Goal: Task Accomplishment & Management: Use online tool/utility

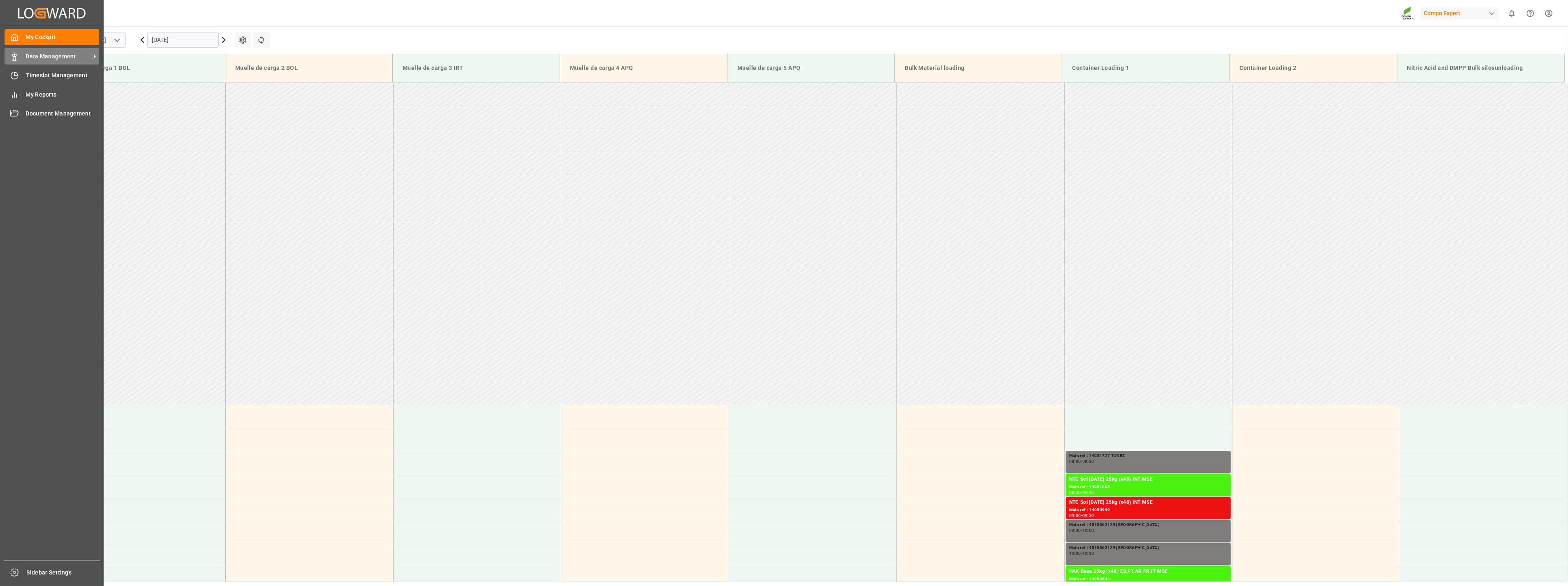
click at [21, 54] on div "Data Management Data Management" at bounding box center [51, 56] width 94 height 16
click at [26, 54] on span "Data Management" at bounding box center [58, 57] width 65 height 9
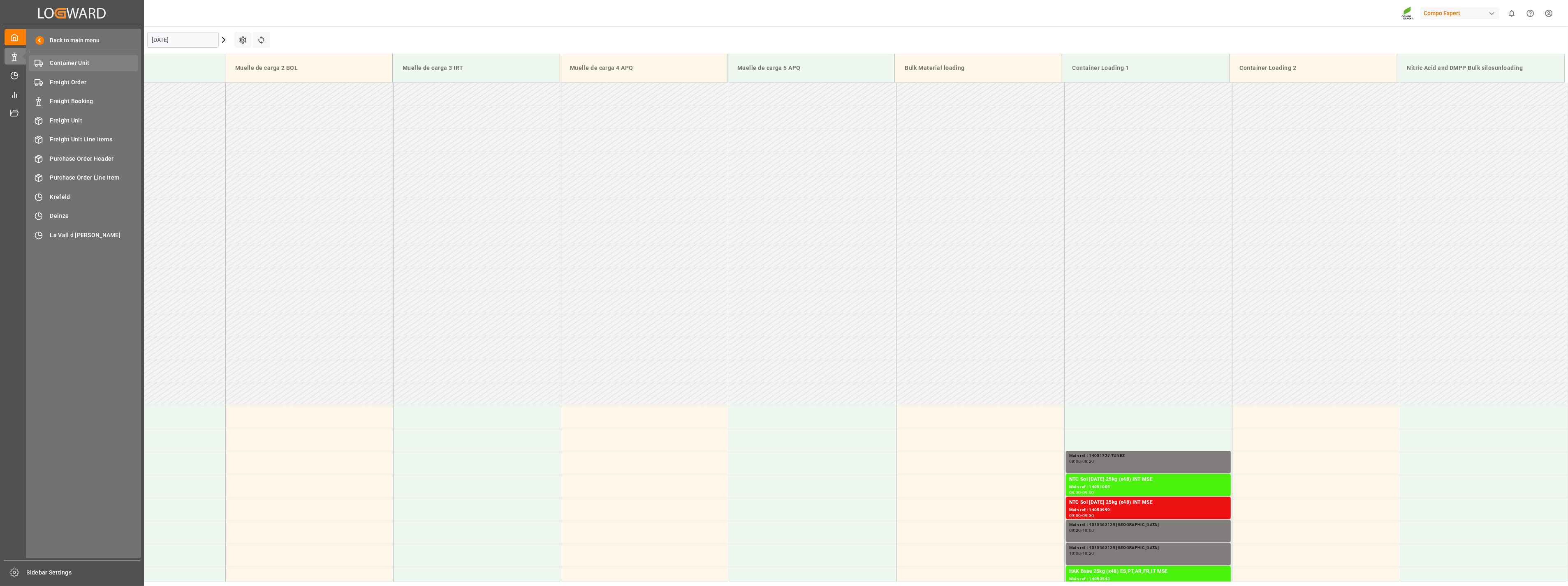
click at [62, 64] on span "Container Unit" at bounding box center [94, 63] width 88 height 9
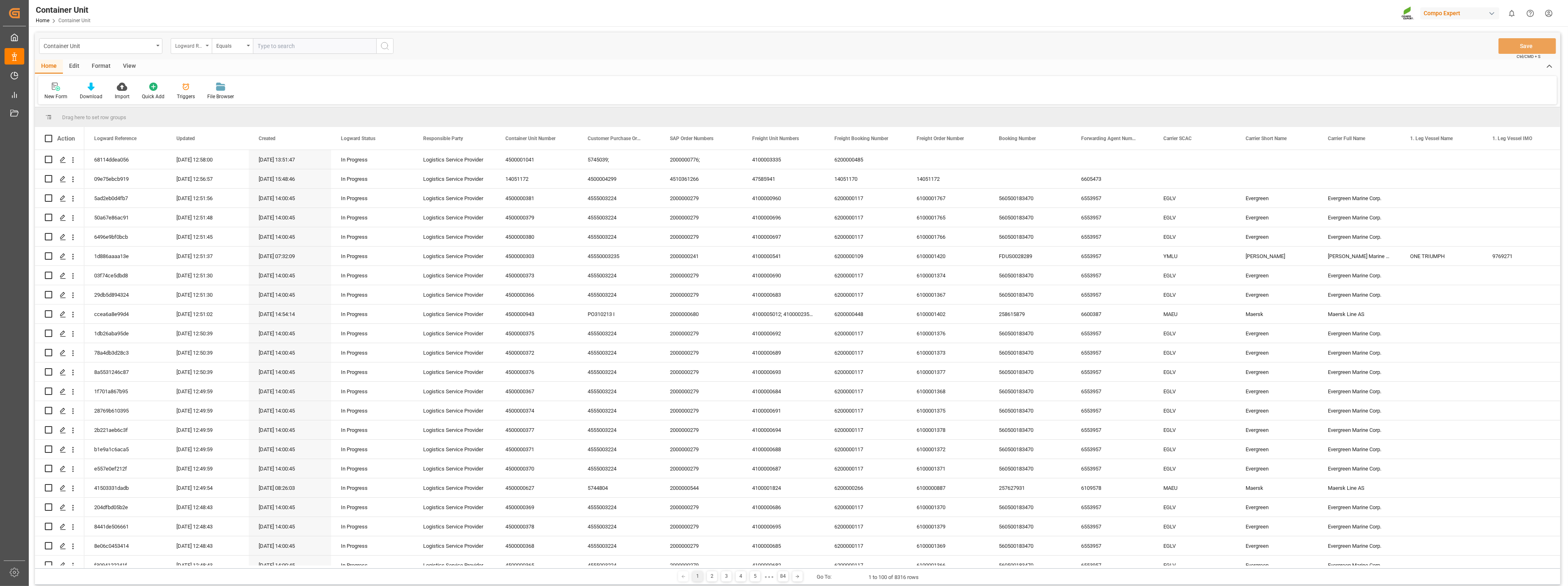
click at [205, 47] on div "Logward Reference" at bounding box center [191, 46] width 41 height 16
type input "sap"
click at [208, 87] on div "SAP Order Numbers" at bounding box center [232, 84] width 122 height 17
click at [249, 49] on div "Equals" at bounding box center [233, 46] width 41 height 16
click at [228, 105] on div "Fuzzy search" at bounding box center [273, 101] width 122 height 17
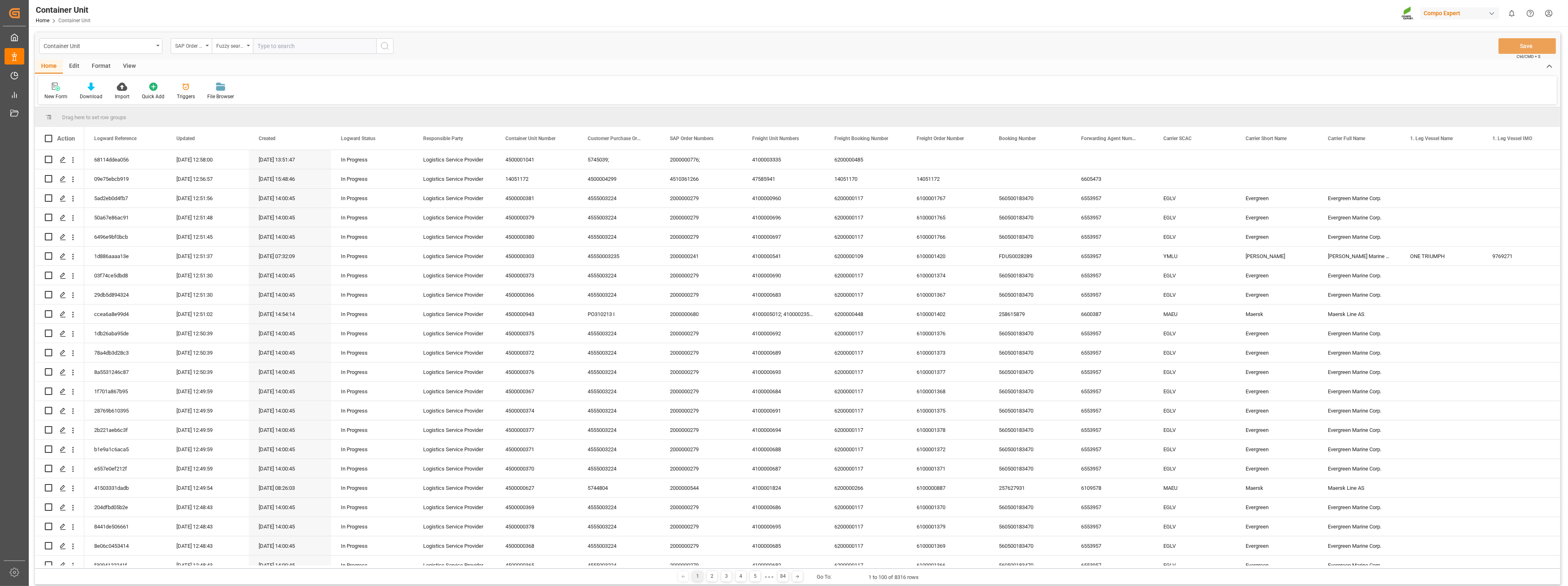
paste input "4510363372"
type input "4510363372"
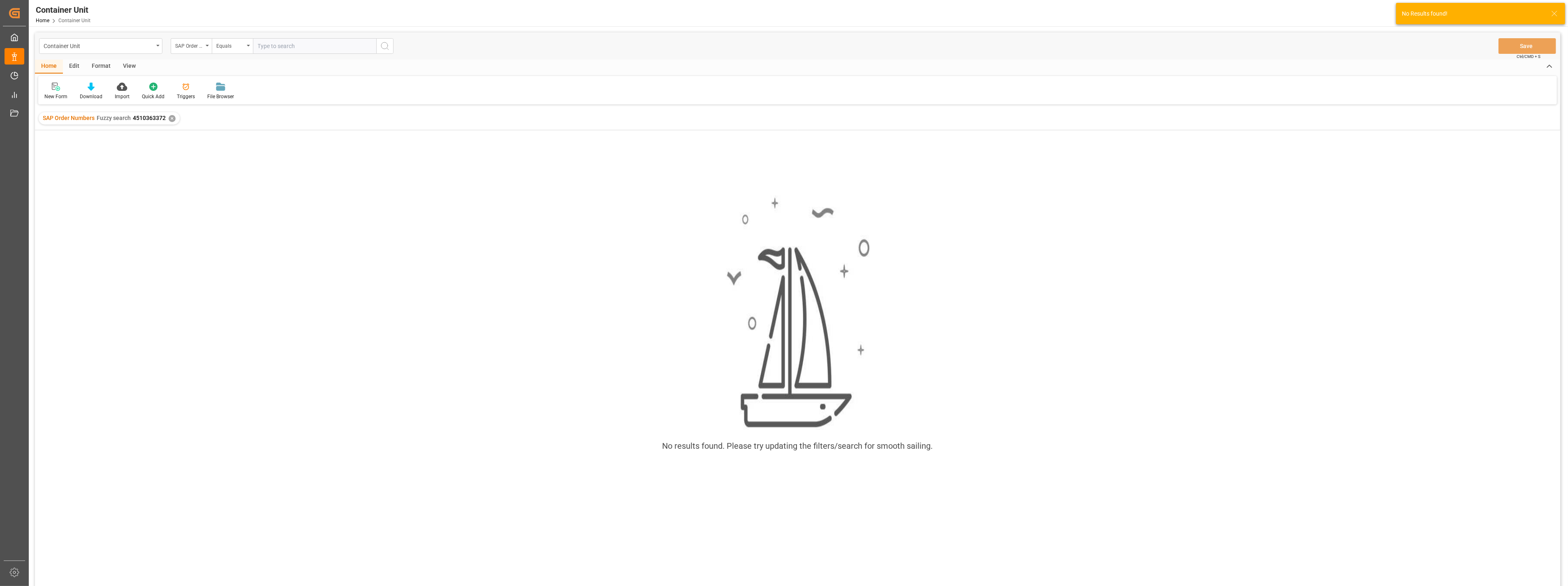
click at [339, 47] on input "text" at bounding box center [314, 46] width 124 height 16
type input "4510363372"
click at [209, 44] on div "SAP Order Numbers" at bounding box center [191, 46] width 41 height 16
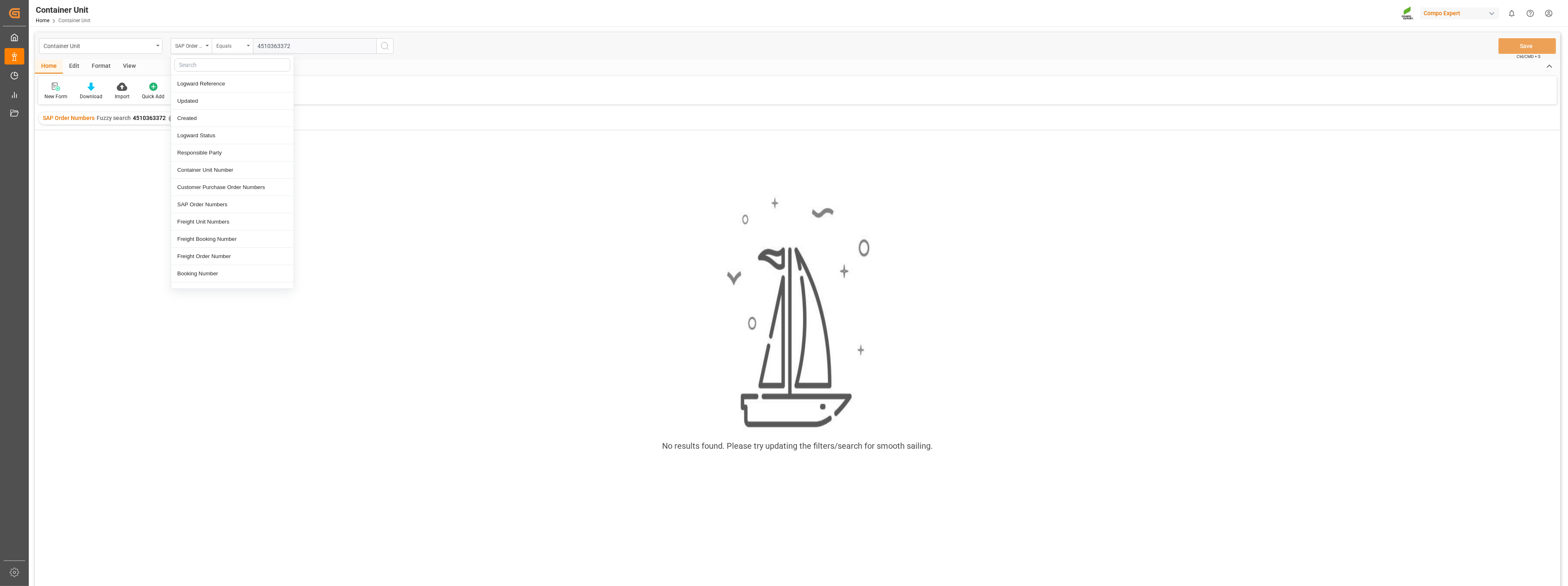
click at [246, 48] on div "Equals" at bounding box center [233, 46] width 41 height 16
click at [237, 99] on div "Fuzzy search" at bounding box center [273, 101] width 122 height 17
paste input "4510363372"
type input "4510363372;"
click at [169, 121] on div "SAP Order Numbers Fuzzy search 4510363372 ✕" at bounding box center [110, 118] width 141 height 12
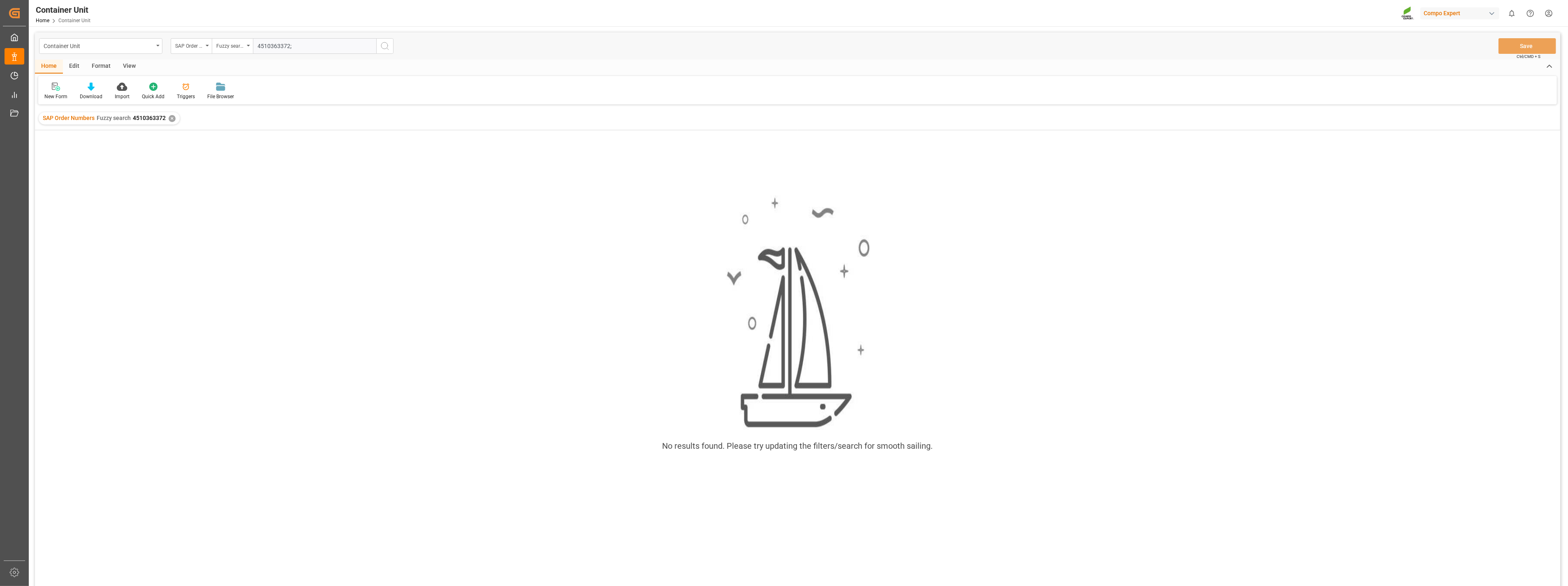
click at [170, 118] on div "✕" at bounding box center [172, 118] width 7 height 7
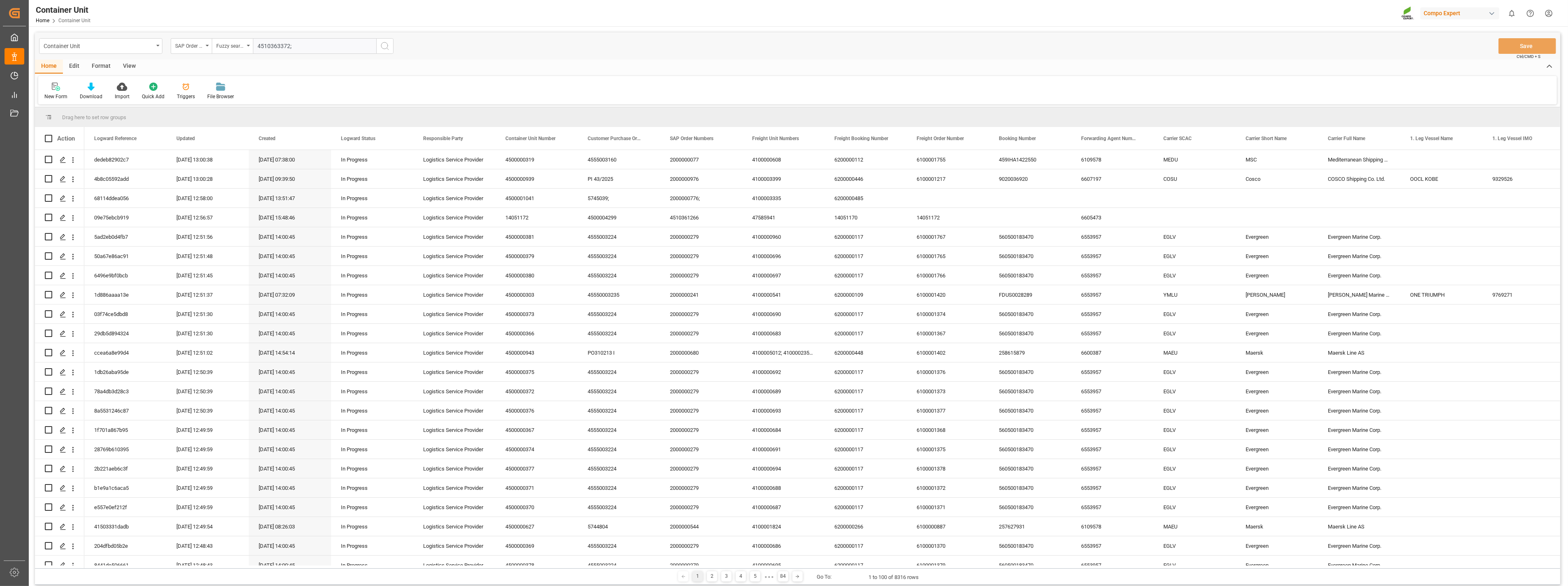
click at [299, 47] on input "4510363372;" at bounding box center [314, 46] width 124 height 16
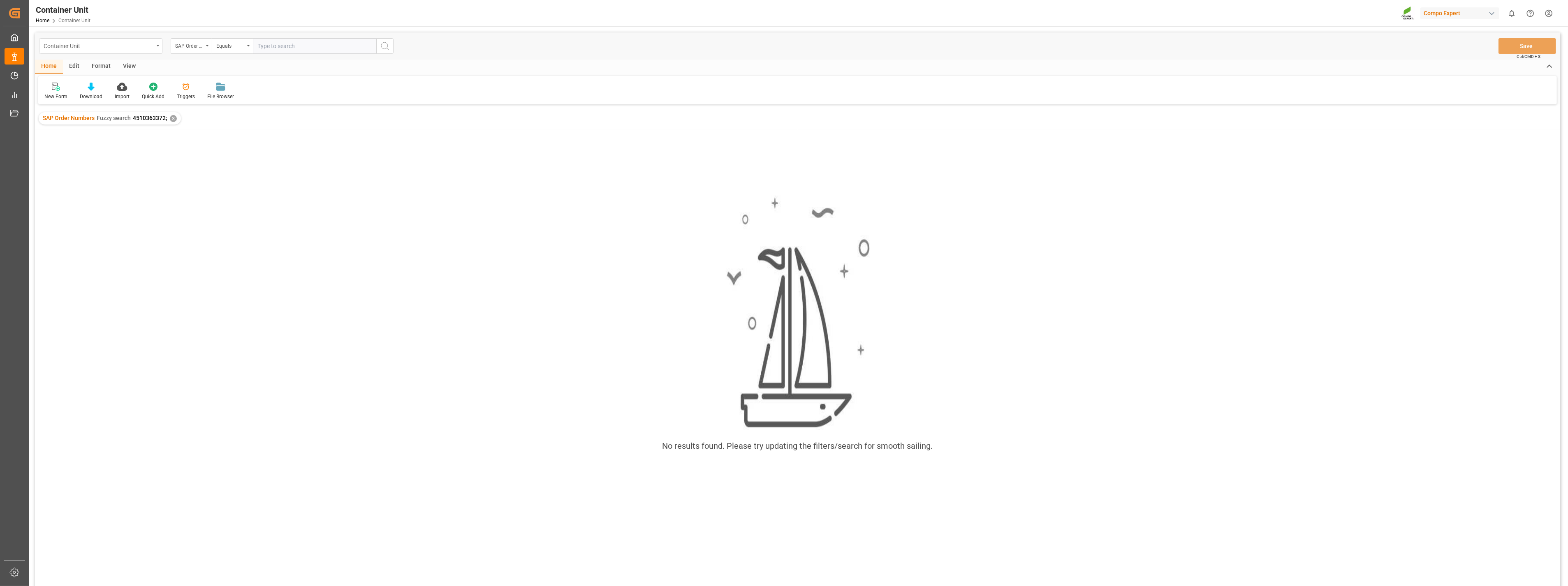
click at [156, 43] on div "Container Unit" at bounding box center [100, 46] width 124 height 16
click at [97, 172] on div "Freight Booking" at bounding box center [100, 170] width 122 height 17
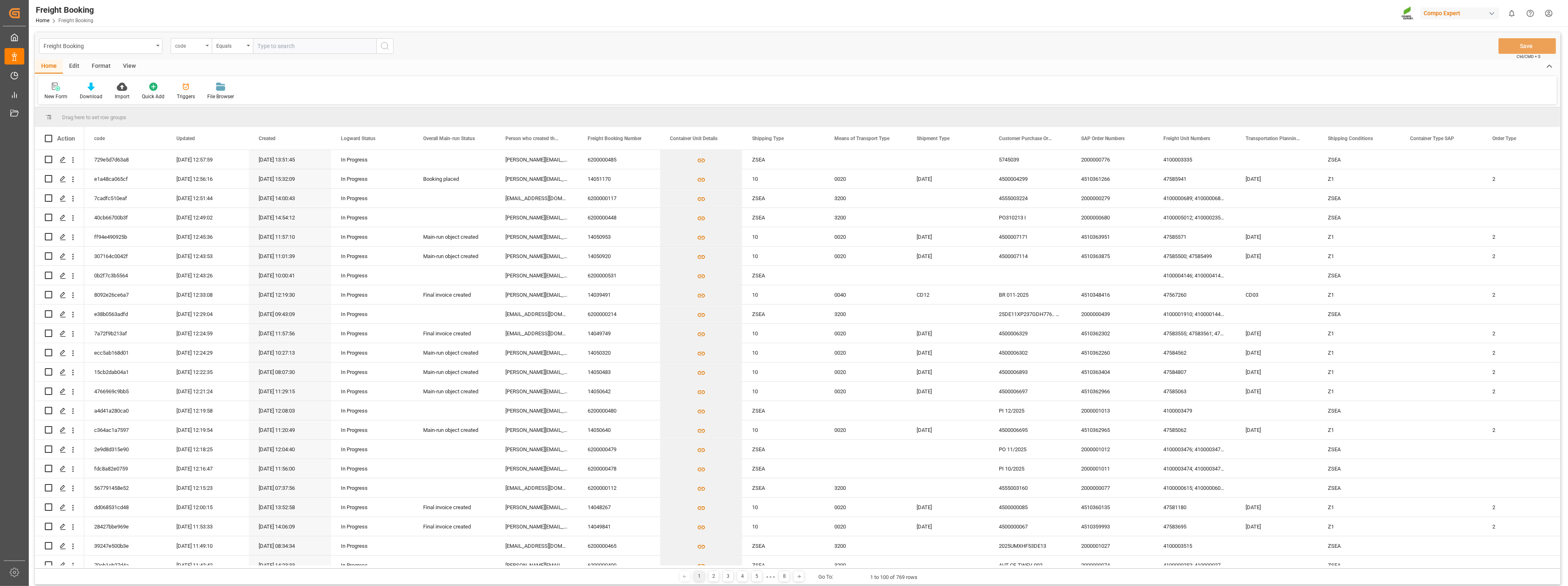
click at [205, 47] on div "code" at bounding box center [191, 46] width 41 height 16
type input "sap"
click at [196, 80] on div "SAP Order Numbers" at bounding box center [232, 84] width 122 height 17
click at [280, 44] on input "text" at bounding box center [314, 46] width 124 height 16
paste input "4510363372"
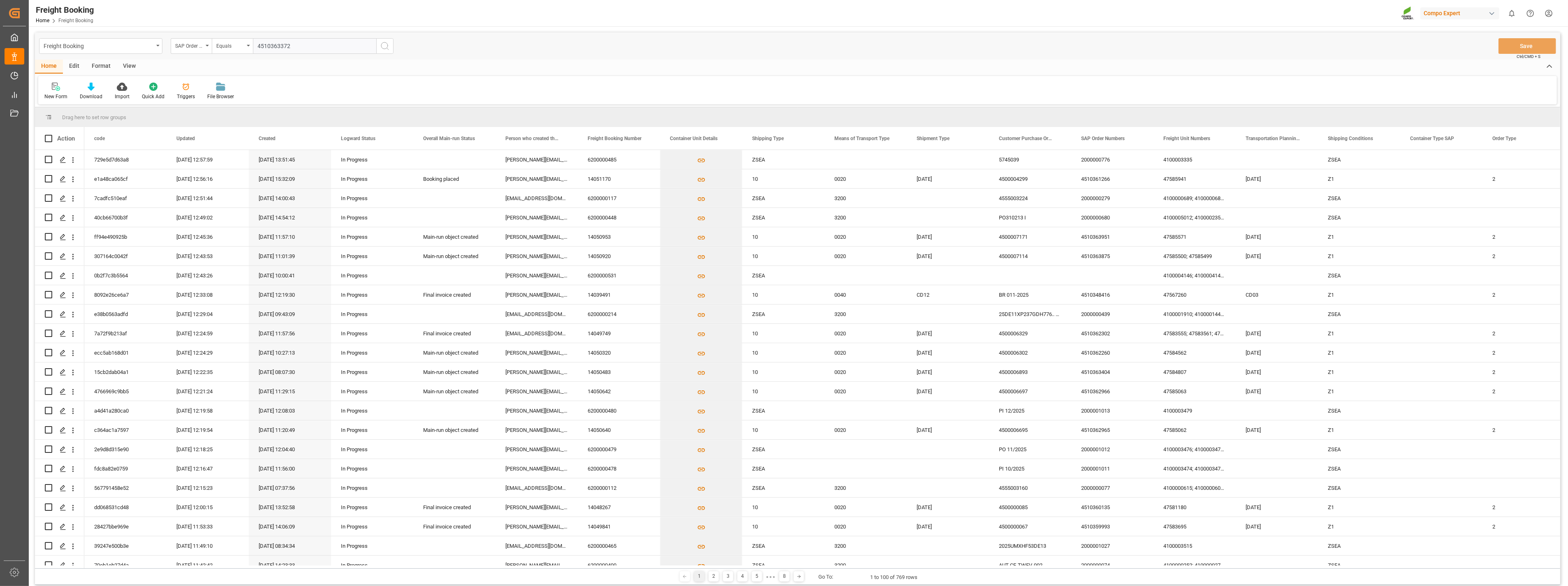
type input "4510363372"
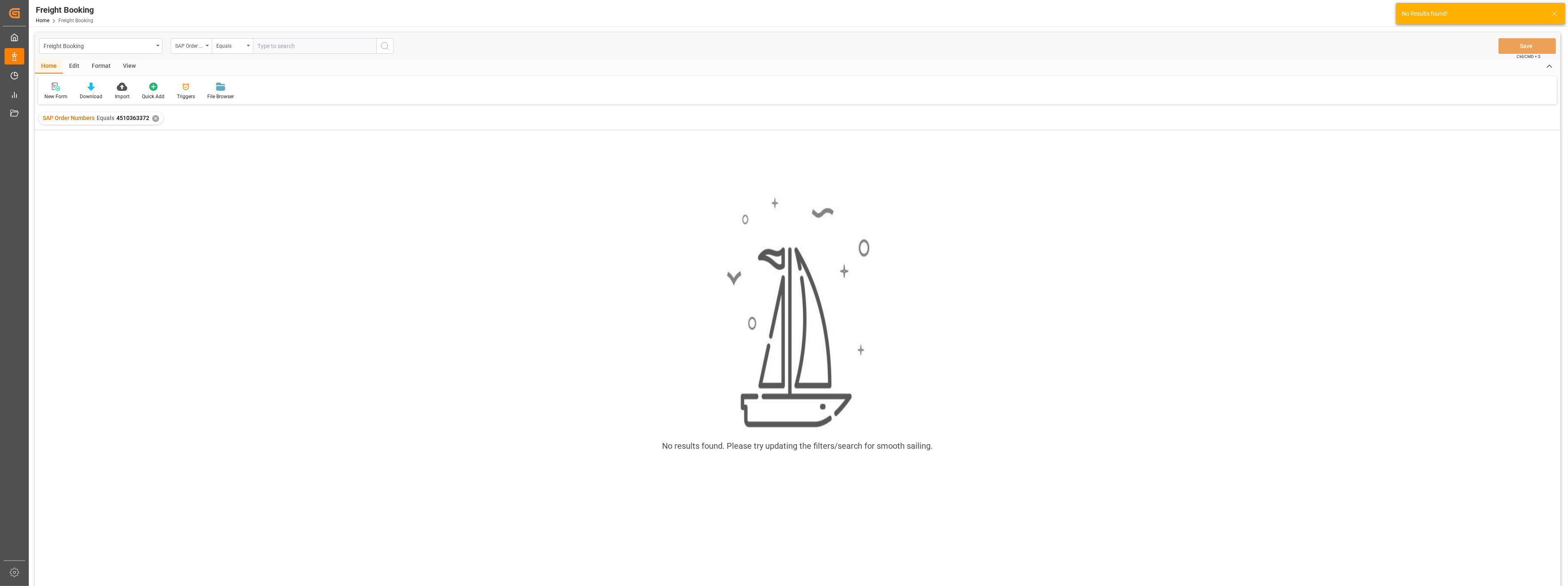
click at [152, 120] on div "✕" at bounding box center [155, 118] width 7 height 7
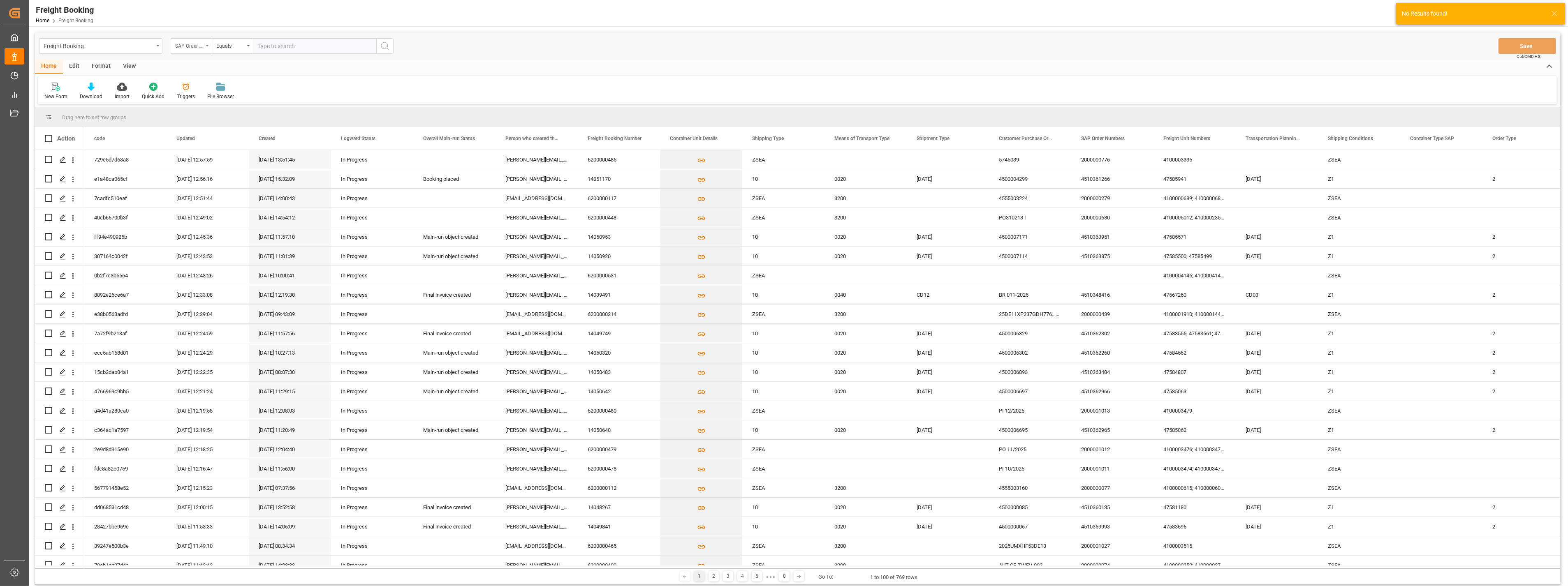
click at [209, 46] on icon "open menu" at bounding box center [207, 46] width 3 height 2
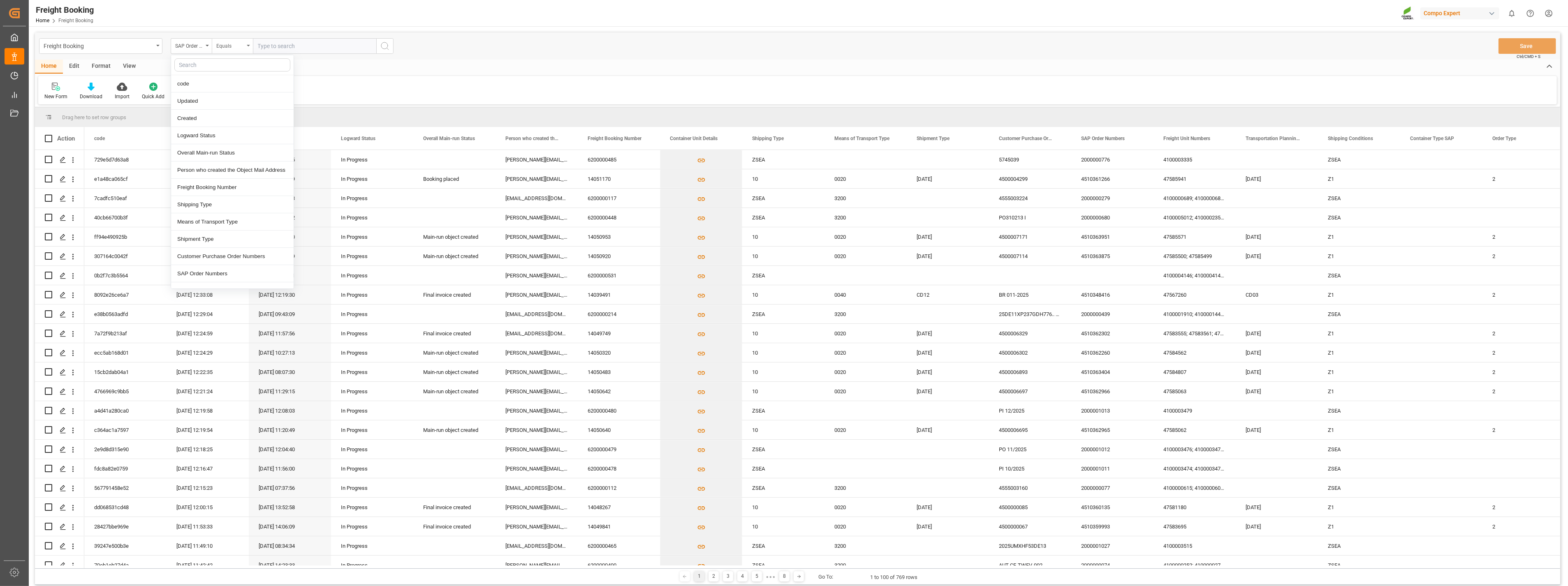
click at [248, 47] on div "Equals" at bounding box center [233, 46] width 41 height 16
type input "fuz"
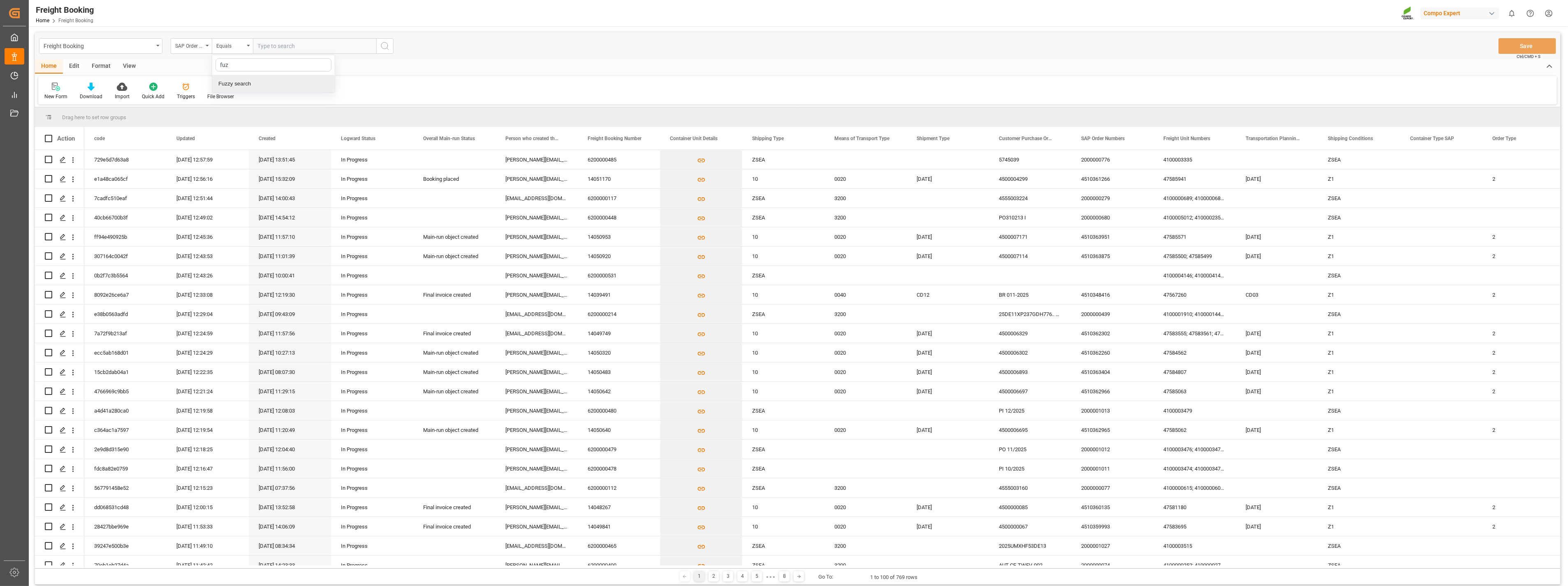
click at [249, 84] on div "Fuzzy search" at bounding box center [273, 84] width 122 height 17
click at [276, 49] on input "text" at bounding box center [314, 46] width 124 height 16
paste input "4510363372"
type input "4510363372;"
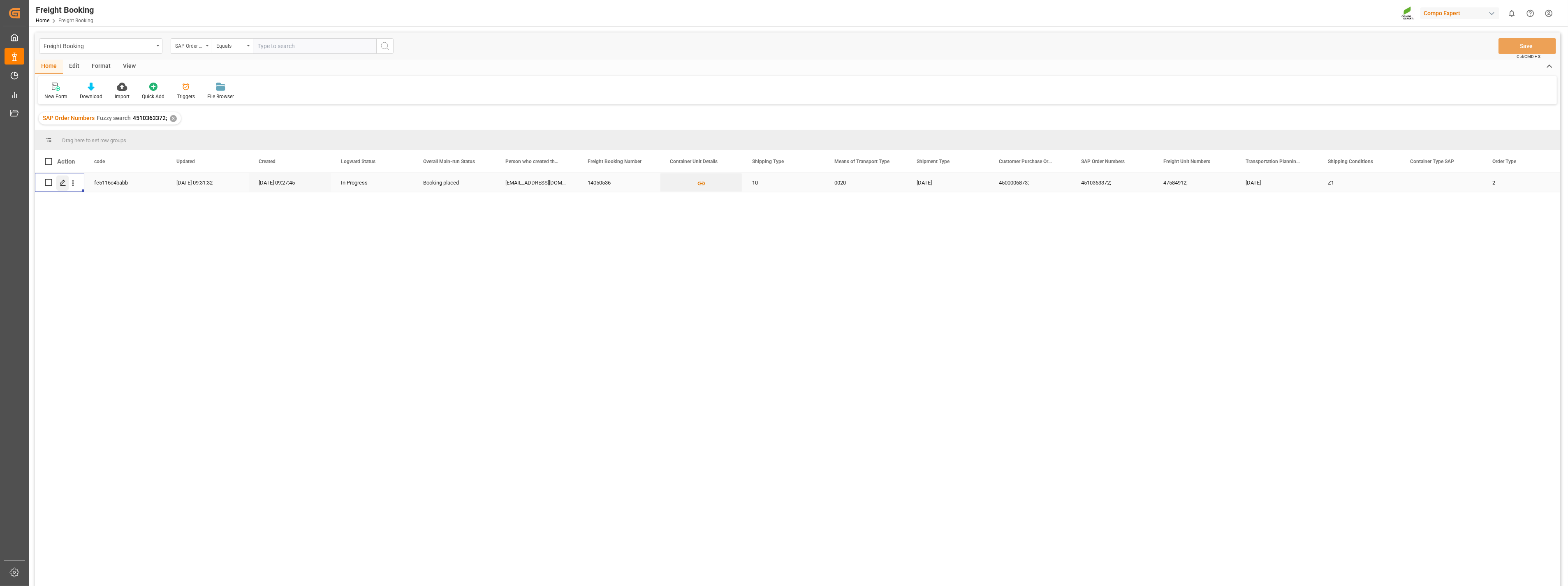
click at [59, 183] on div "Press SPACE to select this row." at bounding box center [63, 183] width 12 height 15
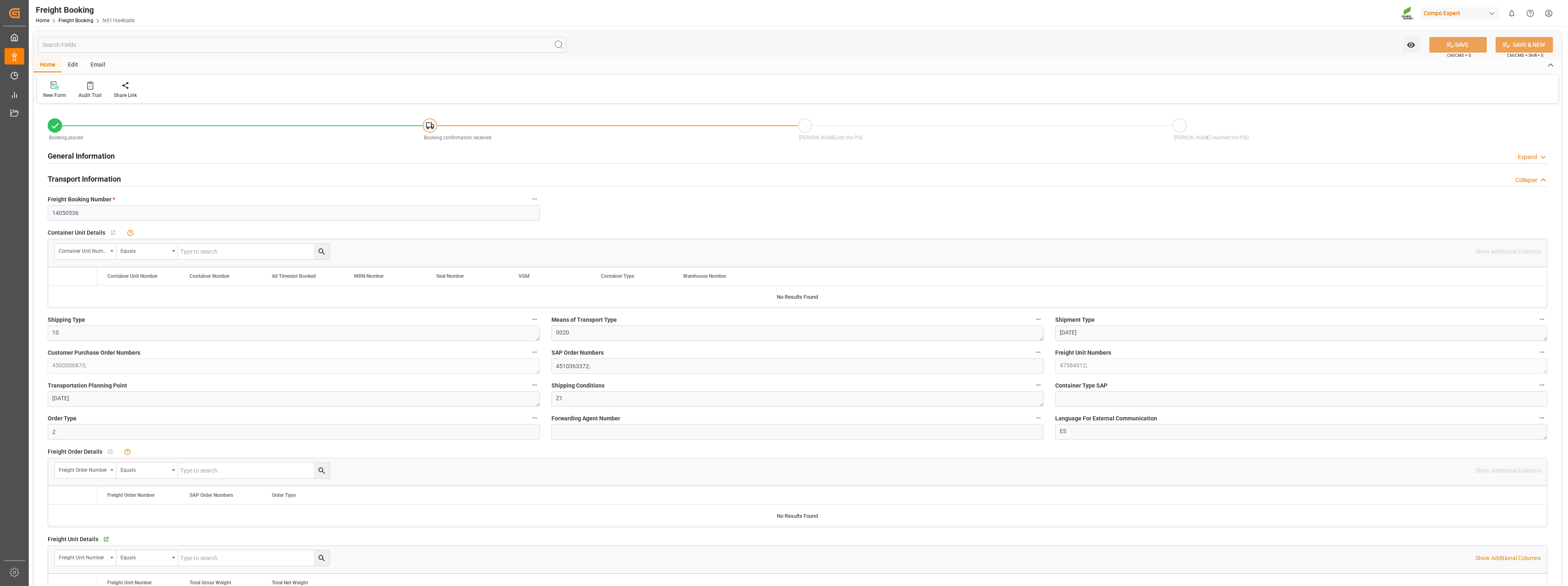
type input "ESVLC"
type input "TRIZM"
type input "20"
type input "24576"
type input "19.09.2025 00:00"
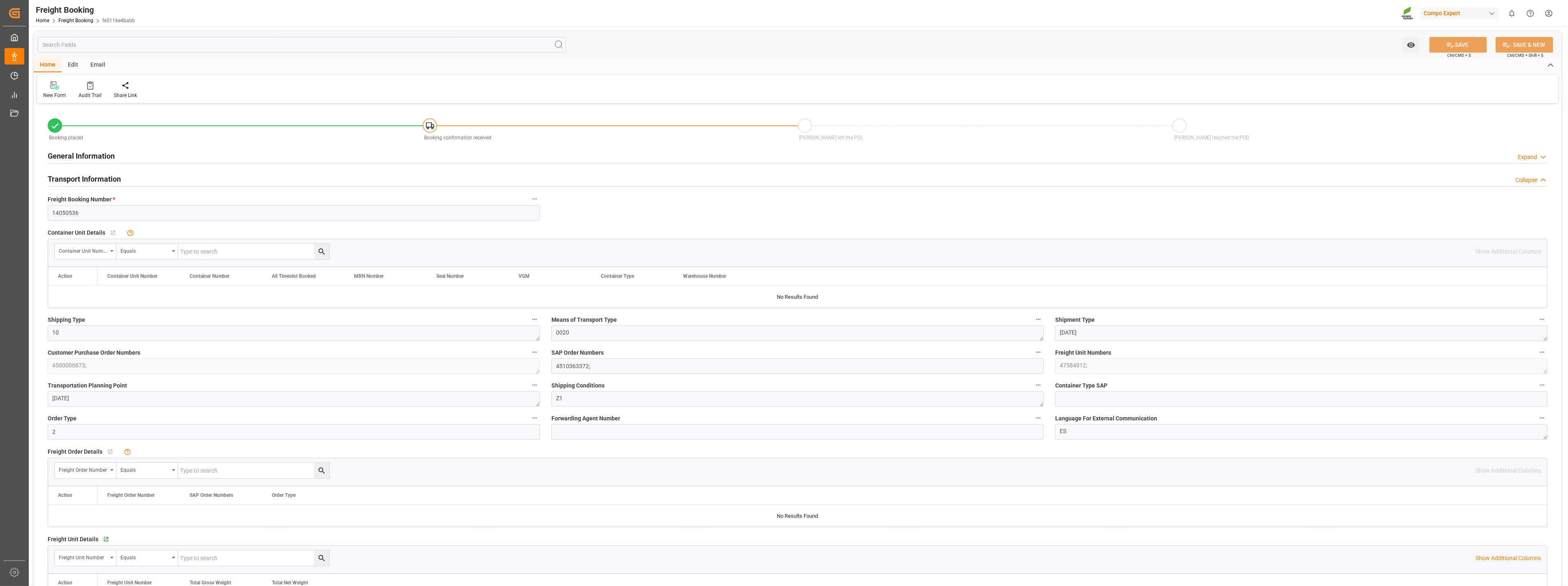
type input "19.09.2025 00:00"
type input "07.08.2025 08:53"
type input "07.08.2025 08:54"
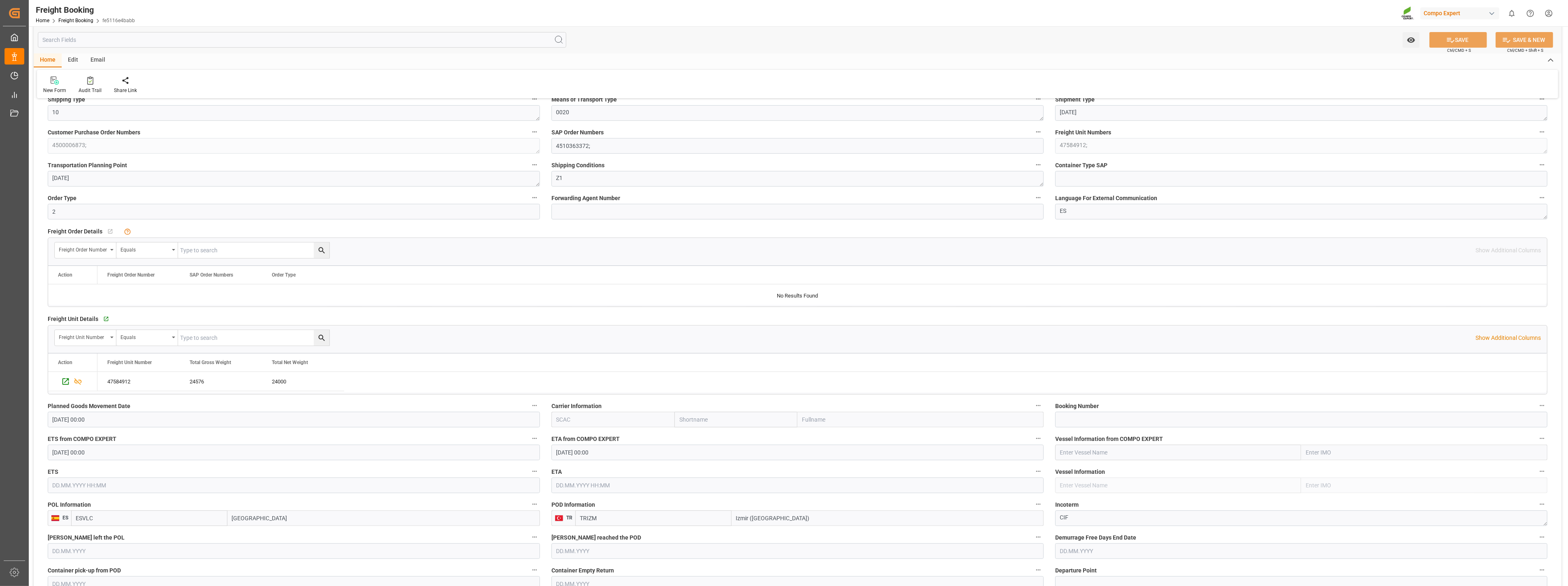
scroll to position [228, 0]
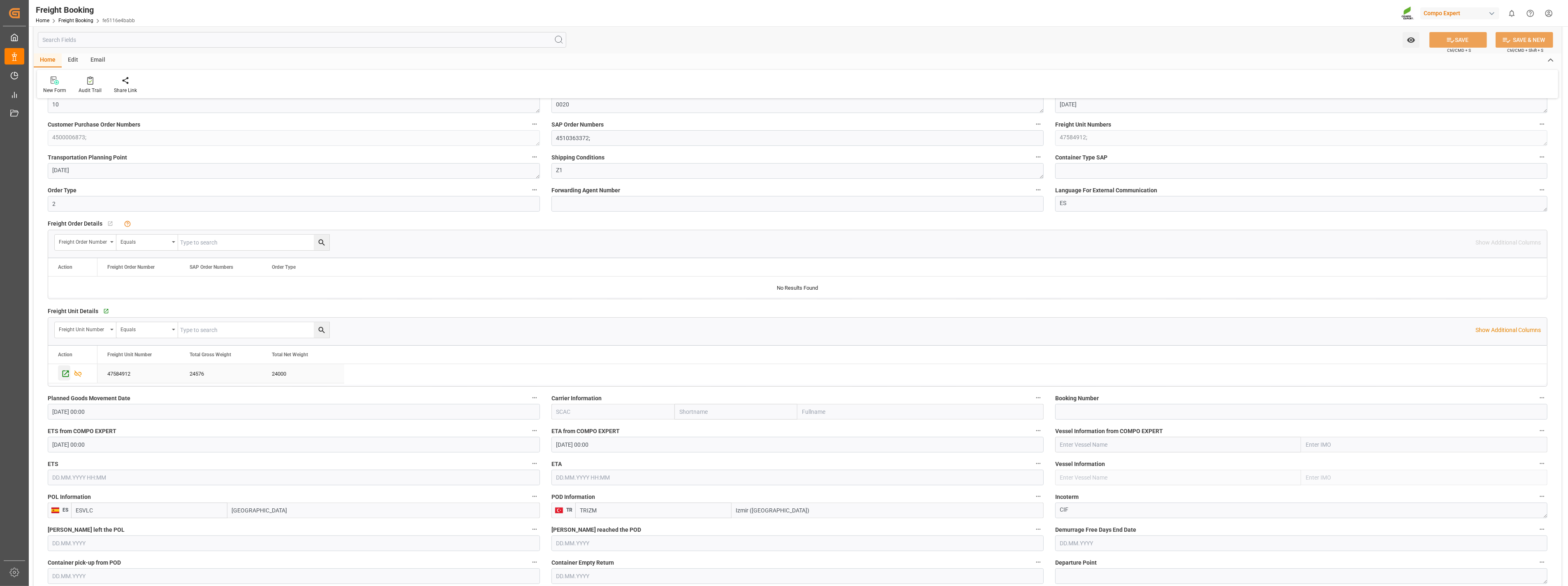
click at [66, 375] on icon "Press SPACE to select this row." at bounding box center [66, 374] width 9 height 9
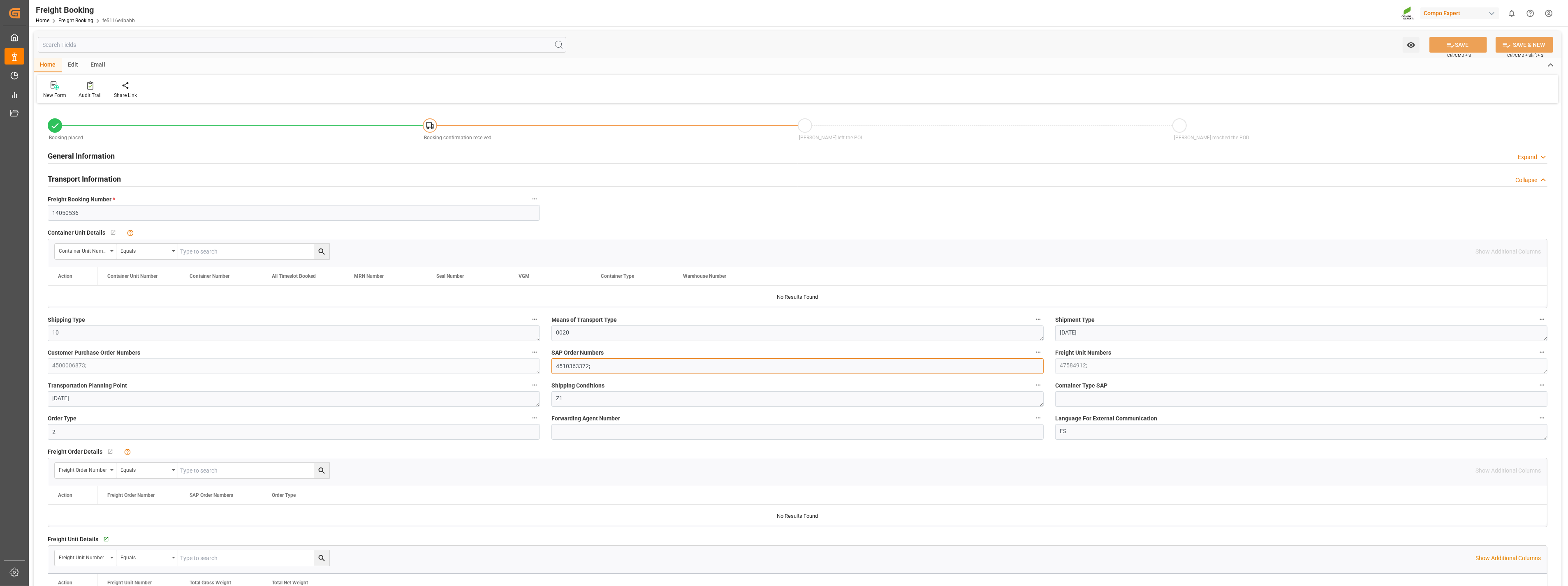
click at [632, 371] on input "4510363372;" at bounding box center [797, 366] width 492 height 16
drag, startPoint x: 629, startPoint y: 372, endPoint x: 619, endPoint y: 372, distance: 10.0
click at [619, 372] on input "4510363372;" at bounding box center [797, 366] width 492 height 16
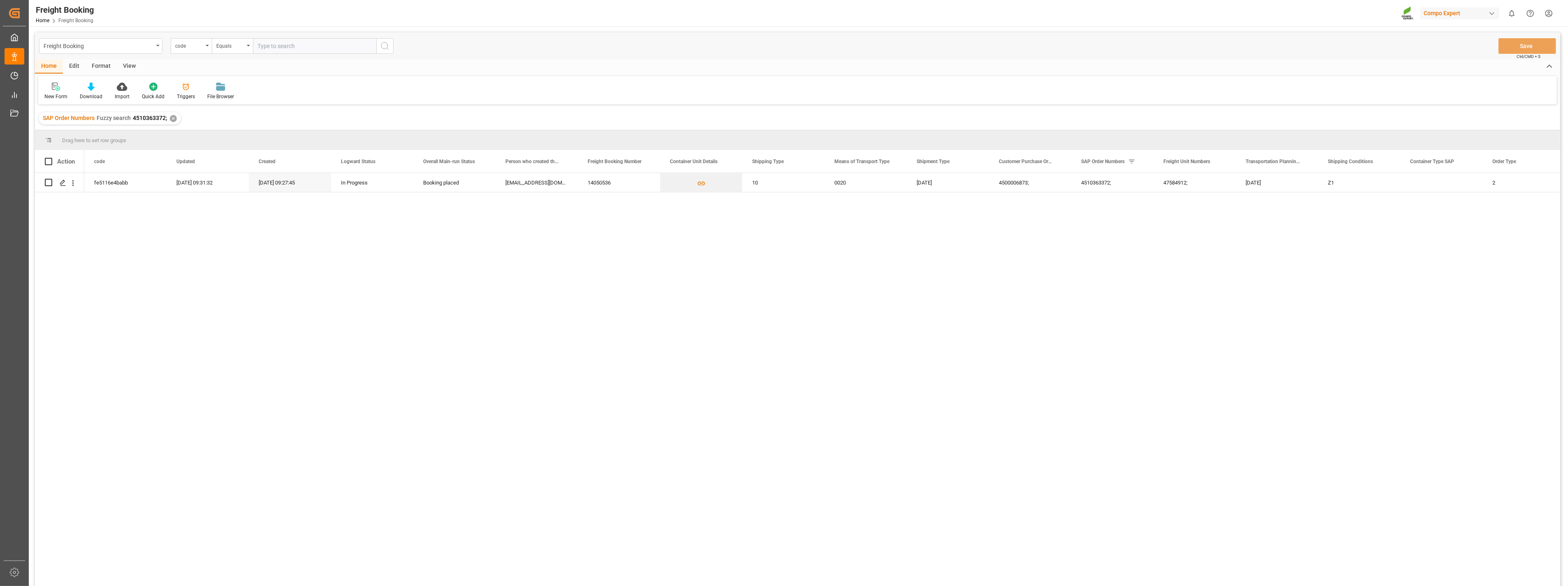
click at [171, 118] on div "✕" at bounding box center [173, 118] width 7 height 7
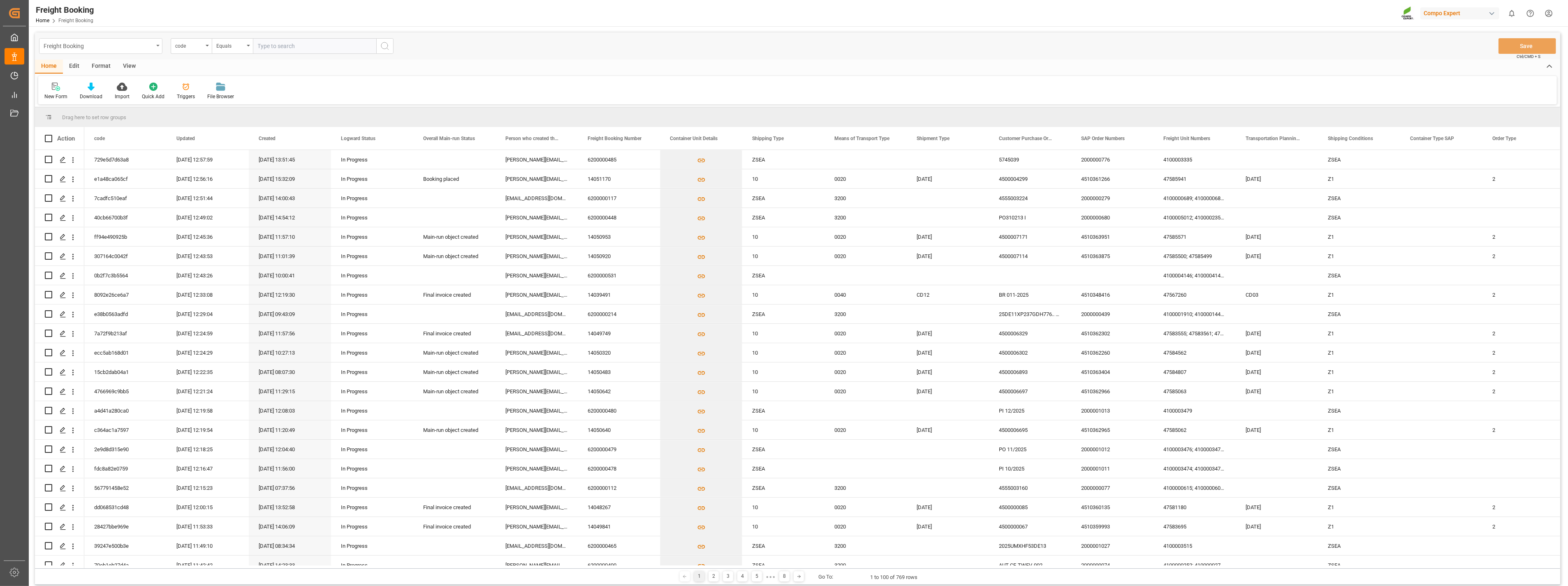
click at [159, 47] on div "Freight Booking" at bounding box center [100, 46] width 124 height 16
drag, startPoint x: 71, startPoint y: 242, endPoint x: 59, endPoint y: 246, distance: 12.6
click at [70, 242] on div "Container Unit" at bounding box center [100, 239] width 122 height 17
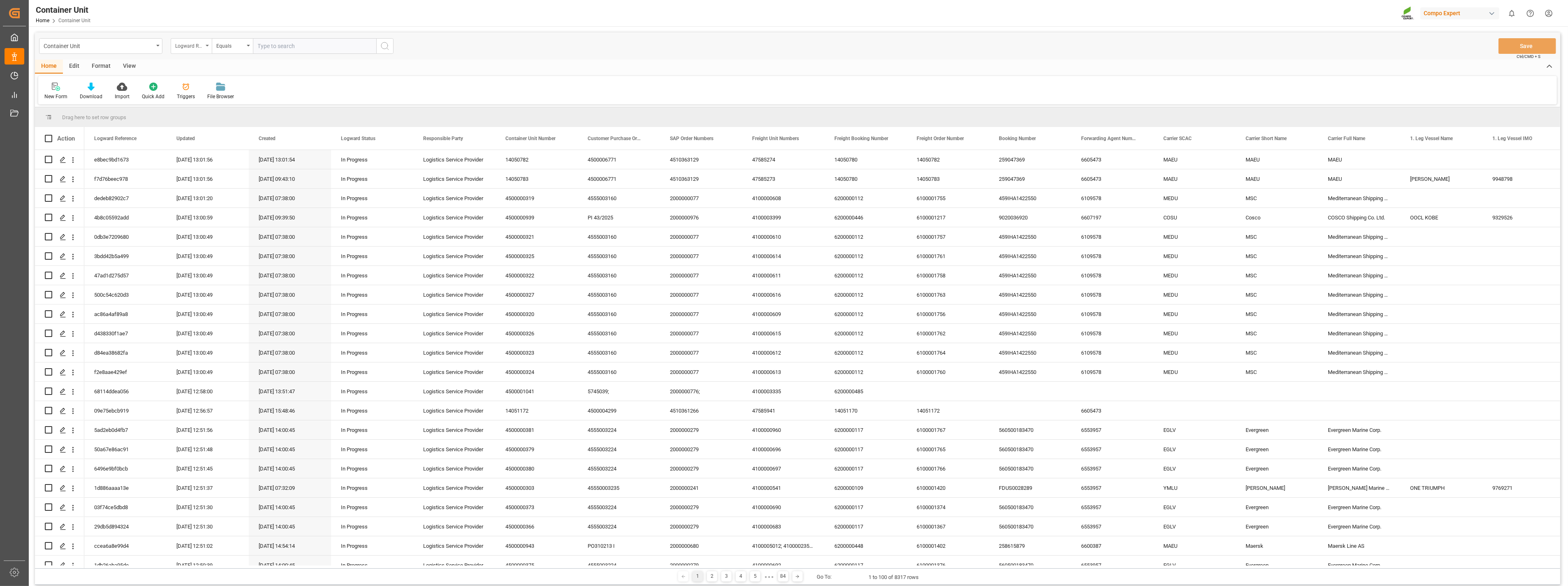
click at [211, 47] on div "Logward Reference" at bounding box center [191, 46] width 41 height 16
type input "sap"
click at [211, 82] on div "SAP Order Numbers" at bounding box center [232, 84] width 122 height 17
click at [245, 47] on div "Equals" at bounding box center [233, 46] width 41 height 16
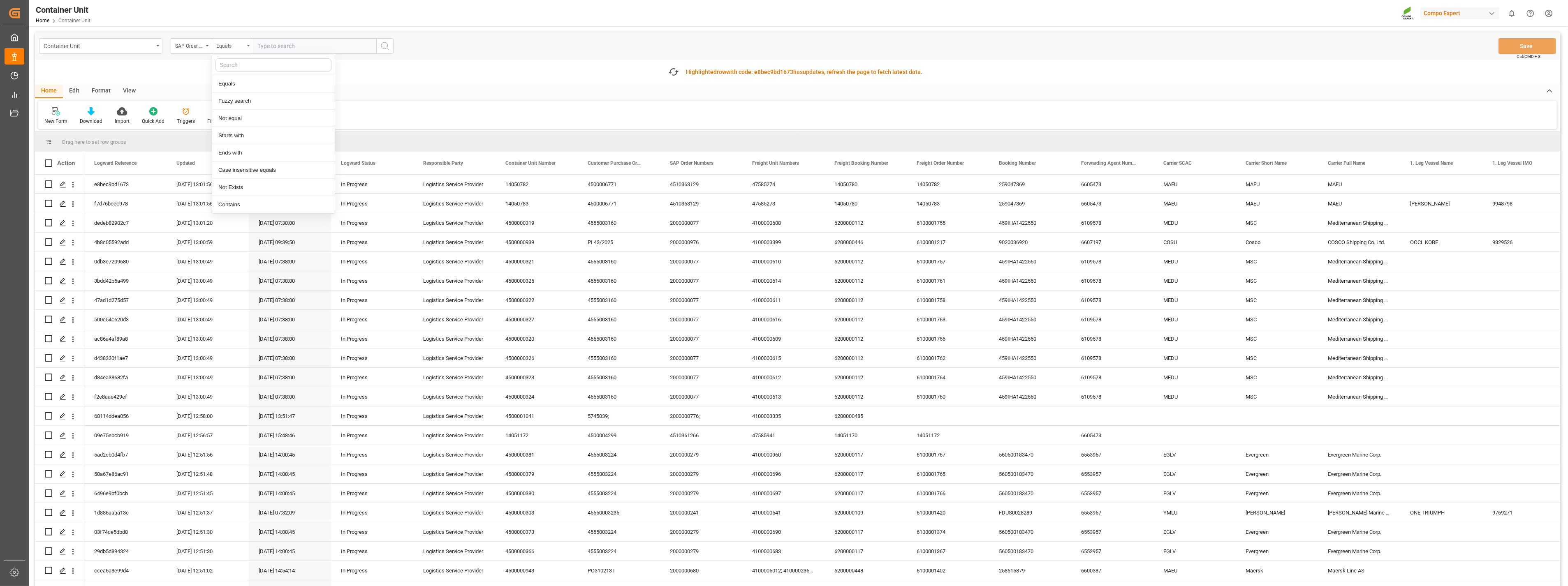
click at [245, 47] on div "Equals" at bounding box center [233, 46] width 41 height 16
click at [262, 44] on input "text" at bounding box center [314, 46] width 124 height 16
paste input "4510363372;"
type input "4510363372;"
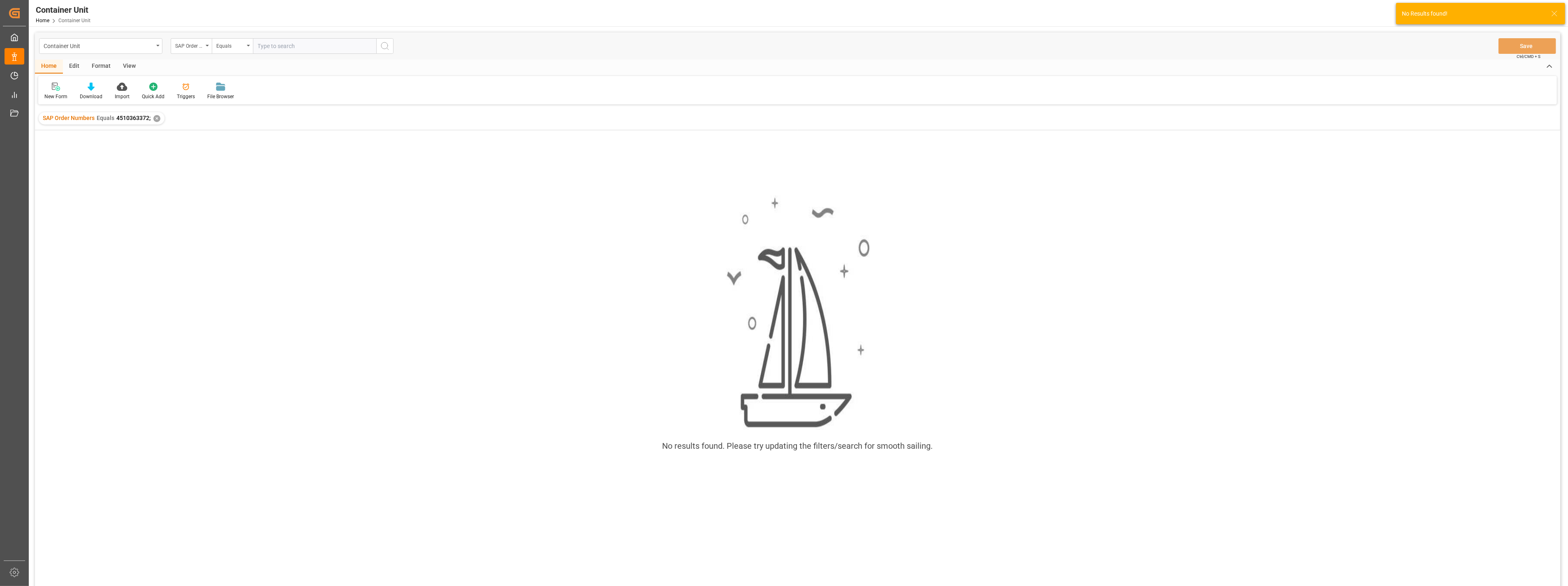
click at [154, 118] on div "✕" at bounding box center [156, 118] width 7 height 7
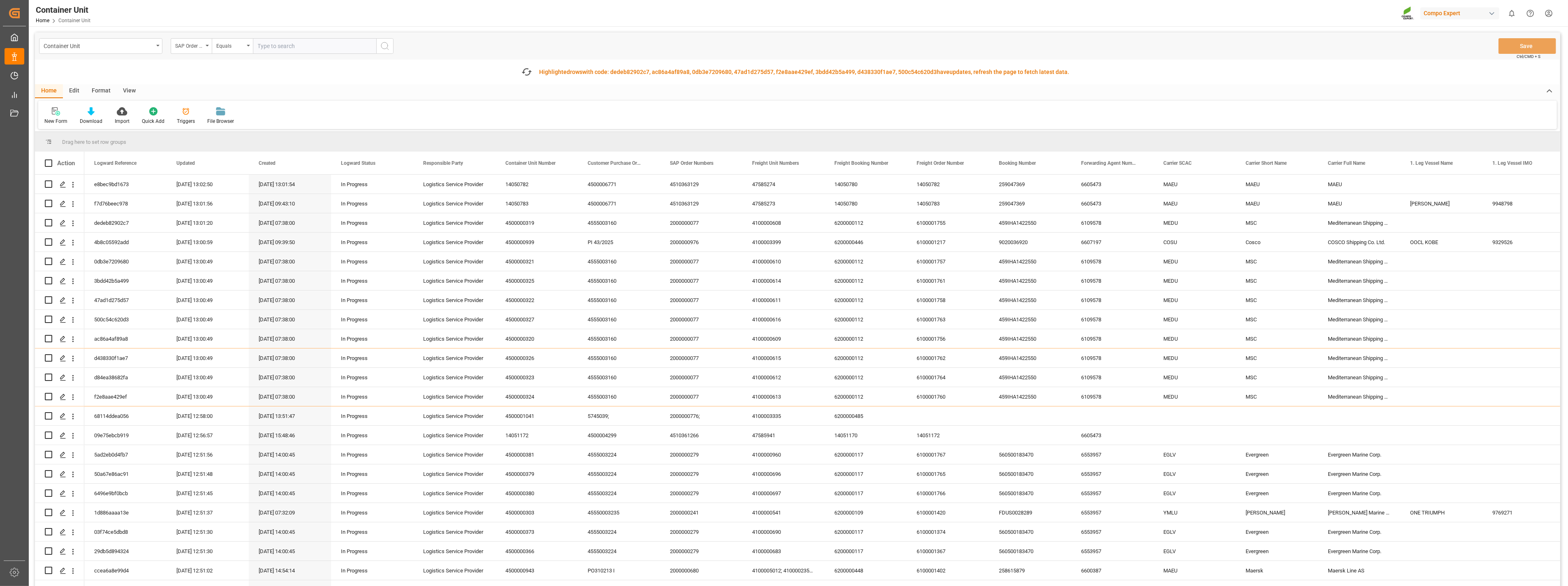
drag, startPoint x: 359, startPoint y: 88, endPoint x: 394, endPoint y: 96, distance: 35.9
click at [359, 88] on div "Home Edit Format View" at bounding box center [797, 91] width 1525 height 14
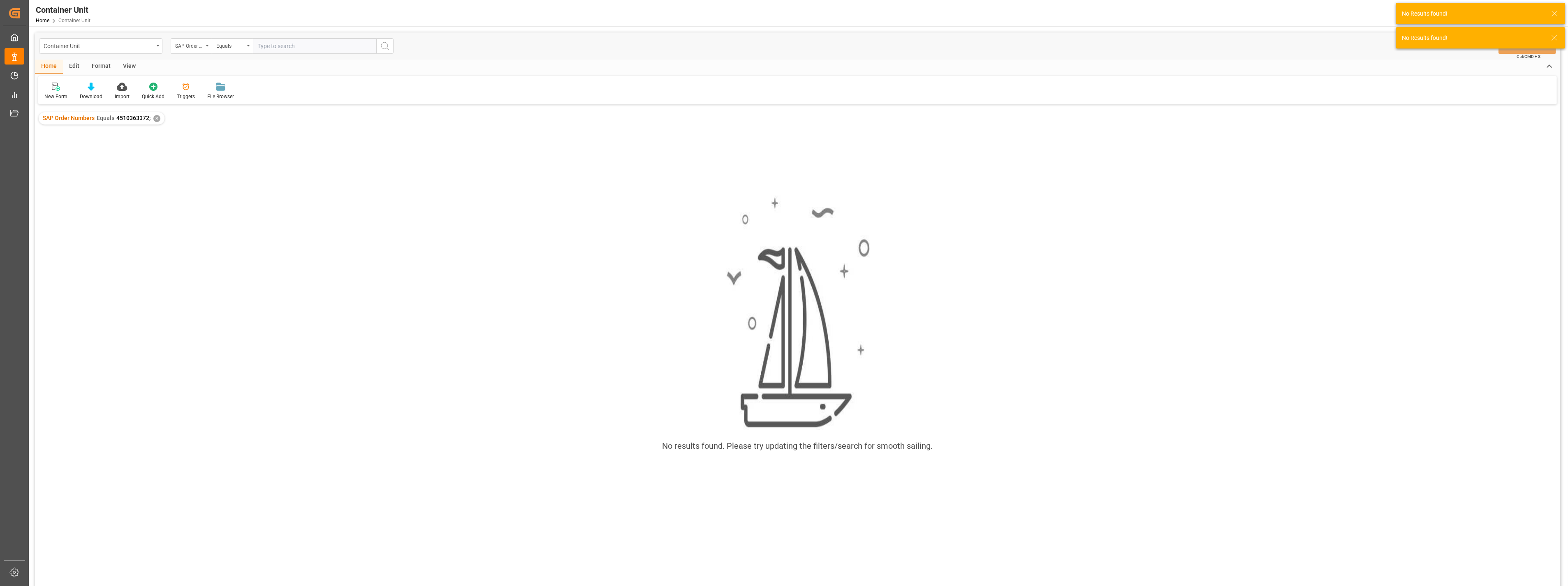
click at [153, 117] on div "✕" at bounding box center [156, 118] width 7 height 7
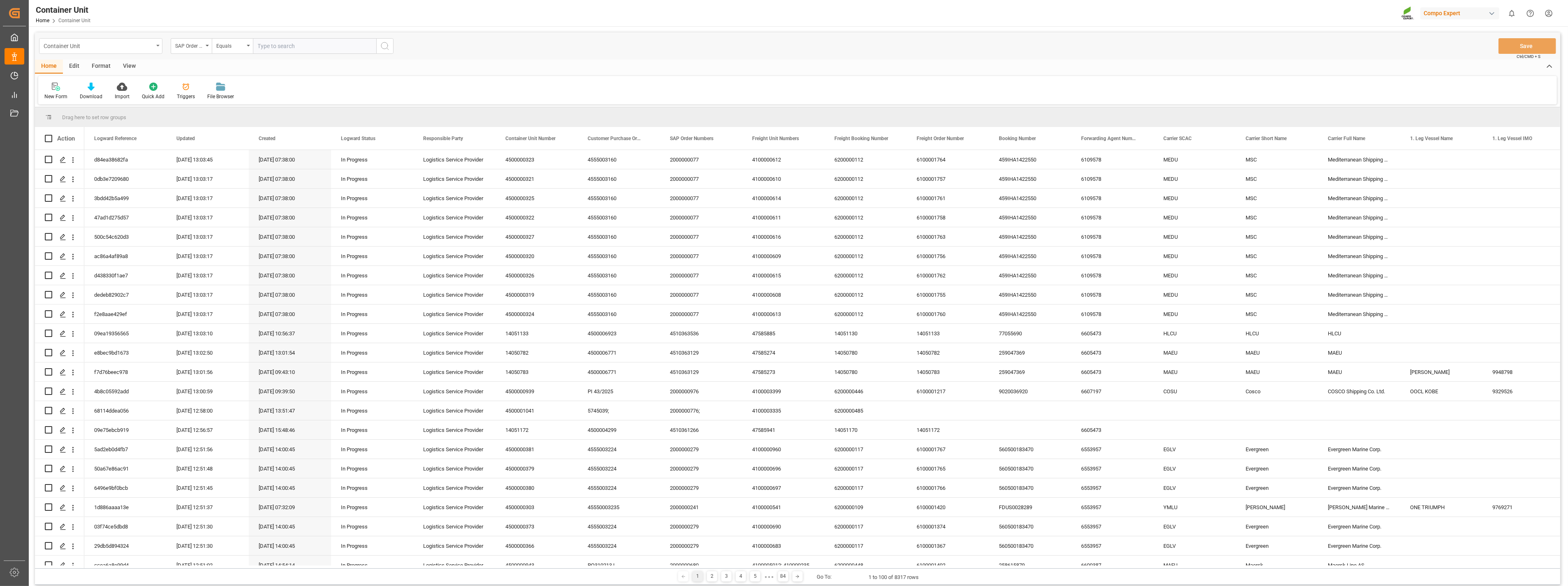
click at [153, 48] on div "Container Unit" at bounding box center [100, 46] width 124 height 16
click at [63, 237] on div "Container Unit" at bounding box center [100, 239] width 122 height 17
click at [268, 47] on input "text" at bounding box center [314, 46] width 124 height 16
paste input "4510363372;"
type input "4510363372;"
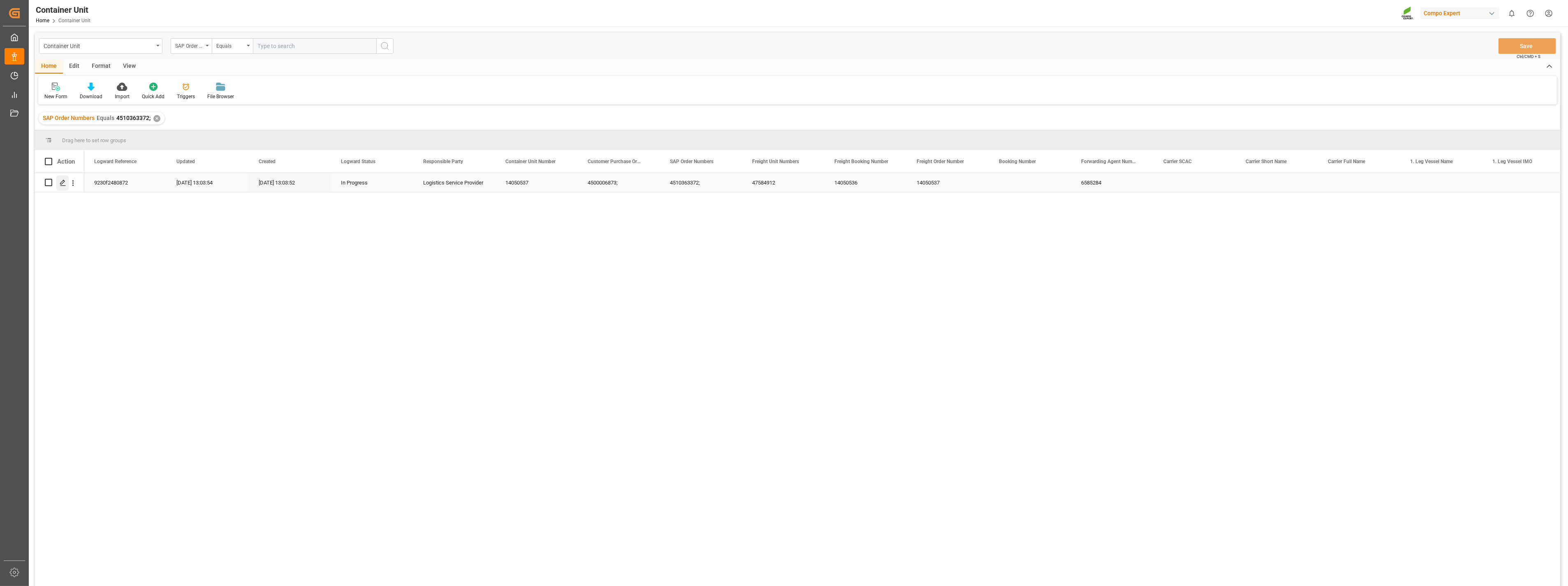
click at [62, 183] on polygon "Press SPACE to select this row." at bounding box center [62, 182] width 4 height 4
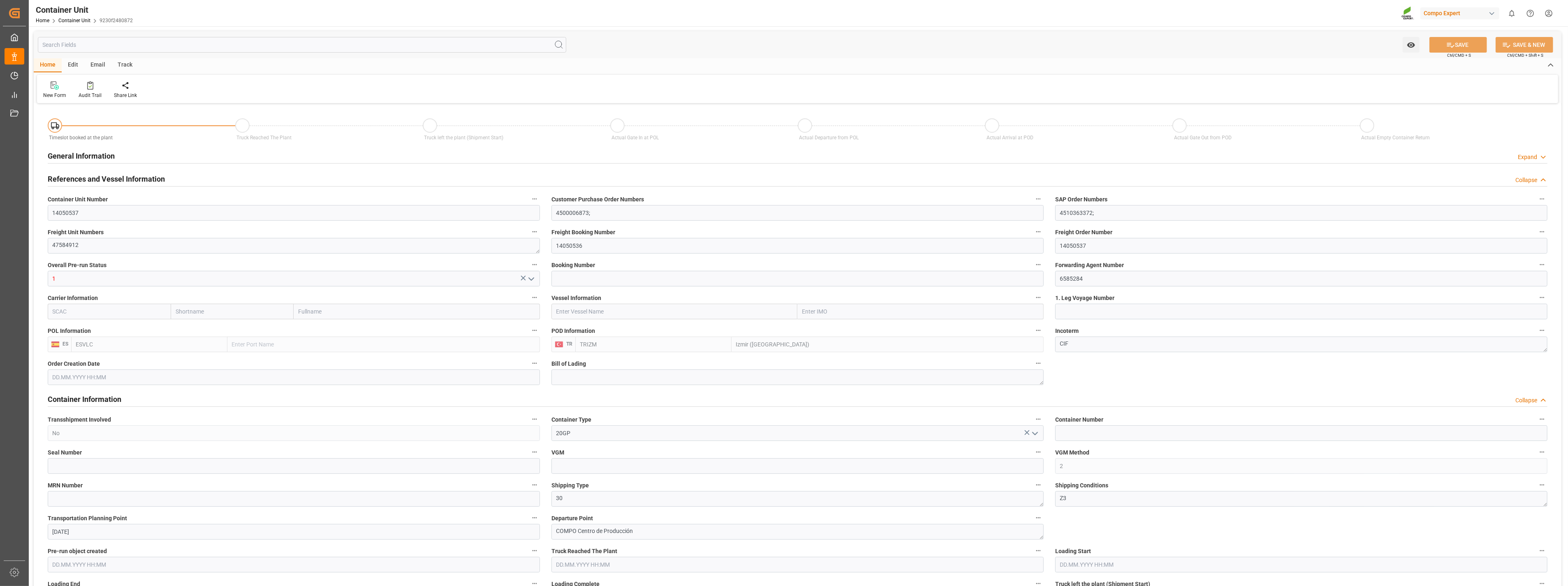
type input "ESVLC"
type input "TRIZM"
type input "0"
type input "20"
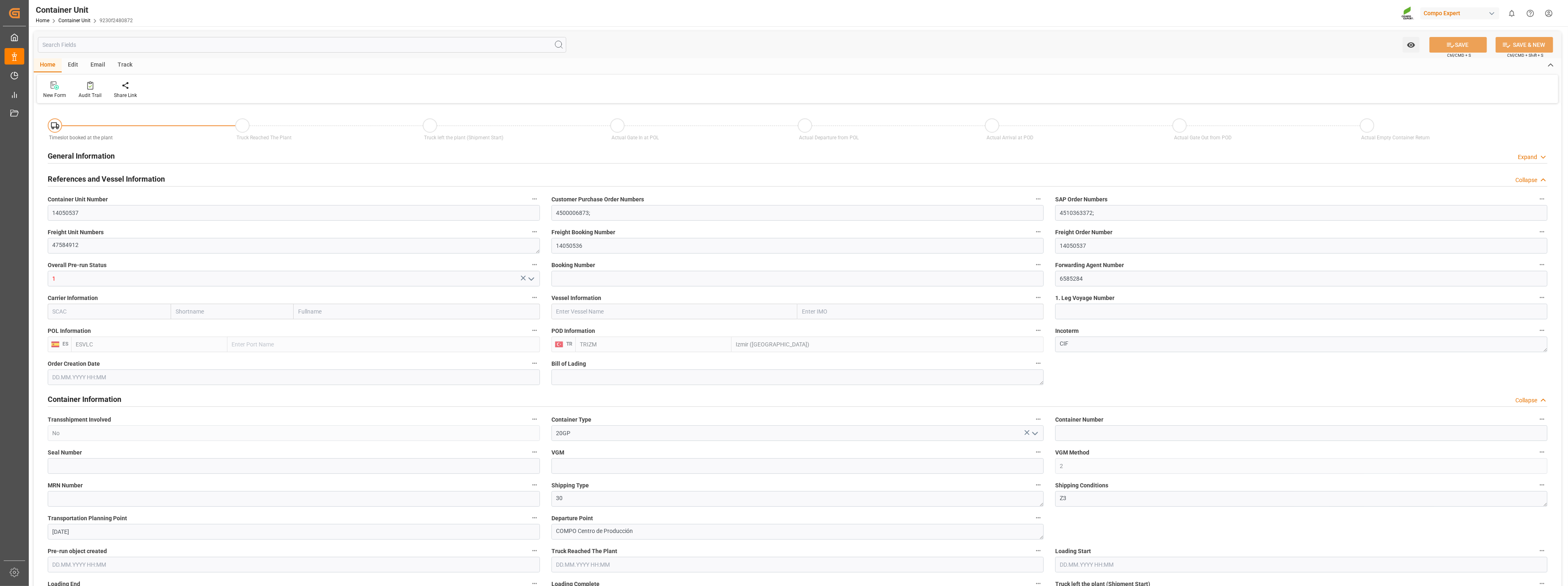
type input "24576"
type input "07.08.2025 08:54"
type input "19.09.2025"
click at [133, 87] on icon at bounding box center [131, 86] width 5 height 9
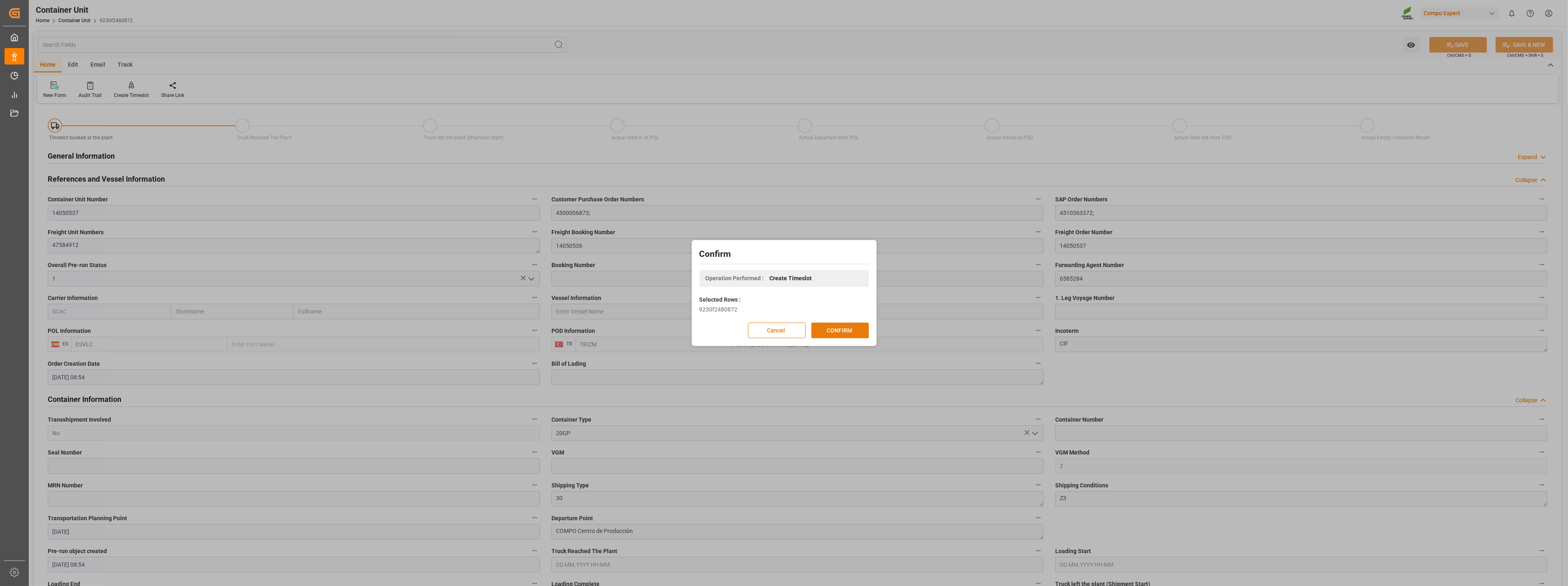
click at [843, 334] on button "CONFIRM" at bounding box center [840, 330] width 58 height 16
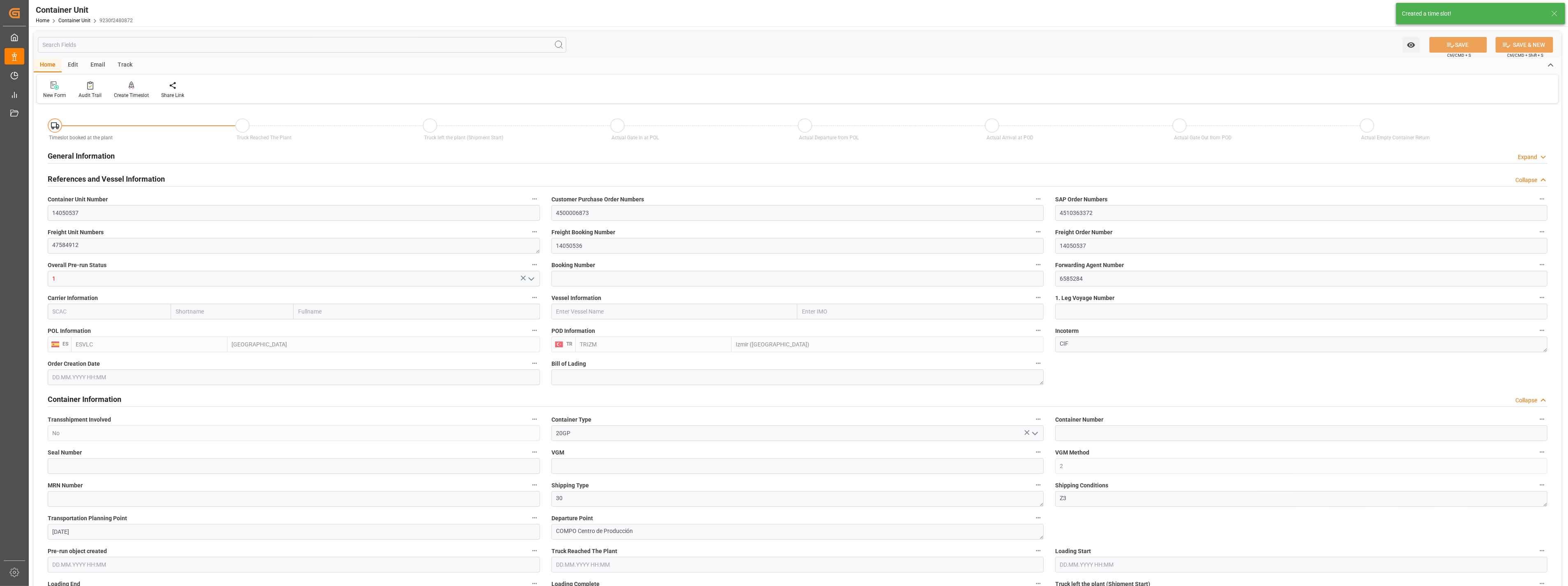
type input "07.08.2025 08:54"
type input "19.09.2025"
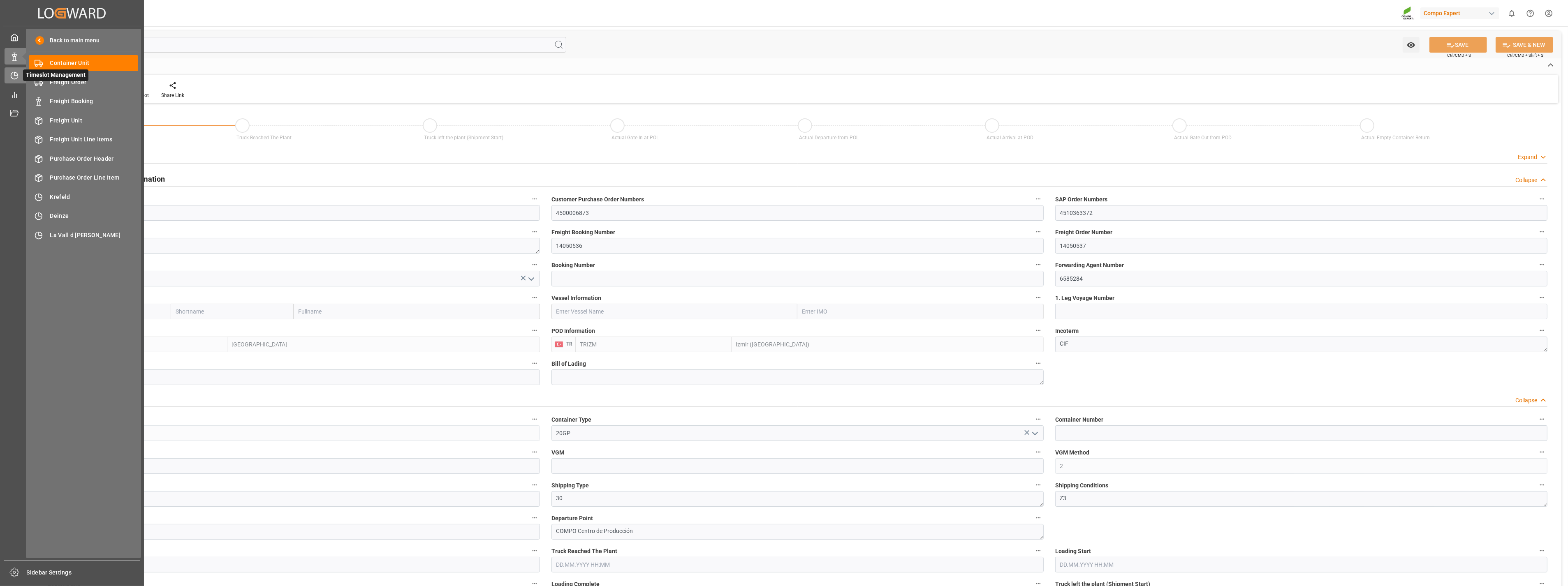
click at [18, 75] on icon at bounding box center [15, 76] width 9 height 9
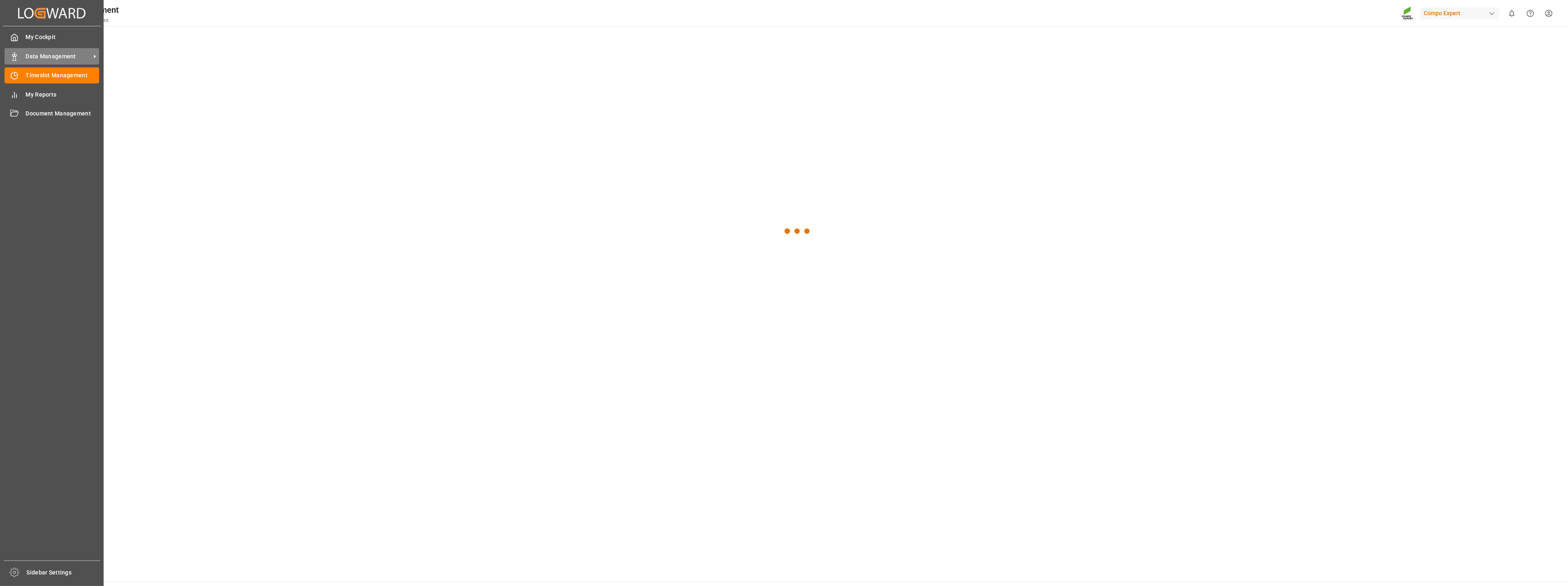
click at [47, 63] on div "Data Management Data Management" at bounding box center [51, 56] width 94 height 16
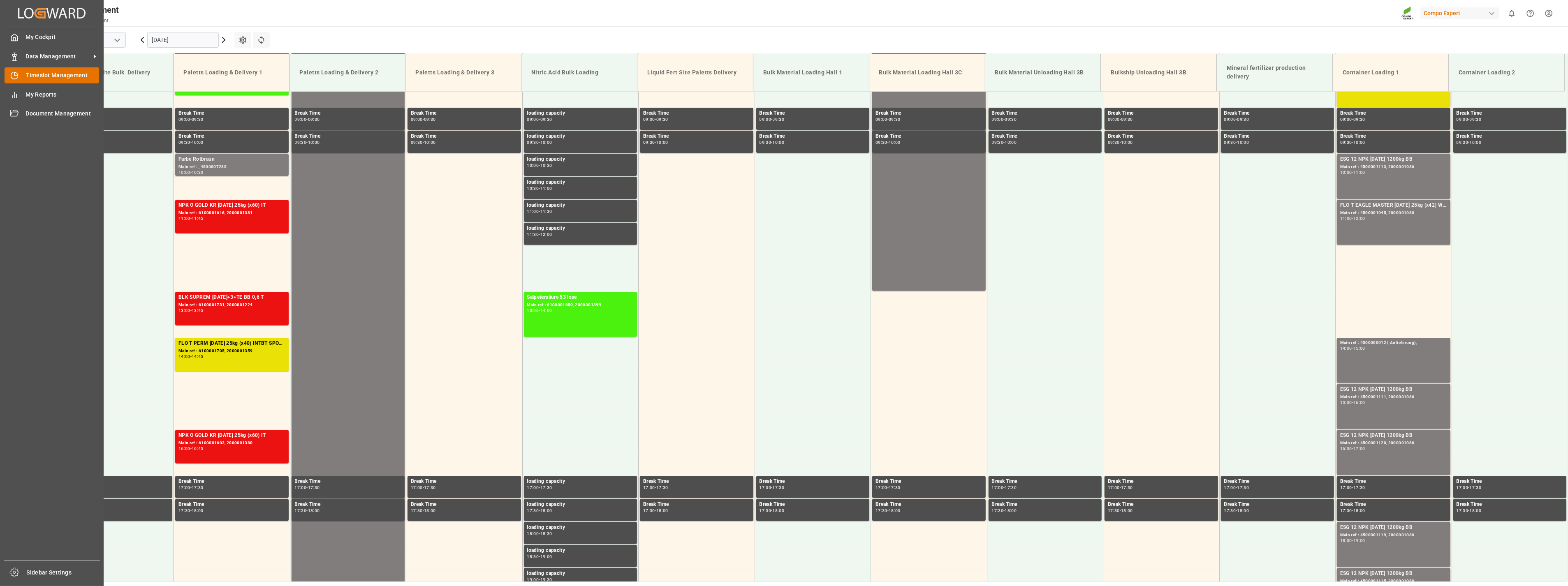
scroll to position [556, 0]
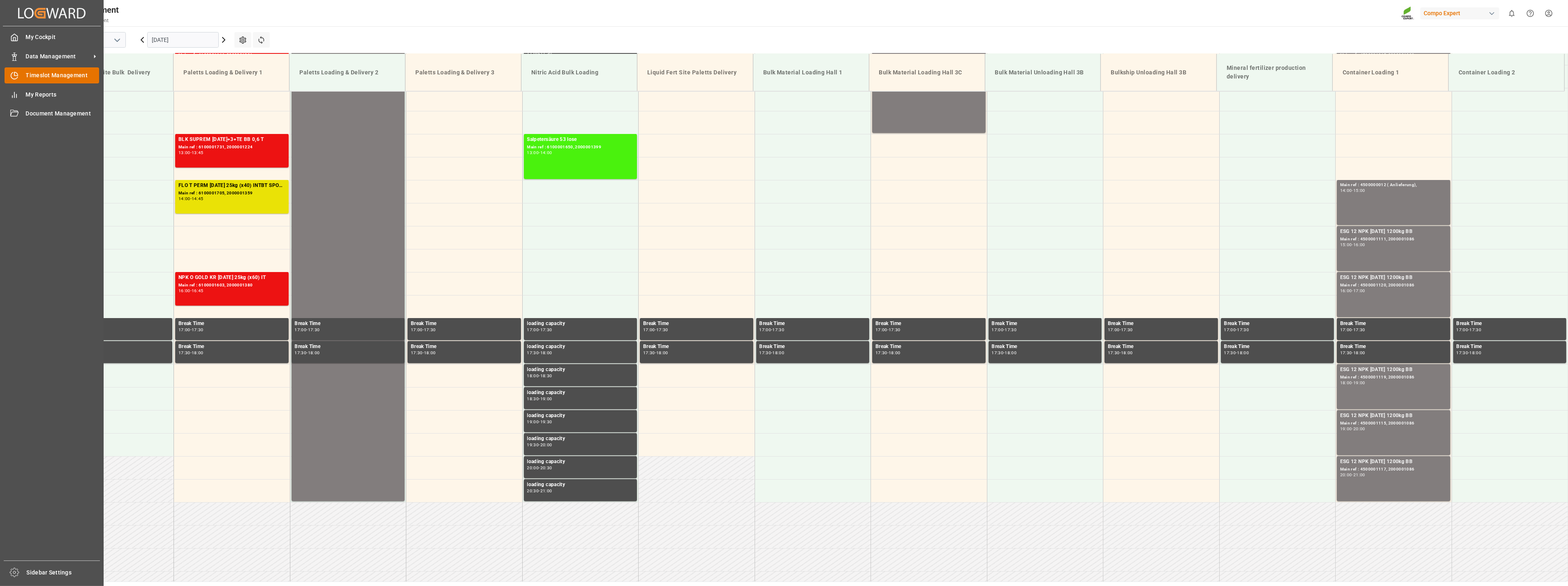
click at [27, 77] on span "Timeslot Management" at bounding box center [63, 75] width 74 height 9
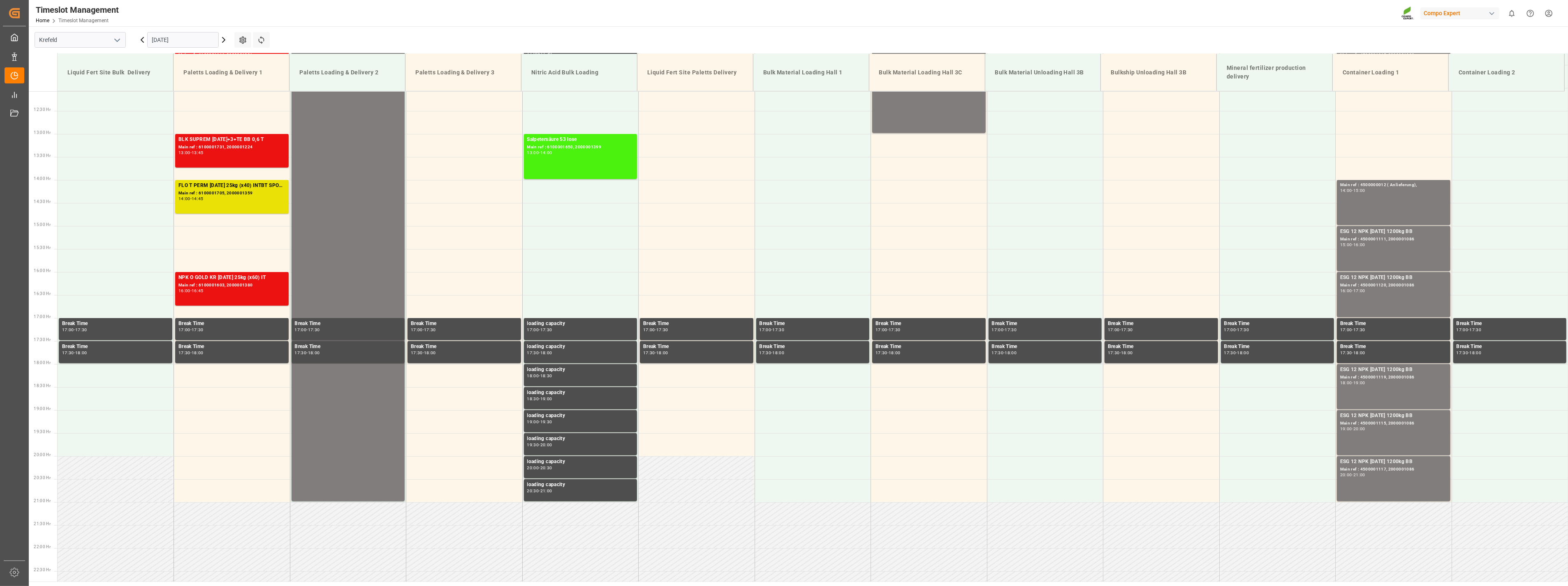
click at [118, 35] on icon "open menu" at bounding box center [117, 40] width 10 height 10
click at [69, 89] on div "La Vall d [PERSON_NAME]" at bounding box center [80, 95] width 91 height 18
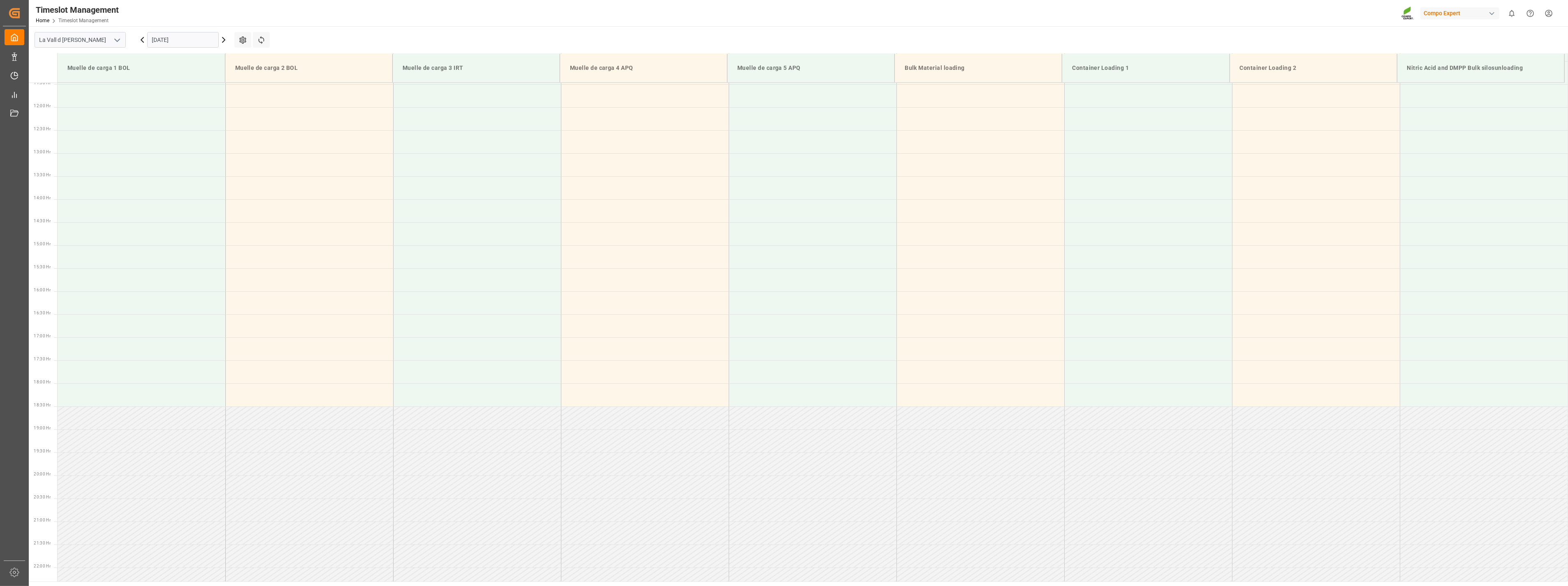
scroll to position [547, 0]
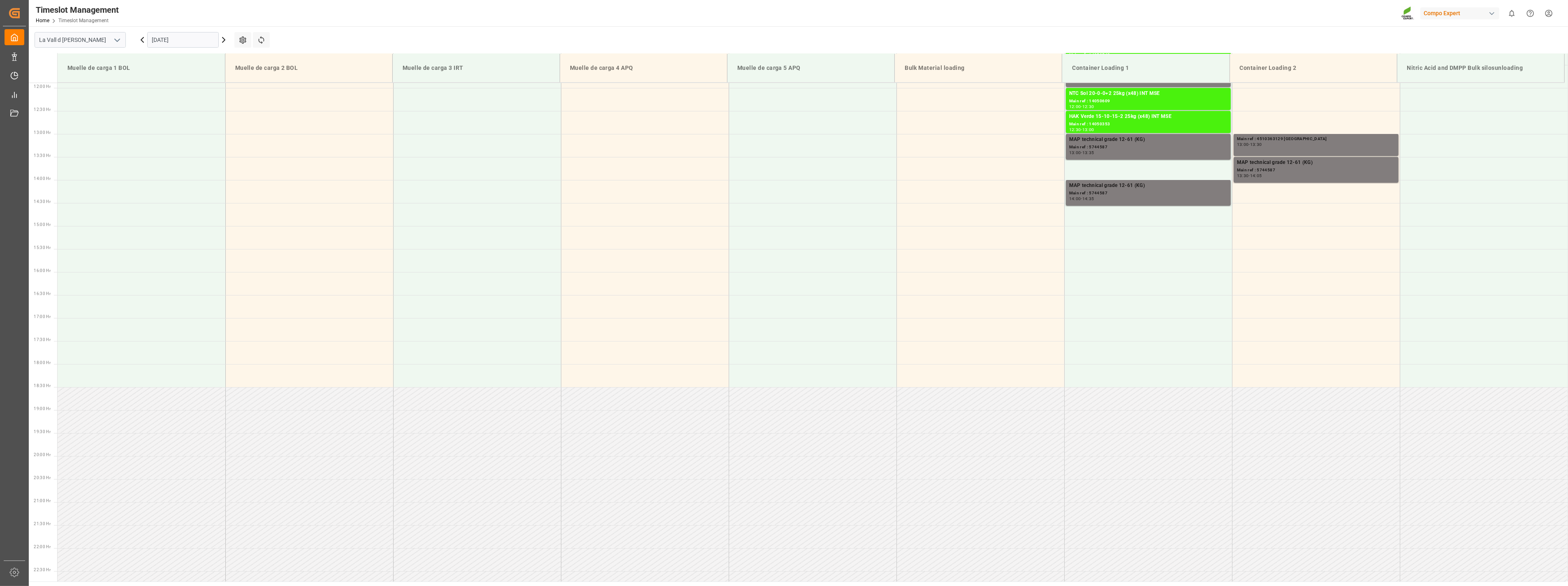
click at [198, 39] on input "[DATE]" at bounding box center [183, 40] width 72 height 16
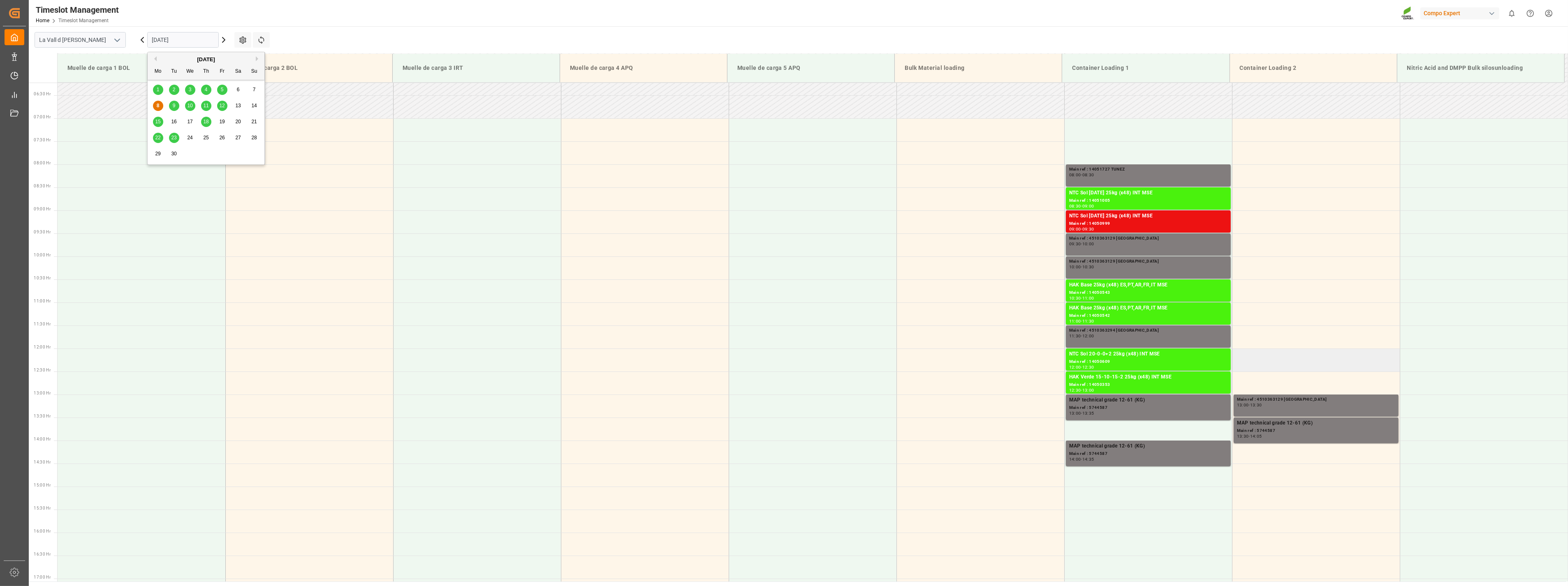
scroll to position [273, 0]
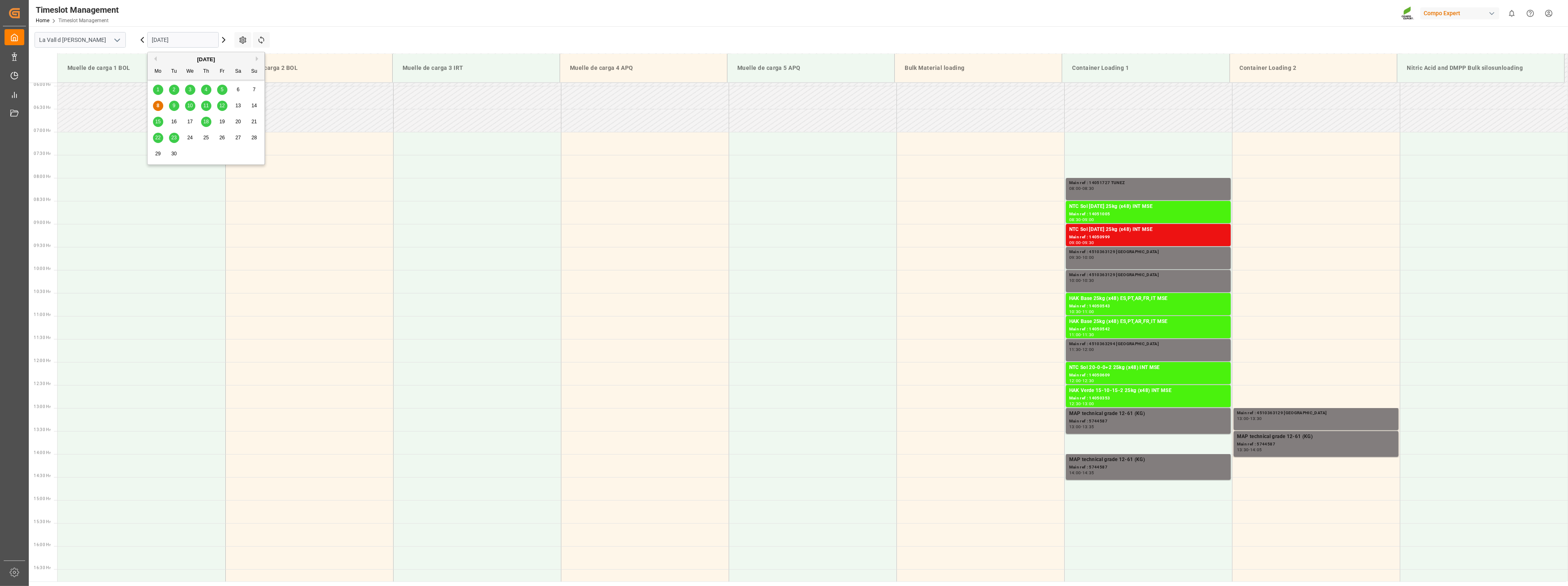
click at [391, 31] on main "La Vall d Uixo 08.09.2025 Settings Refresh Time Slots Muelle de carga 1 BOL Mue…" at bounding box center [797, 304] width 1538 height 556
click at [224, 38] on icon at bounding box center [223, 40] width 2 height 5
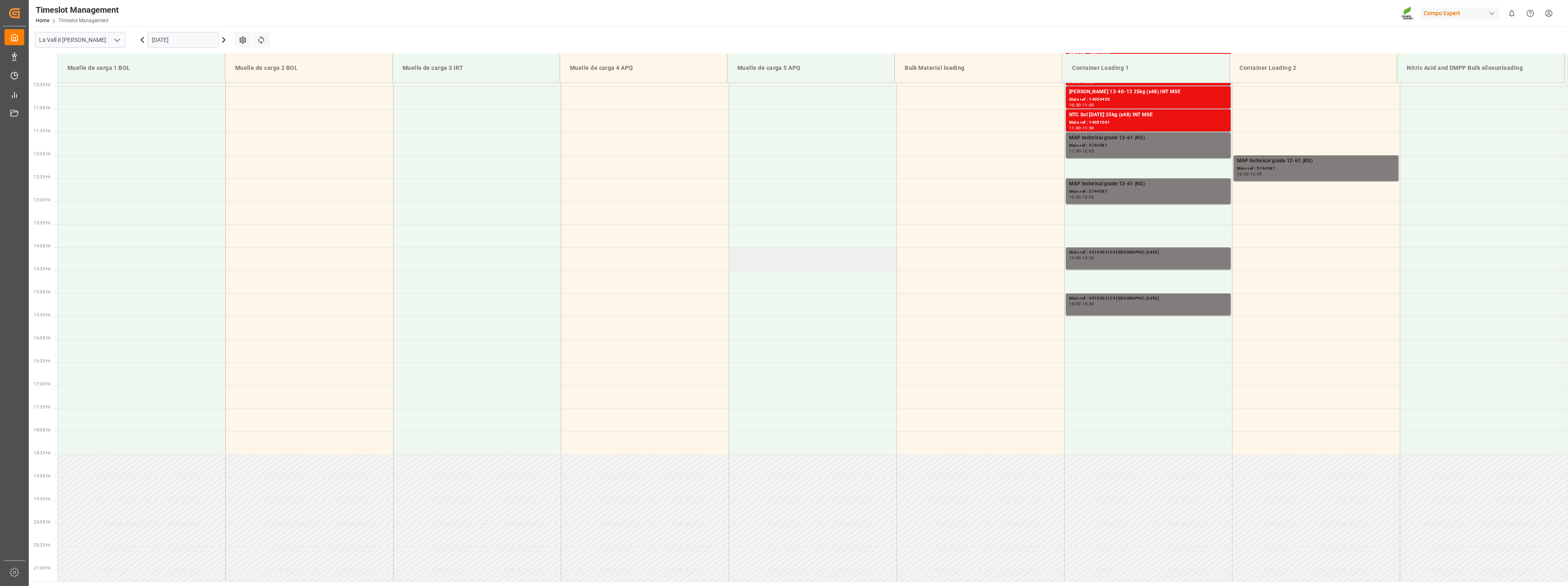
scroll to position [365, 0]
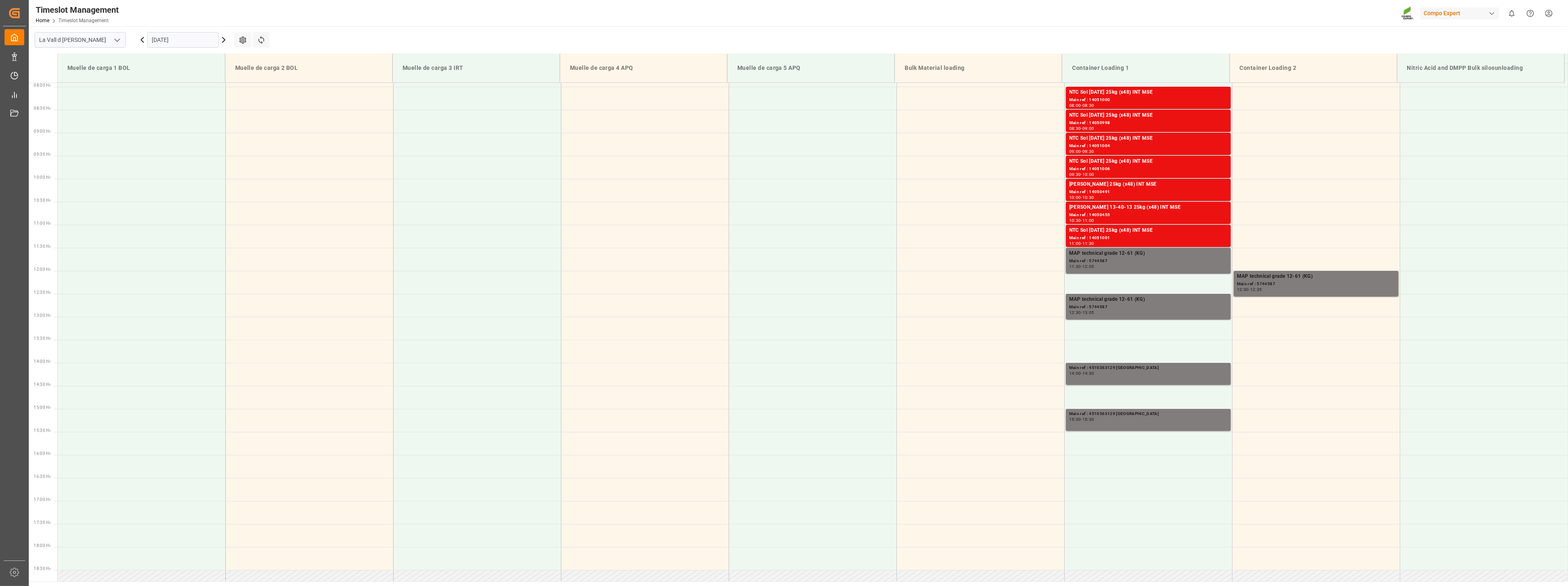
click at [225, 40] on icon at bounding box center [223, 40] width 10 height 10
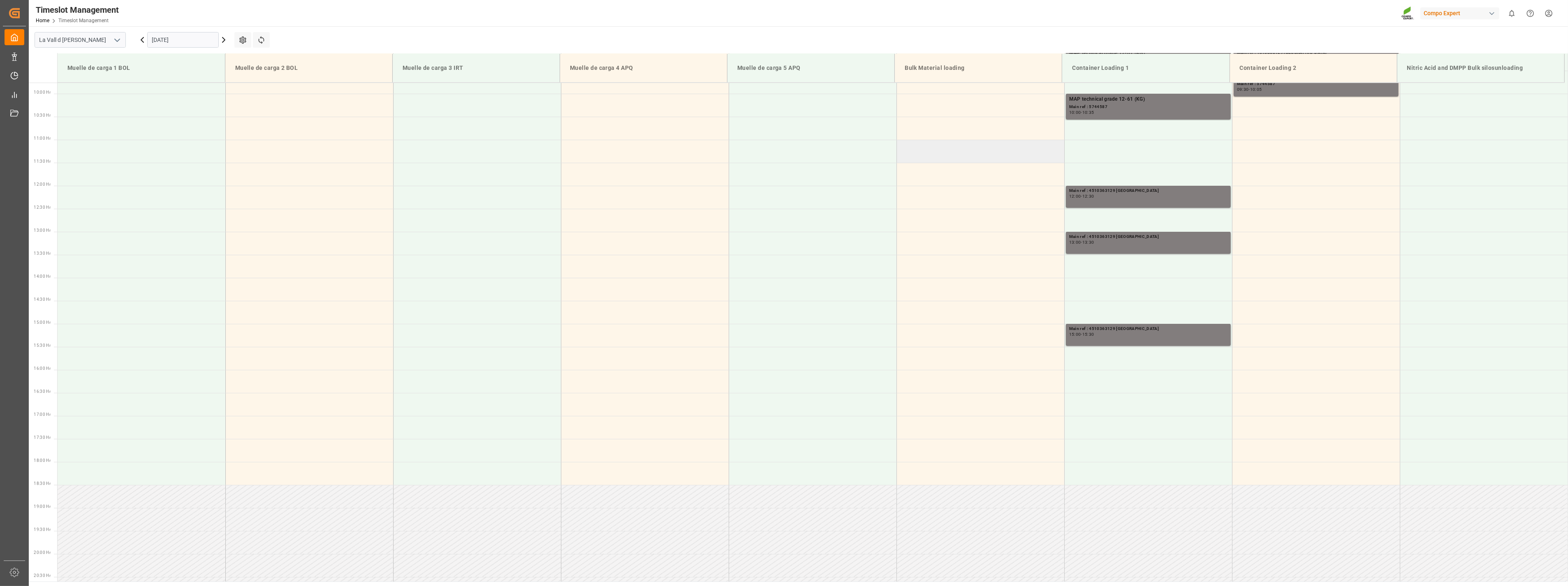
scroll to position [319, 0]
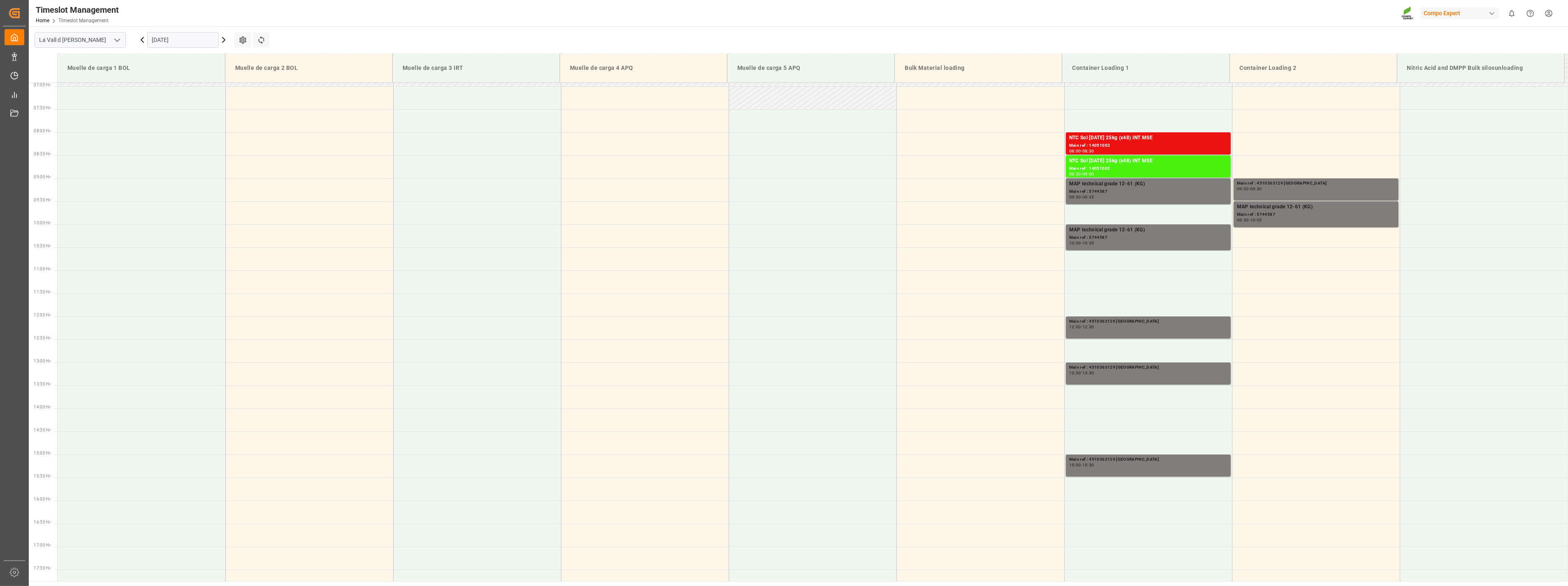
click at [223, 39] on icon at bounding box center [223, 40] width 10 height 10
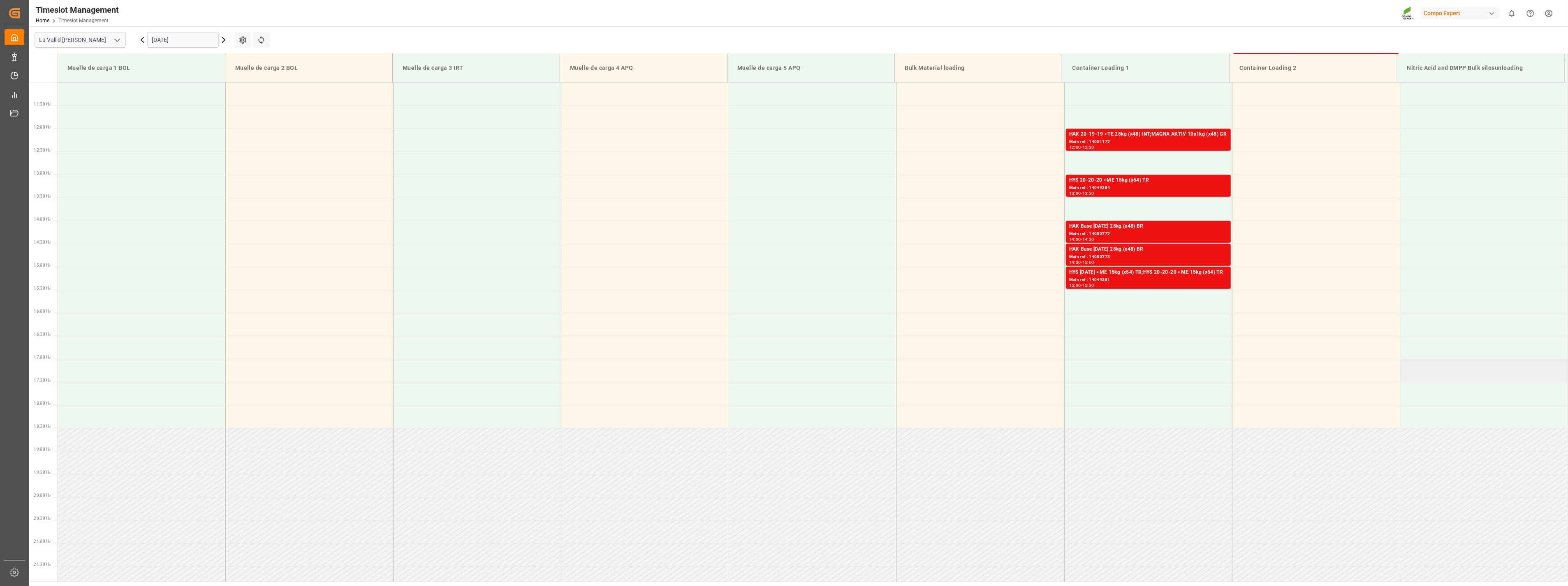
scroll to position [547, 0]
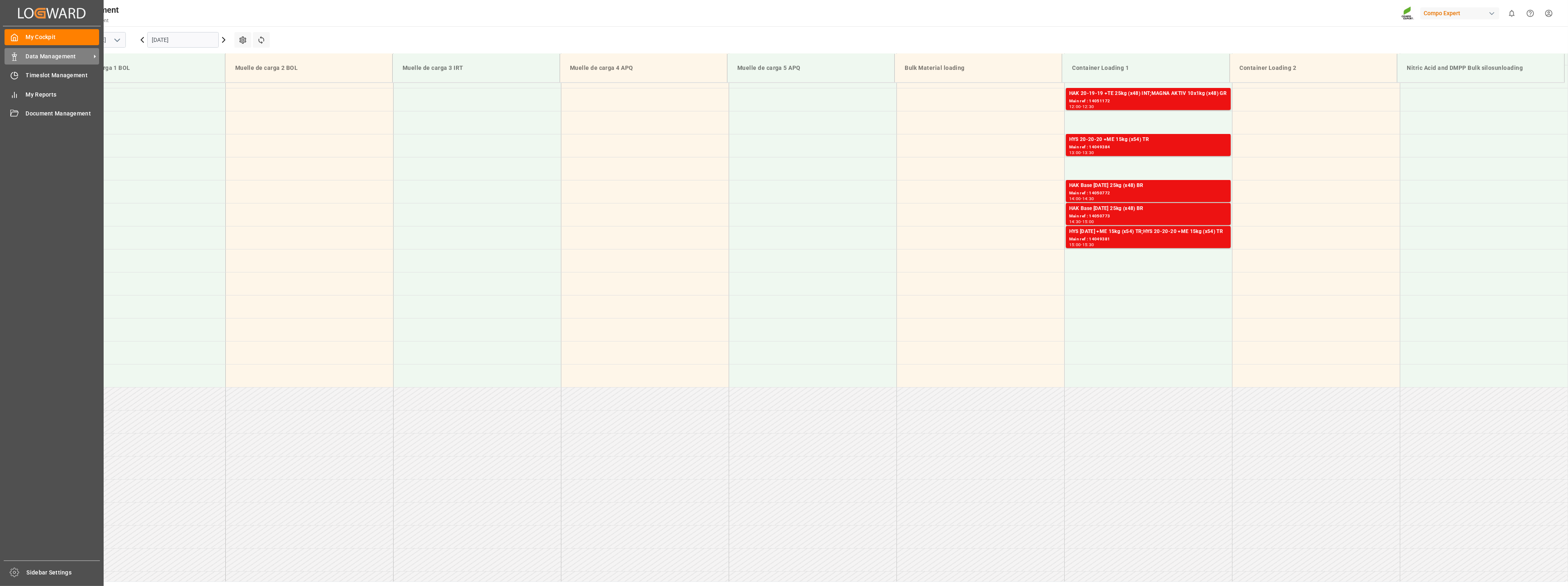
click at [29, 58] on span "Data Management" at bounding box center [58, 57] width 65 height 9
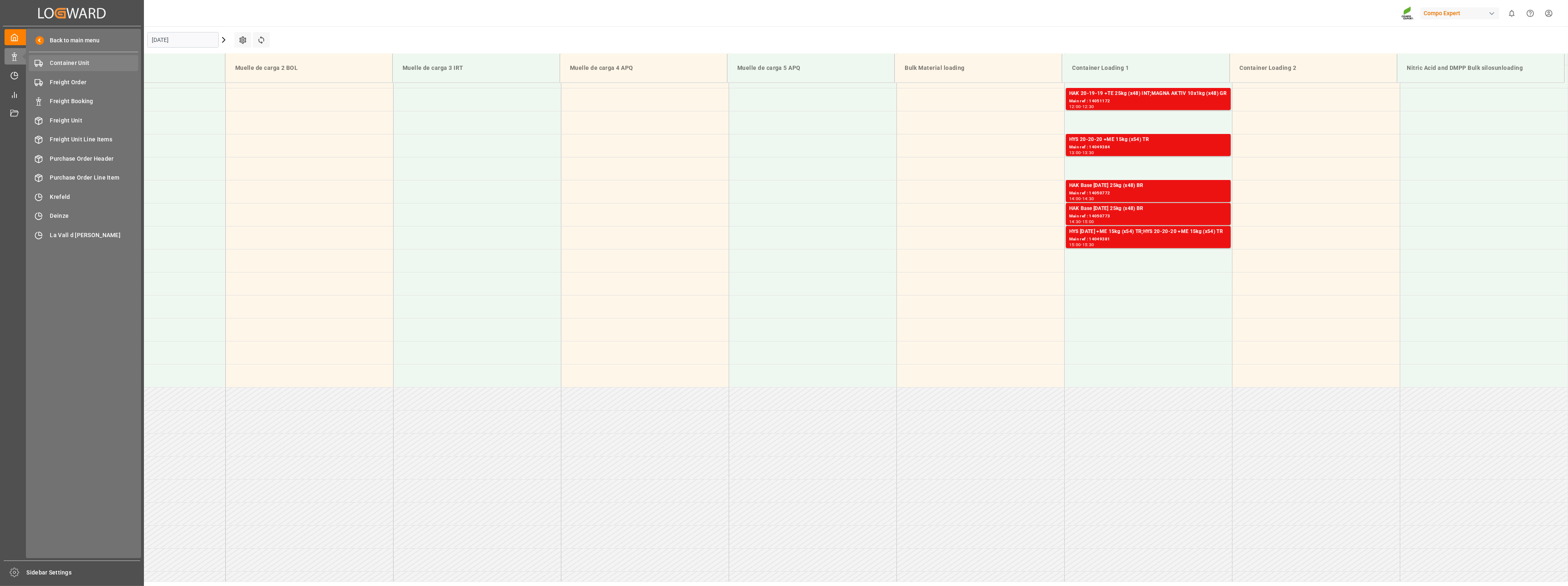
click at [80, 64] on span "Container Unit" at bounding box center [94, 63] width 88 height 9
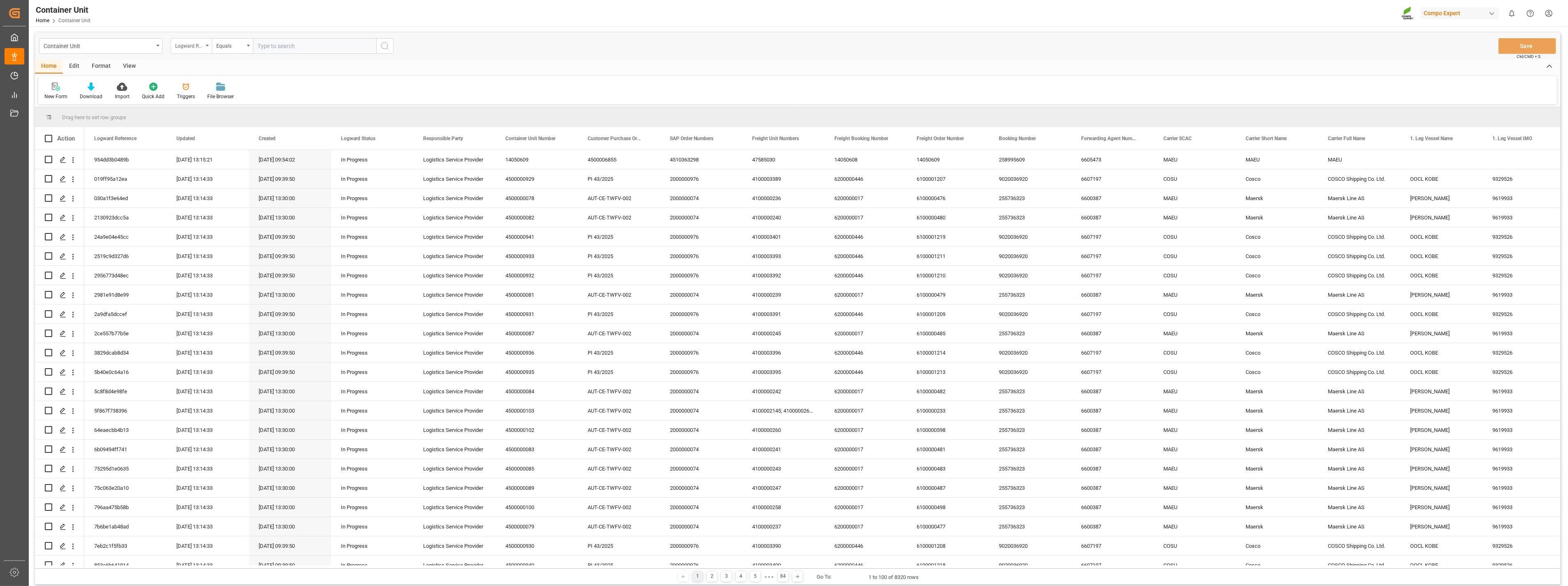
click at [209, 44] on div "Logward Reference" at bounding box center [191, 46] width 41 height 16
type input "number"
click at [191, 170] on div "Freight Order Number" at bounding box center [232, 170] width 122 height 17
click at [310, 44] on input "text" at bounding box center [314, 46] width 124 height 16
type input "14020782"
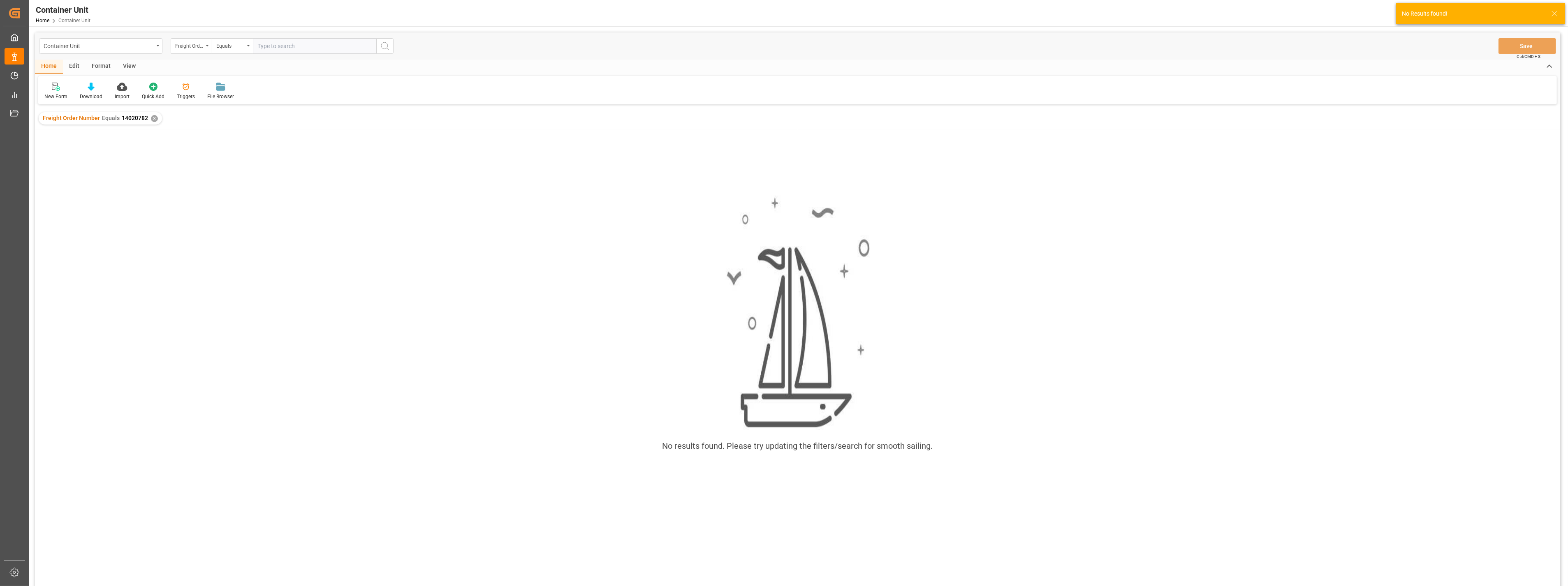
click at [486, 99] on div "New Form Download Import Quick Add Triggers File Browser" at bounding box center [797, 90] width 1519 height 29
click at [207, 44] on div "Freight Order Number" at bounding box center [191, 46] width 41 height 16
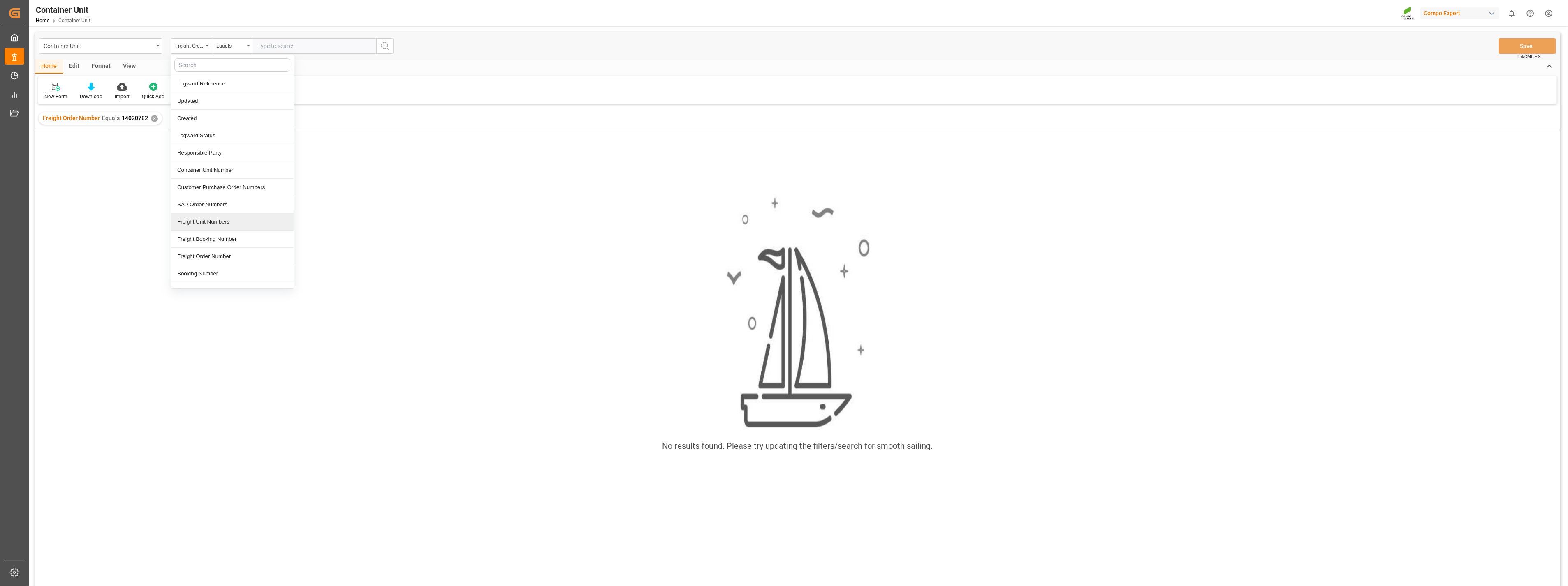
click at [212, 225] on div "Freight Unit Numbers" at bounding box center [232, 222] width 122 height 17
click at [301, 14] on div "Container Unit Home Container Unit Compo Expert 0 Notifications Only show unrea…" at bounding box center [796, 13] width 1545 height 26
click at [296, 46] on input "text" at bounding box center [314, 46] width 124 height 16
paste input "4510363129"
type input "4510363129"
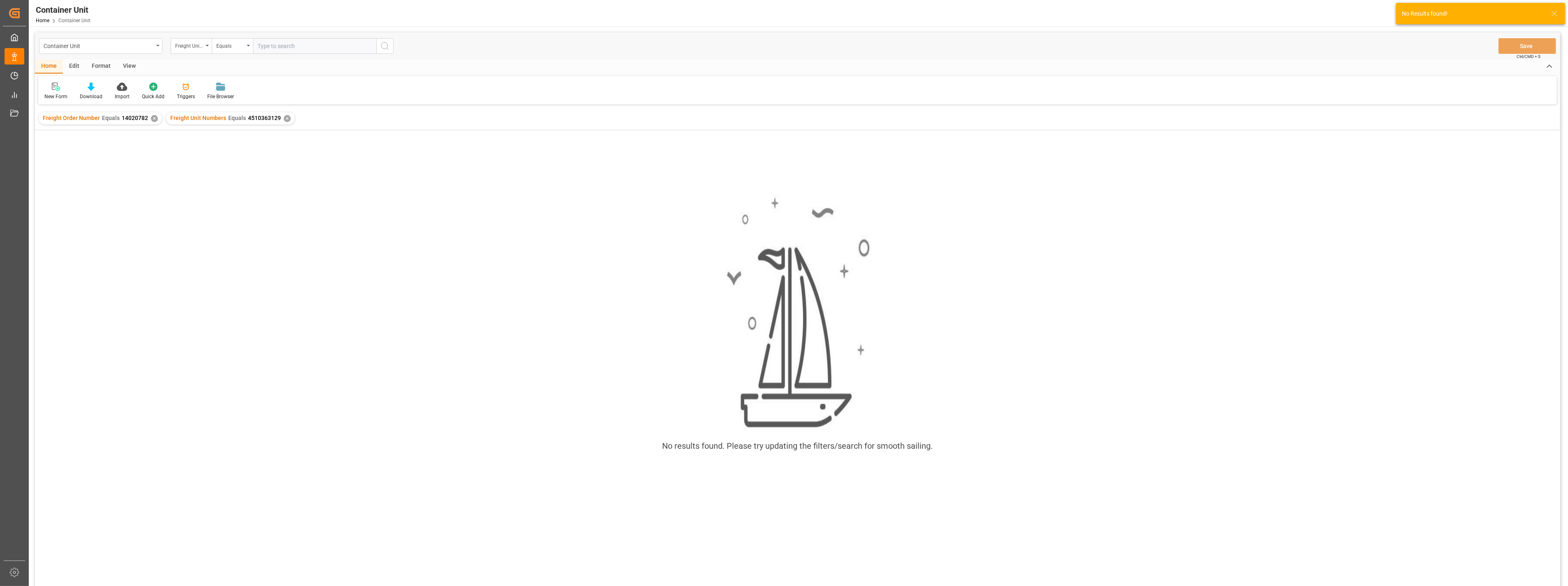
click at [152, 117] on div "✕" at bounding box center [154, 118] width 7 height 7
click at [158, 117] on div "✕" at bounding box center [159, 118] width 7 height 7
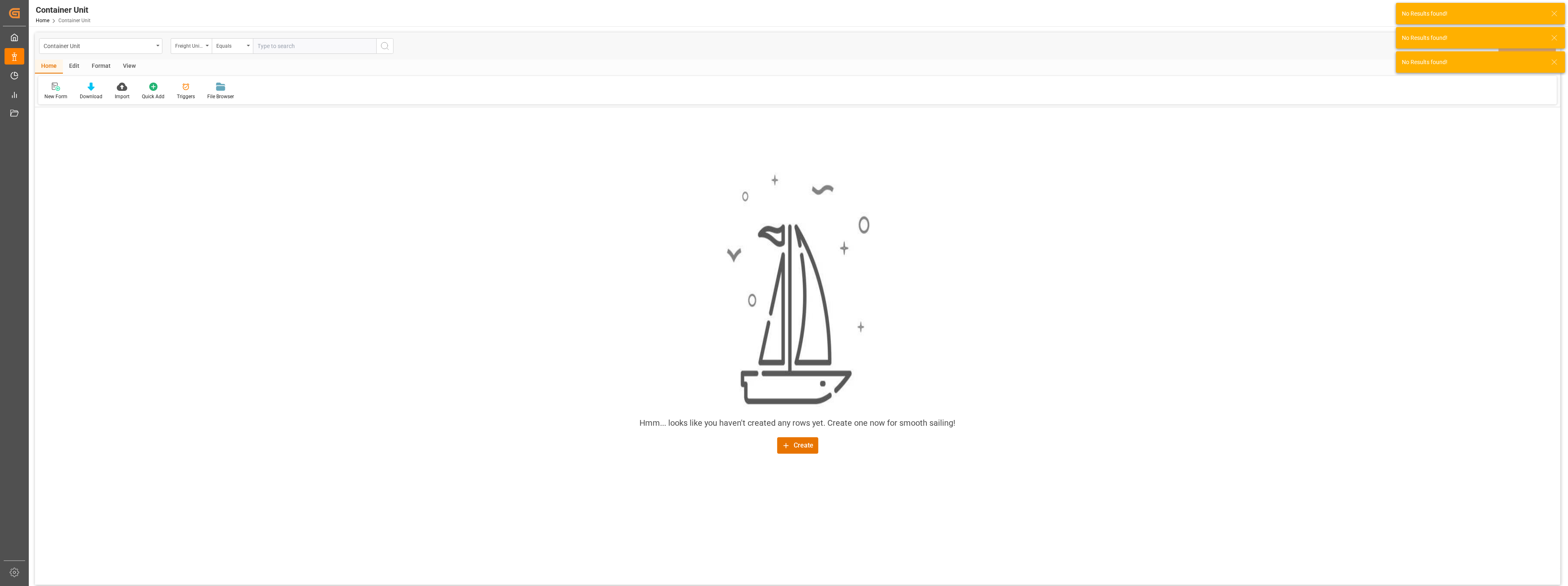
click at [304, 44] on input "text" at bounding box center [314, 46] width 124 height 16
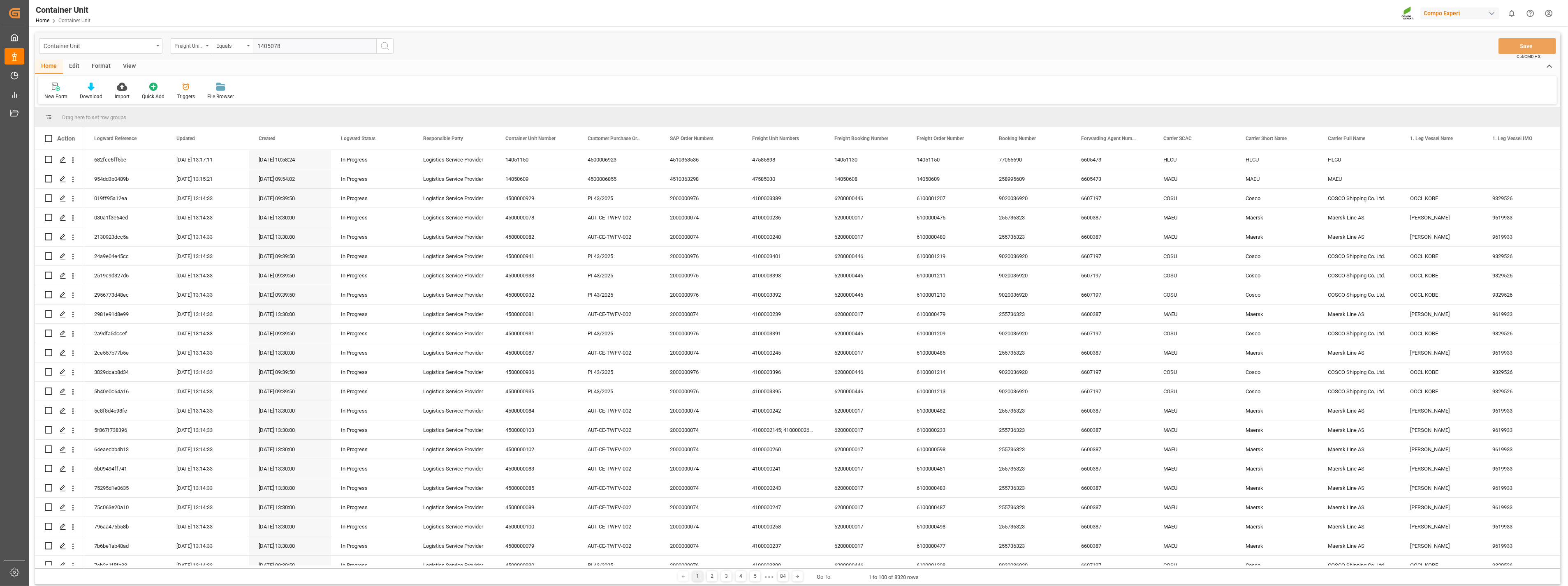
type input "14050782"
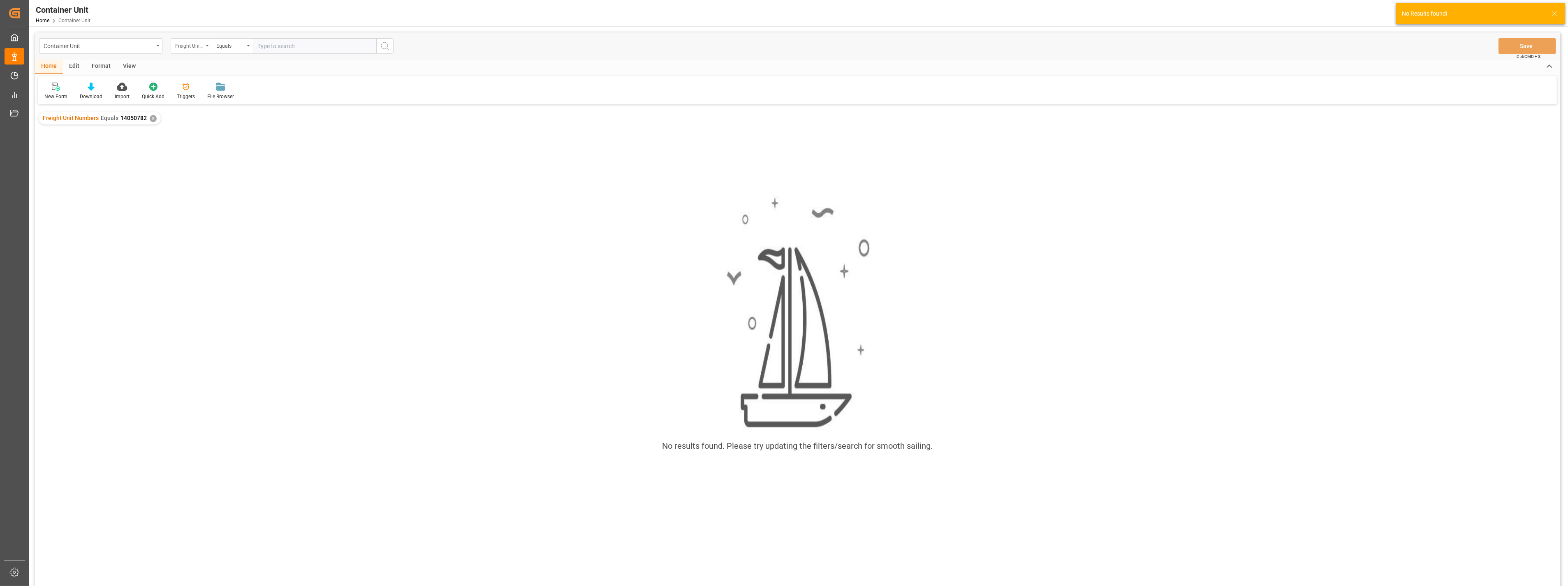
click at [204, 44] on div "Freight Unit Numbers" at bounding box center [191, 46] width 41 height 16
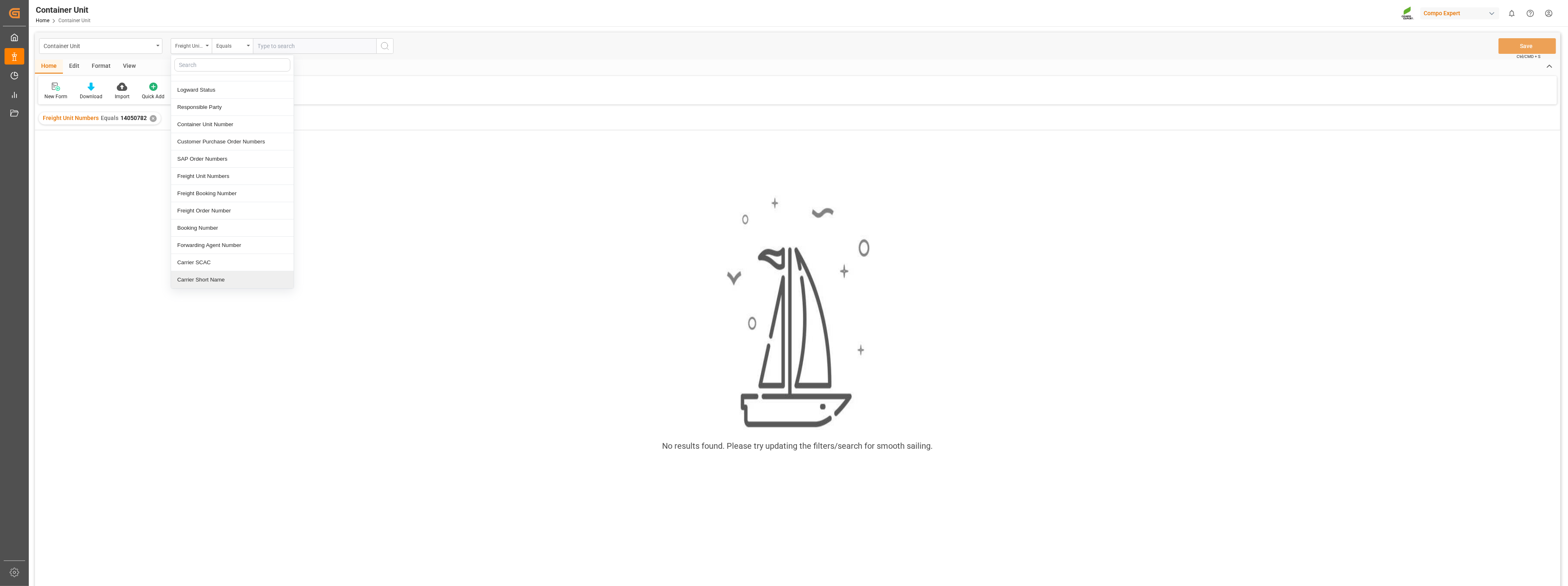
click at [371, 282] on div "No results found. Please try updating the filters/search for smooth sailing." at bounding box center [797, 328] width 1525 height 278
click at [156, 48] on div "Container Unit" at bounding box center [100, 46] width 124 height 16
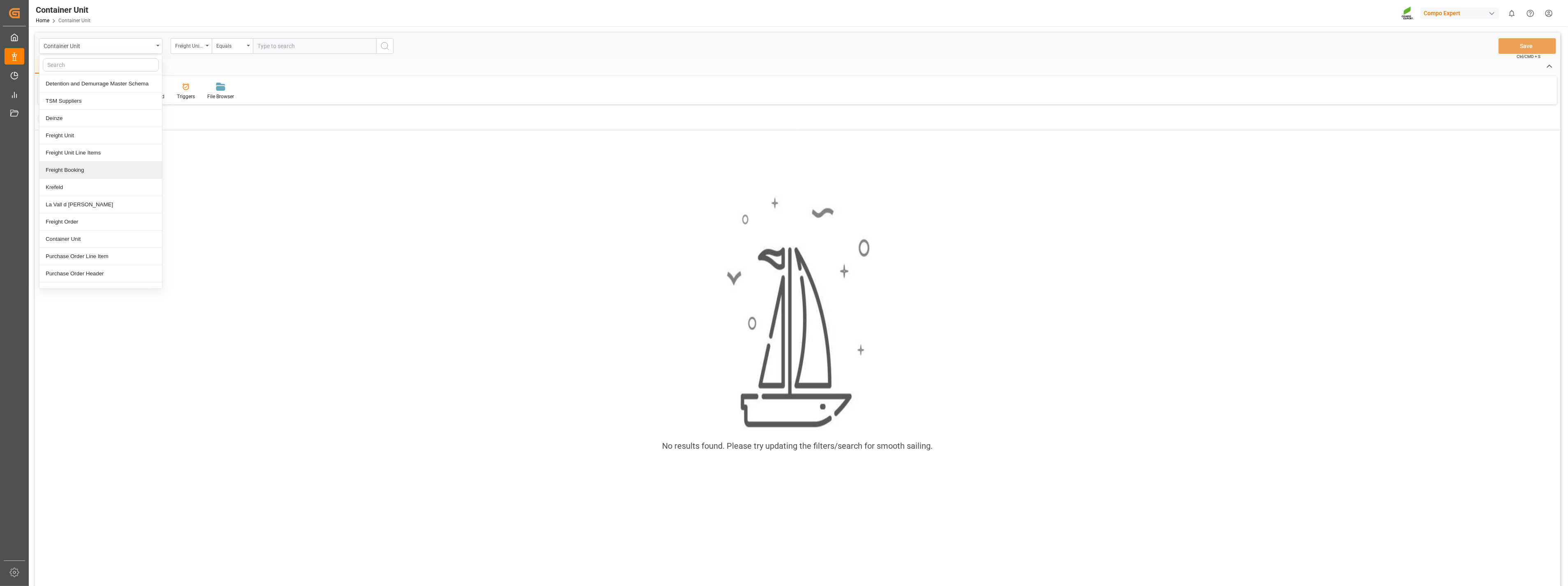
click at [338, 231] on div "No results found. Please try updating the filters/search for smooth sailing." at bounding box center [797, 328] width 1525 height 278
click at [212, 46] on div "Equals" at bounding box center [233, 46] width 41 height 16
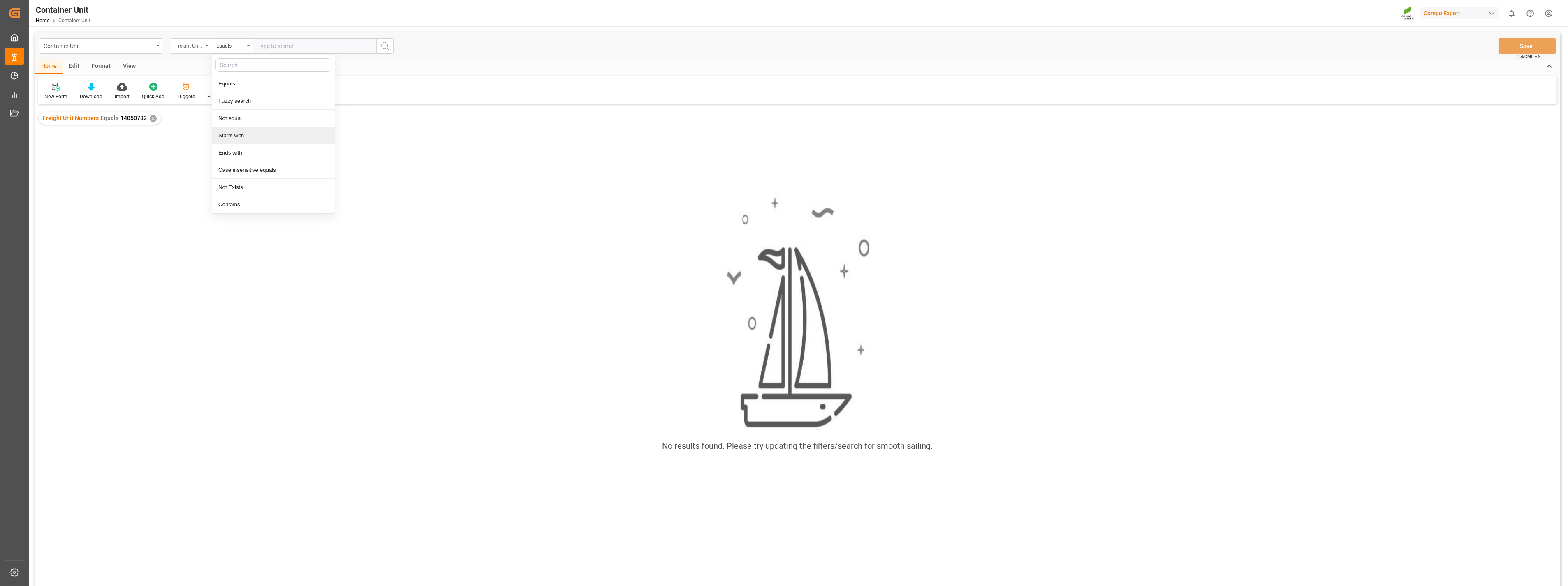
click at [208, 46] on icon "open menu" at bounding box center [207, 46] width 3 height 2
click at [195, 235] on div "Freight Booking Number" at bounding box center [232, 239] width 122 height 17
click at [291, 50] on input "text" at bounding box center [314, 46] width 124 height 16
click at [150, 120] on div "✕" at bounding box center [153, 118] width 7 height 7
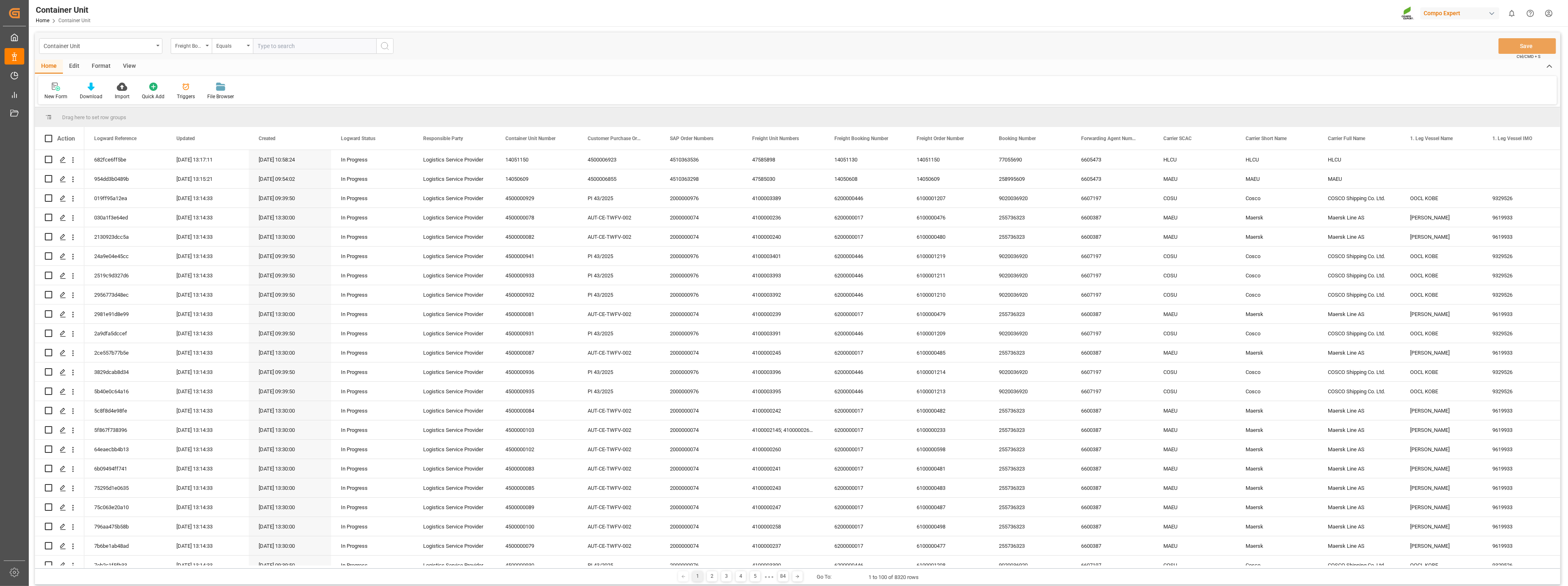
click at [338, 47] on input "text" at bounding box center [314, 46] width 124 height 16
type input "14050780"
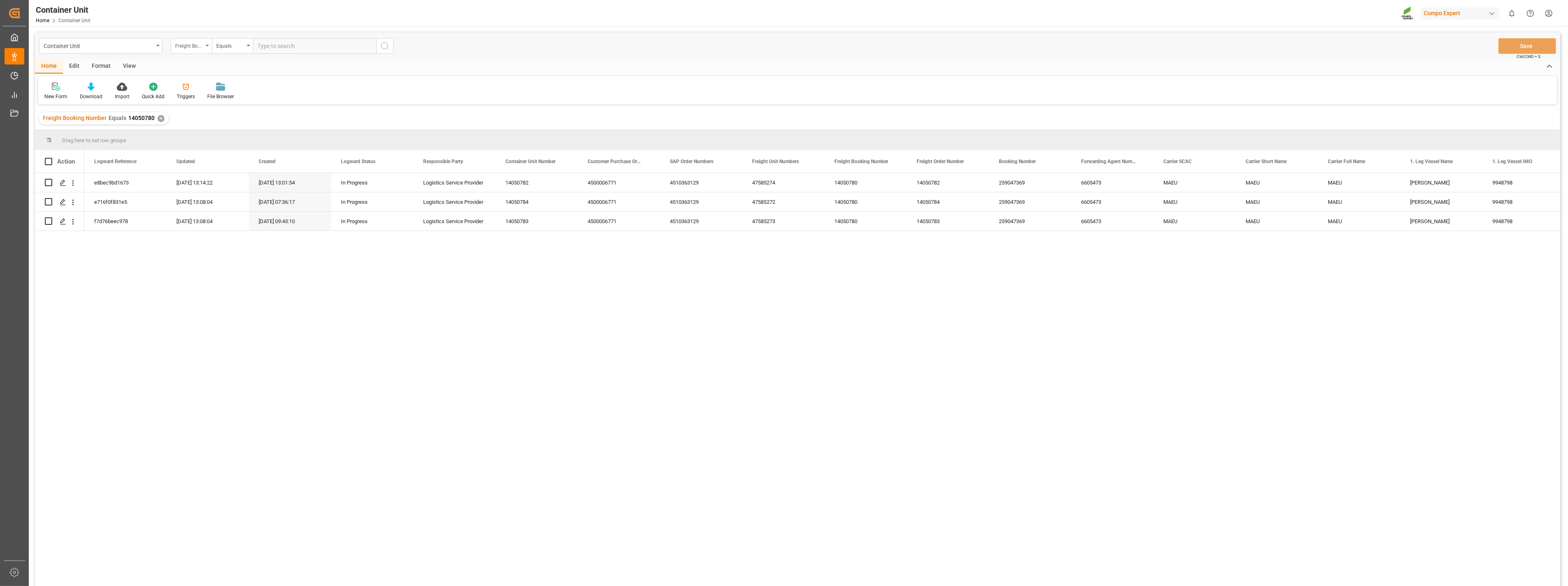
click at [207, 46] on icon "open menu" at bounding box center [207, 46] width 3 height 2
click at [203, 222] on div "Freight Unit Numbers" at bounding box center [232, 222] width 122 height 17
click at [284, 46] on input "text" at bounding box center [314, 46] width 124 height 16
type input "47585275"
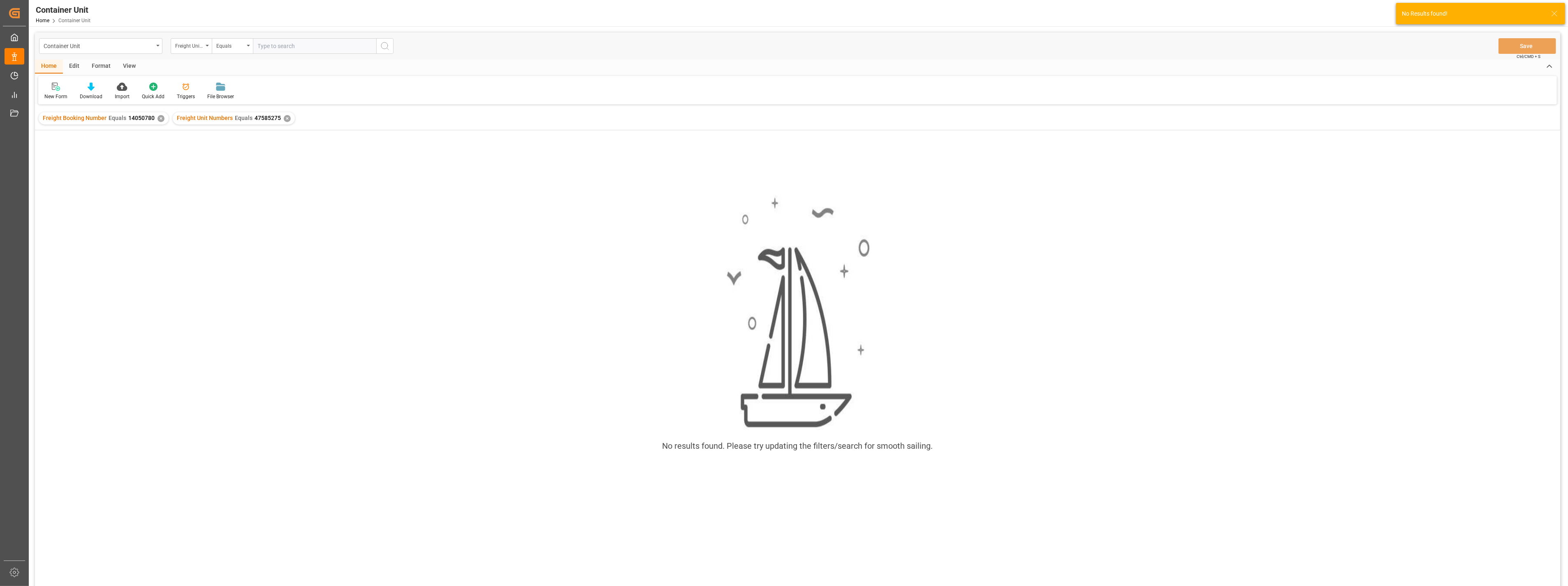
click at [161, 119] on div "✕" at bounding box center [161, 118] width 7 height 7
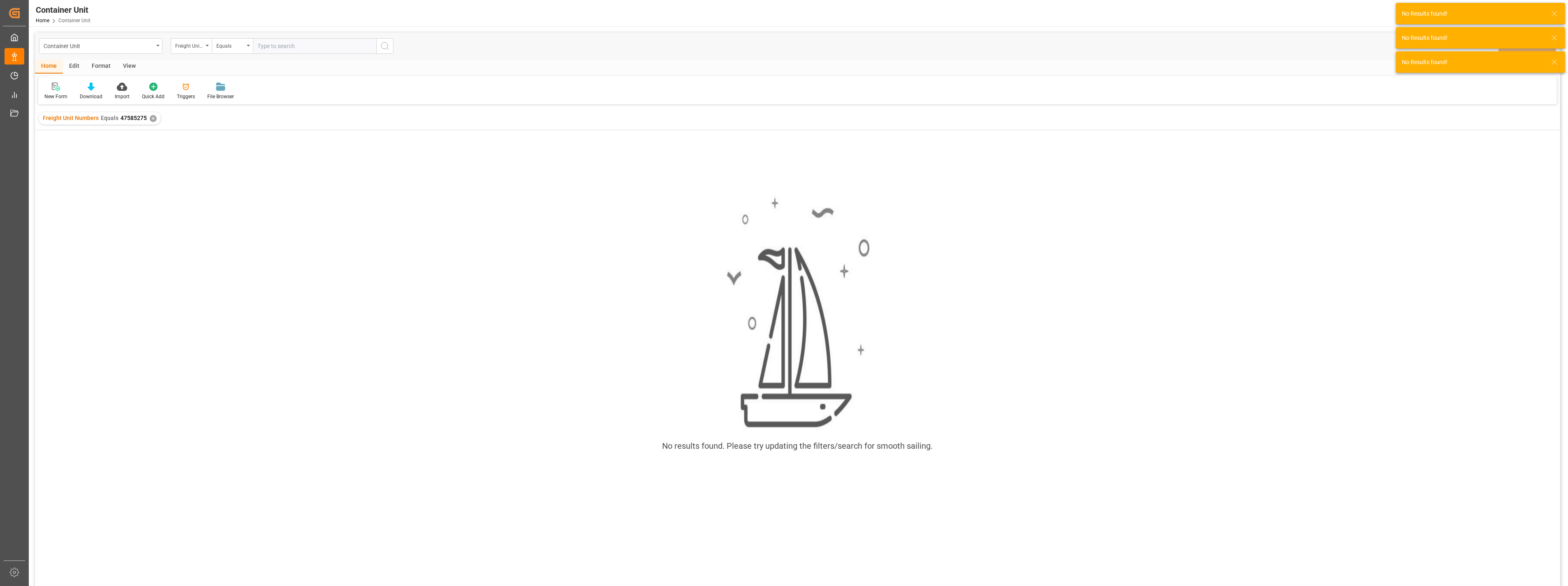
drag, startPoint x: 313, startPoint y: 37, endPoint x: 306, endPoint y: 41, distance: 8.1
click at [312, 39] on div "Container Unit Freight Unit Numbers Equals Save Ctrl/CMD + S" at bounding box center [797, 46] width 1525 height 27
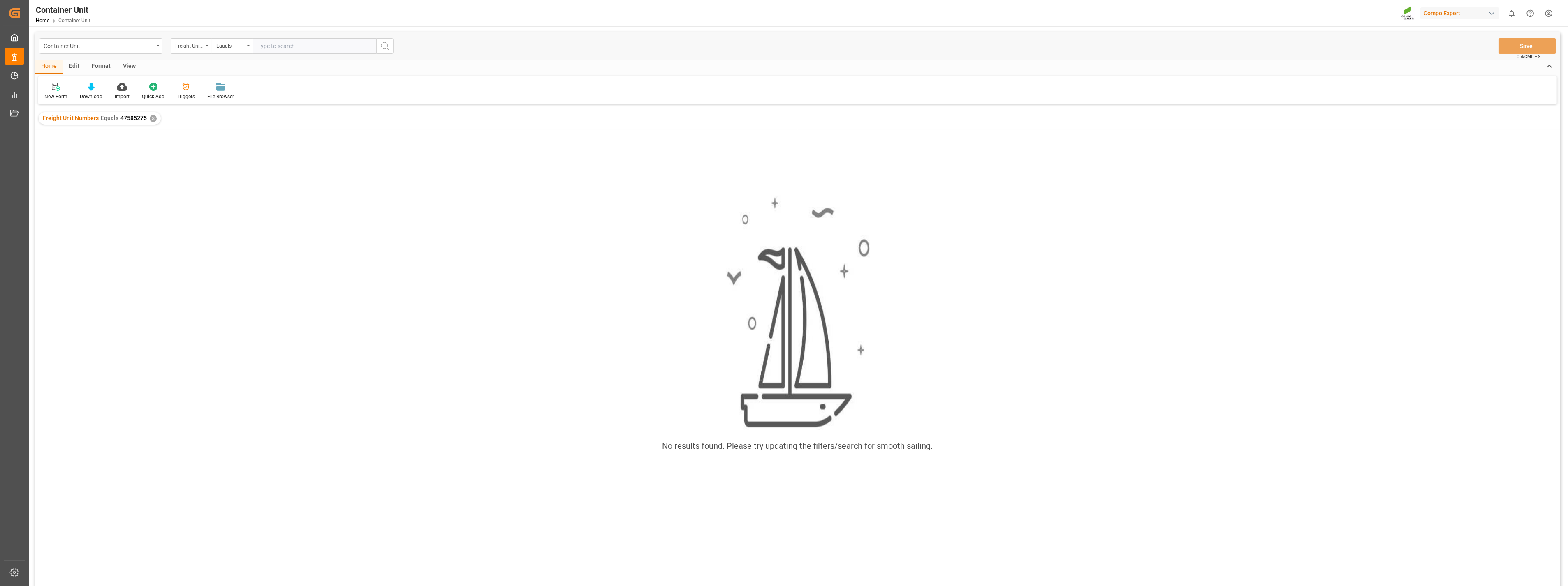
click at [295, 40] on input "text" at bounding box center [314, 46] width 124 height 16
drag, startPoint x: 312, startPoint y: 43, endPoint x: 186, endPoint y: 43, distance: 126.0
click at [186, 43] on div "Freight Unit Numbers Equals 47585275" at bounding box center [282, 46] width 223 height 16
type input "47585275"
click at [155, 120] on div "Freight Unit Numbers Equals 47585275 ✕" at bounding box center [100, 118] width 122 height 12
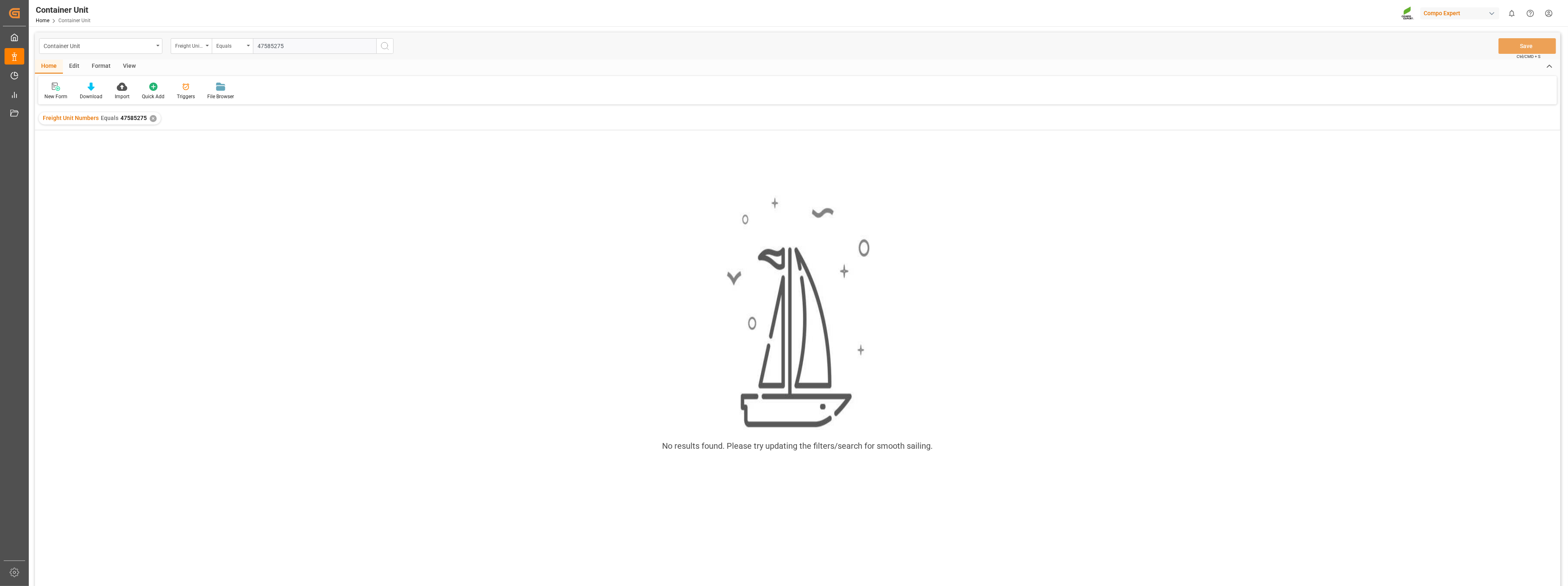
click at [150, 119] on div "✕" at bounding box center [153, 118] width 7 height 7
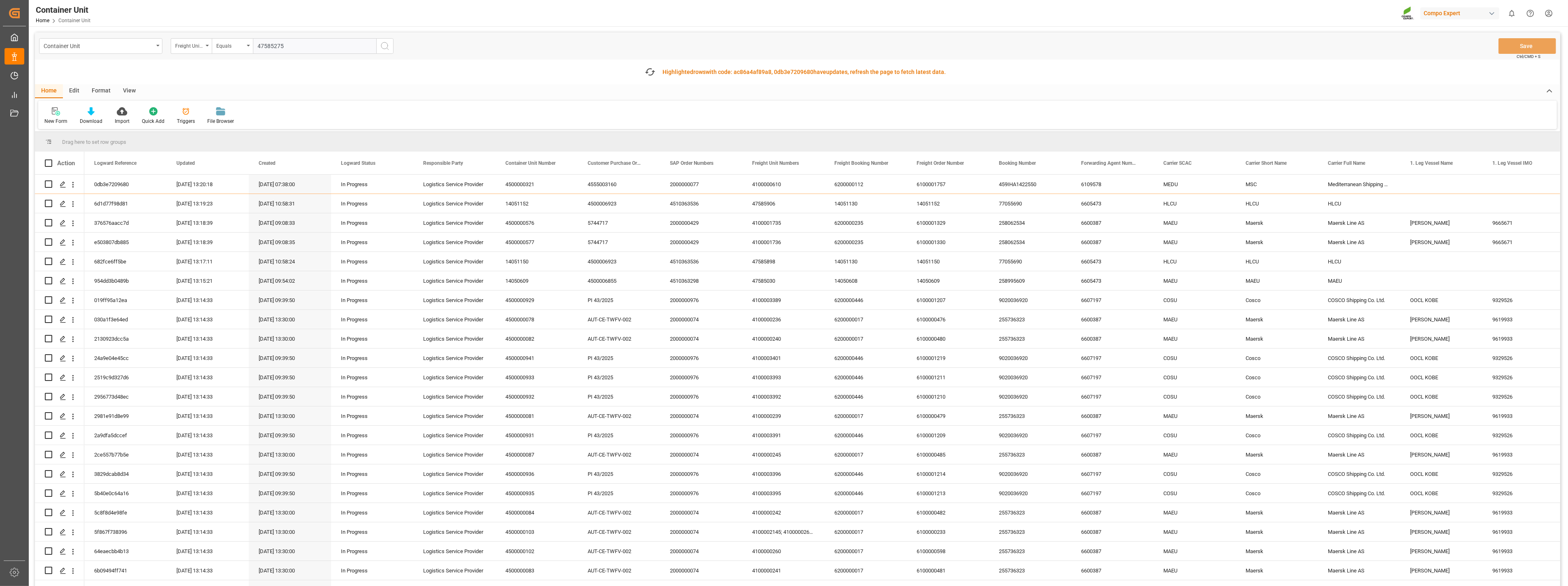
click at [309, 51] on input "47585275" at bounding box center [314, 46] width 124 height 16
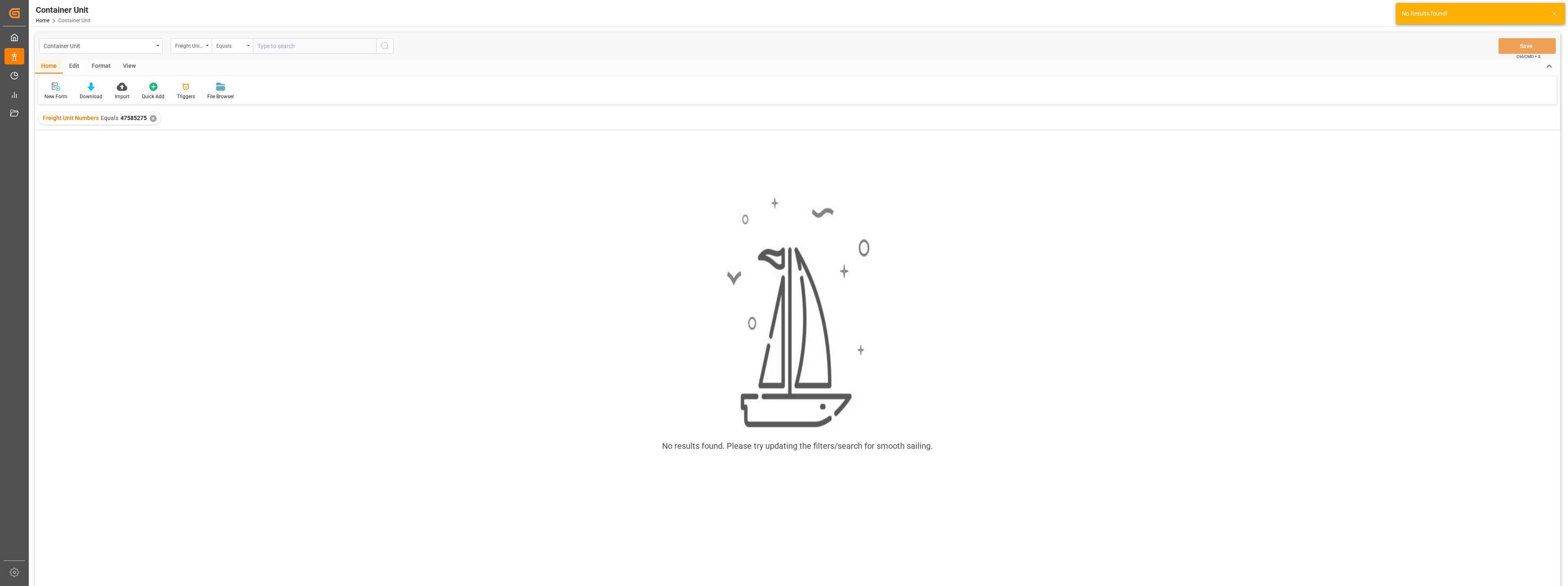
click at [245, 46] on div "Equals" at bounding box center [233, 46] width 41 height 16
click at [240, 97] on div "Fuzzy search" at bounding box center [273, 101] width 122 height 17
paste input "47585275"
type input "47585275"
click at [152, 117] on div "✕" at bounding box center [153, 118] width 7 height 7
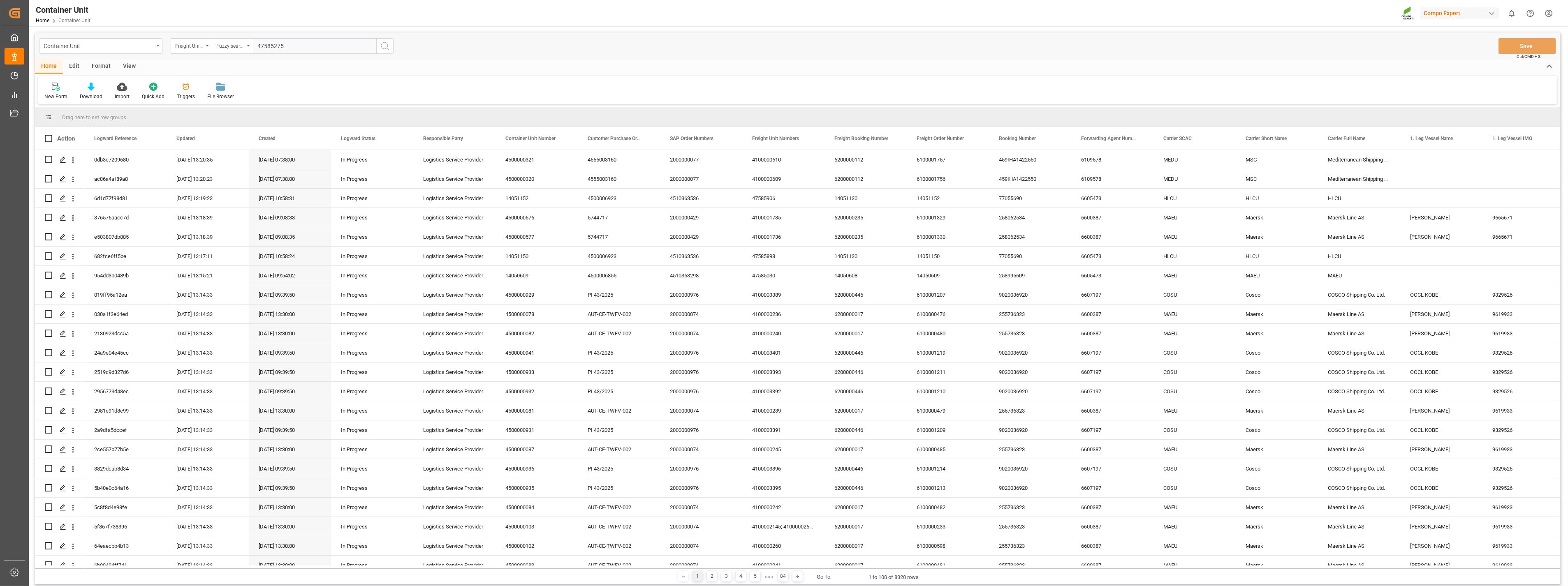
click at [329, 44] on input "47585275" at bounding box center [314, 46] width 124 height 16
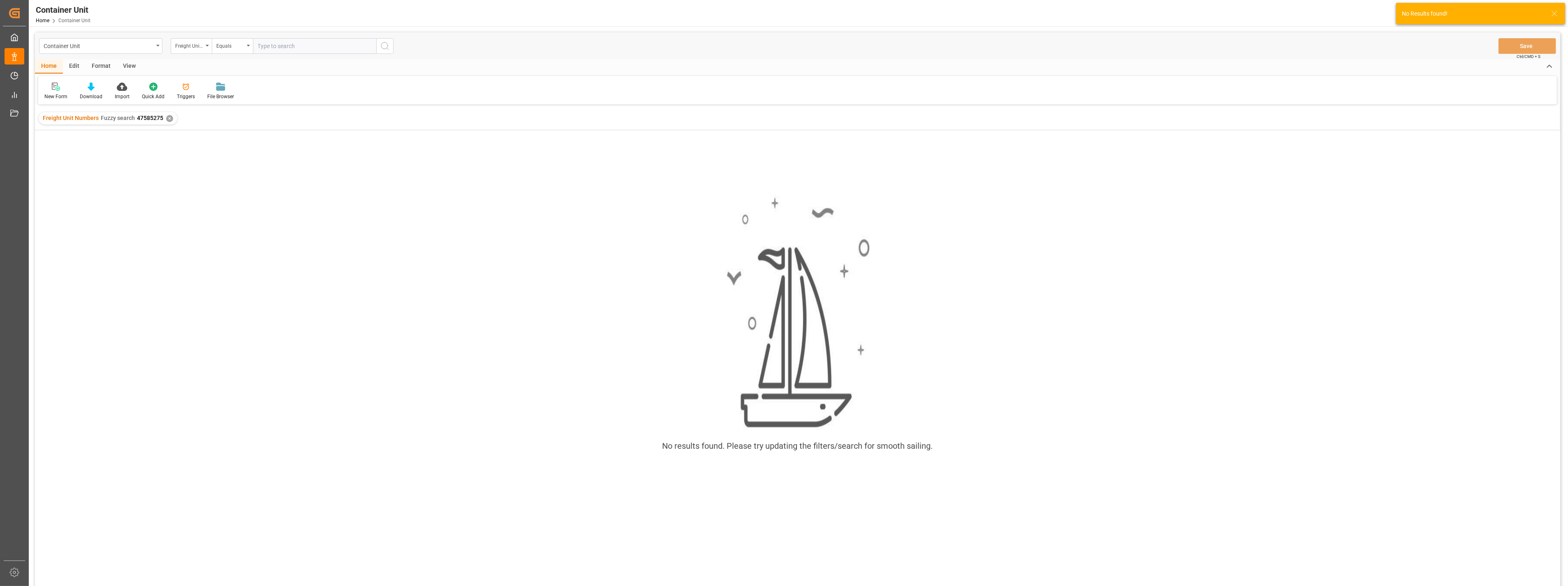
click at [169, 118] on div "✕" at bounding box center [169, 118] width 7 height 7
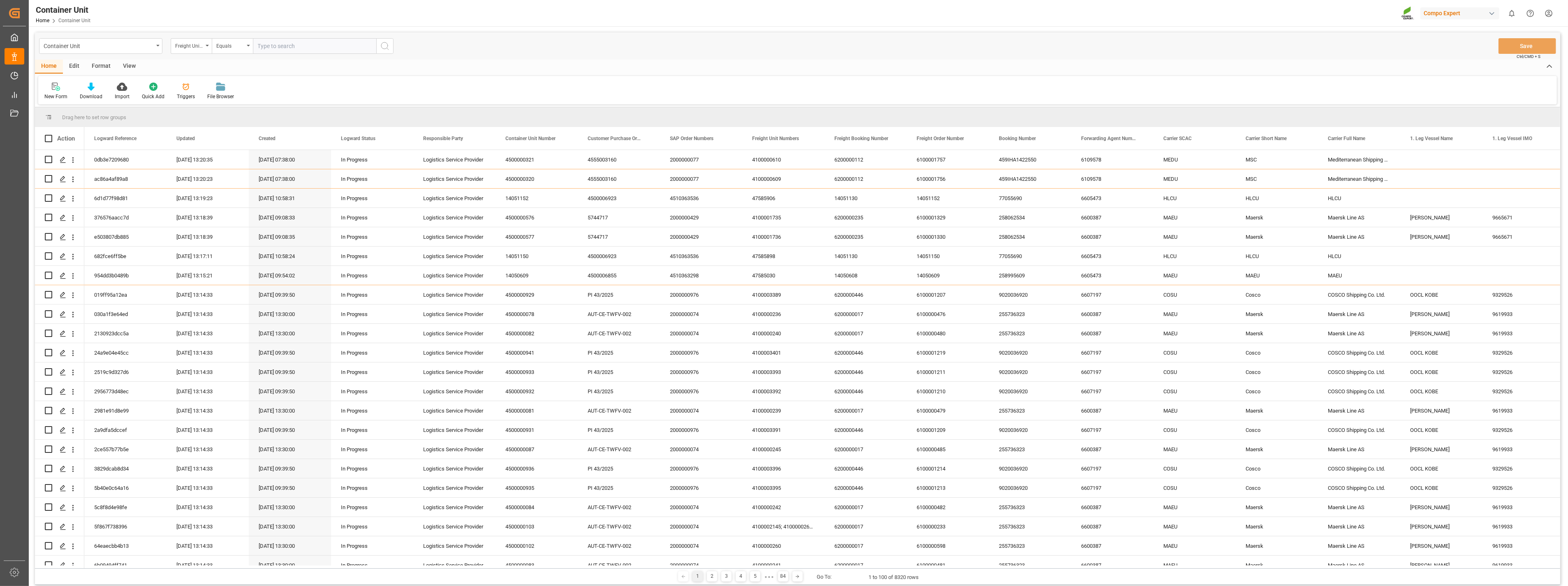
click at [354, 80] on div "New Form Download Import Quick Add Triggers File Browser" at bounding box center [797, 90] width 1519 height 29
click at [428, 61] on div "Home Edit Format View" at bounding box center [797, 66] width 1525 height 14
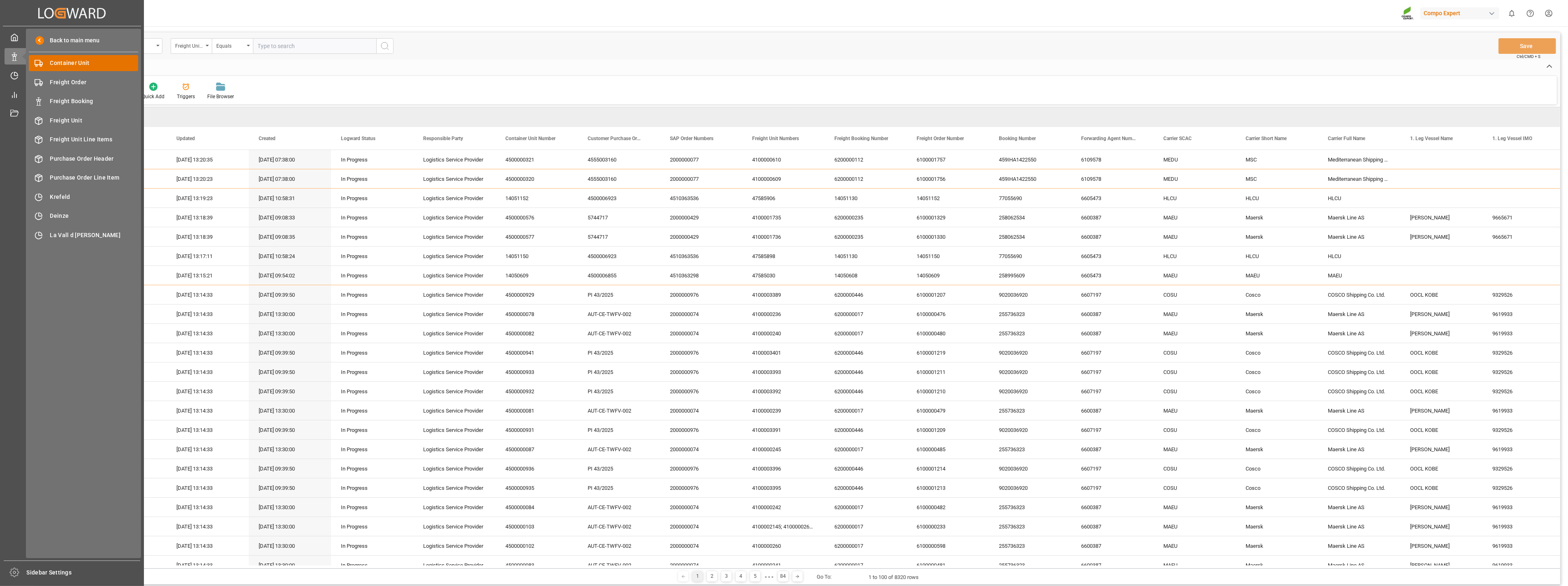
click at [91, 65] on span "Container Unit" at bounding box center [94, 63] width 88 height 9
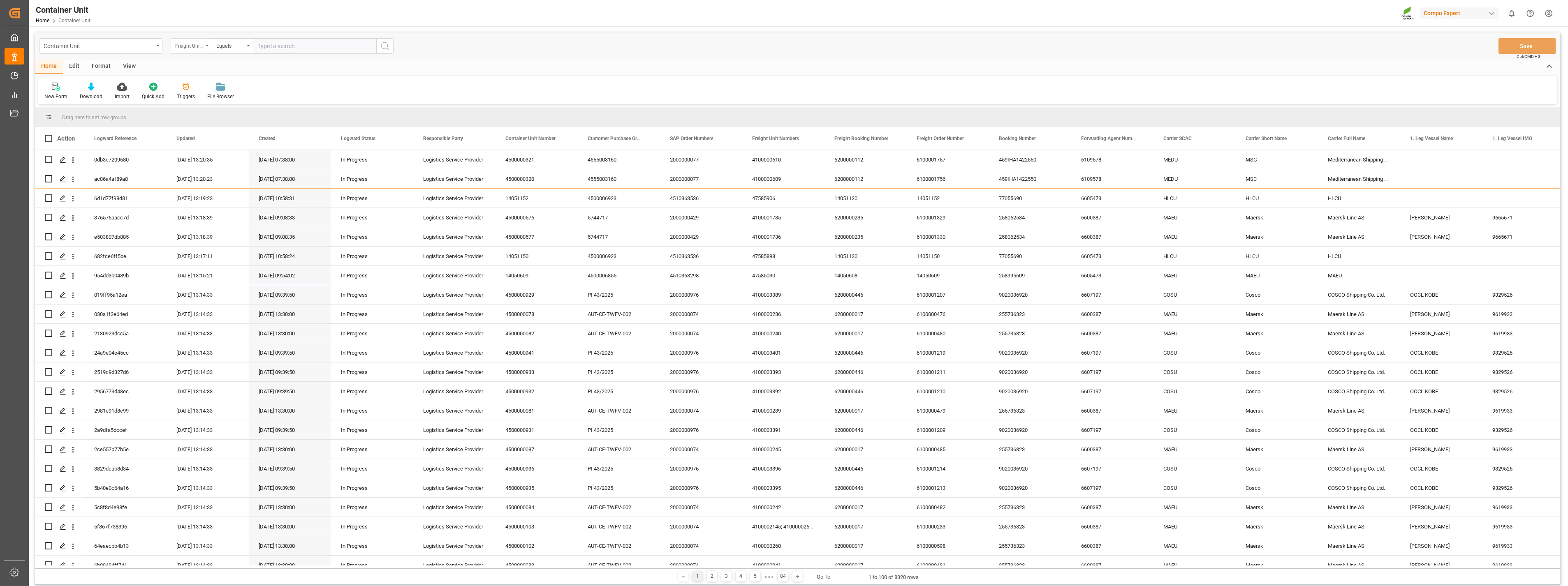
click at [207, 50] on div "Freight Unit Numbers" at bounding box center [191, 46] width 41 height 16
type input "sap"
click at [194, 82] on div "SAP Order Numbers" at bounding box center [232, 84] width 122 height 17
click at [248, 47] on div "Equals" at bounding box center [233, 46] width 41 height 16
click at [235, 105] on div "Fuzzy search" at bounding box center [273, 101] width 122 height 17
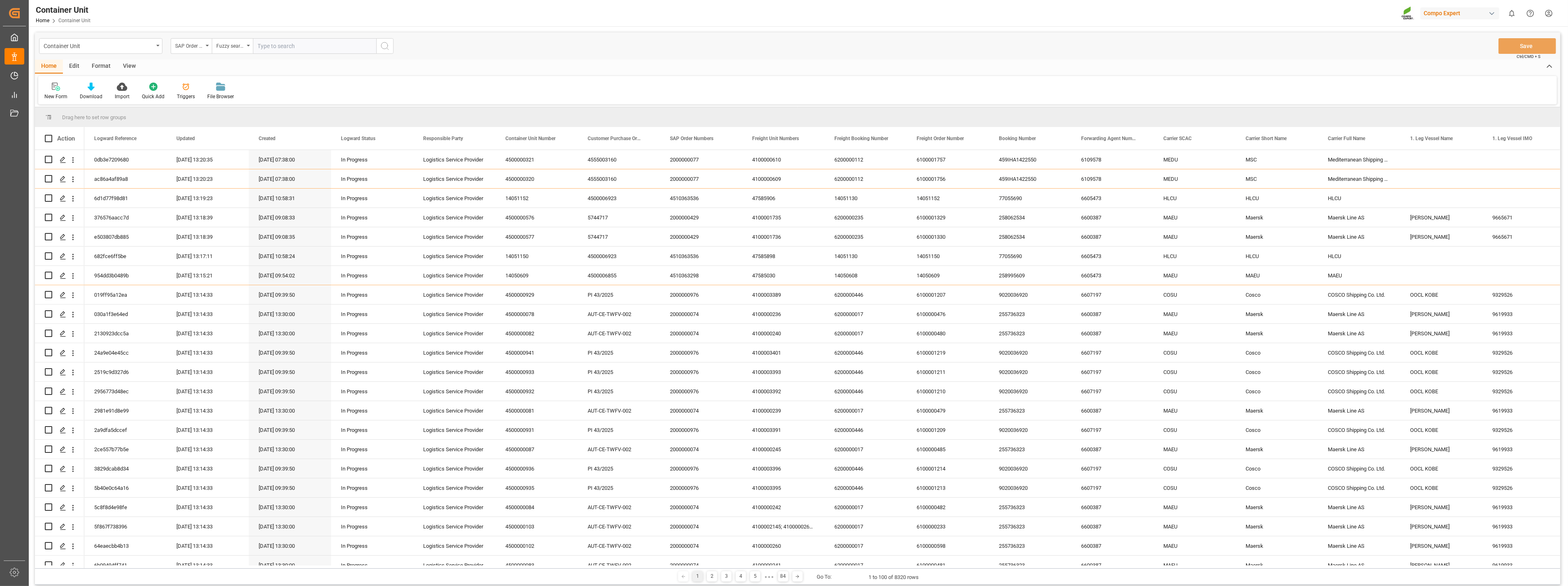
click at [295, 43] on input "text" at bounding box center [314, 46] width 124 height 16
paste input "4510363129"
type input "4510363129"
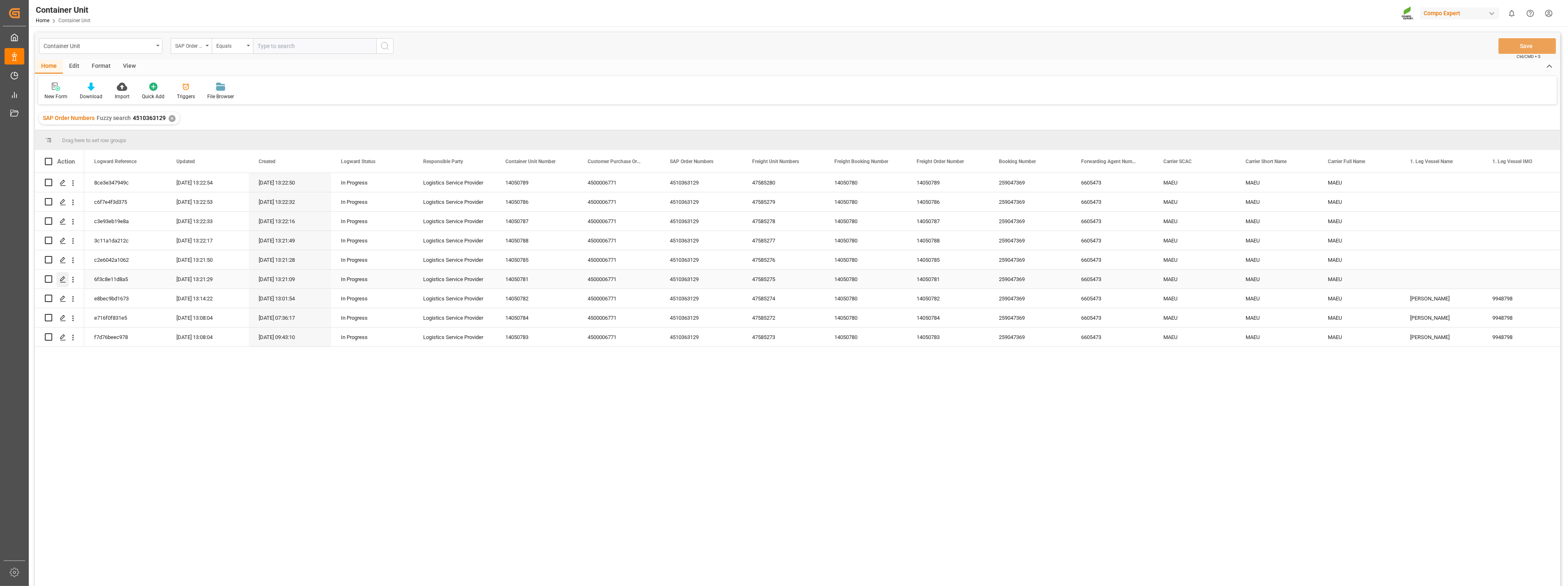
click at [66, 281] on icon "Press SPACE to select this row." at bounding box center [63, 279] width 7 height 7
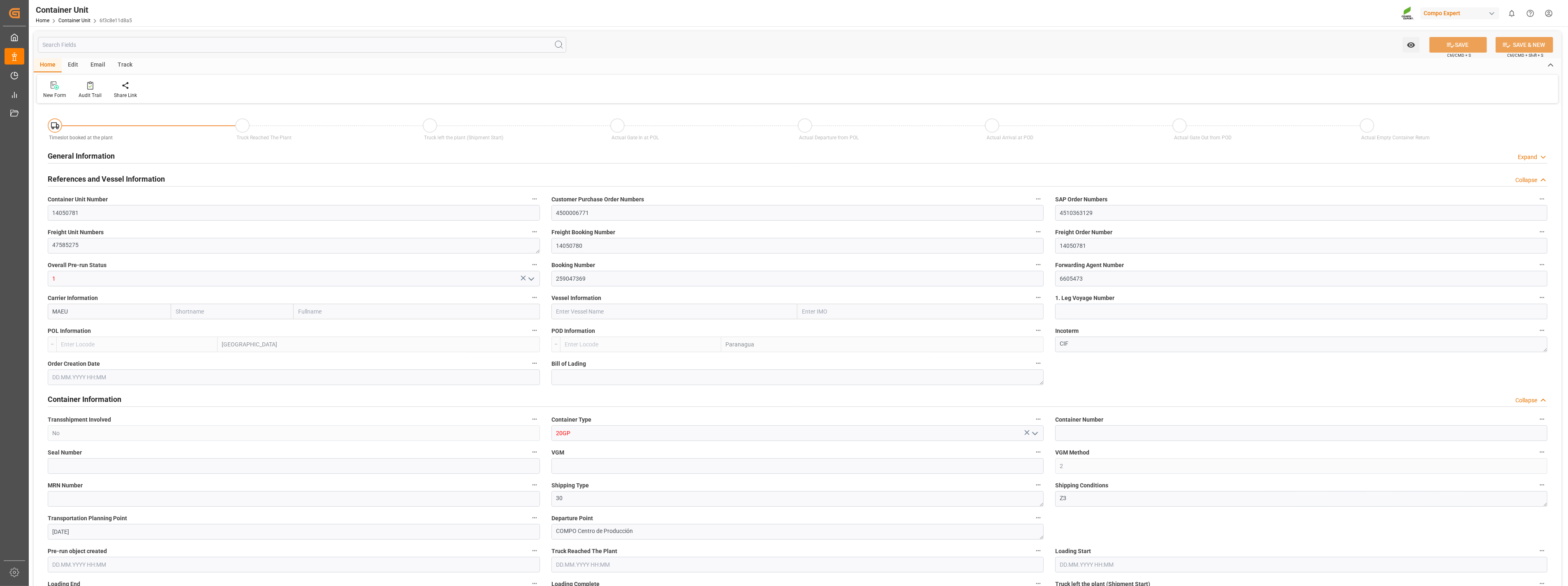
type input "MAEU"
type input "ESVLC"
type input "BRPNG"
type input "10"
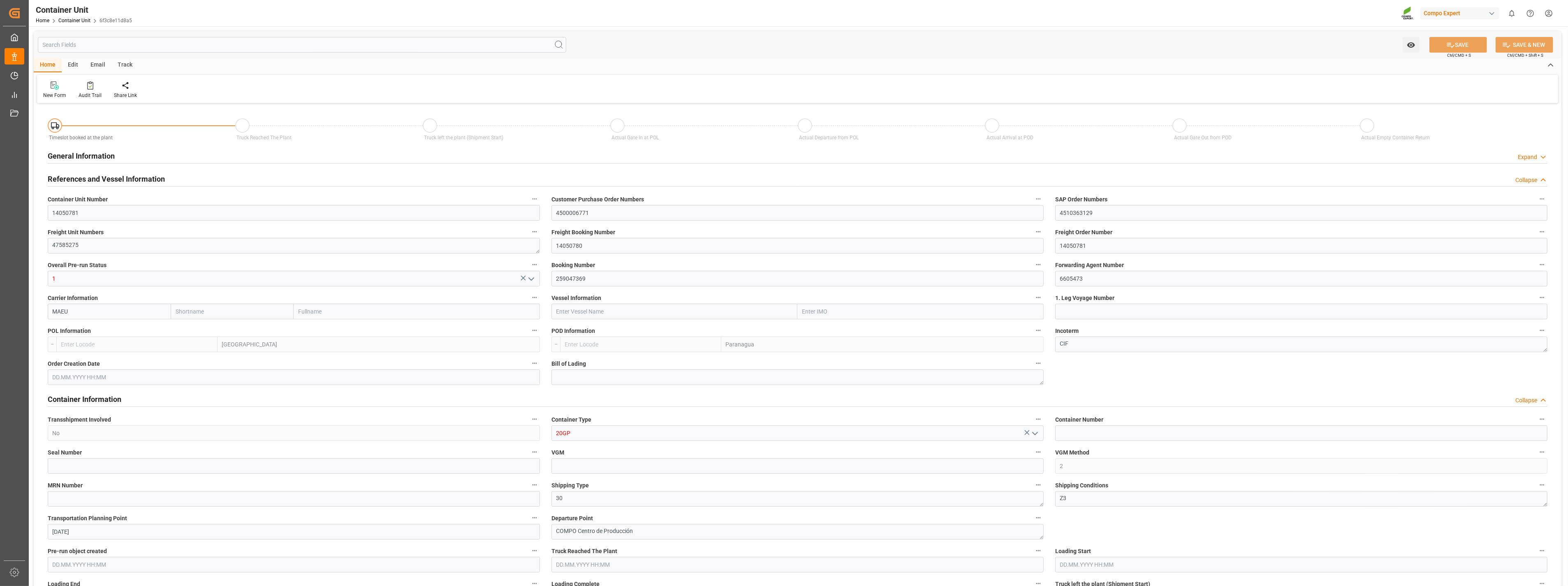
type input "0"
type input "10"
type input "0"
type input "180"
type input "24576"
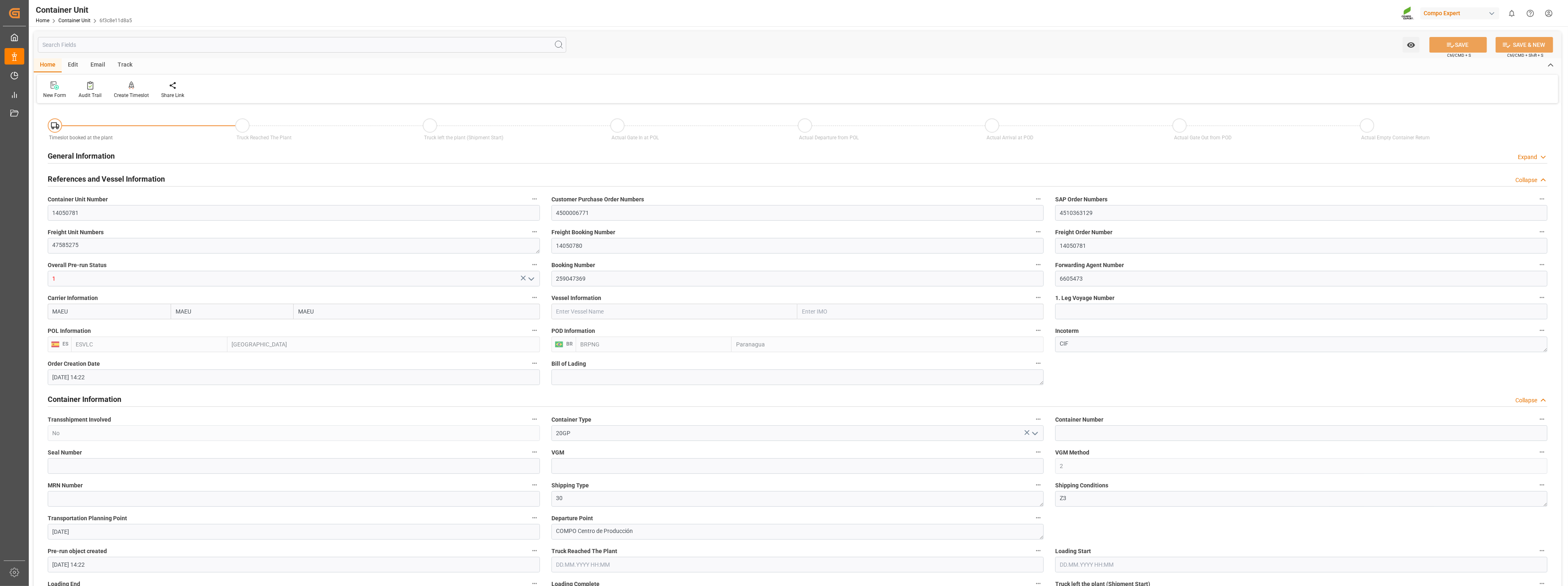
type input "[DATE] 14:22"
type input "15.10.2025"
click at [129, 84] on icon at bounding box center [131, 85] width 5 height 7
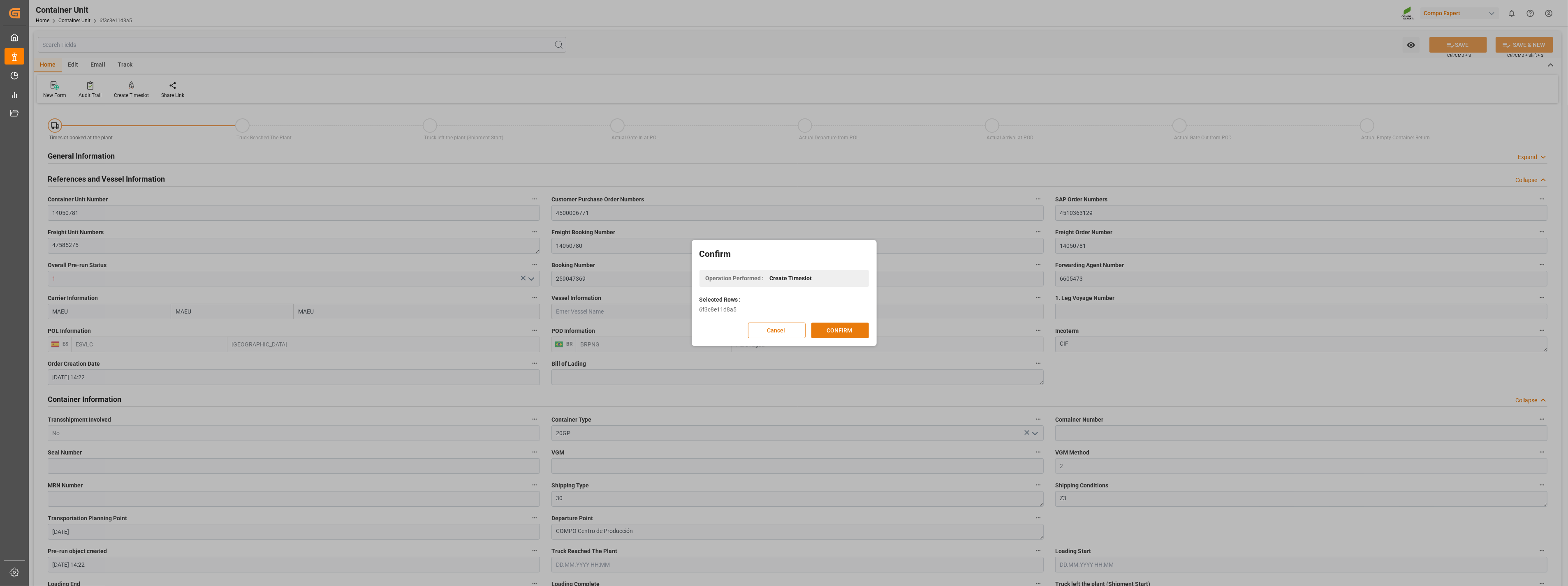
click at [844, 338] on button "CONFIRM" at bounding box center [840, 330] width 58 height 16
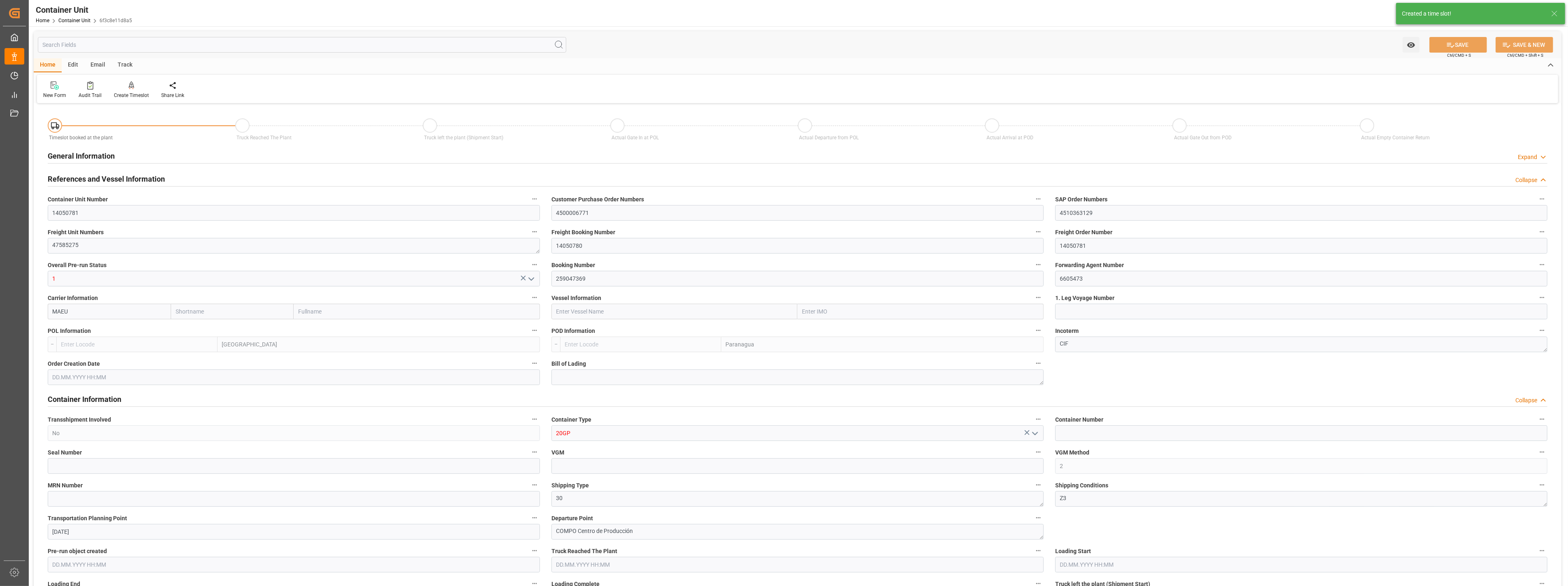
type input "MAEU"
type input "ESVLC"
type input "BRPNG"
type input "10"
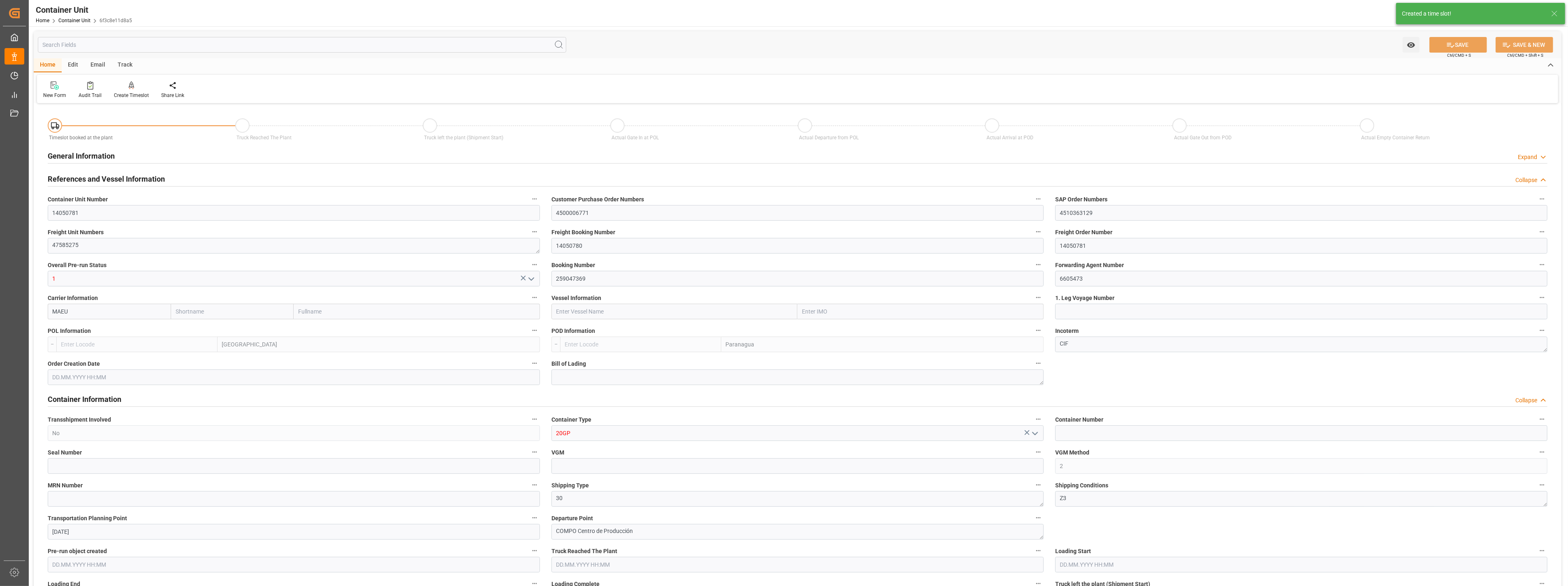
type input "0"
type input "10"
type input "0"
type input "180"
type input "24576"
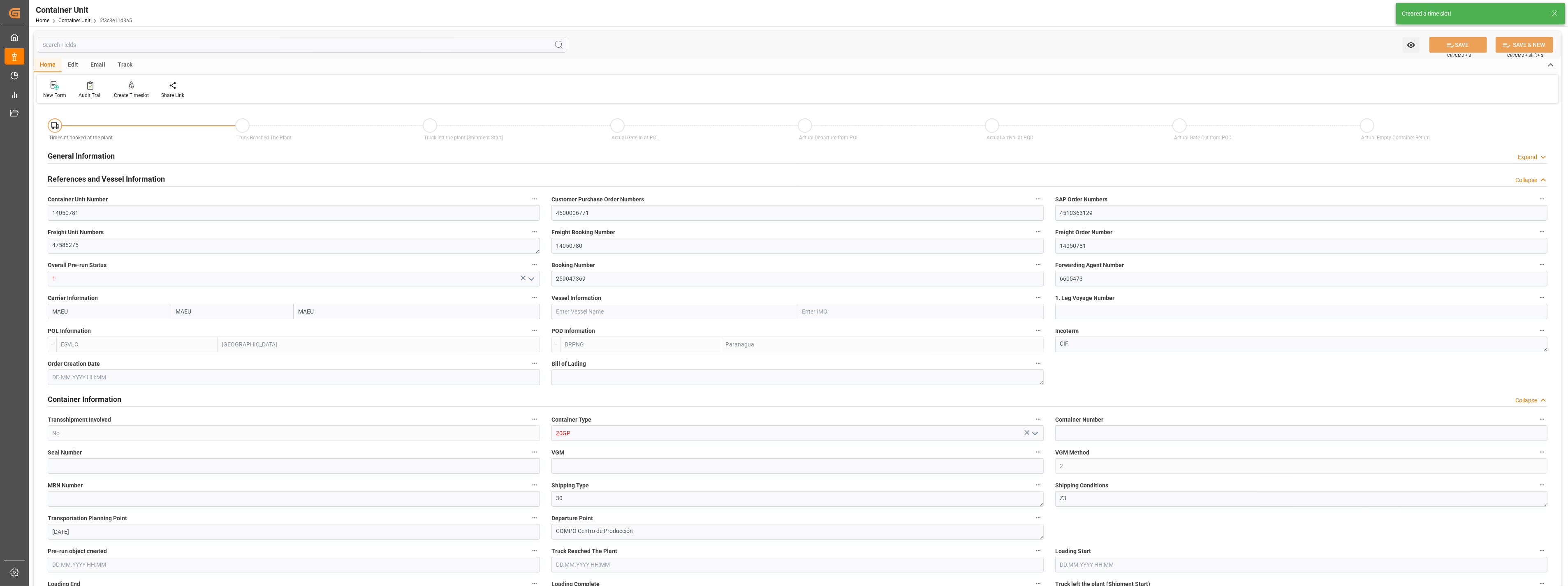
type input "[DATE] 14:22"
type input "15.10.2025"
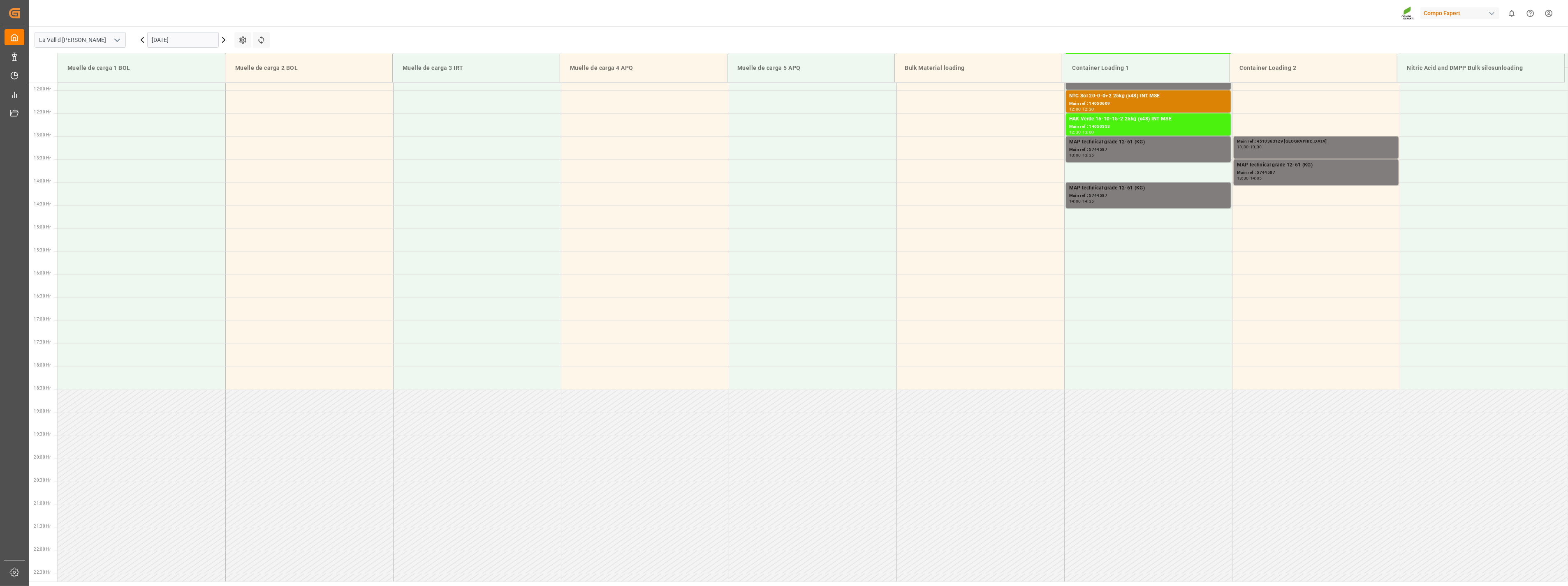
scroll to position [547, 0]
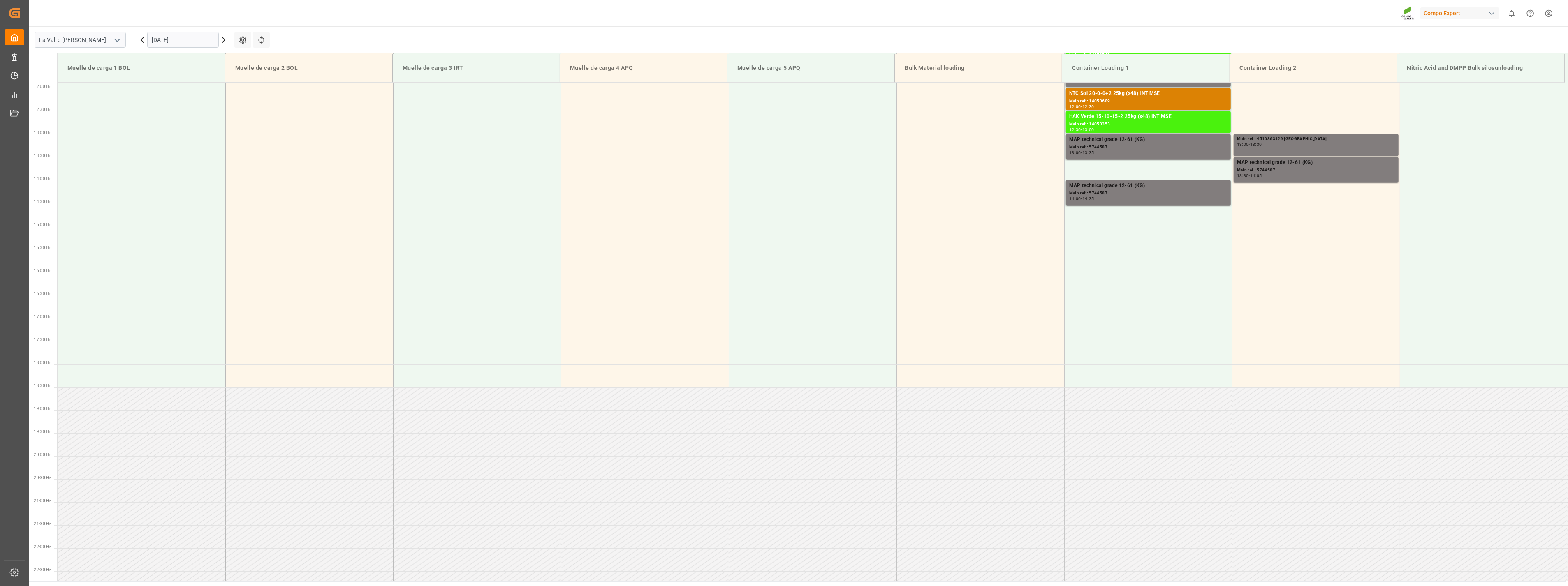
click at [212, 40] on input "[DATE]" at bounding box center [183, 40] width 72 height 16
click at [174, 138] on span "23" at bounding box center [173, 138] width 5 height 5
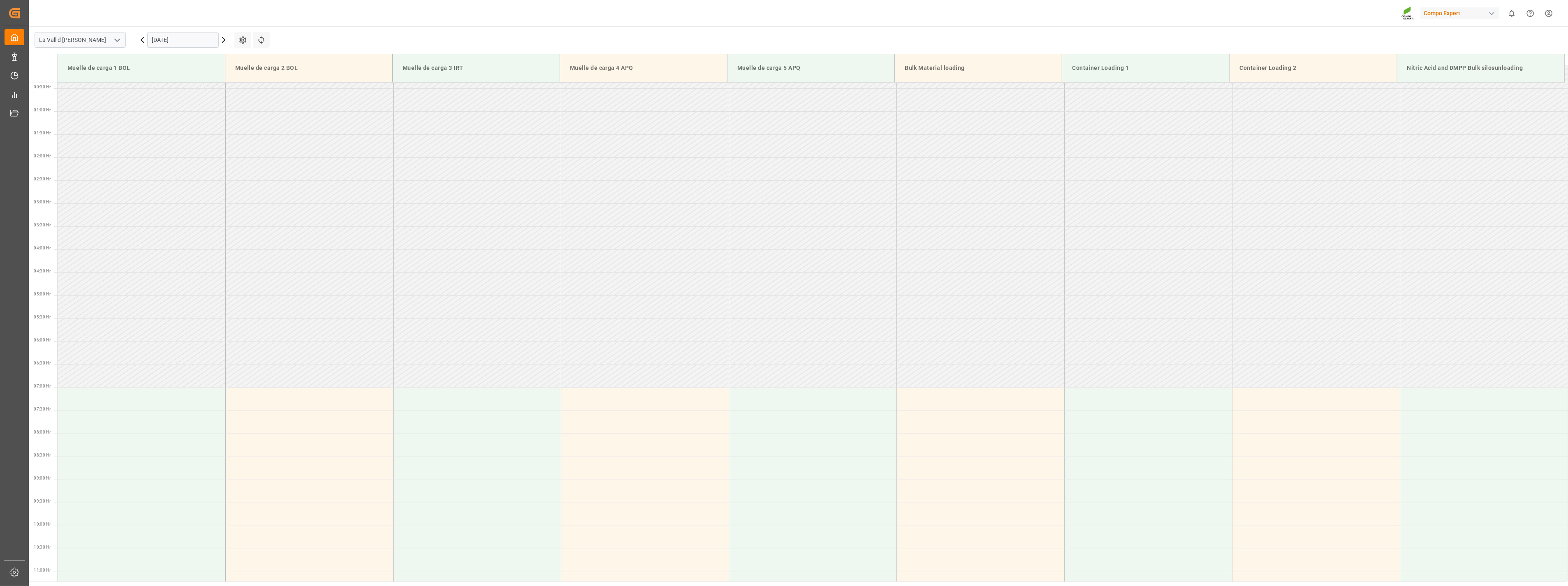
scroll to position [0, 0]
click at [1119, 470] on td at bounding box center [1148, 462] width 168 height 23
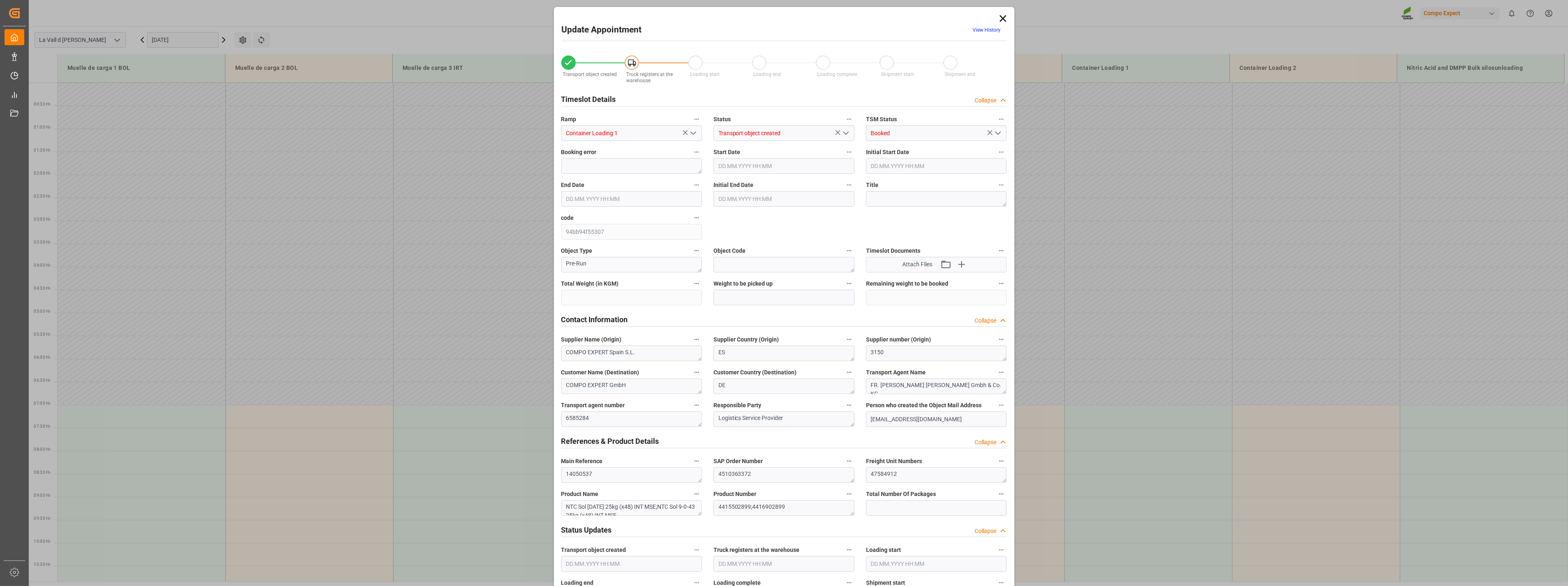
type input "24576"
type input "20"
type input "23.09.2025 08:00"
type input "23.09.2025 08:30"
type input "07.08.2025 08:54"
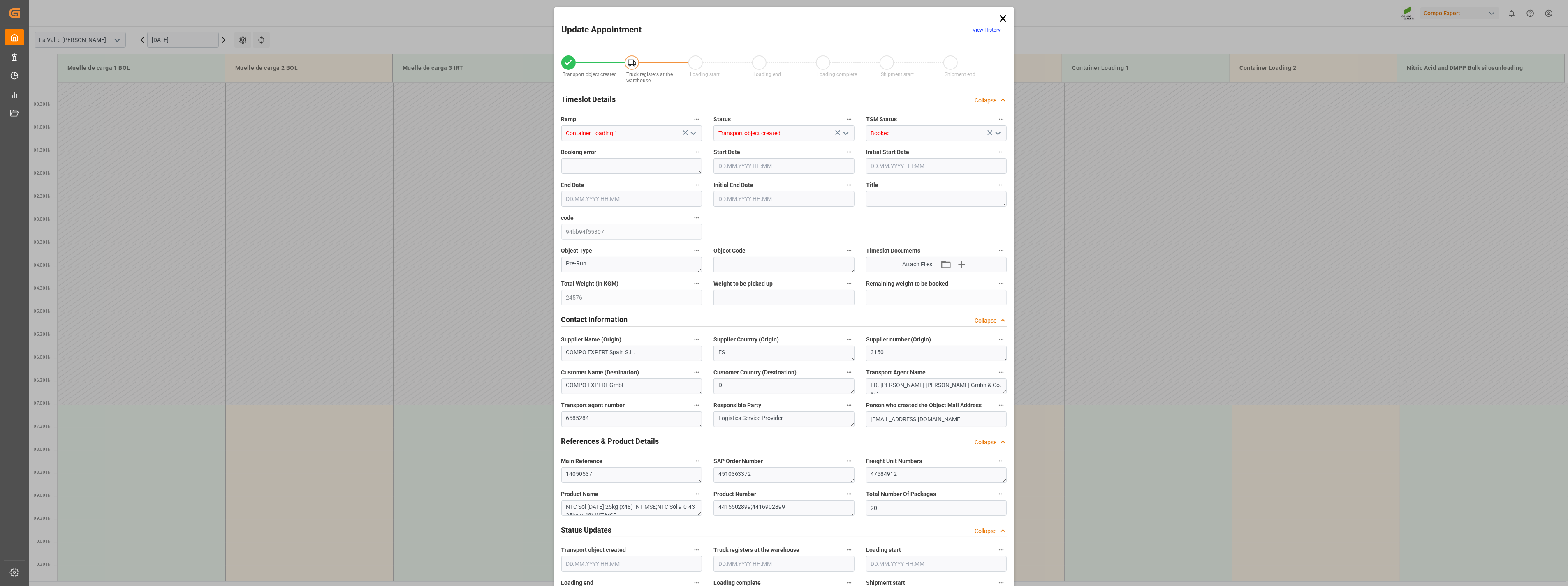
type input "08.09.2025 11:04"
click at [1119, 466] on div "Update Appointment View History Transport object created Truck registers at the…" at bounding box center [784, 293] width 1568 height 586
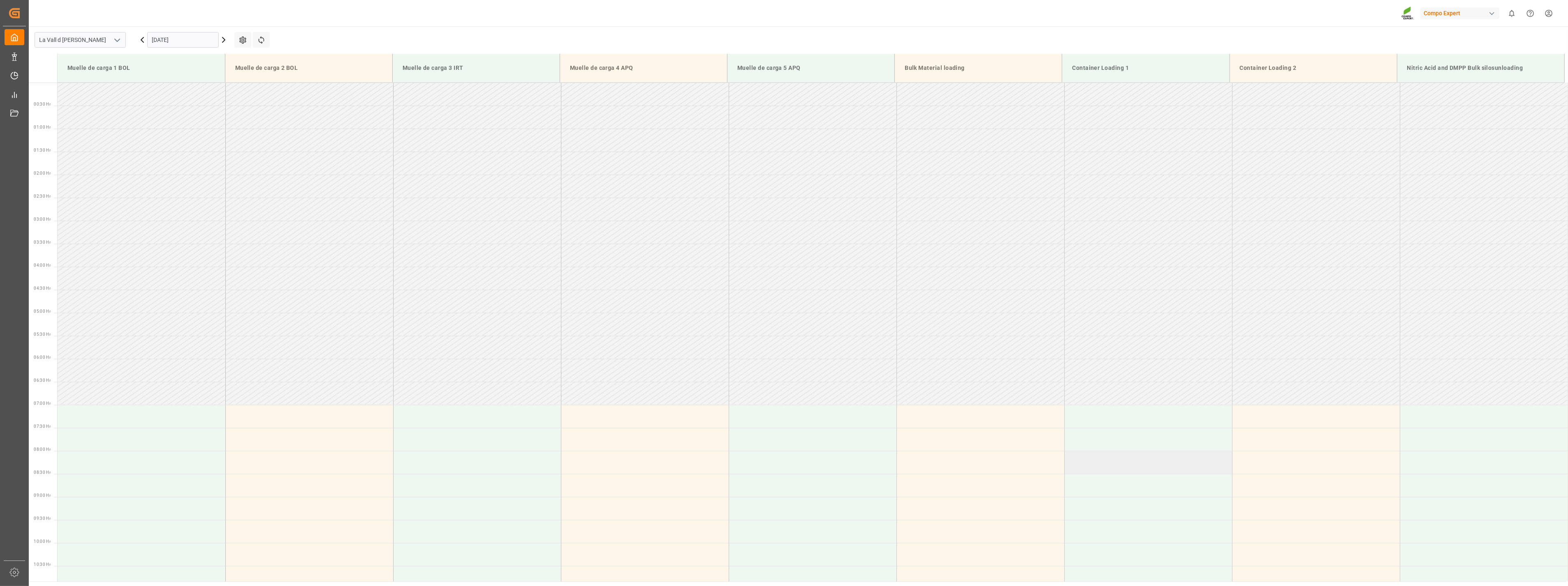
click at [1105, 458] on td at bounding box center [1148, 462] width 168 height 23
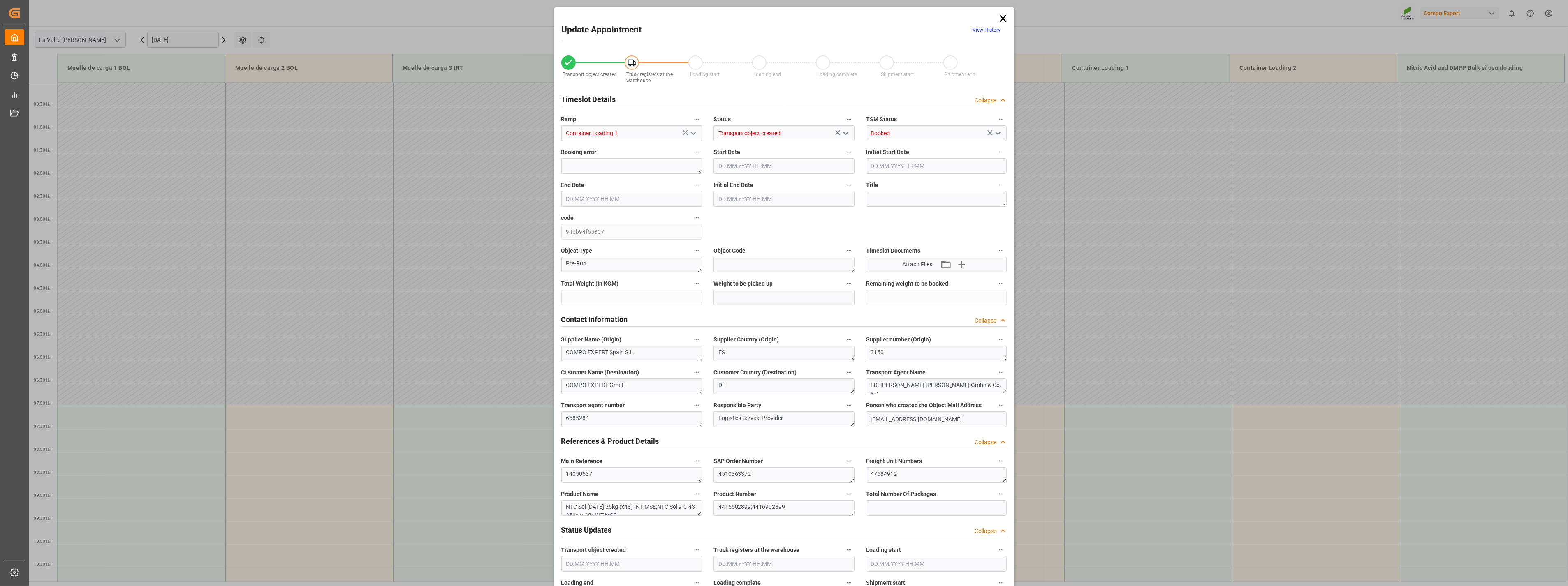
type input "24576"
type input "20"
type input "23.09.2025 08:00"
type input "23.09.2025 08:30"
type input "07.08.2025 08:54"
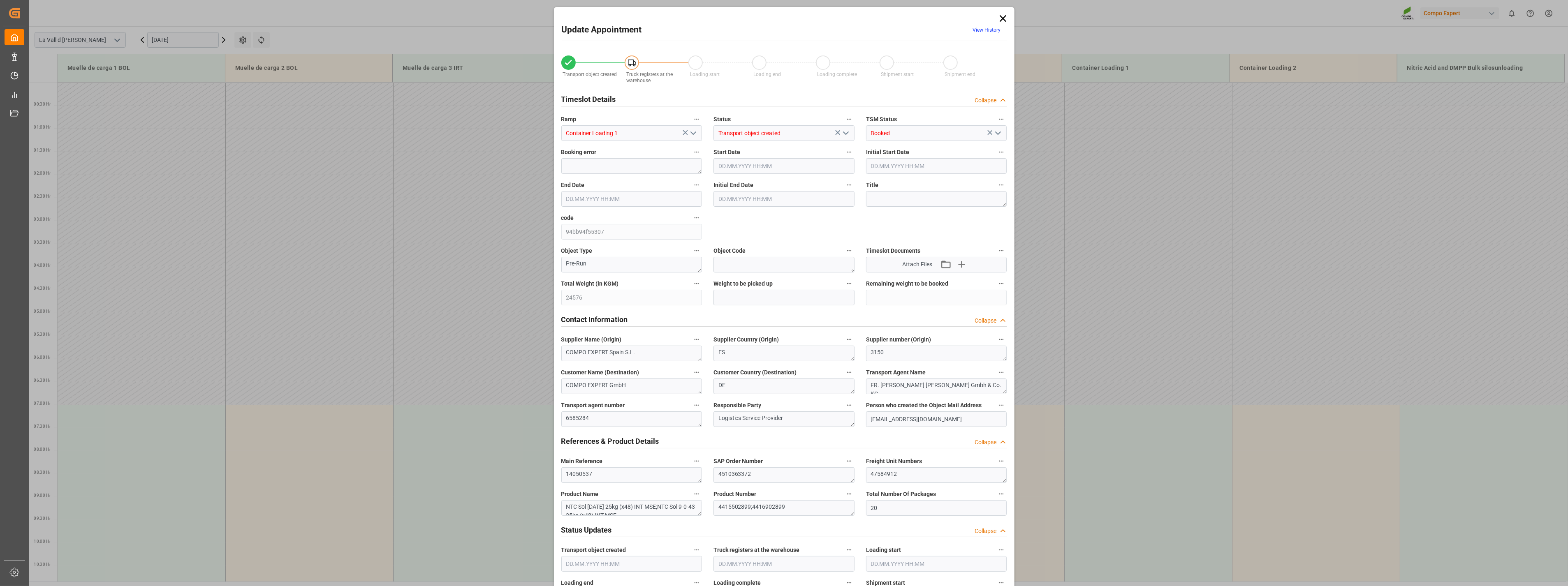
type input "08.09.2025 11:04"
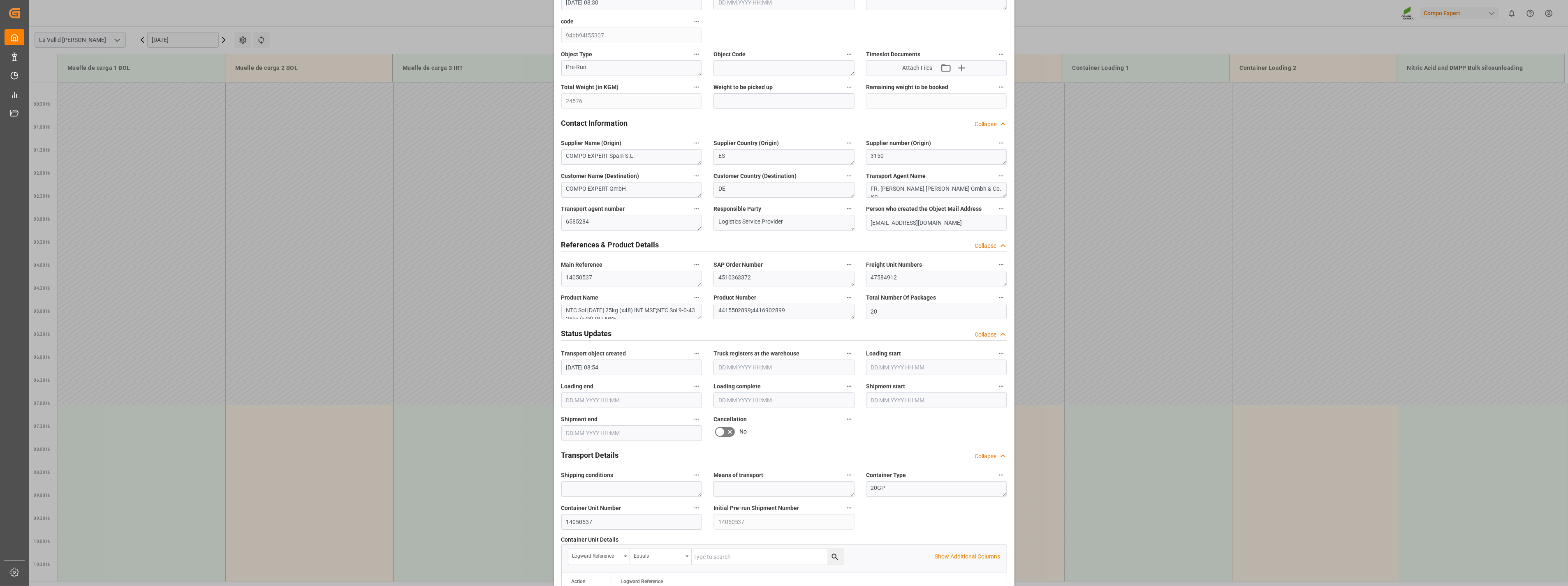
scroll to position [144, 0]
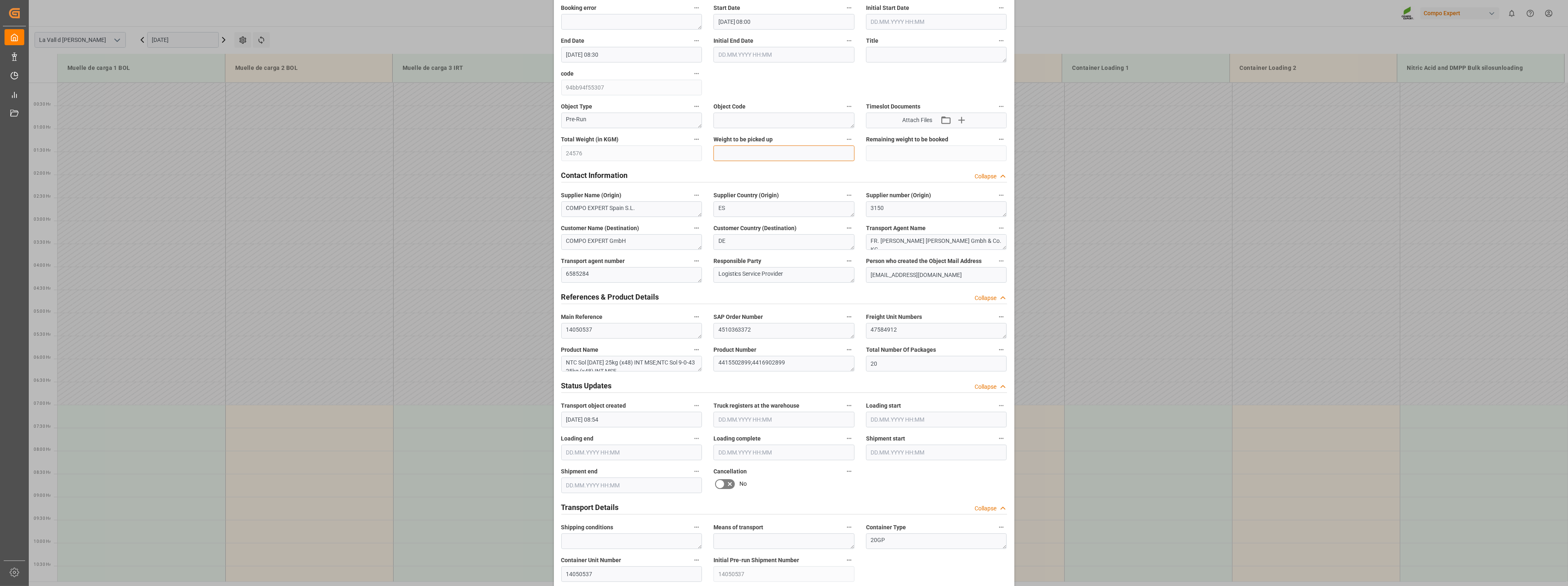
drag, startPoint x: 740, startPoint y: 155, endPoint x: 750, endPoint y: 148, distance: 12.2
click at [740, 155] on input "text" at bounding box center [784, 153] width 141 height 16
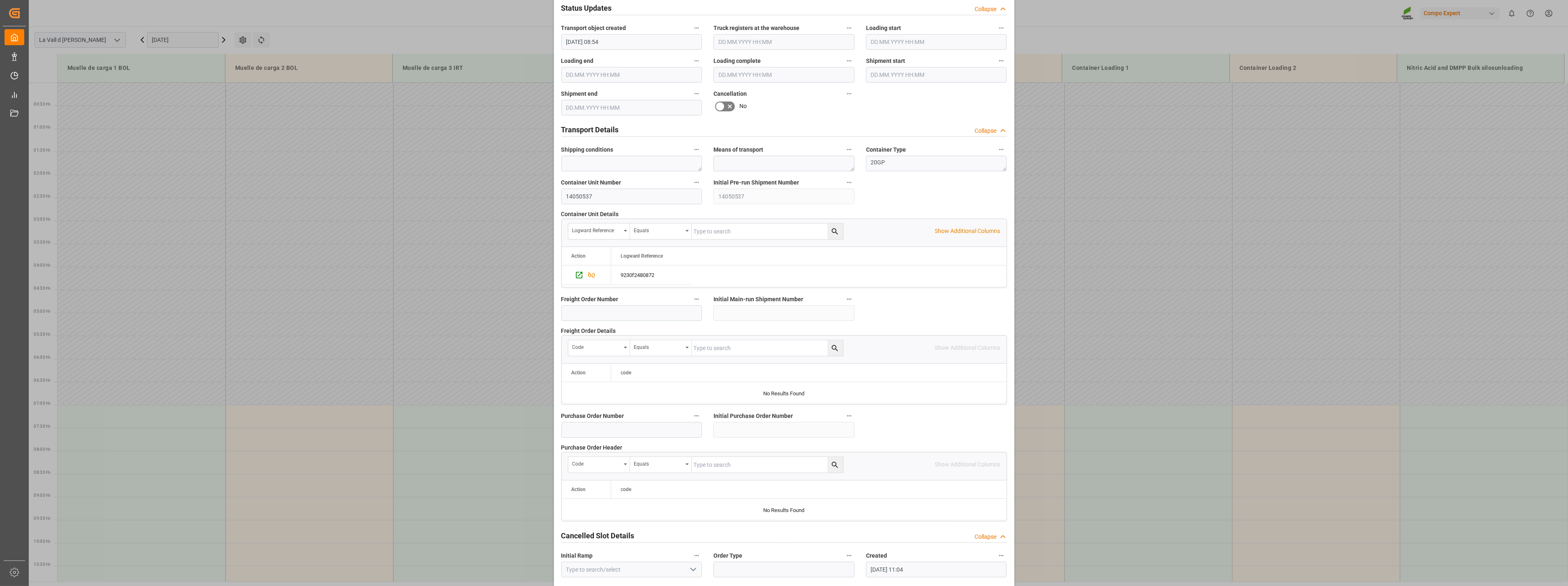
scroll to position [556, 0]
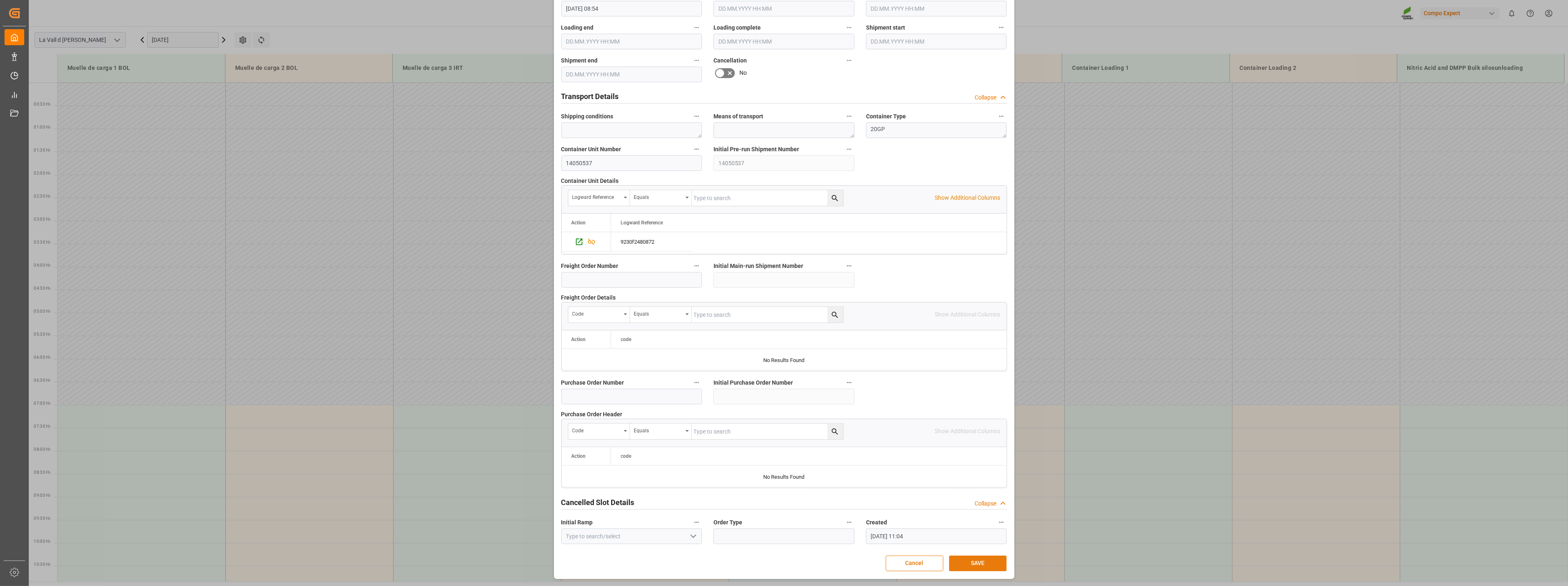
type input "24576"
click at [985, 566] on button "SAVE" at bounding box center [978, 563] width 58 height 16
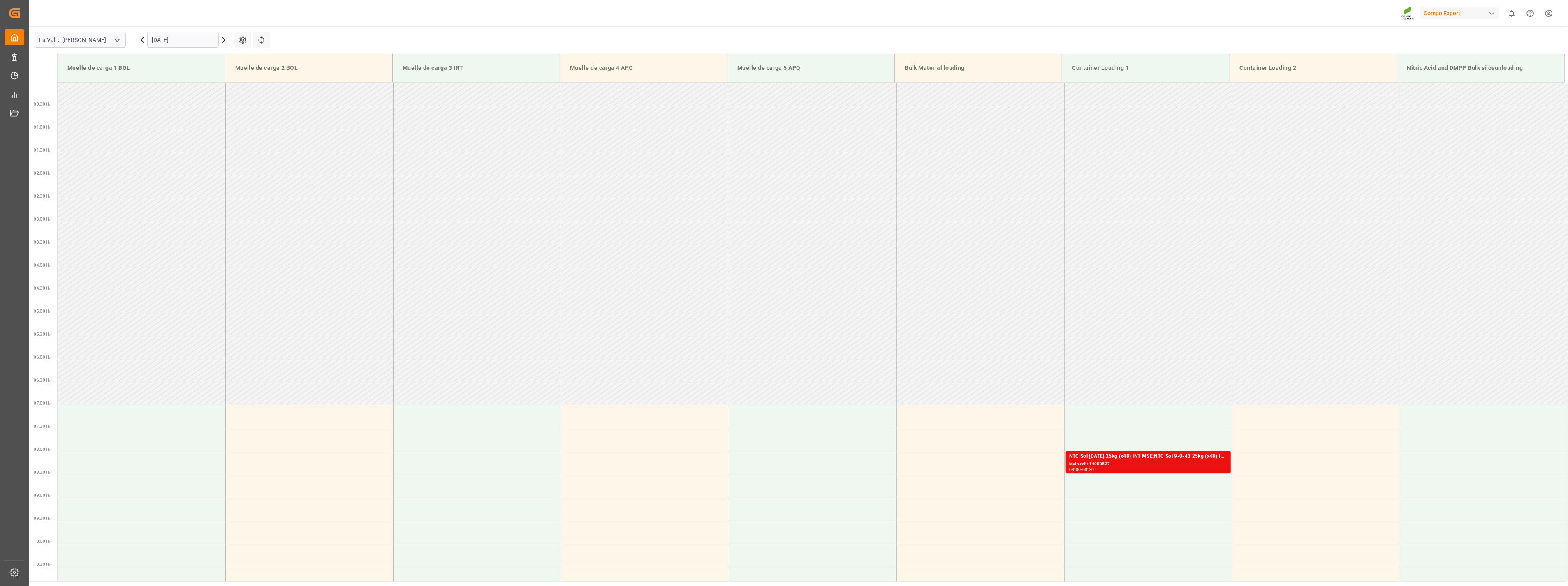
click at [194, 43] on input "23.09.2025" at bounding box center [183, 40] width 72 height 16
click at [158, 138] on span "22" at bounding box center [158, 138] width 5 height 5
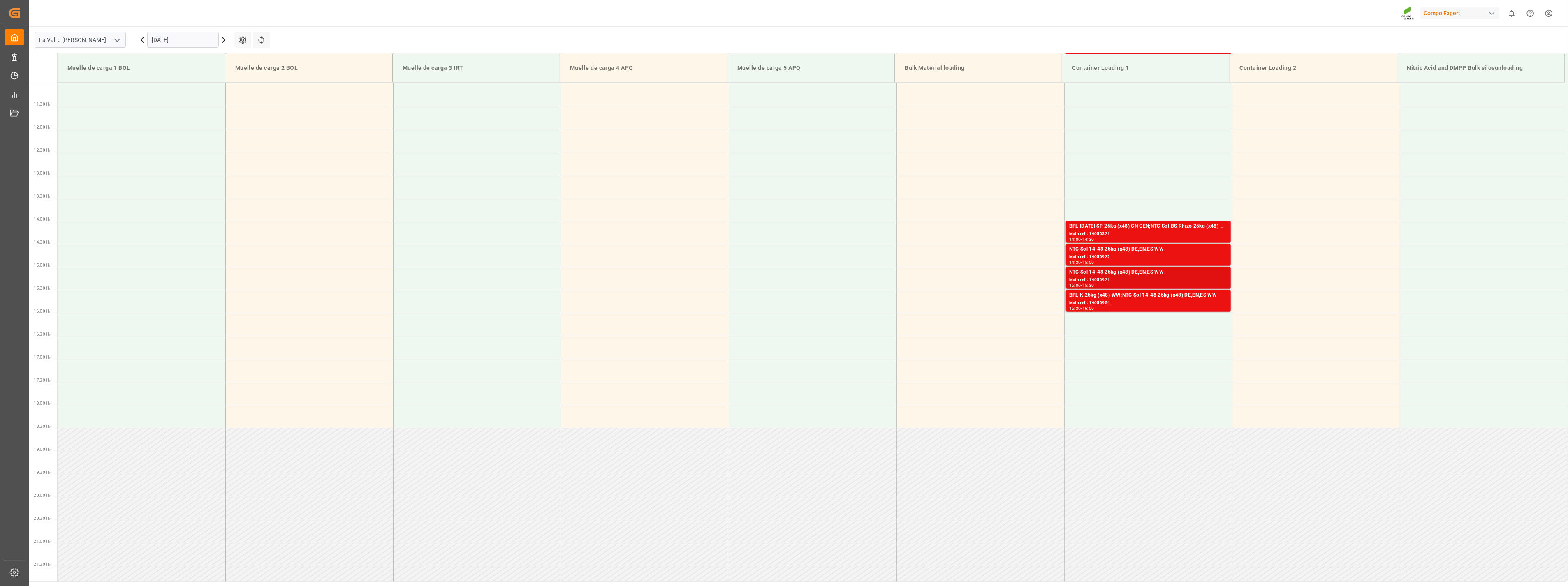
scroll to position [547, 0]
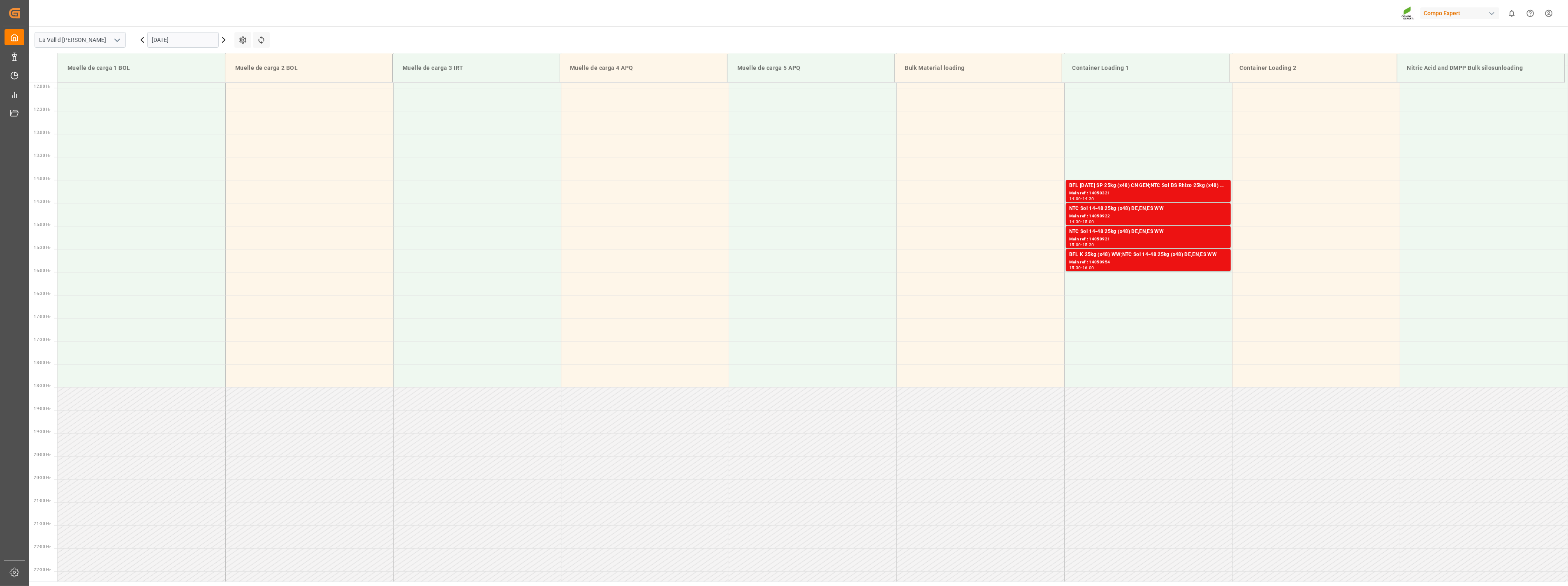
click at [188, 38] on input "22.09.2025" at bounding box center [183, 40] width 72 height 16
click at [207, 121] on span "18" at bounding box center [206, 121] width 5 height 5
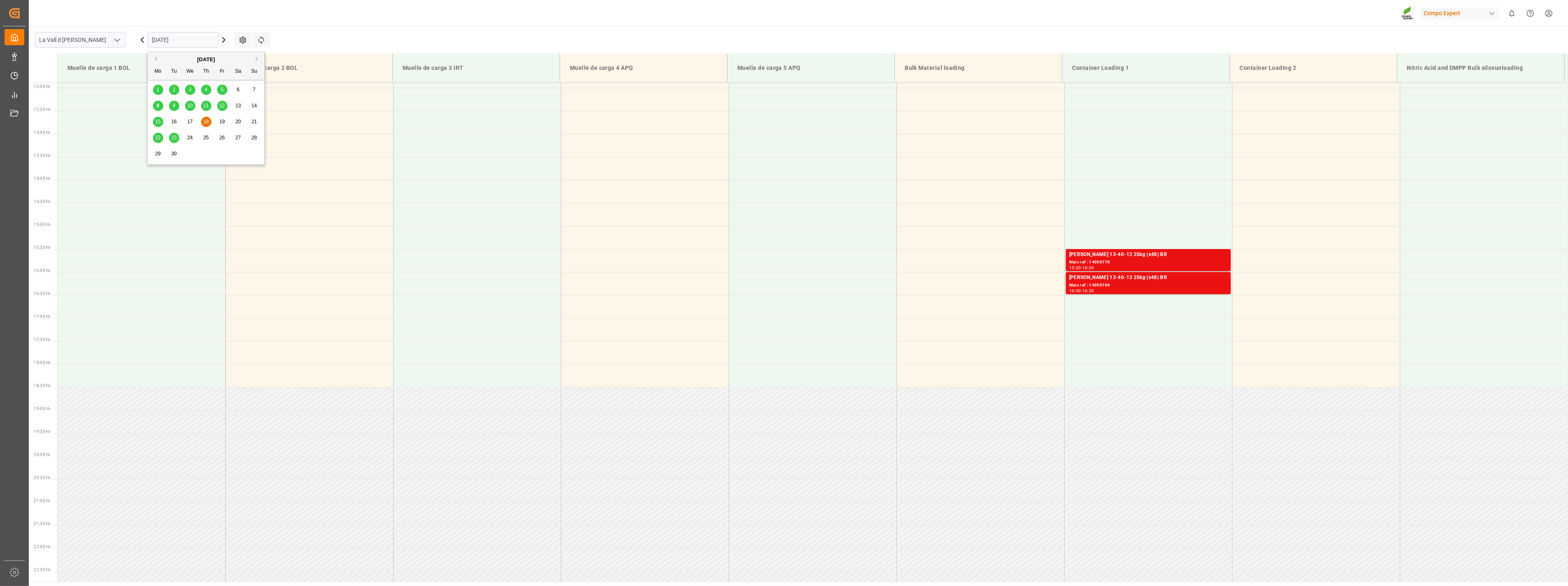
click at [186, 36] on input "18.09.2025" at bounding box center [183, 40] width 72 height 16
click at [155, 122] on span "15" at bounding box center [158, 121] width 5 height 5
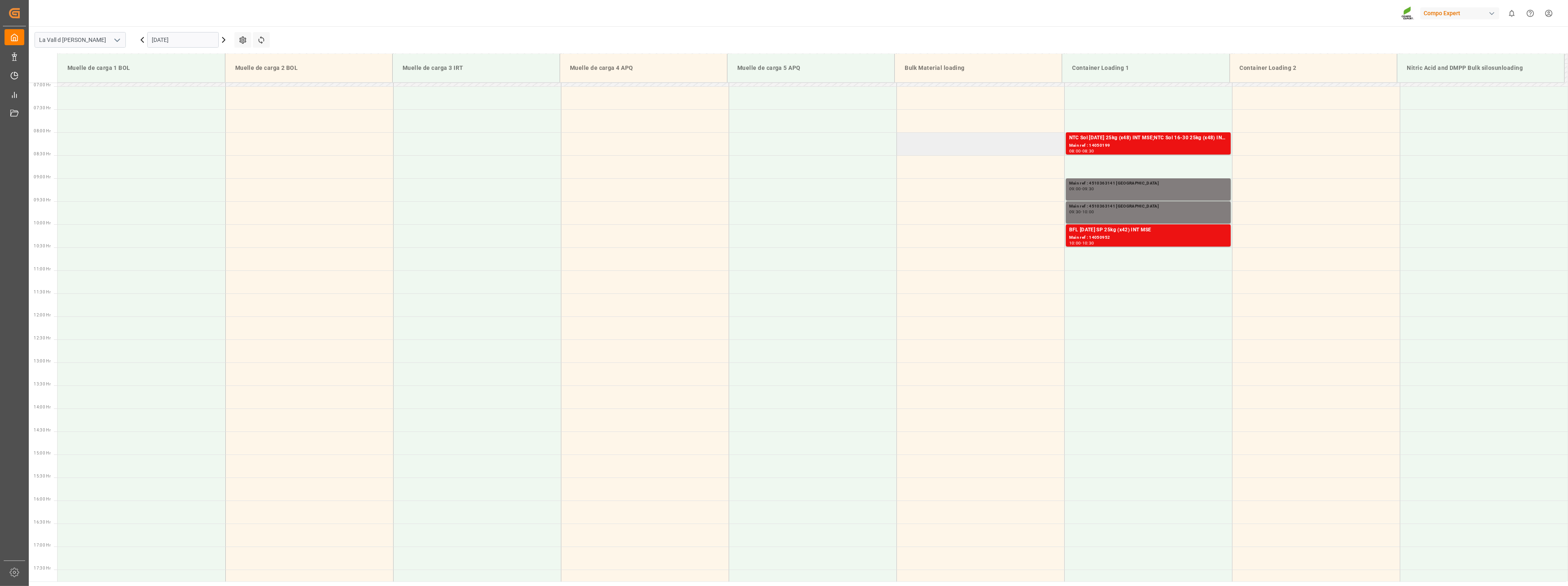
scroll to position [91, 0]
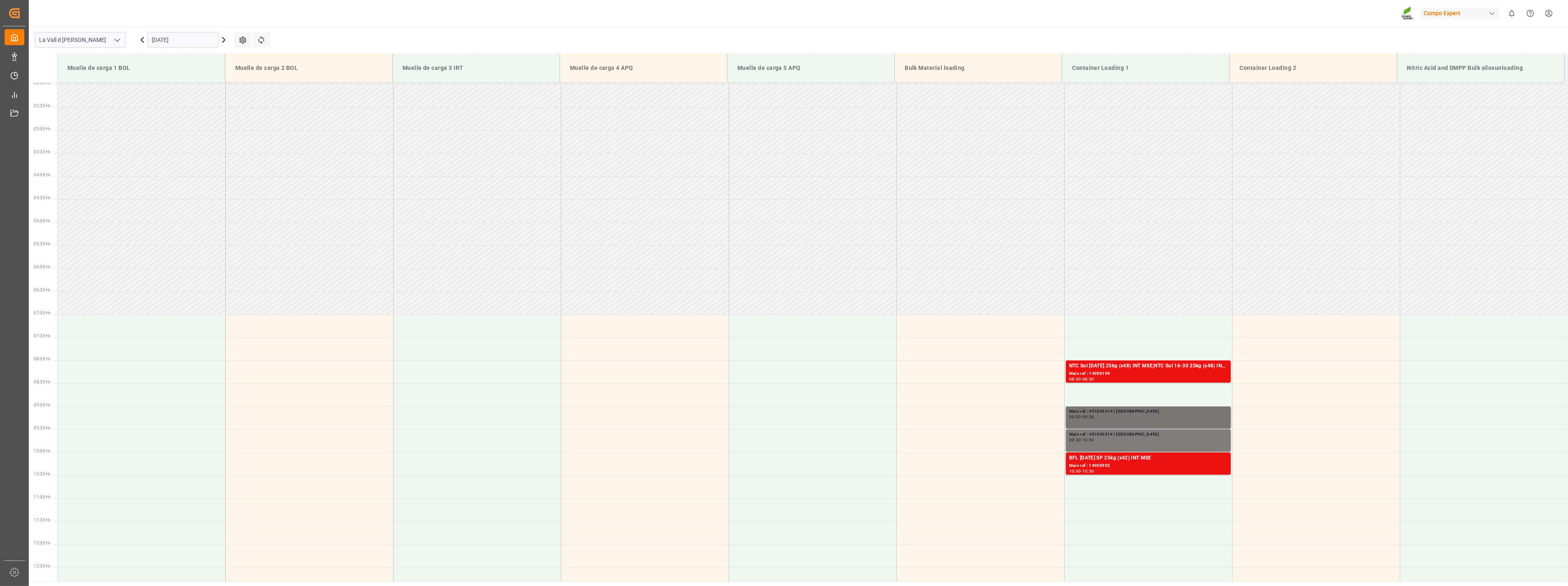
click at [1101, 416] on div "09:00 - 09:30" at bounding box center [1149, 417] width 158 height 4
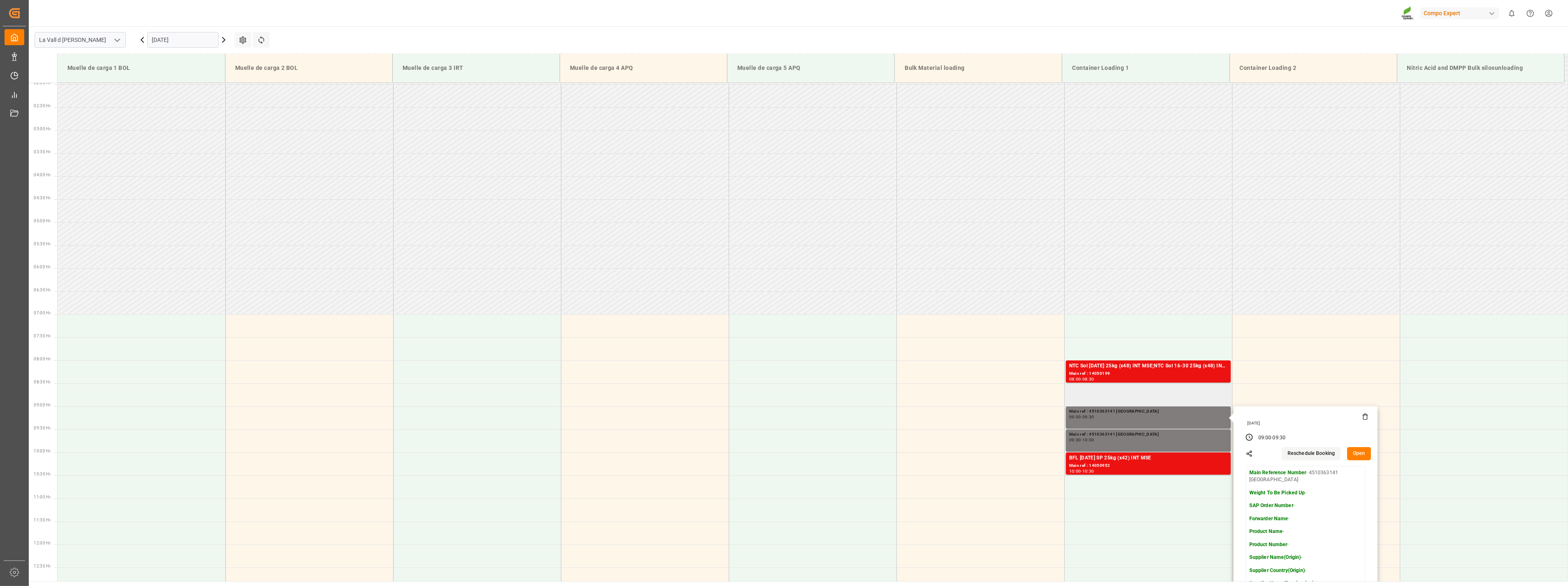
scroll to position [228, 0]
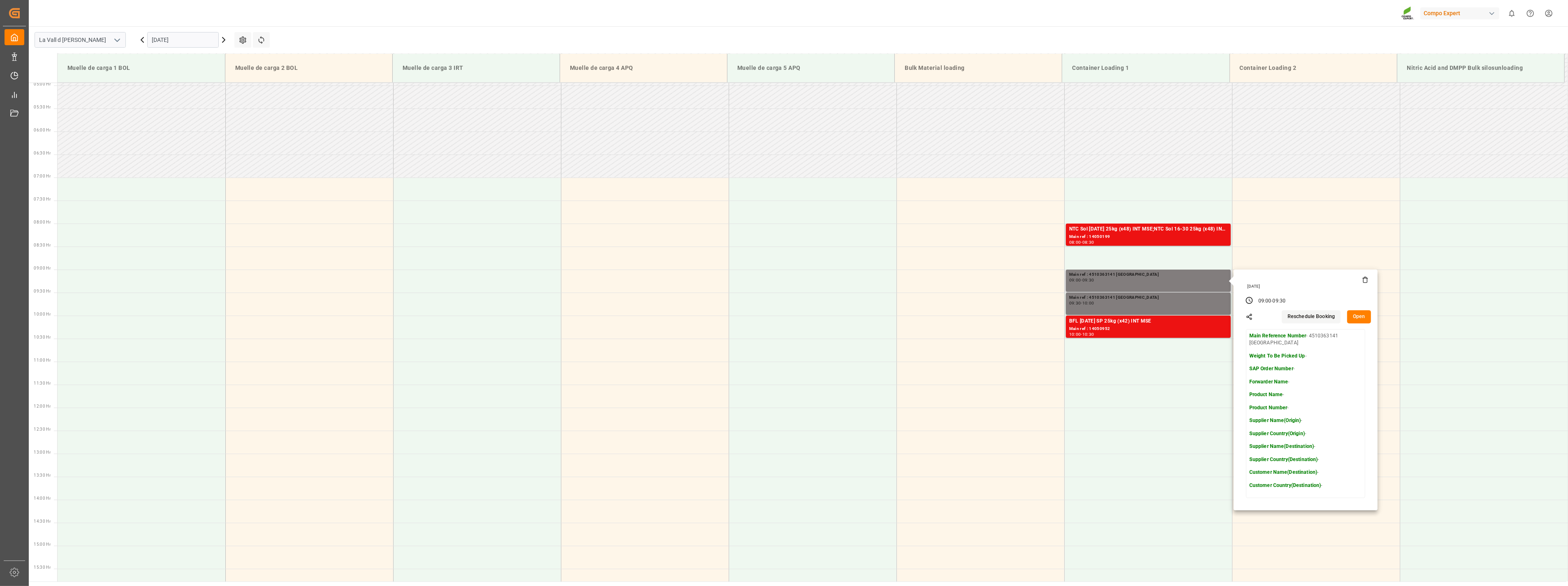
click at [1360, 318] on button "Open" at bounding box center [1359, 317] width 24 height 13
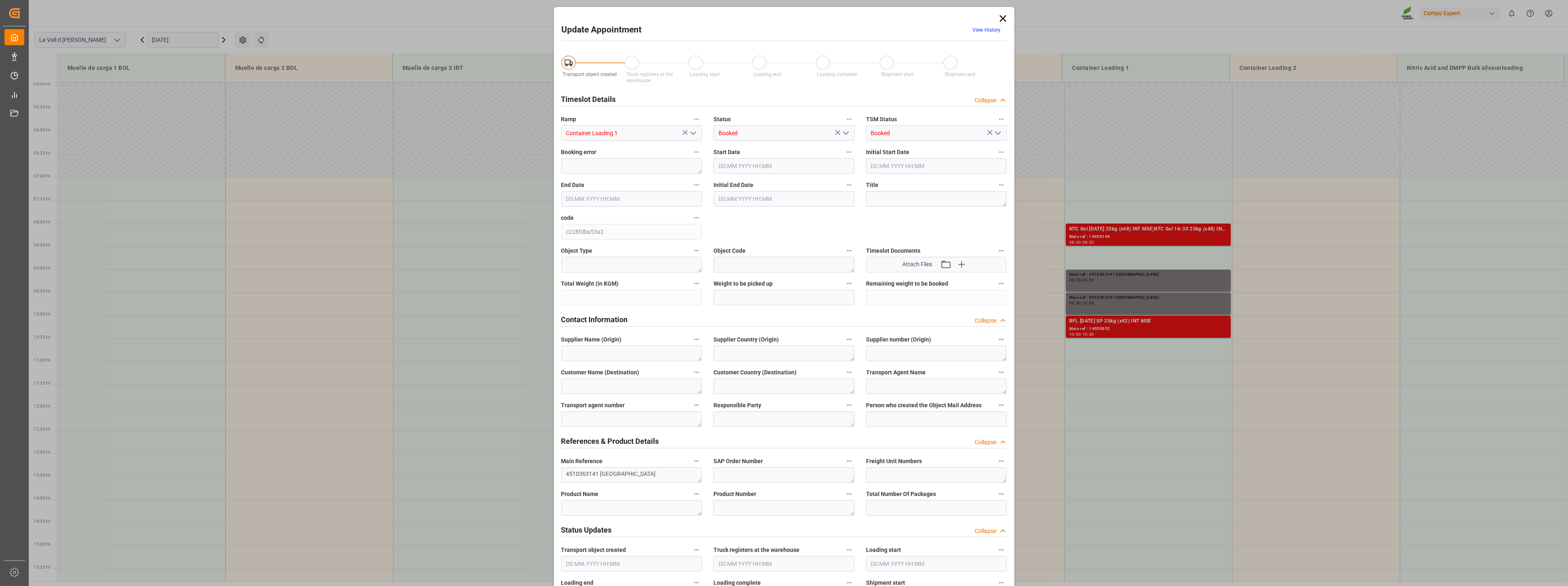
type input "15.09.2025 09:00"
type input "15.09.2025 09:30"
type input "08.09.2025 10:29"
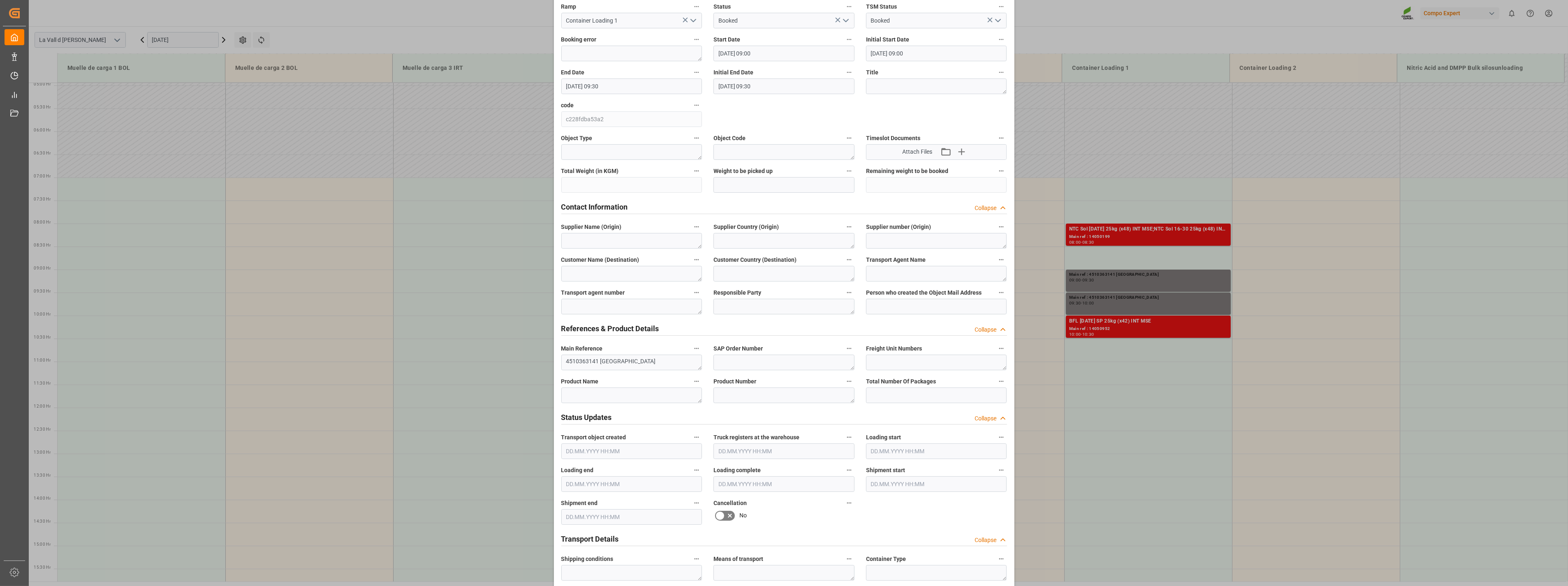
scroll to position [137, 0]
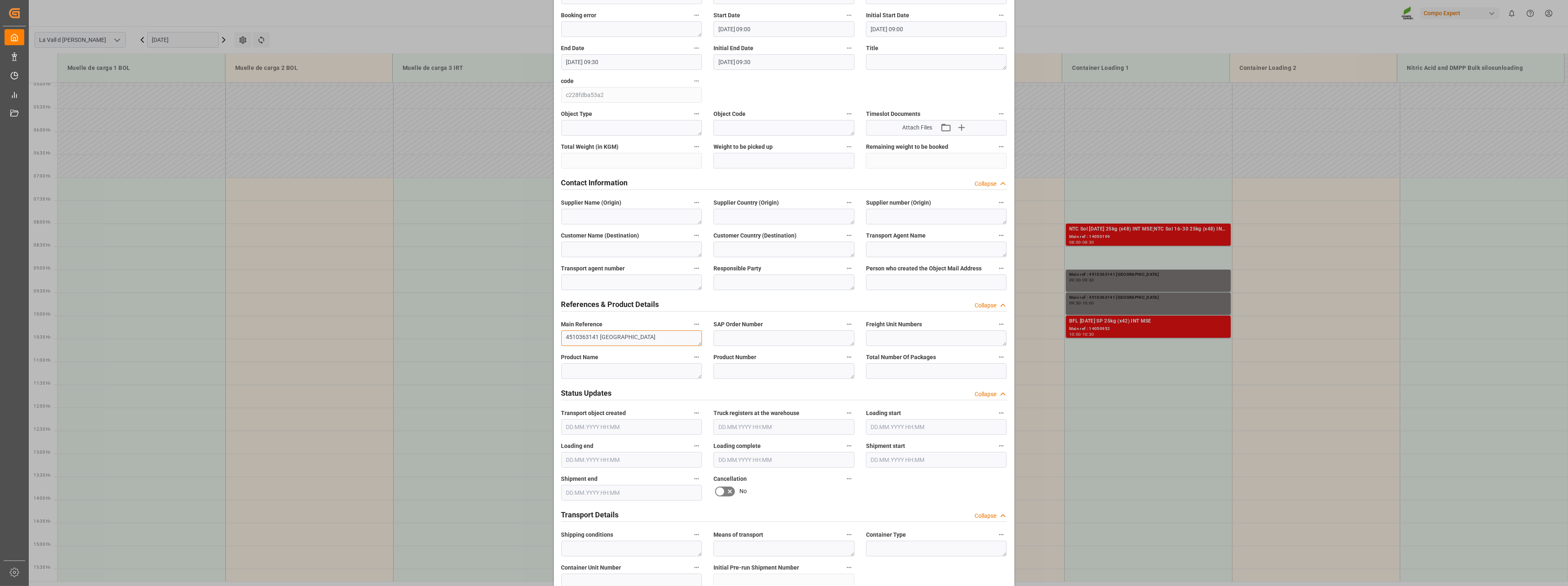
drag, startPoint x: 595, startPoint y: 338, endPoint x: 499, endPoint y: 327, distance: 96.6
click at [499, 327] on div "Update Appointment View History Transport object created Truck registers at the…" at bounding box center [784, 293] width 1568 height 586
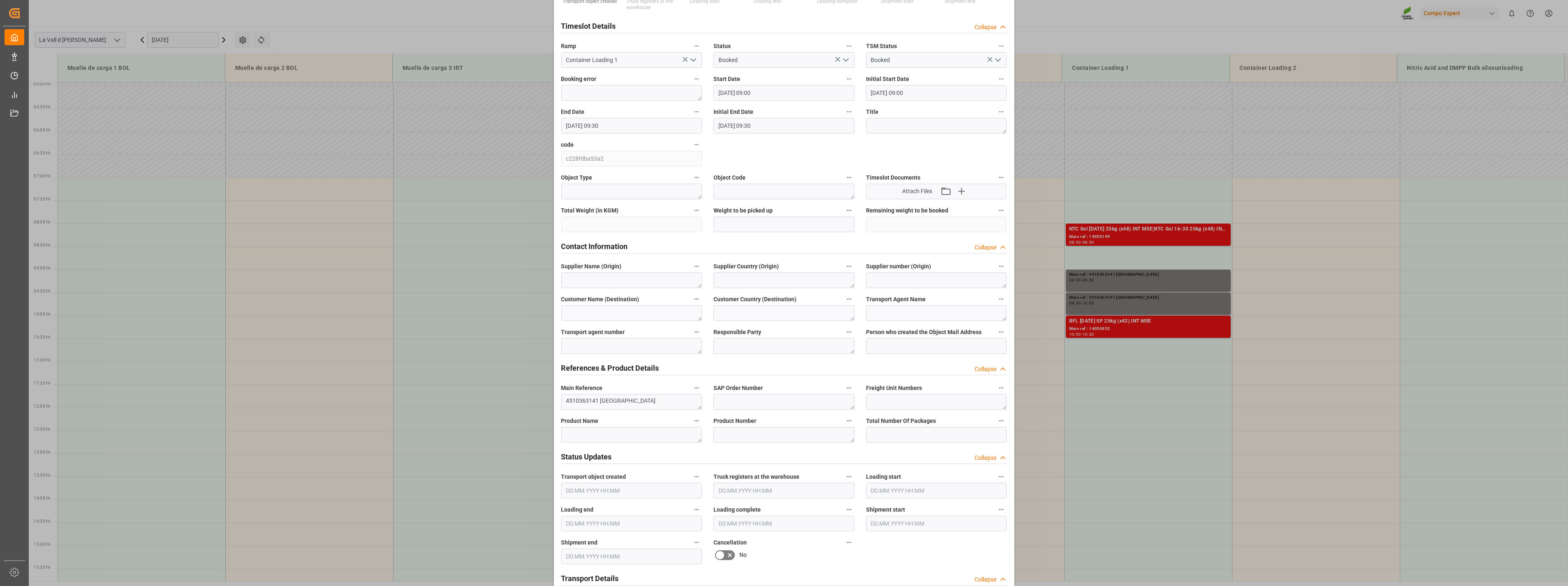
scroll to position [0, 0]
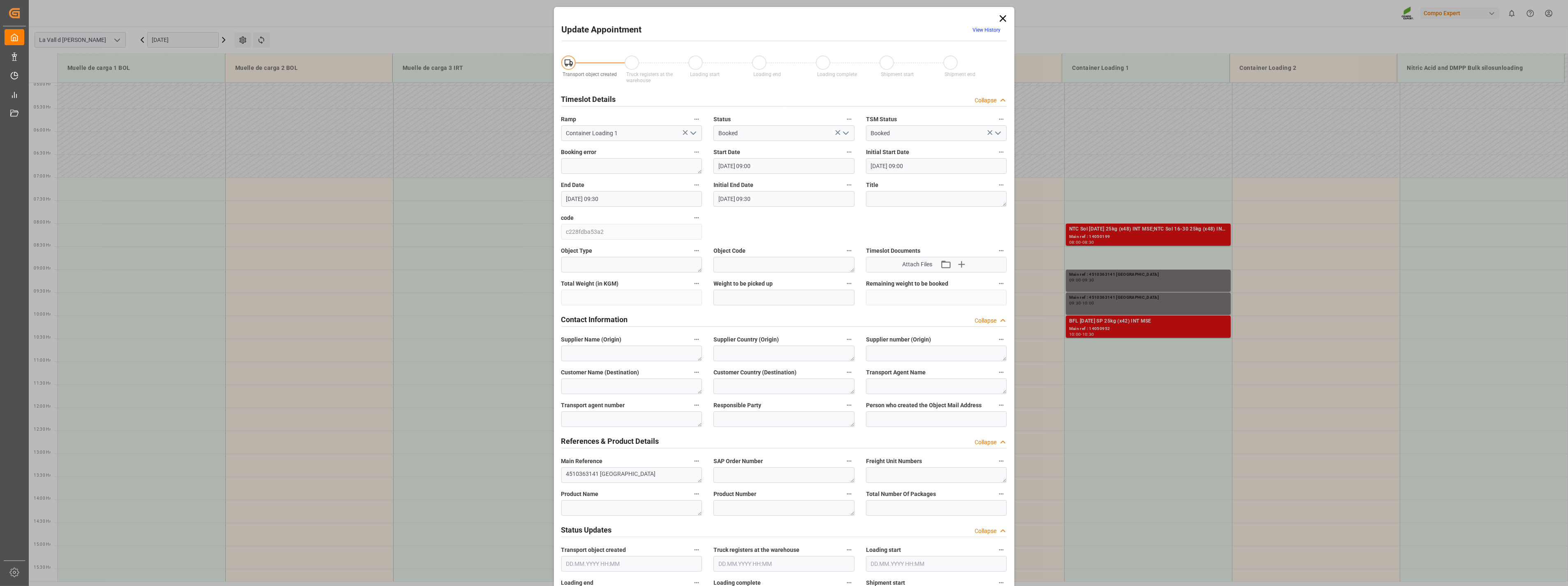
click at [998, 18] on icon at bounding box center [1003, 18] width 12 height 12
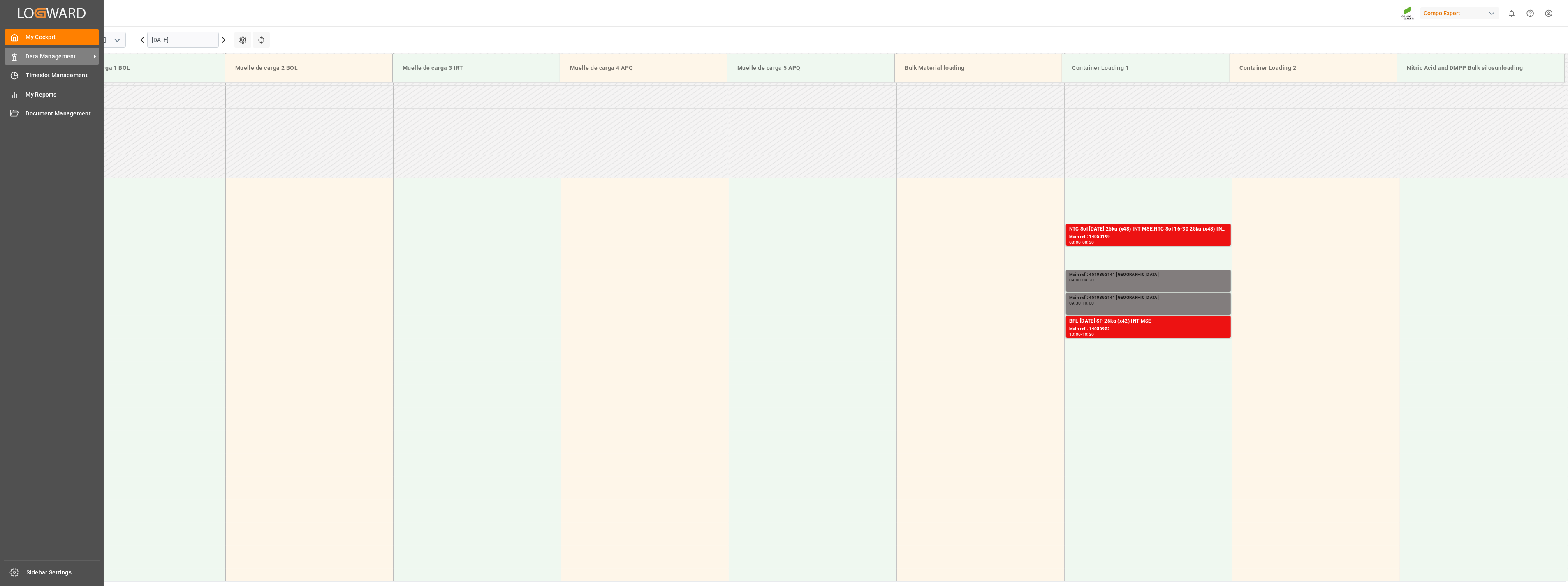
click at [15, 54] on icon at bounding box center [15, 57] width 9 height 9
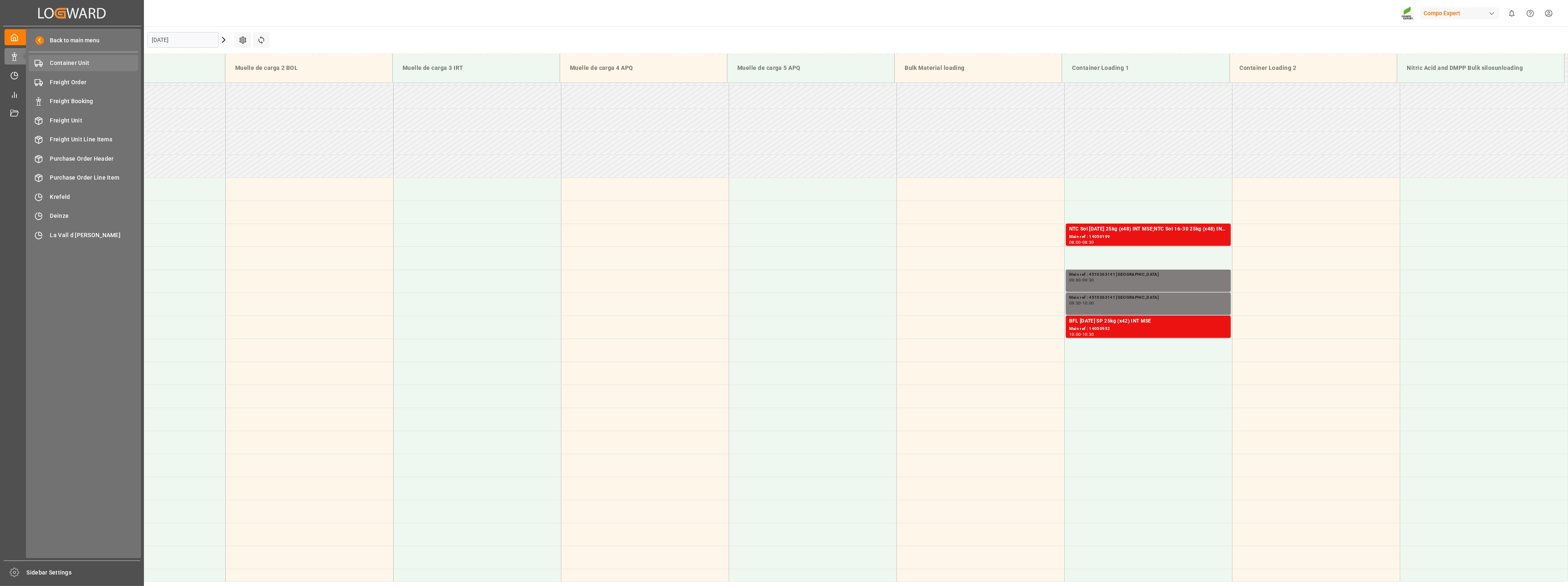
click at [85, 68] on div "Container Unit Container Unit" at bounding box center [83, 63] width 110 height 16
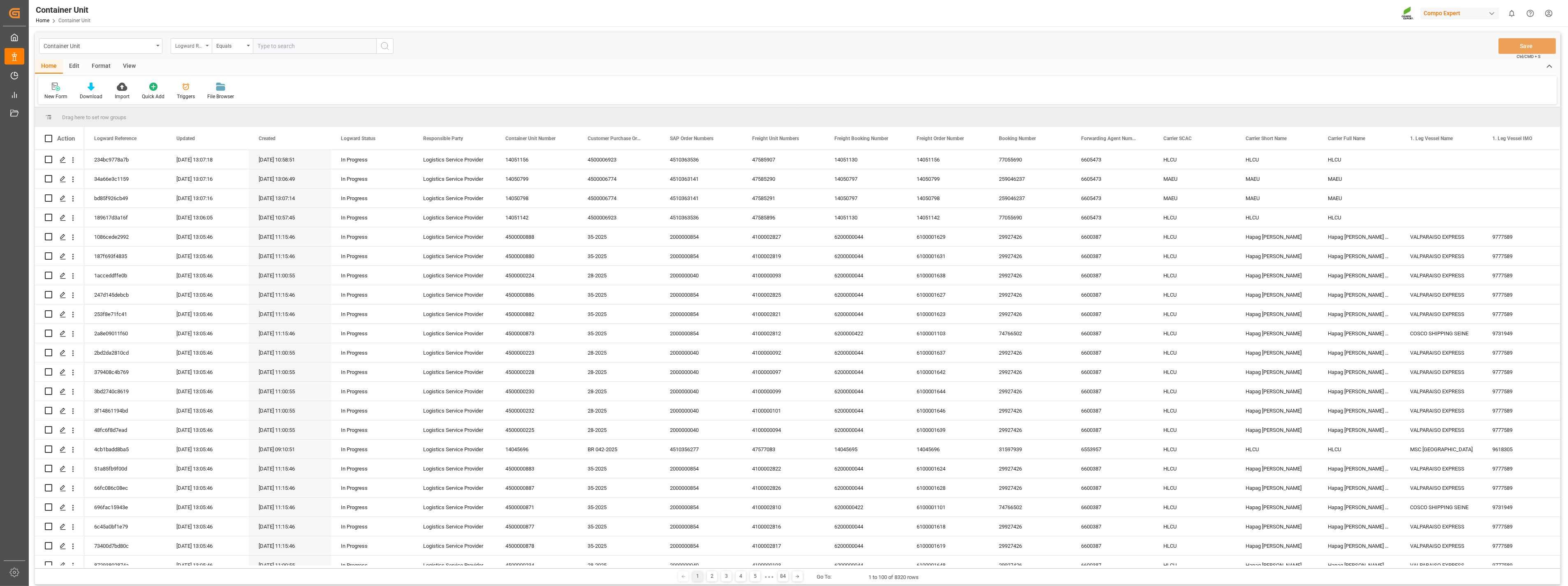
click at [205, 49] on div "Logward Reference" at bounding box center [191, 46] width 41 height 16
type input "sap"
click at [206, 79] on div "SAP Order Numbers" at bounding box center [232, 84] width 122 height 17
click at [296, 44] on input "text" at bounding box center [314, 46] width 124 height 16
paste input "4510363141"
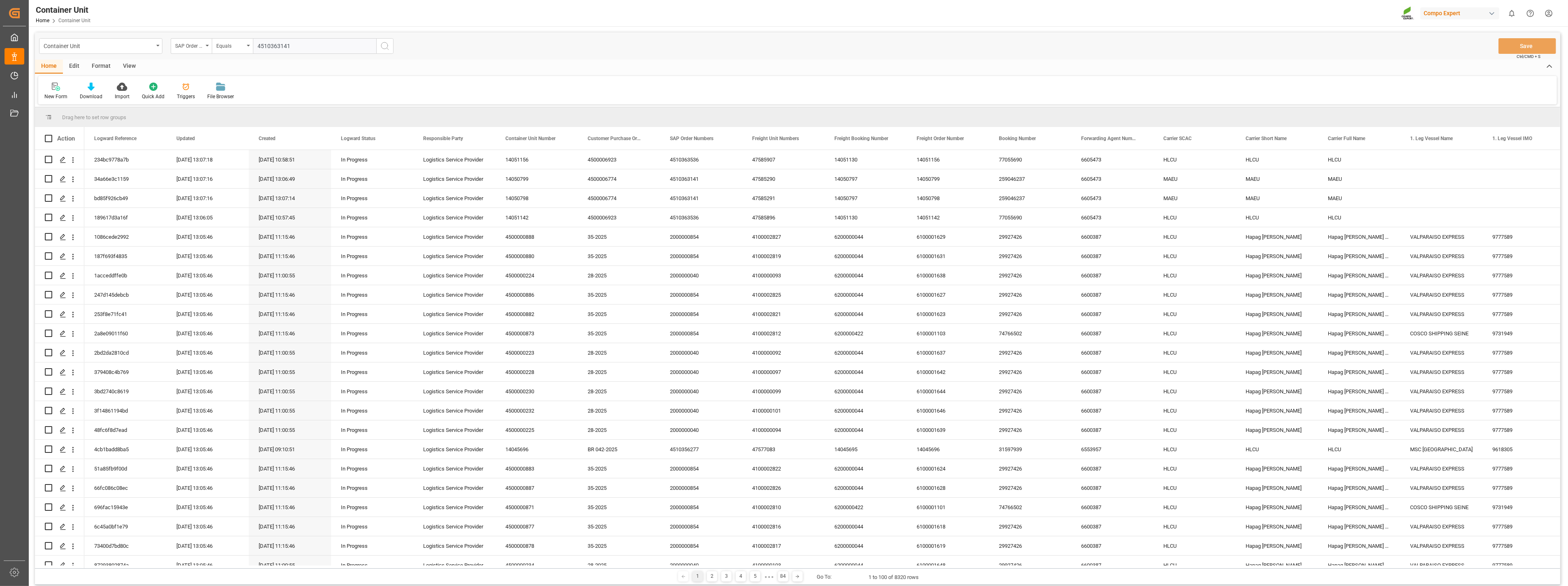
type input "4510363141;"
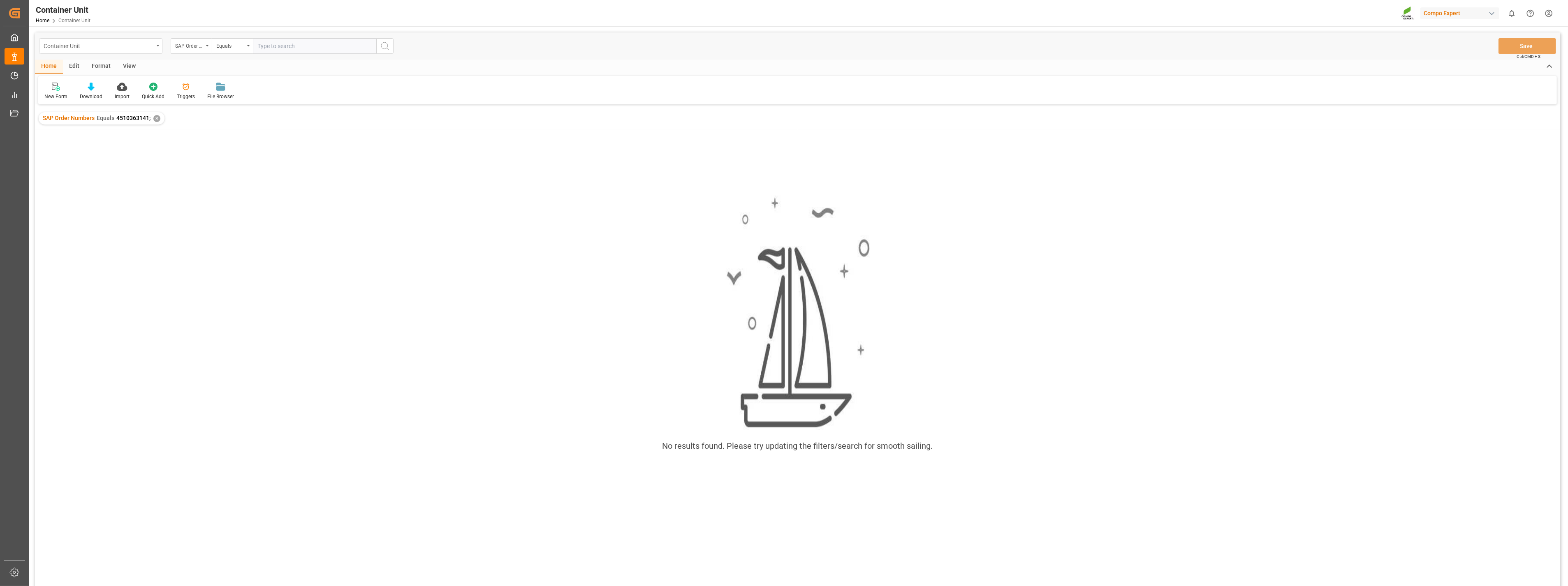
click at [124, 50] on div "Container Unit" at bounding box center [99, 45] width 110 height 10
click at [125, 47] on div "Container Unit" at bounding box center [99, 45] width 110 height 10
click at [159, 117] on div "✕" at bounding box center [156, 118] width 7 height 7
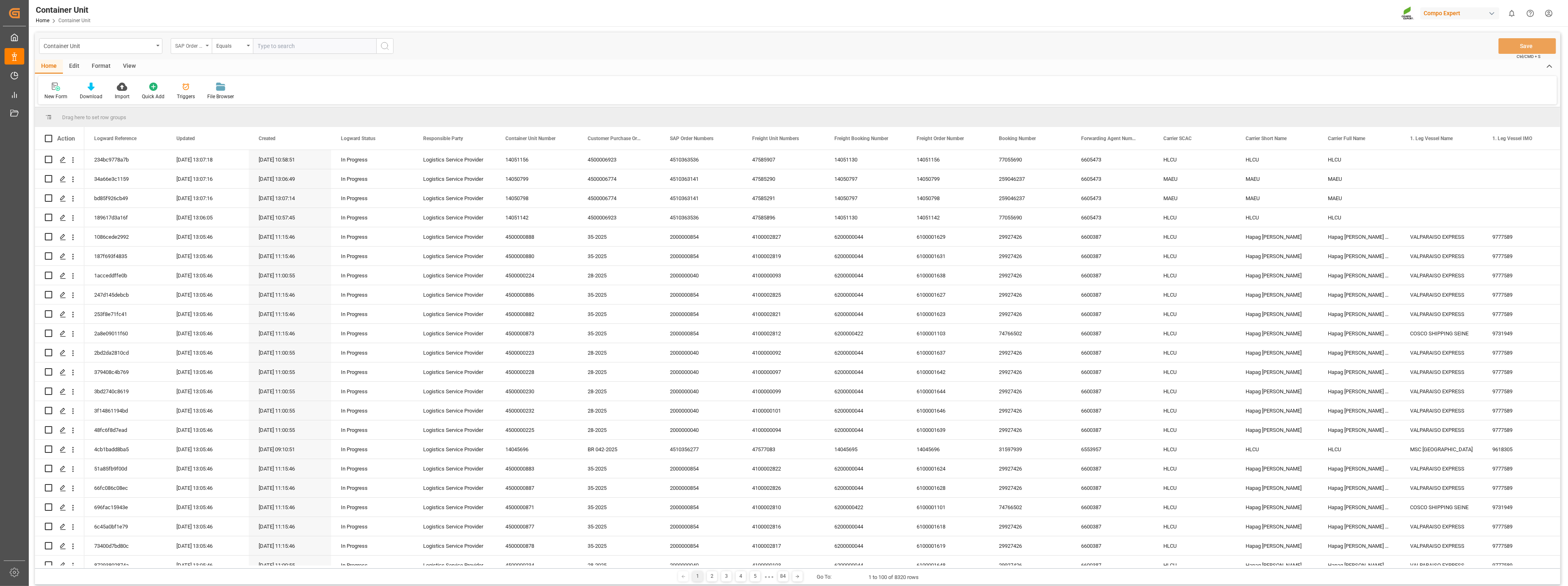
click at [205, 48] on div "SAP Order Numbers" at bounding box center [191, 46] width 41 height 16
drag, startPoint x: 205, startPoint y: 48, endPoint x: 210, endPoint y: 51, distance: 5.8
click at [205, 47] on div "SAP Order Numbers" at bounding box center [191, 46] width 41 height 16
click at [245, 47] on div "Equals" at bounding box center [233, 46] width 41 height 16
click at [232, 107] on div "Fuzzy search" at bounding box center [273, 101] width 122 height 17
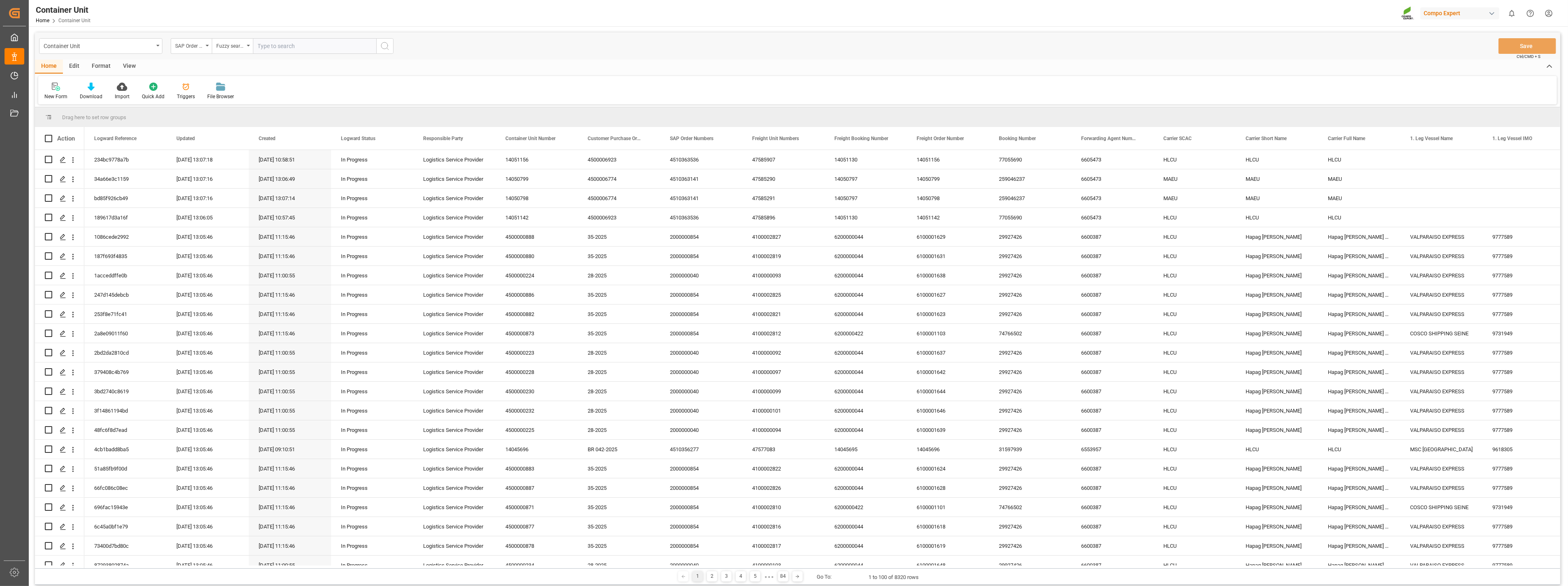
click at [316, 47] on input "text" at bounding box center [314, 46] width 124 height 16
paste input "4510363141"
type input "4510363141"
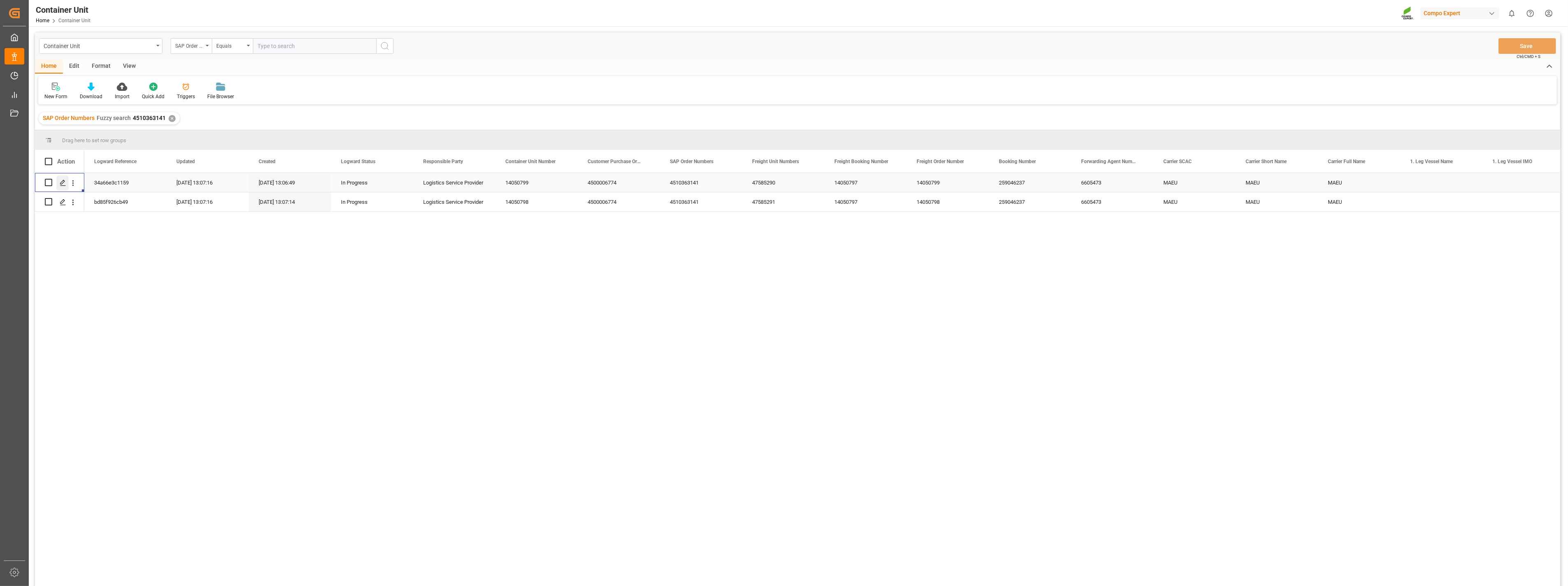
click at [63, 182] on icon "Press SPACE to select this row." at bounding box center [63, 183] width 7 height 7
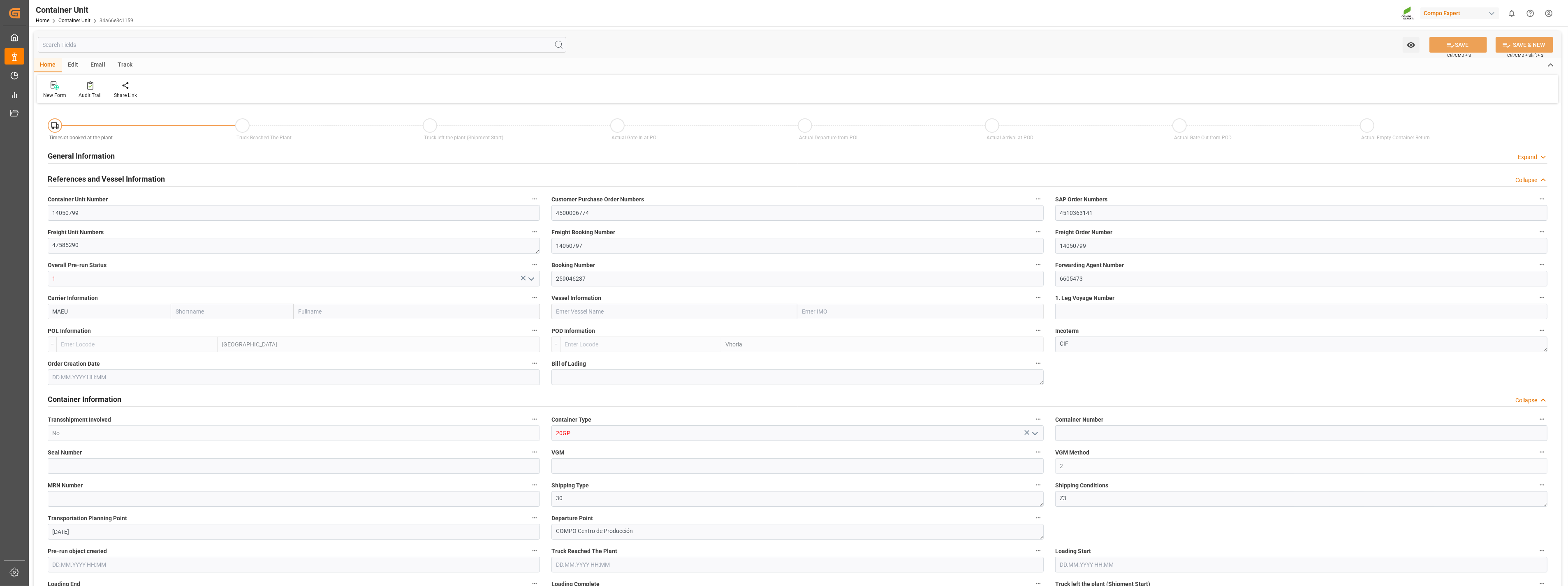
type input "MAEU"
type input "ESVLC"
type input "BRVIX"
type input "10"
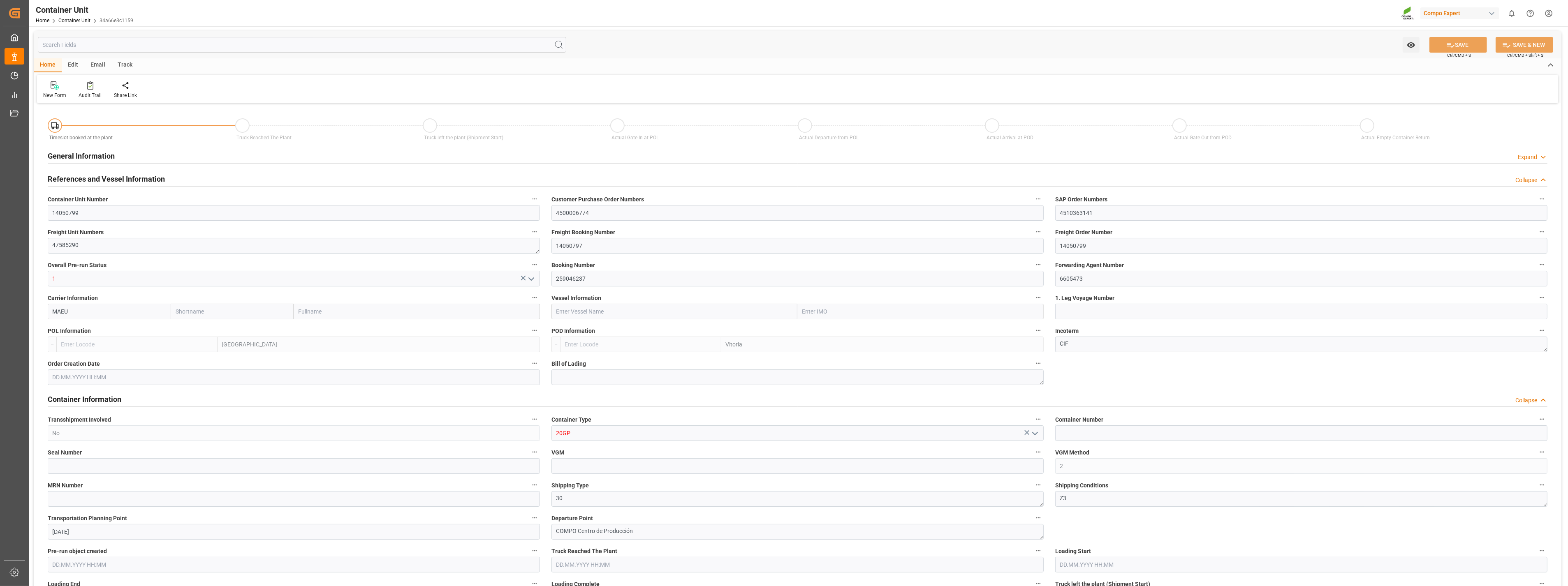
type input "0"
type input "10"
type input "0"
type input "40"
type input "24576"
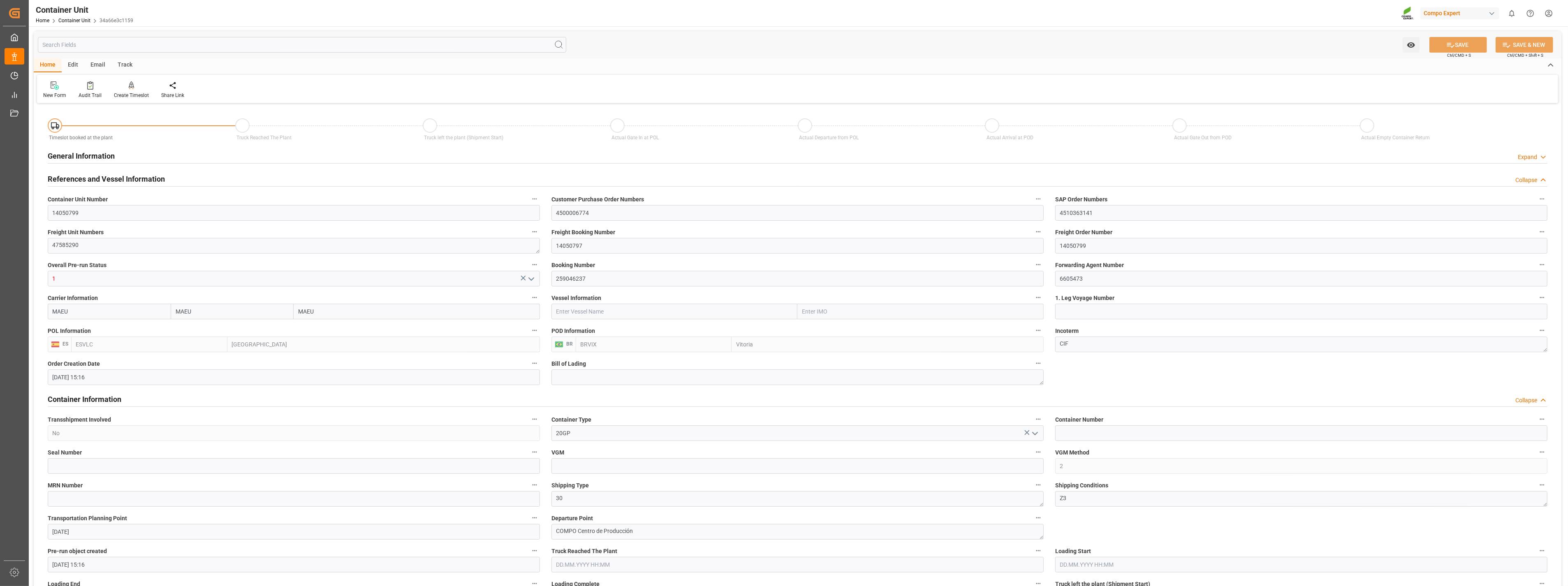
type input "11.08.2025 15:16"
type input "15.10.2025"
click at [128, 85] on icon at bounding box center [131, 86] width 5 height 9
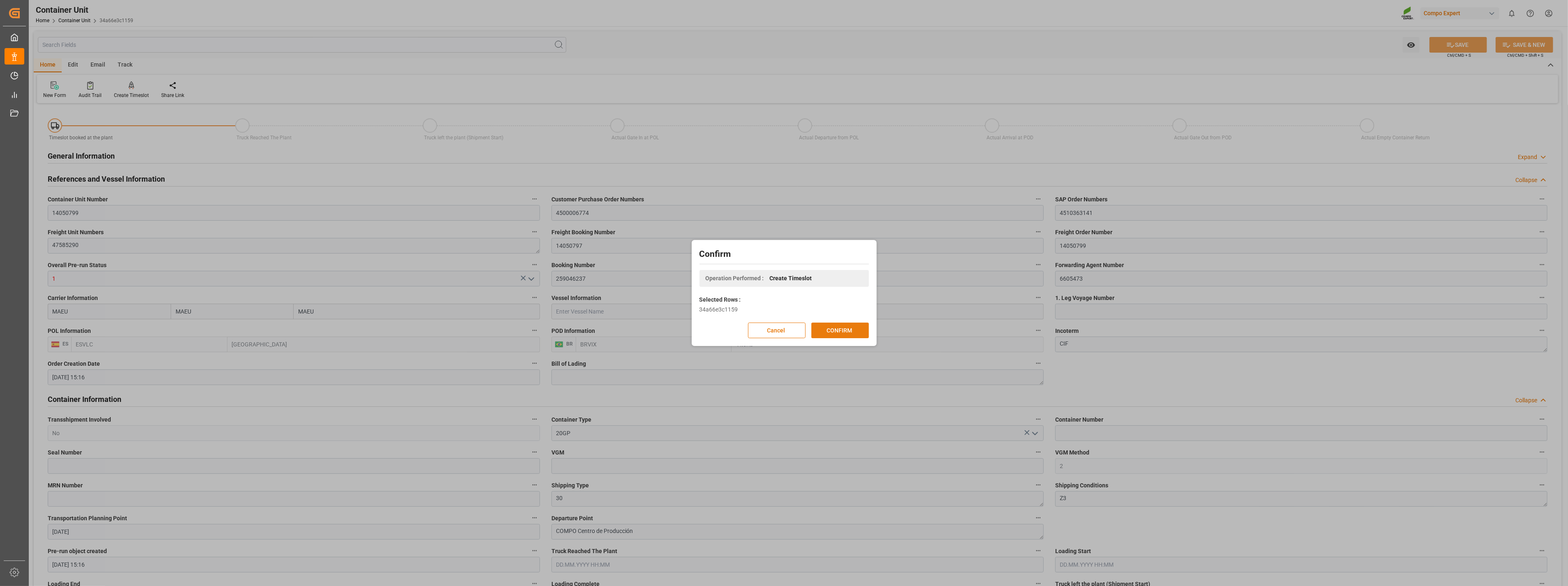
click at [835, 330] on button "CONFIRM" at bounding box center [840, 330] width 58 height 16
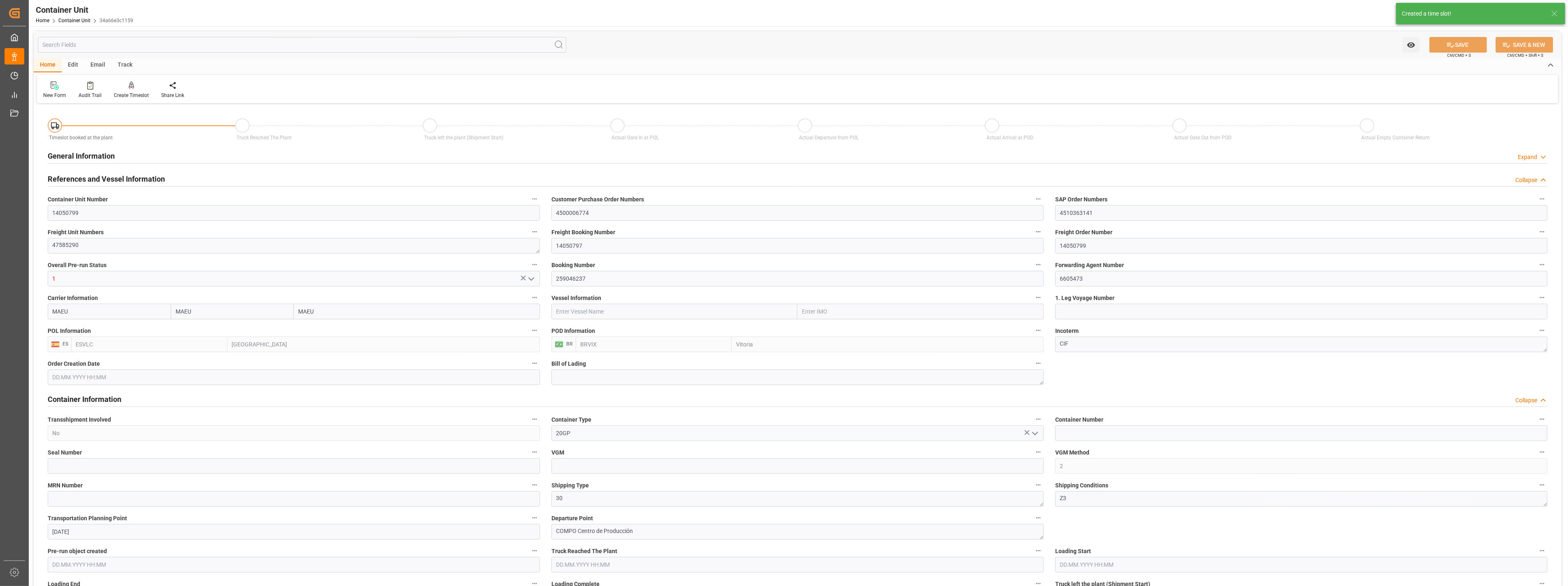
type input "MAEU"
type input "ESVLC"
type input "BRVIX"
type input "10"
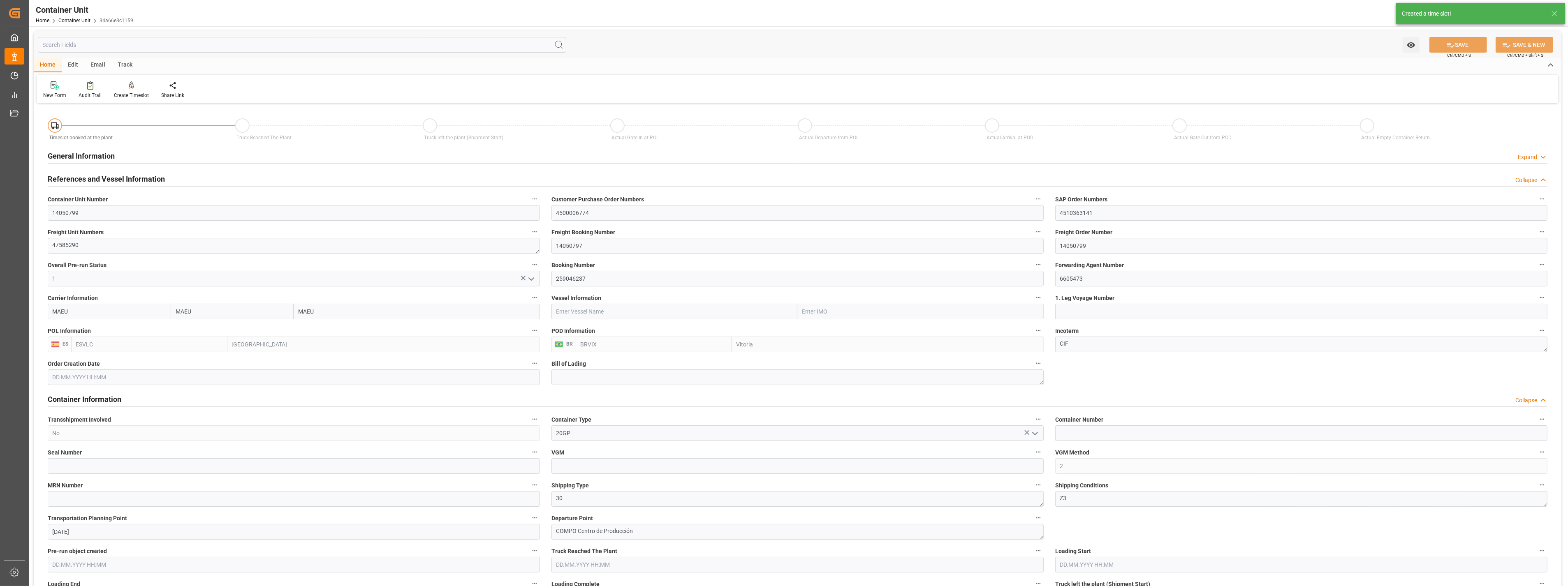
type input "0"
type input "10"
type input "0"
type input "40"
type input "24576"
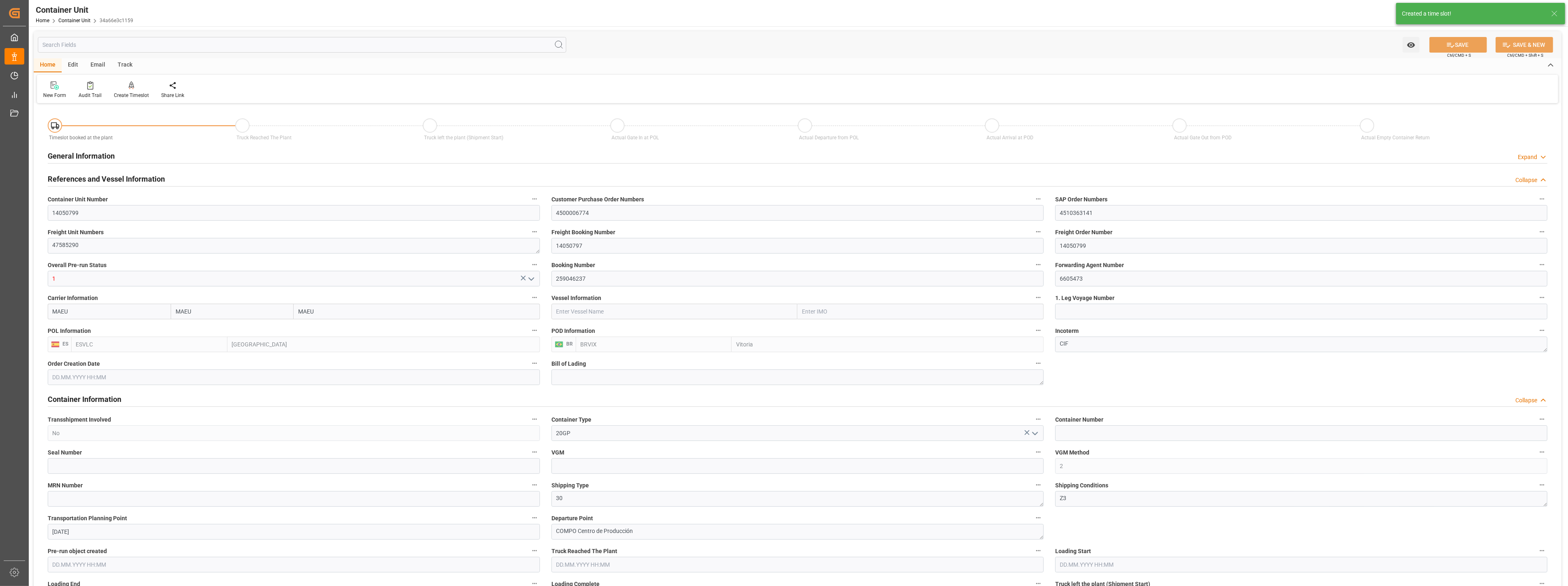
type input "11.08.2025 15:16"
type input "15.10.2025"
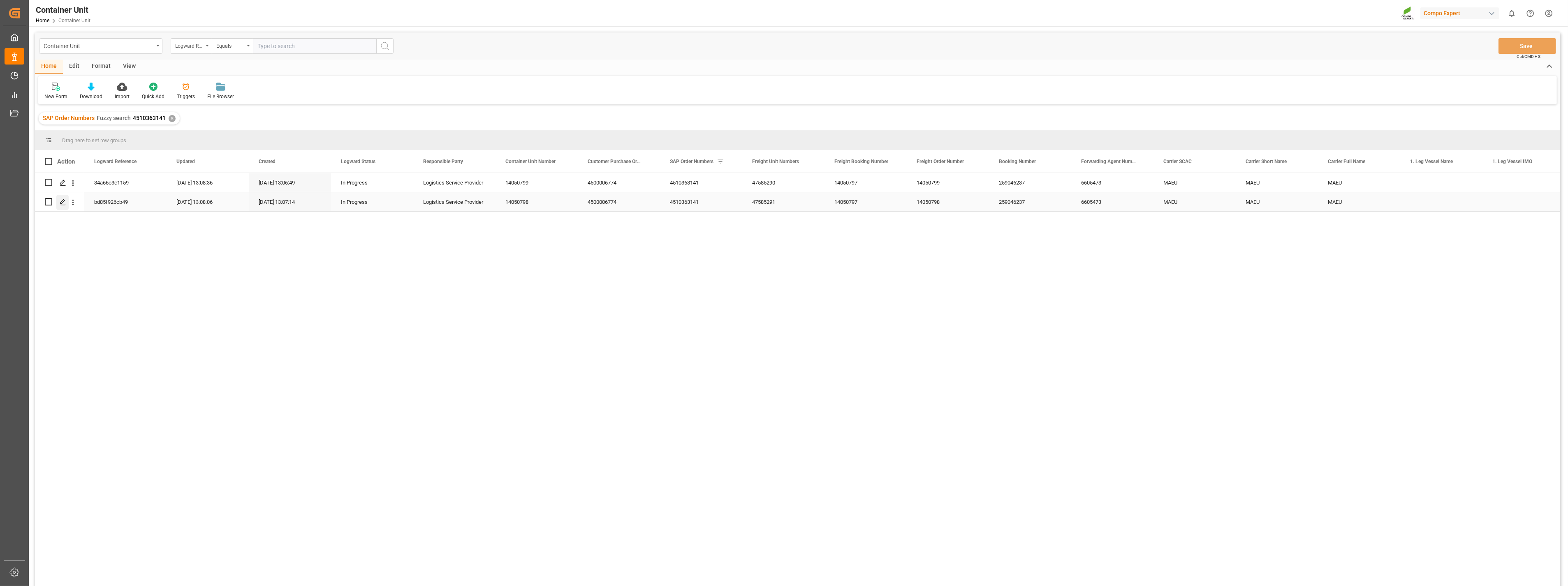
click at [59, 206] on div "Press SPACE to select this row." at bounding box center [63, 202] width 12 height 15
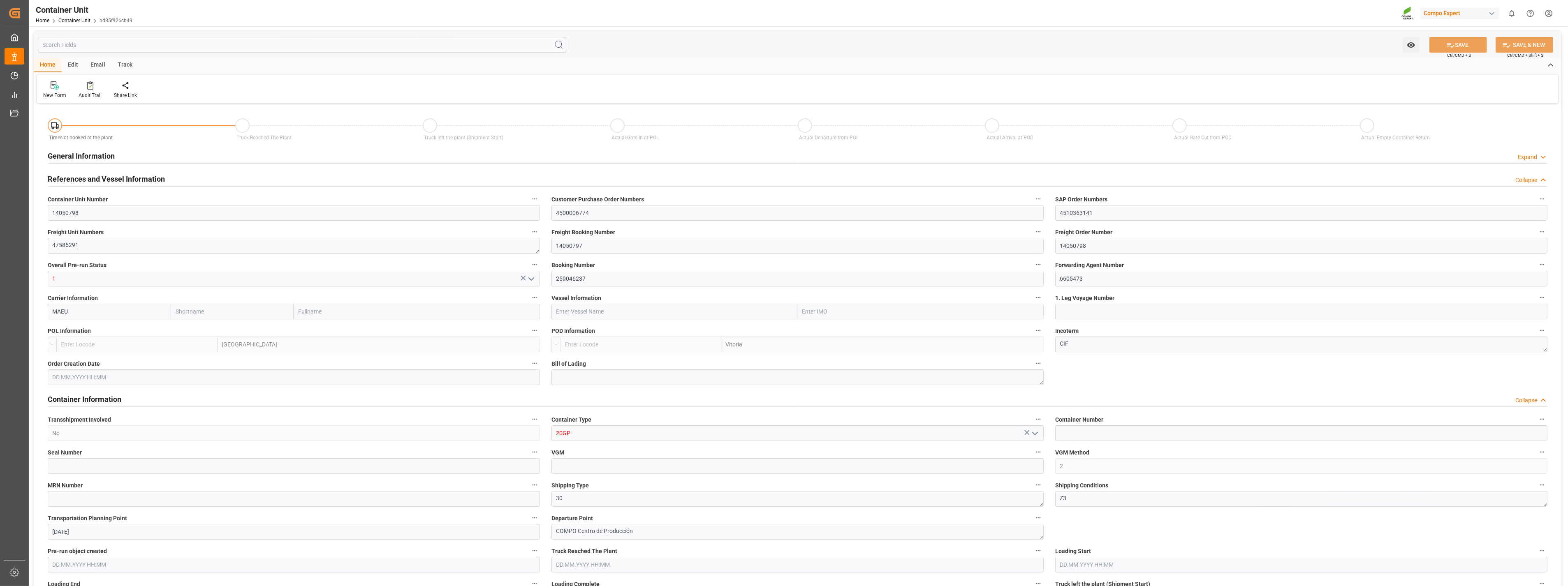
type input "MAEU"
type input "ESVLC"
type input "BRVIX"
type input "10"
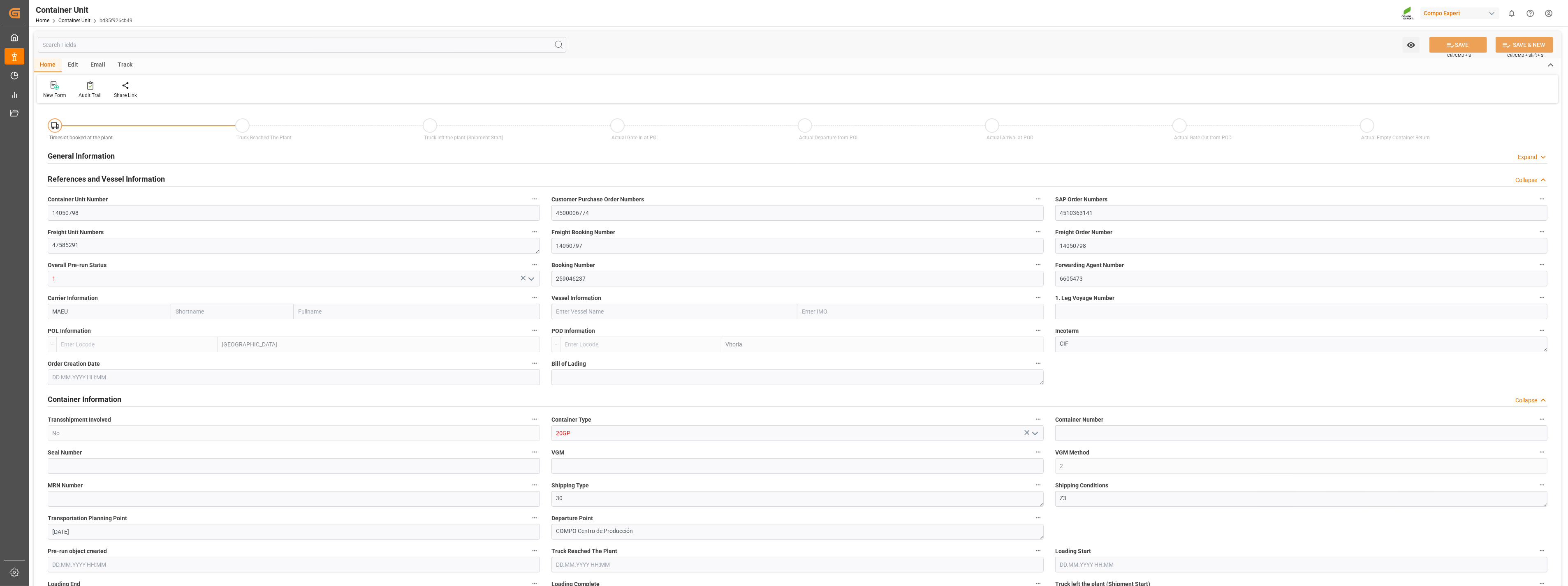
type input "0"
type input "10"
type input "0"
type input "40"
type input "24576"
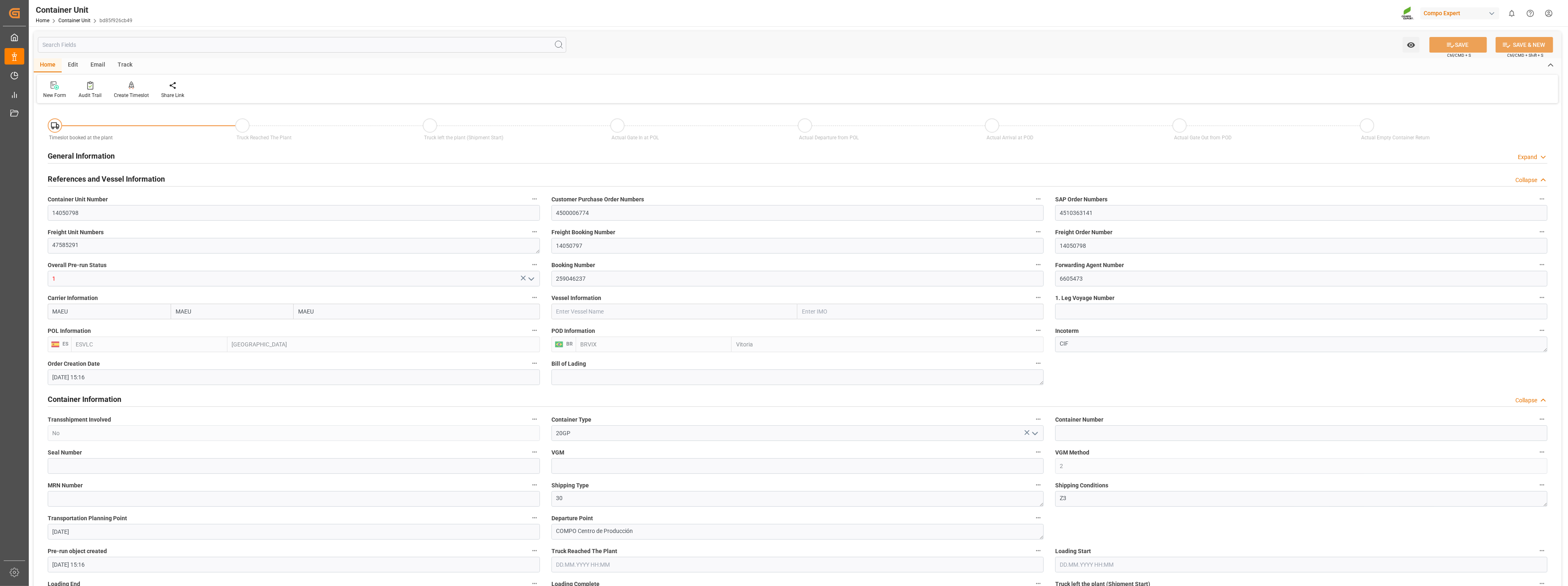
type input "11.08.2025 15:16"
type input "15.10.2025"
click at [125, 88] on div at bounding box center [131, 85] width 35 height 9
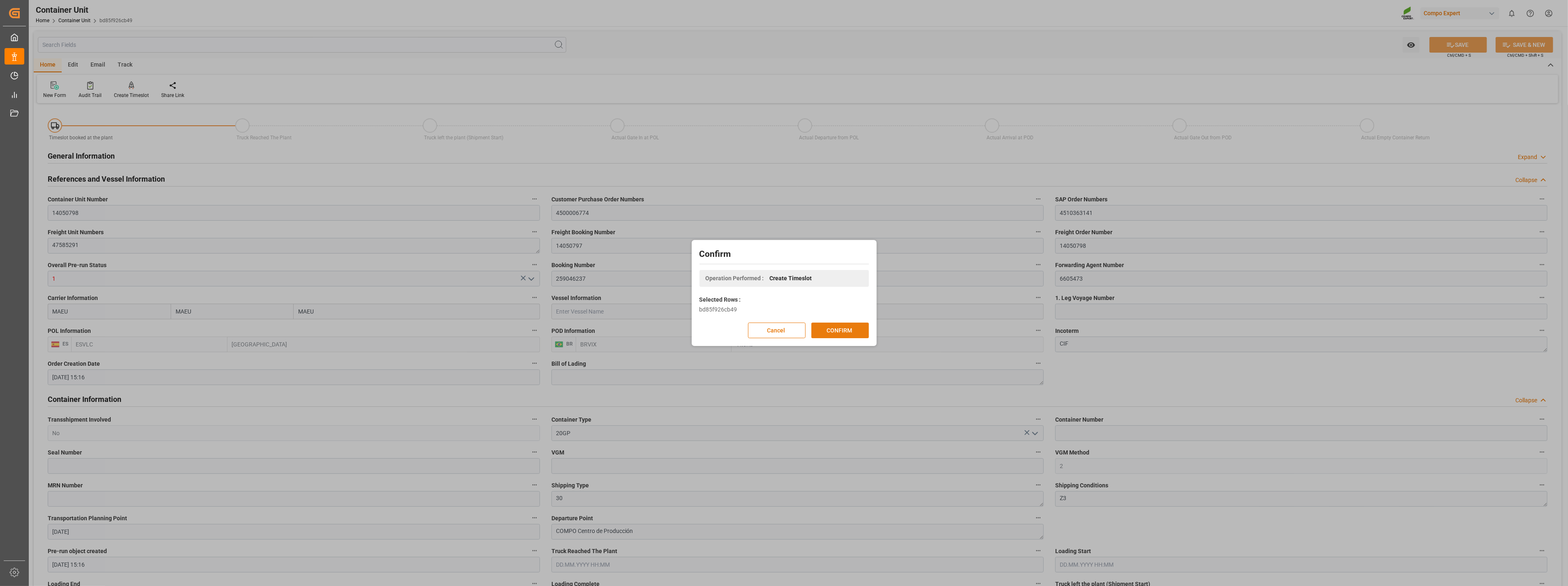
click at [841, 327] on button "CONFIRM" at bounding box center [840, 330] width 58 height 16
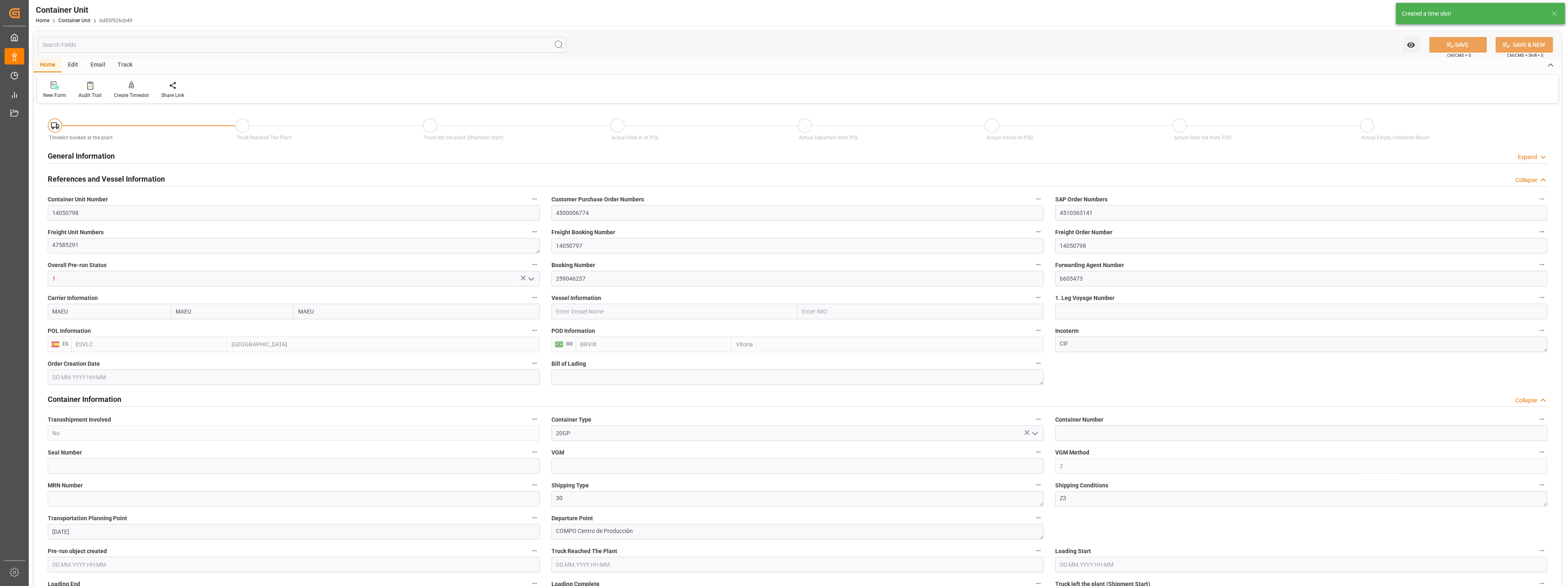
type input "11.08.2025 15:16"
type input "15.10.2025"
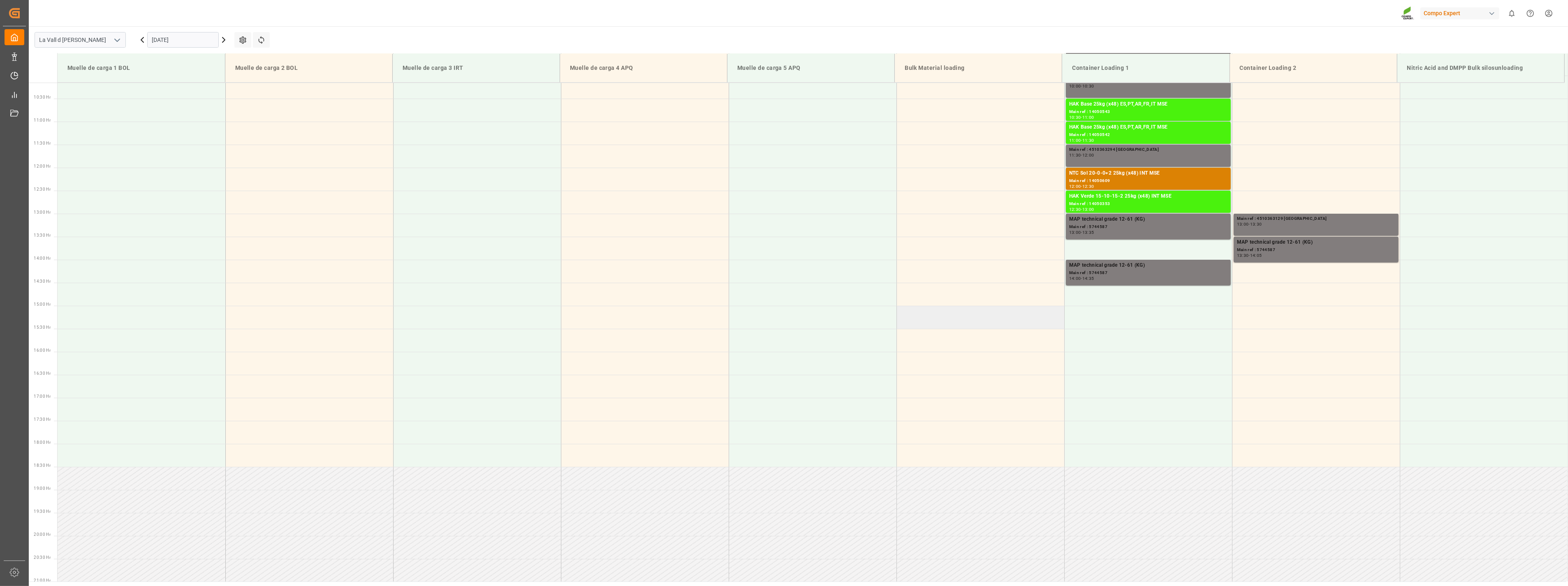
scroll to position [365, 0]
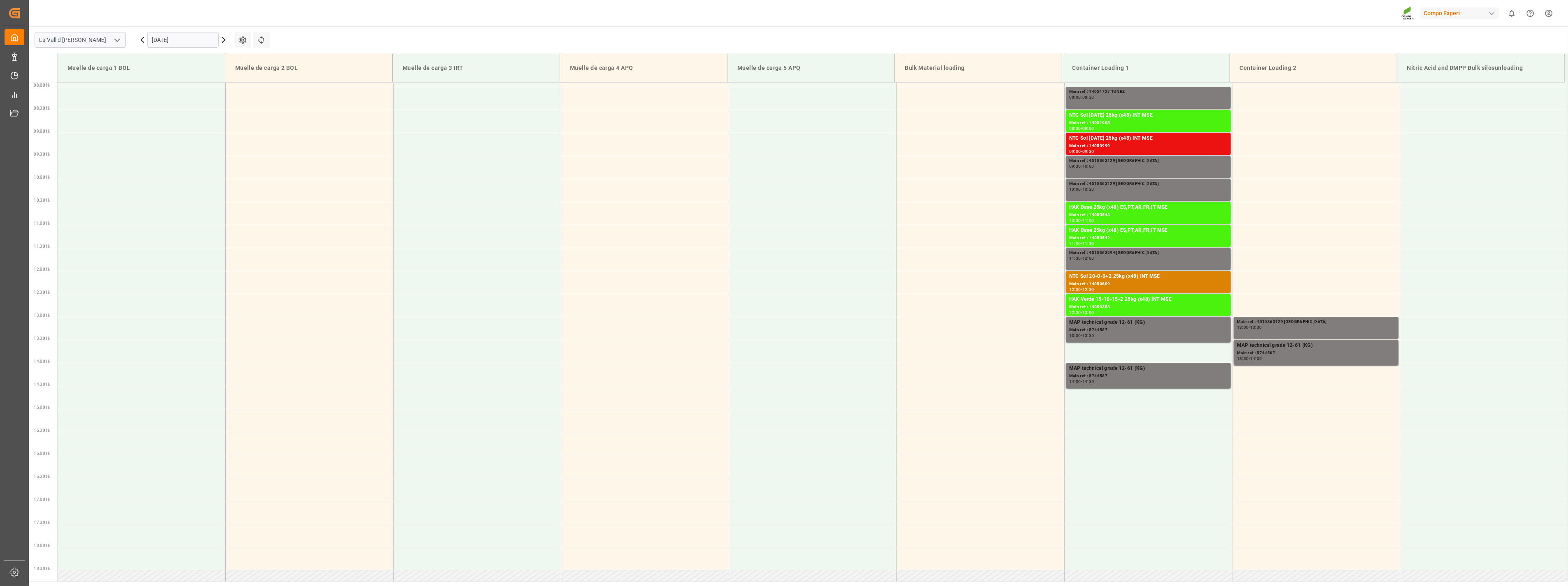
click at [191, 43] on input "[DATE]" at bounding box center [183, 40] width 72 height 16
click at [155, 121] on span "15" at bounding box center [158, 121] width 5 height 5
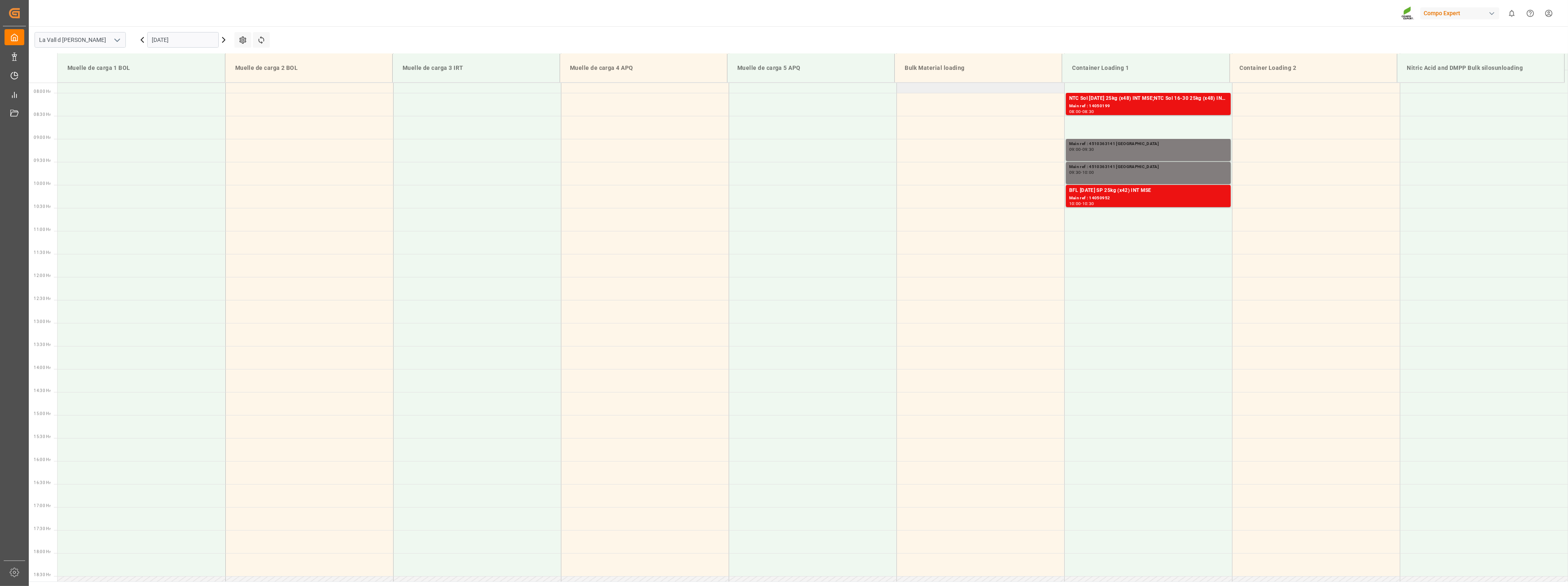
scroll to position [278, 0]
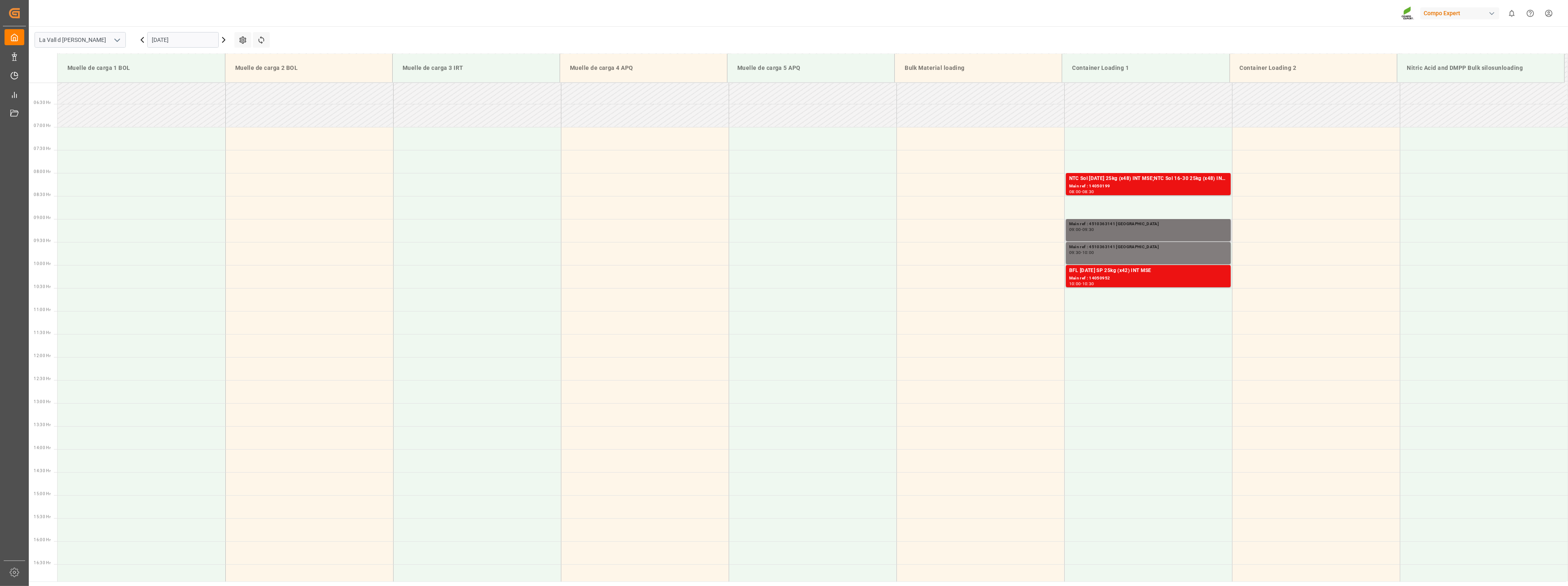
click at [1127, 232] on div "Main ref : 4510363141 BRASIL 09:00 - 09:30" at bounding box center [1149, 230] width 158 height 19
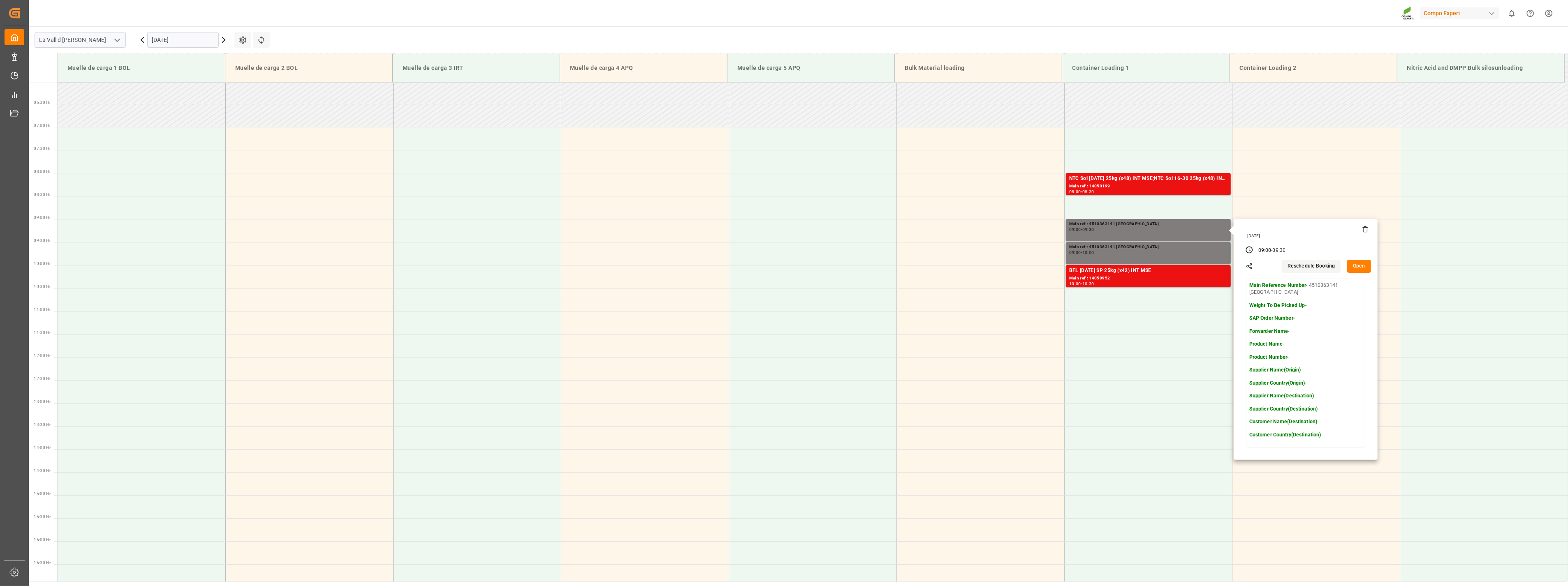
click at [1360, 234] on div "[DATE]" at bounding box center [1306, 235] width 124 height 5
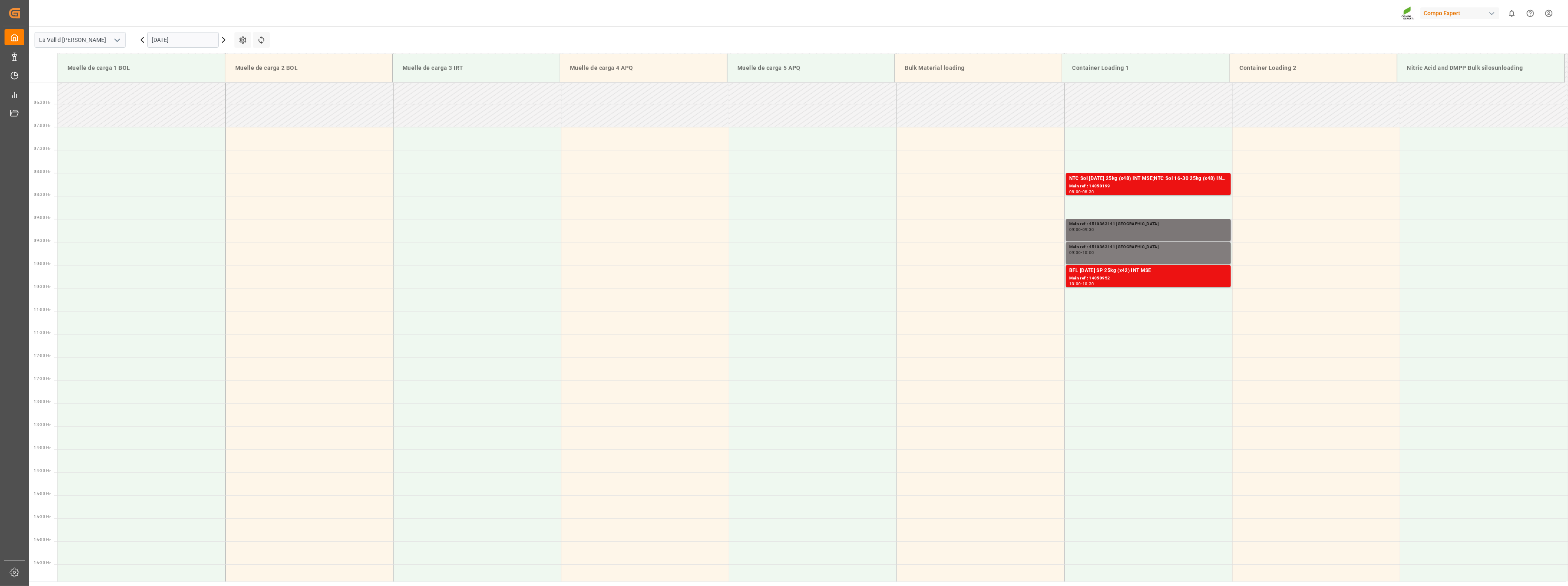
click at [1211, 230] on div "09:00 - 09:30" at bounding box center [1149, 229] width 158 height 4
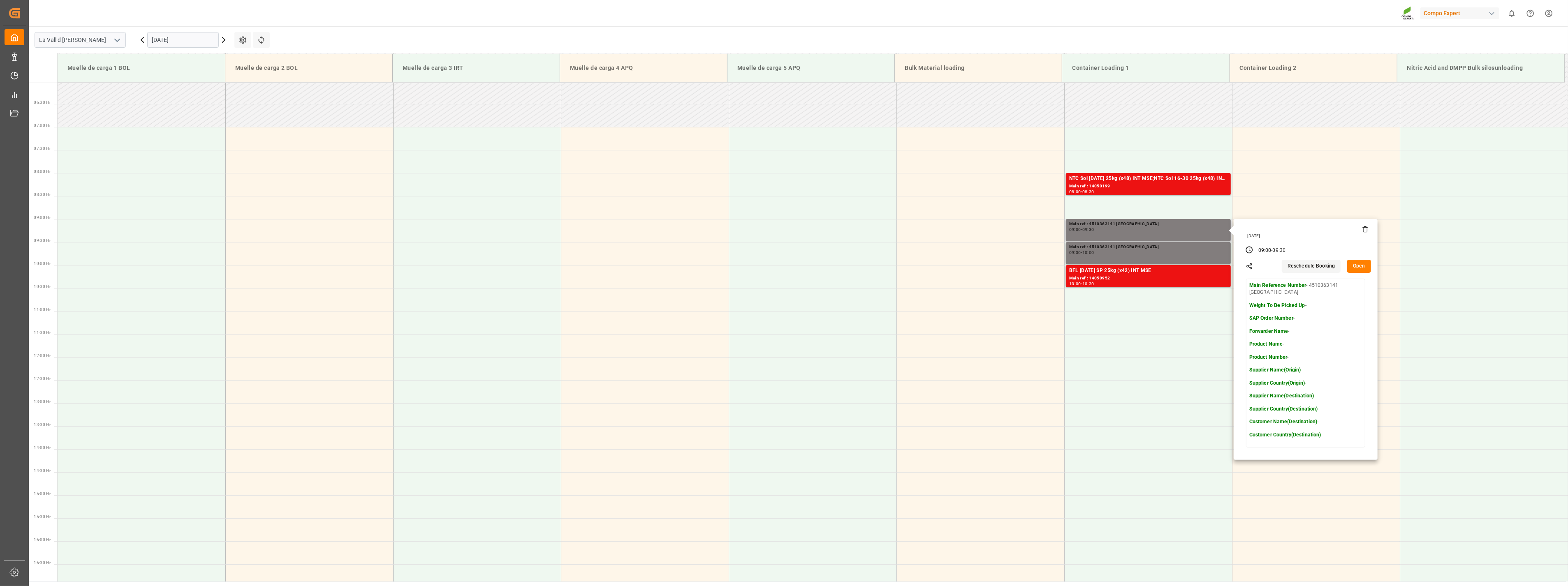
click at [1363, 229] on icon at bounding box center [1365, 229] width 7 height 7
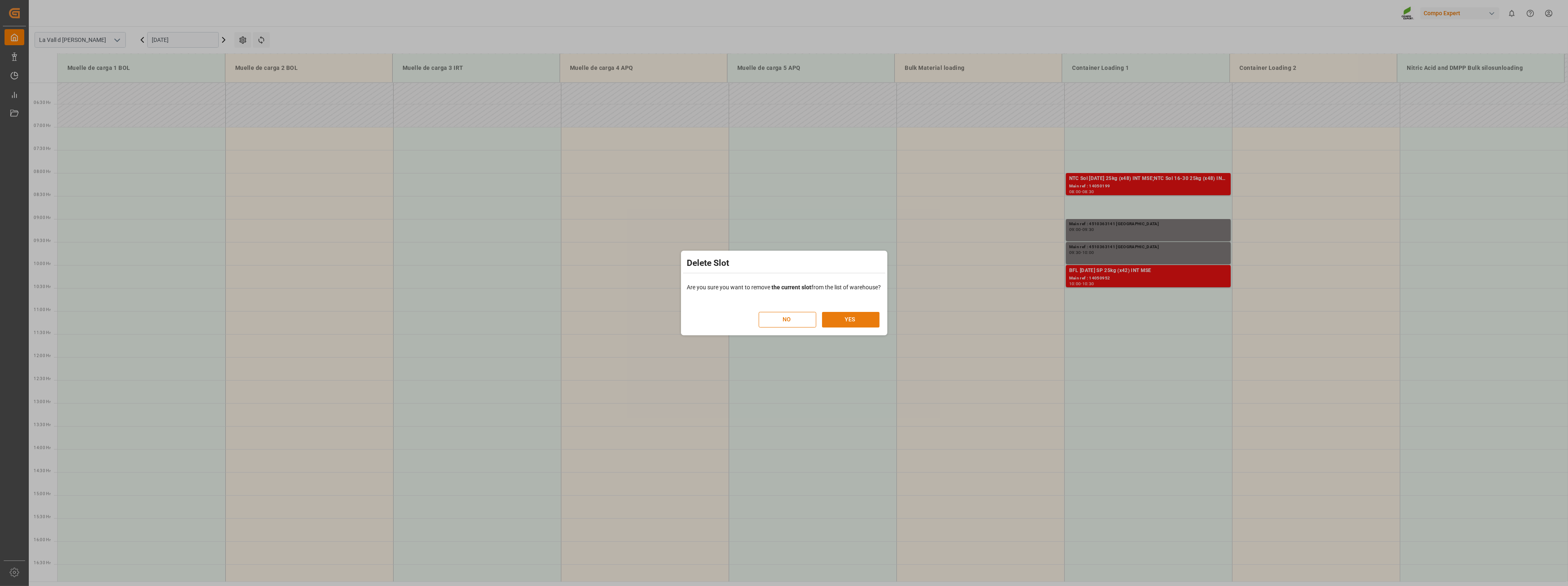
click at [867, 319] on button "YES" at bounding box center [850, 320] width 58 height 16
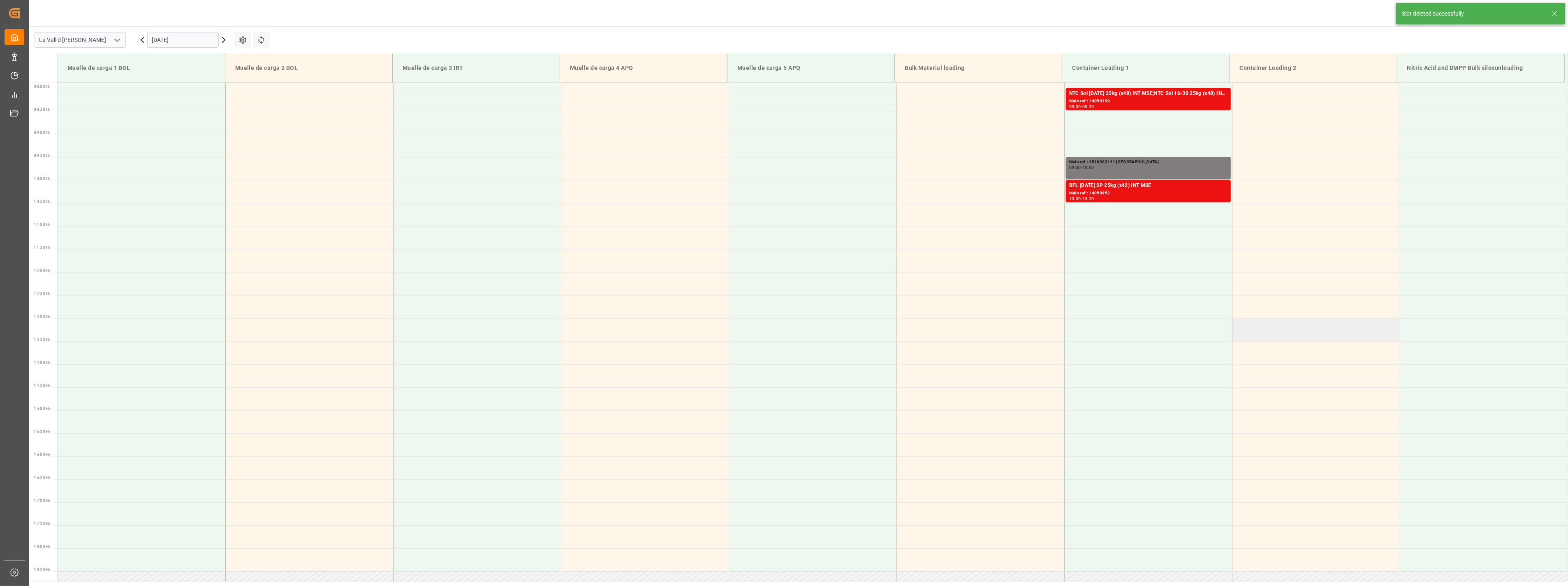
scroll to position [180, 0]
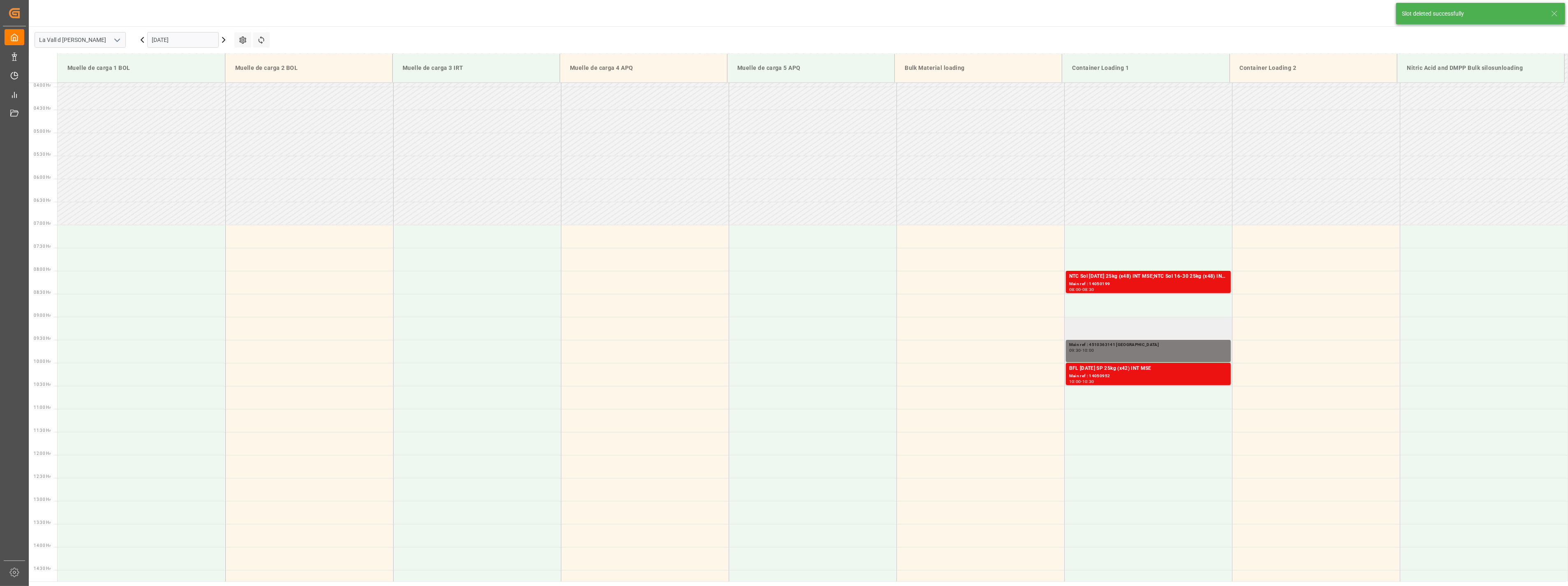
click at [1108, 328] on td at bounding box center [1148, 329] width 168 height 23
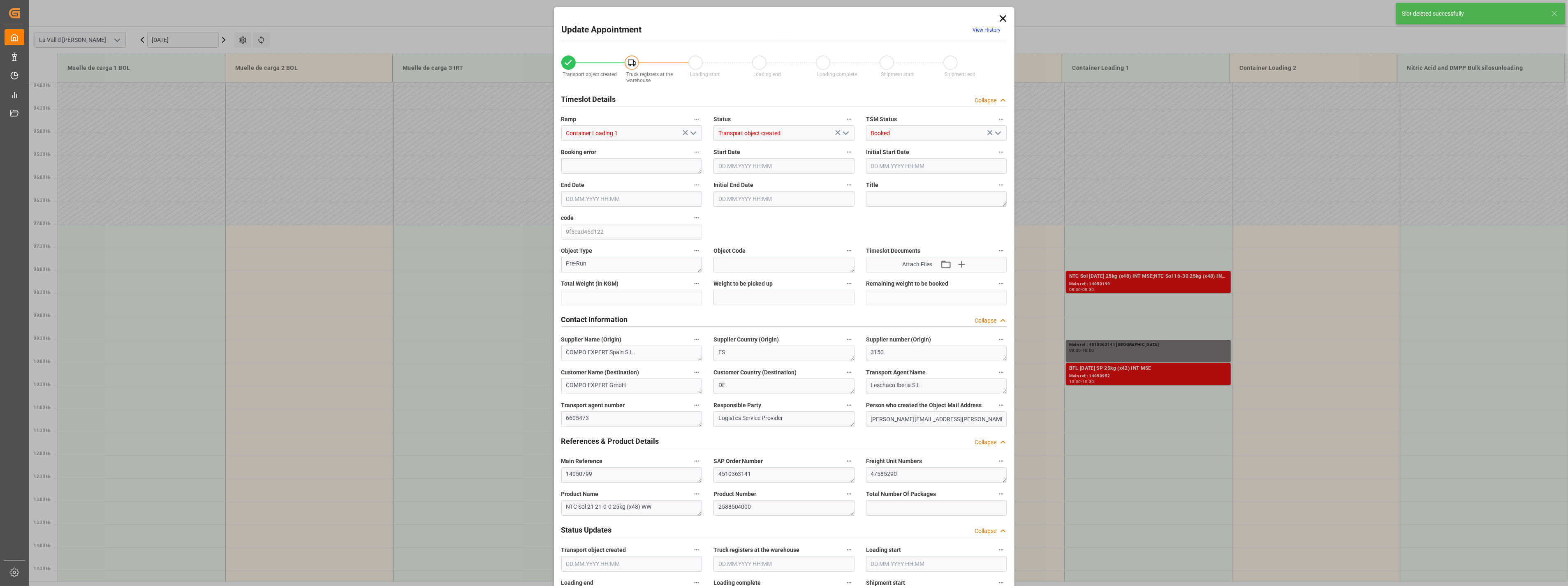
type input "24576"
type input "40"
type input "15.09.2025 09:00"
type input "[DATE] 09:30"
type input "[DATE] 15:16"
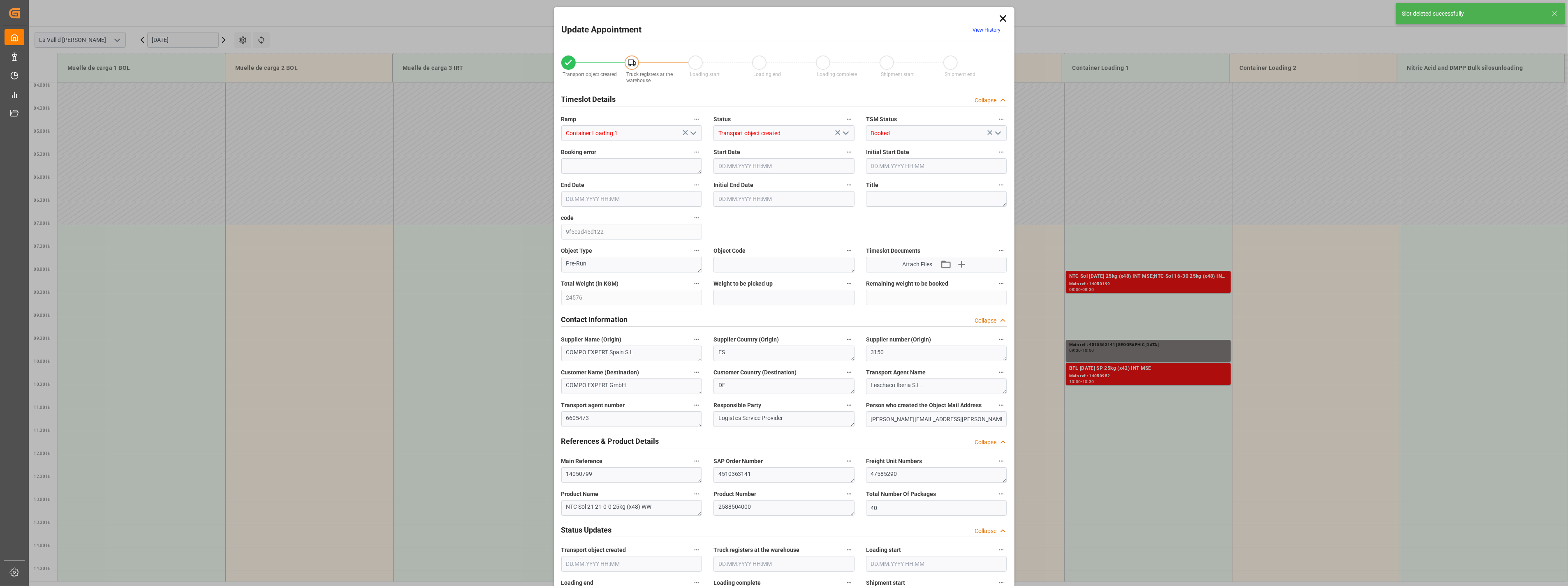
type input "[DATE] 11:08"
click at [739, 305] on input "text" at bounding box center [784, 298] width 141 height 16
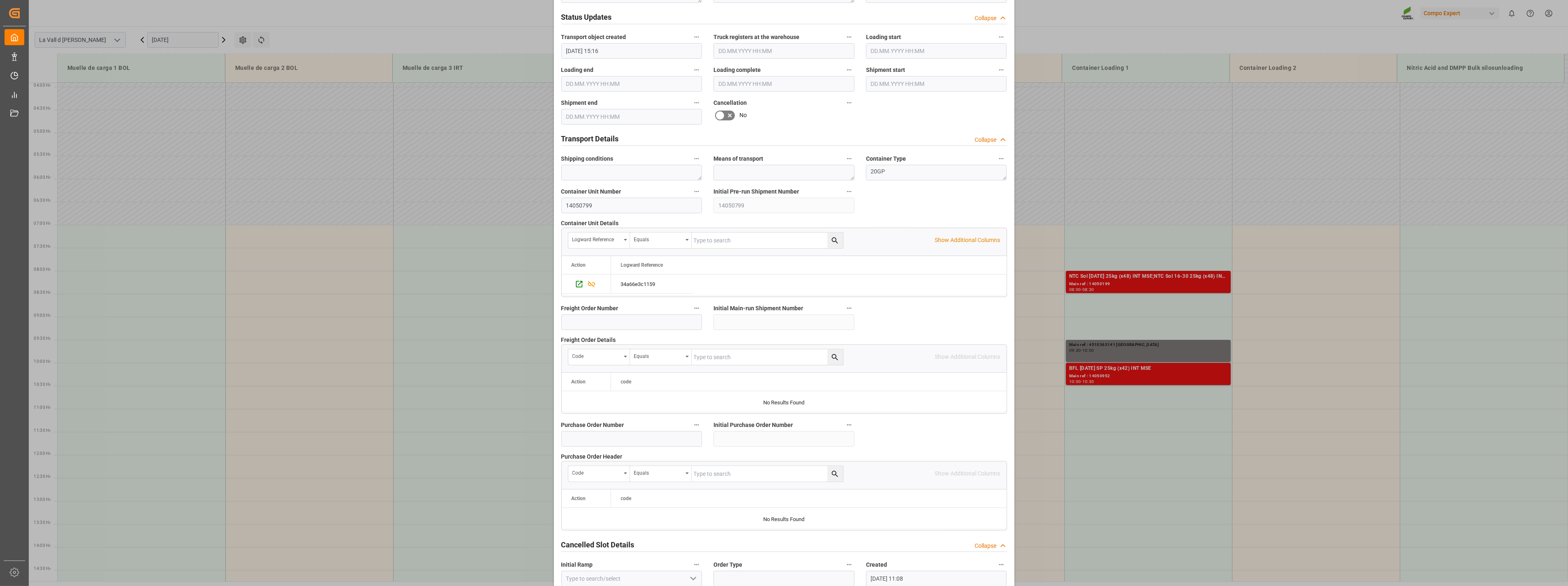
scroll to position [556, 0]
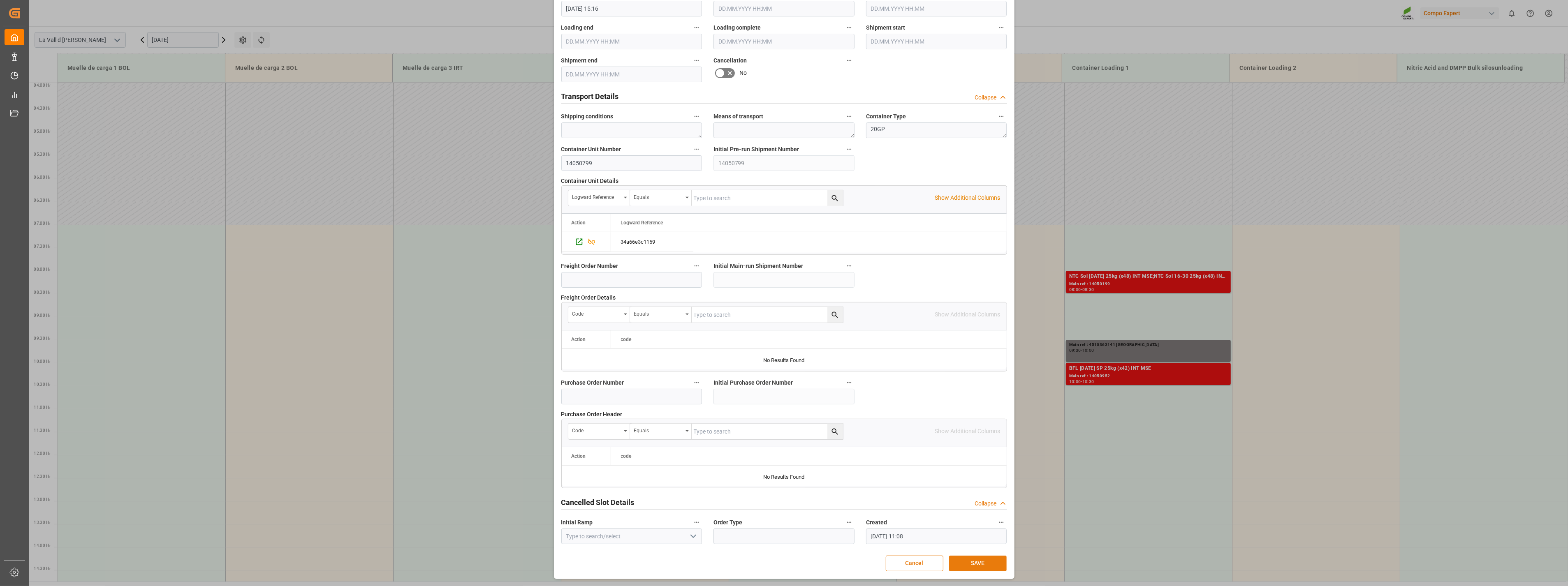
type input "24576"
click at [984, 563] on button "SAVE" at bounding box center [978, 563] width 58 height 16
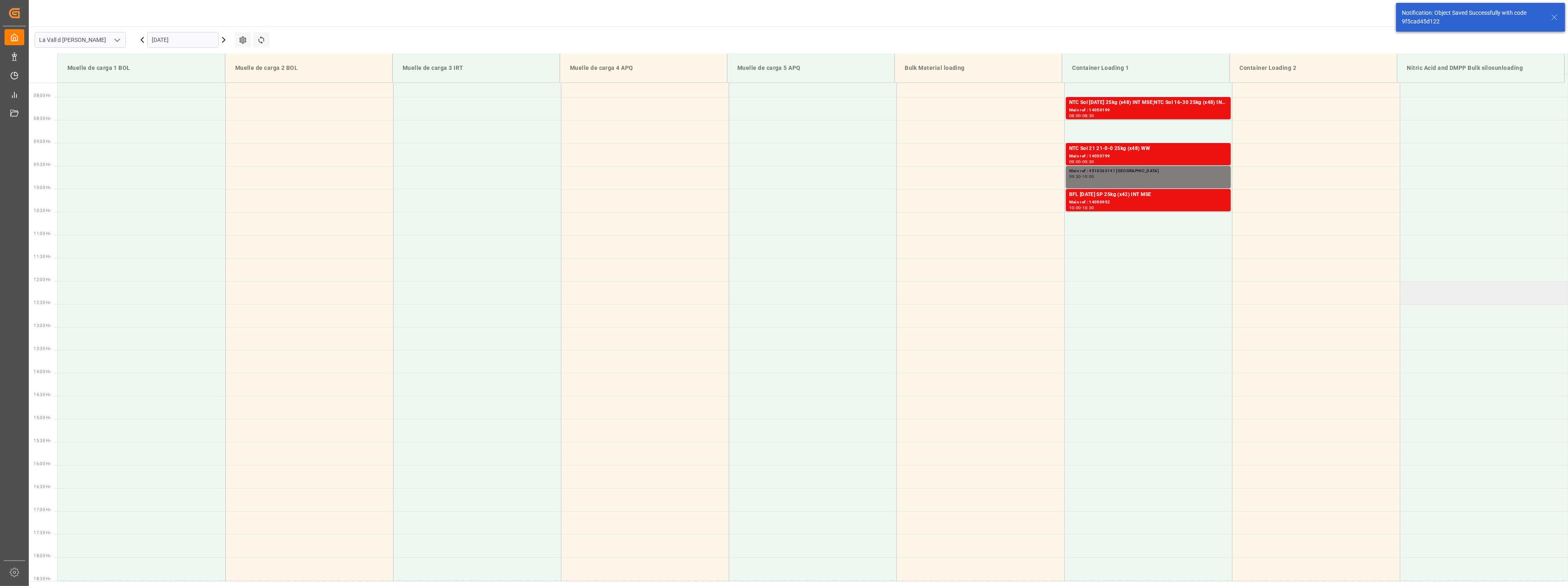
scroll to position [363, 0]
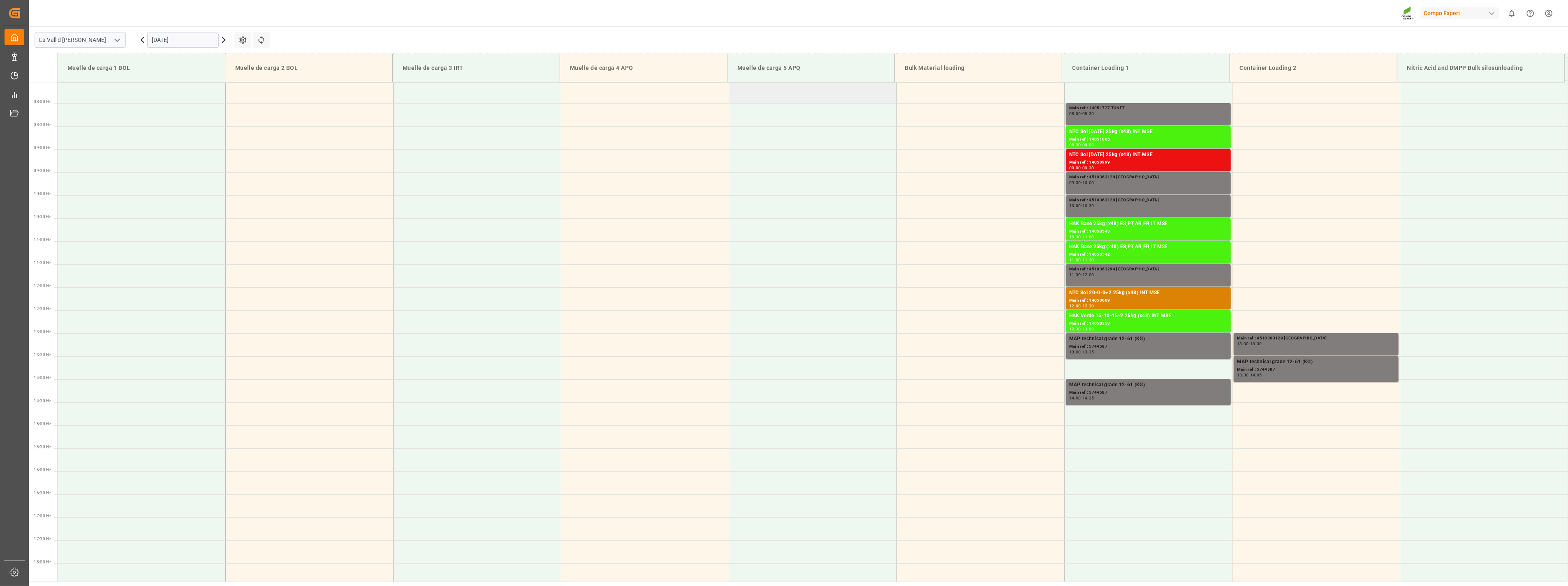
scroll to position [319, 0]
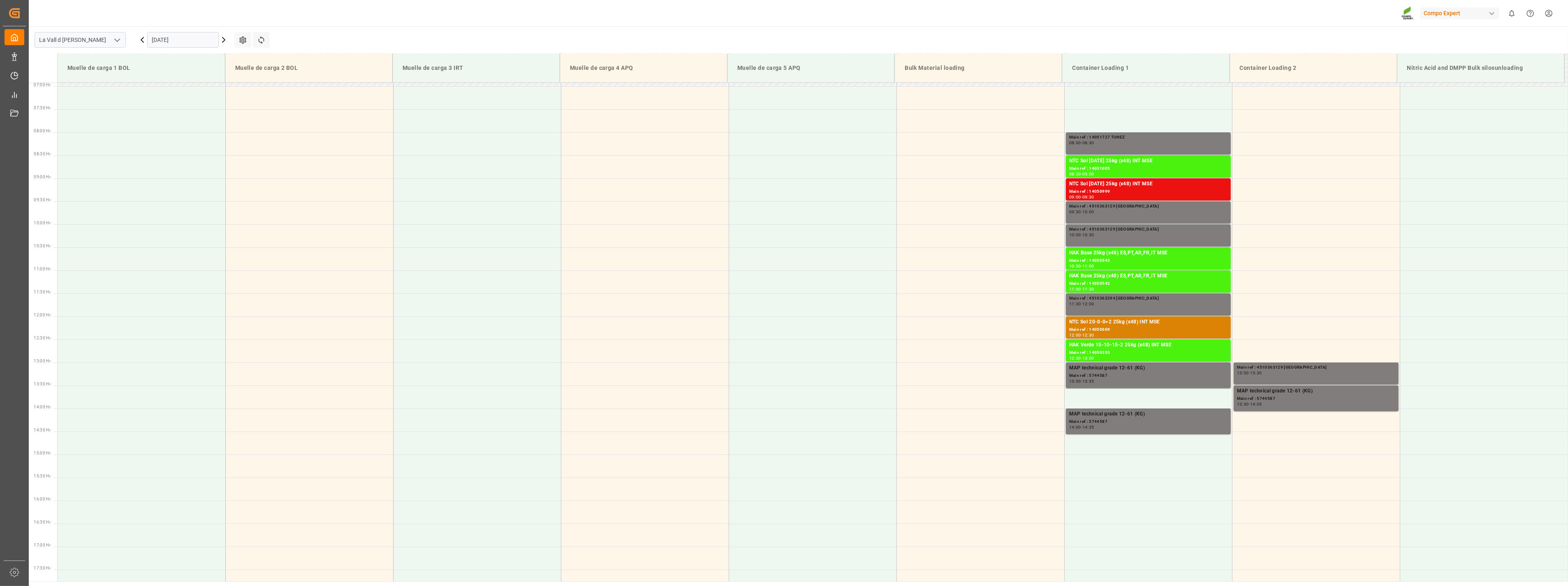
click at [186, 35] on input "[DATE]" at bounding box center [183, 40] width 72 height 16
click at [155, 120] on span "15" at bounding box center [158, 121] width 5 height 5
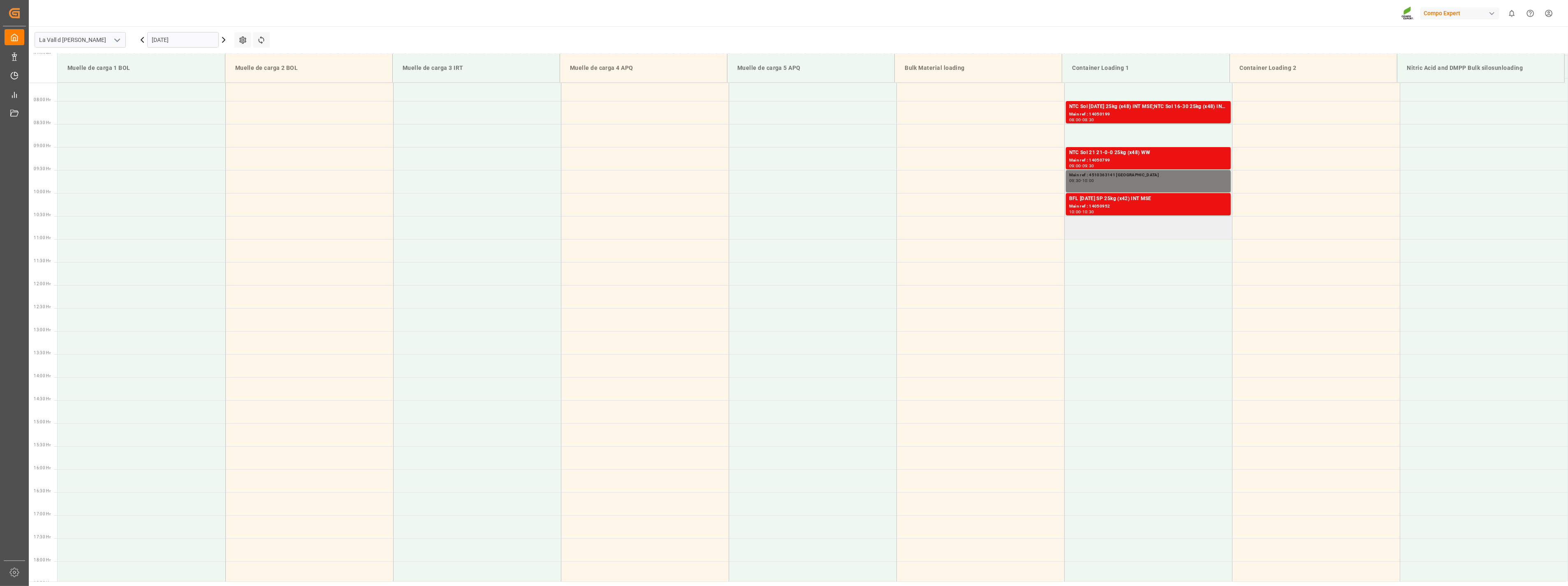
scroll to position [228, 0]
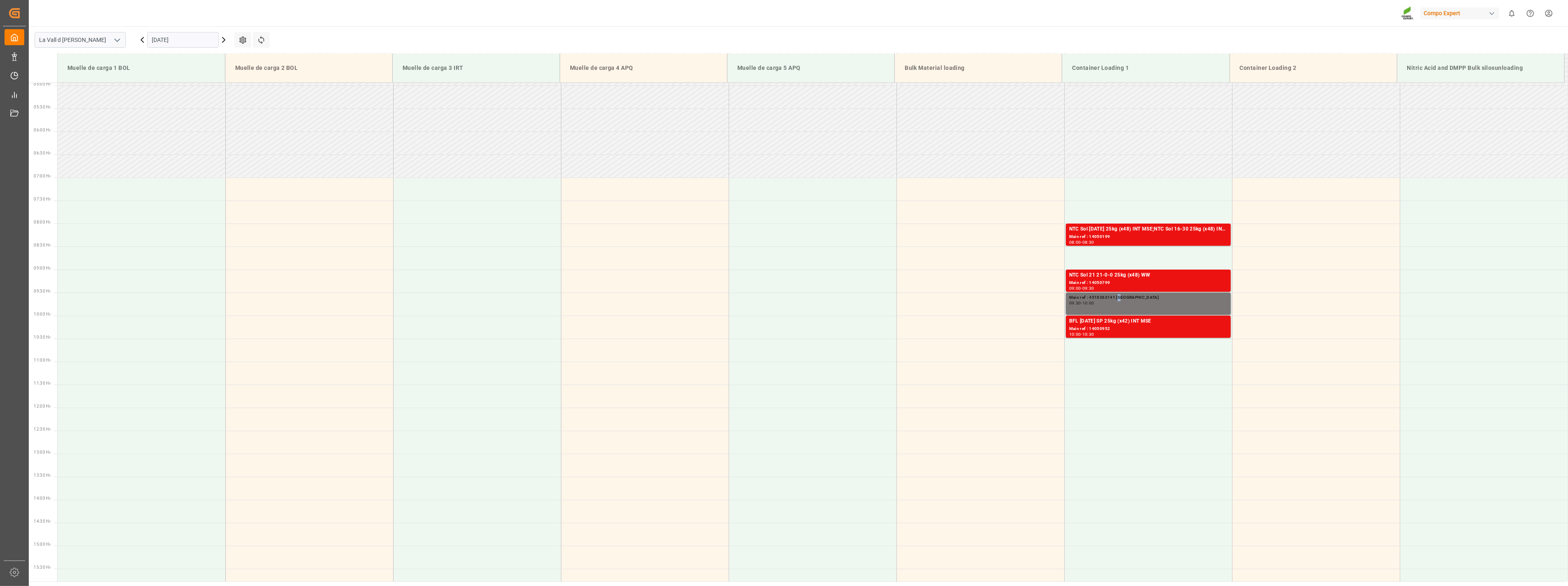
click at [1118, 301] on div "Main ref : 4510363141 [GEOGRAPHIC_DATA]" at bounding box center [1149, 298] width 158 height 7
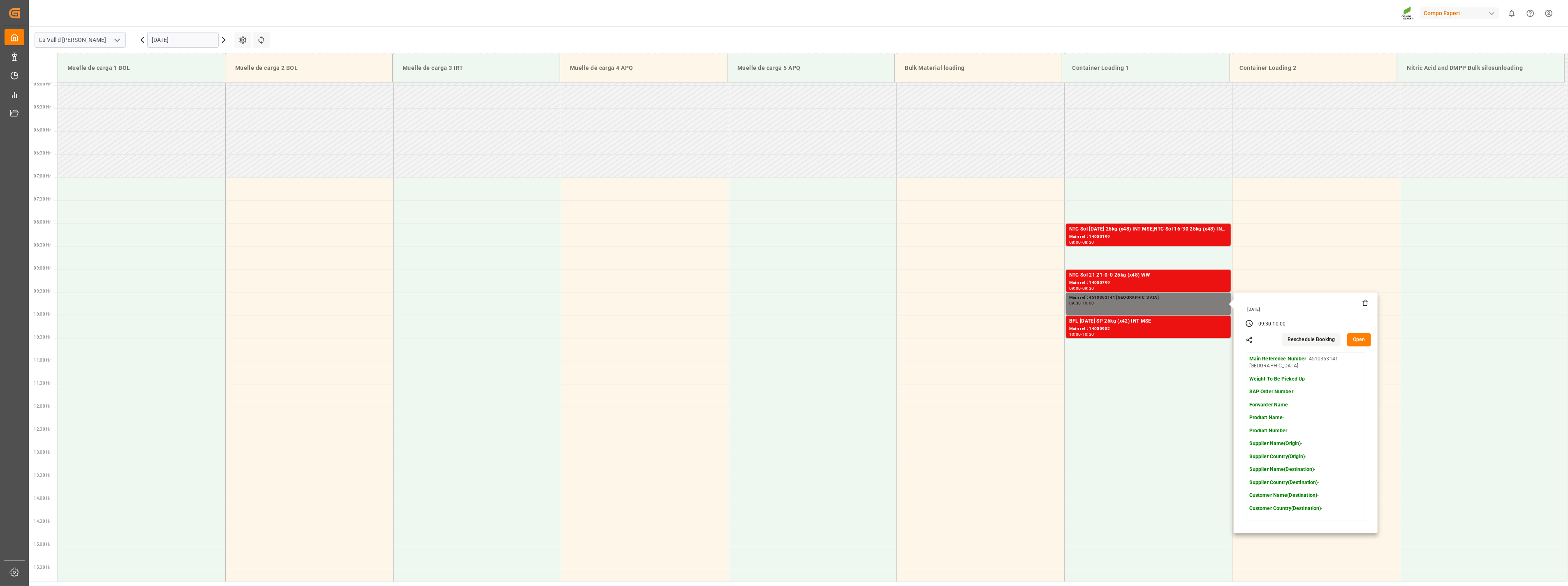
click at [1364, 301] on icon at bounding box center [1365, 301] width 2 height 1
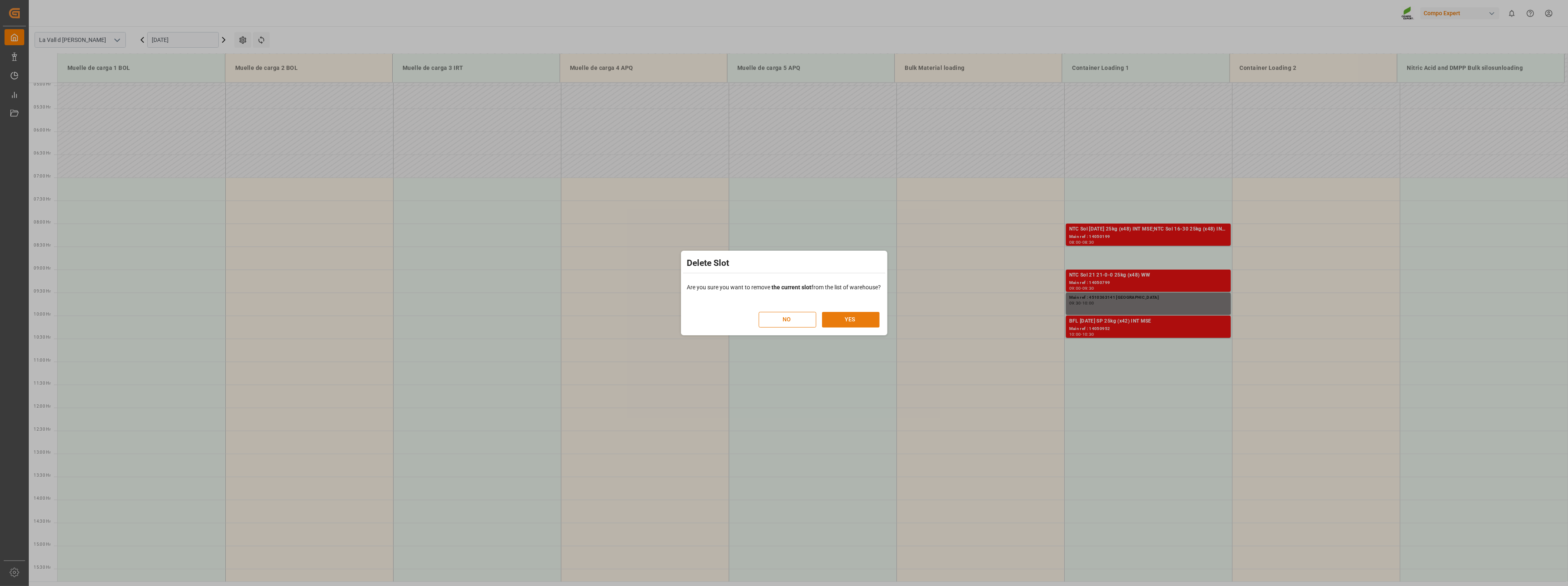
click at [842, 317] on button "YES" at bounding box center [850, 320] width 58 height 16
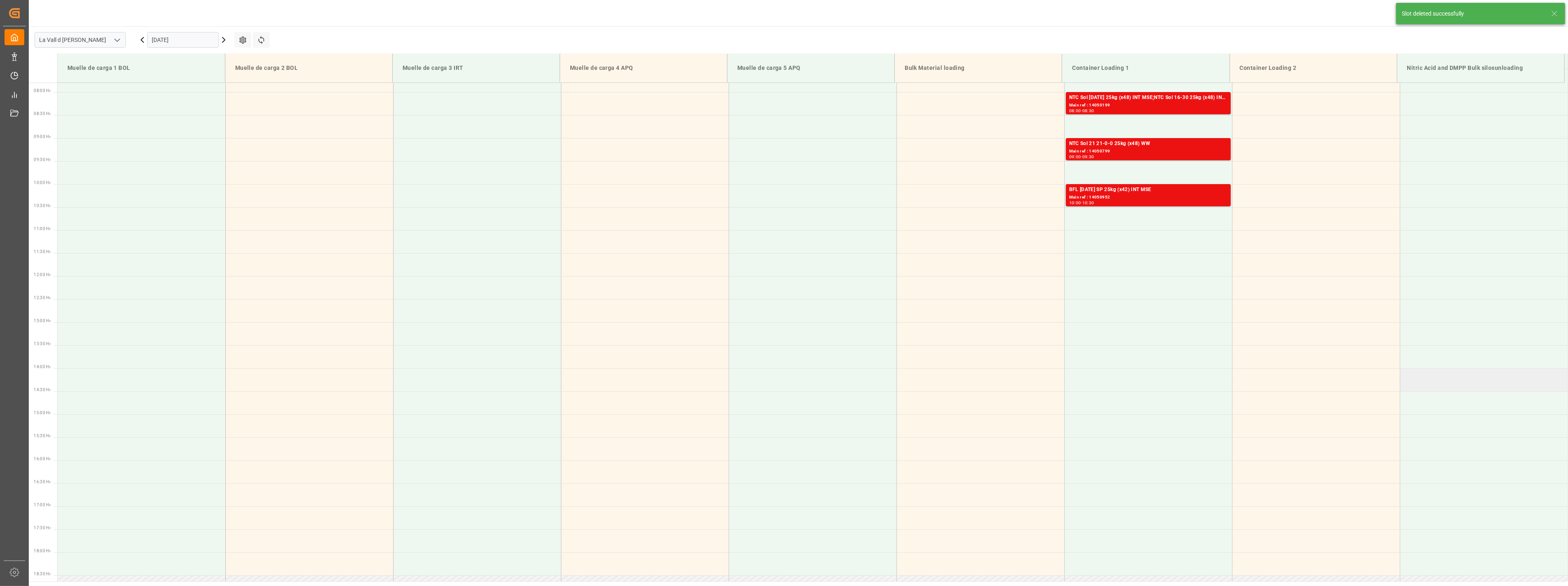
scroll to position [363, 0]
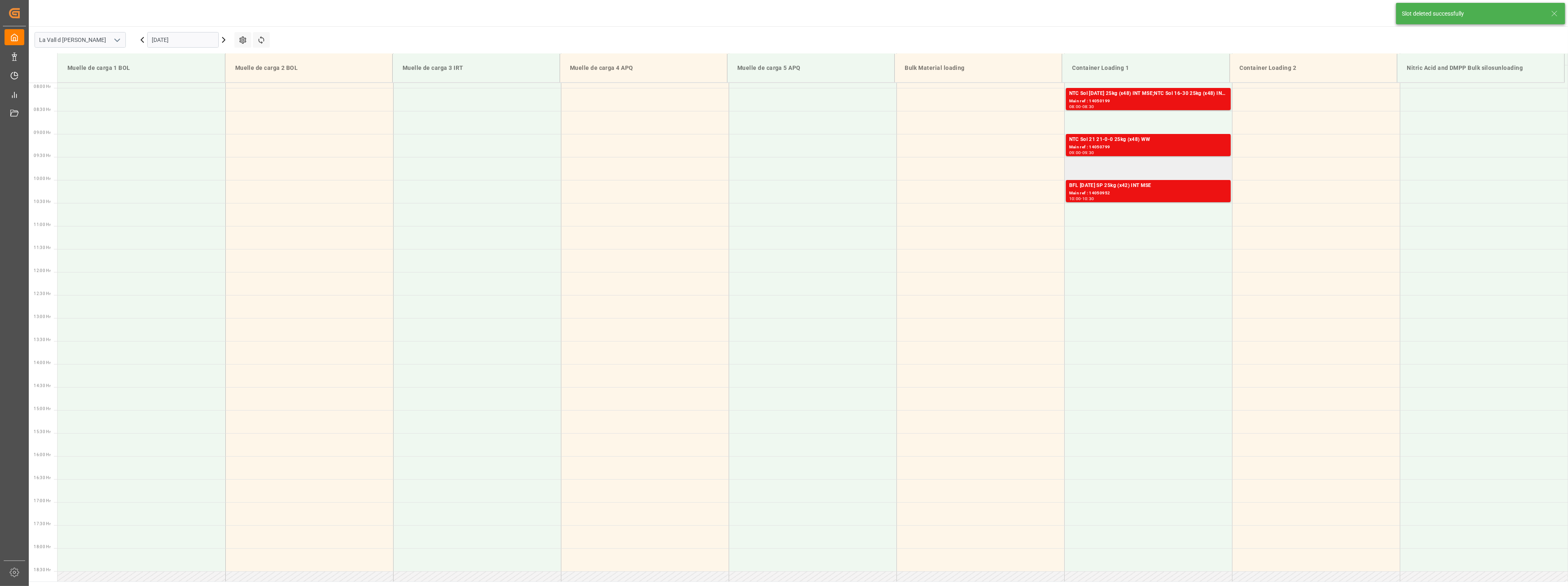
click at [1124, 164] on td at bounding box center [1148, 169] width 168 height 23
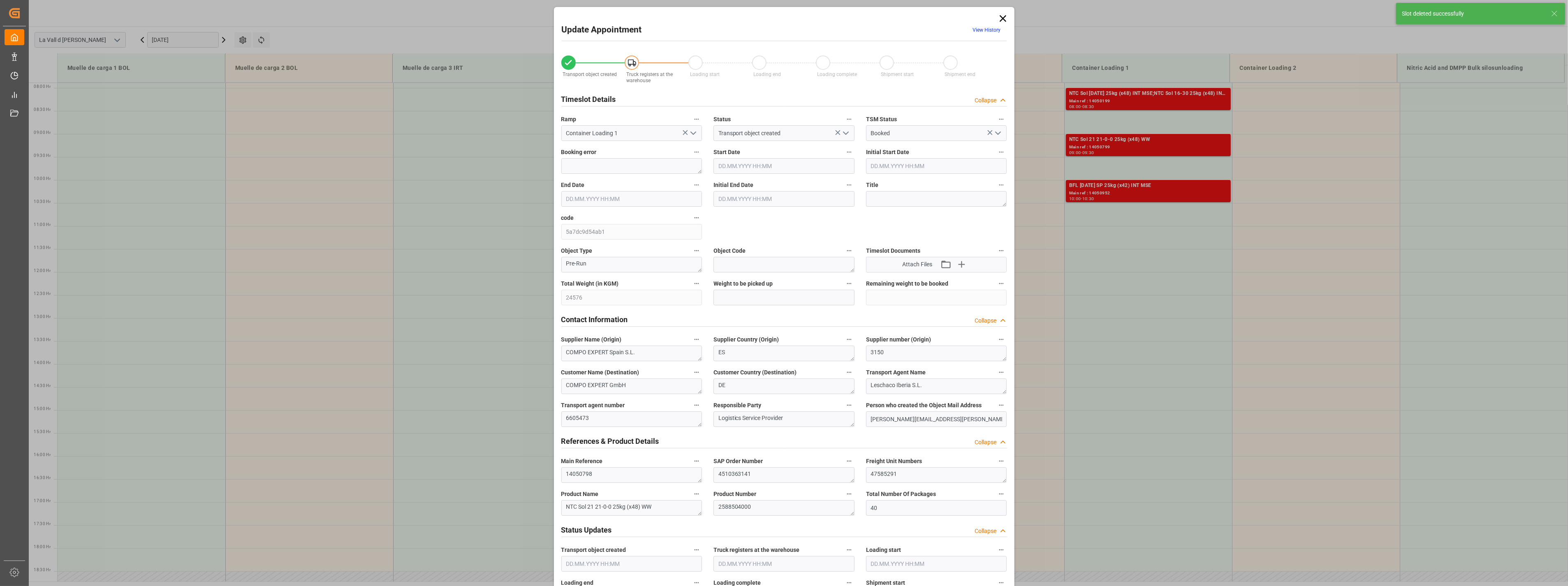
type input "[DATE] 09:30"
type input "[DATE] 10:00"
type input "[DATE] 15:16"
type input "[DATE] 11:08"
click at [749, 301] on input "text" at bounding box center [784, 298] width 141 height 16
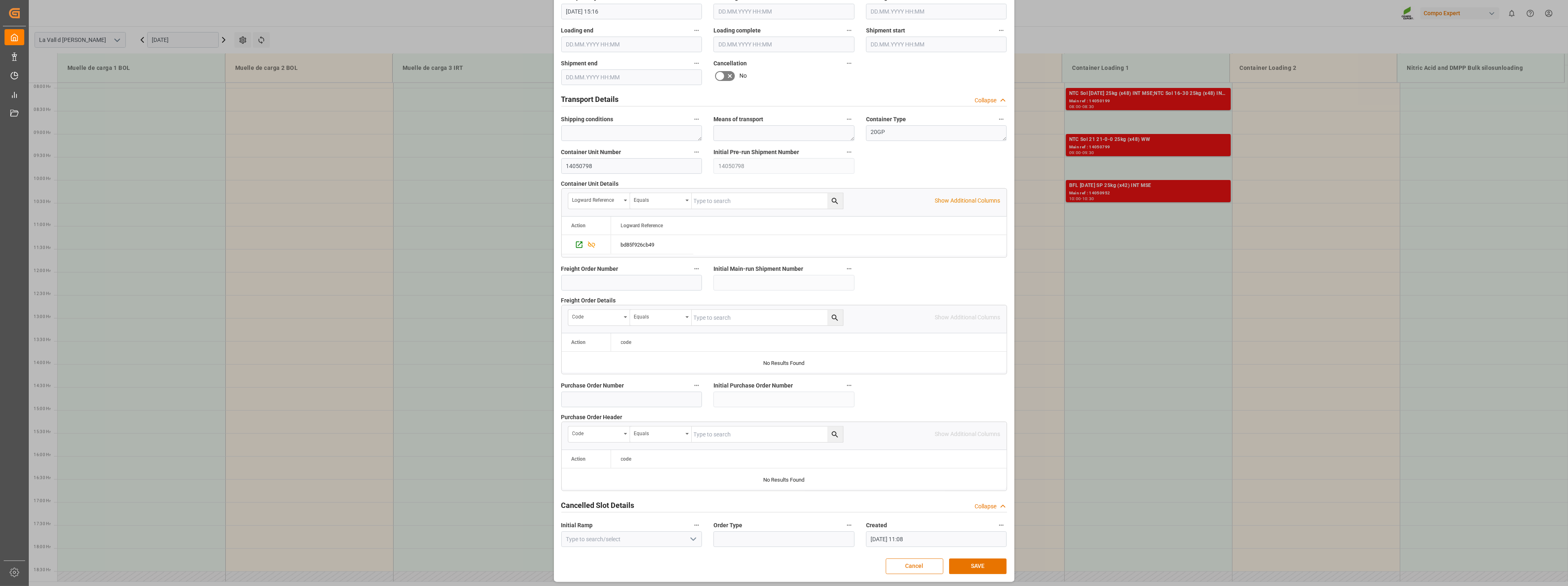
scroll to position [556, 0]
type input "24576"
click at [980, 565] on button "SAVE" at bounding box center [978, 563] width 58 height 16
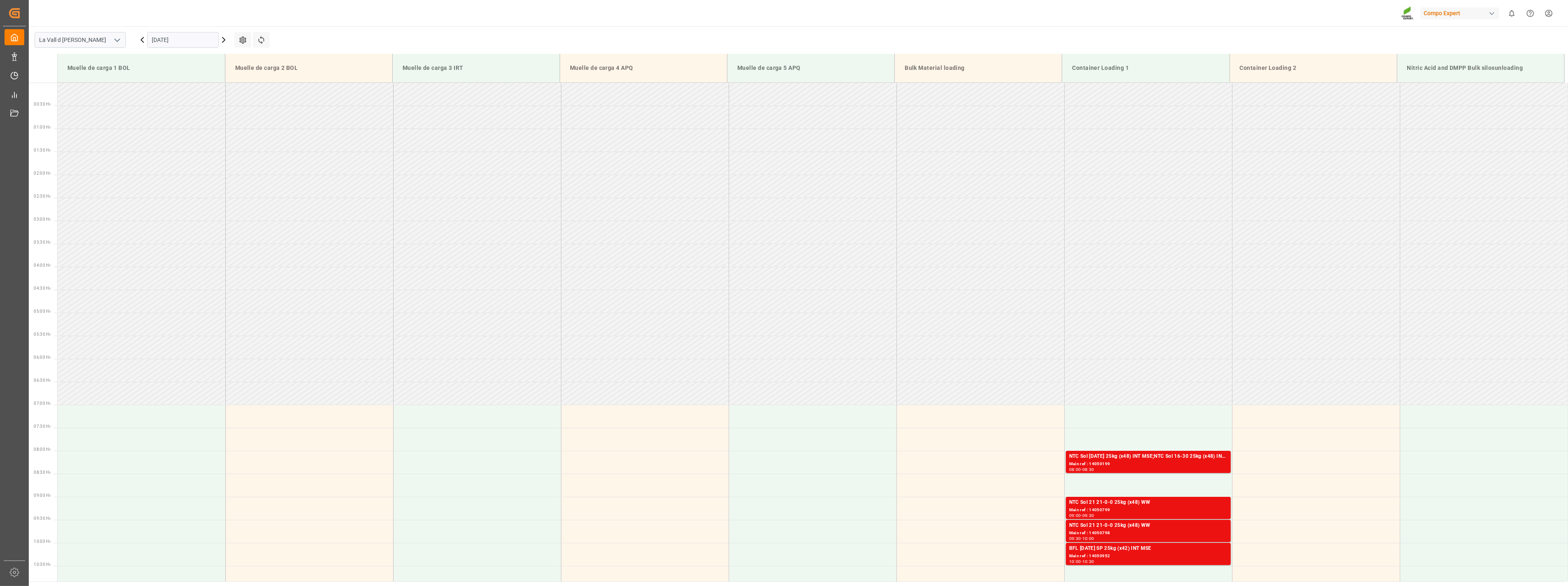
click at [207, 43] on input "[DATE]" at bounding box center [183, 40] width 72 height 16
click at [222, 108] on div "12" at bounding box center [222, 106] width 10 height 10
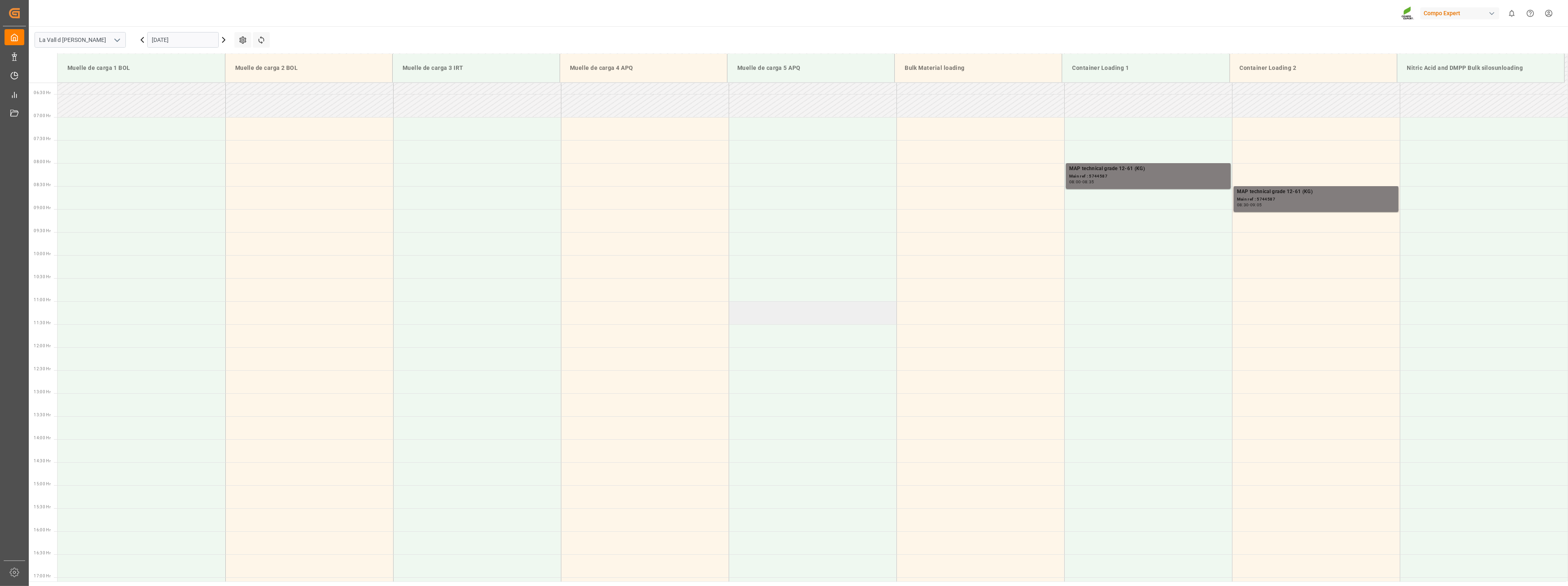
scroll to position [228, 0]
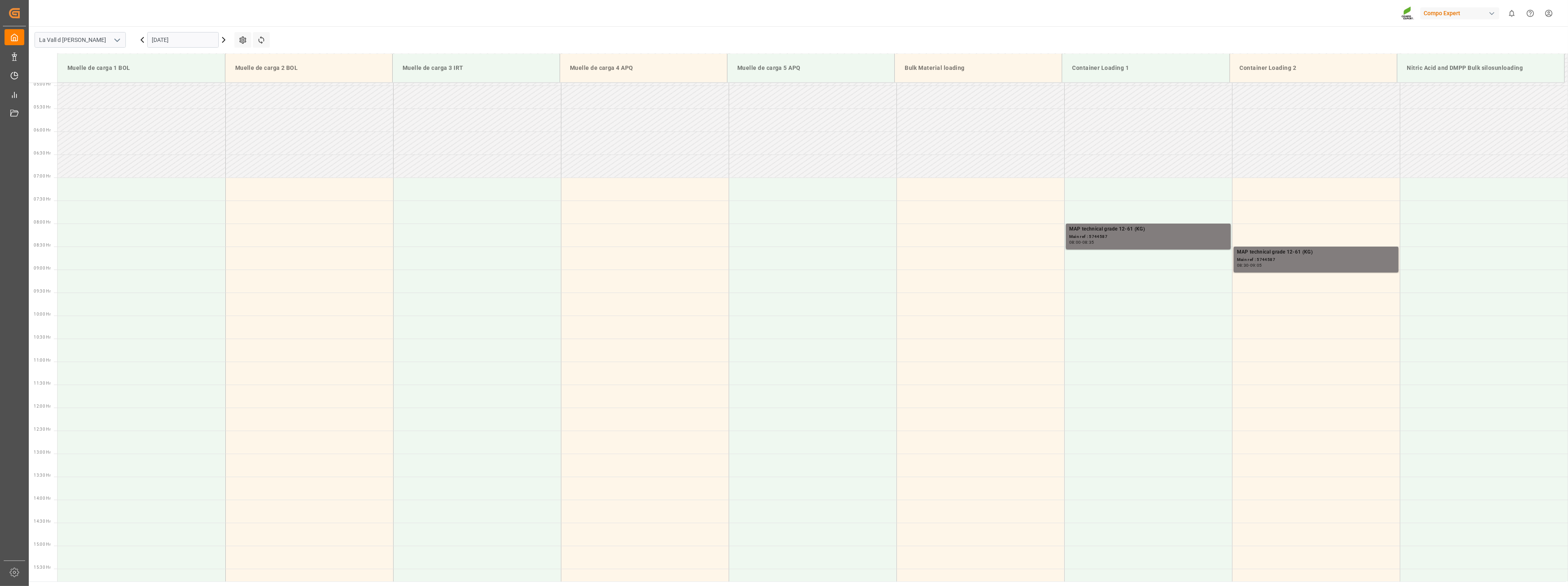
click at [183, 31] on div "[DATE]" at bounding box center [183, 40] width 103 height 27
click at [186, 35] on input "12.09.2025" at bounding box center [183, 40] width 72 height 16
click at [203, 103] on div "11" at bounding box center [206, 106] width 10 height 10
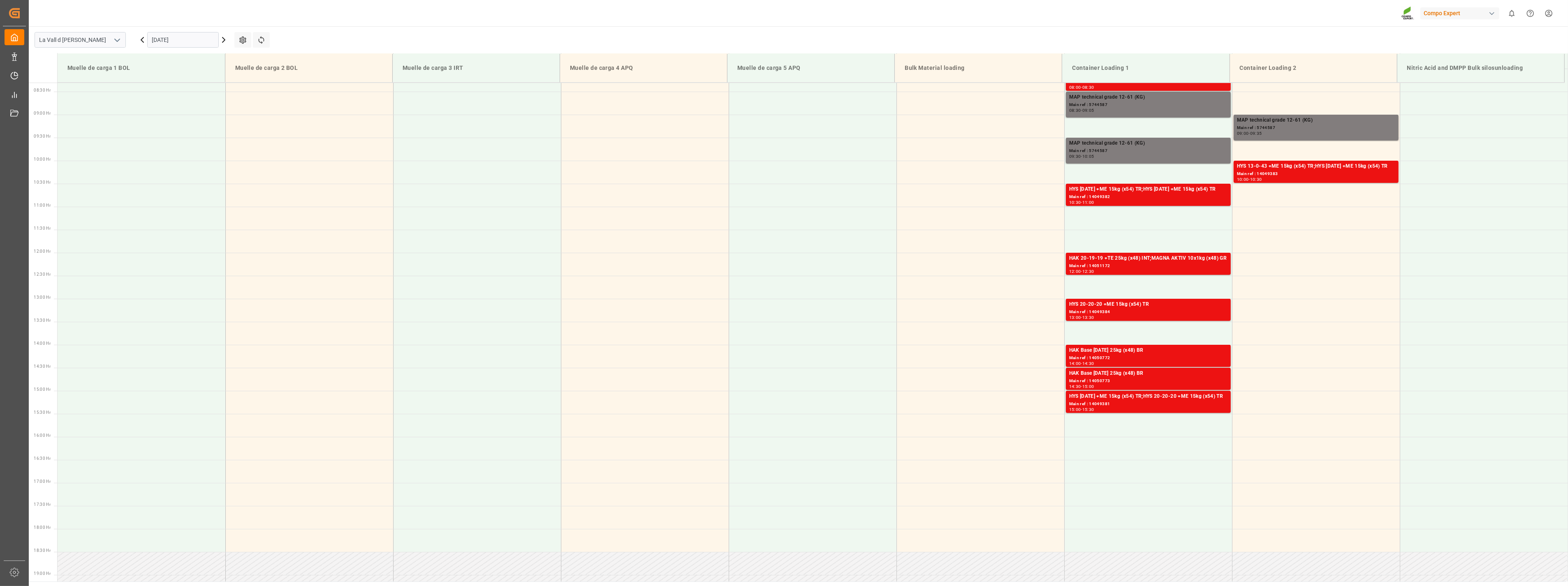
scroll to position [319, 0]
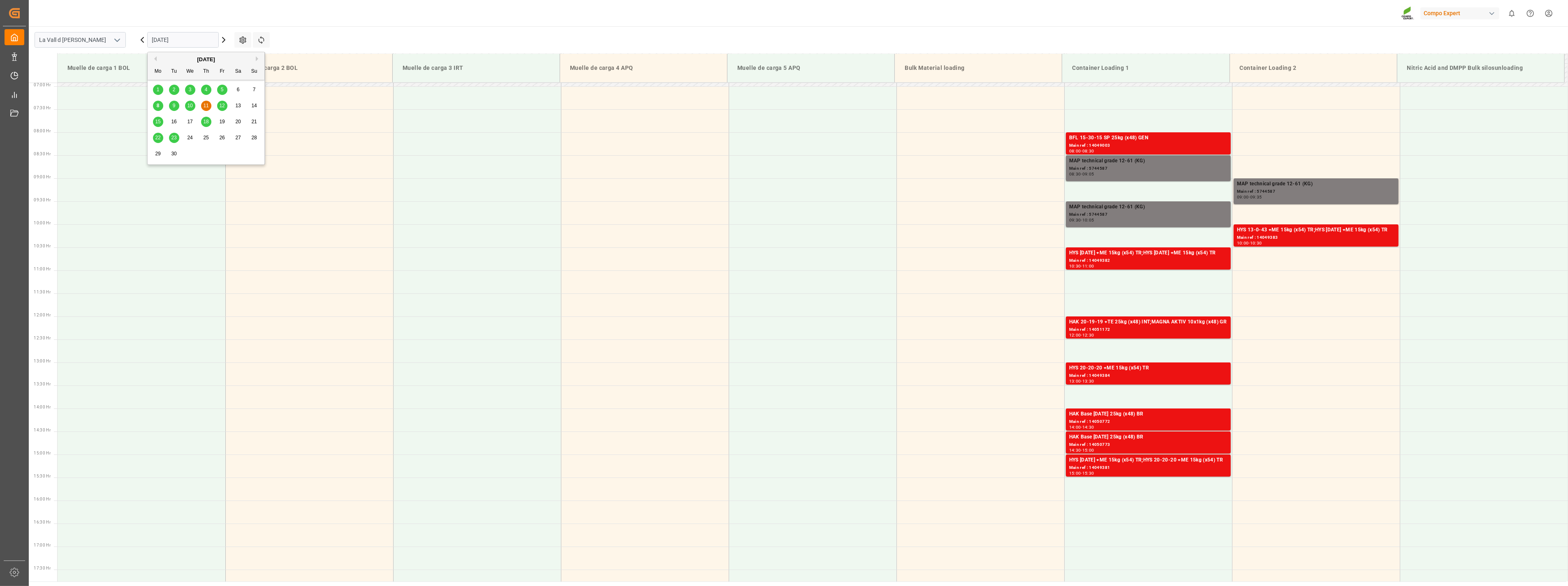
click at [197, 36] on input "[DATE]" at bounding box center [183, 40] width 72 height 16
click at [191, 105] on span "10" at bounding box center [189, 105] width 5 height 5
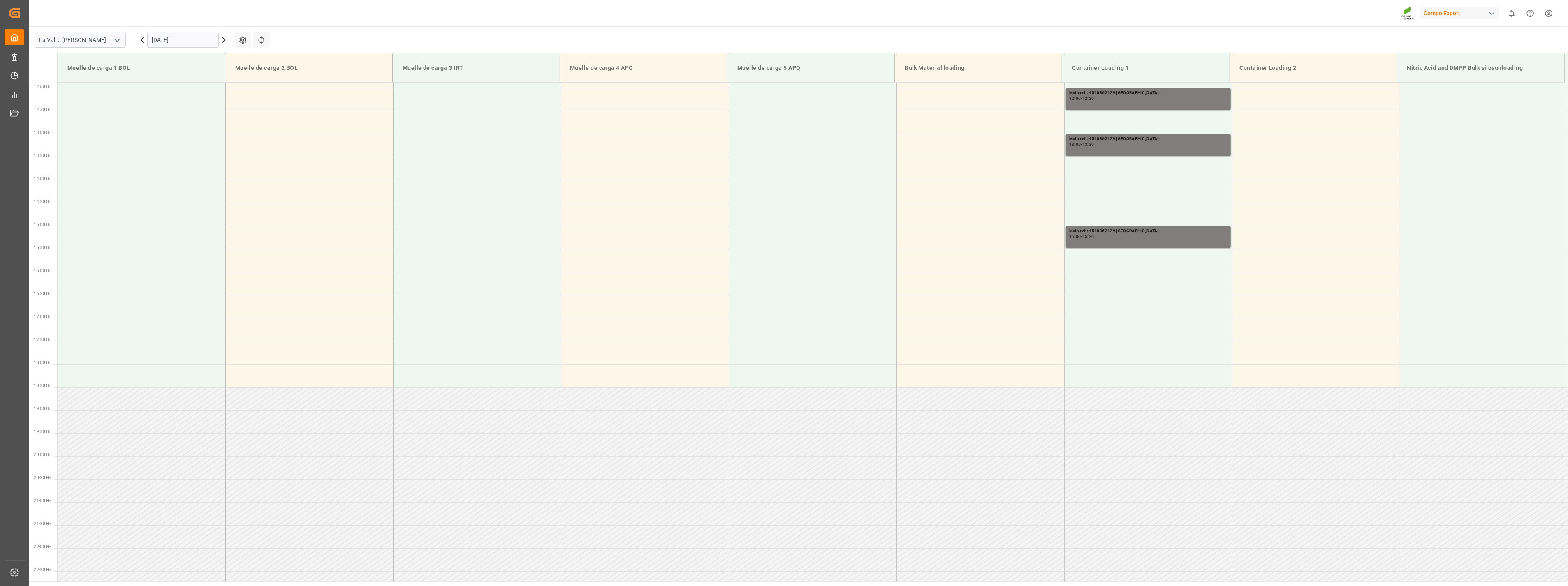
scroll to position [365, 0]
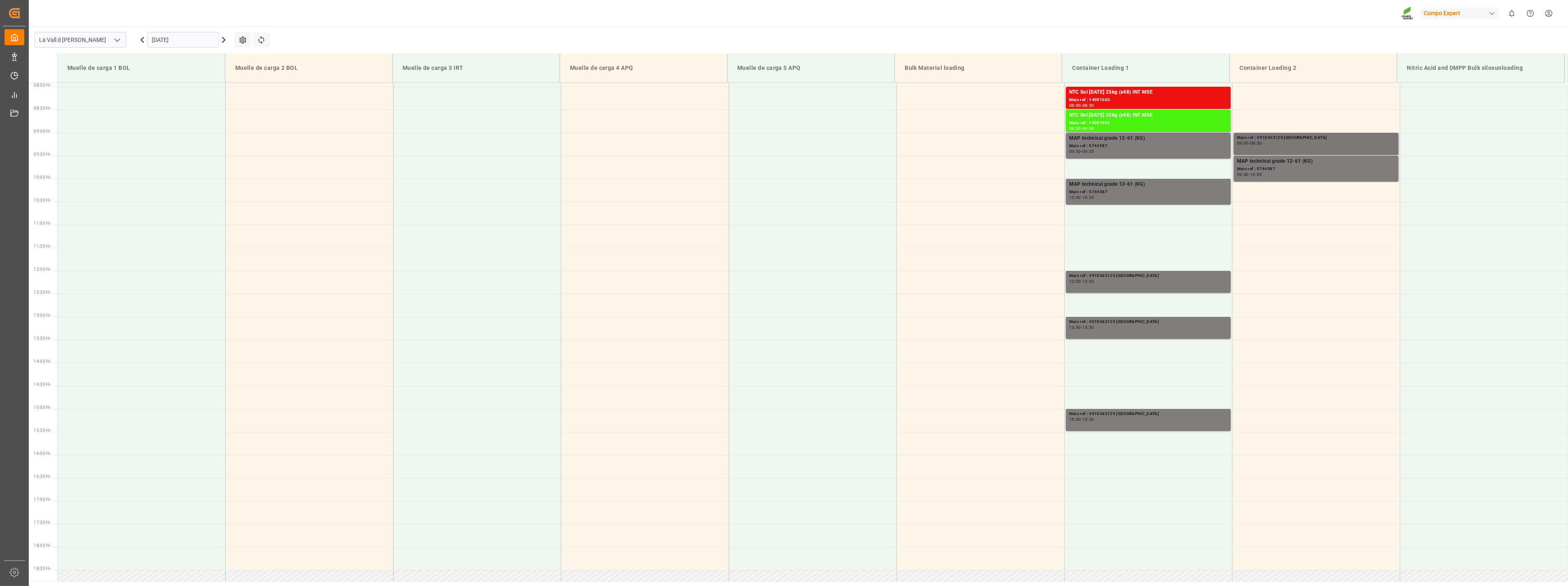
click at [1286, 143] on div "09:00 - 09:30" at bounding box center [1316, 143] width 158 height 4
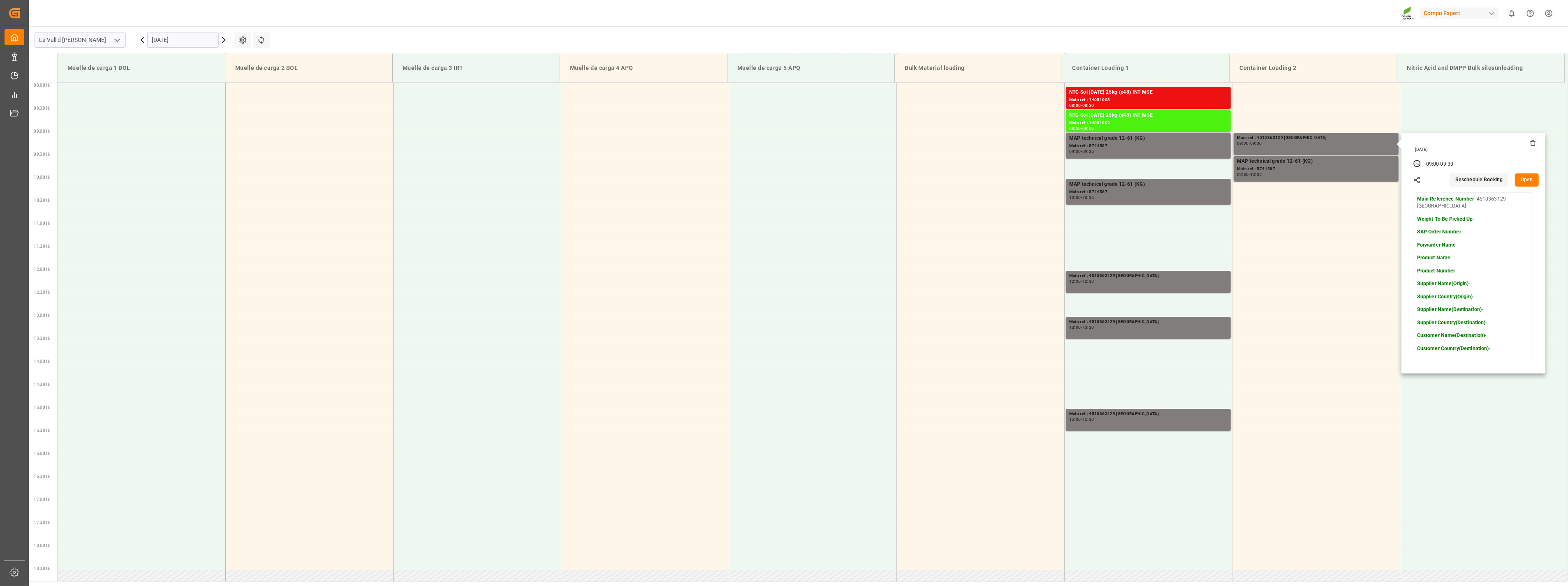
click at [1525, 180] on button "Open" at bounding box center [1527, 180] width 24 height 13
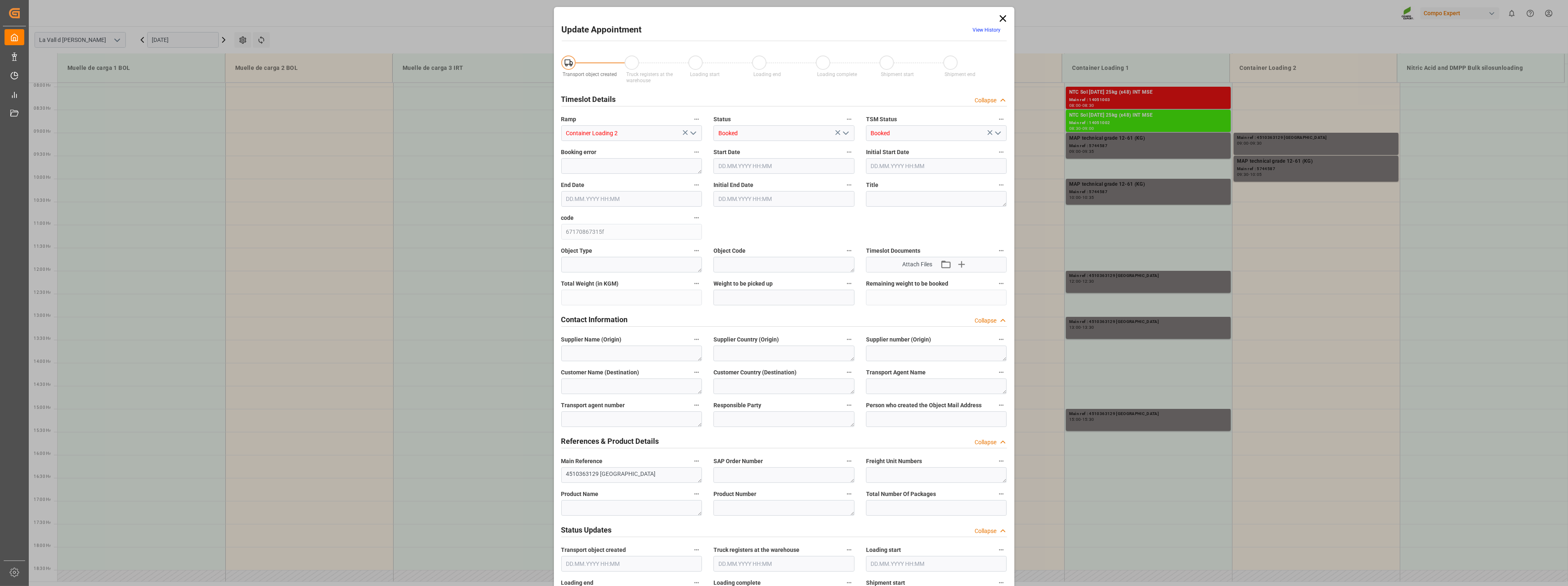
type input "10.09.2025 09:00"
type input "10.09.2025 09:30"
type input "05.09.2025 09:11"
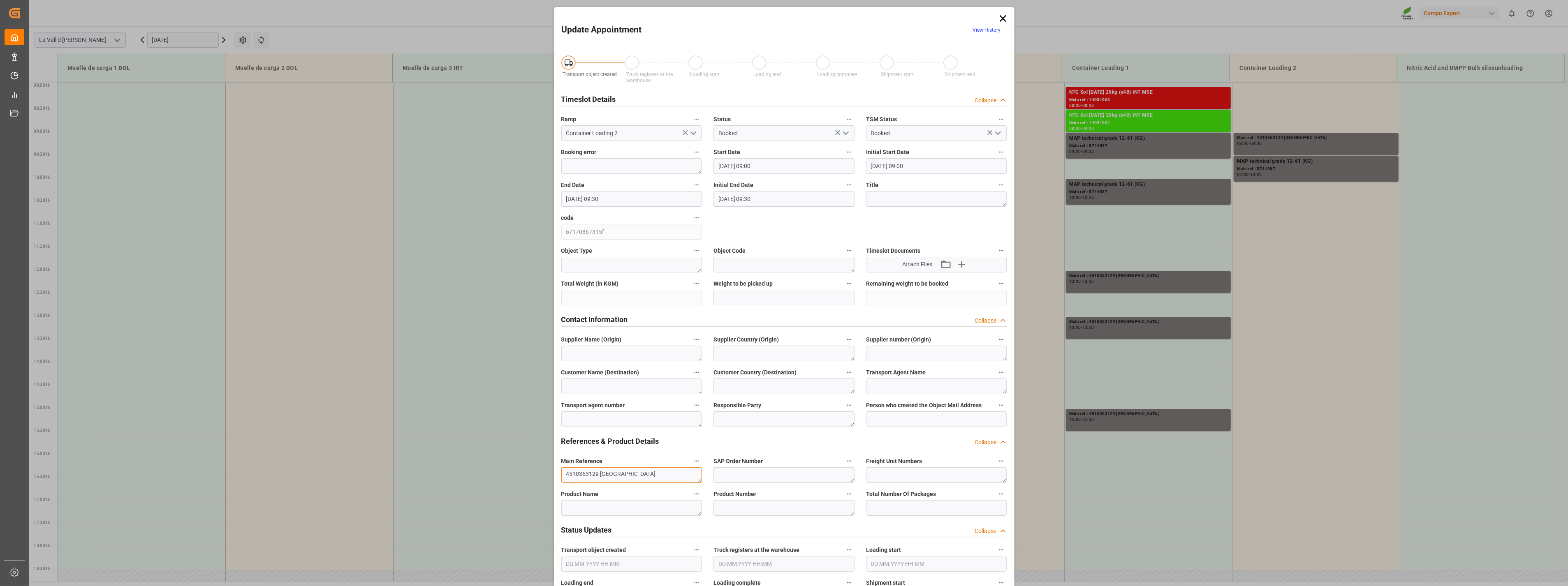
drag, startPoint x: 597, startPoint y: 474, endPoint x: 500, endPoint y: 463, distance: 97.6
click at [500, 463] on div "Update Appointment View History Transport object created Truck registers at the…" at bounding box center [784, 293] width 1568 height 586
click at [1002, 15] on icon at bounding box center [1003, 18] width 12 height 12
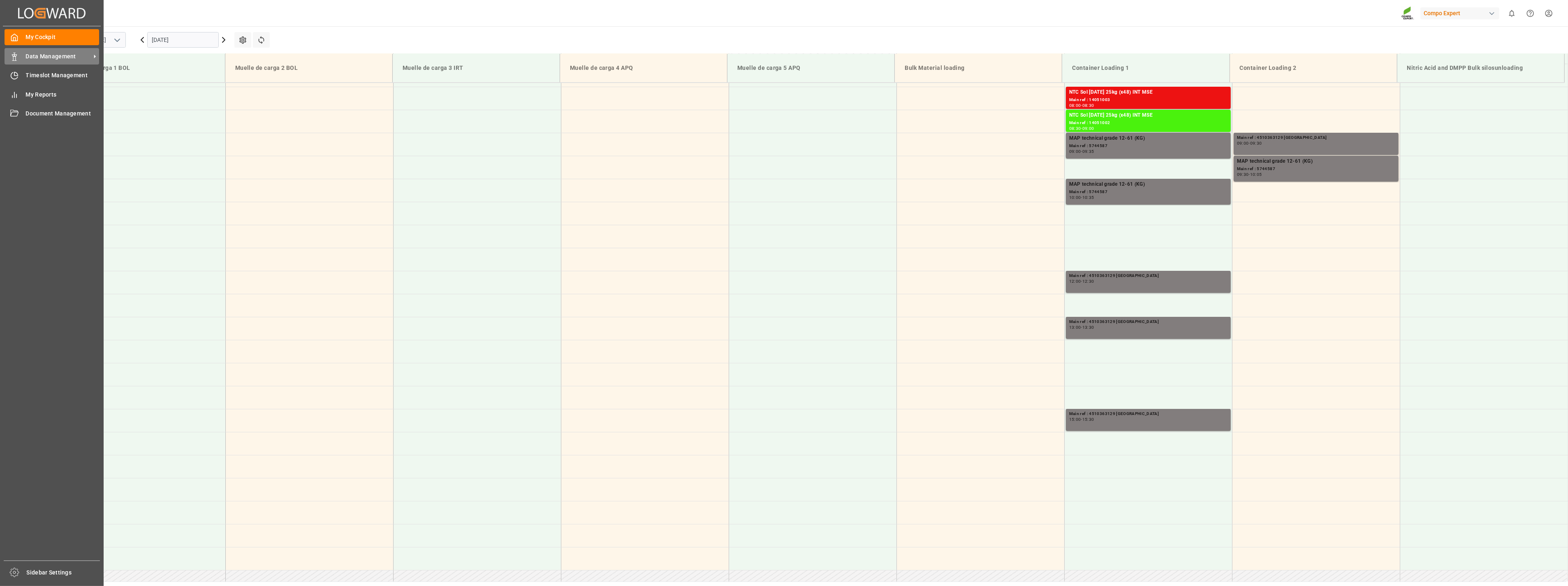
click at [31, 62] on div "Data Management Data Management" at bounding box center [51, 56] width 94 height 16
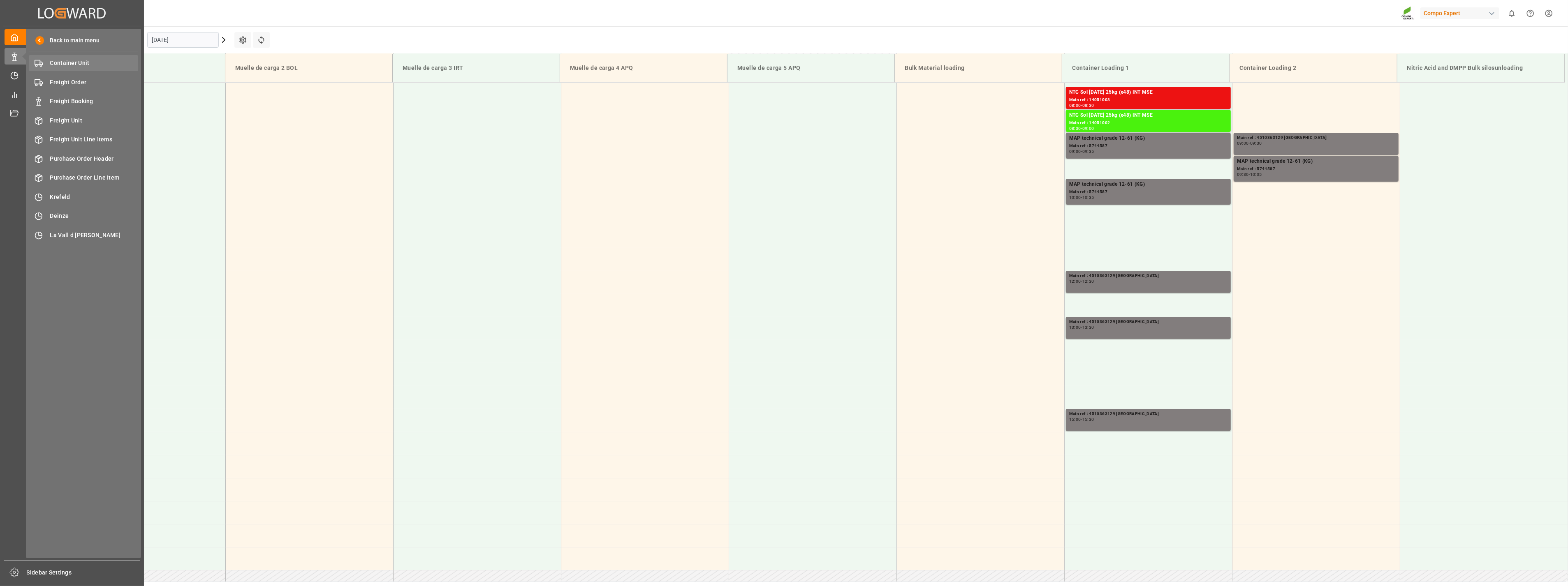
click at [80, 66] on span "Container Unit" at bounding box center [94, 63] width 88 height 9
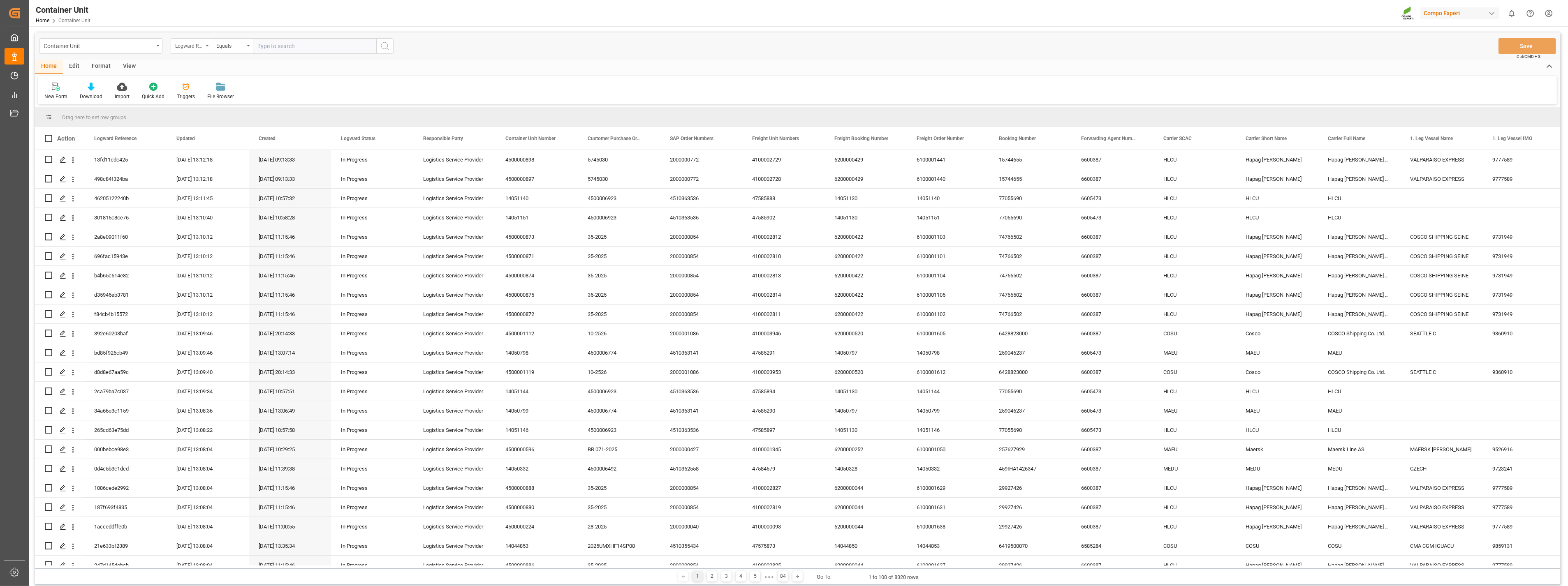
click at [206, 46] on div "Logward Reference" at bounding box center [191, 46] width 41 height 16
type input "sap"
click at [206, 87] on div "SAP Order Numbers" at bounding box center [232, 84] width 122 height 17
click at [250, 46] on icon "open menu" at bounding box center [248, 46] width 3 height 2
click at [239, 106] on div "Fuzzy search" at bounding box center [273, 101] width 122 height 17
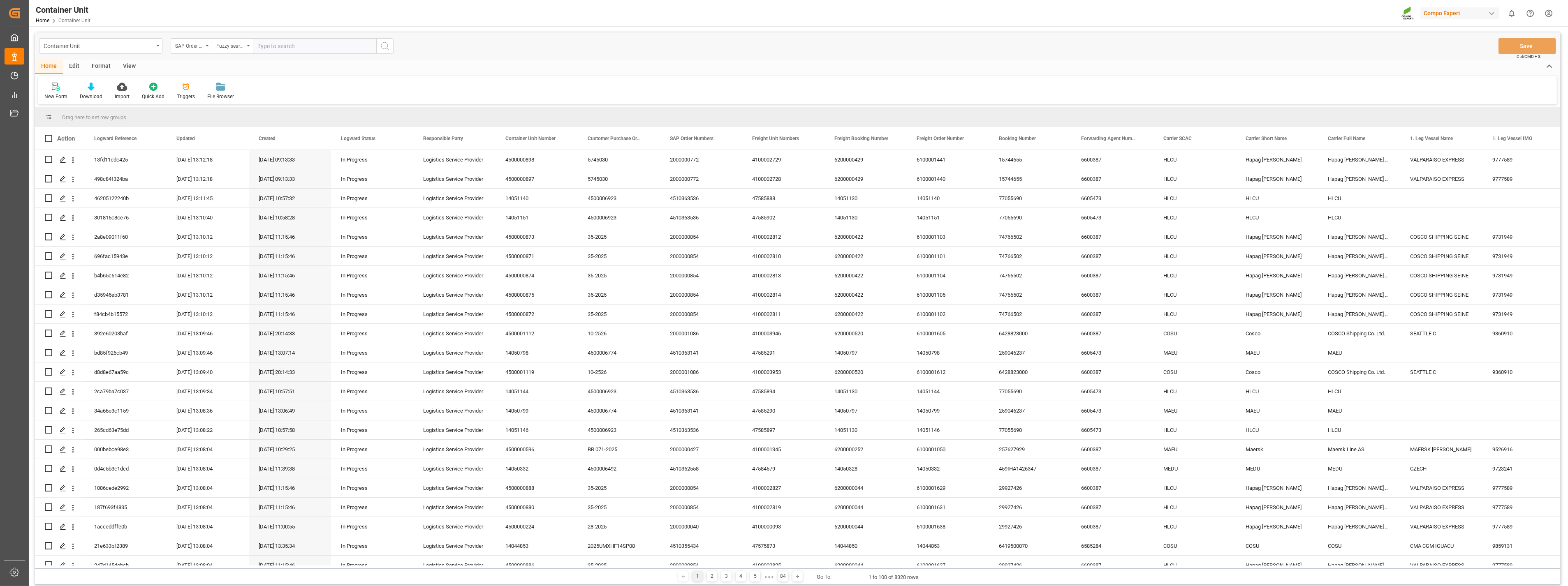
click at [290, 48] on input "text" at bounding box center [314, 46] width 124 height 16
paste input "4510363129"
type input "4510363129;"
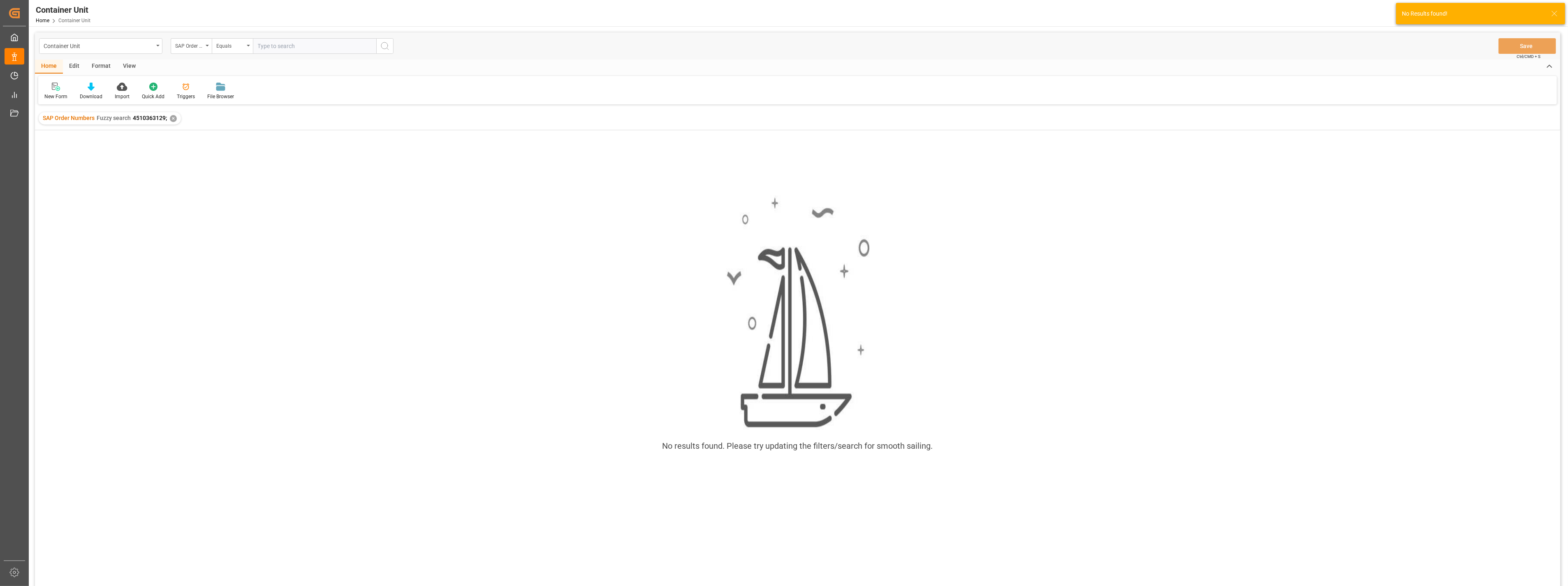
click at [172, 119] on div "✕" at bounding box center [173, 118] width 7 height 7
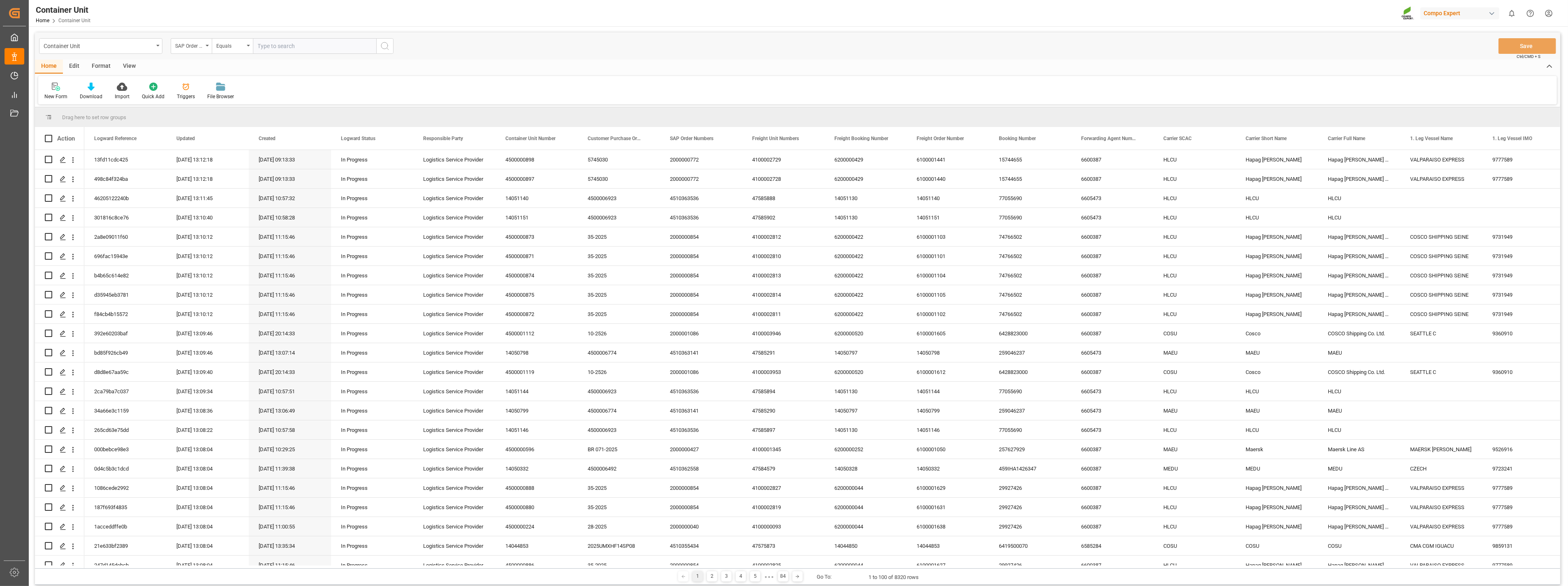
click at [277, 41] on input "text" at bounding box center [314, 46] width 124 height 16
paste input "4510363129"
type input "4510363129;"
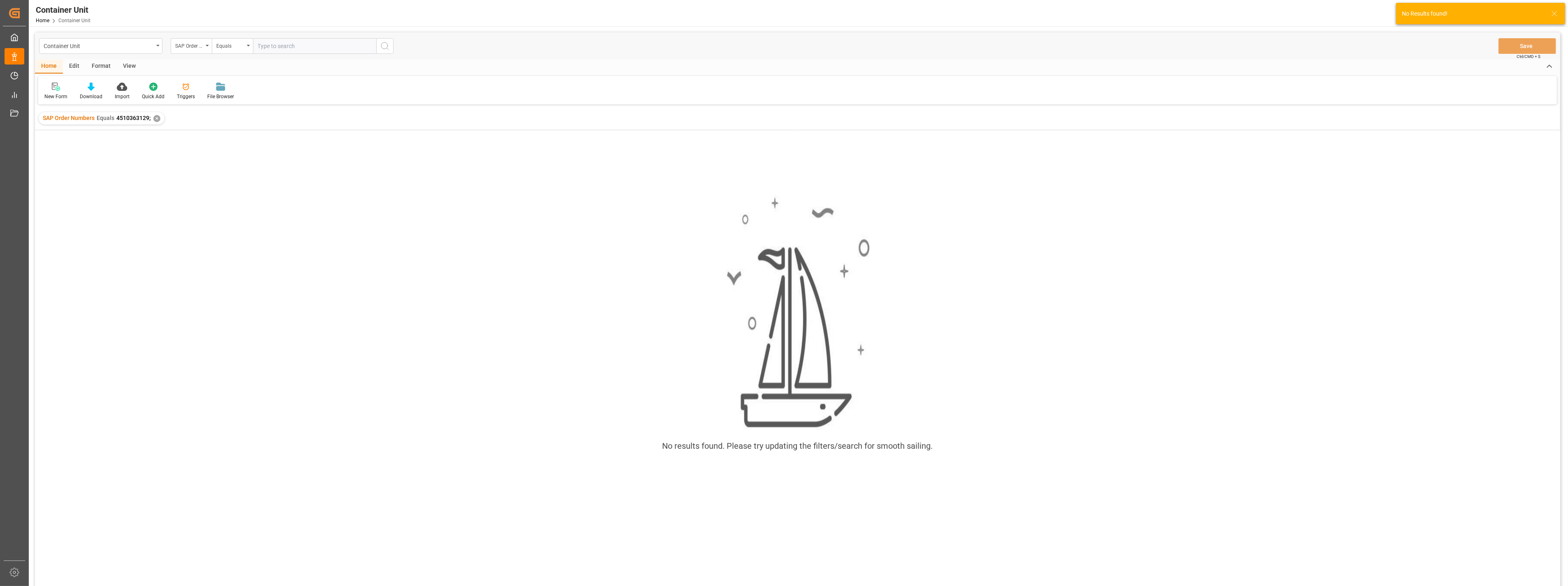
click at [253, 46] on input "text" at bounding box center [314, 46] width 124 height 16
click at [246, 44] on div "Equals" at bounding box center [233, 46] width 41 height 16
click at [225, 99] on div "Fuzzy search" at bounding box center [273, 101] width 122 height 17
click at [338, 43] on input "text" at bounding box center [314, 46] width 124 height 16
paste input "4510363129"
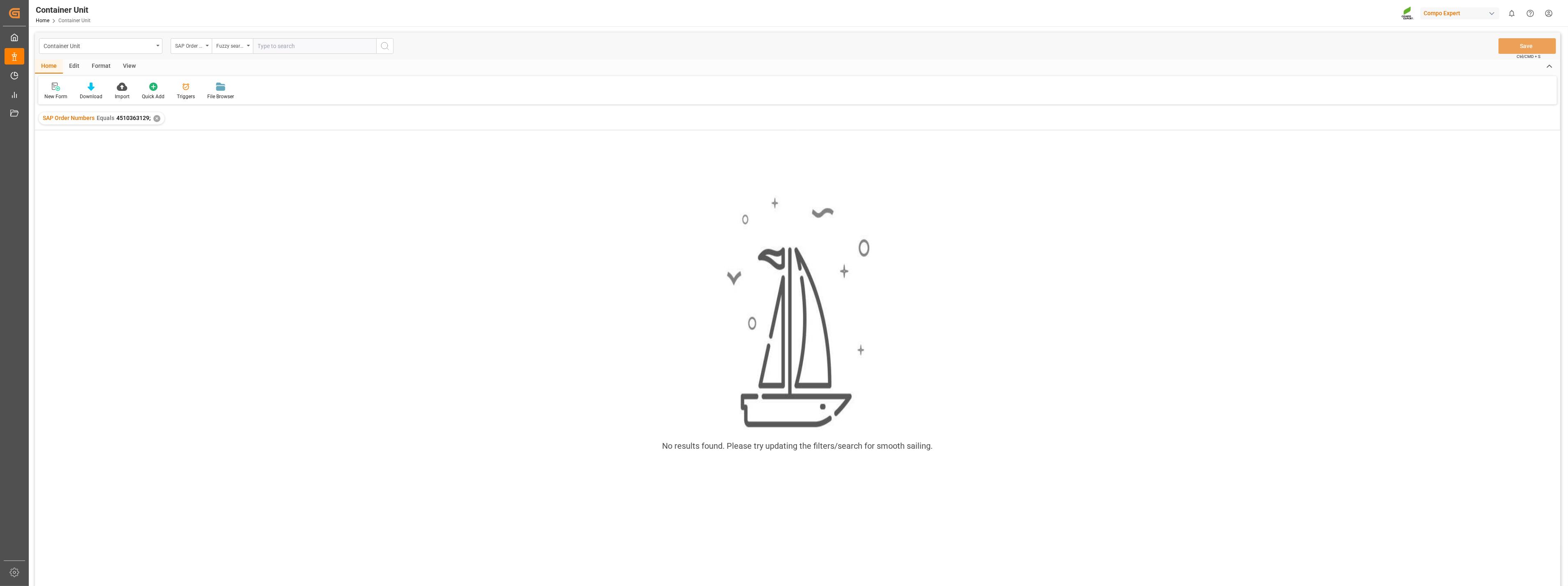
type input "4510363129"
click at [159, 117] on div "✕" at bounding box center [156, 118] width 7 height 7
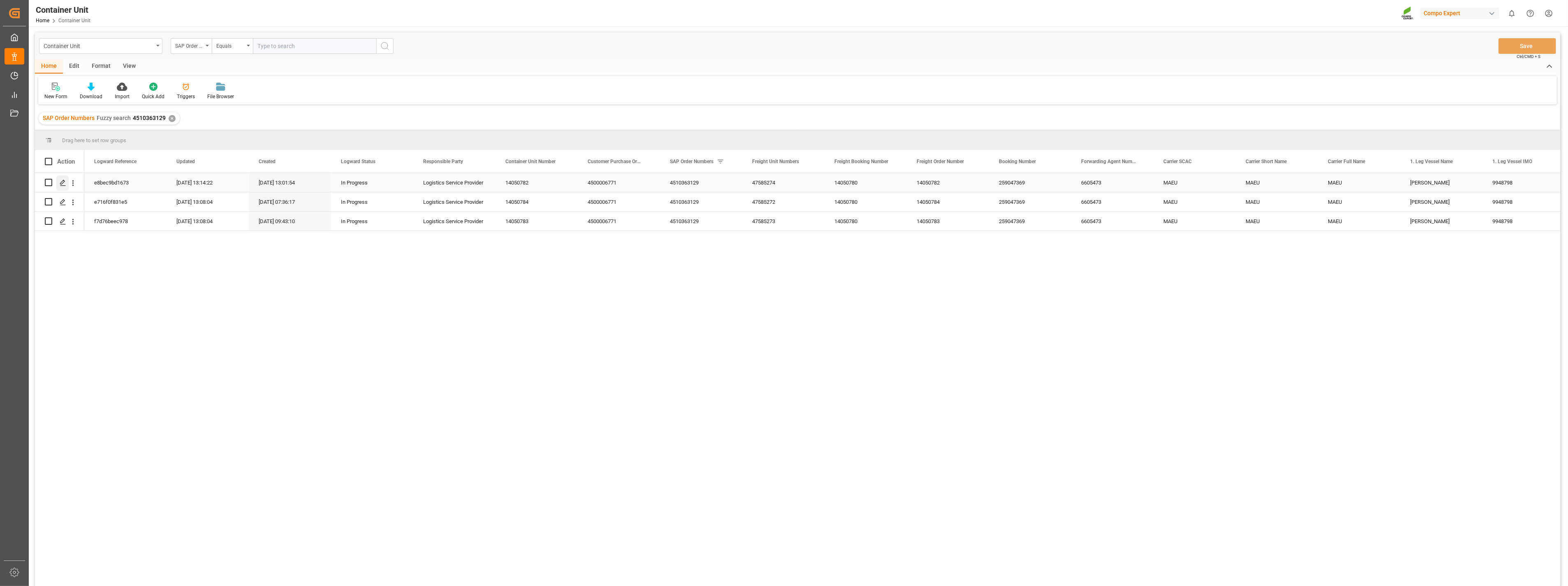
click at [60, 182] on icon "Press SPACE to select this row." at bounding box center [63, 183] width 7 height 7
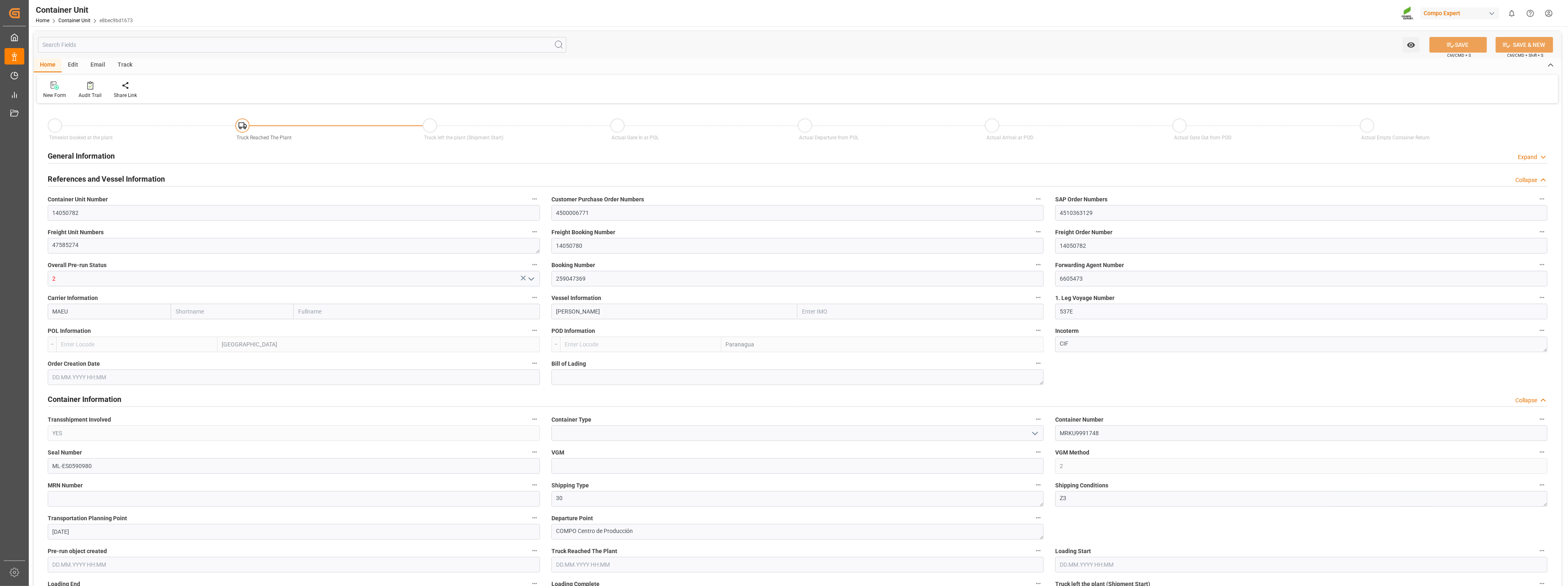
type input "MAEU"
type input "9948798"
type input "ESVLC"
type input "BRPNG"
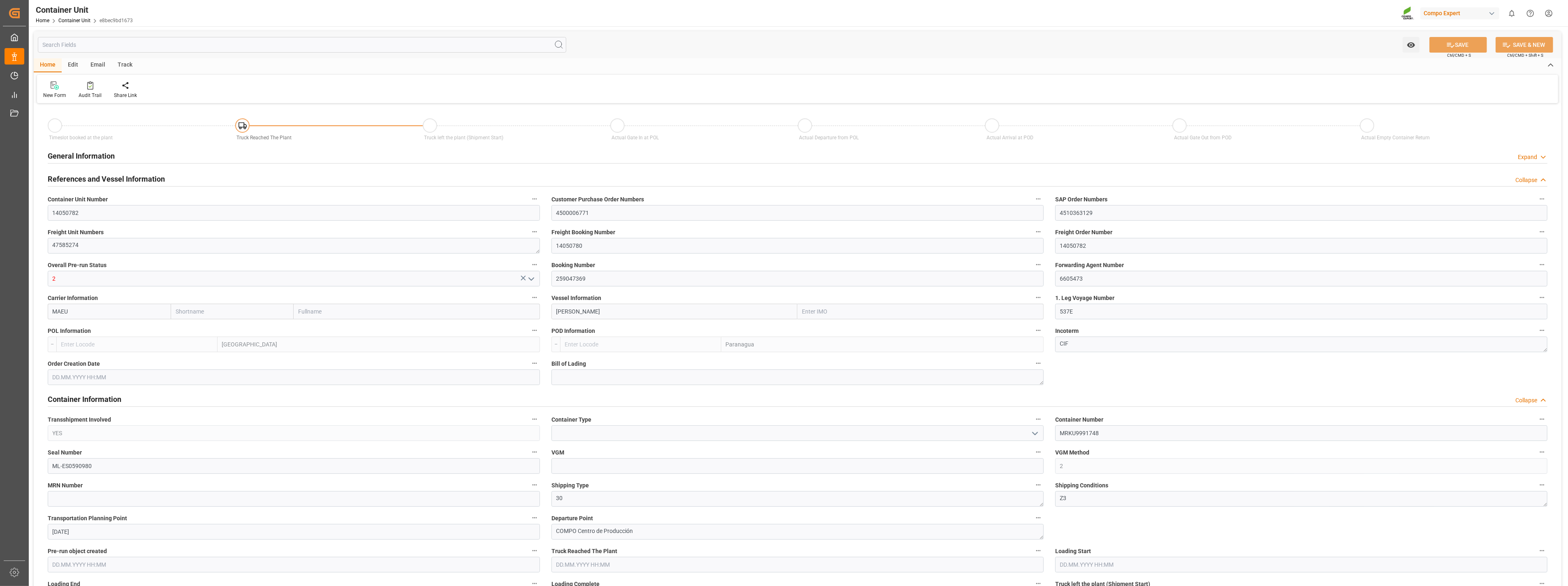
type input "0"
type input "180"
type input "24576"
type input "ESVLC"
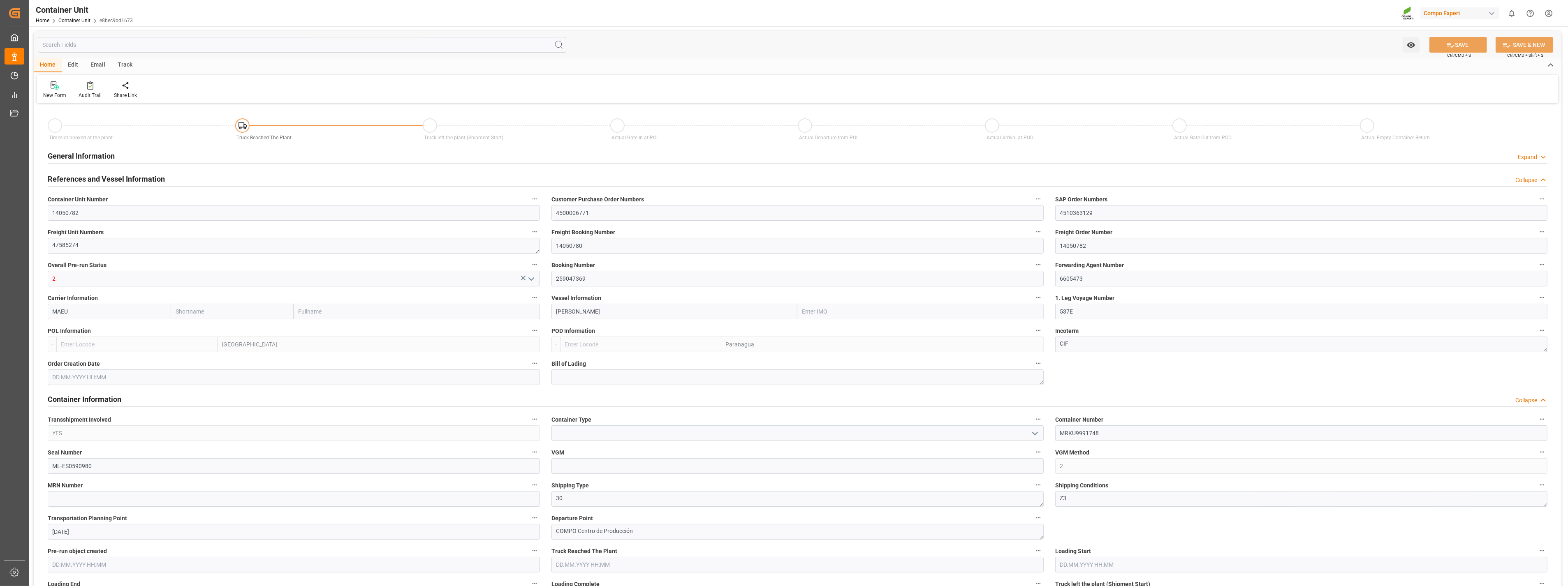
type input "BRPNG"
type input "[DATE] 14:22"
type input "08.09.2025 13:02"
type input "[DATE]"
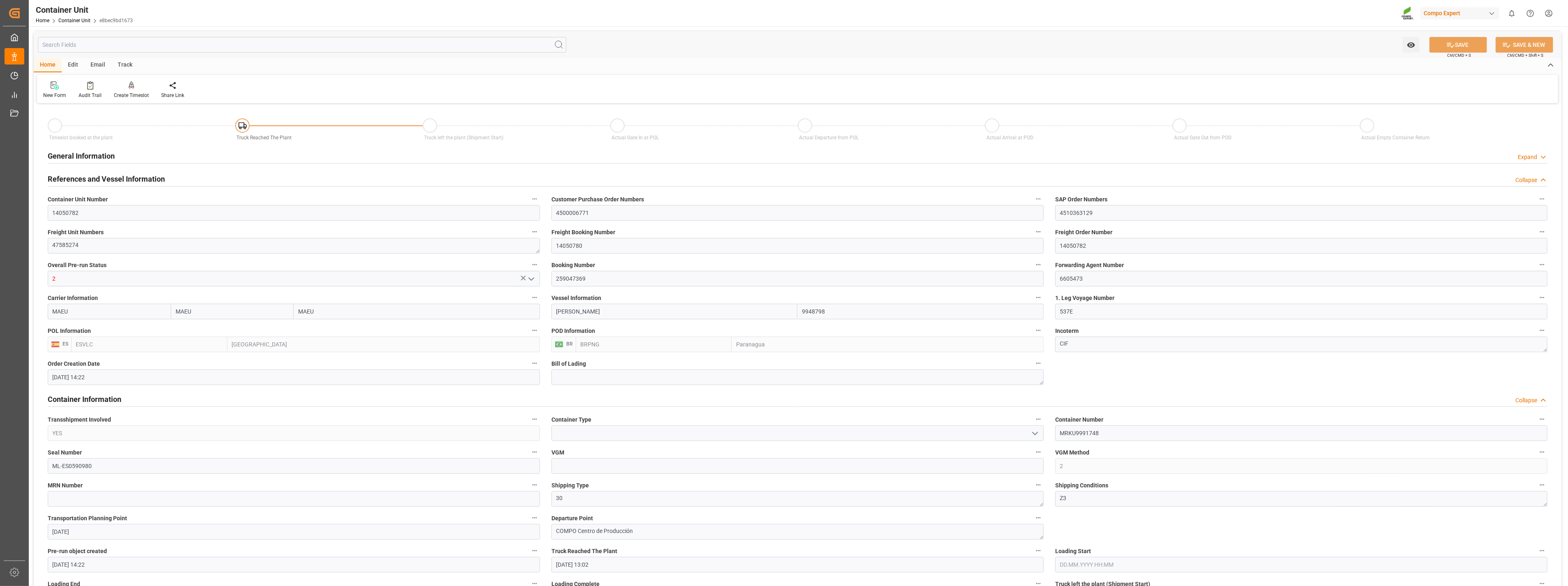
type input "[DATE] 09:00"
type input "[DATE] 10:00"
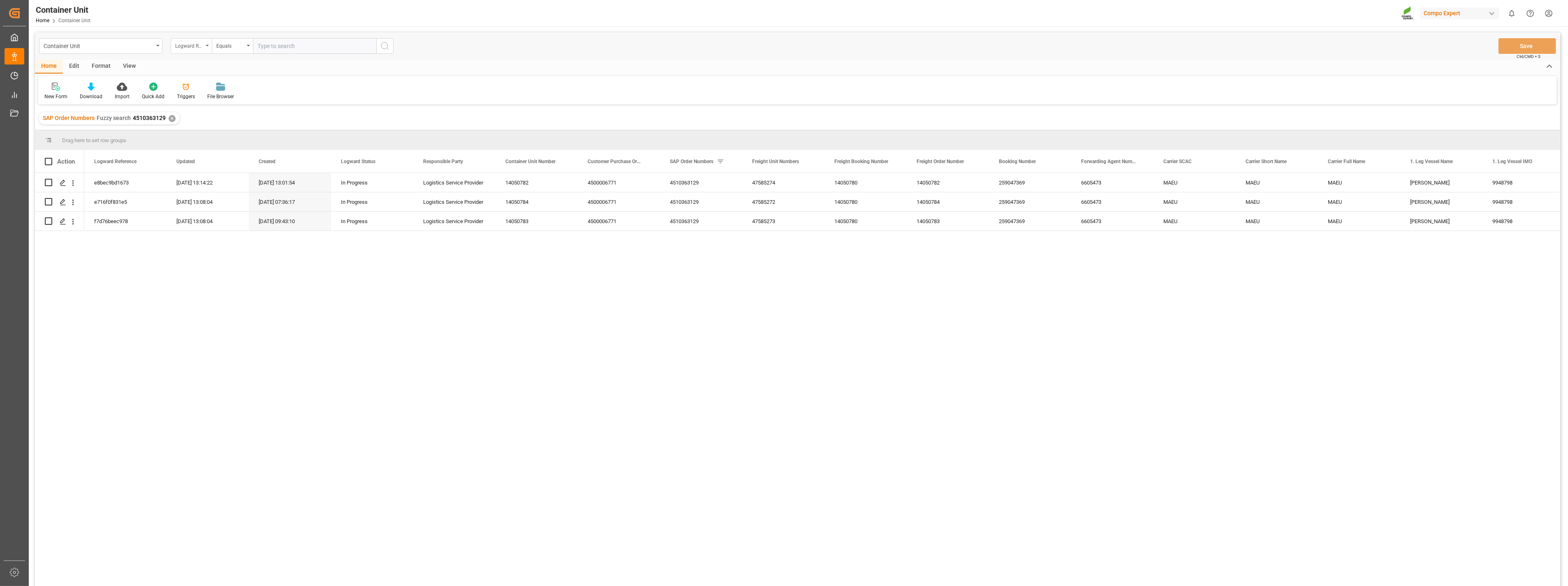
click at [205, 44] on div "Logward Reference" at bounding box center [191, 46] width 41 height 16
type input "sap"
click at [195, 88] on div "SAP Order Numbers" at bounding box center [232, 84] width 122 height 17
click at [267, 45] on input "text" at bounding box center [314, 46] width 124 height 16
click at [241, 45] on div "Equals" at bounding box center [230, 45] width 28 height 10
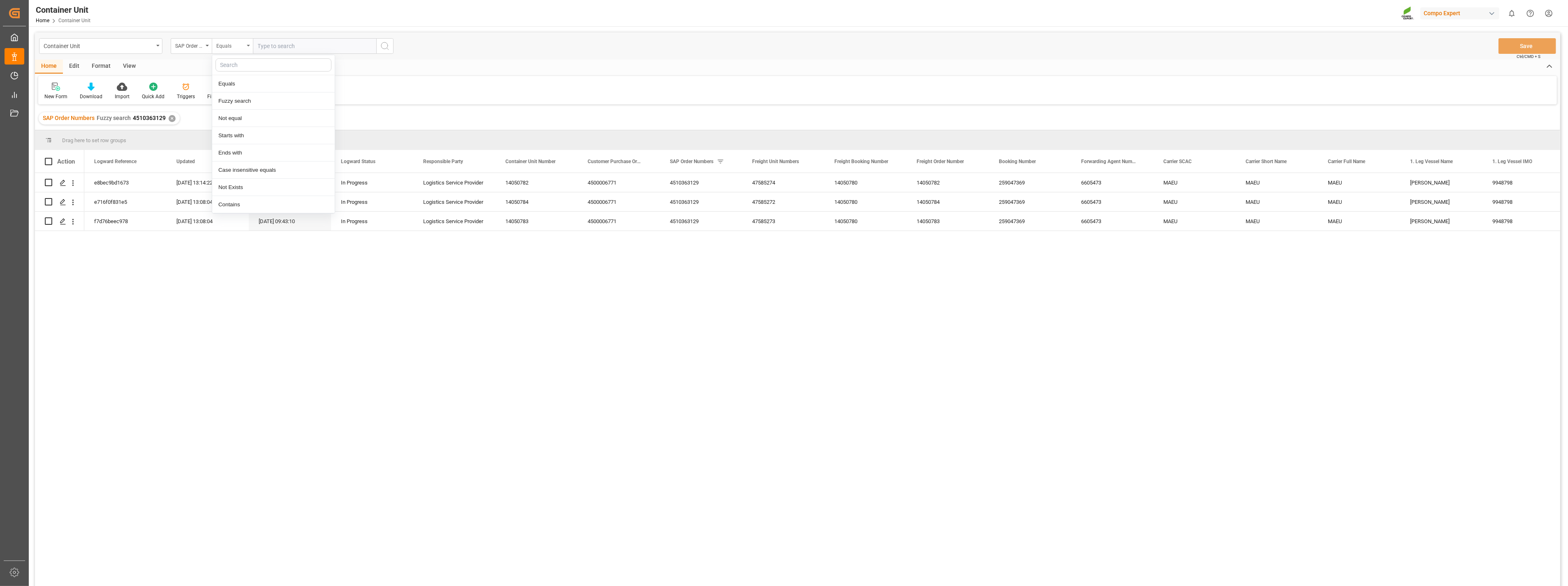
type input "f"
click at [236, 80] on div "Fuzzy search" at bounding box center [273, 84] width 122 height 17
click at [282, 49] on input "text" at bounding box center [314, 46] width 124 height 16
paste input "4510363129"
type input "4510363129"
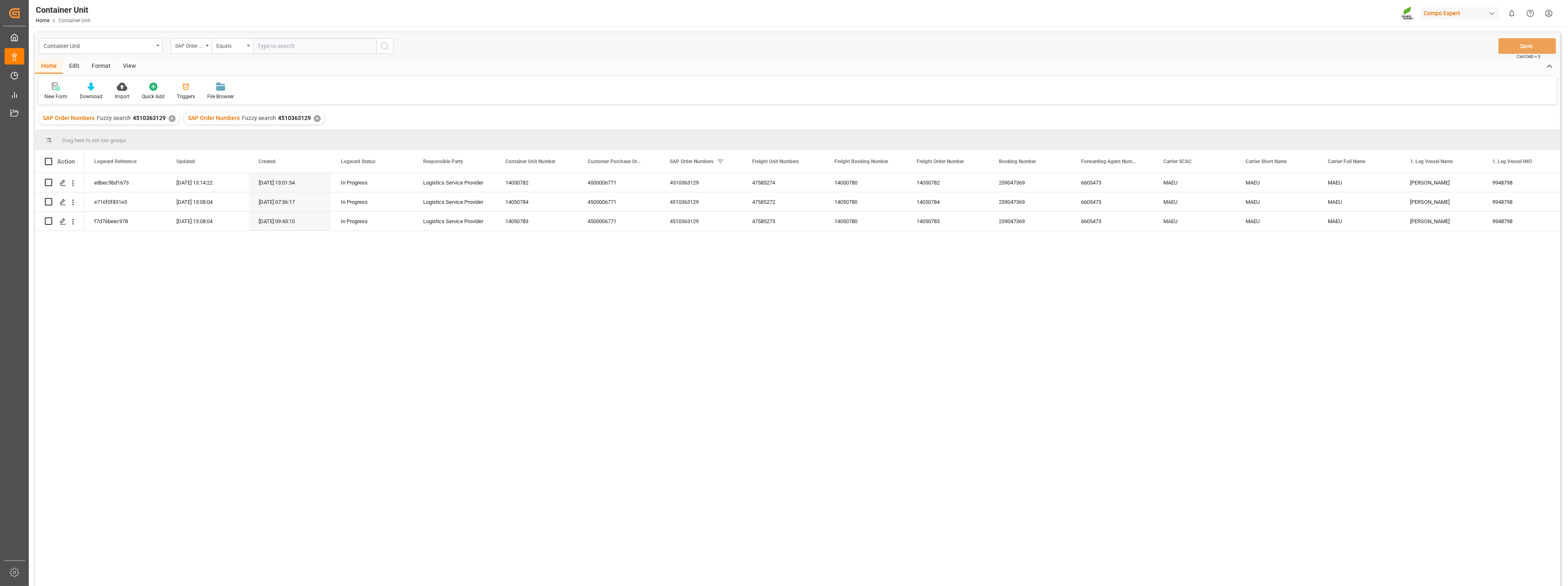
click at [170, 119] on div "✕" at bounding box center [172, 118] width 7 height 7
drag, startPoint x: 558, startPoint y: 302, endPoint x: 550, endPoint y: 297, distance: 9.4
click at [558, 302] on div "e8bec9bd1673 08.09.2025 13:14:22 08.09.2025 13:01:54 In Progress Logistics Serv…" at bounding box center [822, 382] width 1476 height 419
click at [457, 180] on div "Logistics Service Provider" at bounding box center [454, 182] width 82 height 19
click at [1120, 409] on div "e8bec9bd1673 08.09.2025 13:14:22 08.09.2025 13:01:54 In Progress Logistics Serv…" at bounding box center [822, 382] width 1476 height 419
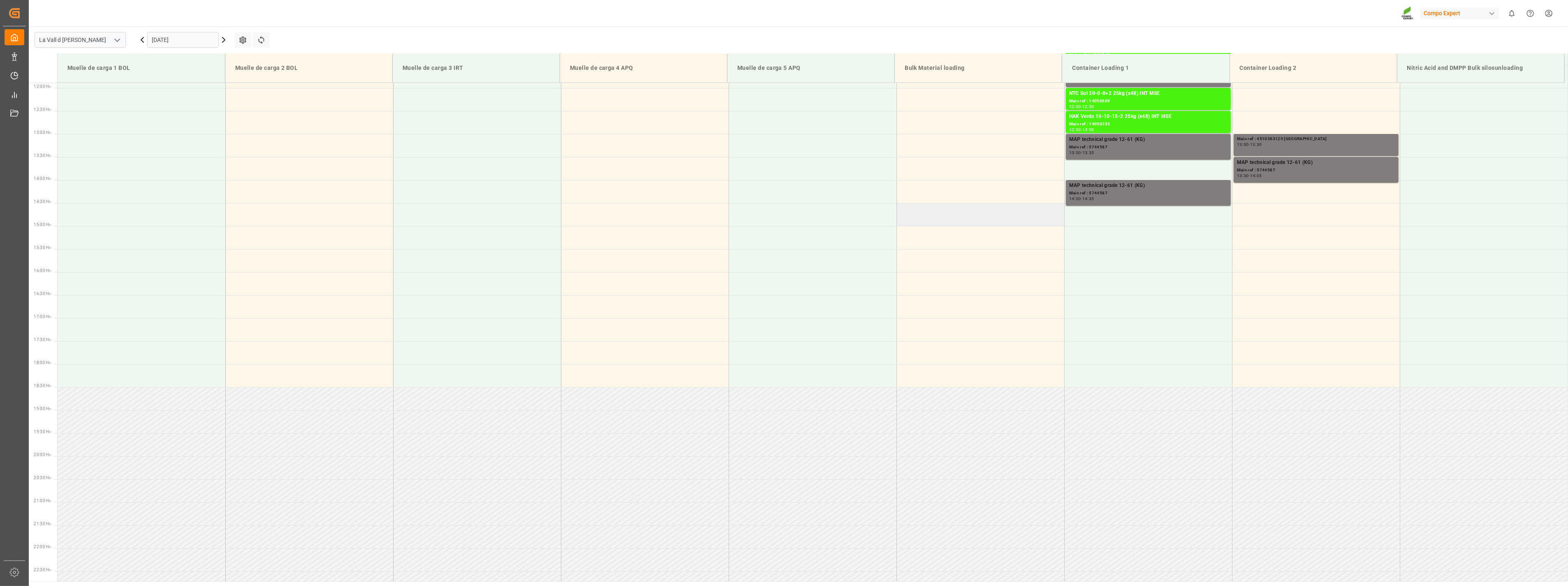
scroll to position [319, 0]
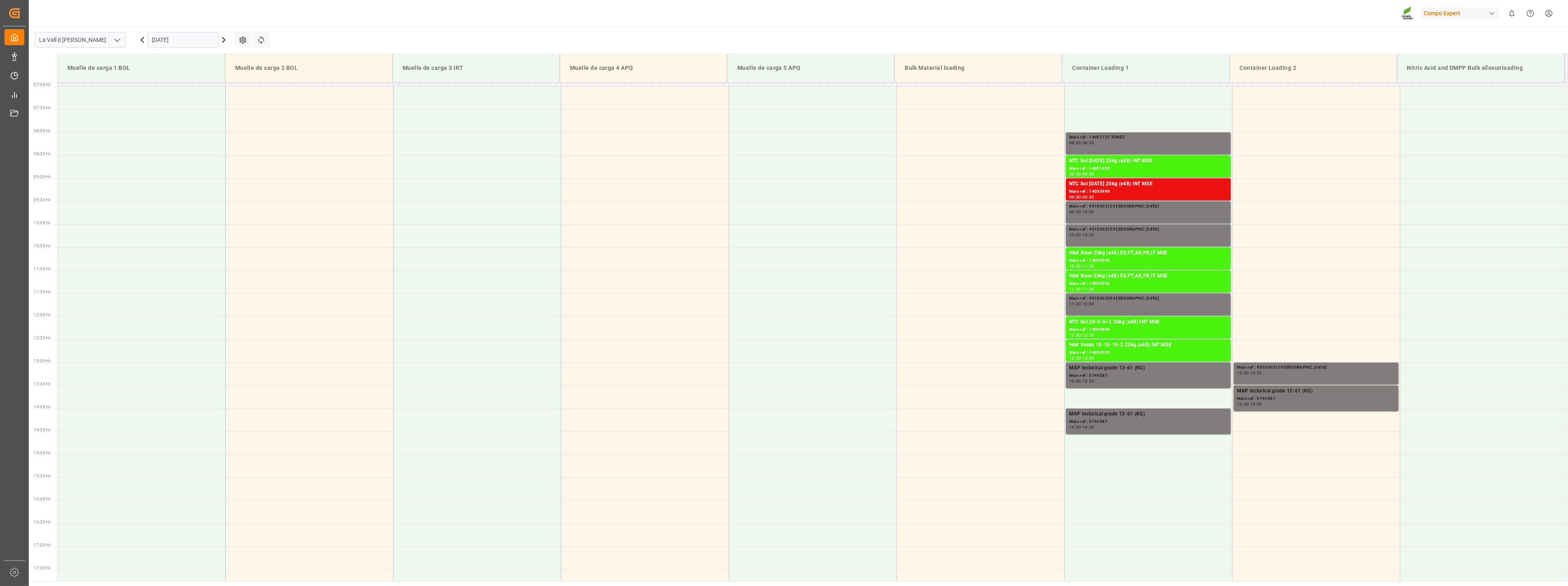
click at [225, 39] on icon at bounding box center [223, 40] width 10 height 10
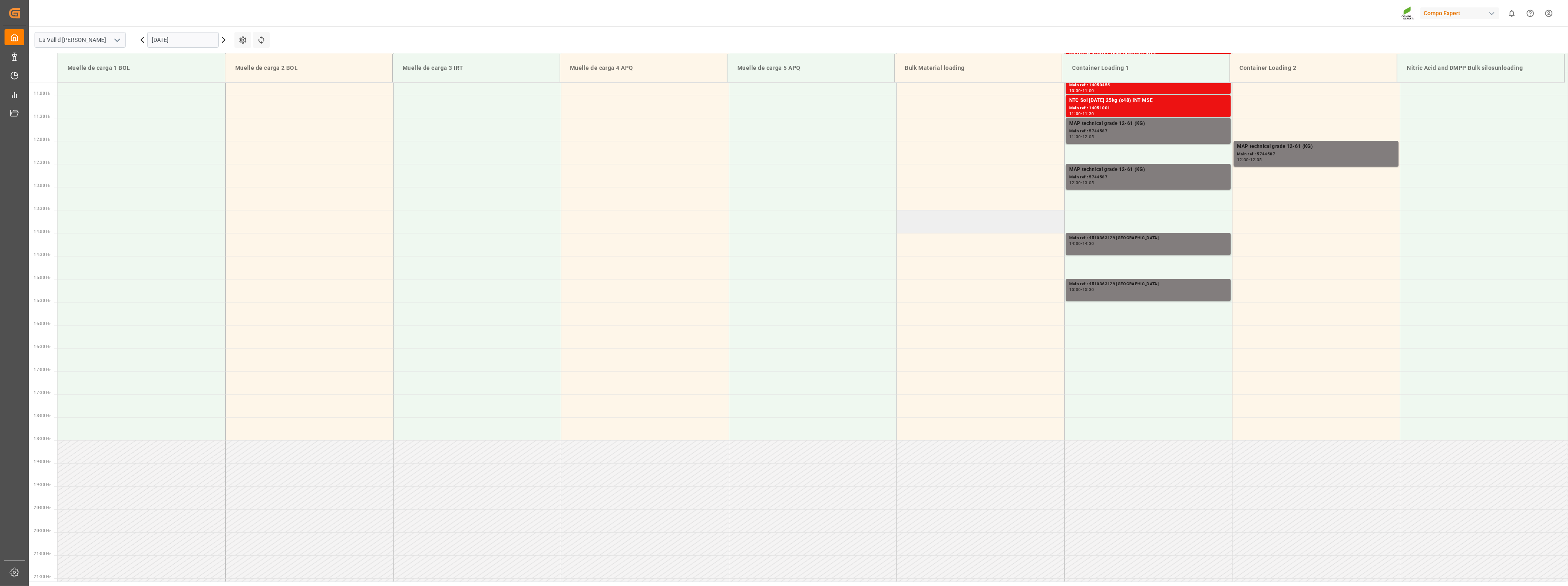
scroll to position [273, 0]
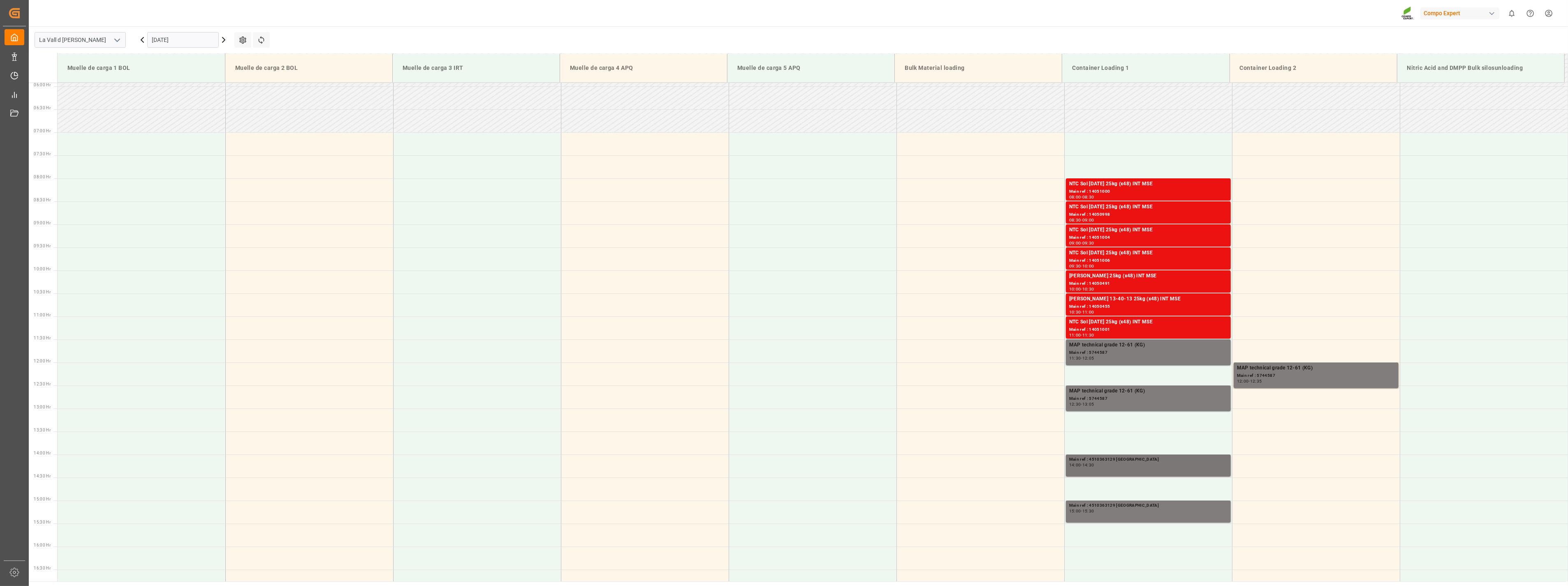
click at [1150, 469] on div "Main ref : 4510363129 [GEOGRAPHIC_DATA] 14:00 - 14:30" at bounding box center [1149, 466] width 158 height 19
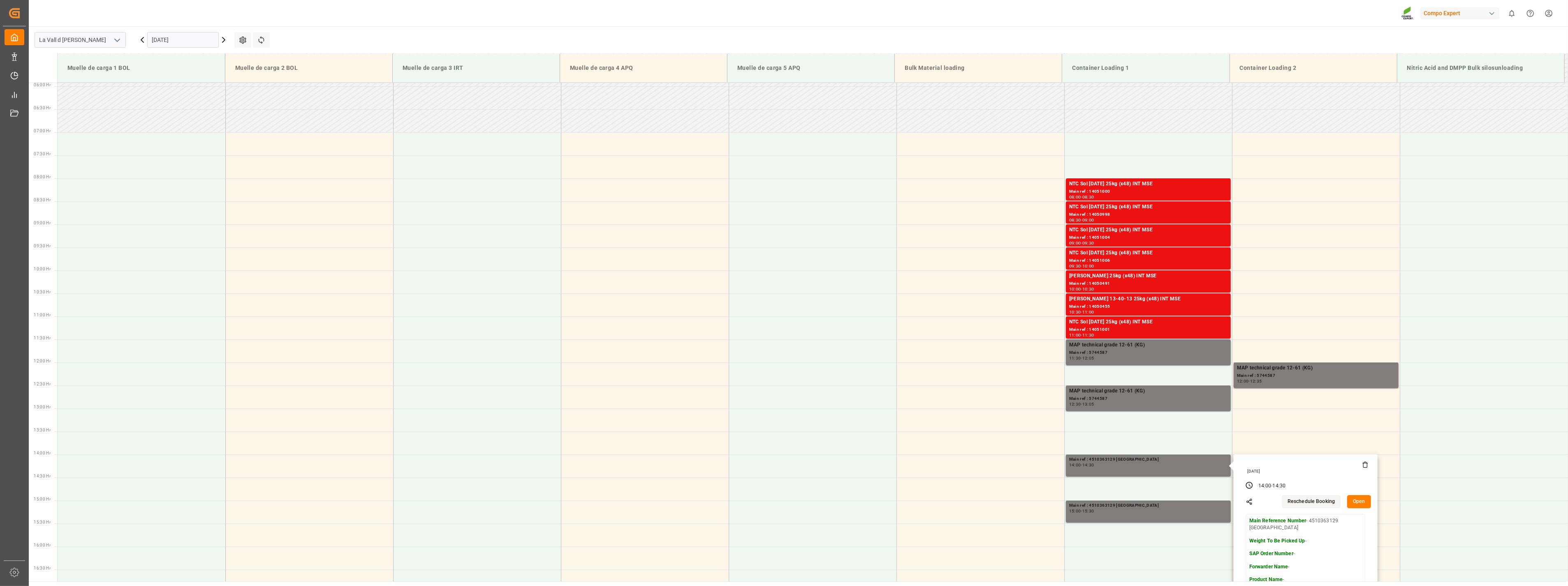
click at [1363, 467] on icon at bounding box center [1365, 465] width 4 height 4
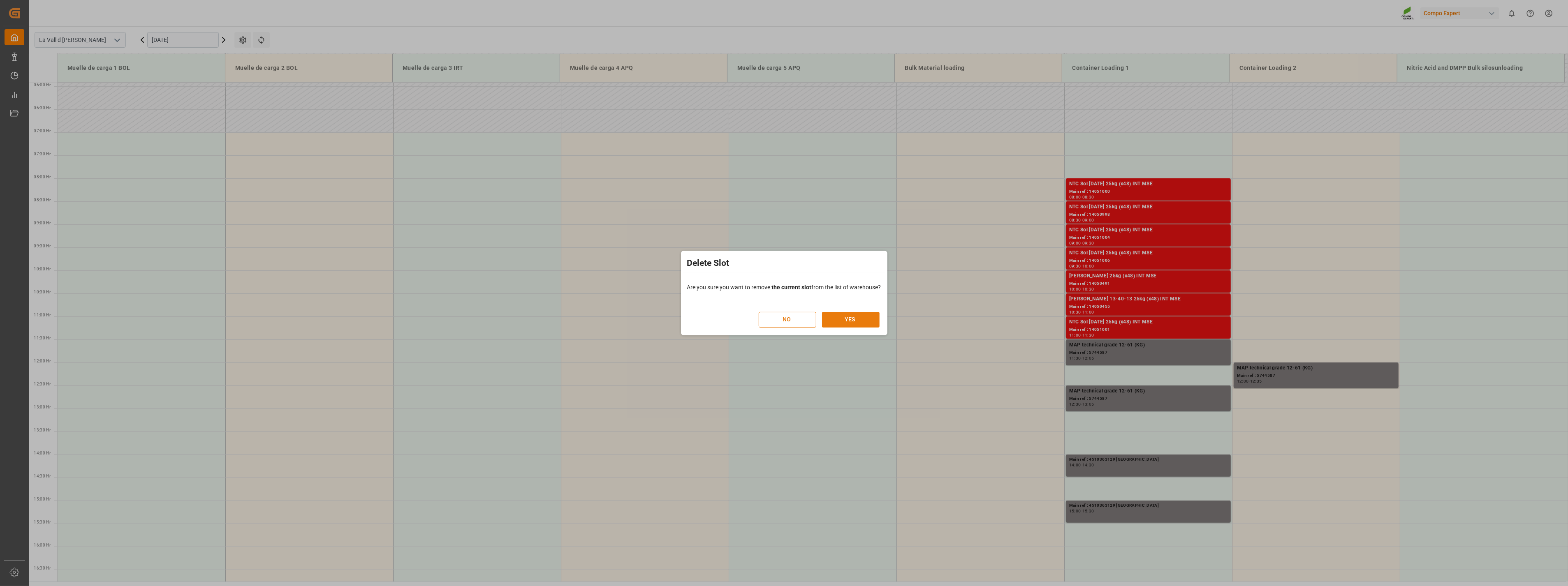
click at [849, 320] on button "YES" at bounding box center [850, 320] width 58 height 16
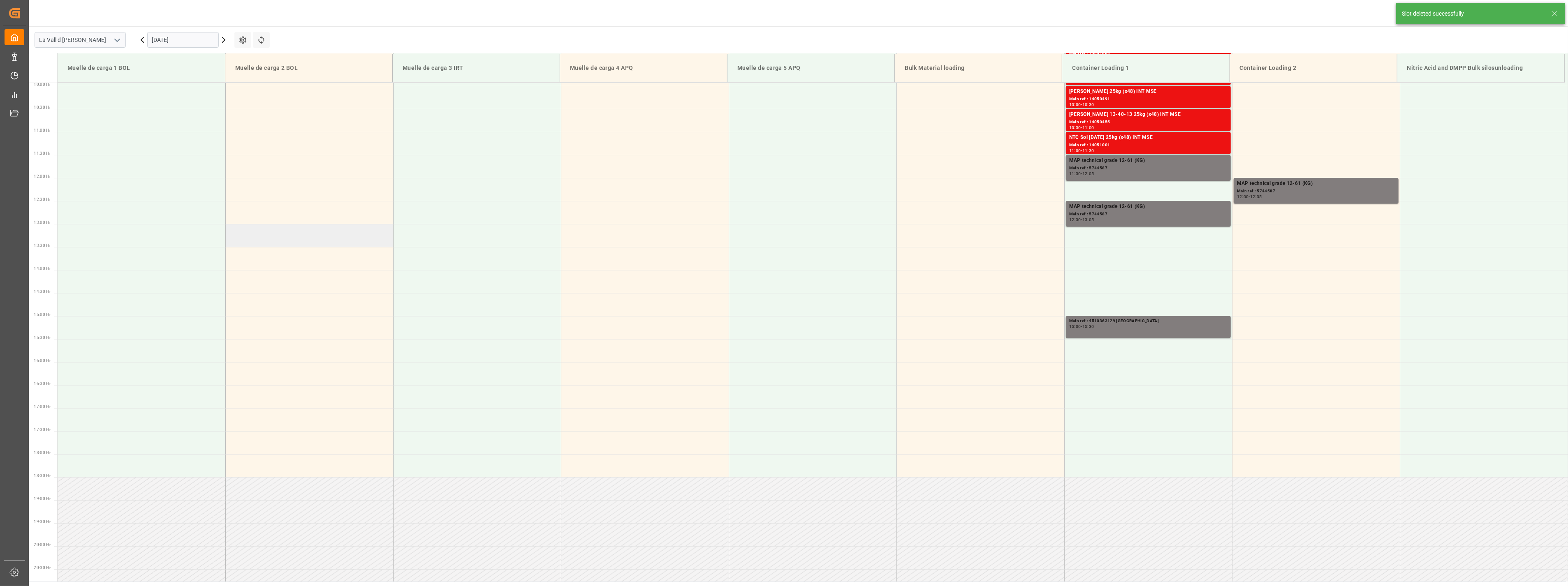
scroll to position [456, 0]
click at [1069, 282] on td at bounding box center [1148, 282] width 168 height 23
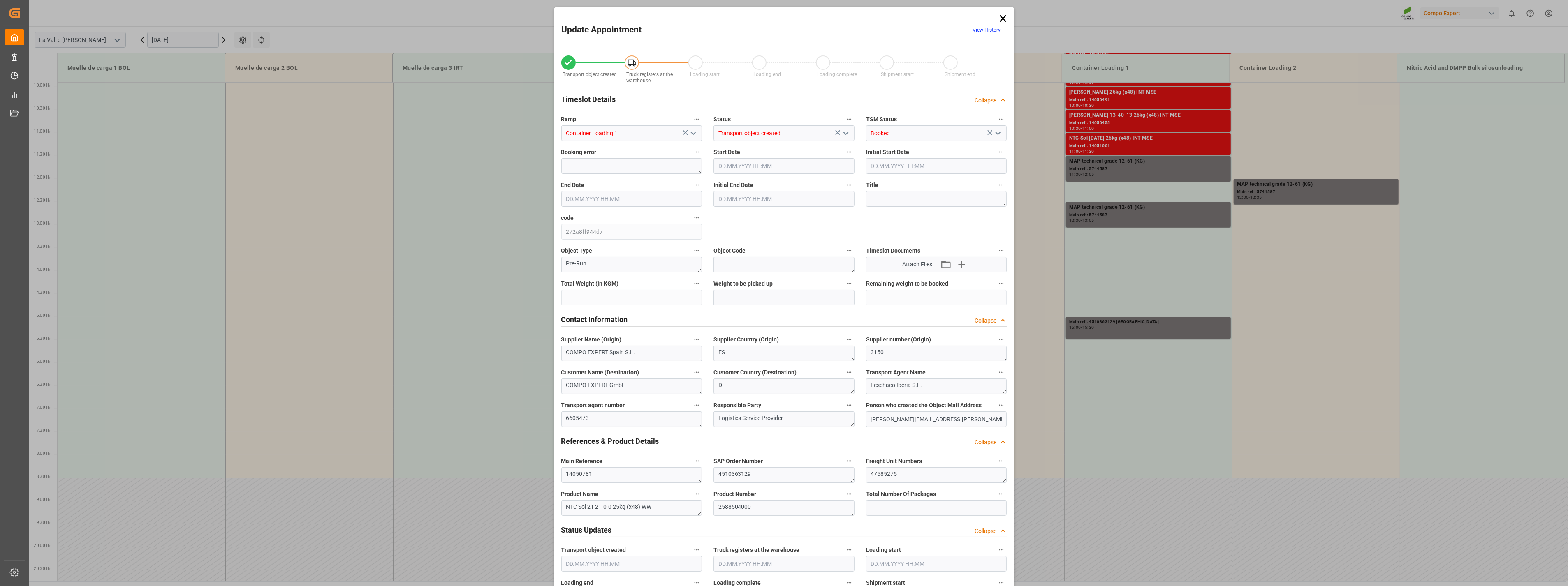
type input "24576"
type input "180"
type input "[DATE] 14:00"
type input "[DATE] 14:30"
type input "[DATE] 14:22"
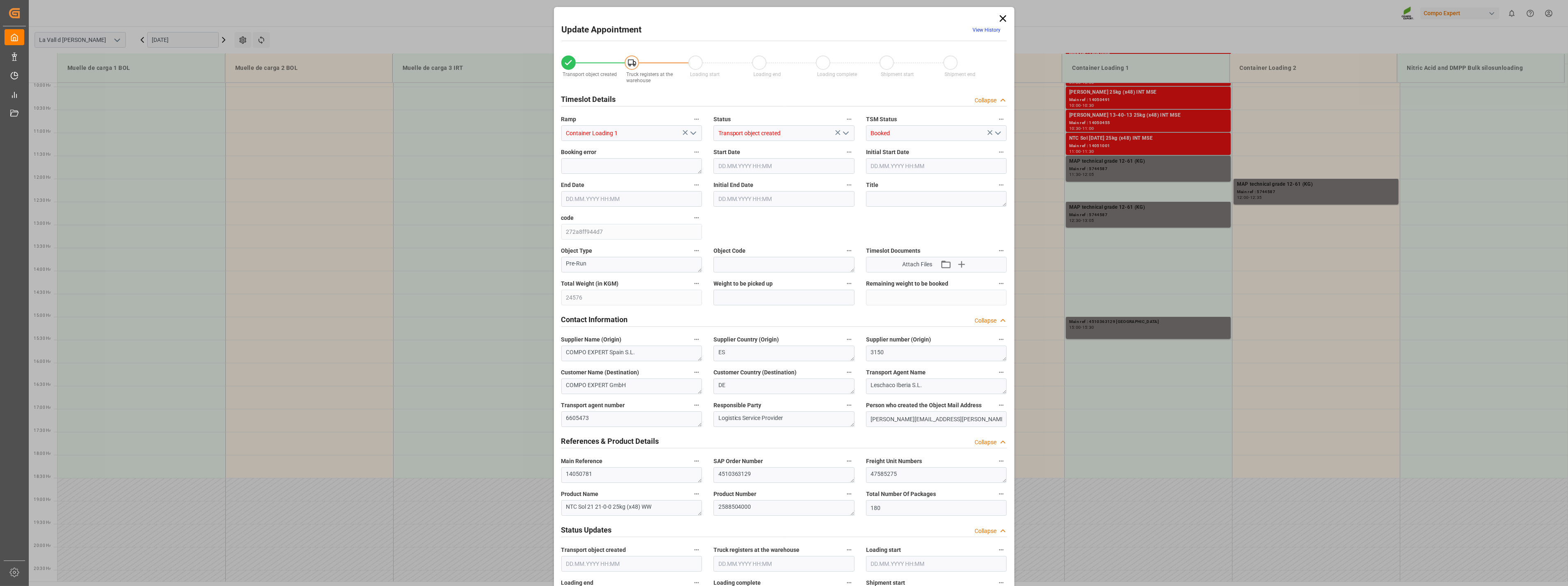
type input "[DATE] 11:23"
click at [749, 298] on input "text" at bounding box center [784, 298] width 141 height 16
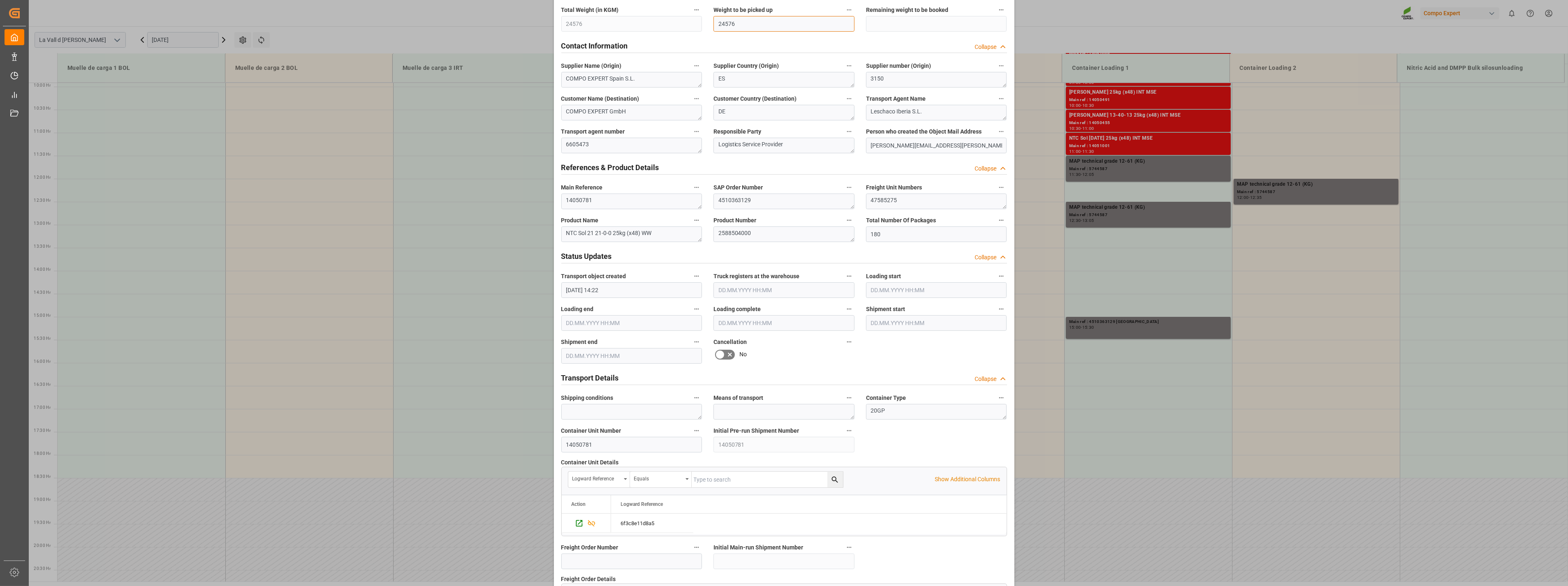
scroll to position [556, 0]
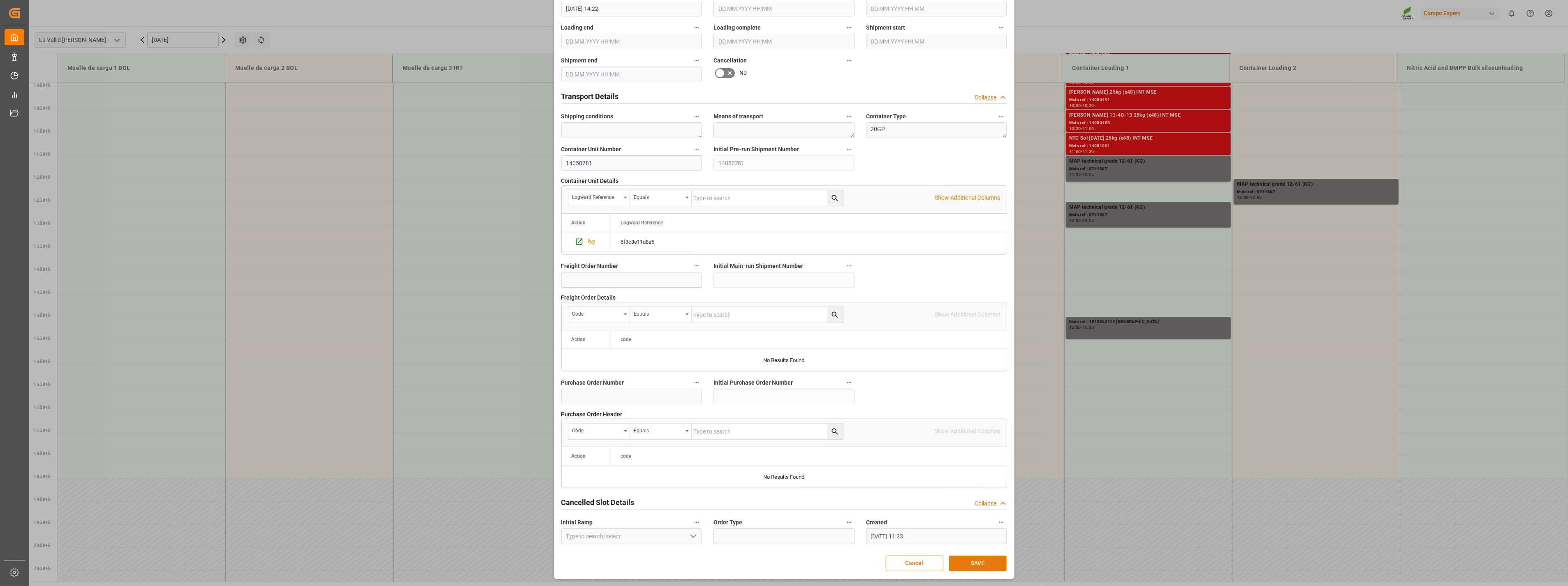
type input "24576"
click at [976, 568] on button "SAVE" at bounding box center [978, 563] width 58 height 16
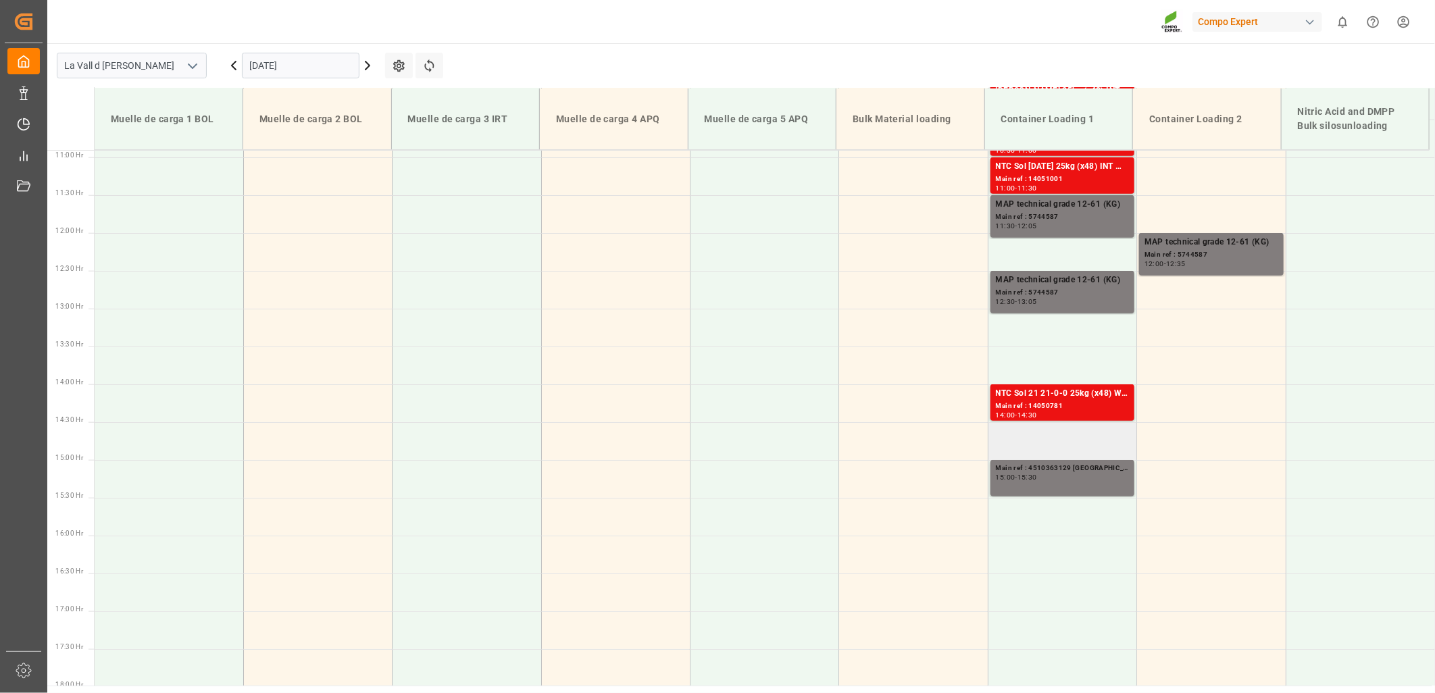
scroll to position [599, 0]
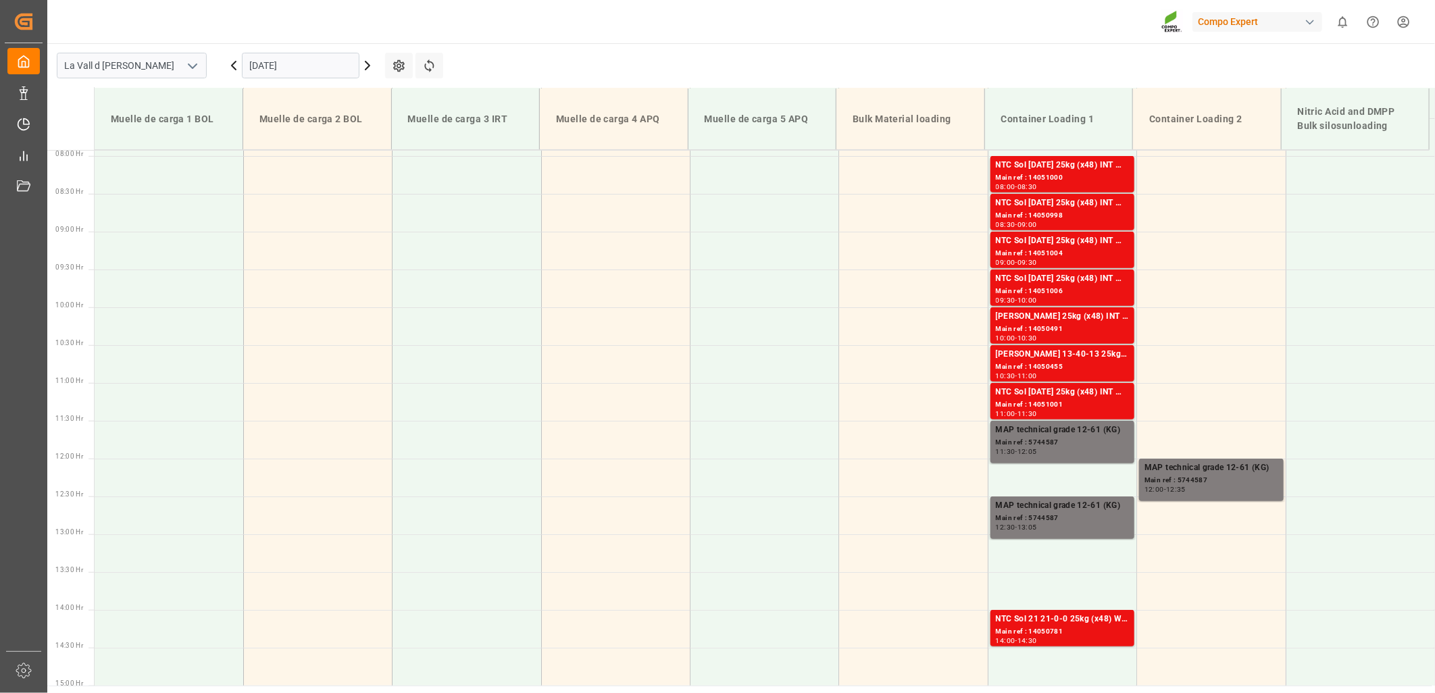
click at [328, 69] on input "[DATE]" at bounding box center [301, 66] width 118 height 26
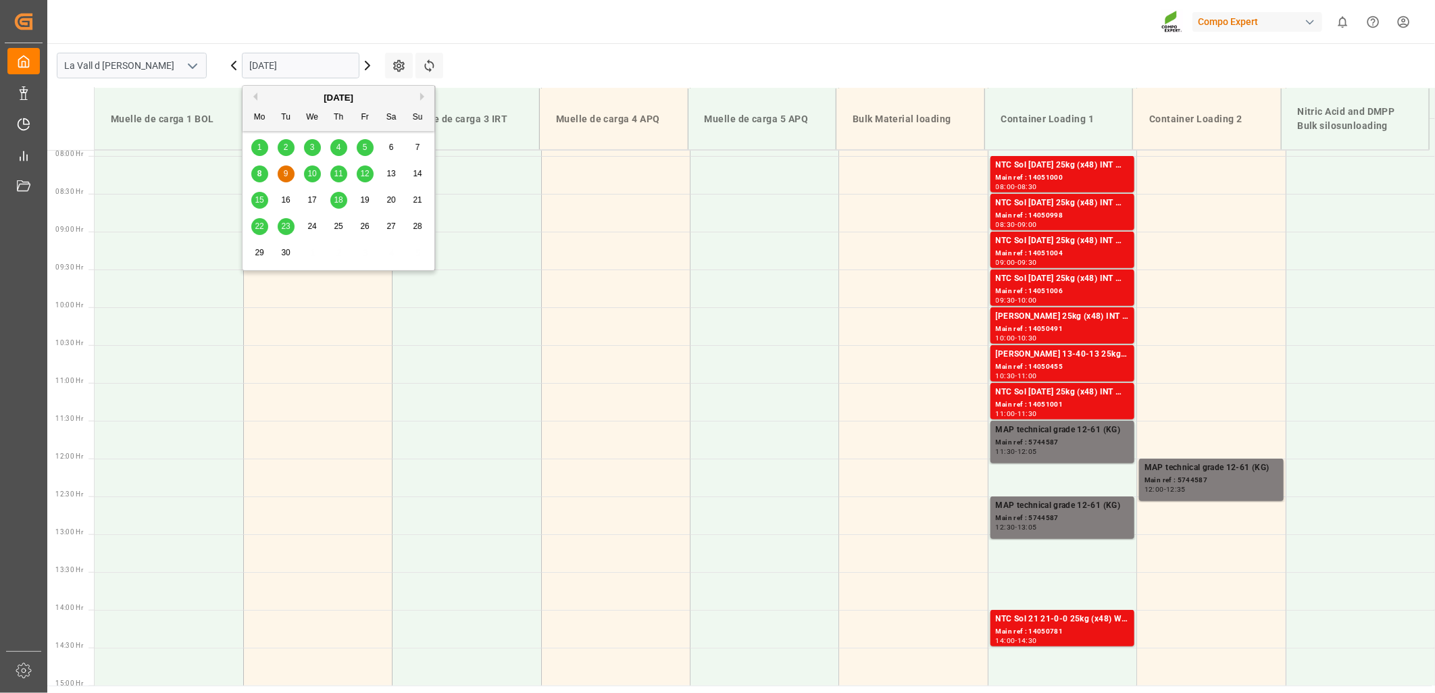
click at [286, 174] on span "9" at bounding box center [286, 173] width 5 height 9
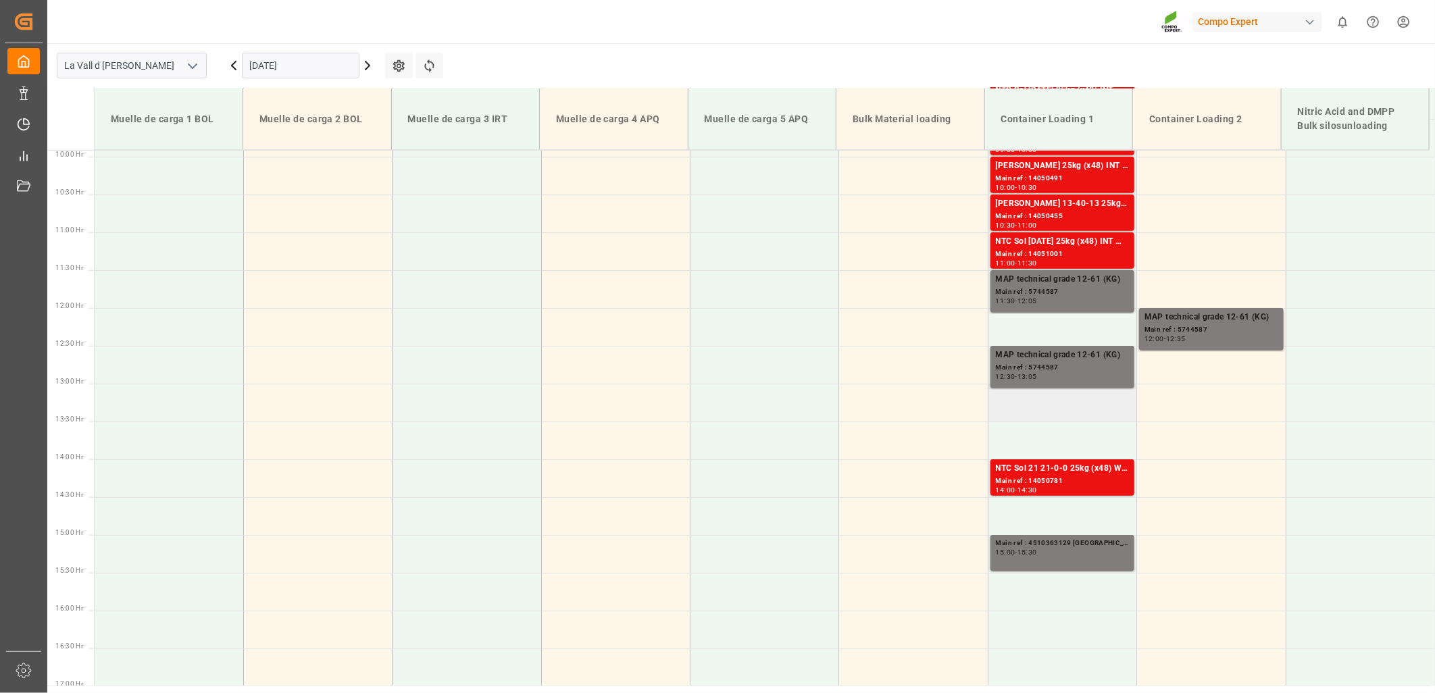
scroll to position [825, 0]
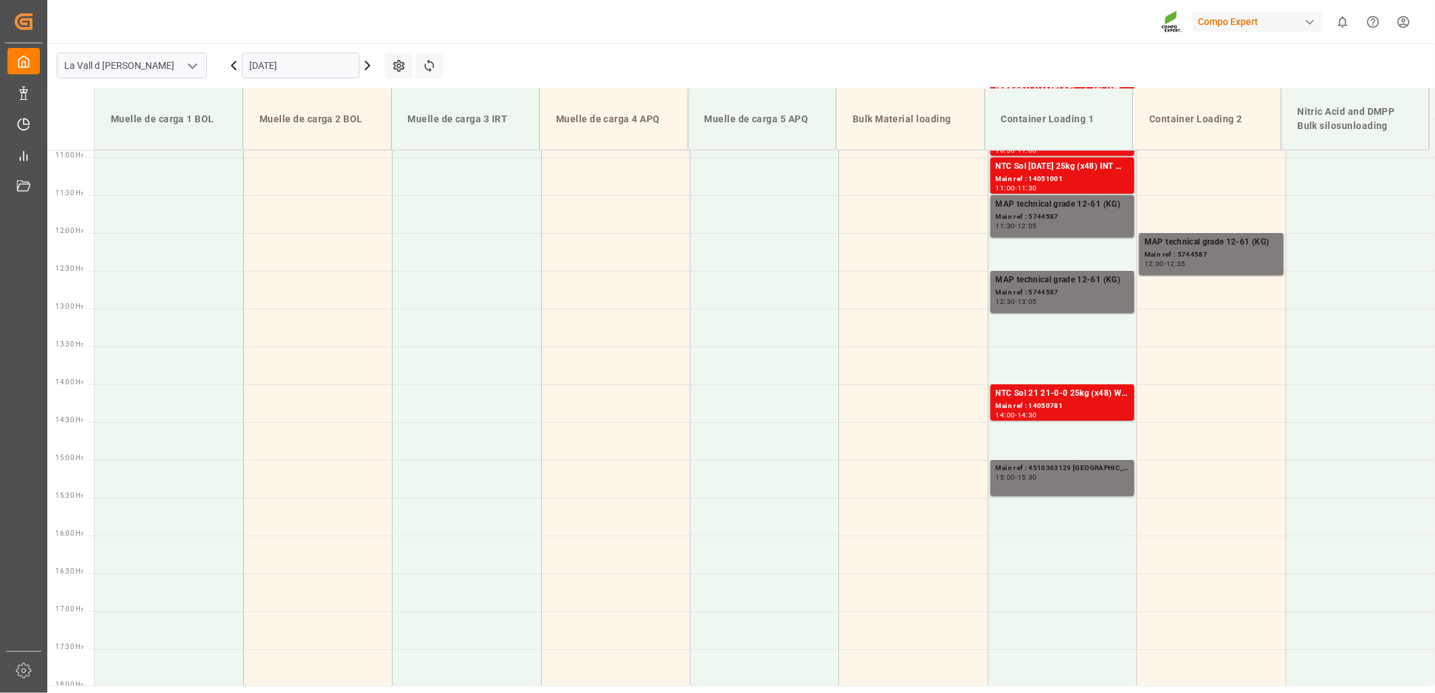
click at [370, 63] on icon at bounding box center [367, 65] width 16 height 16
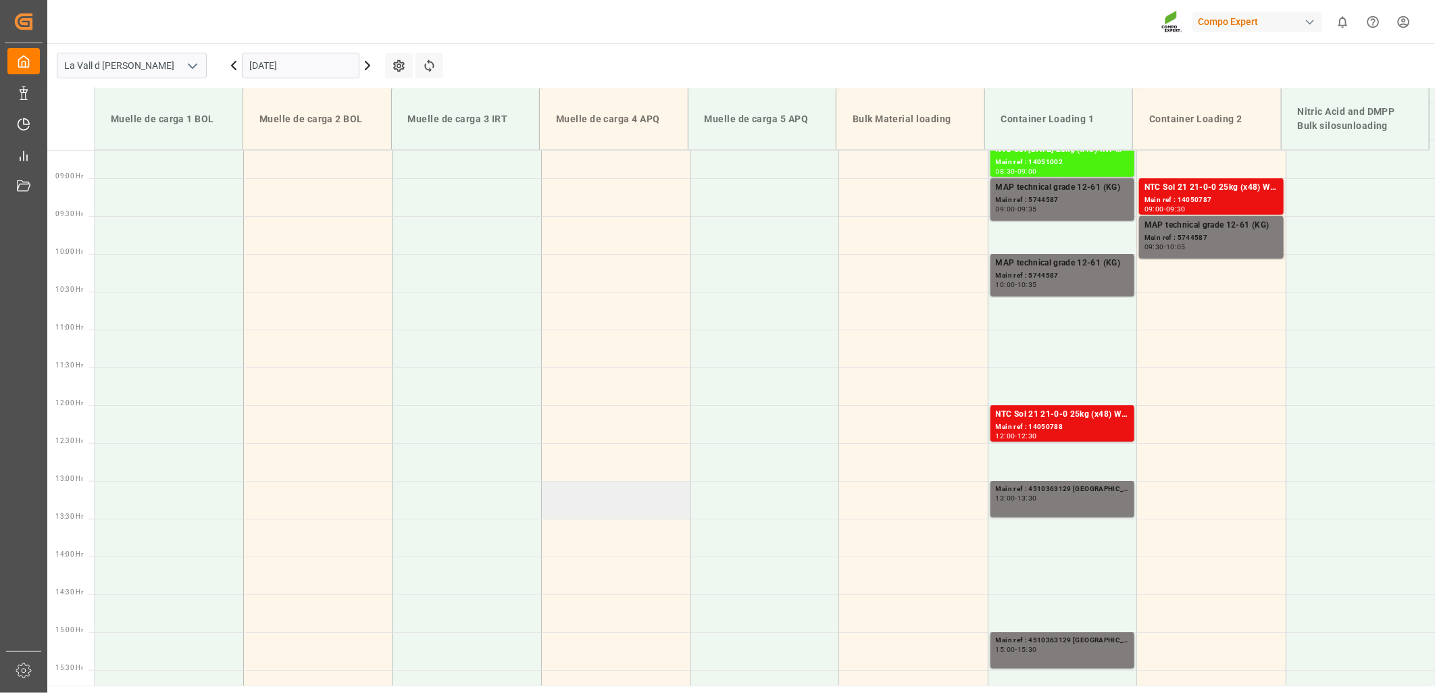
scroll to position [763, 0]
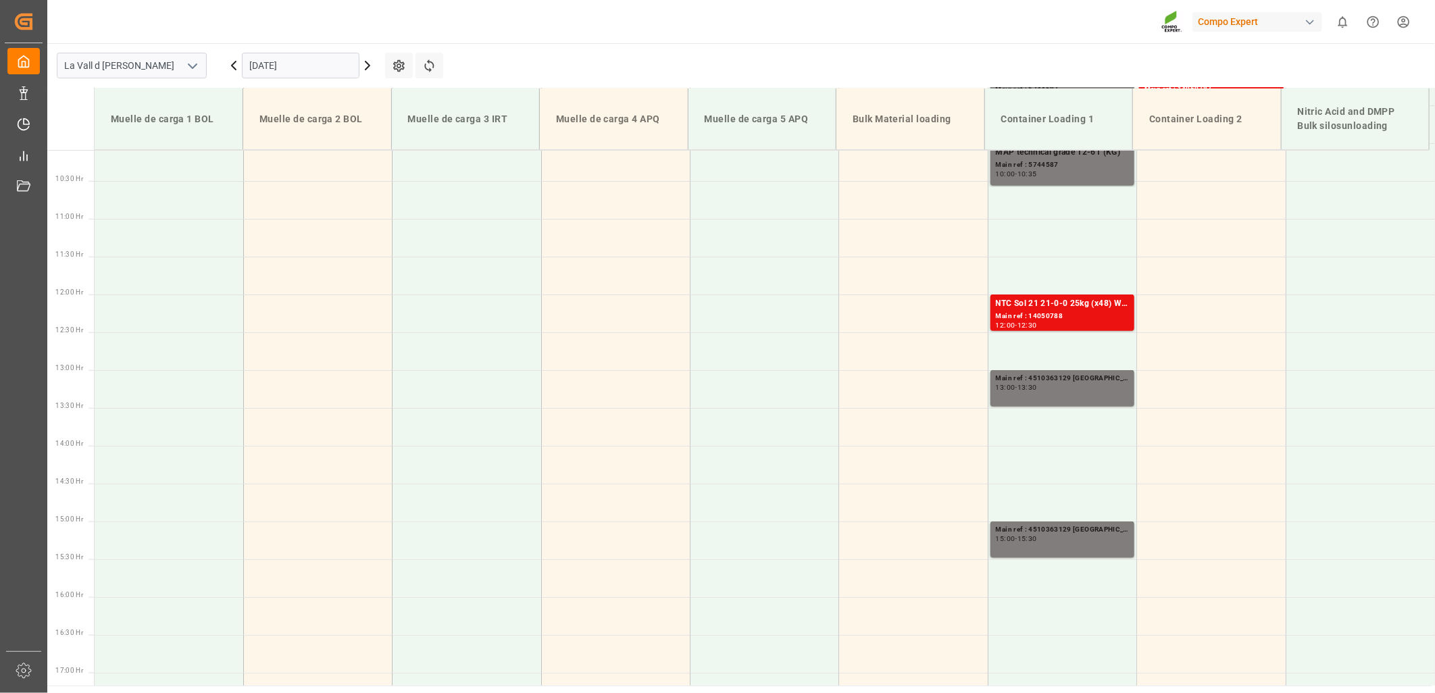
click at [926, 45] on main "La Vall d Uixo [DATE] Settings Refresh Time Slots Muelle de carga 1 BOL Muelle …" at bounding box center [739, 364] width 1385 height 642
click at [430, 69] on icon at bounding box center [429, 66] width 14 height 14
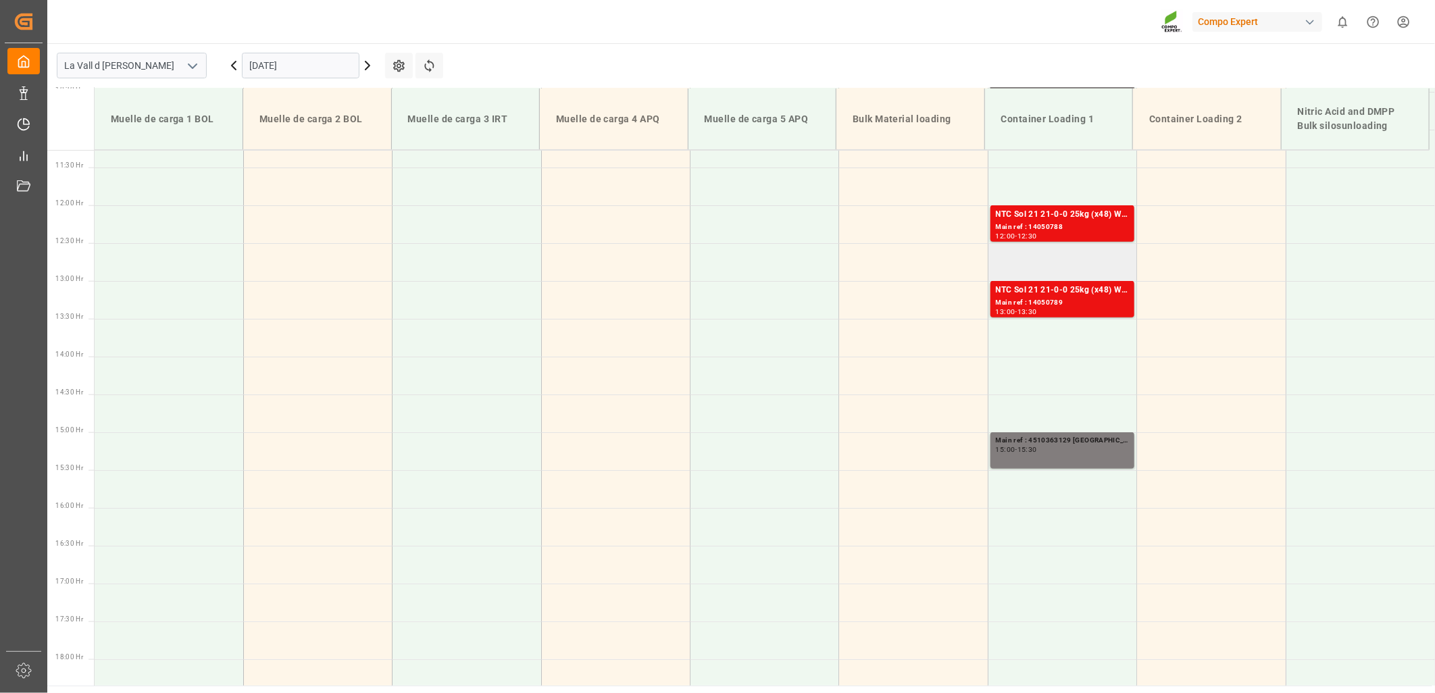
scroll to position [689, 0]
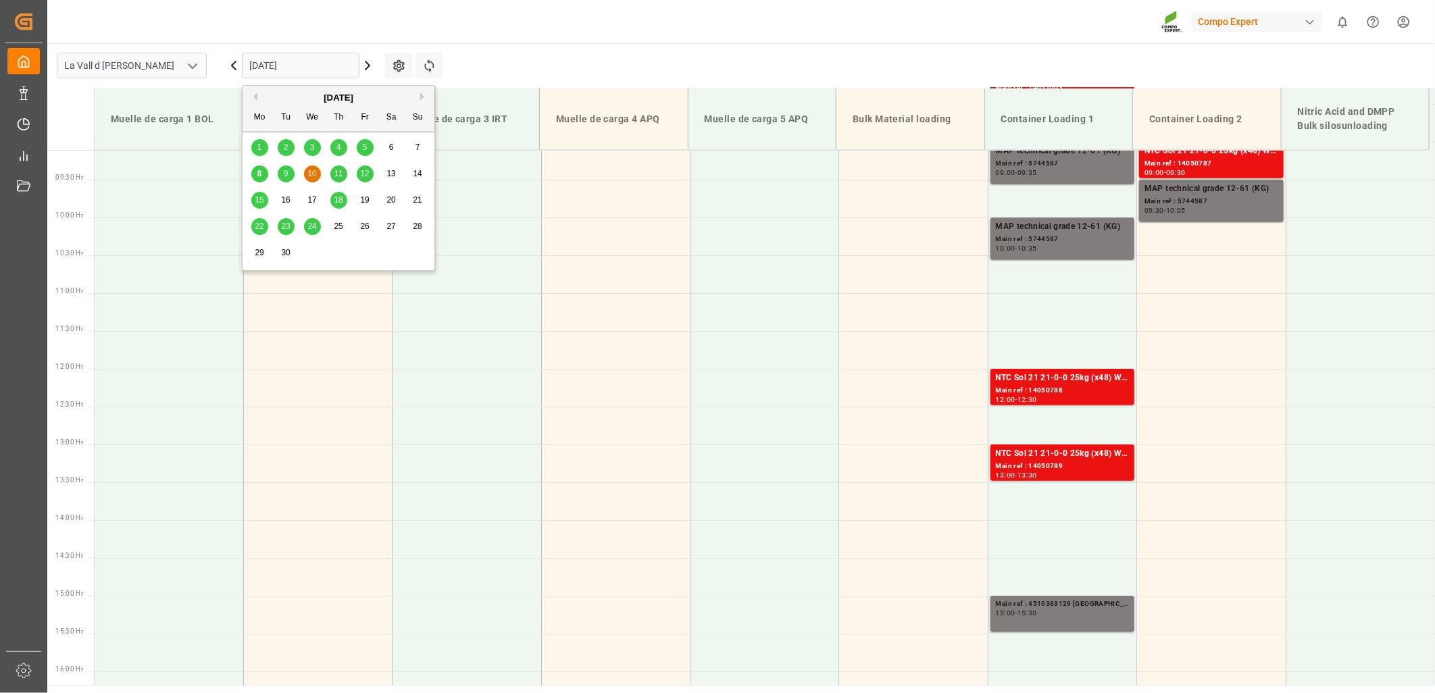
click at [315, 70] on input "[DATE]" at bounding box center [301, 66] width 118 height 26
click at [314, 70] on input "[DATE]" at bounding box center [301, 66] width 118 height 26
click at [313, 64] on input "[DATE]" at bounding box center [301, 66] width 118 height 26
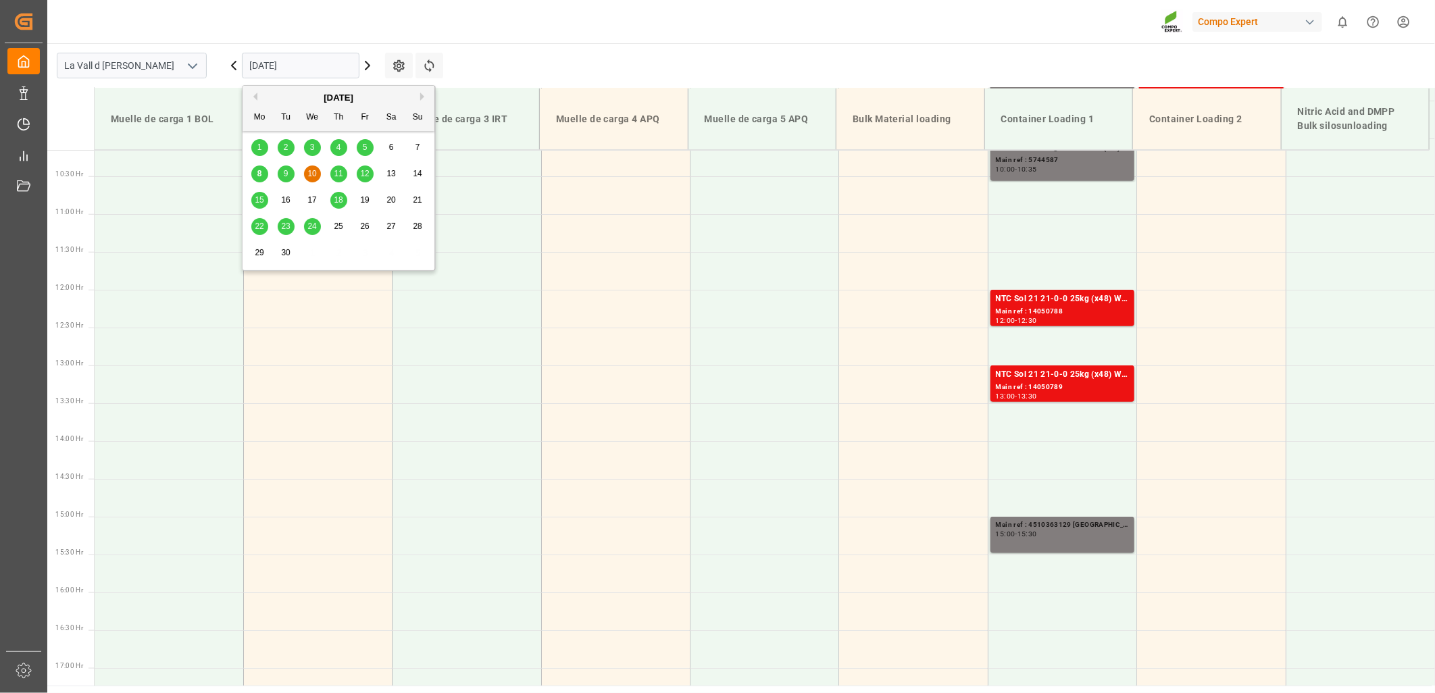
scroll to position [764, 0]
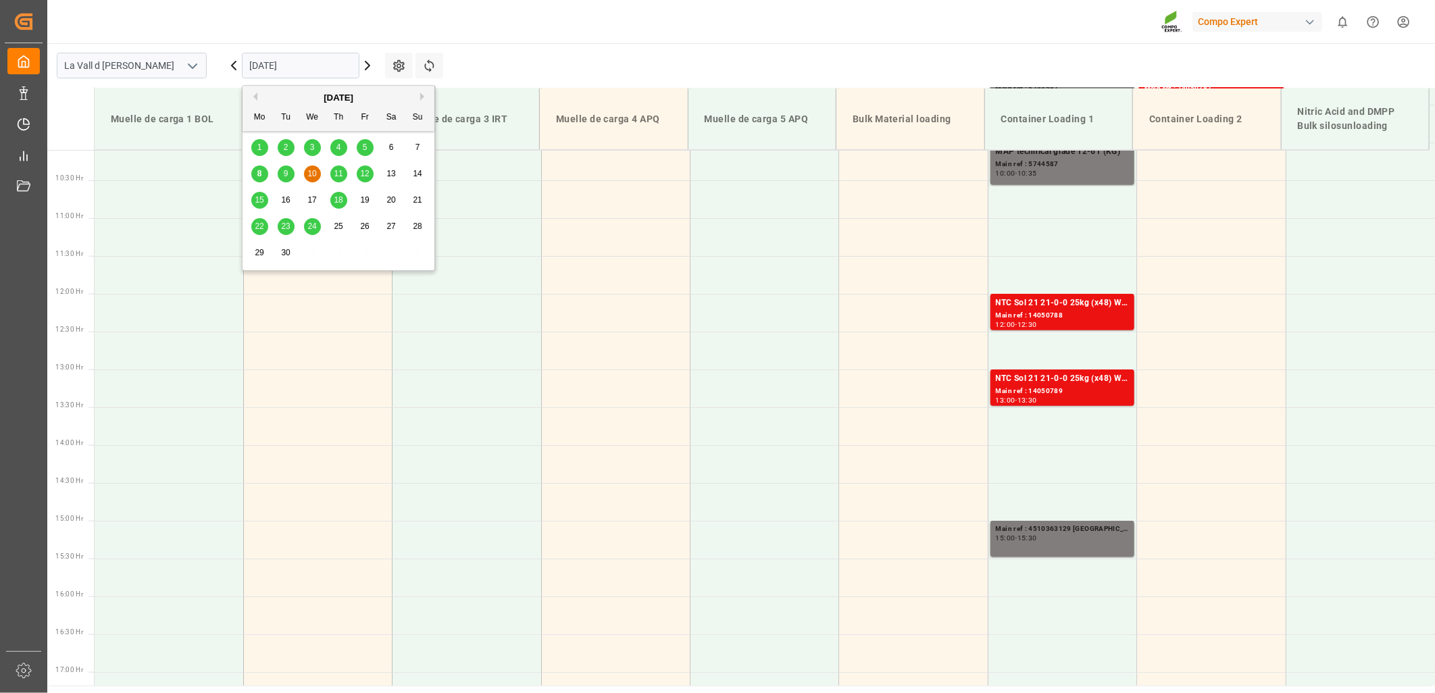
click at [519, 66] on main "La Vall d Uixo [DATE] Settings Refresh Time Slots Muelle de carga 1 BOL Muelle …" at bounding box center [739, 364] width 1385 height 642
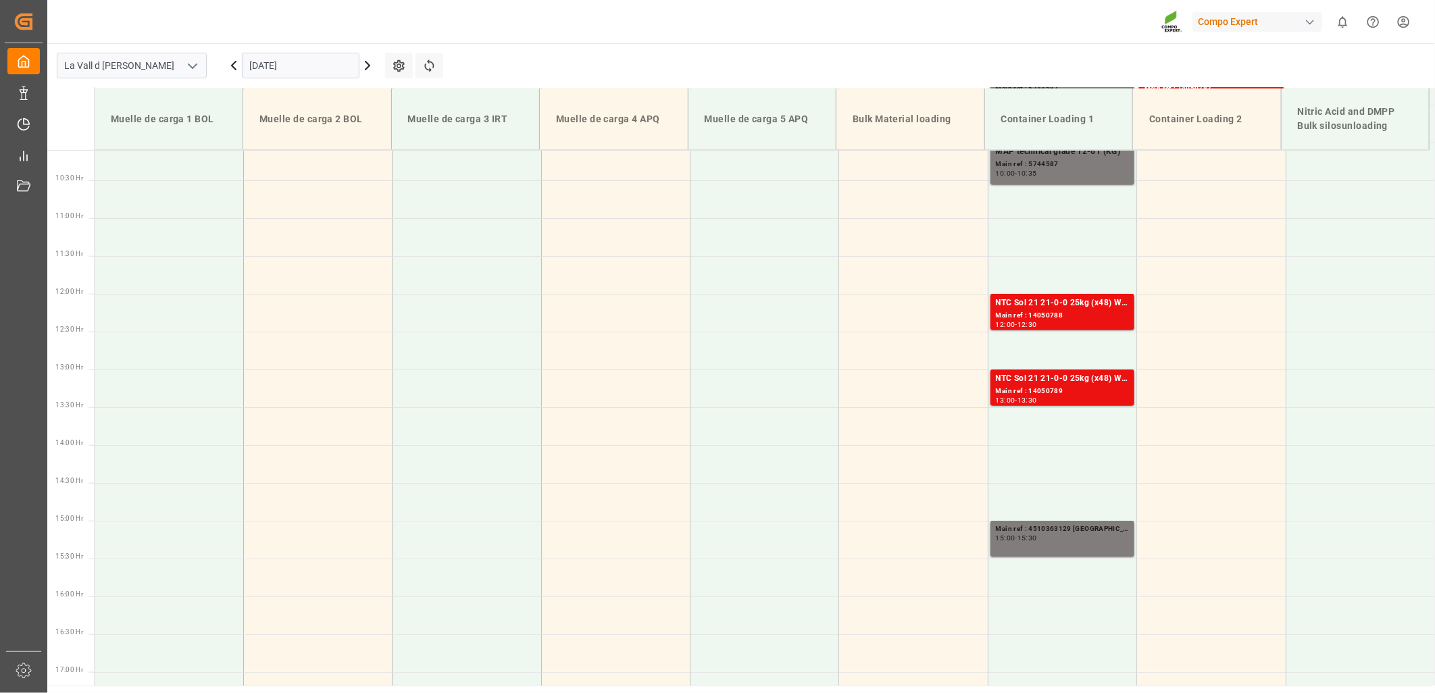
click at [232, 61] on icon at bounding box center [234, 65] width 16 height 16
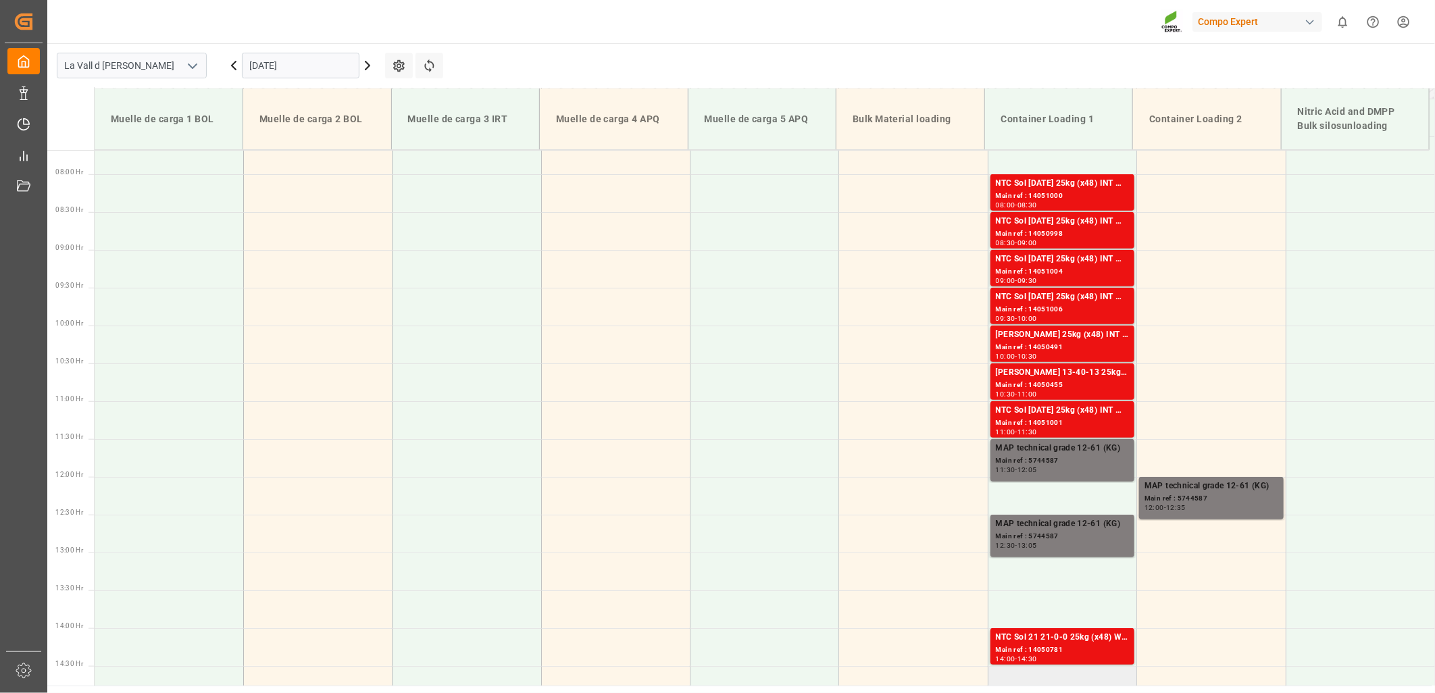
scroll to position [555, 0]
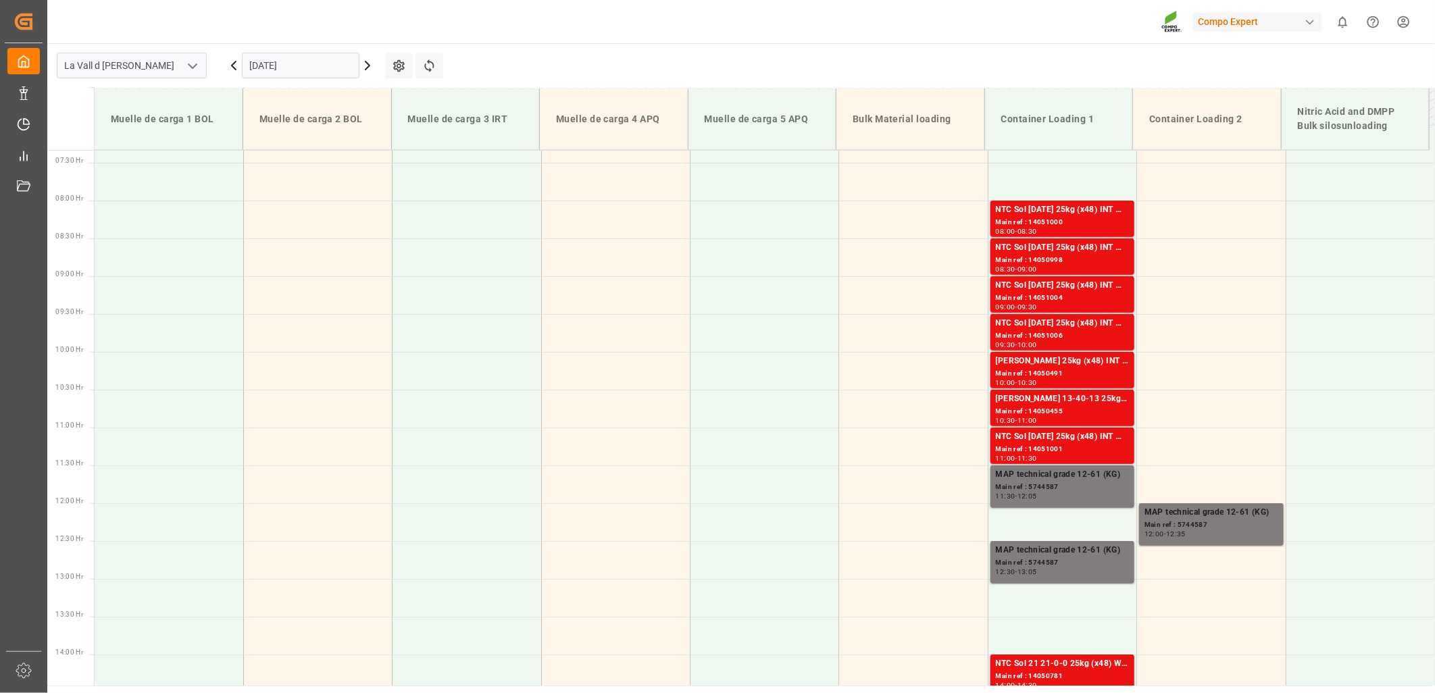
click at [368, 69] on icon at bounding box center [367, 65] width 16 height 16
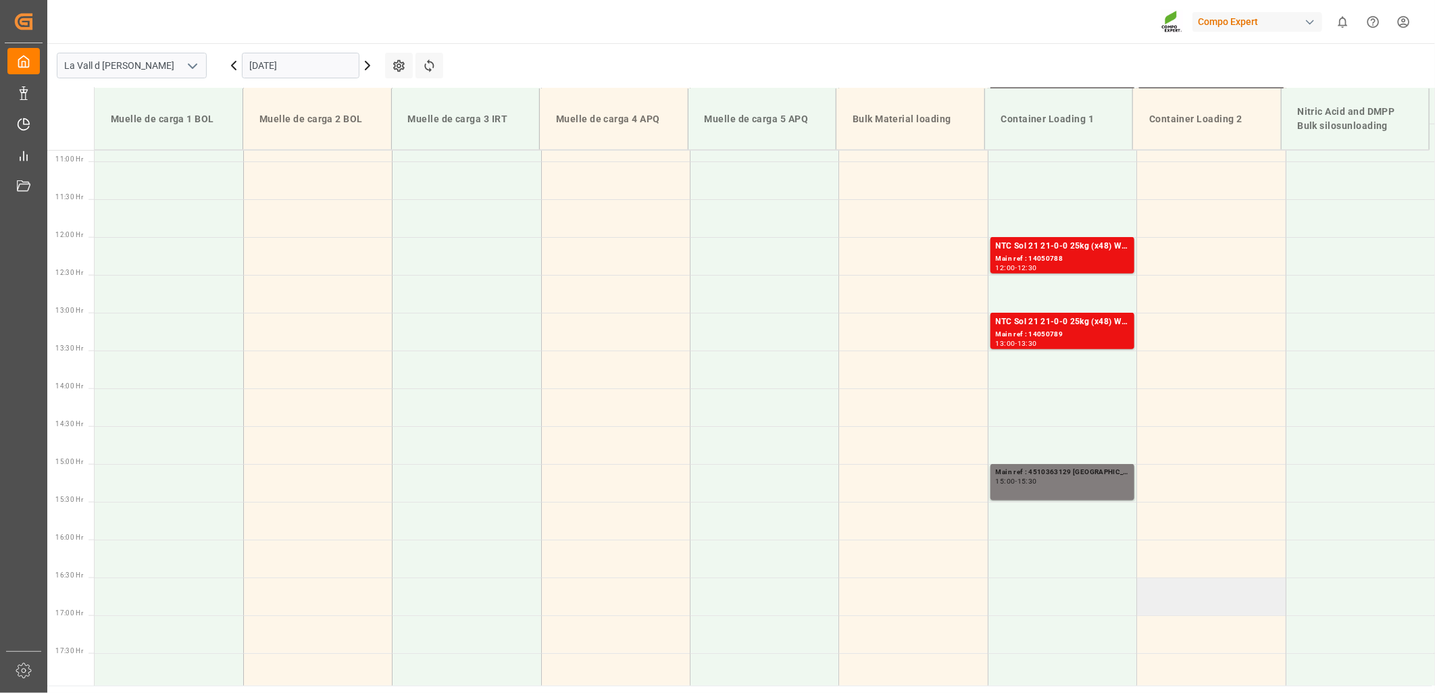
scroll to position [839, 0]
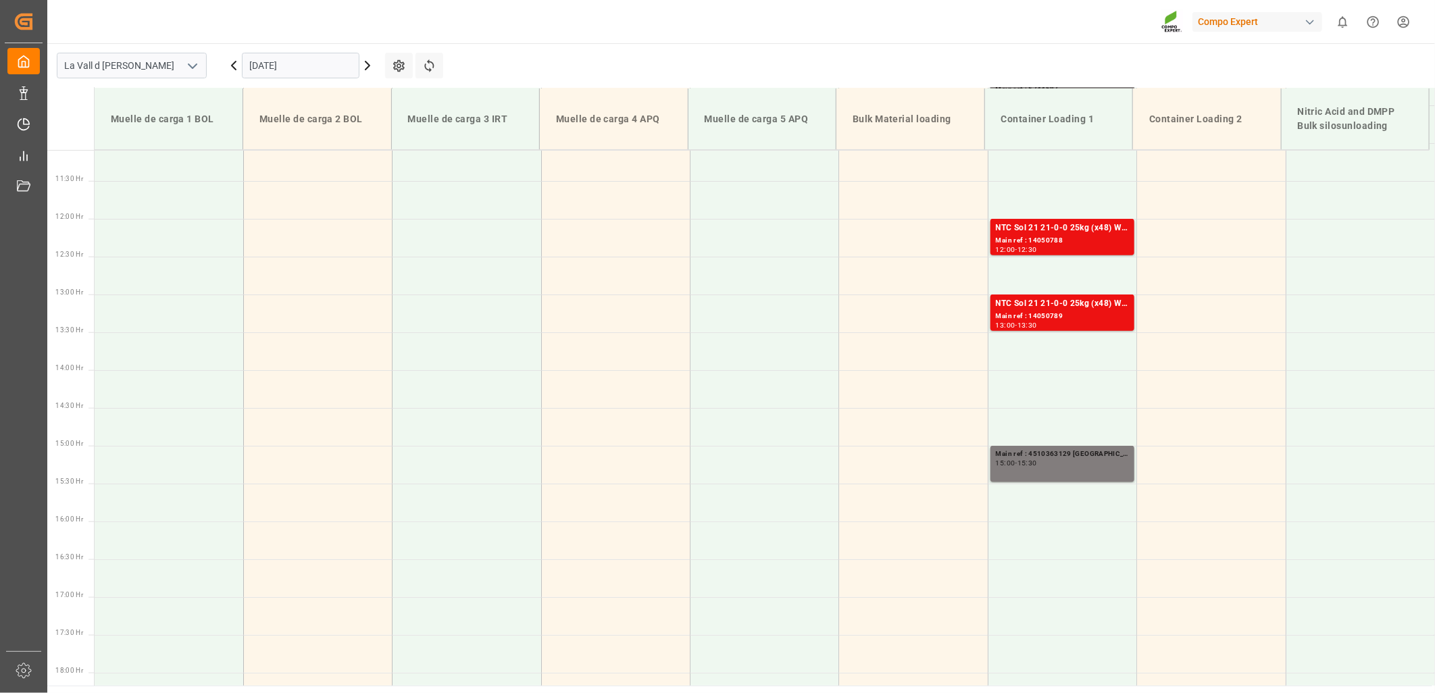
click at [370, 64] on icon at bounding box center [367, 65] width 16 height 16
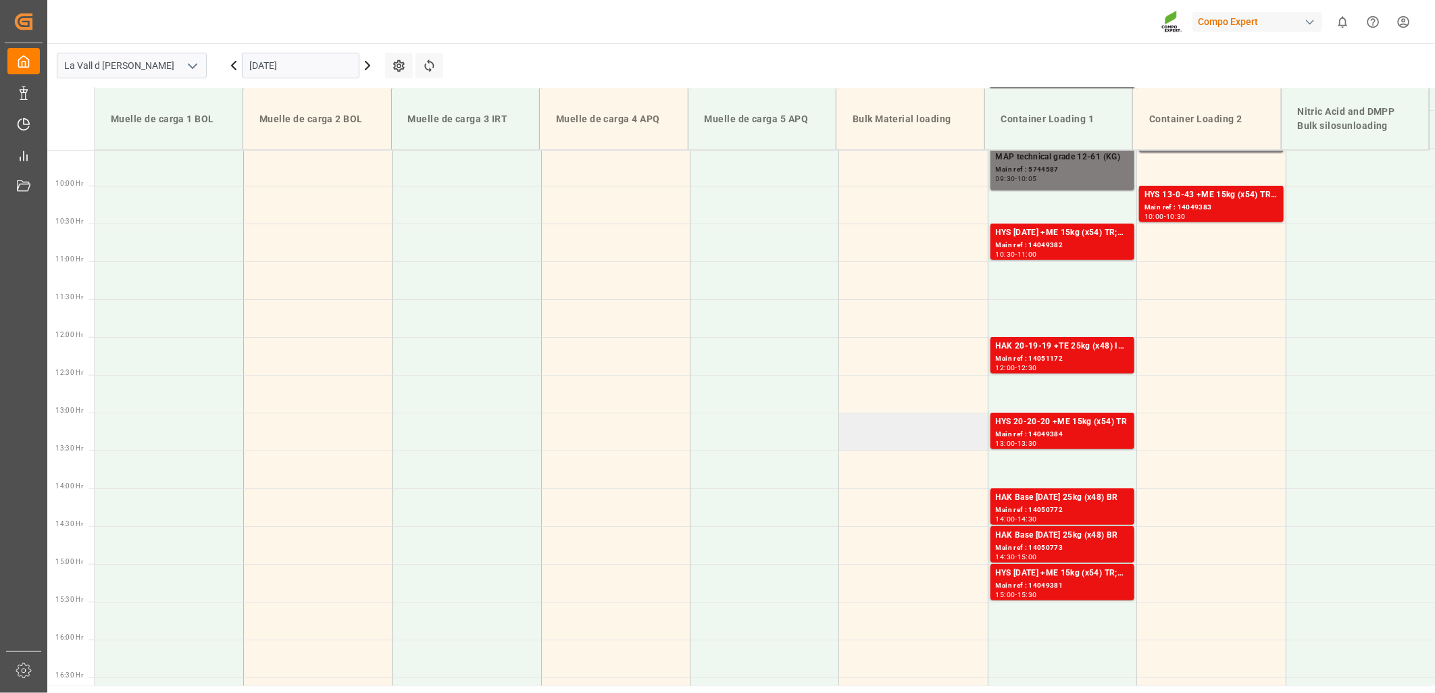
scroll to position [764, 0]
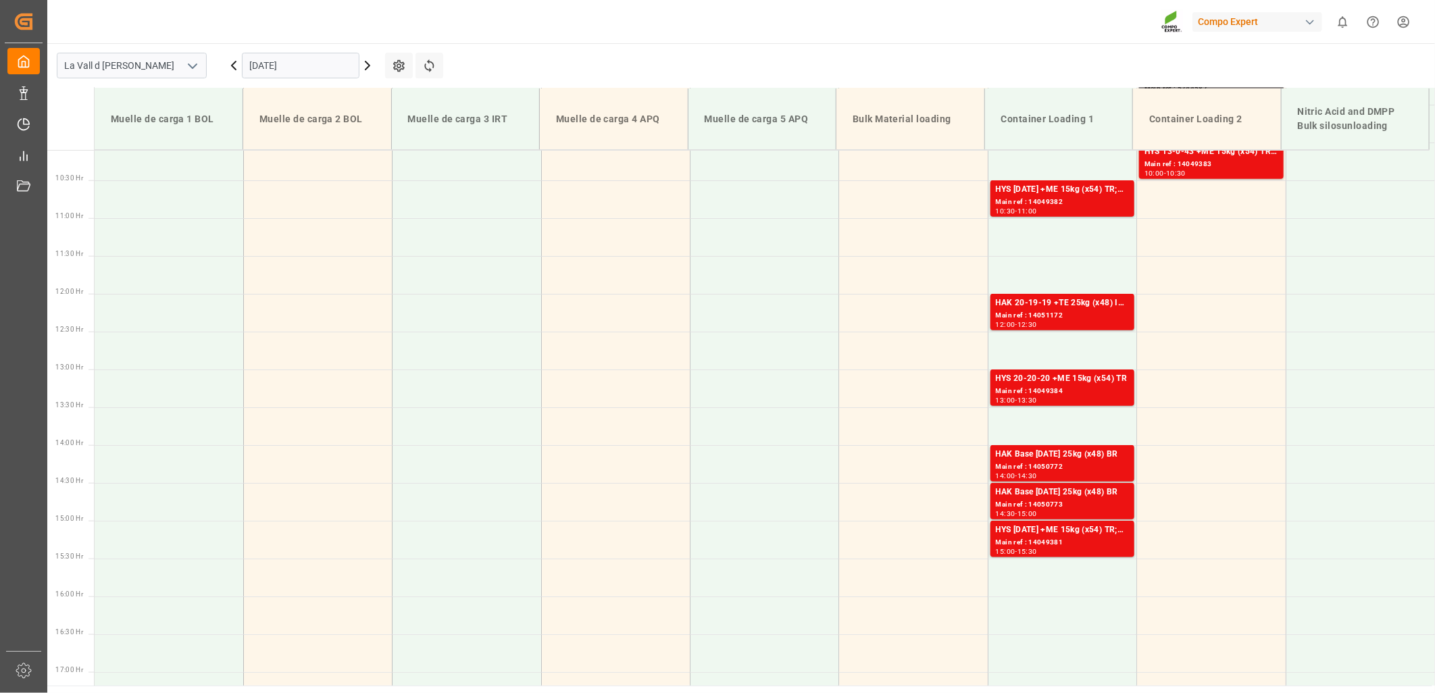
click at [233, 61] on icon at bounding box center [234, 65] width 16 height 16
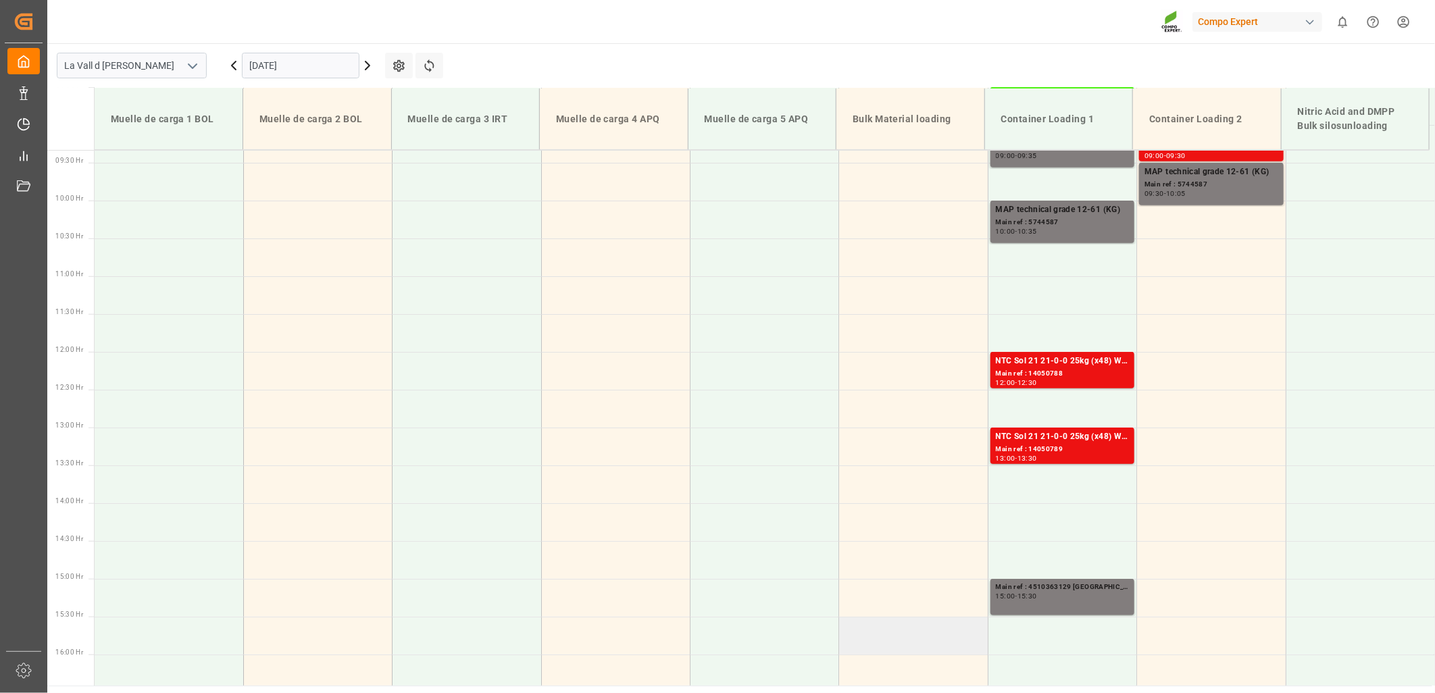
scroll to position [689, 0]
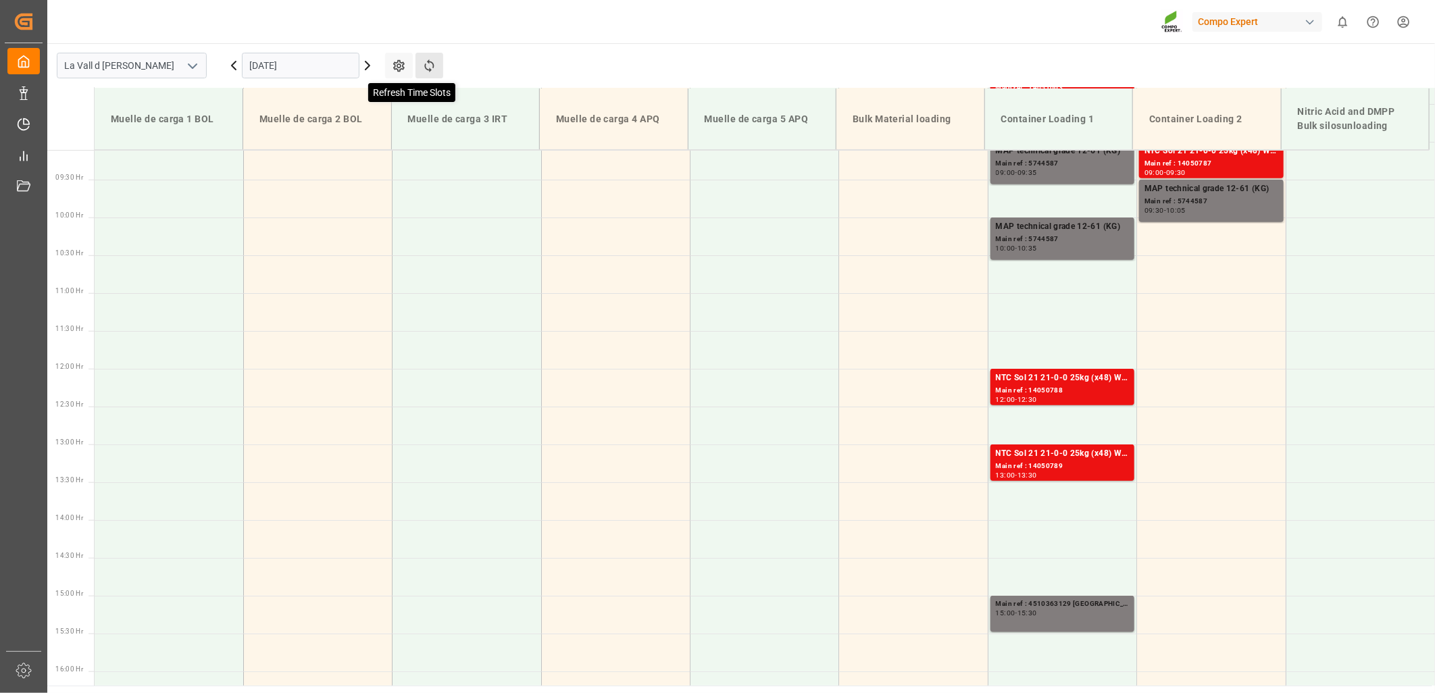
click at [430, 63] on icon at bounding box center [429, 66] width 14 height 14
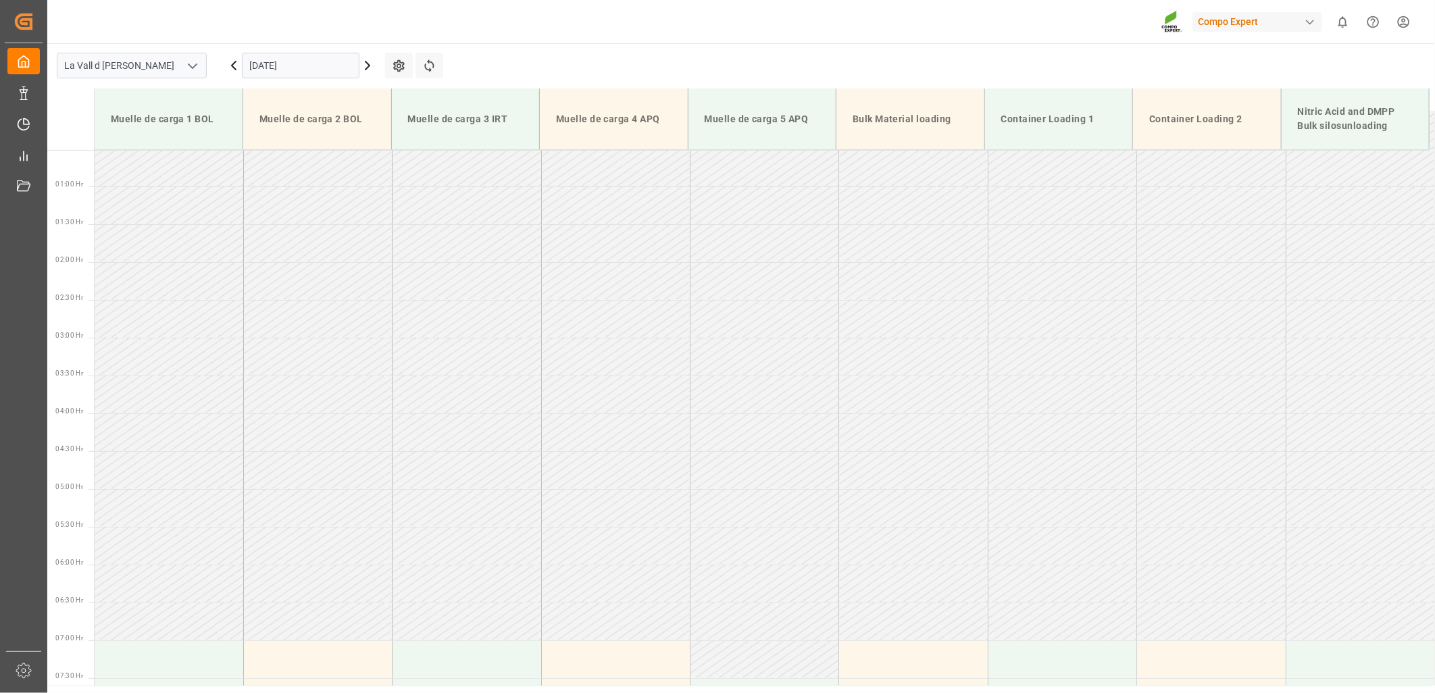
scroll to position [0, 0]
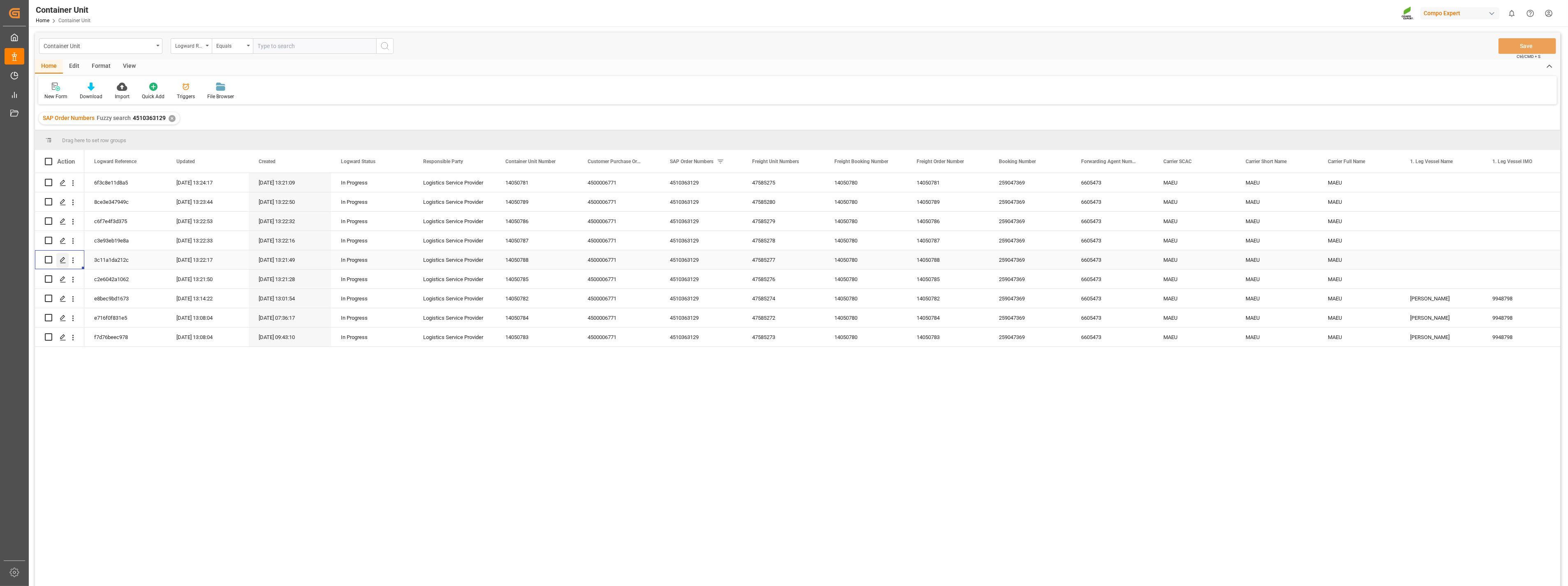
click at [63, 259] on icon "Press SPACE to select this row." at bounding box center [63, 260] width 7 height 7
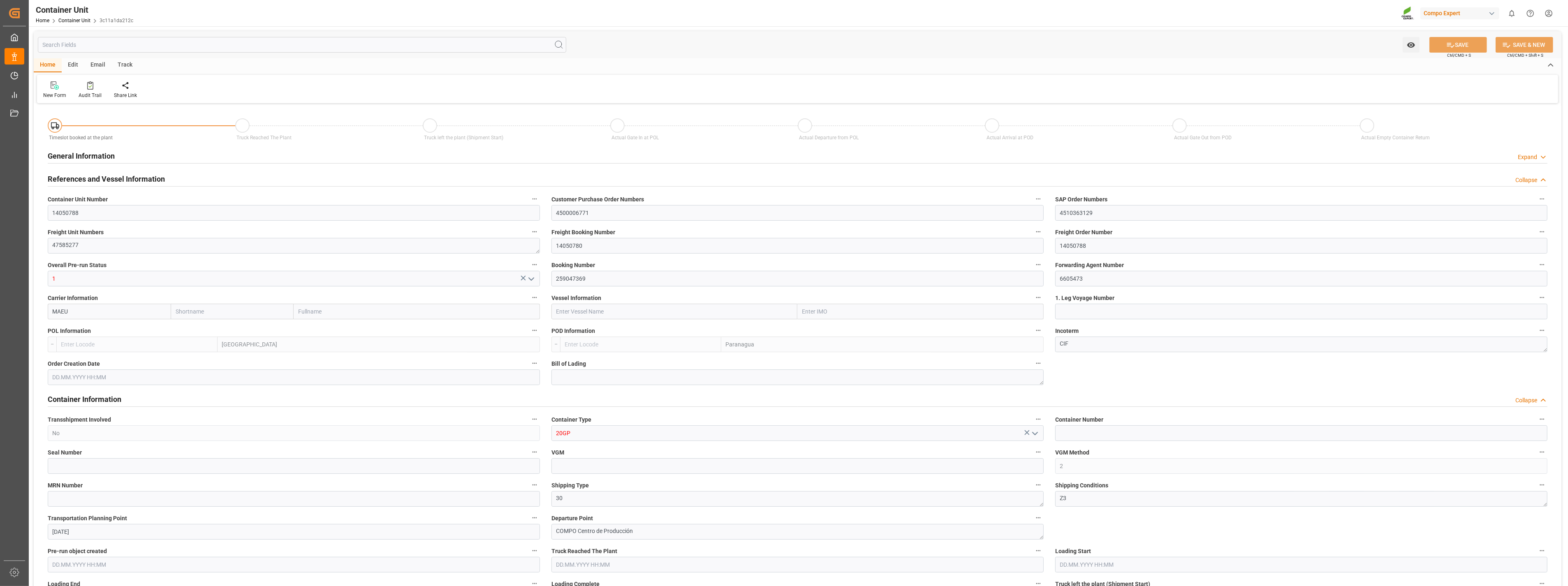
type input "MAEU"
type input "ESVLC"
type input "BRPNG"
type input "10"
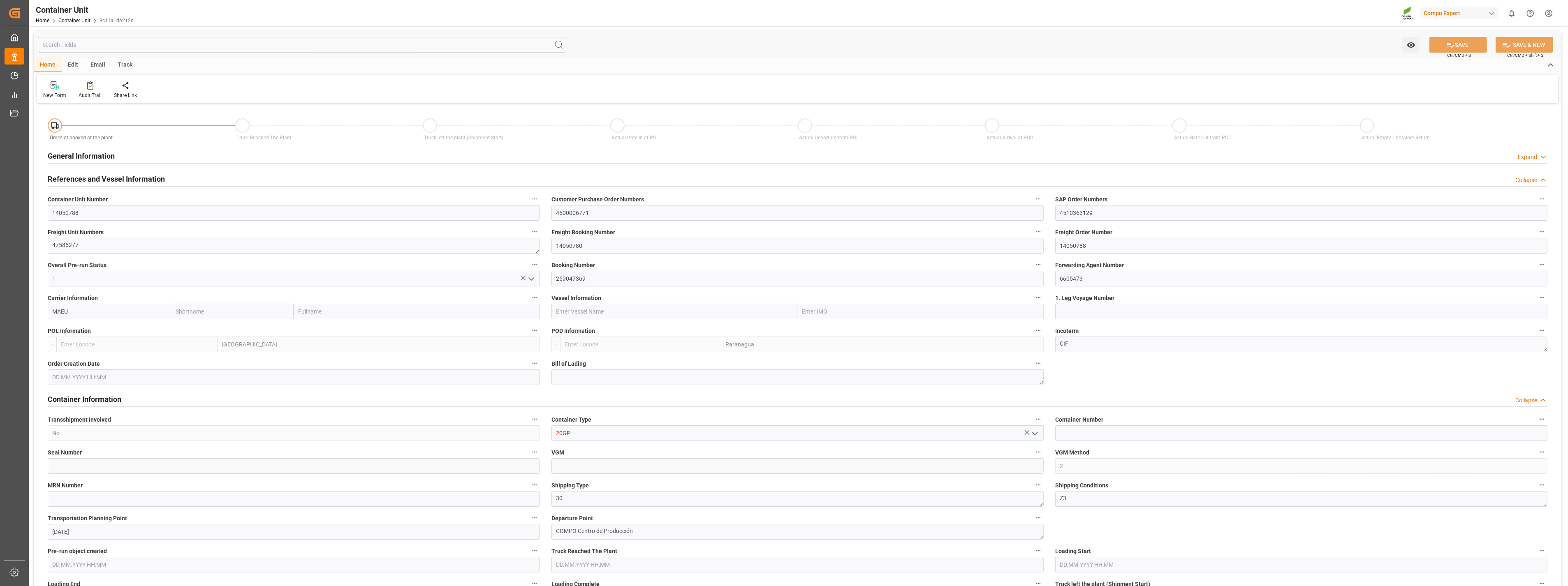
type input "0"
type input "10"
type input "0"
type input "180"
type input "24576"
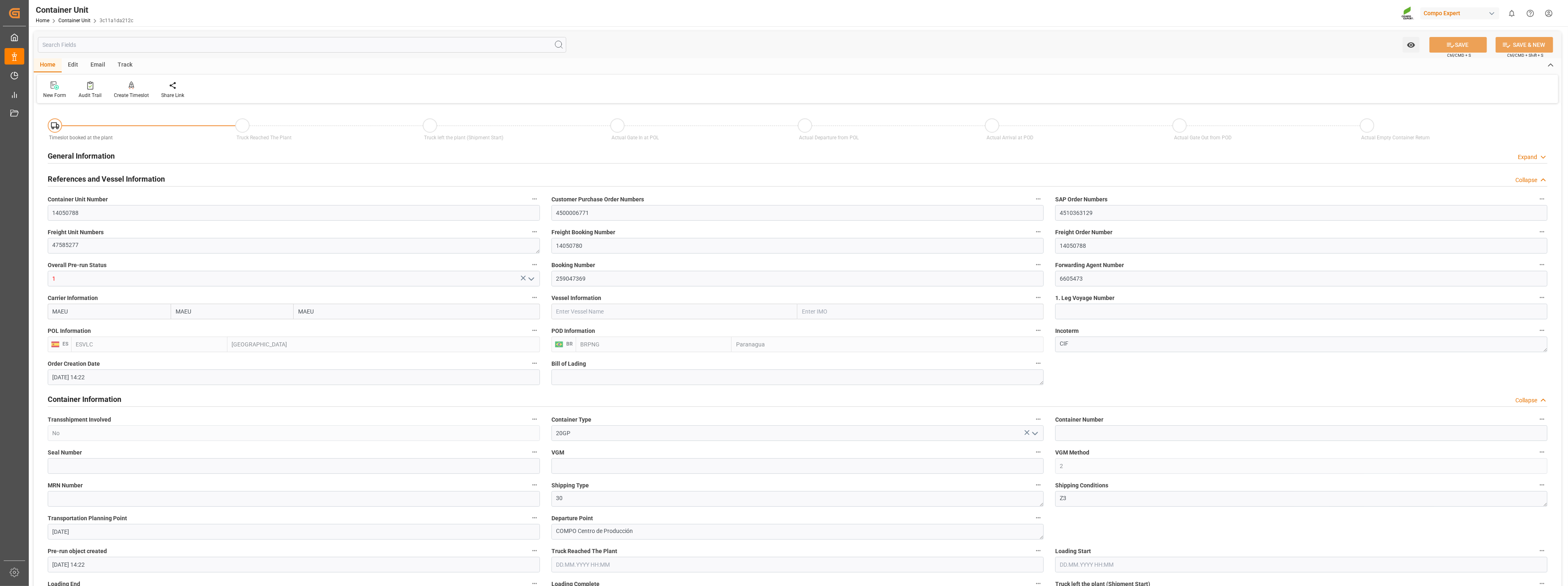
type input "[DATE] 14:22"
type input "[DATE]"
click at [134, 91] on div "Create Timeslot" at bounding box center [131, 90] width 47 height 18
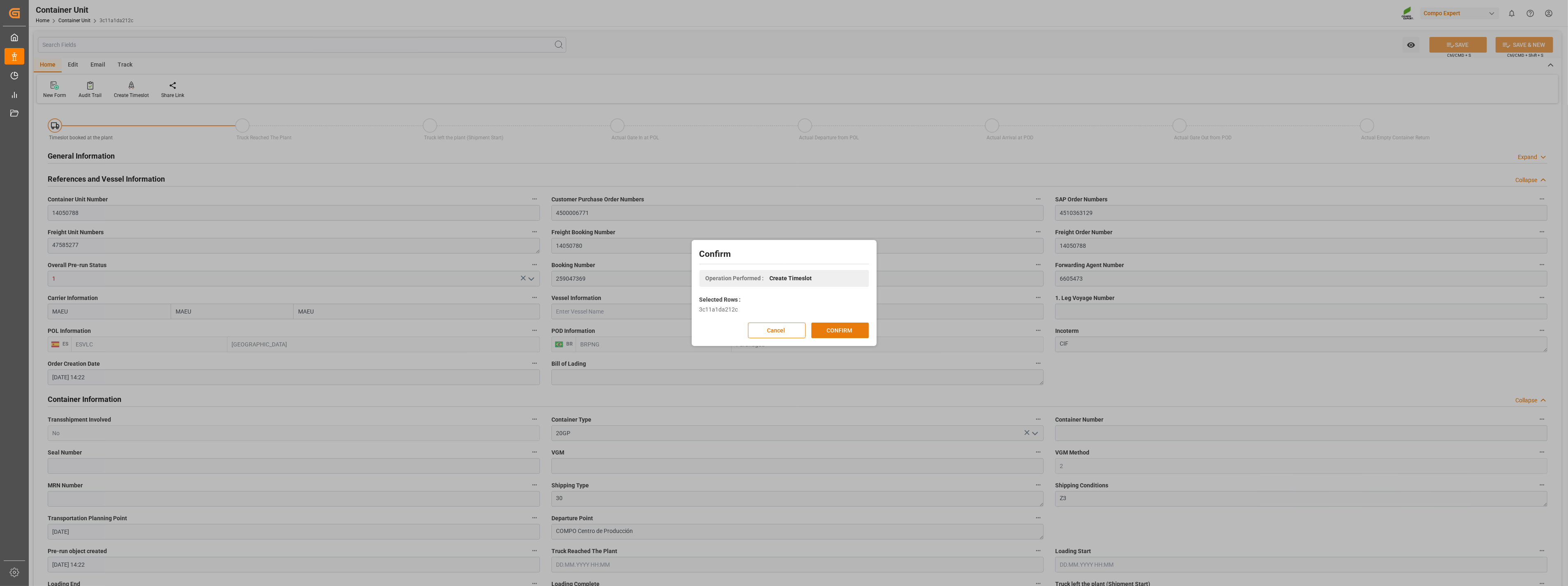
click at [858, 331] on button "CONFIRM" at bounding box center [840, 330] width 58 height 16
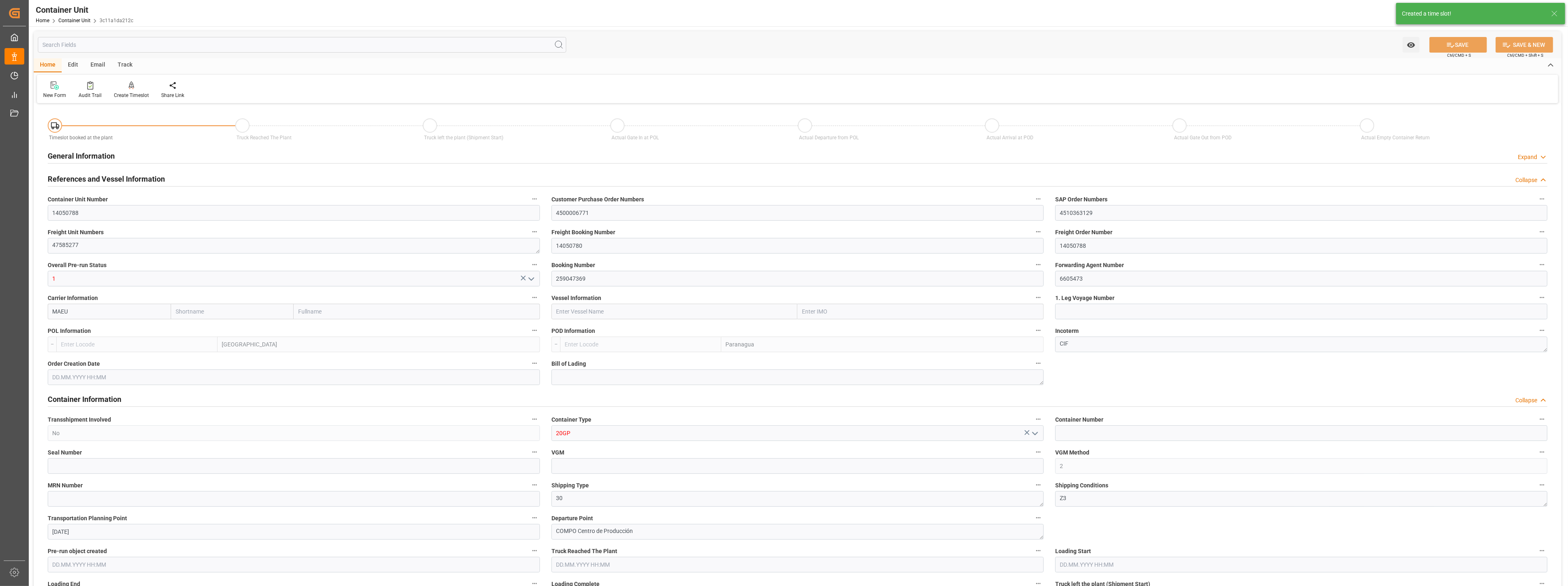
type input "MAEU"
type input "ESVLC"
type input "BRPNG"
type input "10"
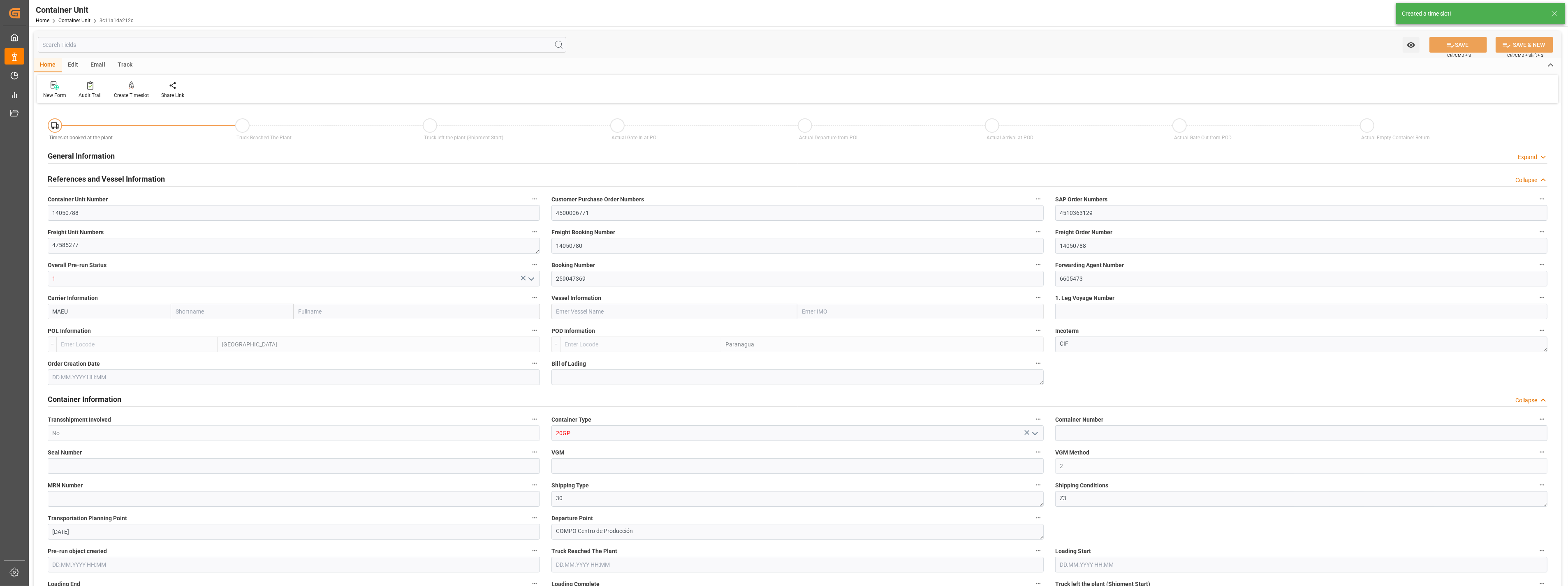
type input "0"
type input "10"
type input "0"
type input "180"
type input "24576"
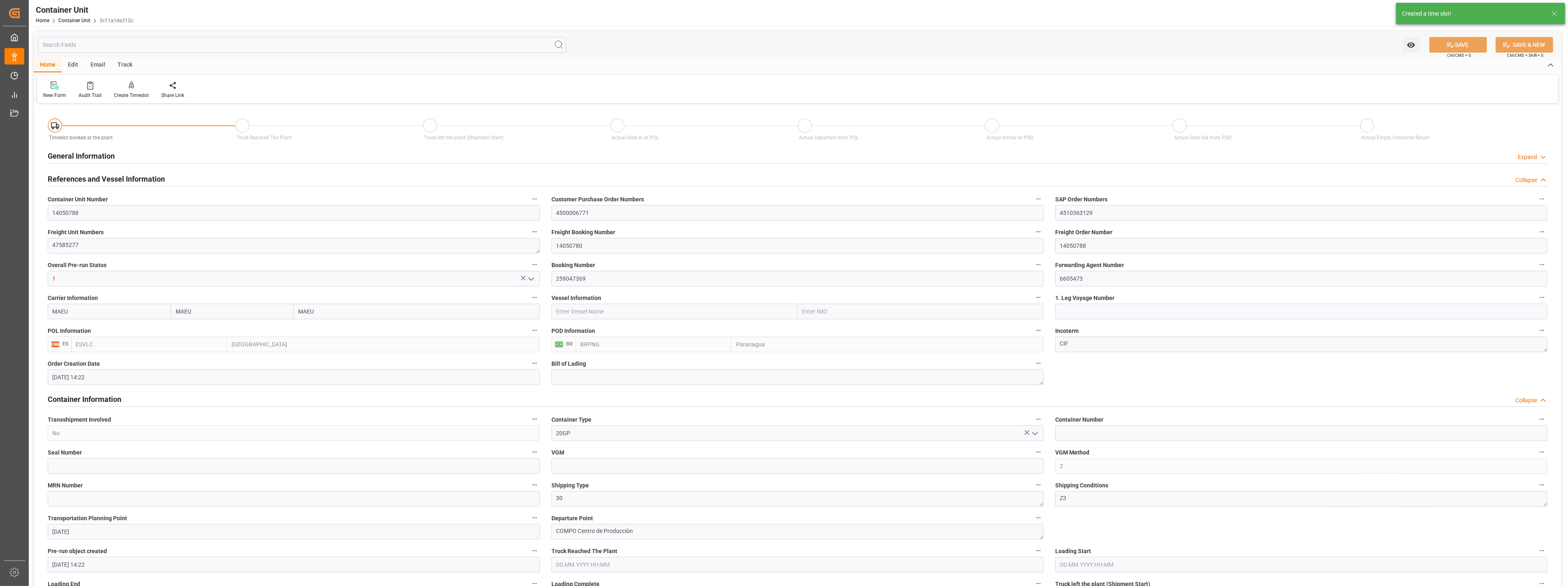
type input "[DATE] 14:22"
type input "[DATE]"
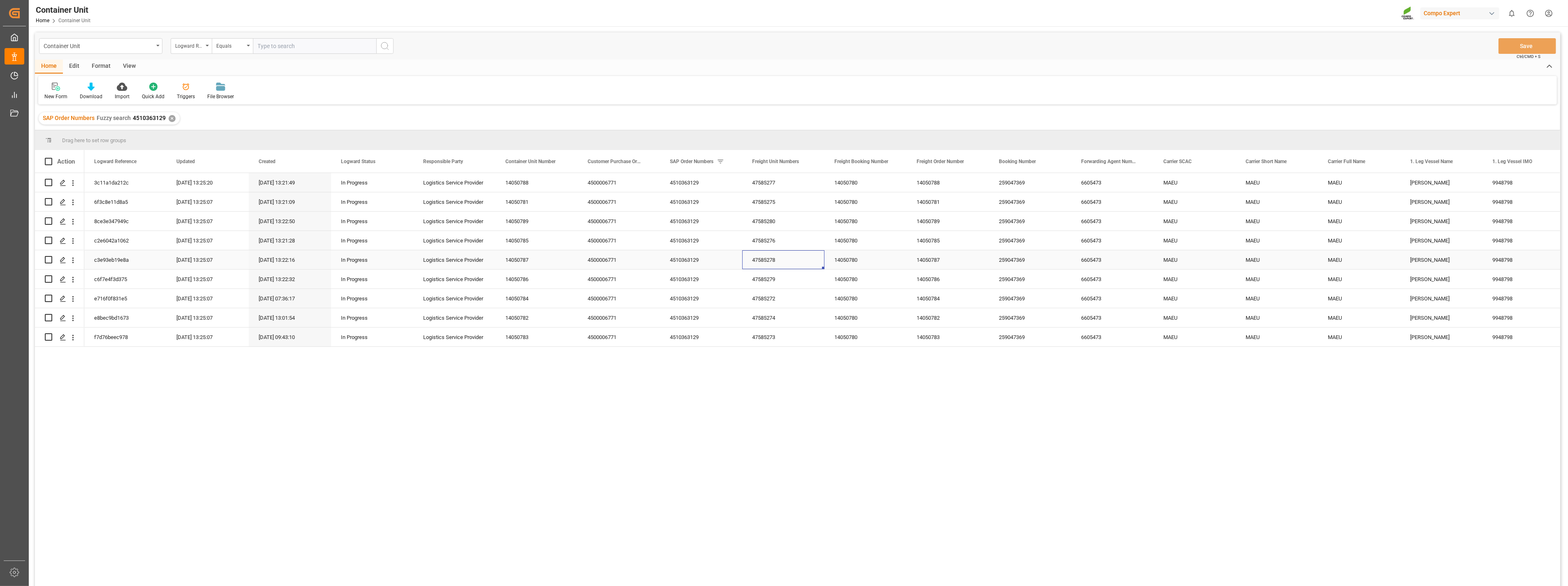
click at [761, 259] on div "47585278" at bounding box center [783, 259] width 82 height 19
click at [58, 257] on div "Press SPACE to select this row." at bounding box center [63, 260] width 12 height 15
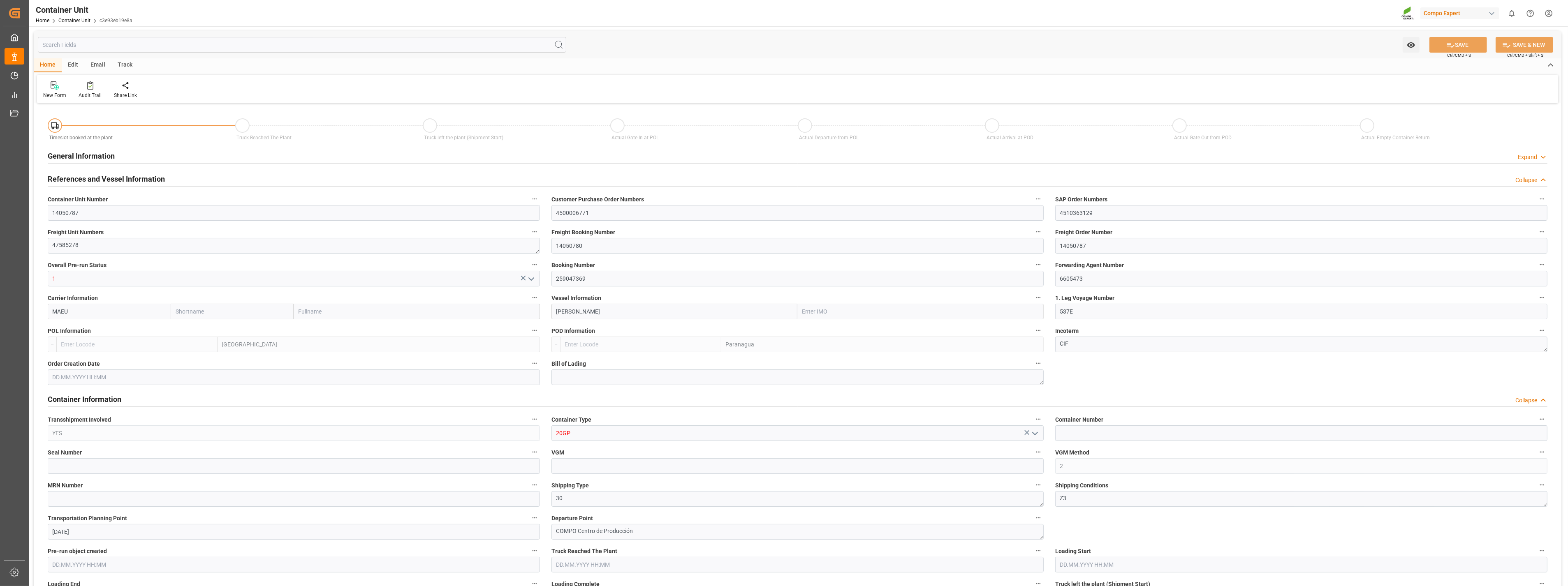
type input "MAEU"
type input "9948798"
type input "ESVLC"
type input "BRPNG"
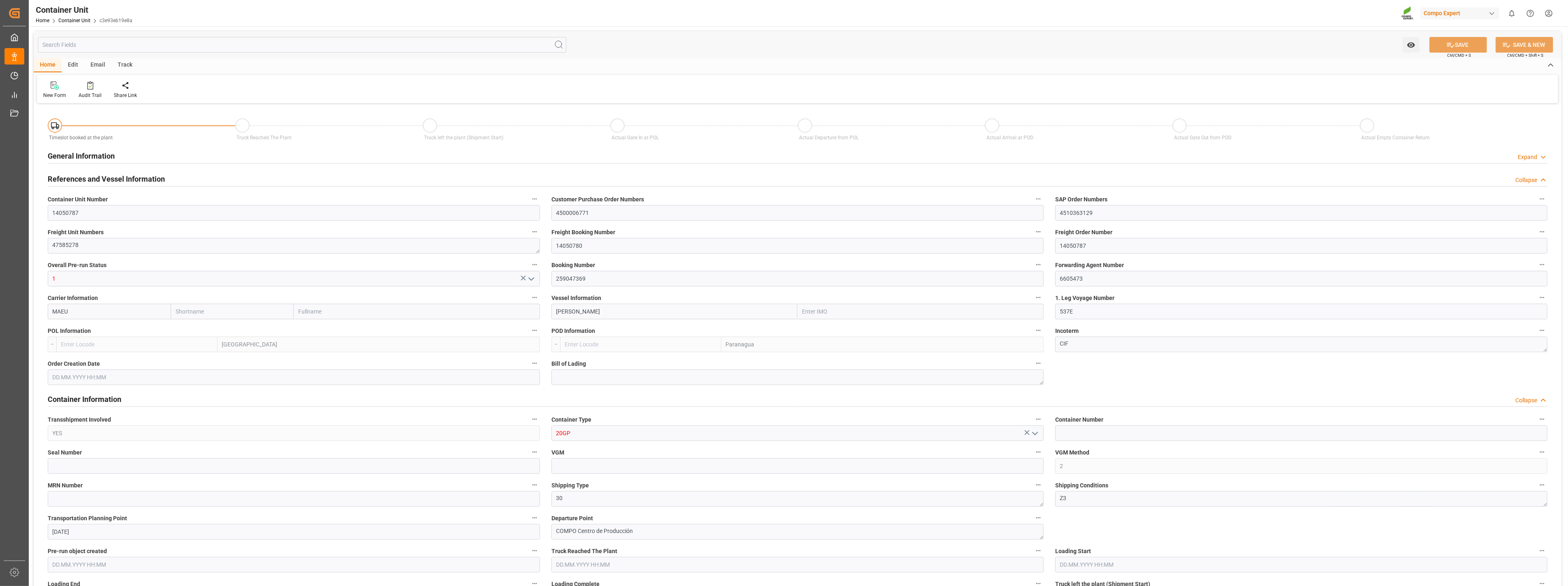
type input "10"
type input "0"
type input "10"
type input "0"
type input "180"
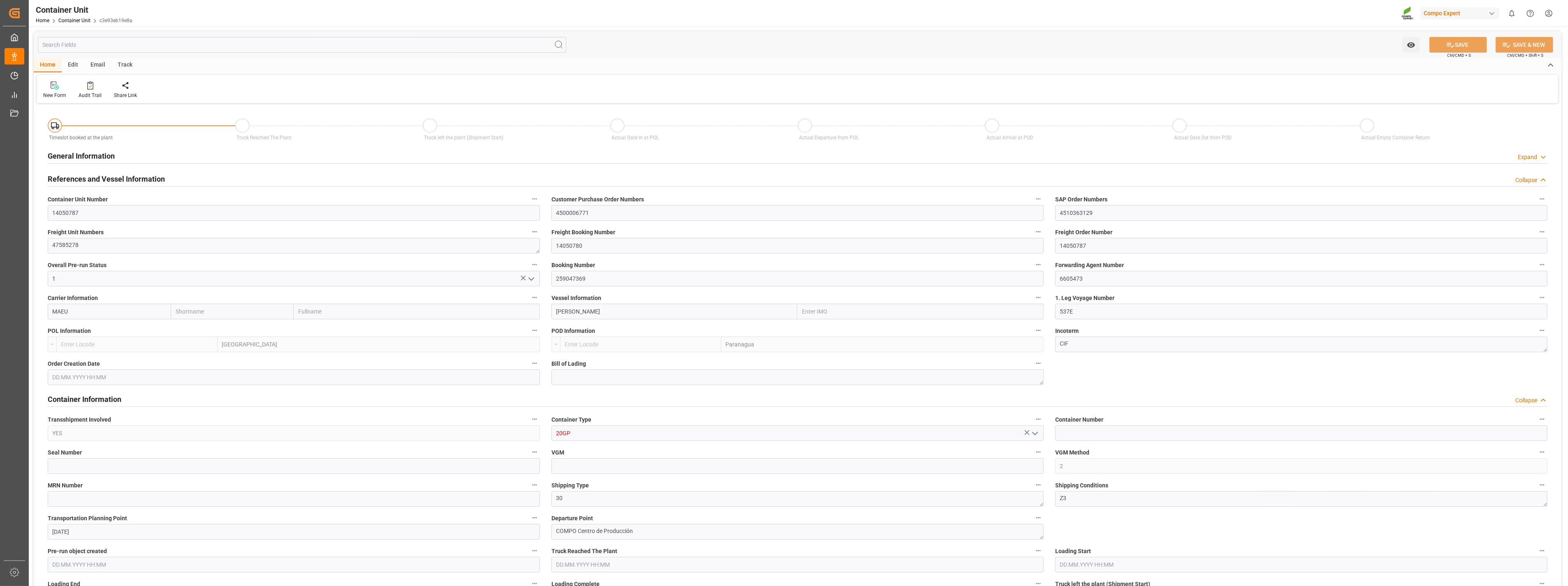
type input "24576"
type input "ESVLC"
type input "BRPNG"
type input "[DATE] 14:22"
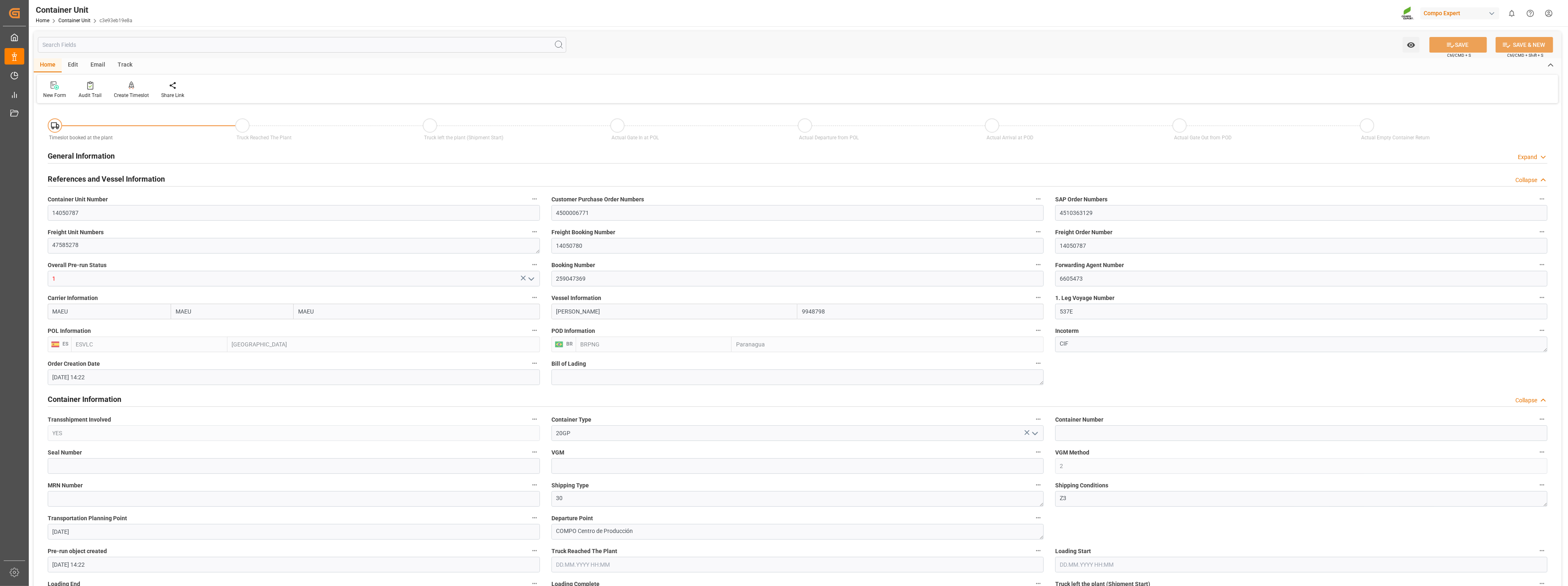
type input "[DATE]"
type input "[DATE] 09:00"
type input "[DATE] 10:00"
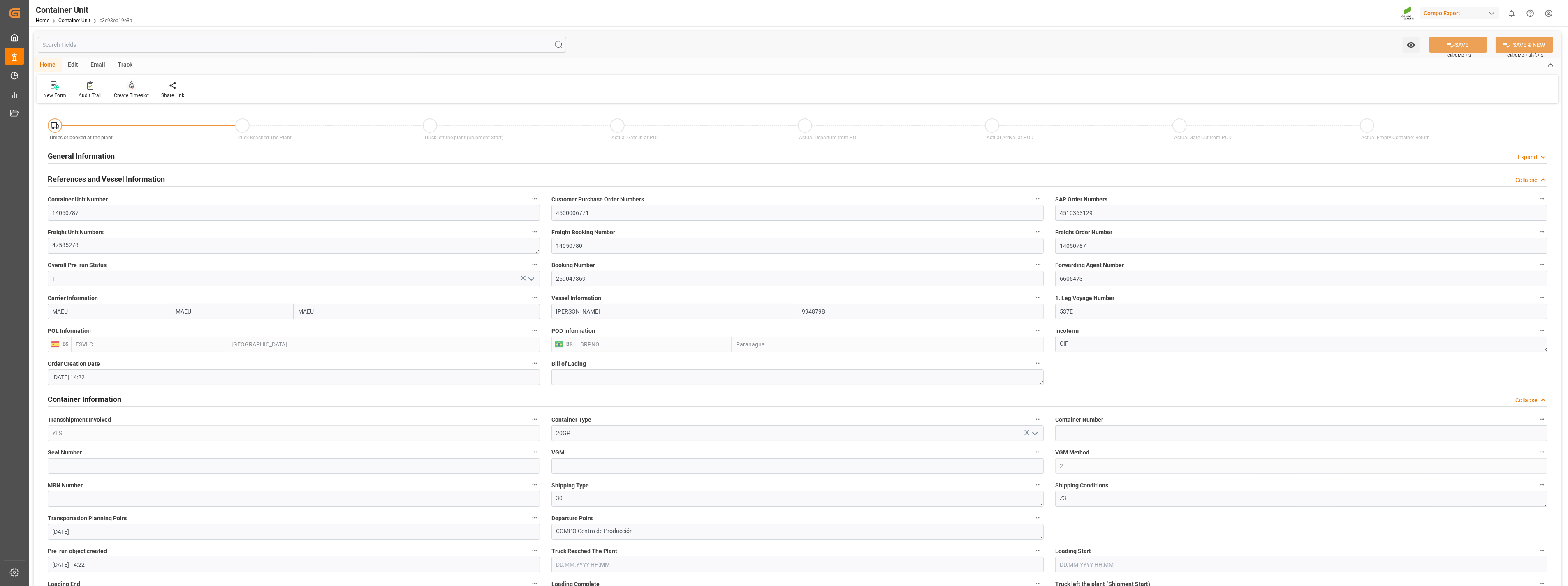
click at [128, 86] on icon at bounding box center [131, 85] width 5 height 7
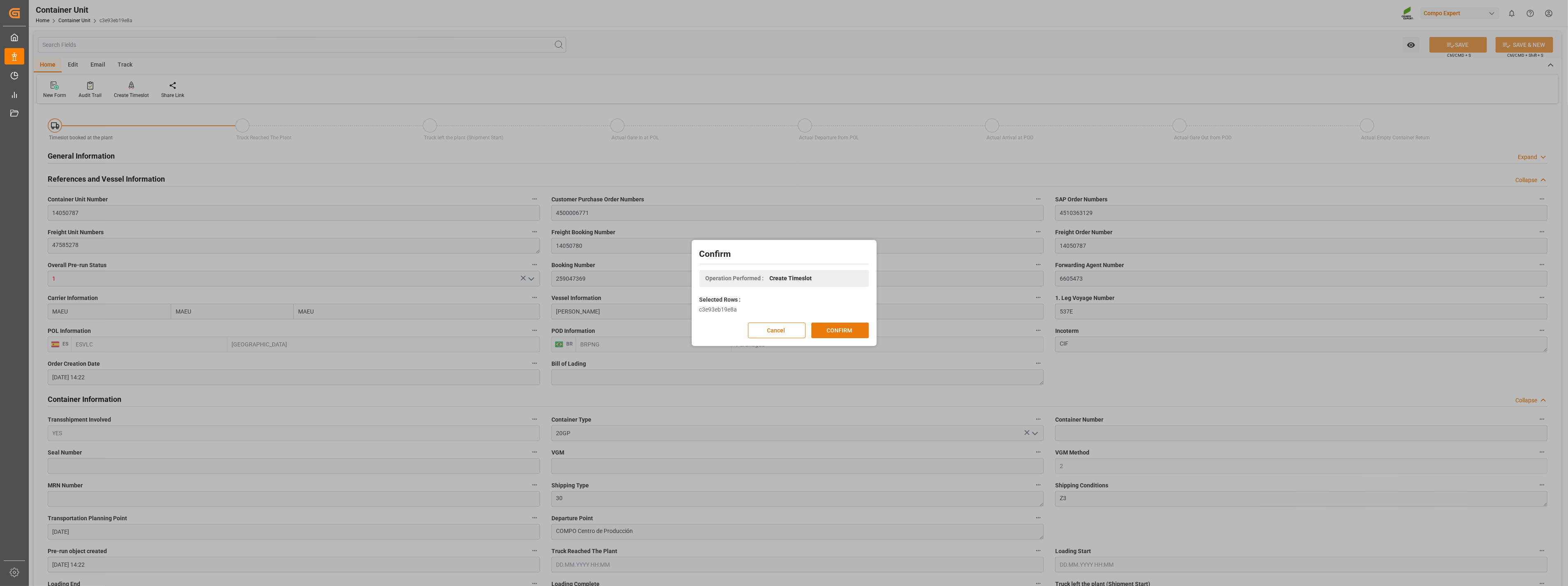
click at [840, 327] on button "CONFIRM" at bounding box center [840, 330] width 58 height 16
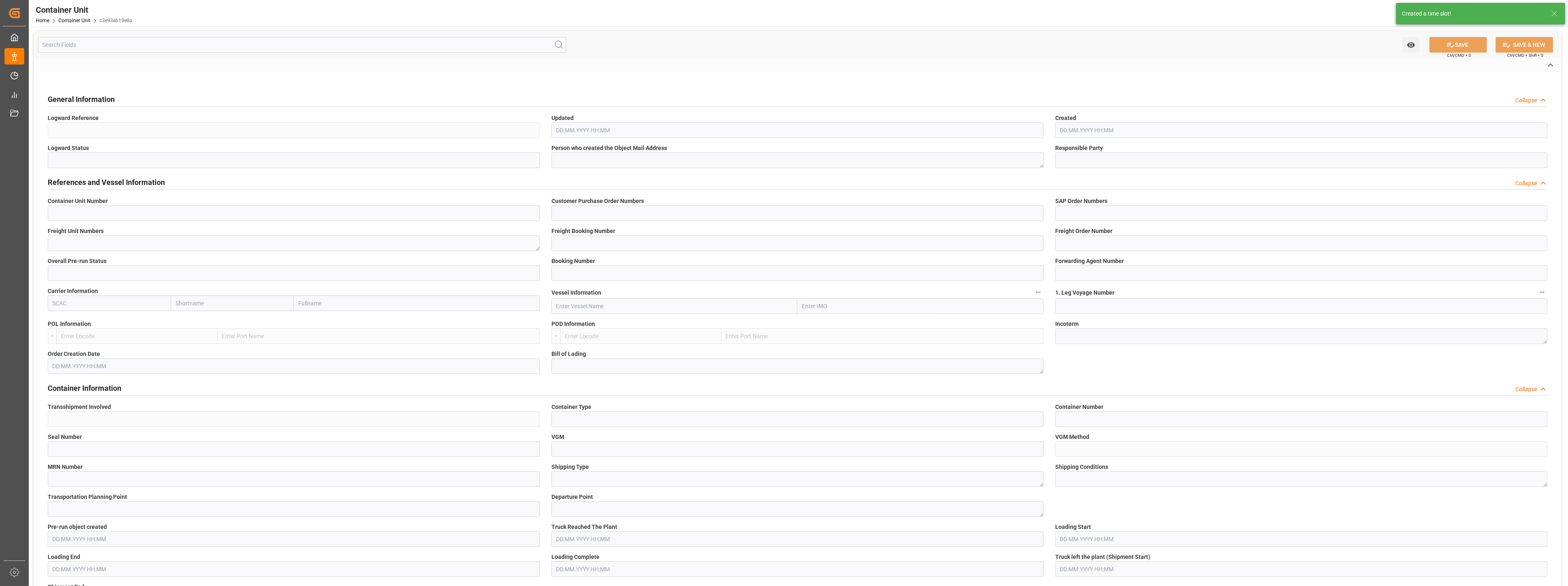
type input "14050787"
type input "4500006771"
type input "4510363129"
type textarea "47585278"
type input "14050780"
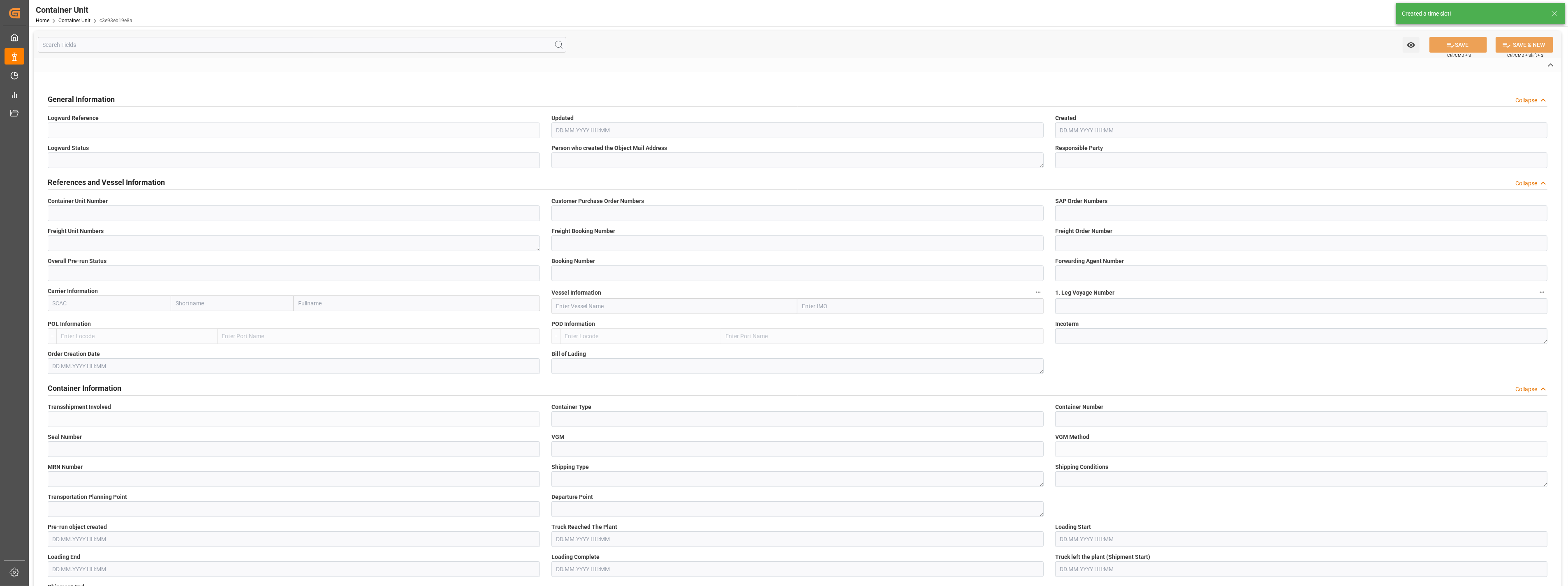
type input "14050787"
type input "1"
type input "259047369"
type input "6605473"
type input "MAEU"
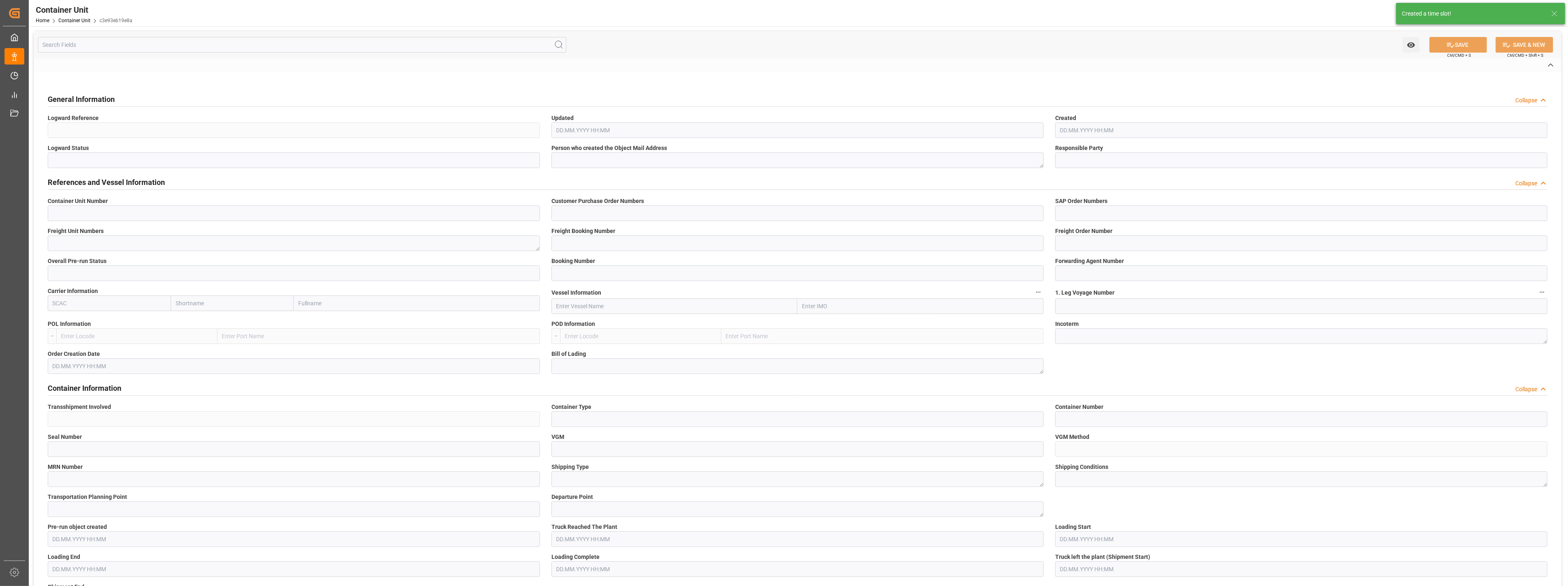
type input "[PERSON_NAME]"
type input "537E"
type input "[GEOGRAPHIC_DATA]"
type input "Paranagua"
type textarea "CIF"
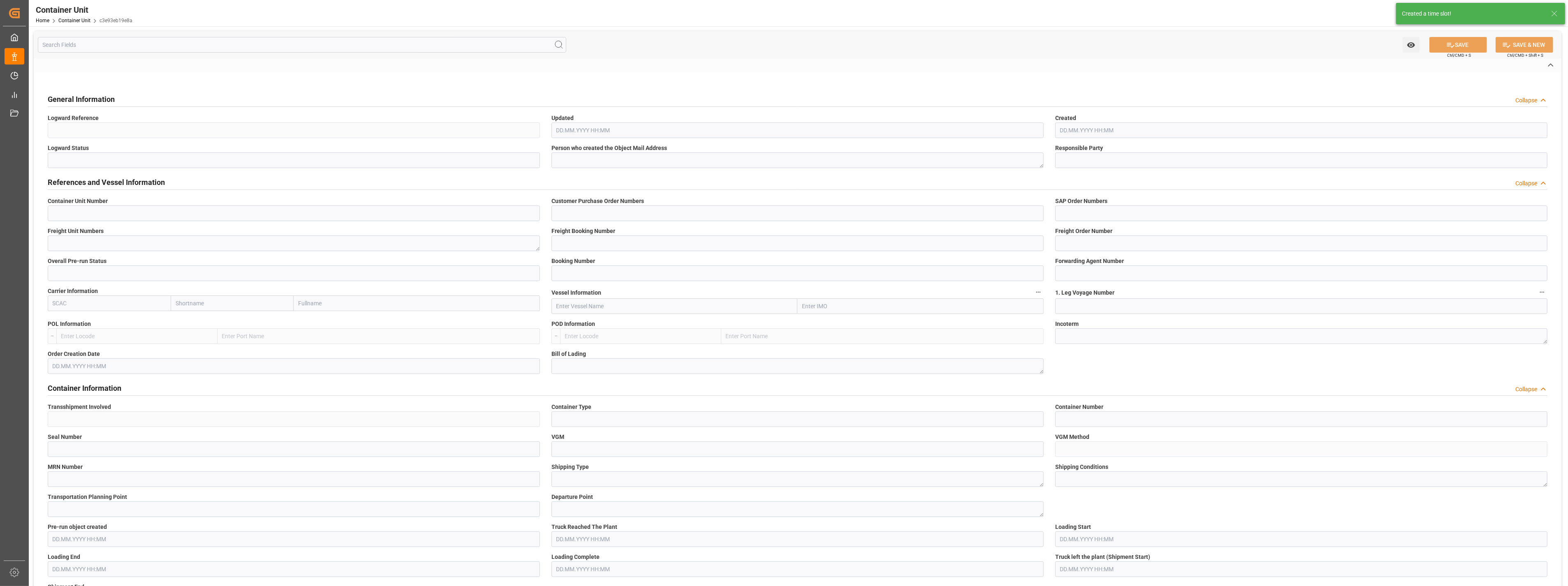
type input "YES"
type input "20GP"
type input "2"
type textarea "30"
type textarea "Z3"
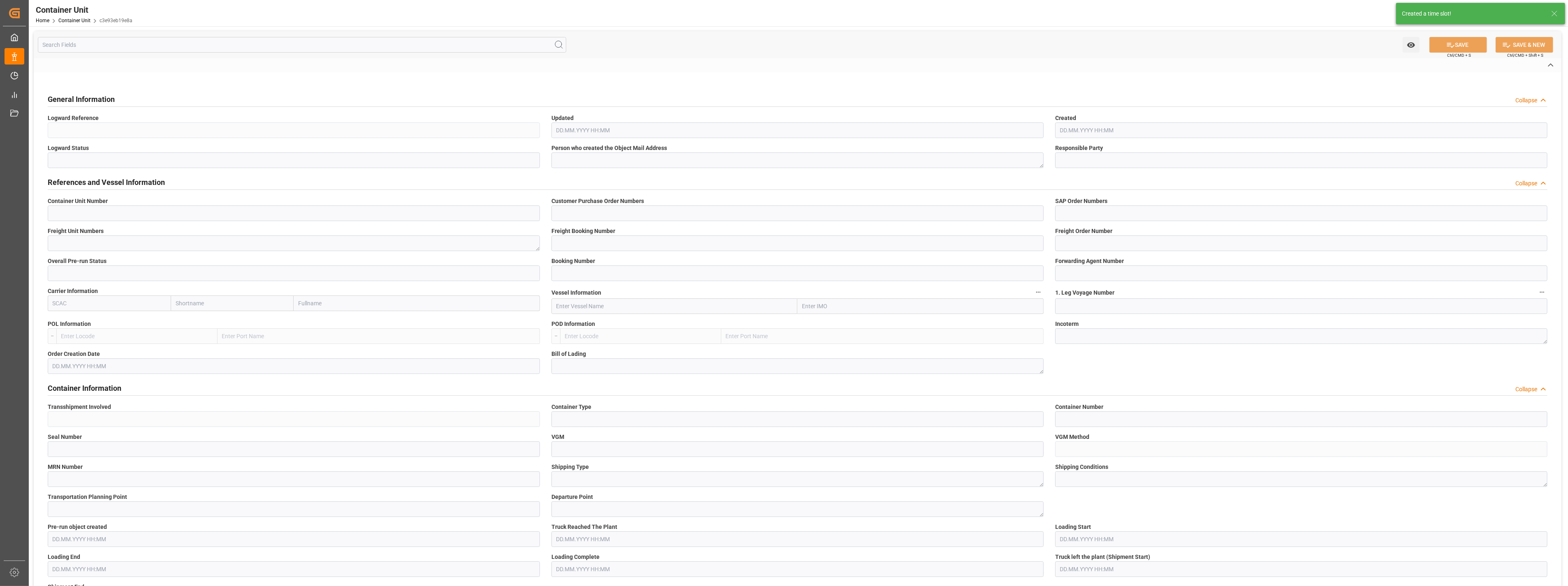
type input "[DATE]"
type textarea "COMPO Centro de Producción"
type textarea "12600"
type input "[GEOGRAPHIC_DATA]"
type textarea "01317-890"
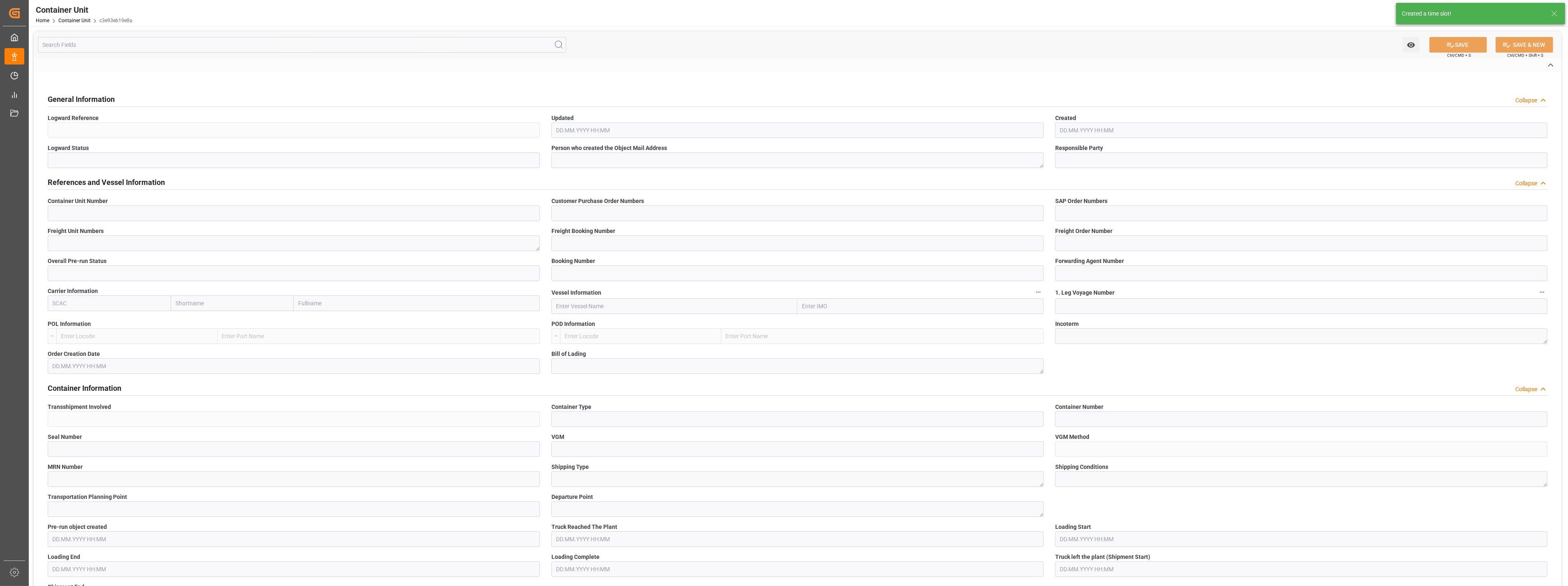
type input "[GEOGRAPHIC_DATA]"
type input "EUR"
type textarea "[DATE]"
type textarea "NTC Sol 21 21-0-0 25kg (x48) WW"
type textarea "2588504000"
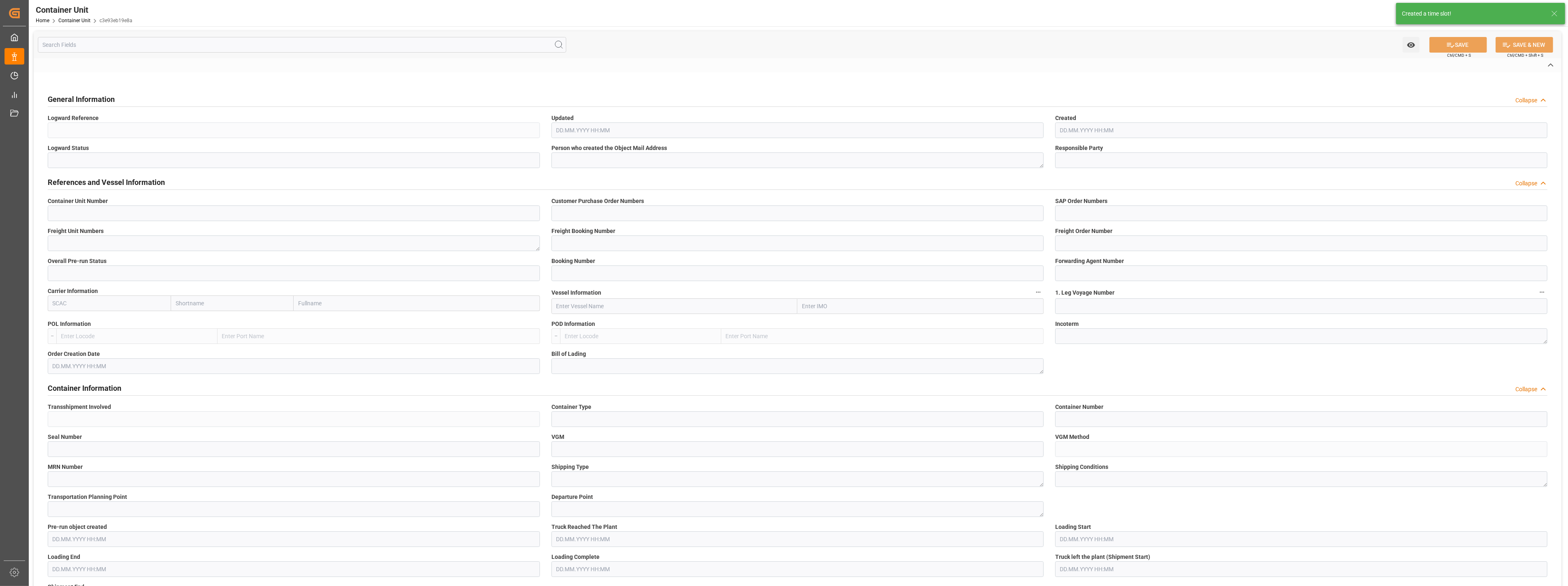
type input "[GEOGRAPHIC_DATA]"
type input "PARANAGUA"
type input "MAEU"
type input "9948798"
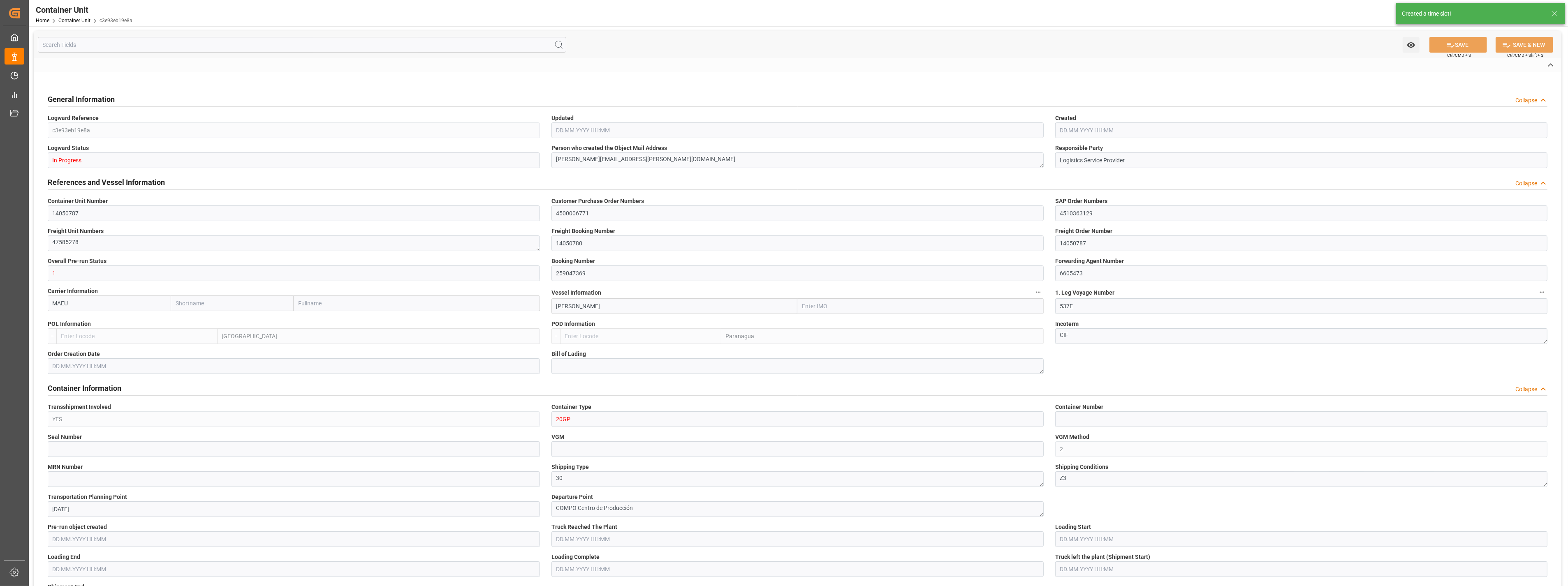
type input "ESVLC"
type input "BRPNG"
type input "10"
type input "0"
type input "10"
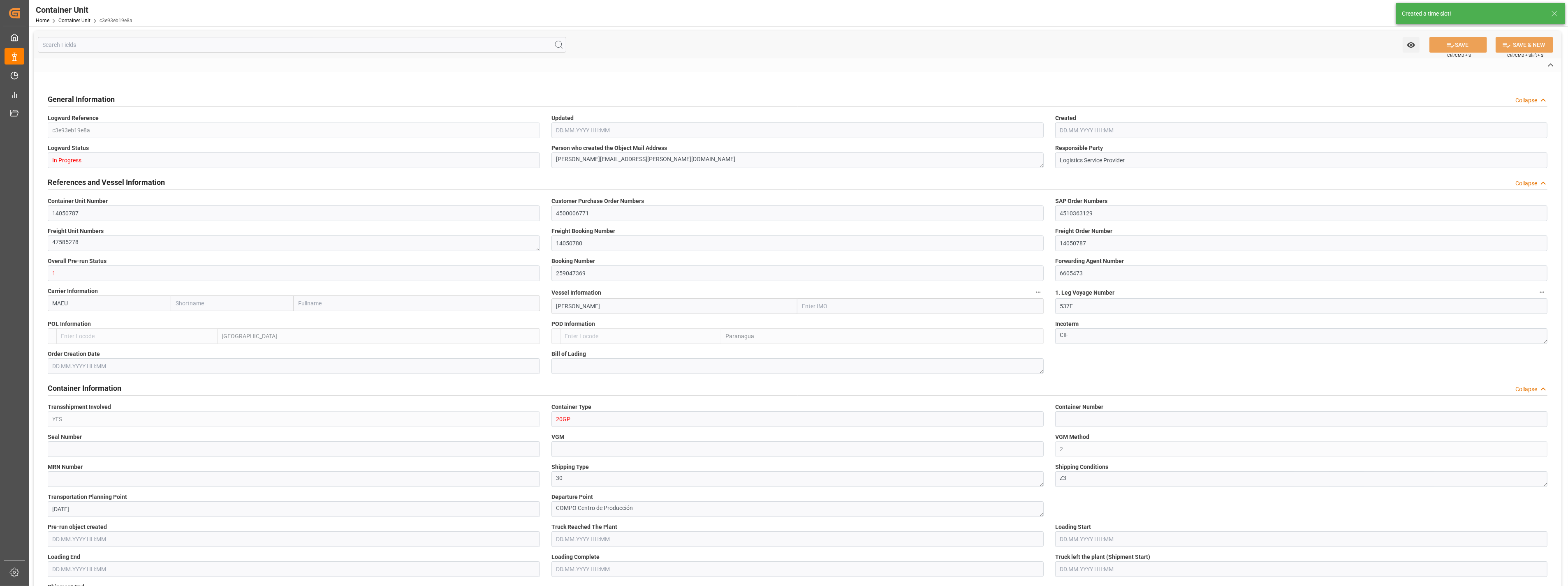
type input "0"
type input "180"
type input "24576"
type input "ESVLC"
type input "BRPNG"
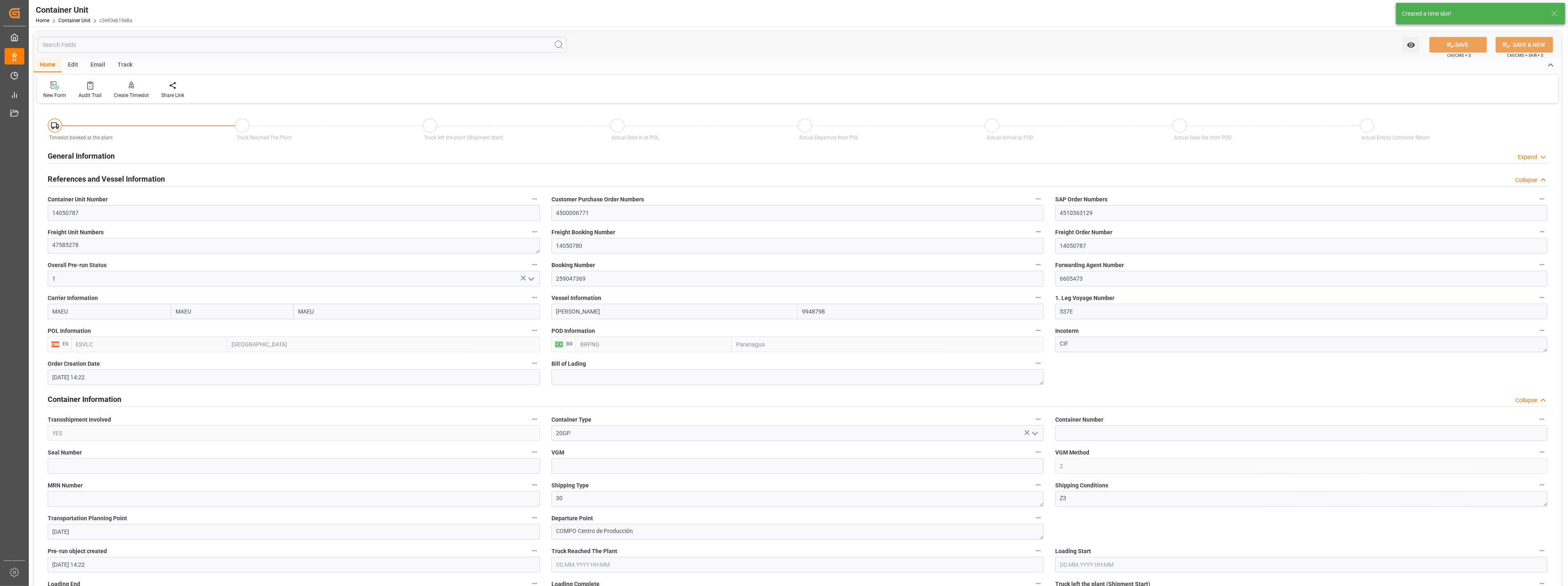
type input "[DATE] 14:22"
type input "[DATE]"
type input "[DATE] 09:00"
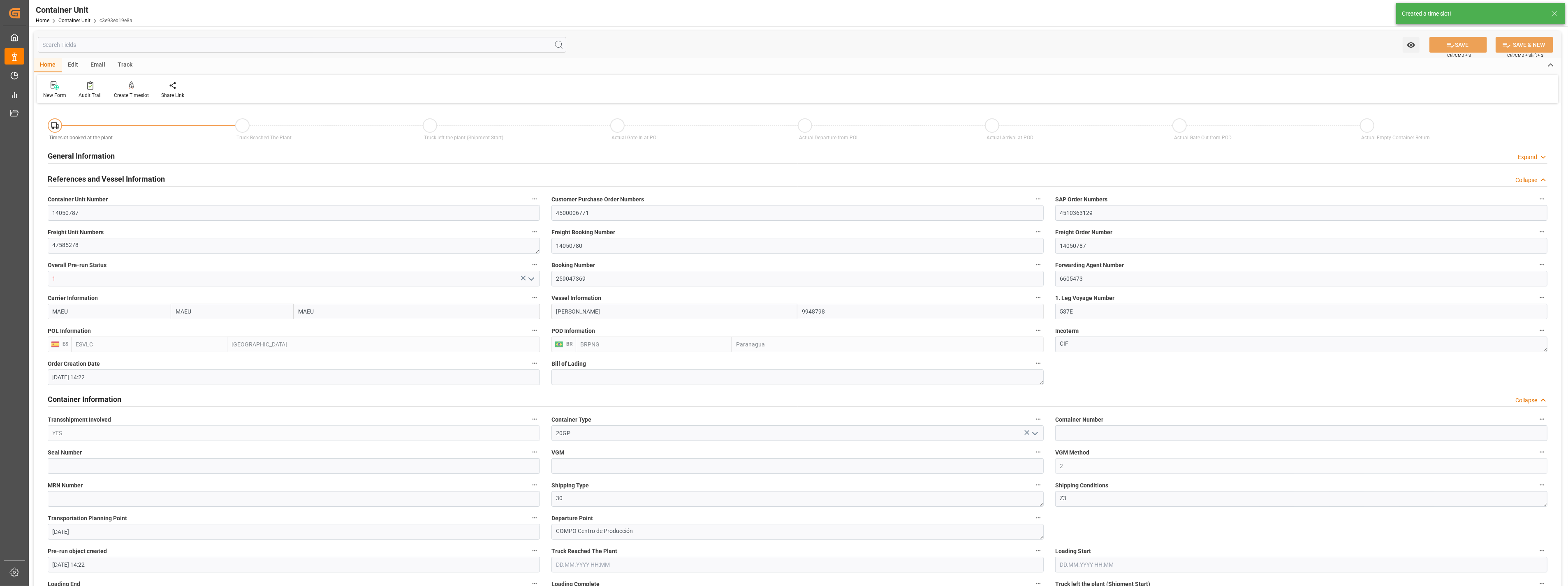
type input "[DATE] 10:00"
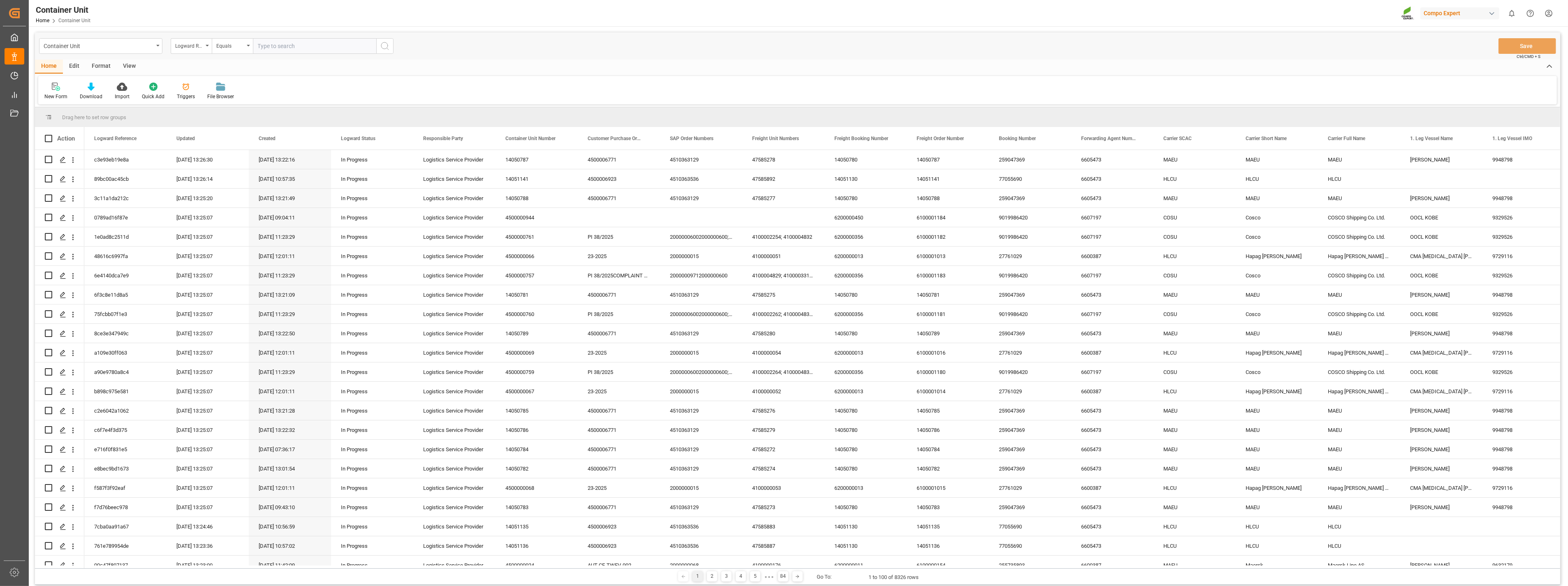
click at [312, 42] on input "text" at bounding box center [314, 46] width 124 height 16
paste input "4510363129"
type input "4510363129"
click at [208, 45] on icon "open menu" at bounding box center [207, 46] width 3 height 2
type input "sap"
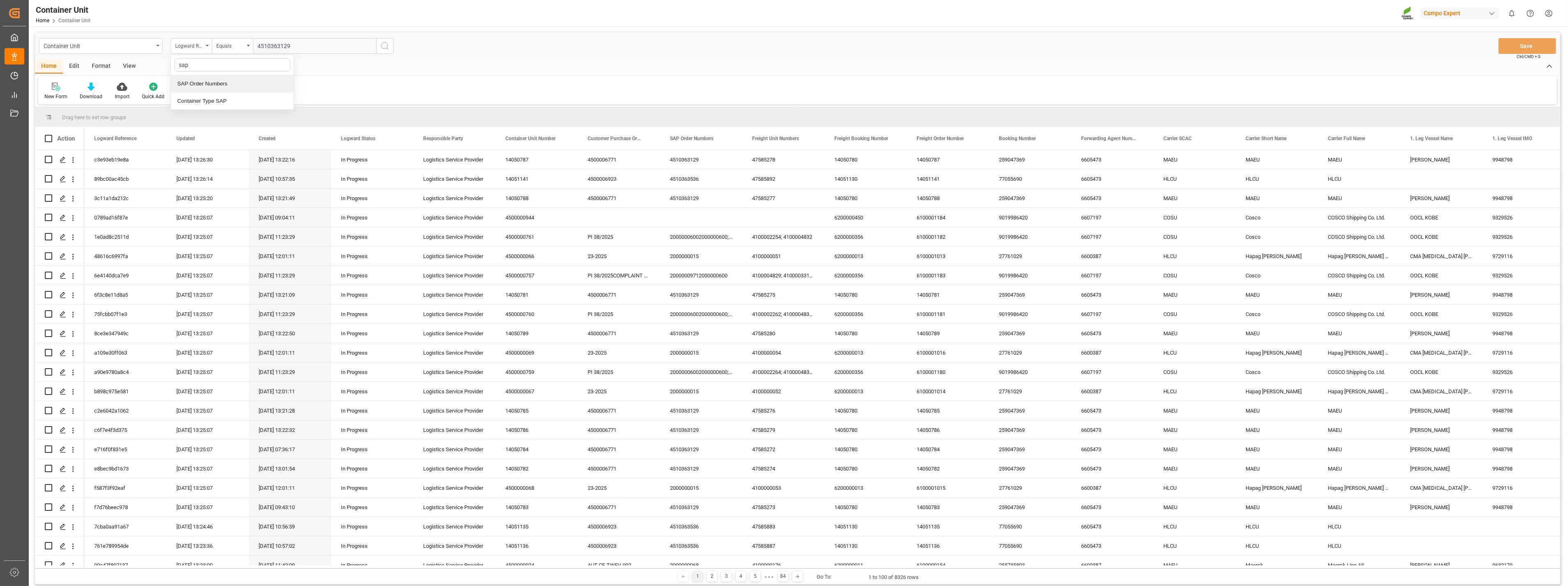
click at [217, 84] on div "SAP Order Numbers" at bounding box center [232, 84] width 122 height 17
drag, startPoint x: 289, startPoint y: 38, endPoint x: 290, endPoint y: 47, distance: 9.1
click at [289, 39] on input "text" at bounding box center [314, 46] width 124 height 16
paste input "4510363129"
type input "4510363129;"
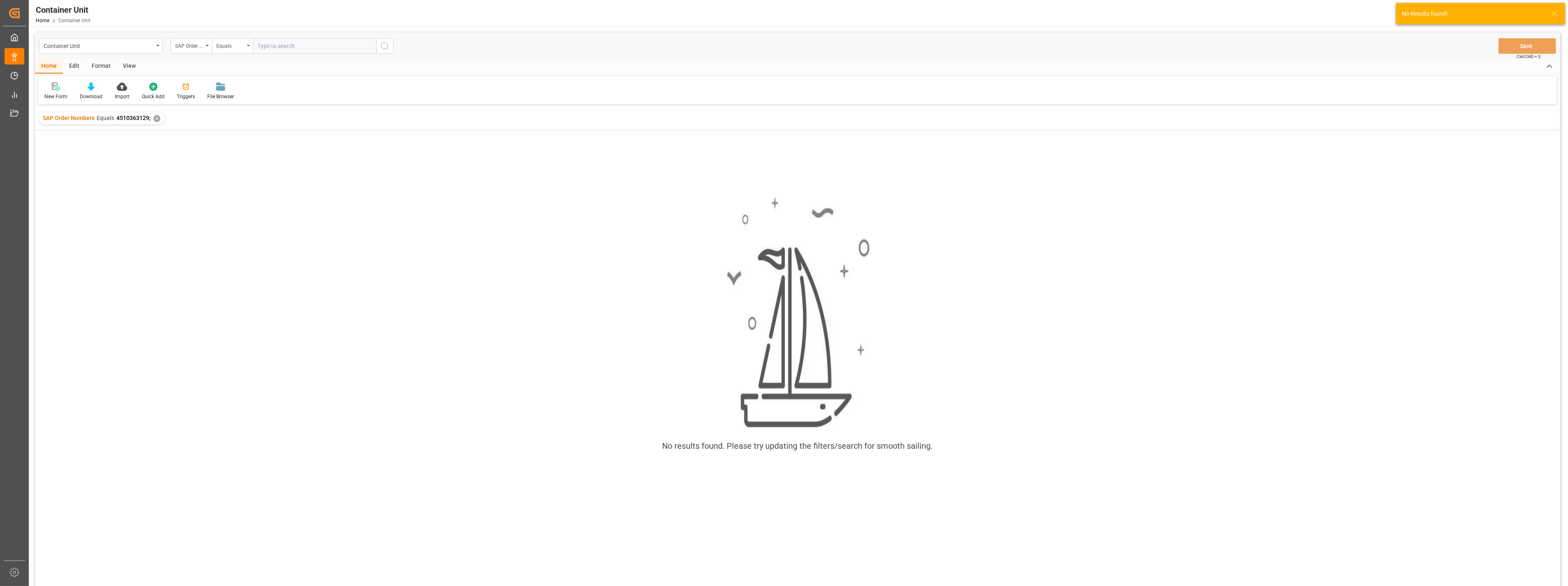
click at [136, 120] on span "4510363129;" at bounding box center [133, 117] width 34 height 7
click at [200, 47] on div "SAP Order Numbers" at bounding box center [189, 45] width 28 height 10
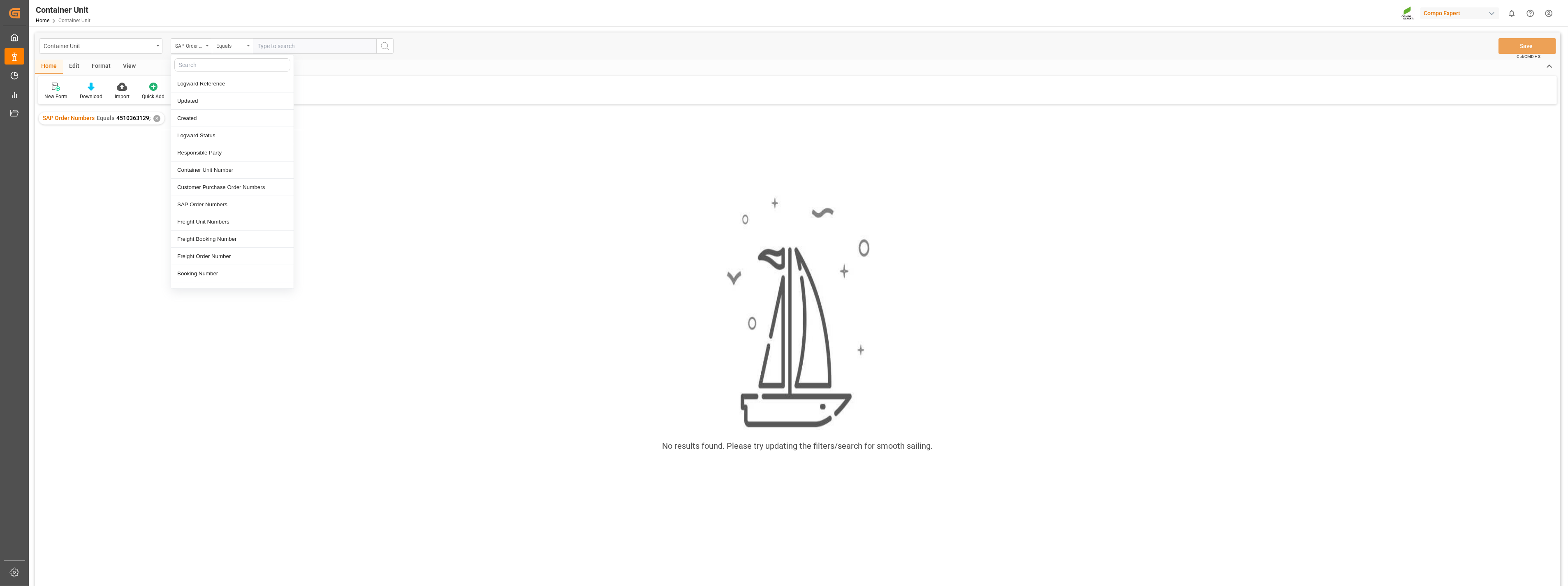
click at [243, 47] on div "Equals" at bounding box center [230, 45] width 28 height 10
click at [506, 87] on div "New Form Download Import Quick Add Triggers File Browser" at bounding box center [797, 90] width 1519 height 29
click at [248, 47] on div "Equals" at bounding box center [233, 46] width 41 height 16
click at [243, 102] on div "Fuzzy search" at bounding box center [273, 101] width 122 height 17
paste input "4510363129"
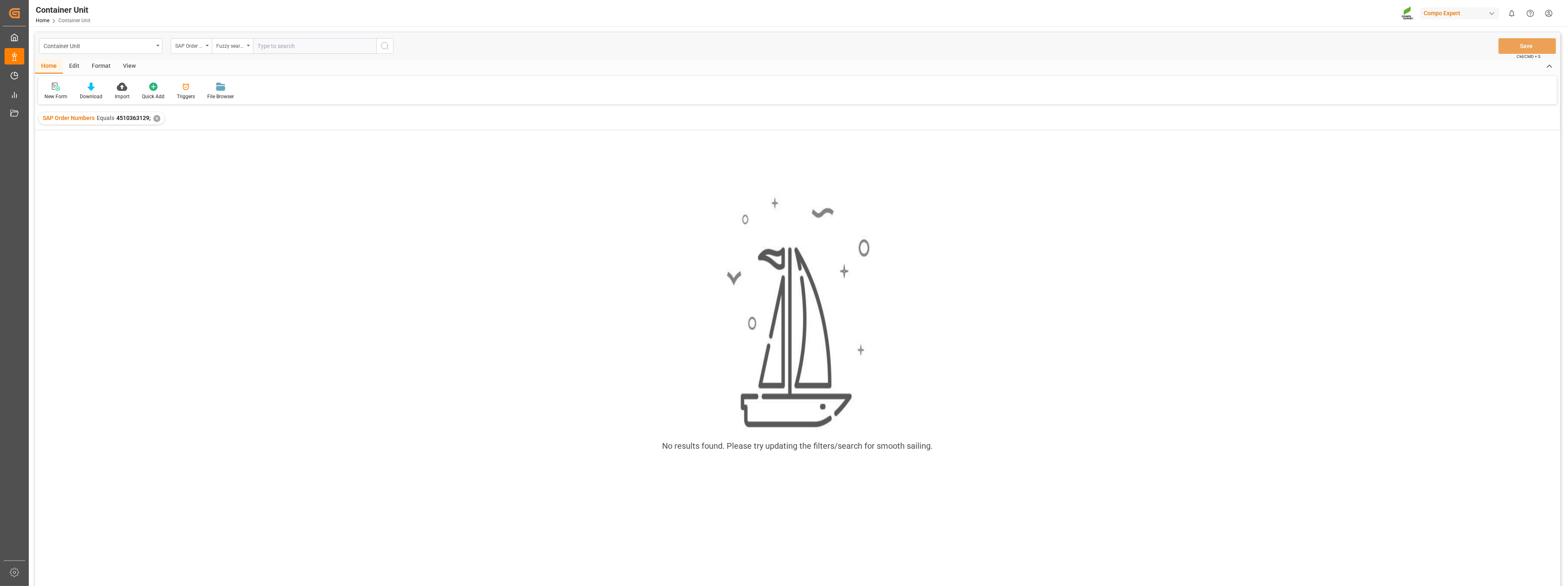
type input "4510363129"
click at [155, 117] on div "✕" at bounding box center [156, 118] width 7 height 7
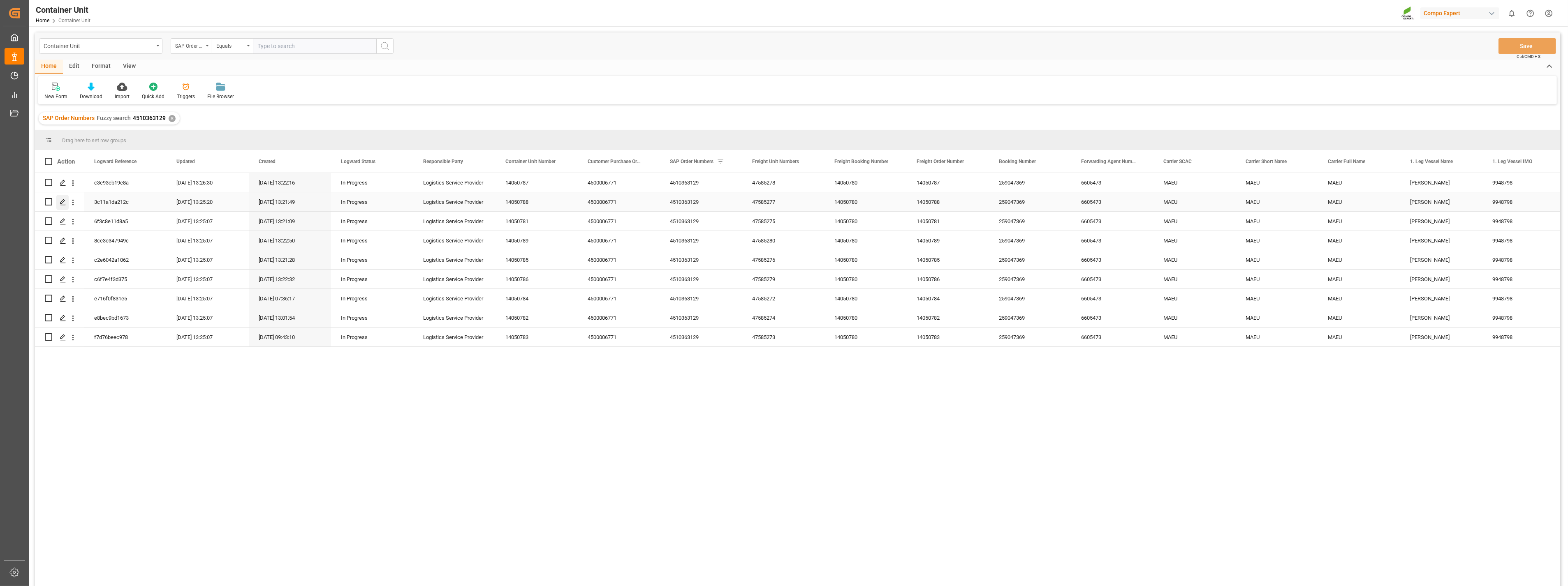
click at [64, 201] on icon "Press SPACE to select this row." at bounding box center [63, 202] width 7 height 7
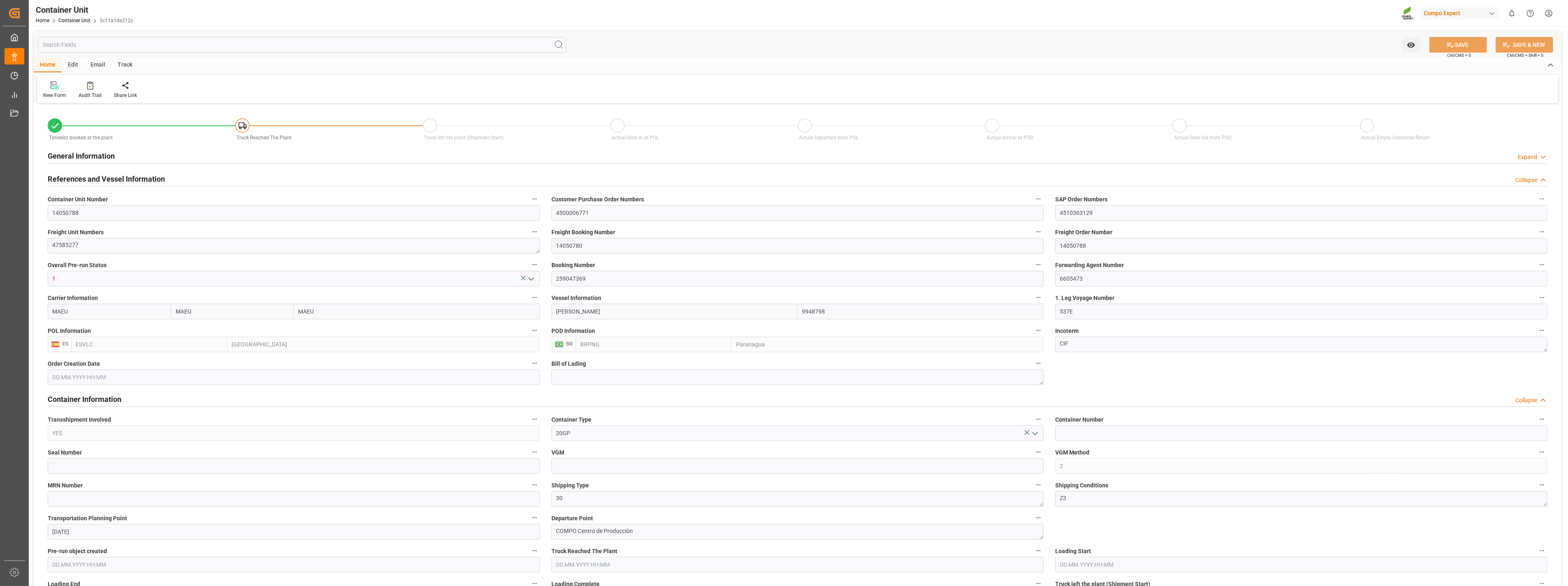
type input "MAEU"
type input "9948798"
type input "ESVLC"
type input "BRPNG"
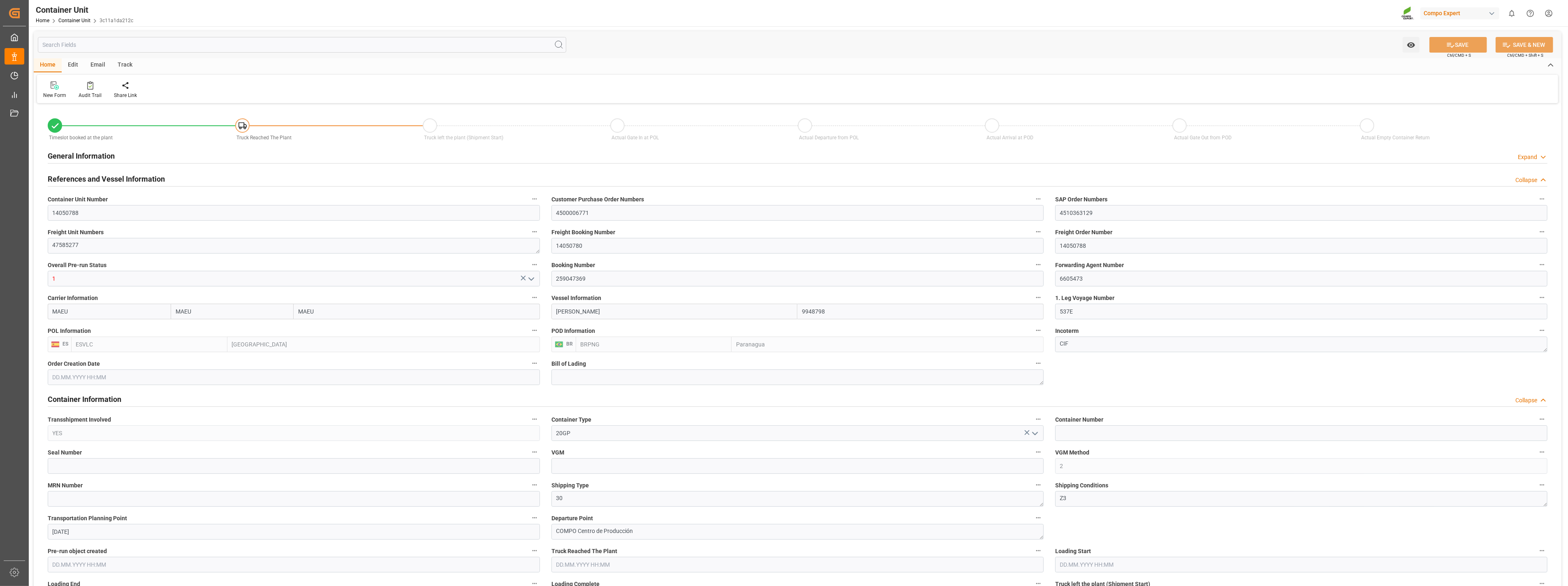
type input "10"
type input "0"
type input "10"
type input "0"
type input "180"
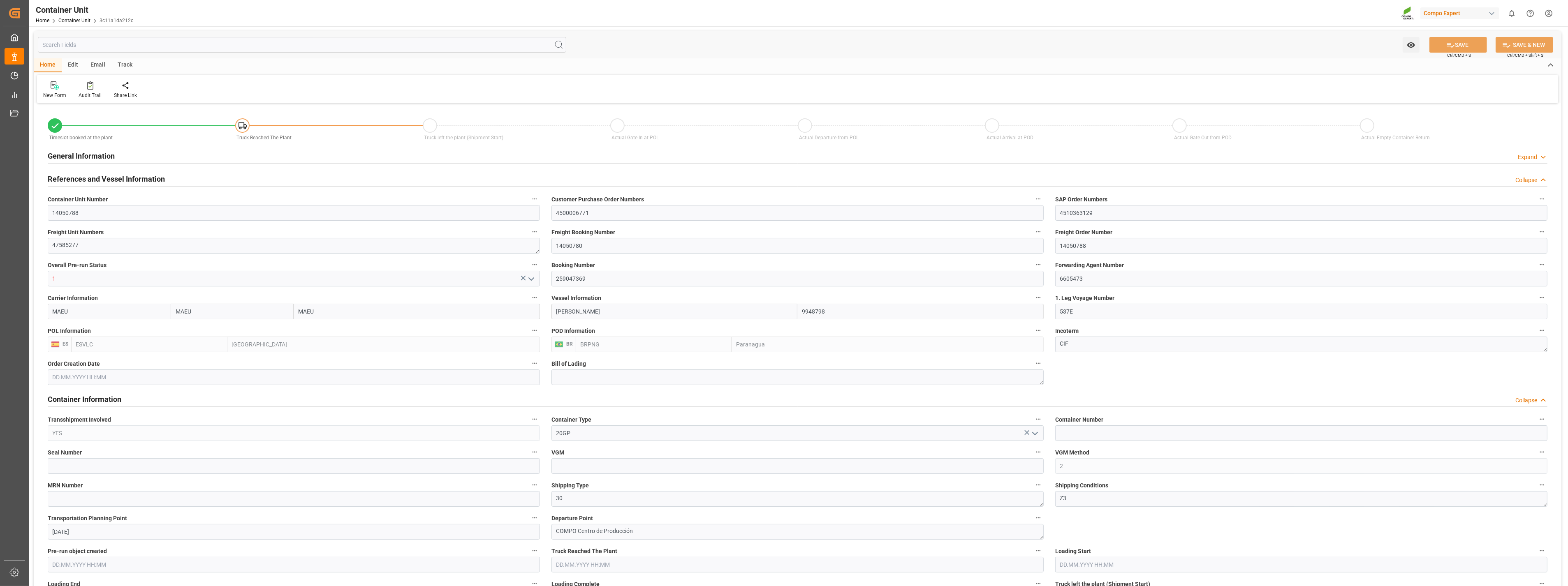
type input "24576"
type input "ESVLC"
type input "BRPNG"
type input "[DATE] 14:22"
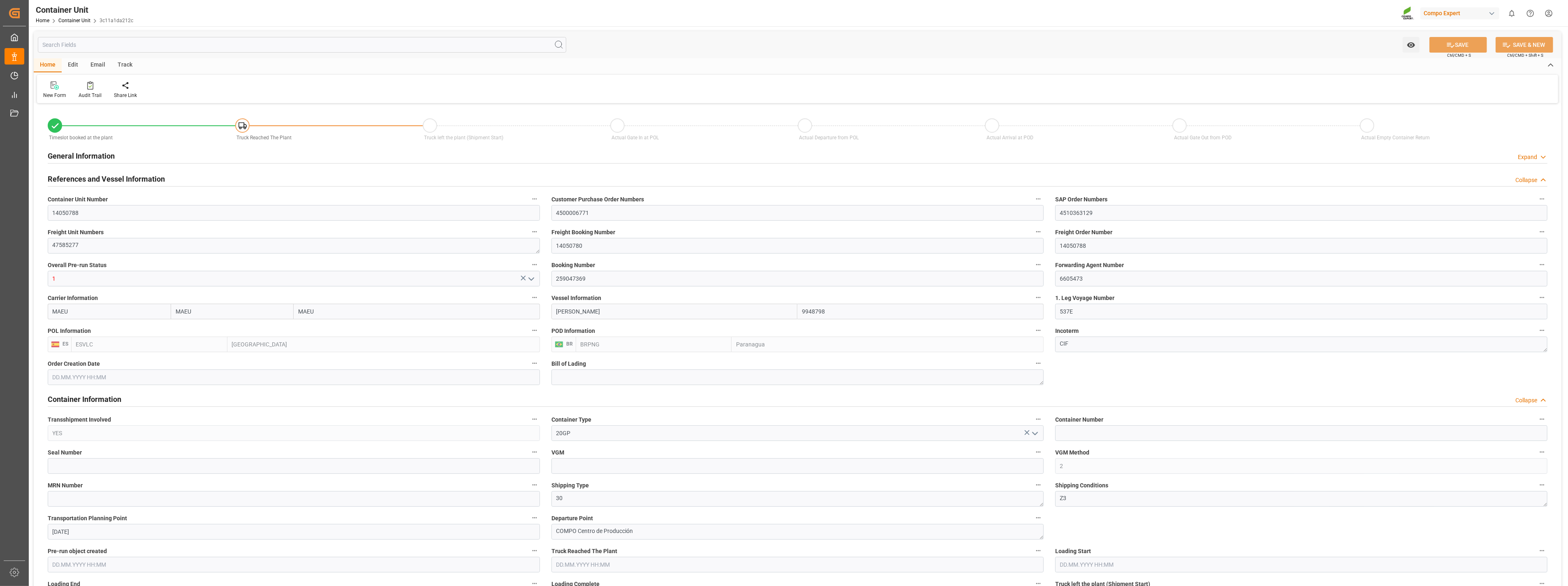
type input "15.10.2025"
type input "14.09.2025 09:00"
type input "06.10.2025 10:00"
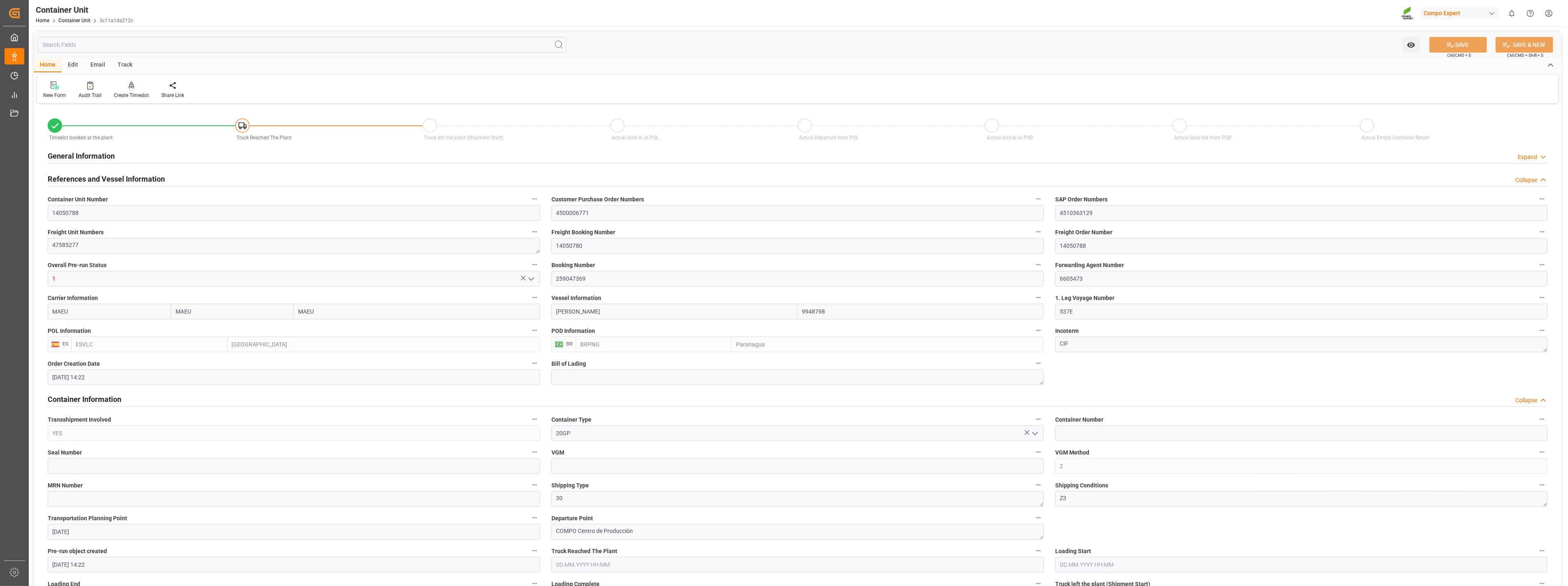
click at [128, 86] on icon at bounding box center [131, 86] width 5 height 9
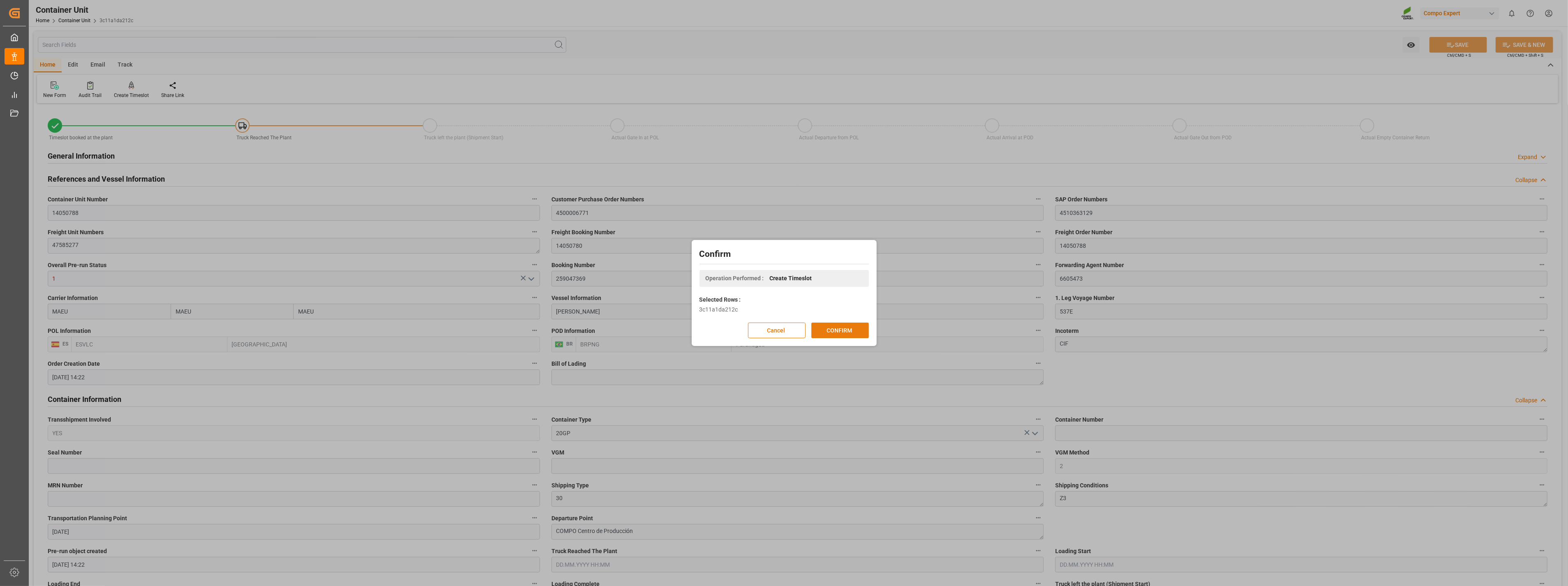
click at [828, 332] on button "CONFIRM" at bounding box center [840, 330] width 58 height 16
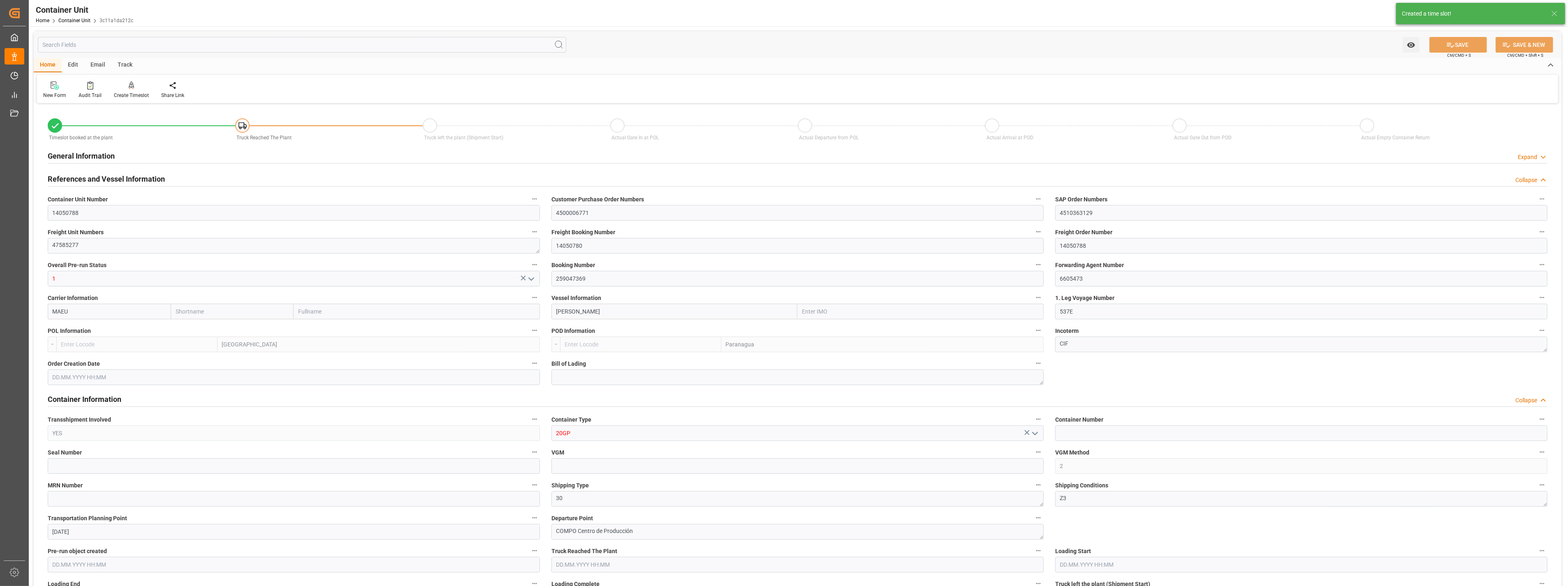
type input "MAEU"
type input "9948798"
type input "ESVLC"
type input "BRPNG"
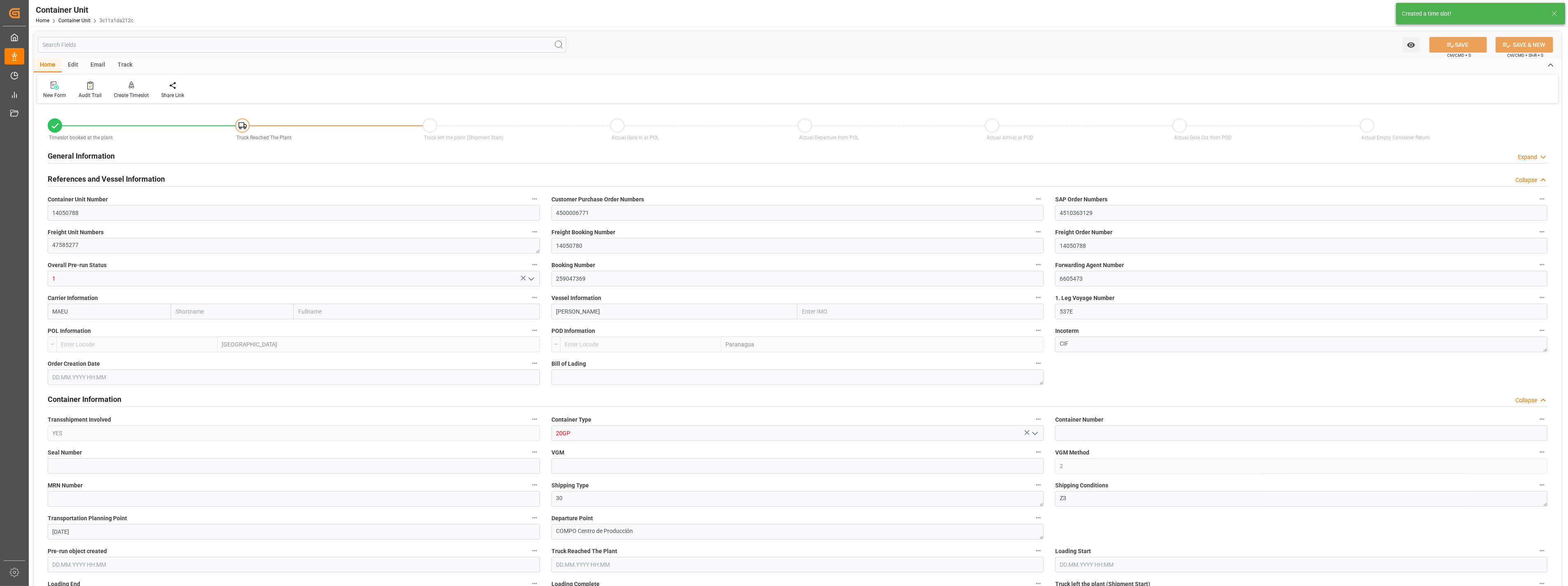
type input "10"
type input "0"
type input "10"
type input "0"
type input "180"
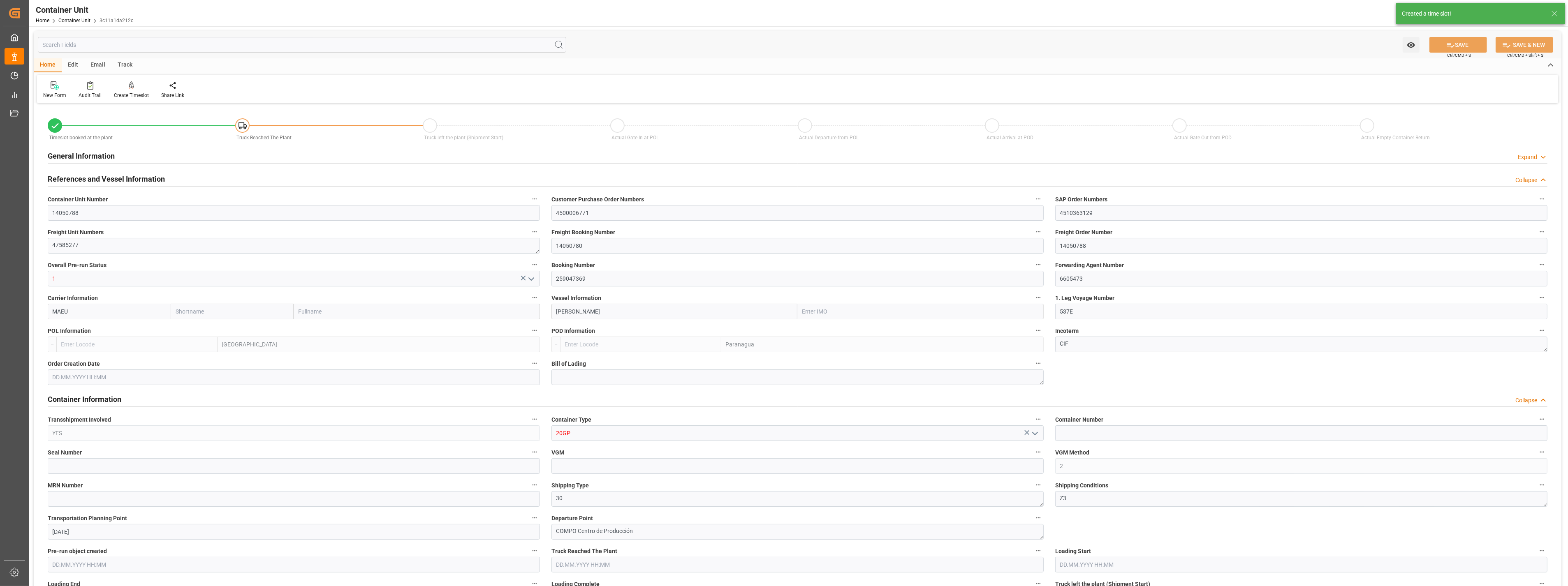
type input "24576"
type input "ESVLC"
type input "BRPNG"
type input "[DATE] 14:22"
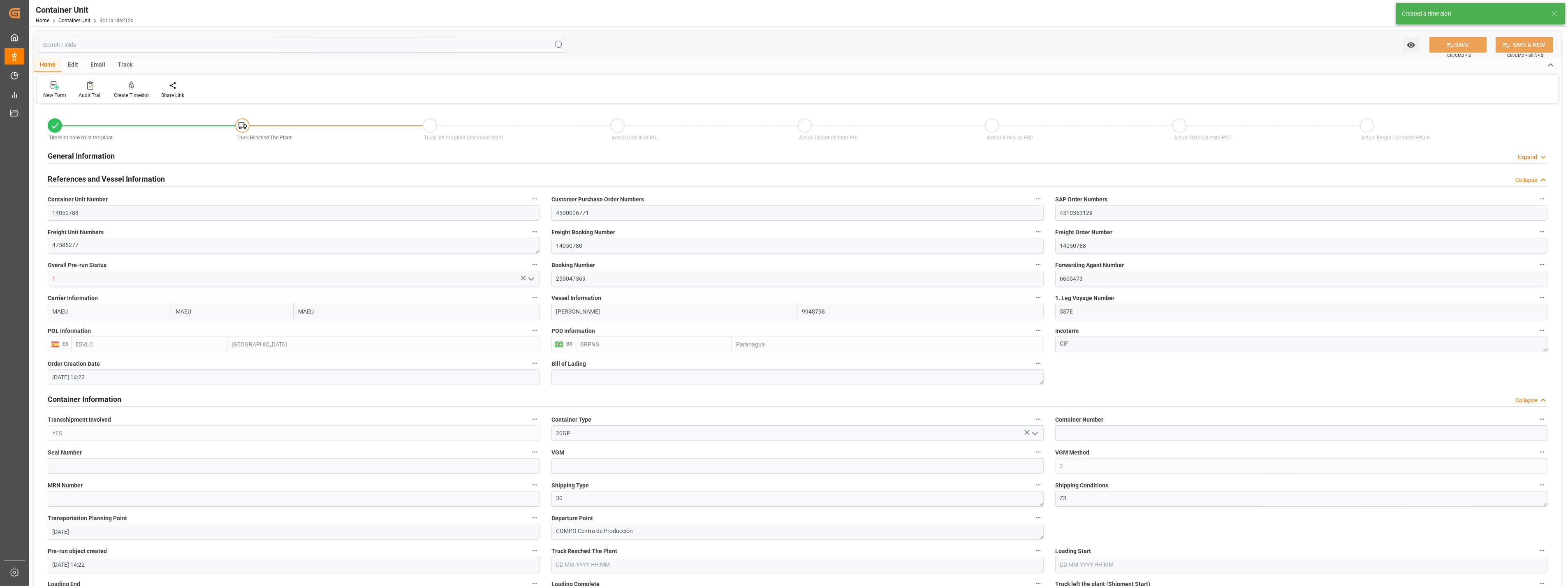
type input "15.10.2025"
type input "14.09.2025 09:00"
type input "06.10.2025 10:00"
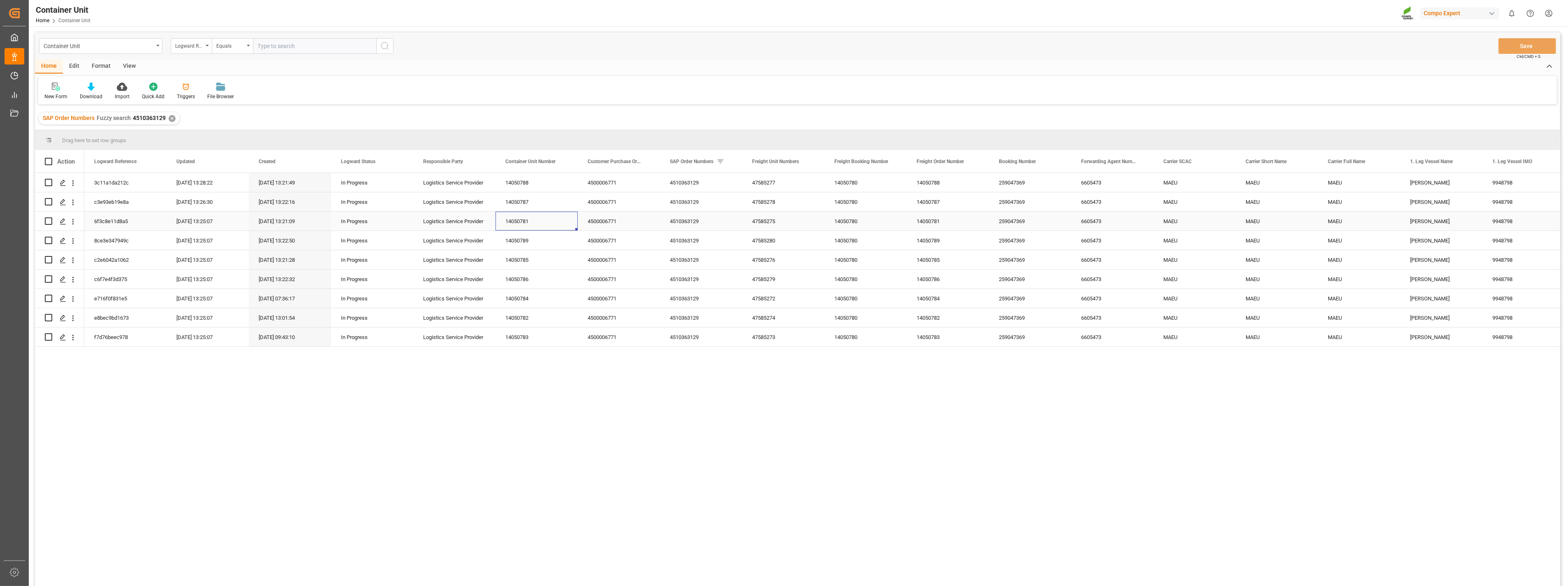
click at [524, 225] on div "14050781" at bounding box center [536, 221] width 82 height 19
click at [51, 218] on input "Press Space to toggle row selection (unchecked)" at bounding box center [49, 221] width 7 height 7
checkbox input "true"
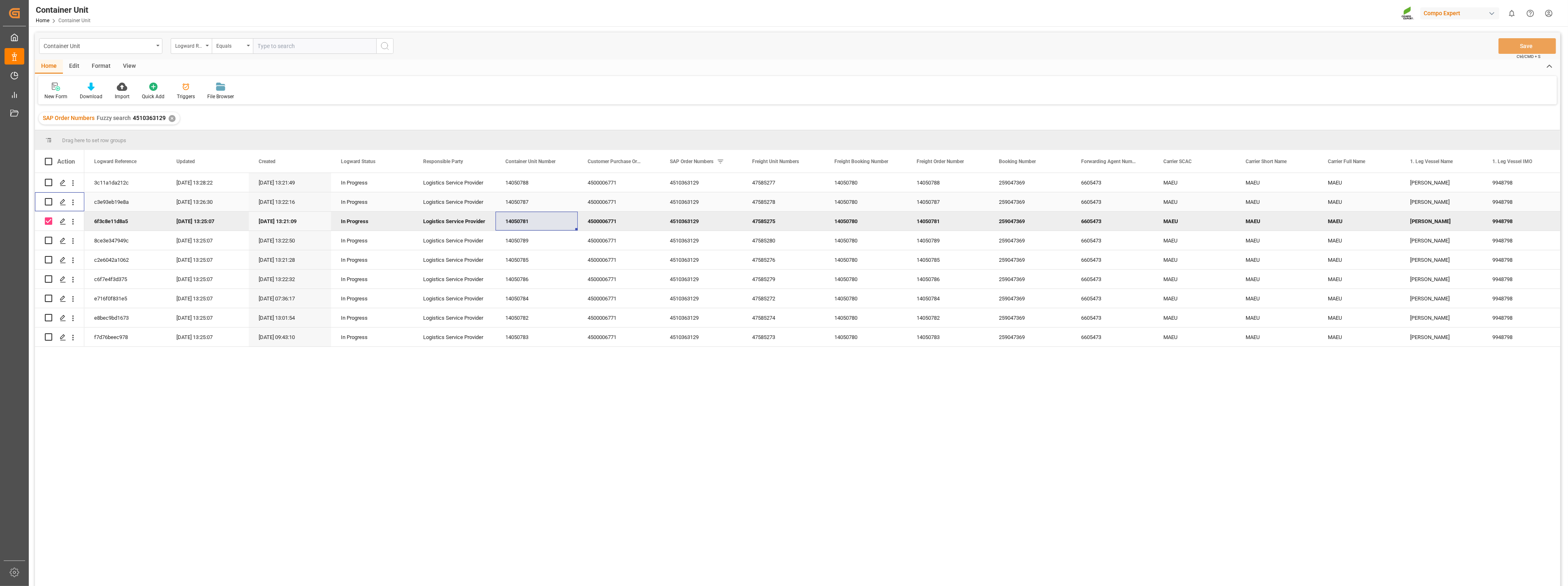
drag, startPoint x: 48, startPoint y: 201, endPoint x: 50, endPoint y: 235, distance: 34.1
click at [49, 201] on input "Press Space to toggle row selection (unchecked)" at bounding box center [49, 202] width 7 height 7
checkbox input "true"
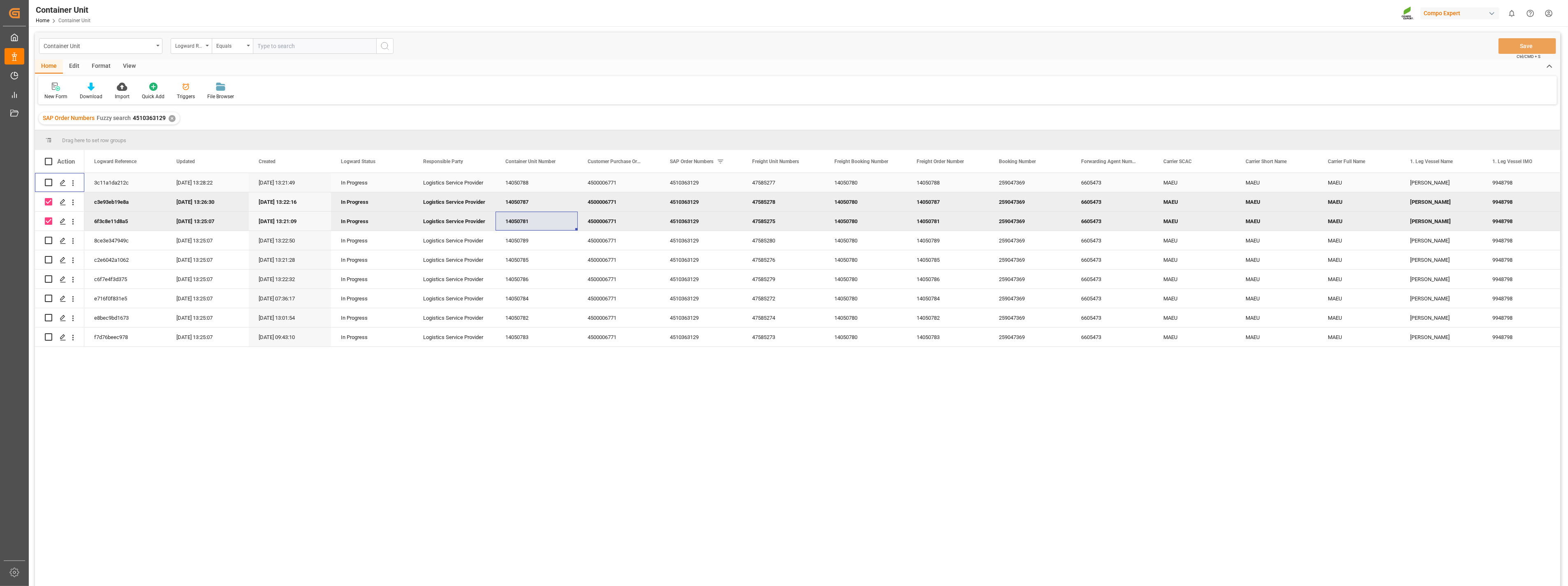
click at [51, 181] on input "Press Space to toggle row selection (unchecked)" at bounding box center [49, 183] width 7 height 7
checkbox input "true"
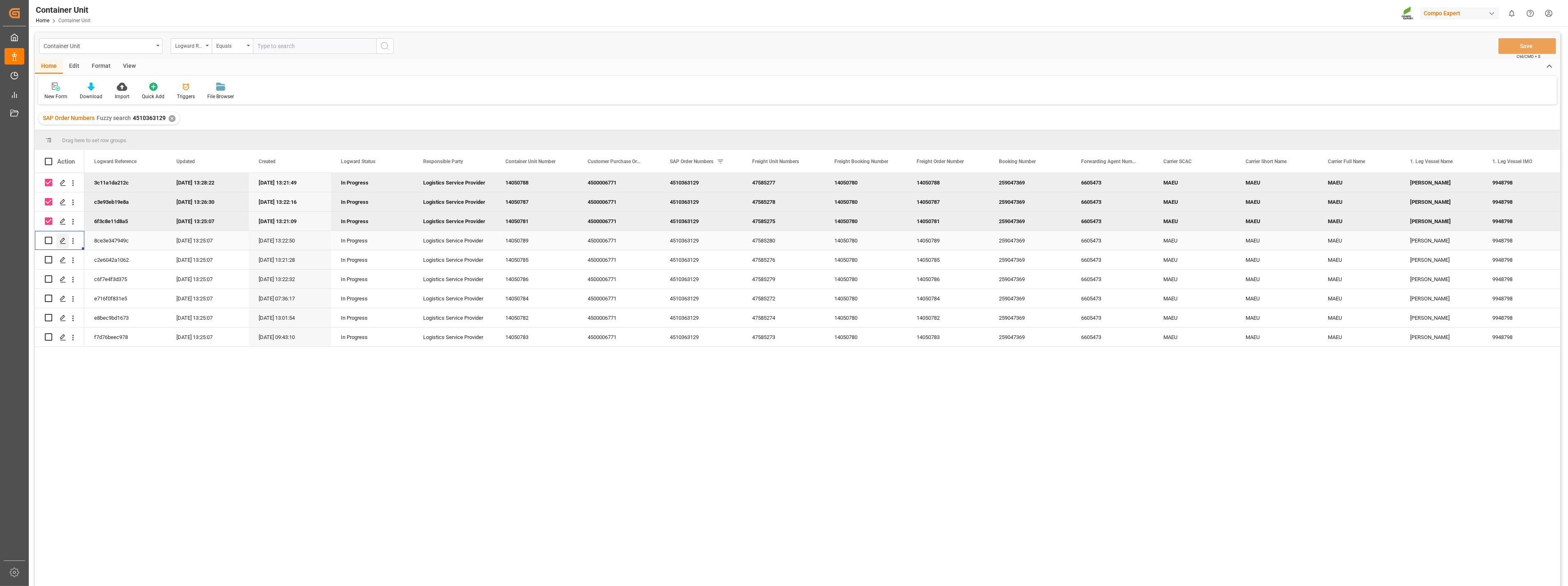
click at [65, 244] on icon "Press SPACE to select this row." at bounding box center [63, 240] width 7 height 7
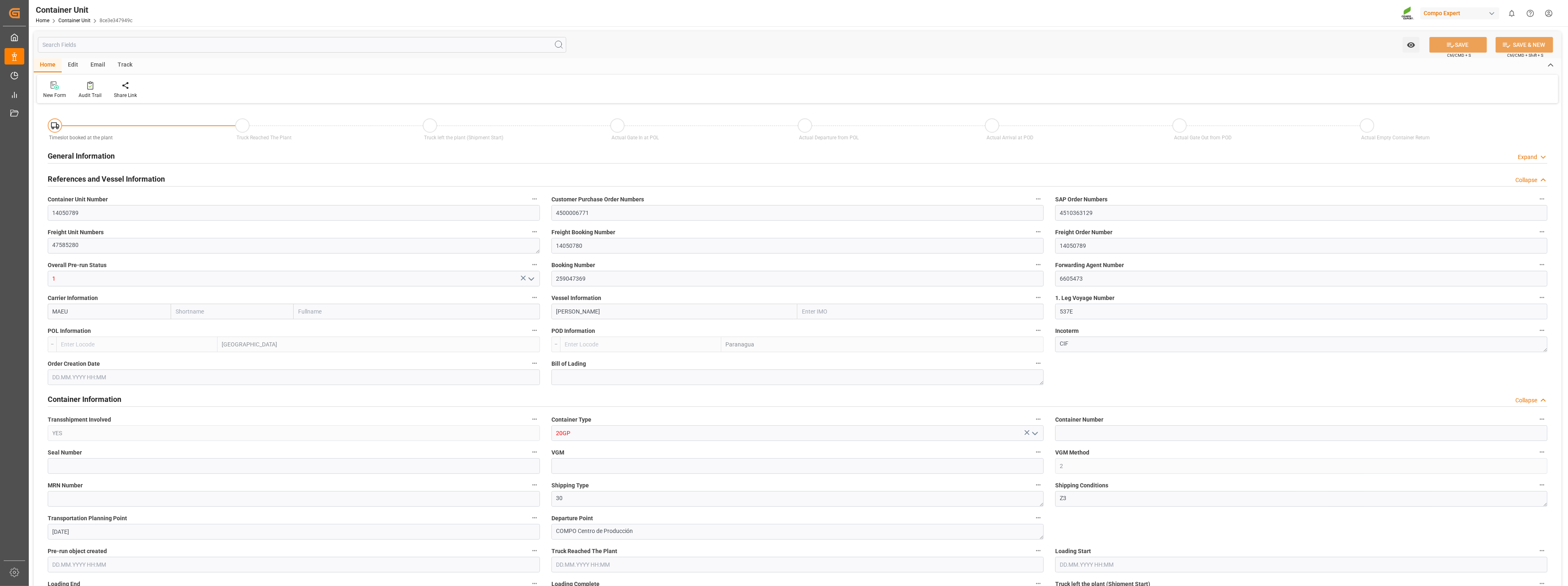
type input "MAEU"
type input "9948798"
type input "ESVLC"
type input "BRPNG"
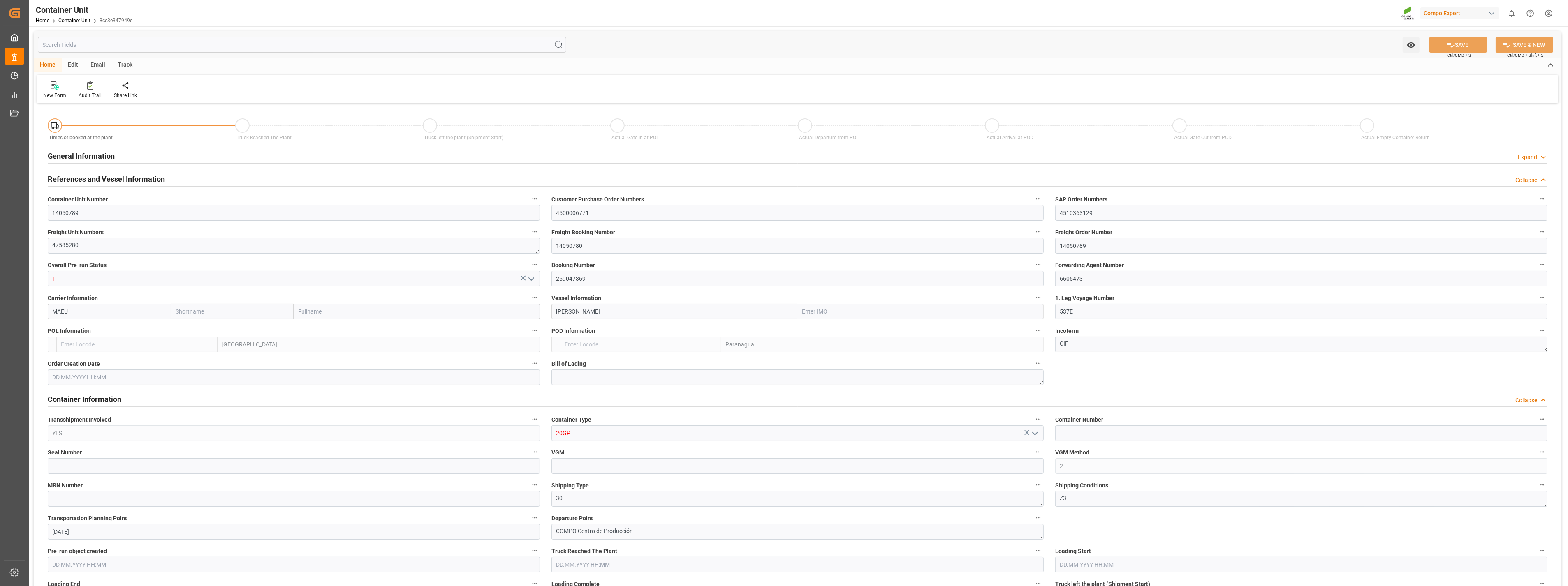
type input "10"
type input "0"
type input "10"
type input "0"
type input "180"
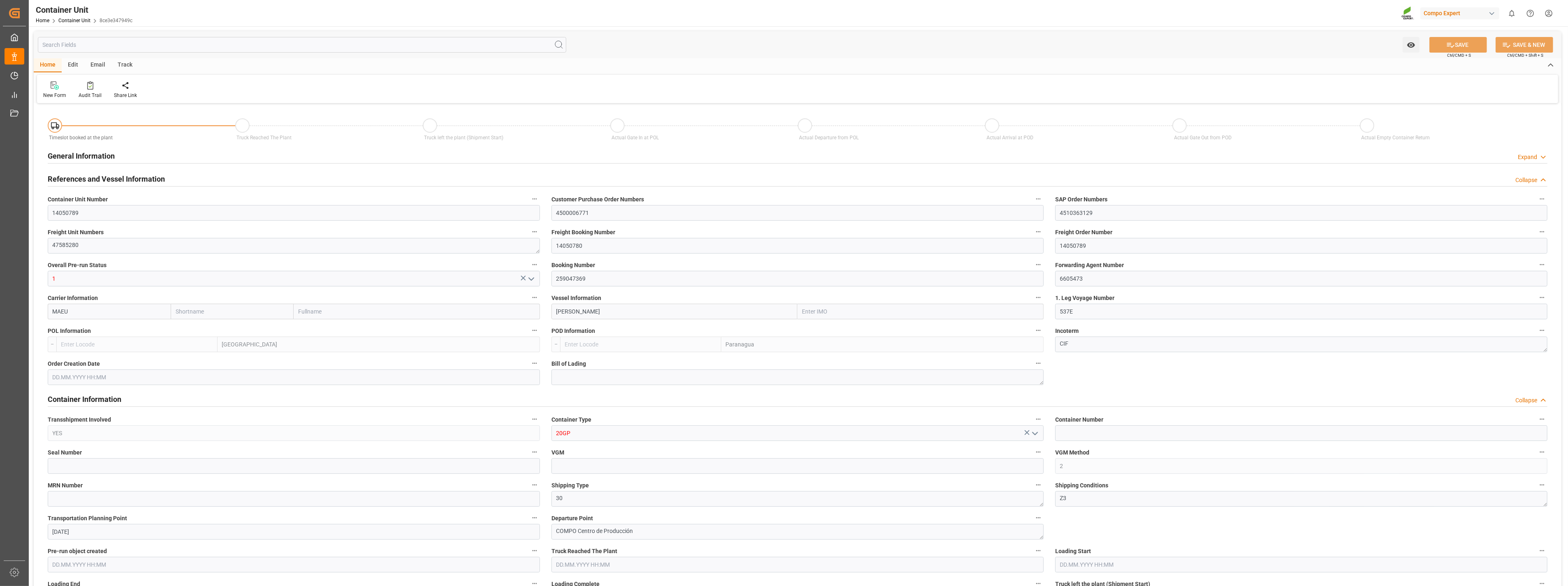
type input "24576"
type input "ESVLC"
type input "BRPNG"
type input "[DATE] 14:22"
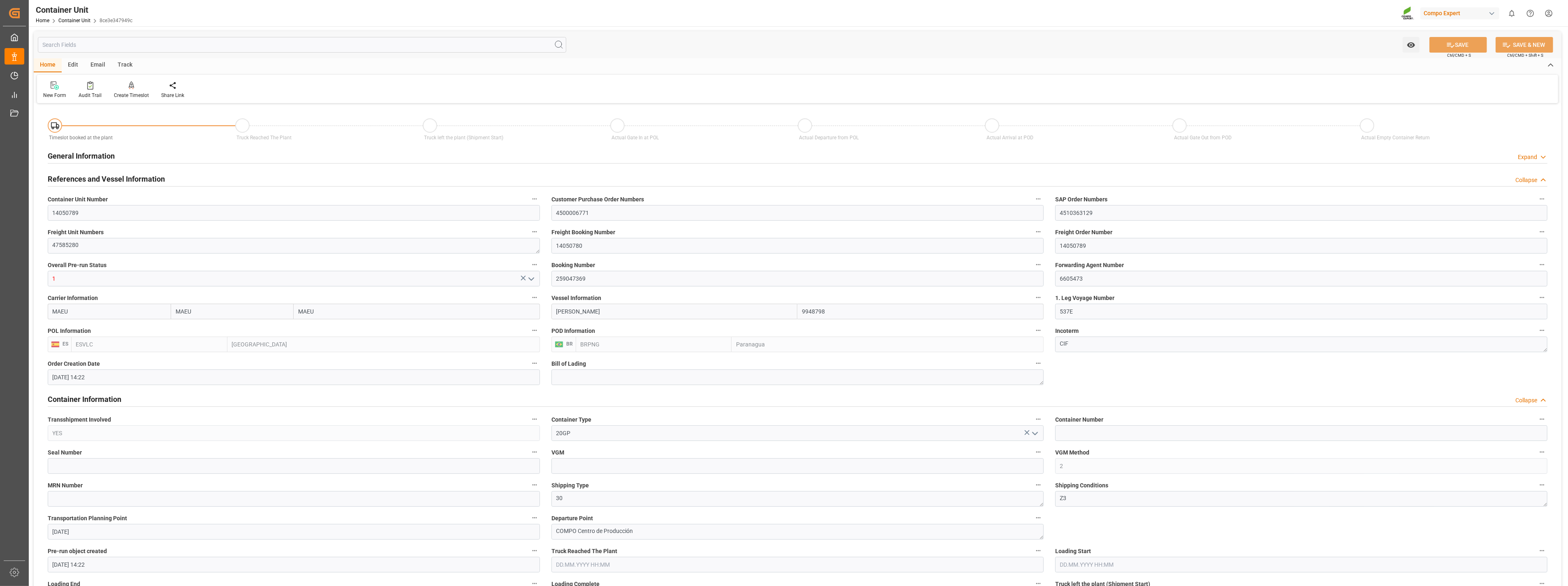
type input "15.10.2025"
type input "14.09.2025 09:00"
type input "06.10.2025 10:00"
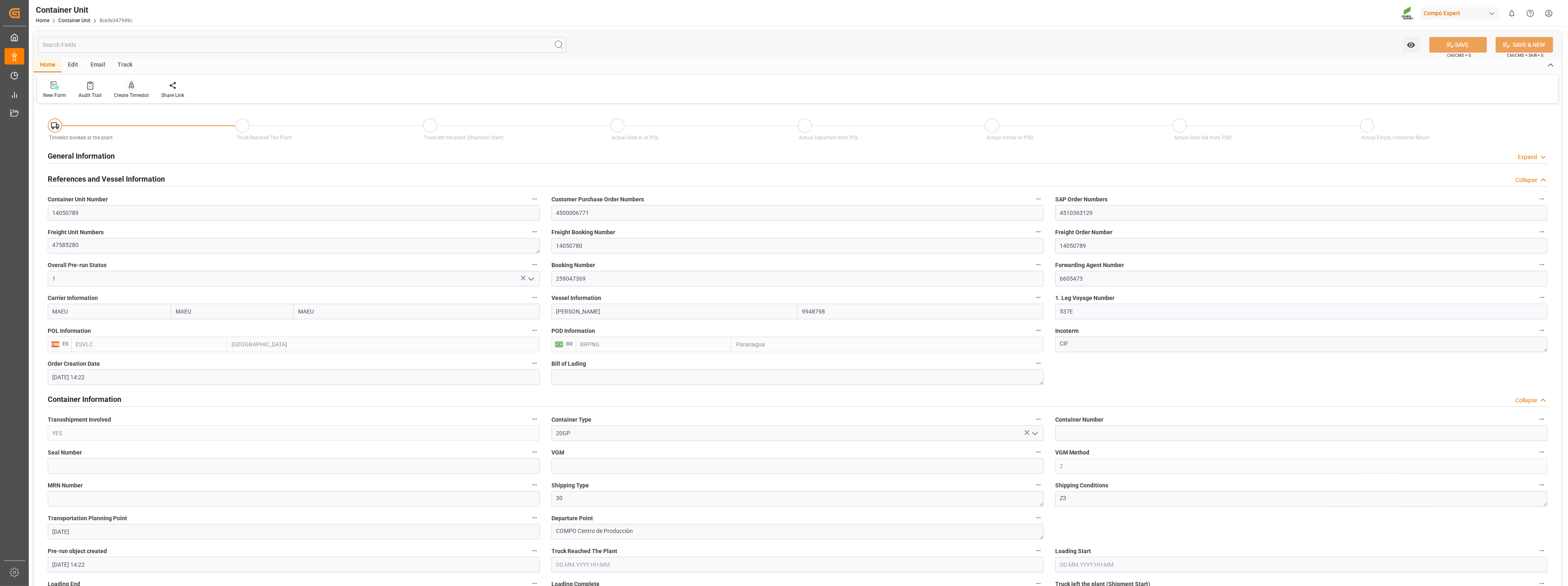
click at [130, 88] on icon at bounding box center [131, 85] width 5 height 7
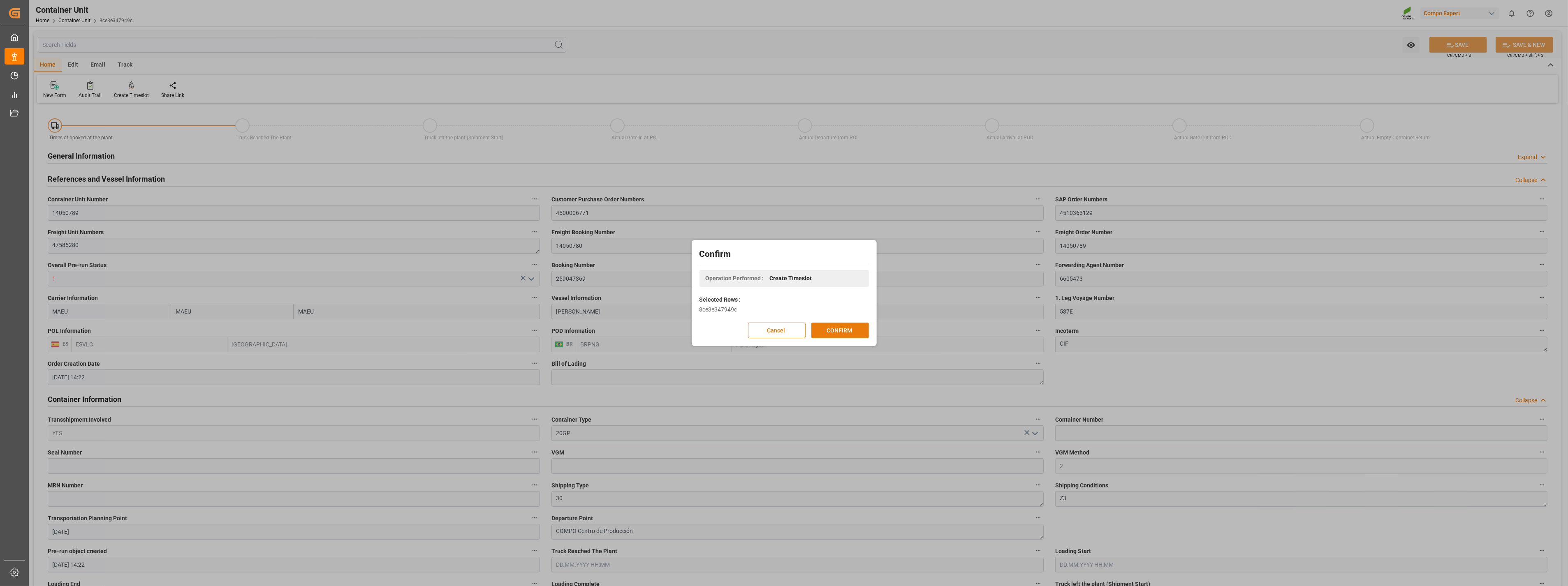
drag, startPoint x: 852, startPoint y: 327, endPoint x: 845, endPoint y: 325, distance: 7.3
click at [851, 327] on button "CONFIRM" at bounding box center [840, 330] width 58 height 16
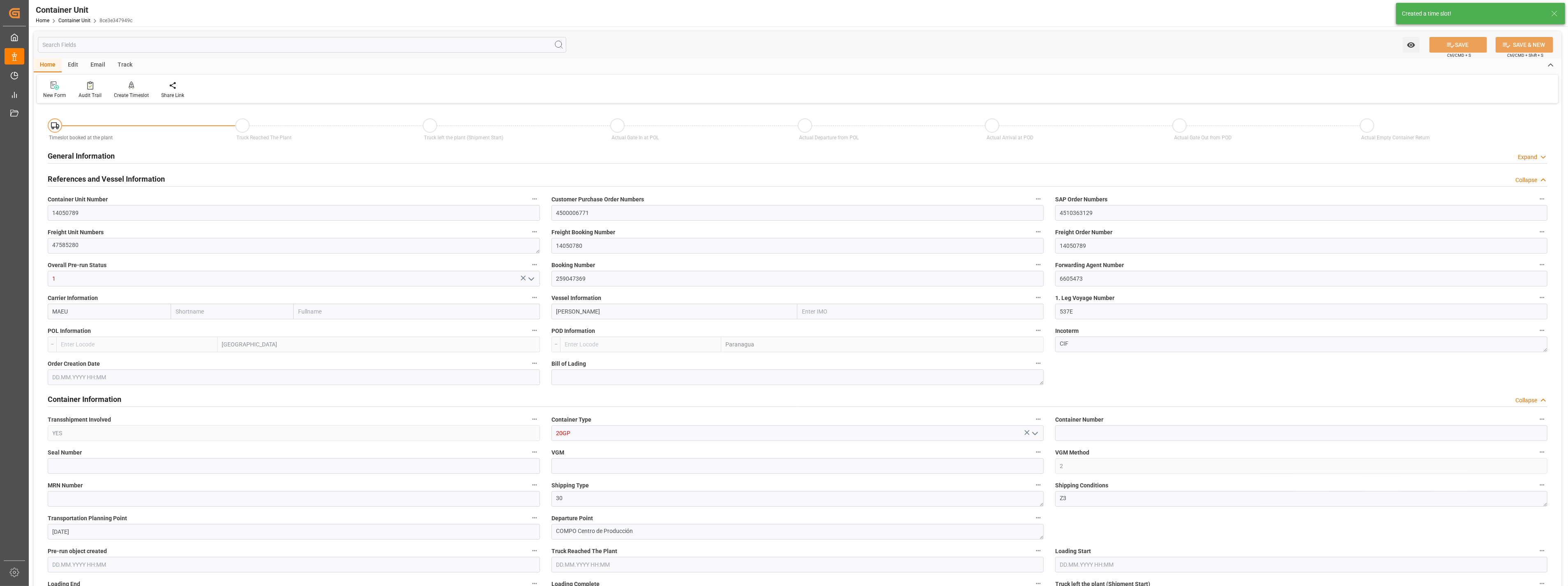
type input "MAEU"
type input "9948798"
type input "ESVLC"
type input "BRPNG"
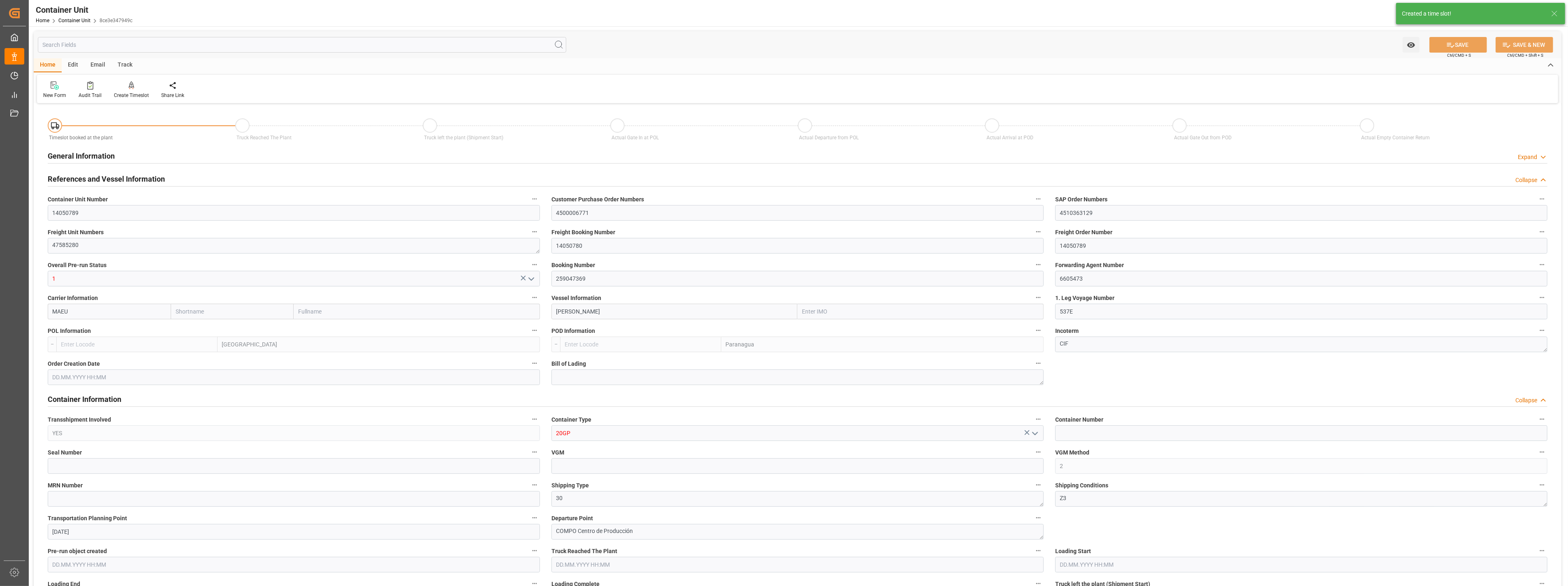
type input "10"
type input "0"
type input "10"
type input "0"
type input "180"
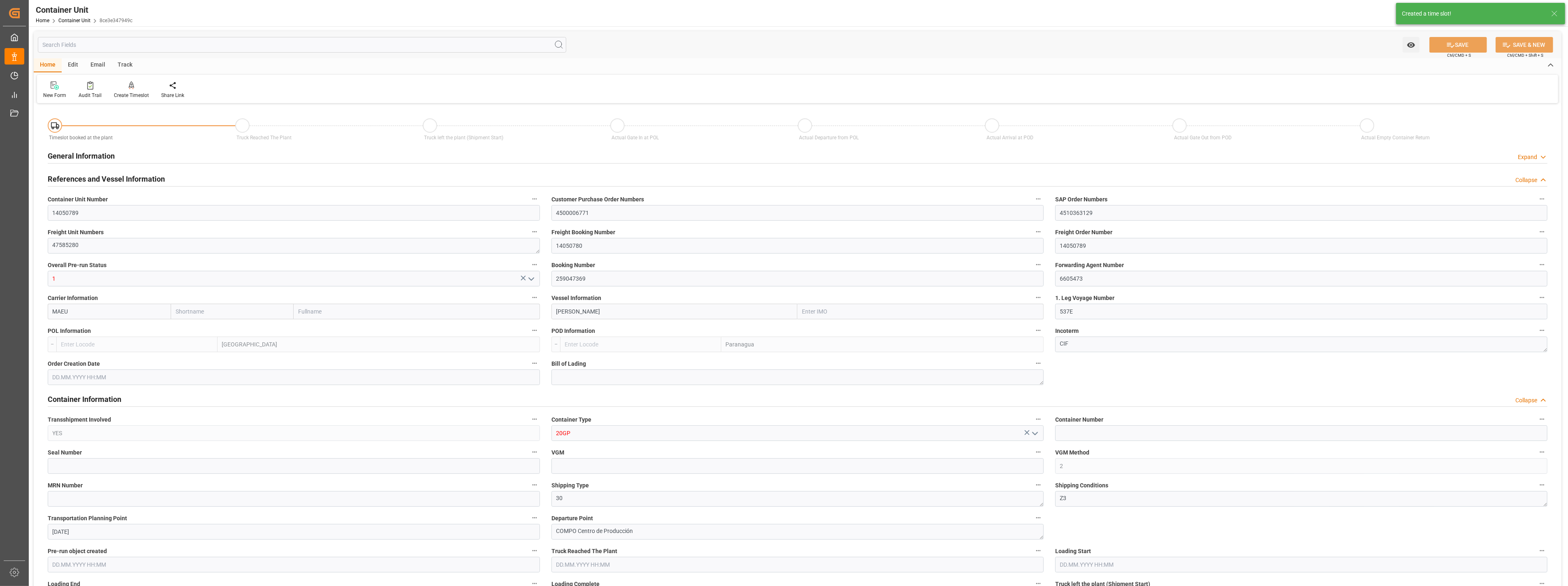
type input "24576"
type input "ESVLC"
type input "BRPNG"
type input "[DATE] 14:22"
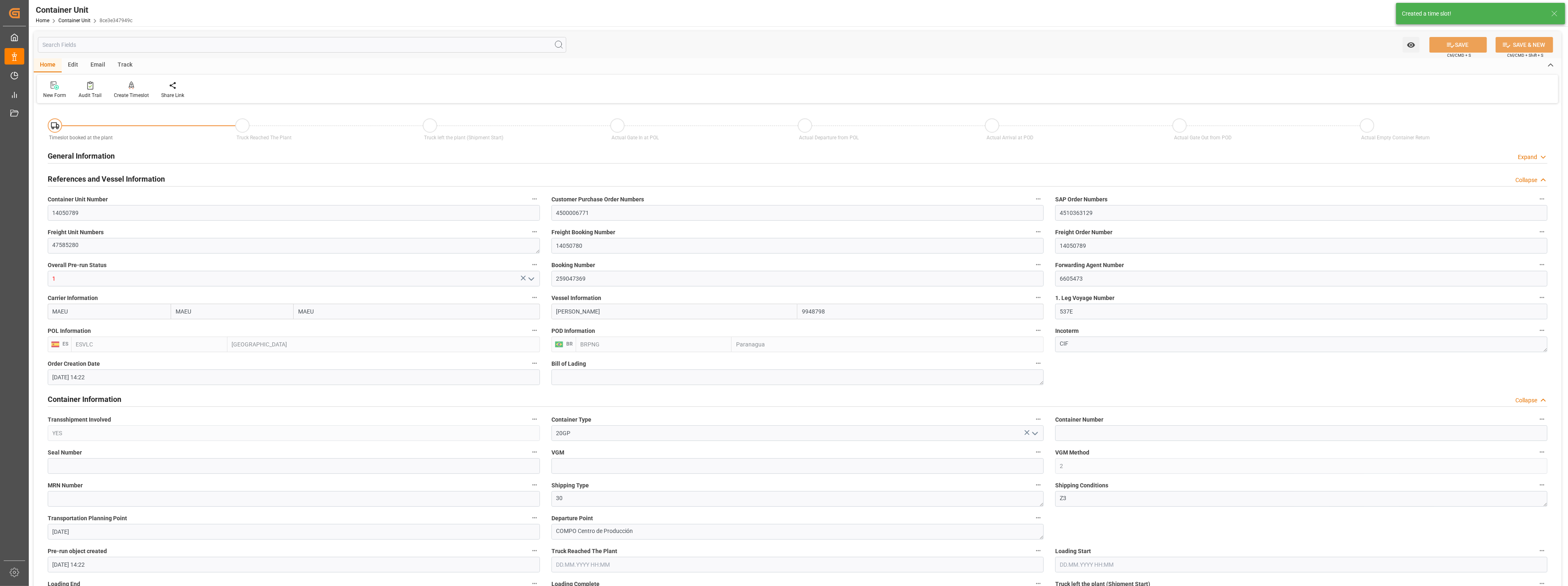
type input "15.10.2025"
type input "14.09.2025 09:00"
type input "06.10.2025 10:00"
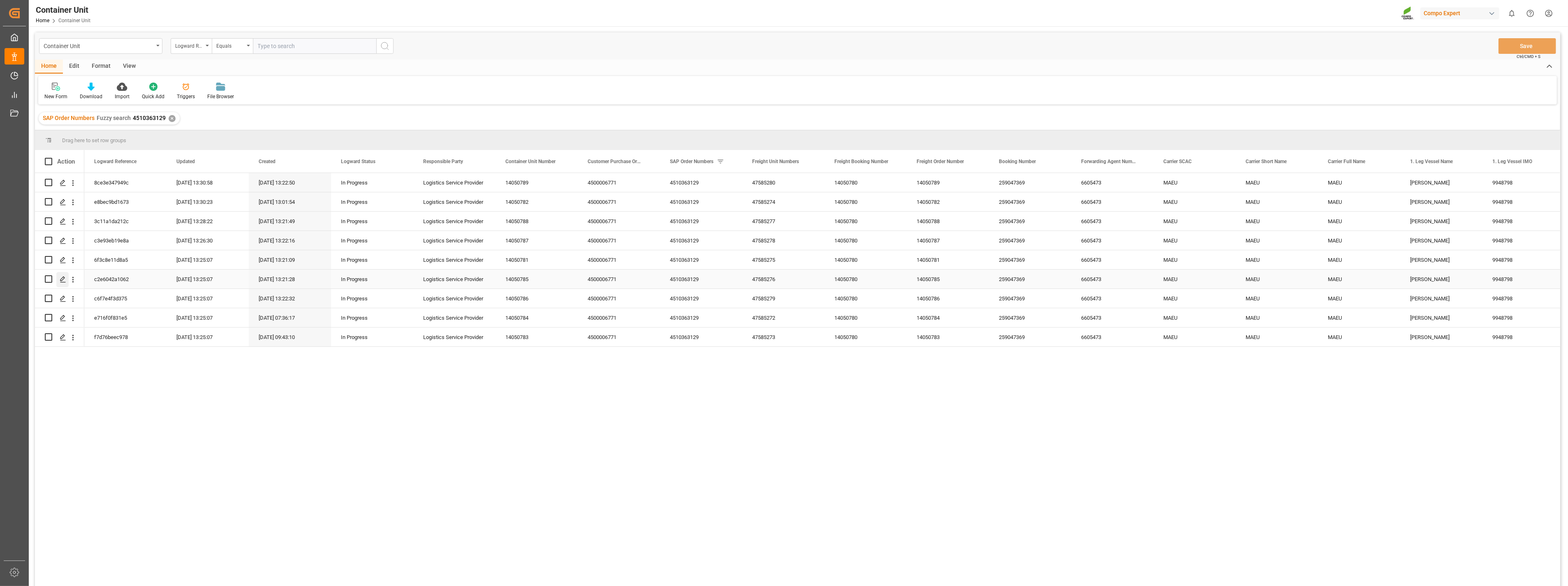
click at [63, 279] on polygon "Press SPACE to select this row." at bounding box center [62, 279] width 4 height 4
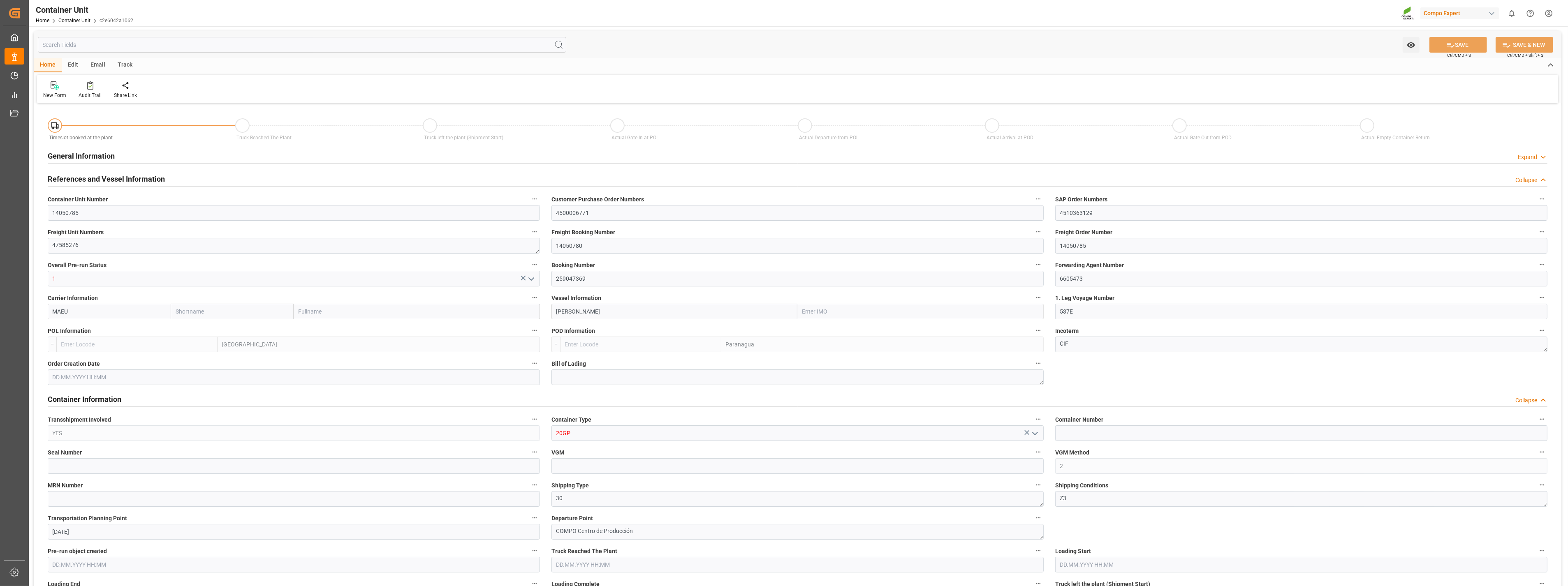
type input "MAEU"
type input "9948798"
type input "ESVLC"
type input "BRPNG"
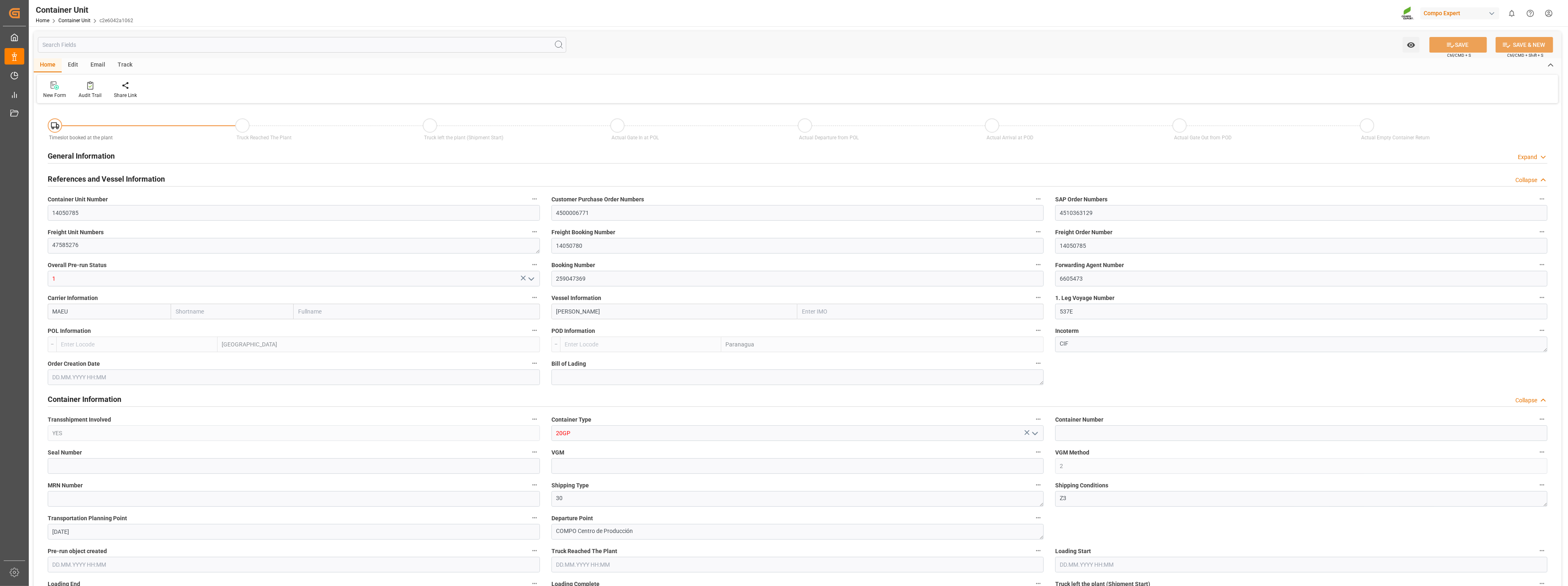
type input "10"
type input "0"
type input "10"
type input "0"
type input "180"
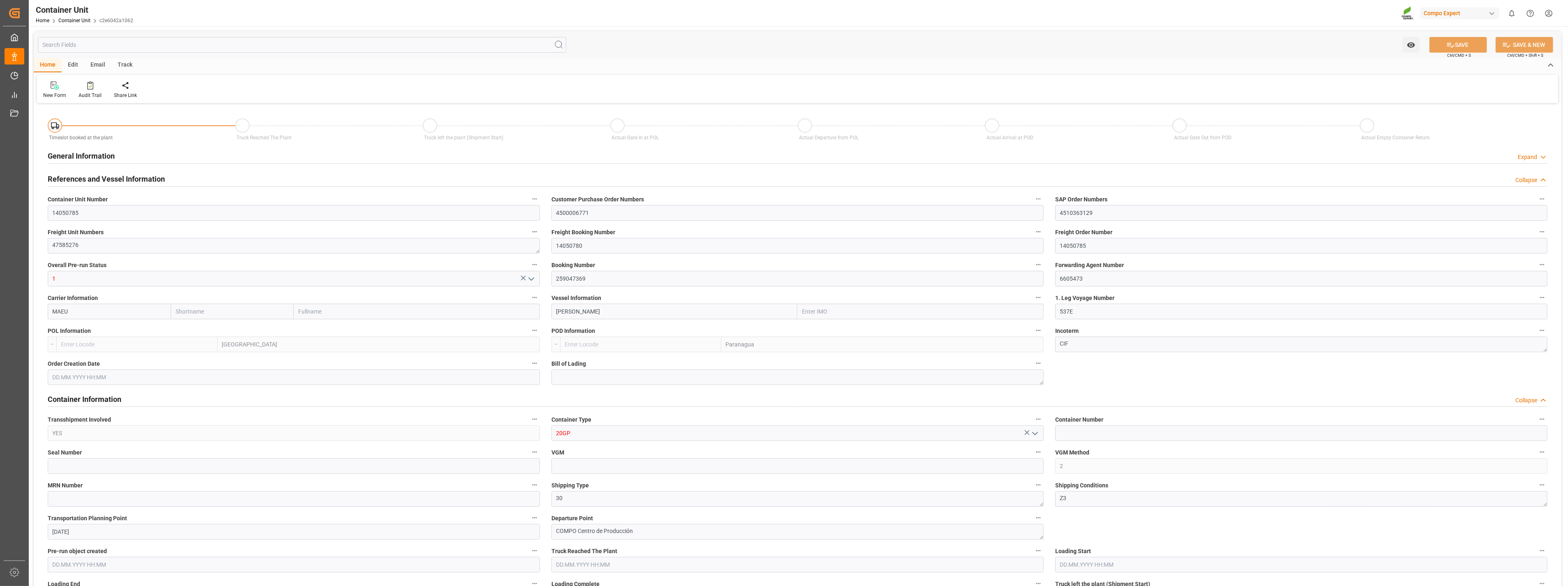
type input "24576"
type input "ESVLC"
type input "BRPNG"
type input "[DATE] 14:22"
click at [125, 88] on div at bounding box center [131, 85] width 35 height 9
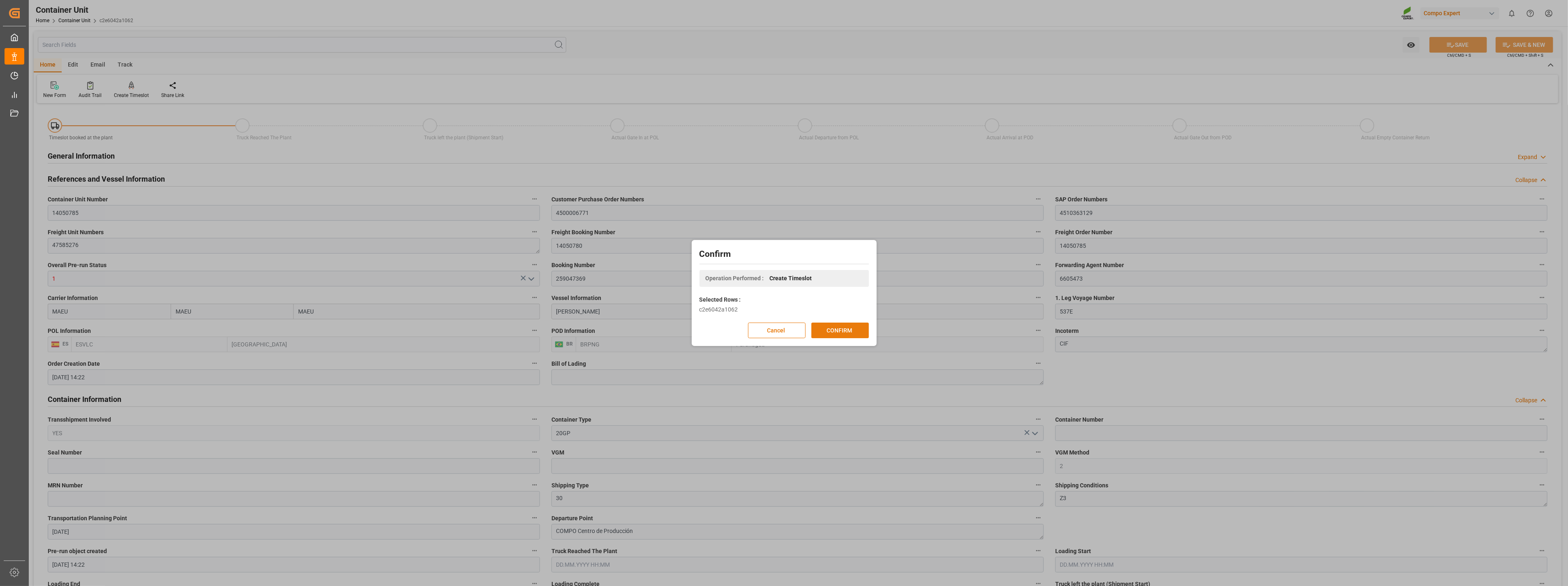
click at [837, 327] on button "CONFIRM" at bounding box center [840, 330] width 58 height 16
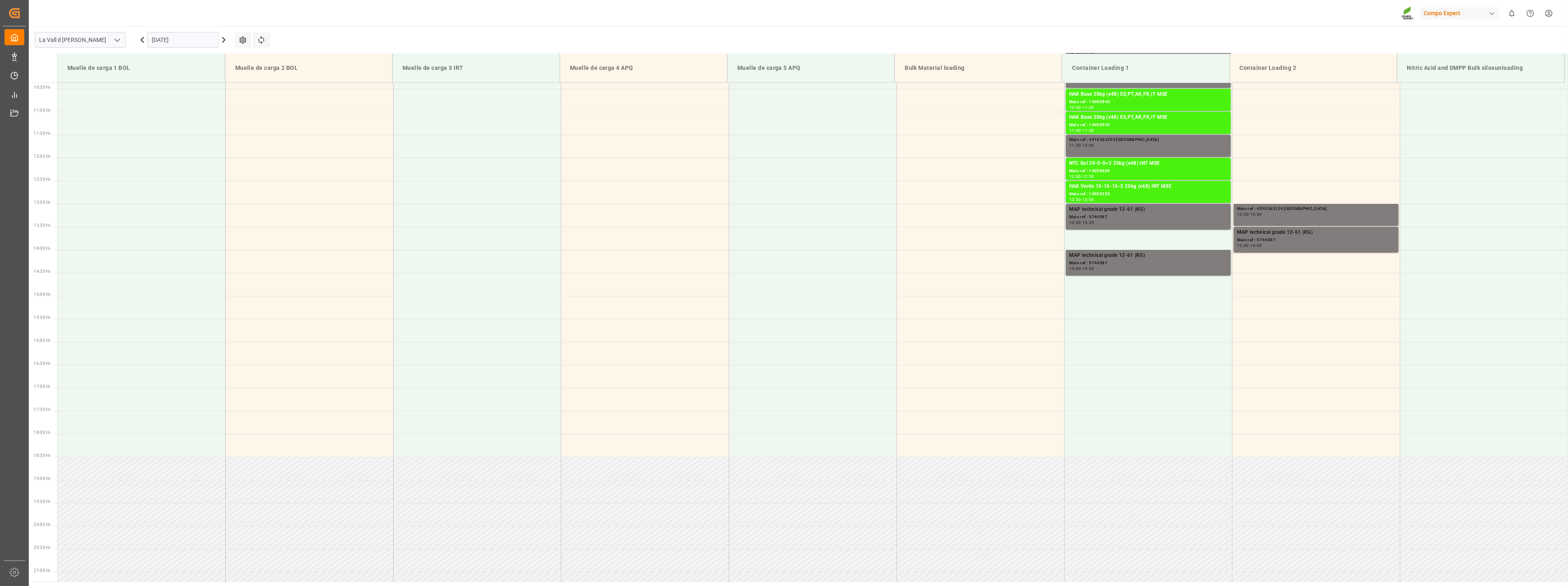
scroll to position [547, 0]
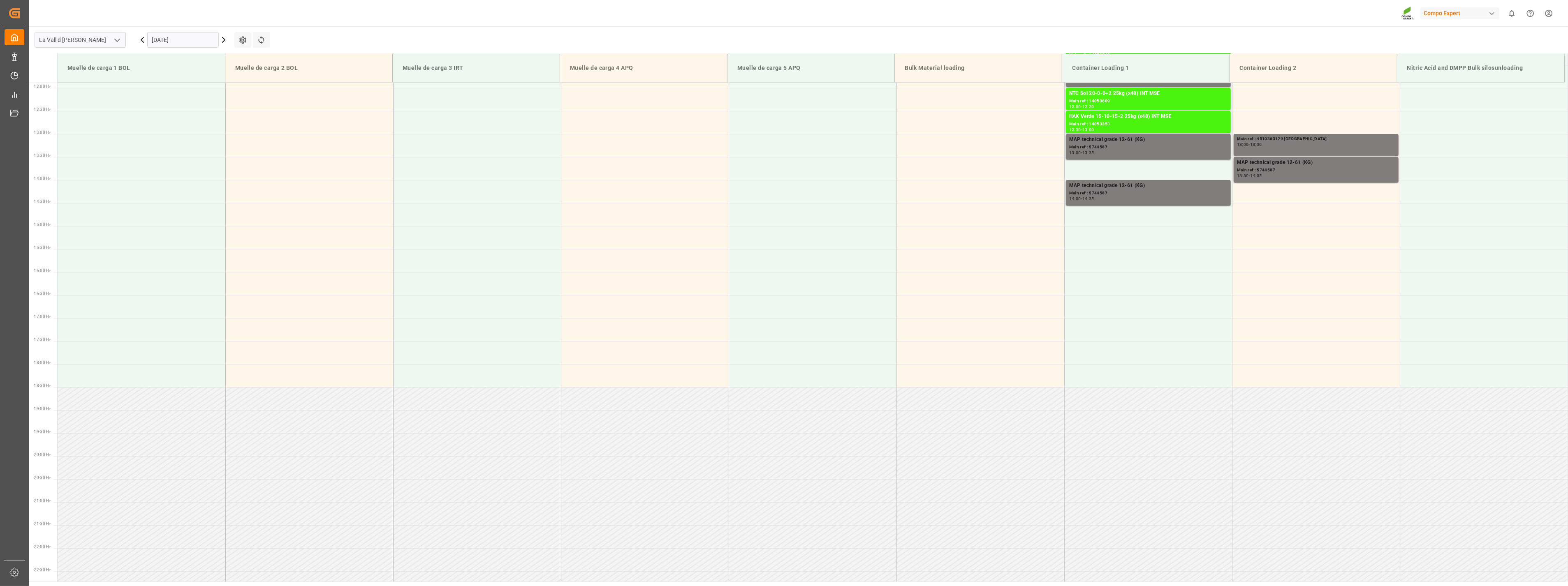
click at [225, 39] on icon at bounding box center [223, 40] width 10 height 10
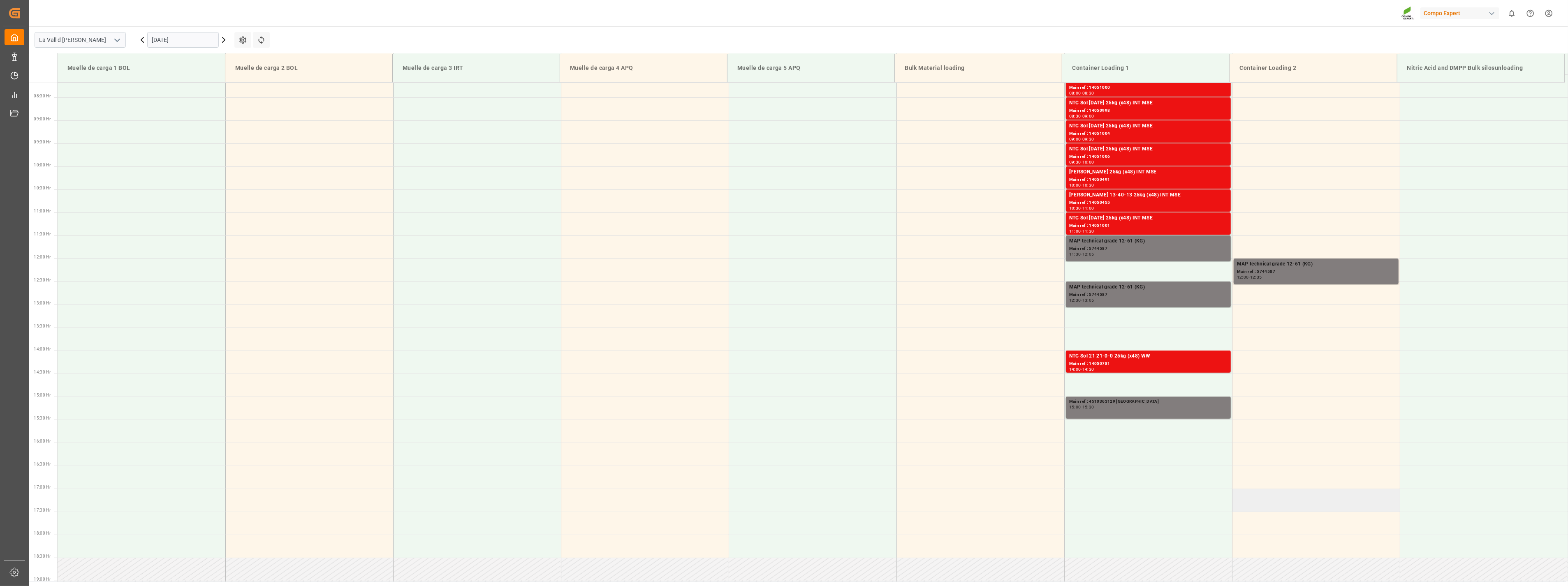
scroll to position [365, 0]
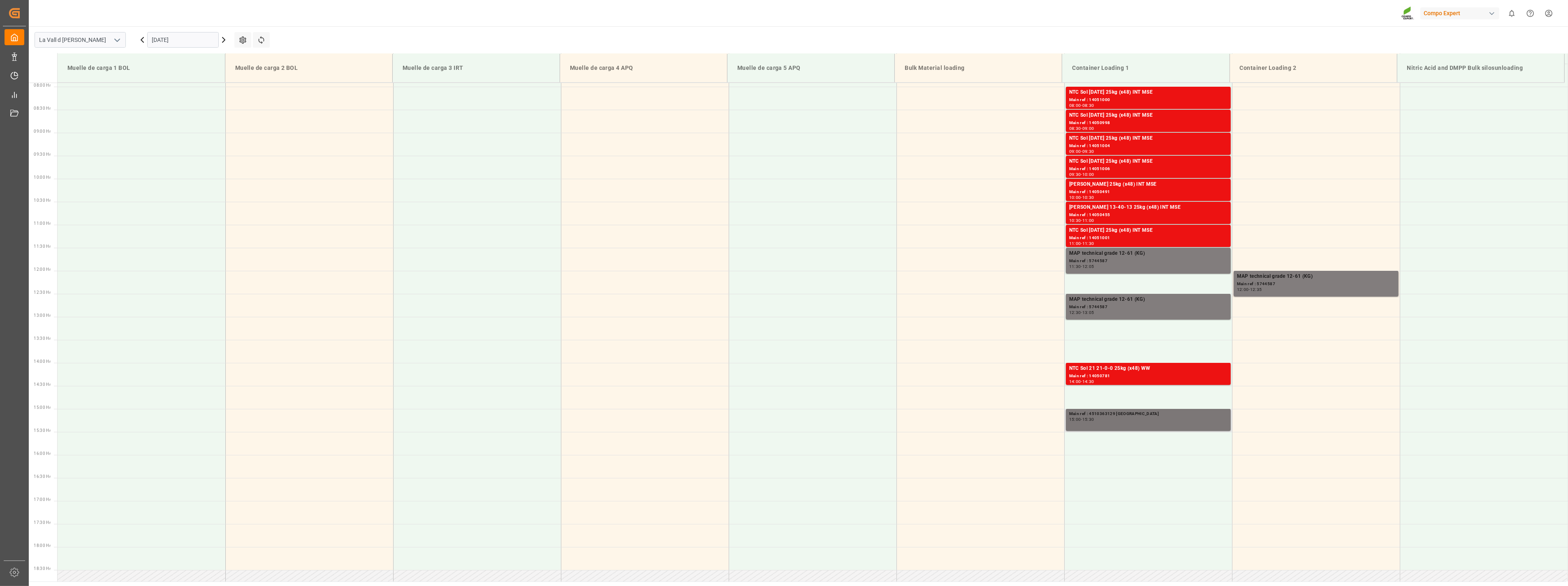
click at [1118, 419] on div "15:00 - 15:30" at bounding box center [1149, 419] width 158 height 4
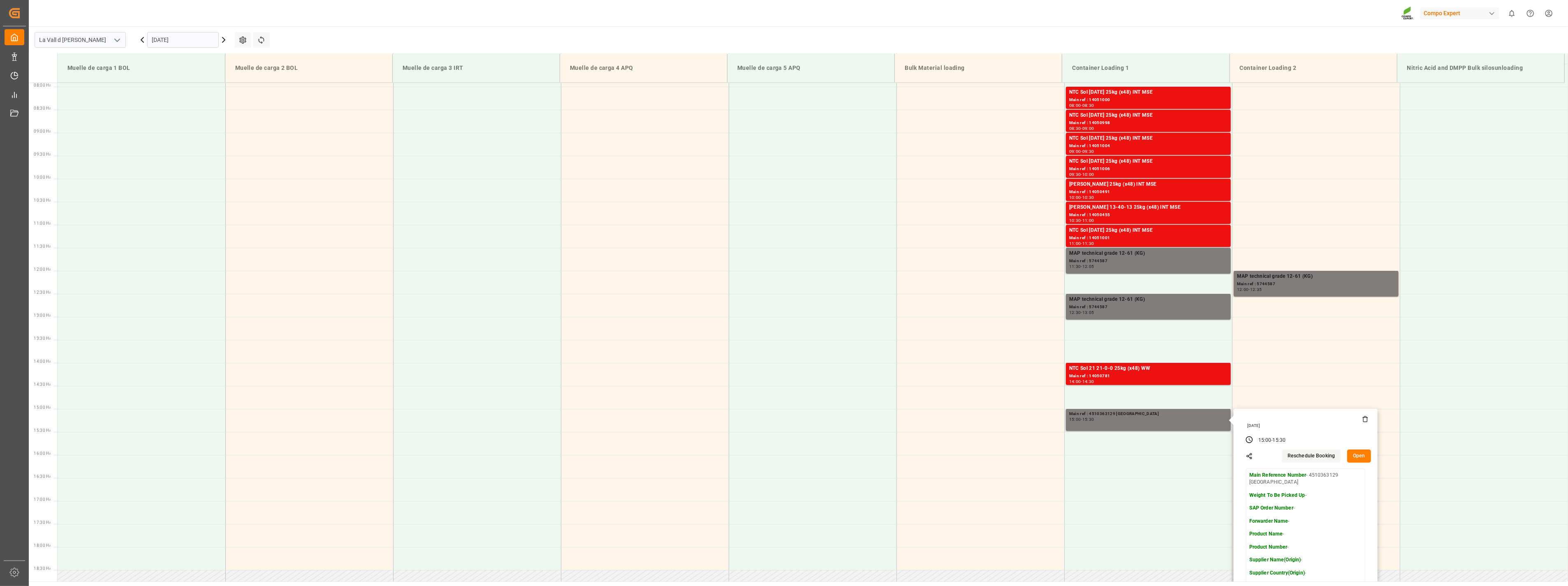
click at [1362, 420] on icon at bounding box center [1365, 419] width 7 height 7
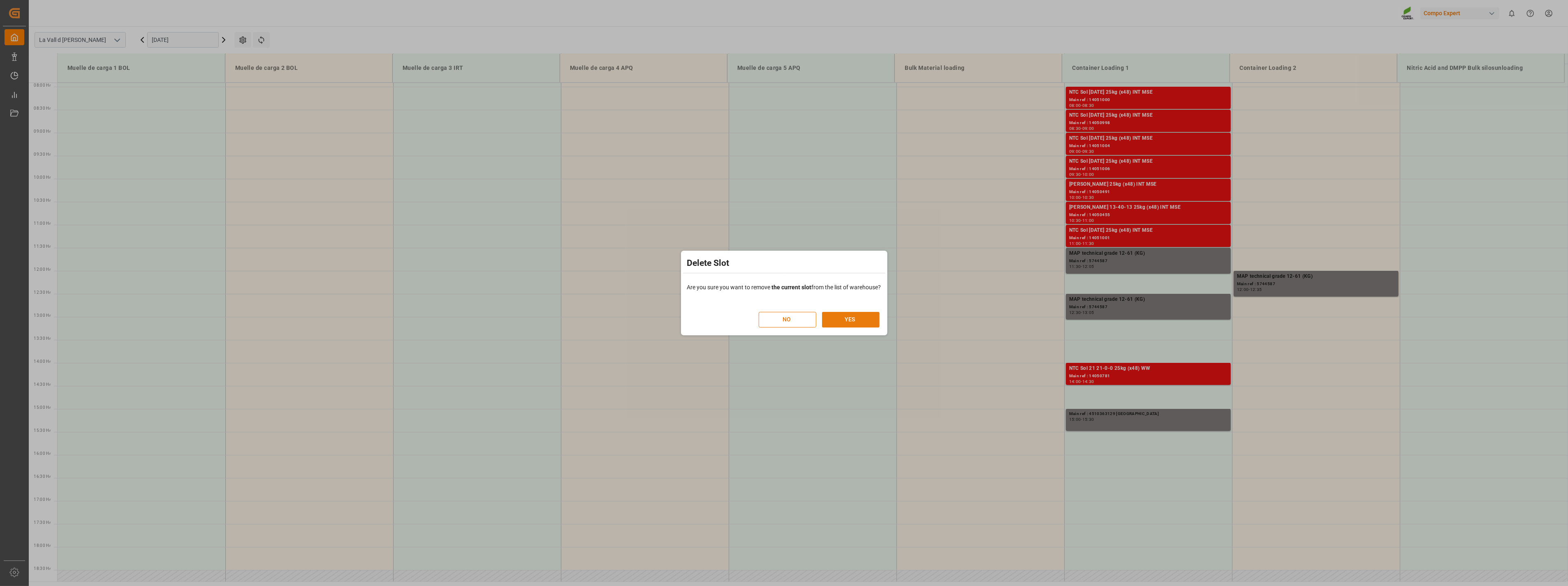
click at [860, 319] on button "YES" at bounding box center [850, 320] width 58 height 16
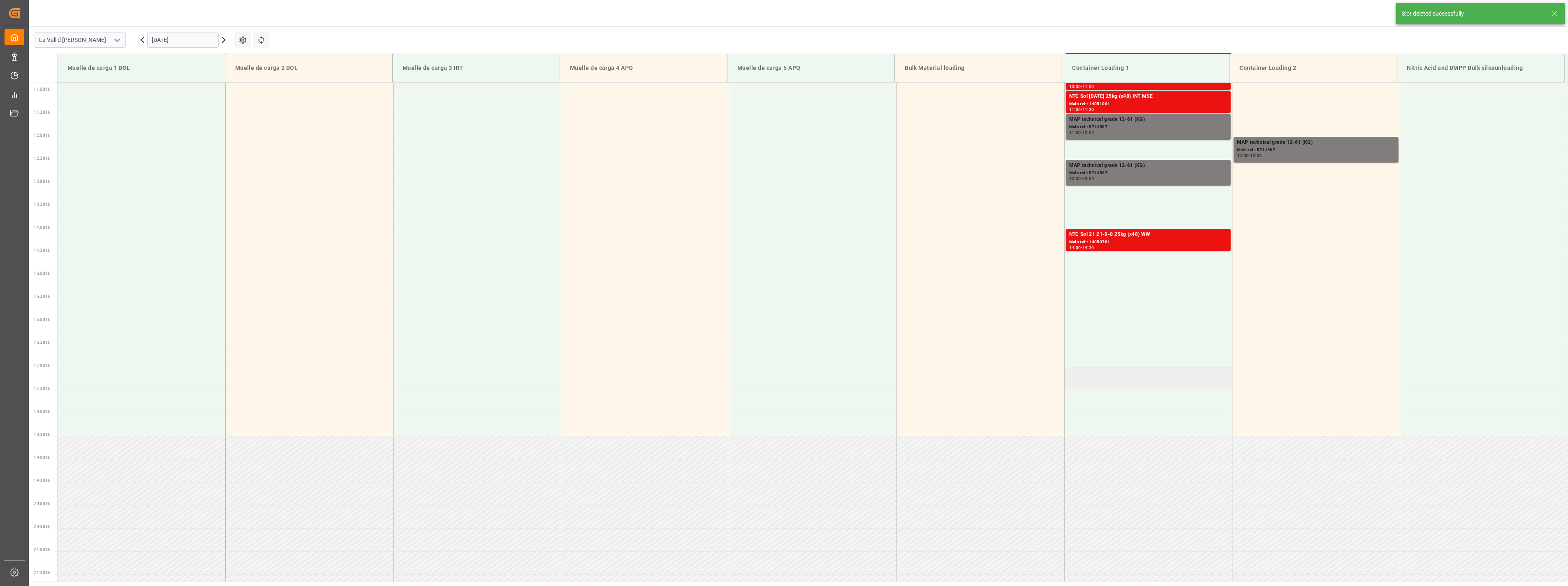
scroll to position [469, 0]
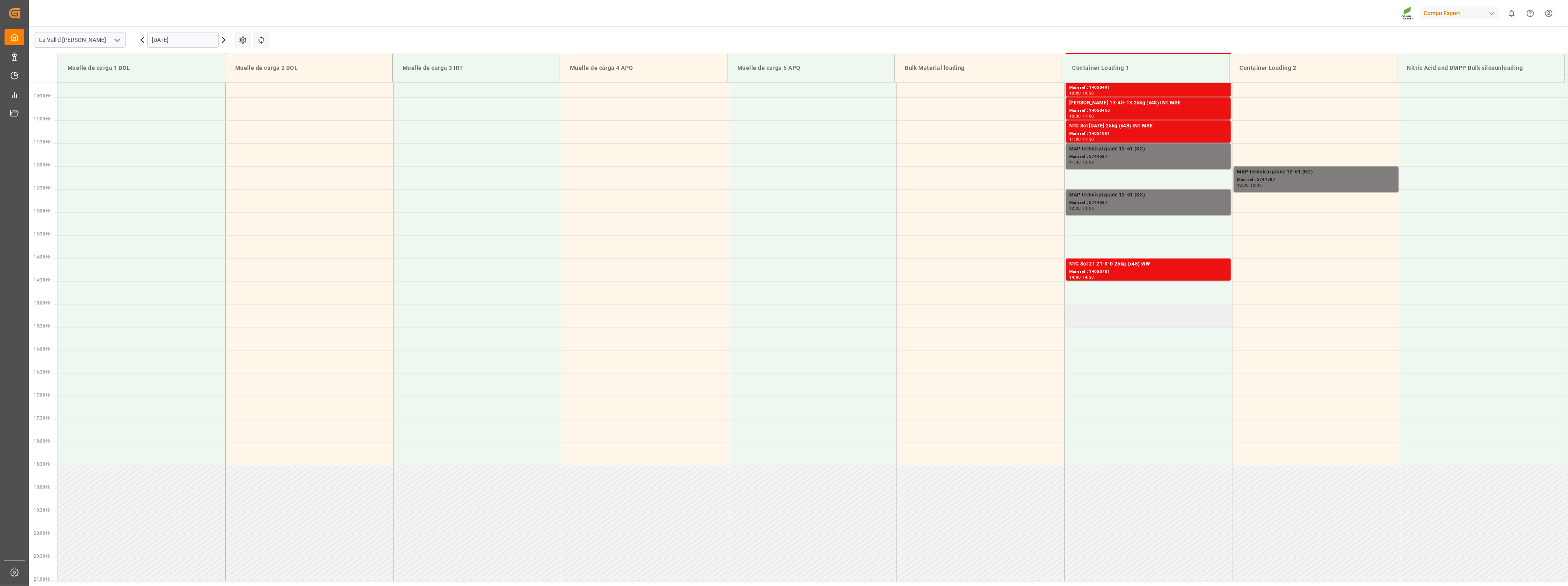
click at [1108, 317] on td at bounding box center [1148, 316] width 168 height 23
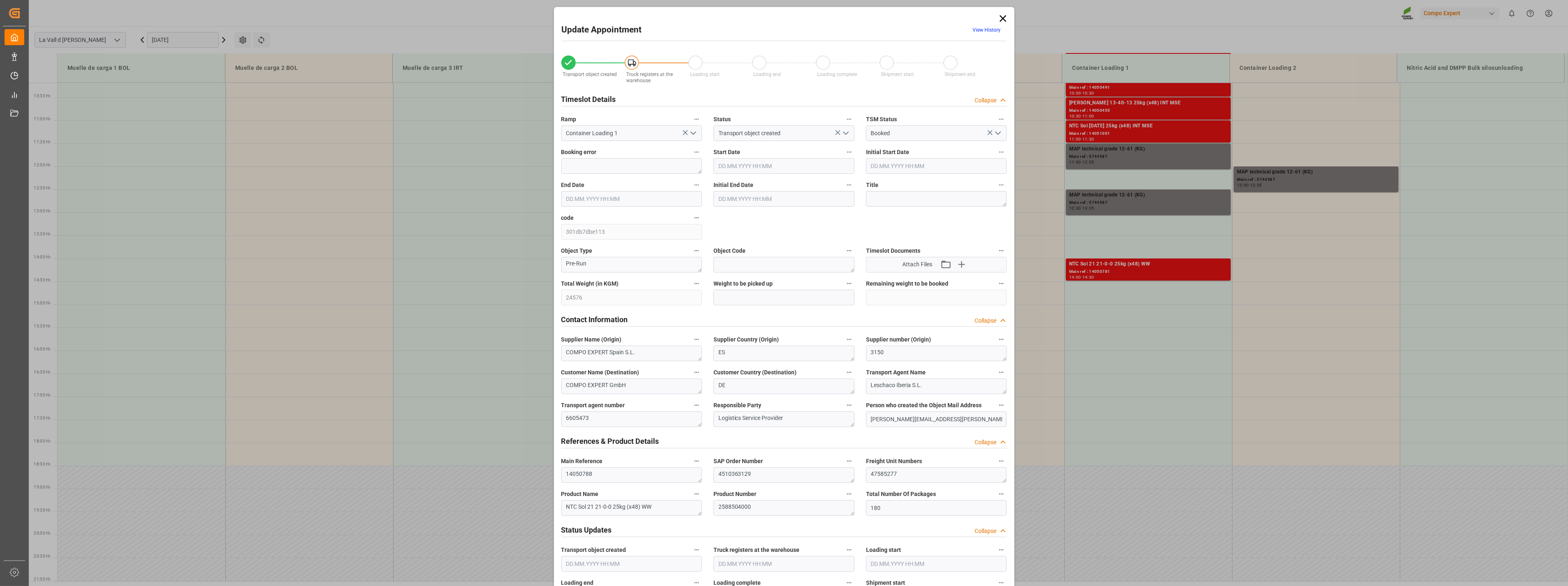
type input "24576"
type input "180"
type input "[DATE] 15:00"
type input "[DATE] 15:30"
type input "[DATE] 14:22"
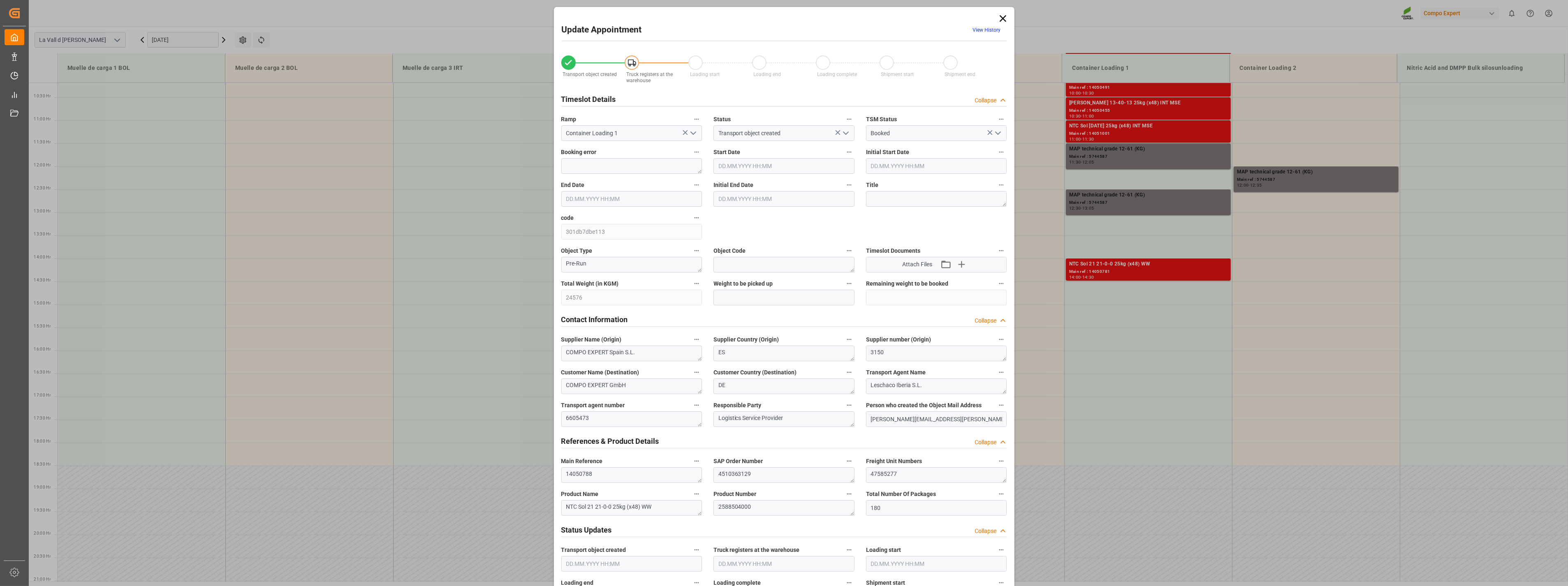
type input "[DATE] 11:24"
click at [769, 297] on input "text" at bounding box center [784, 298] width 141 height 16
click at [803, 300] on input "text" at bounding box center [784, 298] width 141 height 16
type input "24576"
click at [800, 237] on div "Transport object created Truck registers at the warehouse Loading start Loading…" at bounding box center [784, 574] width 457 height 1056
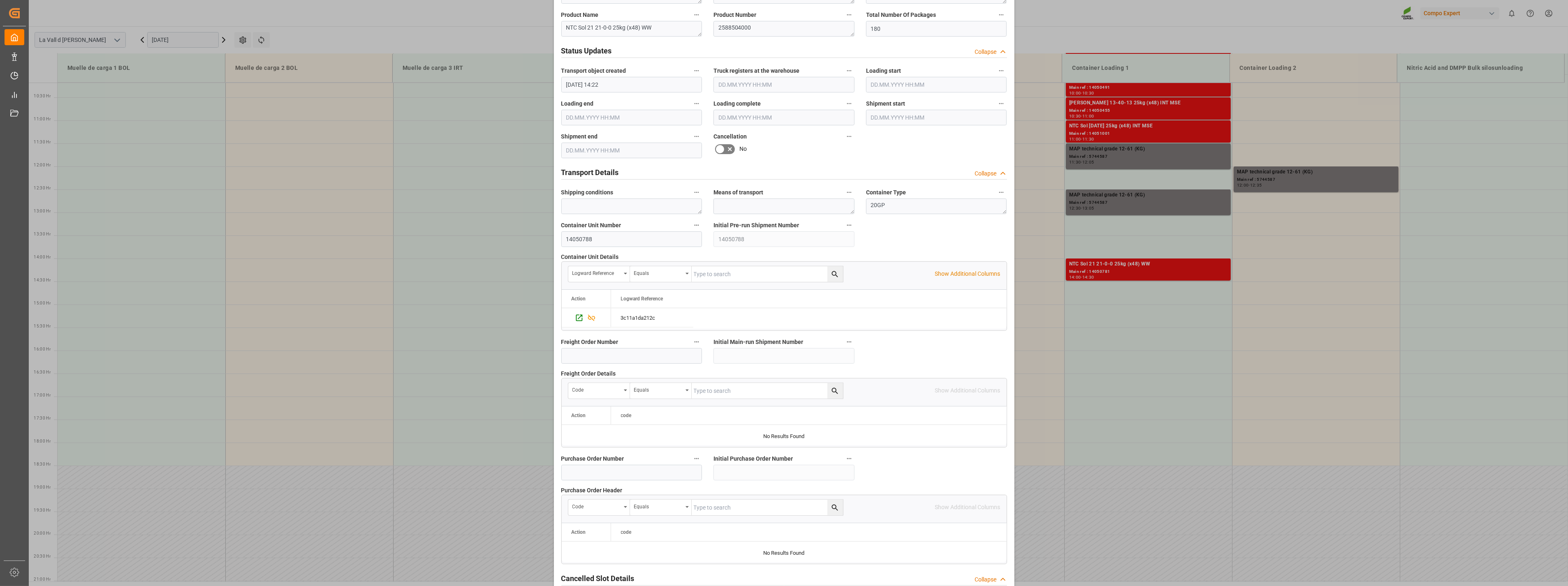
scroll to position [556, 0]
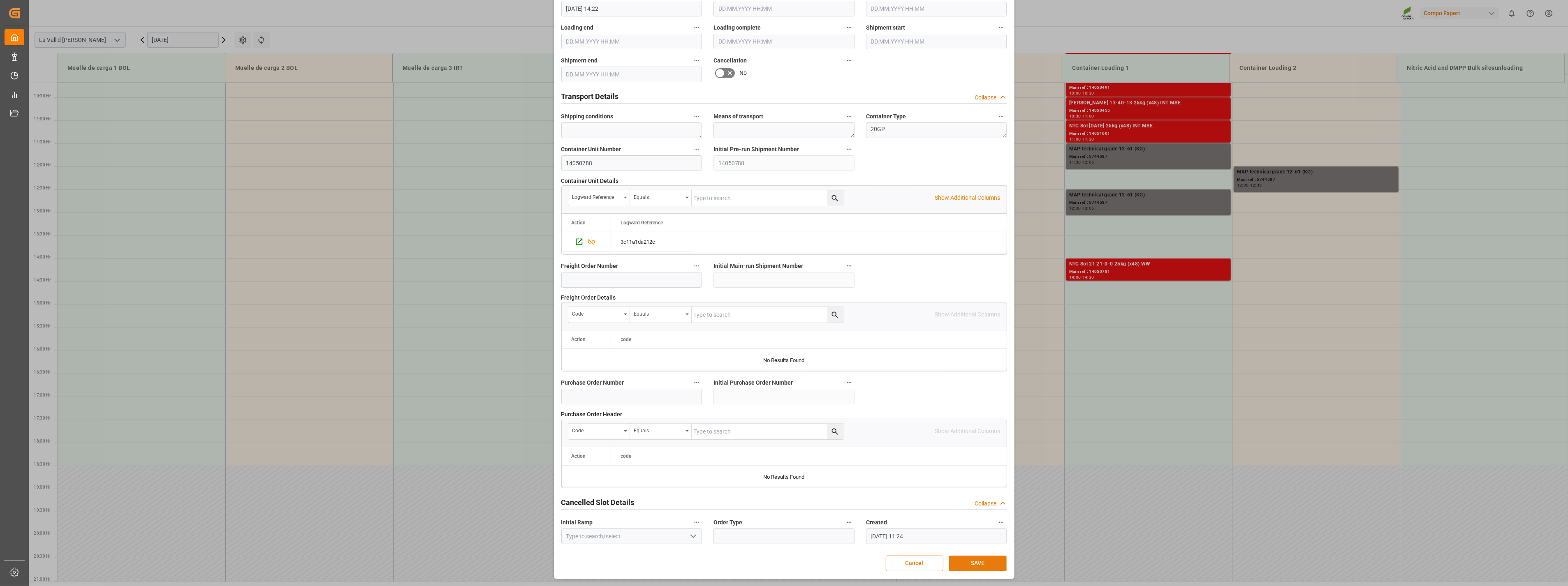
click at [973, 561] on button "SAVE" at bounding box center [978, 563] width 58 height 16
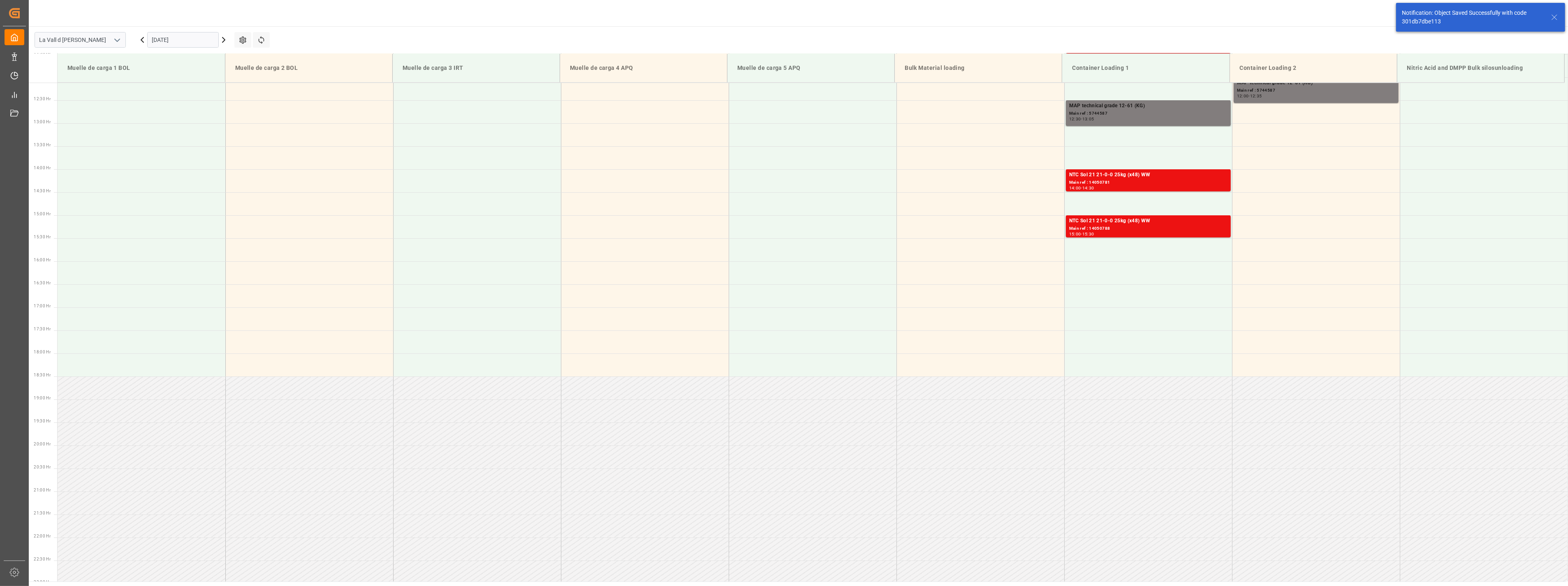
scroll to position [469, 0]
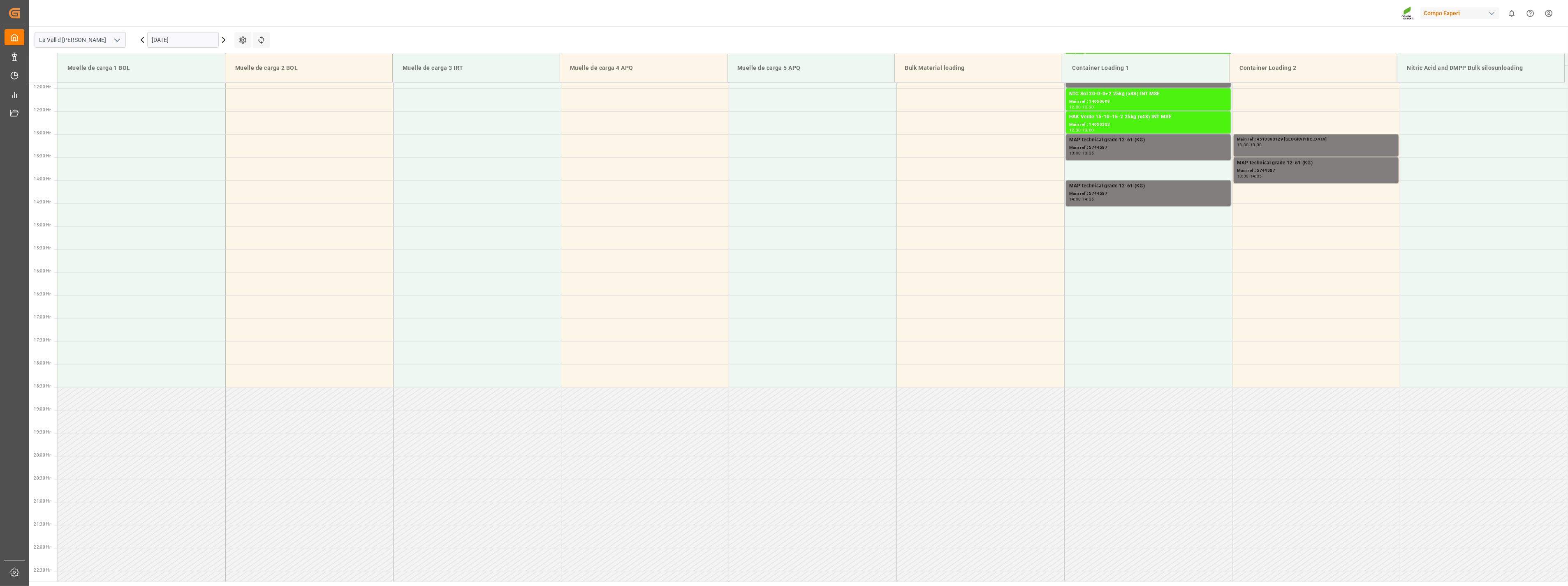
scroll to position [547, 0]
click at [195, 40] on input "[DATE]" at bounding box center [183, 40] width 72 height 16
click at [224, 40] on icon at bounding box center [223, 40] width 2 height 5
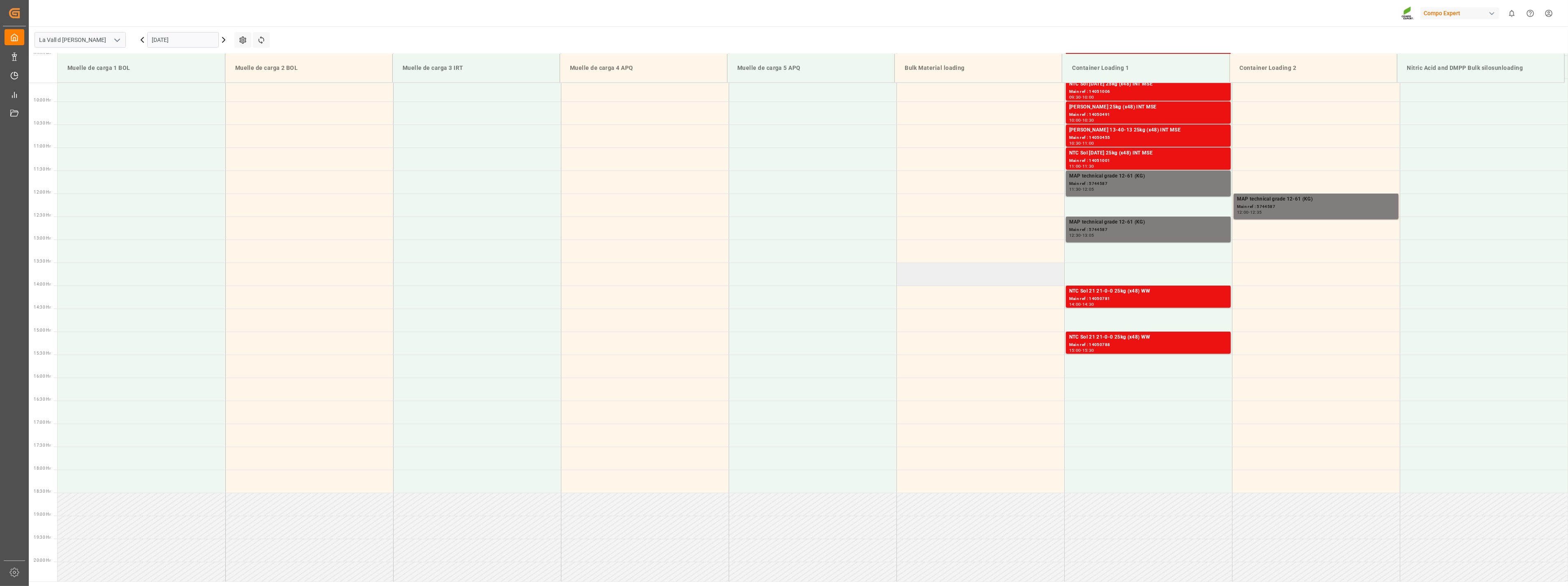
scroll to position [410, 0]
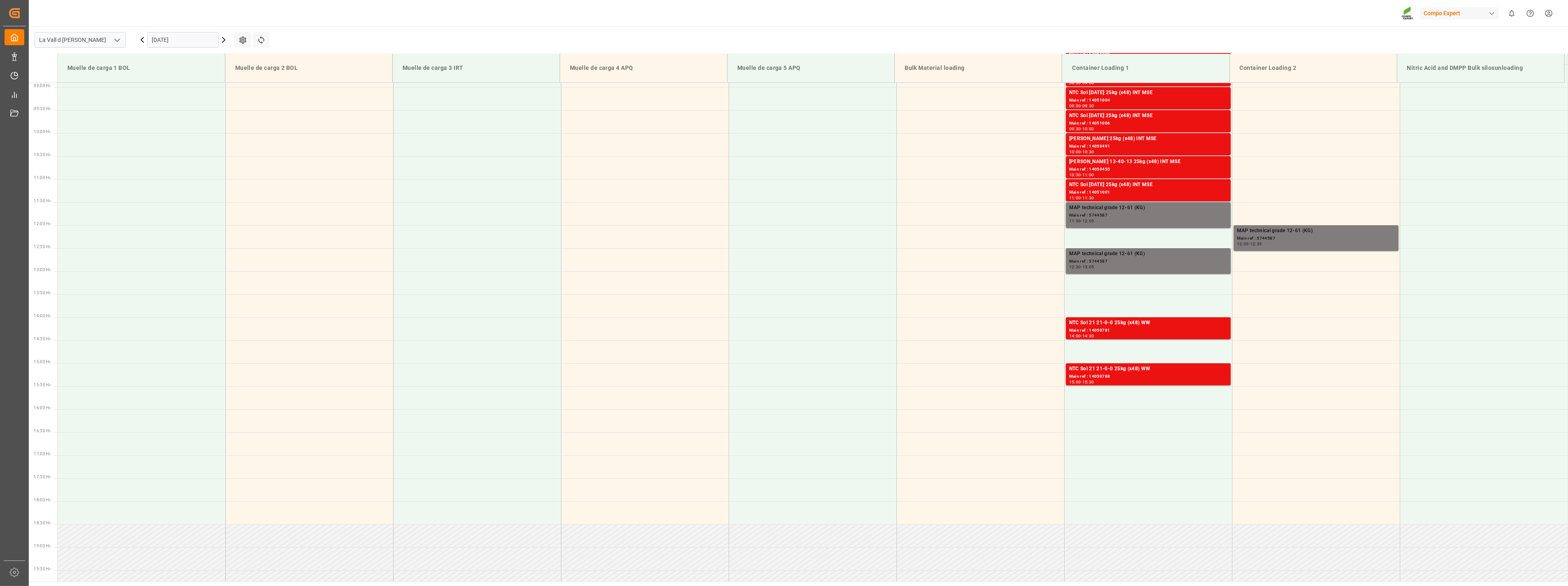
click at [225, 40] on icon at bounding box center [223, 40] width 2 height 5
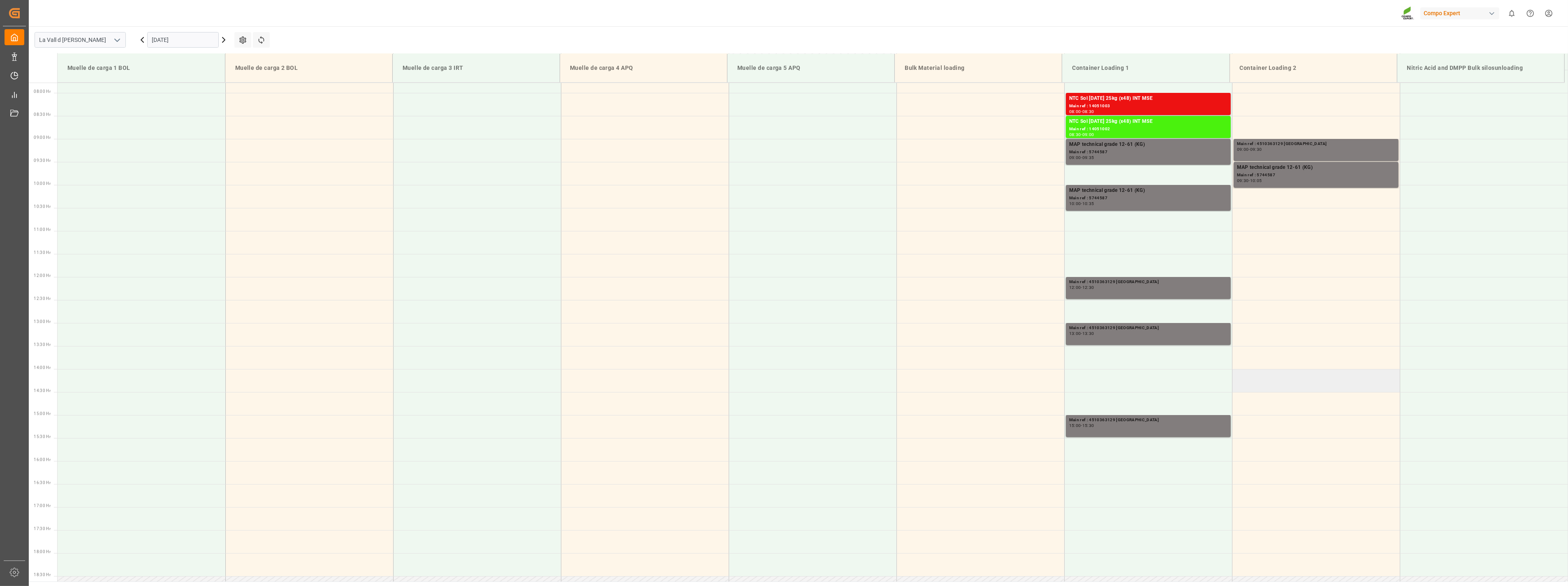
scroll to position [319, 0]
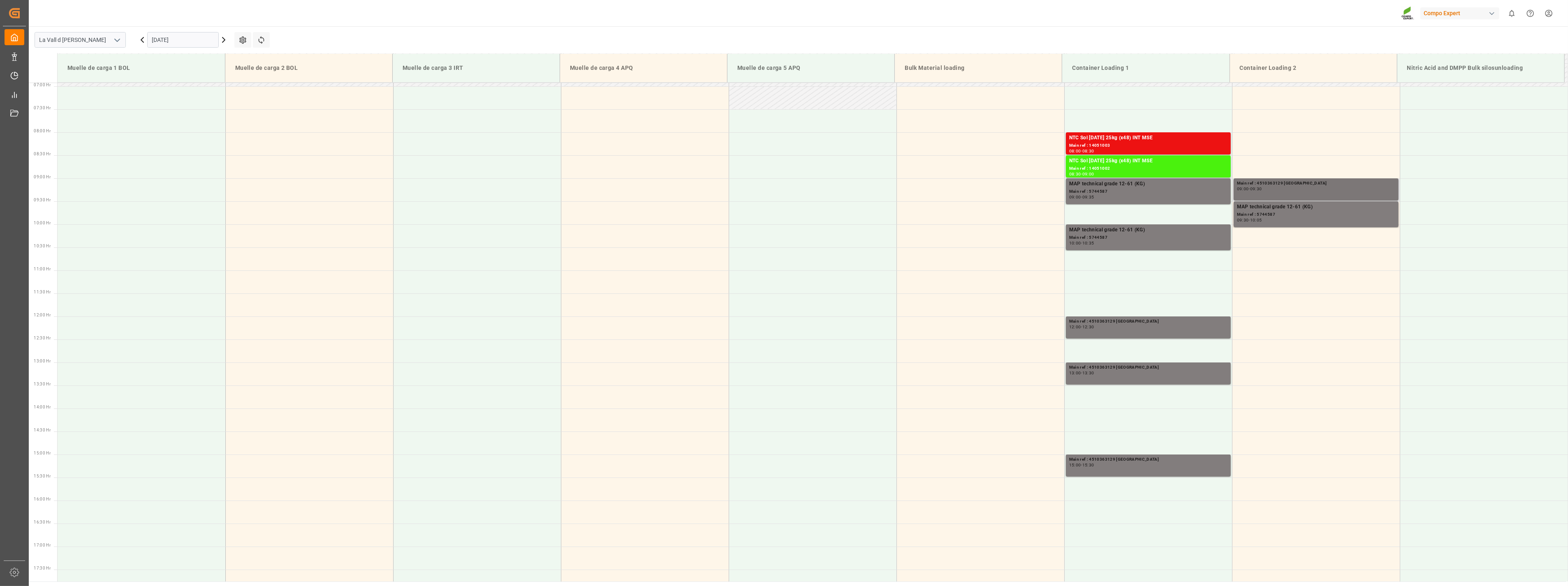
click at [1340, 194] on div "Main ref : 4510363129 [GEOGRAPHIC_DATA] 09:00 - 09:30" at bounding box center [1316, 189] width 158 height 19
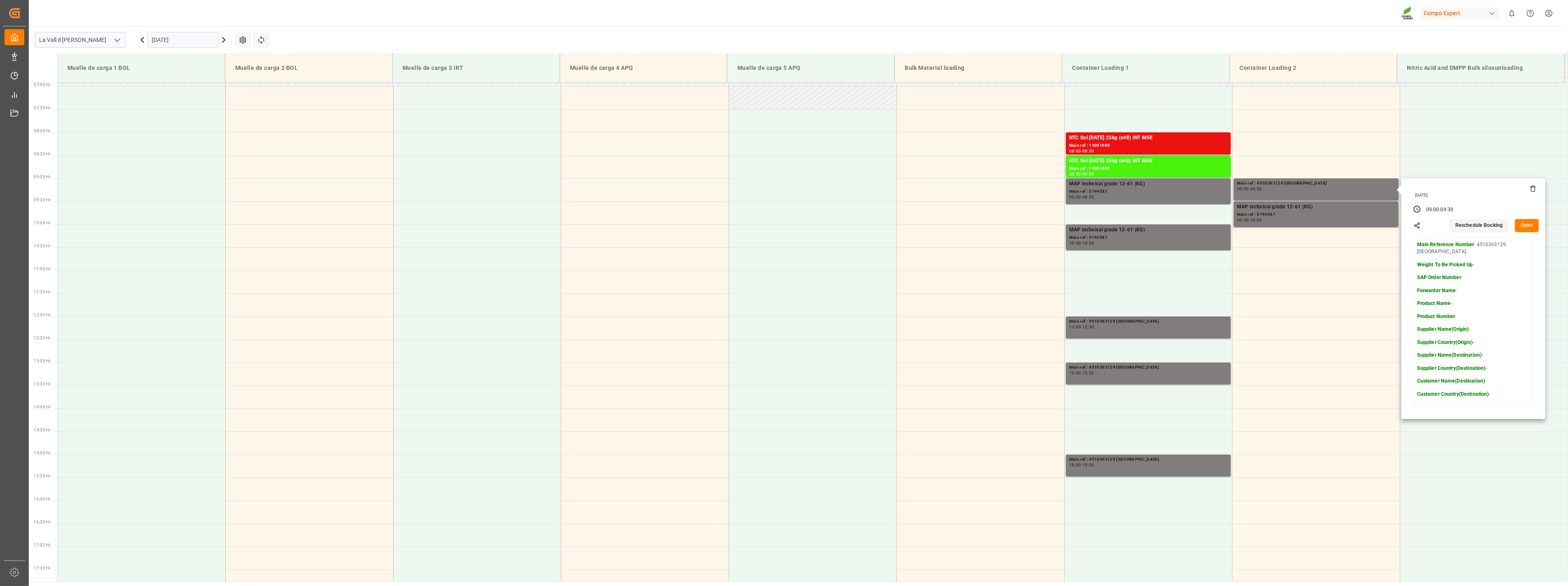
click at [1531, 190] on icon at bounding box center [1533, 189] width 4 height 4
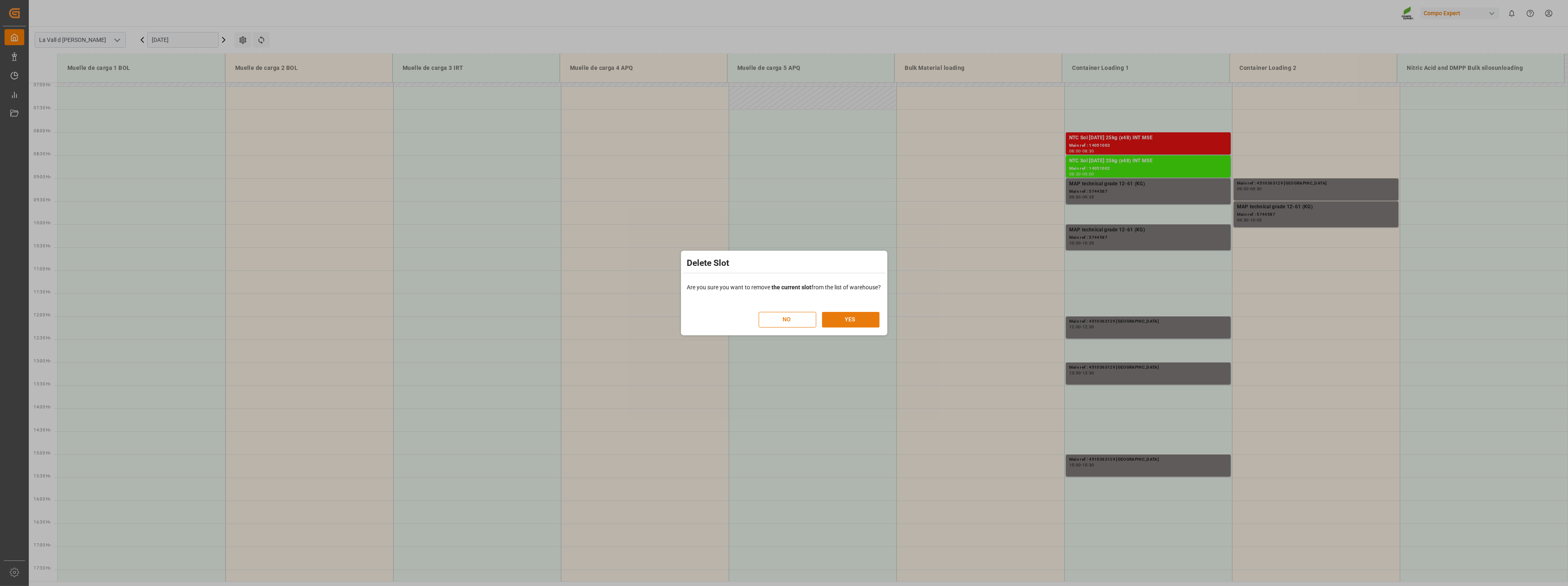
click at [846, 319] on button "YES" at bounding box center [850, 320] width 58 height 16
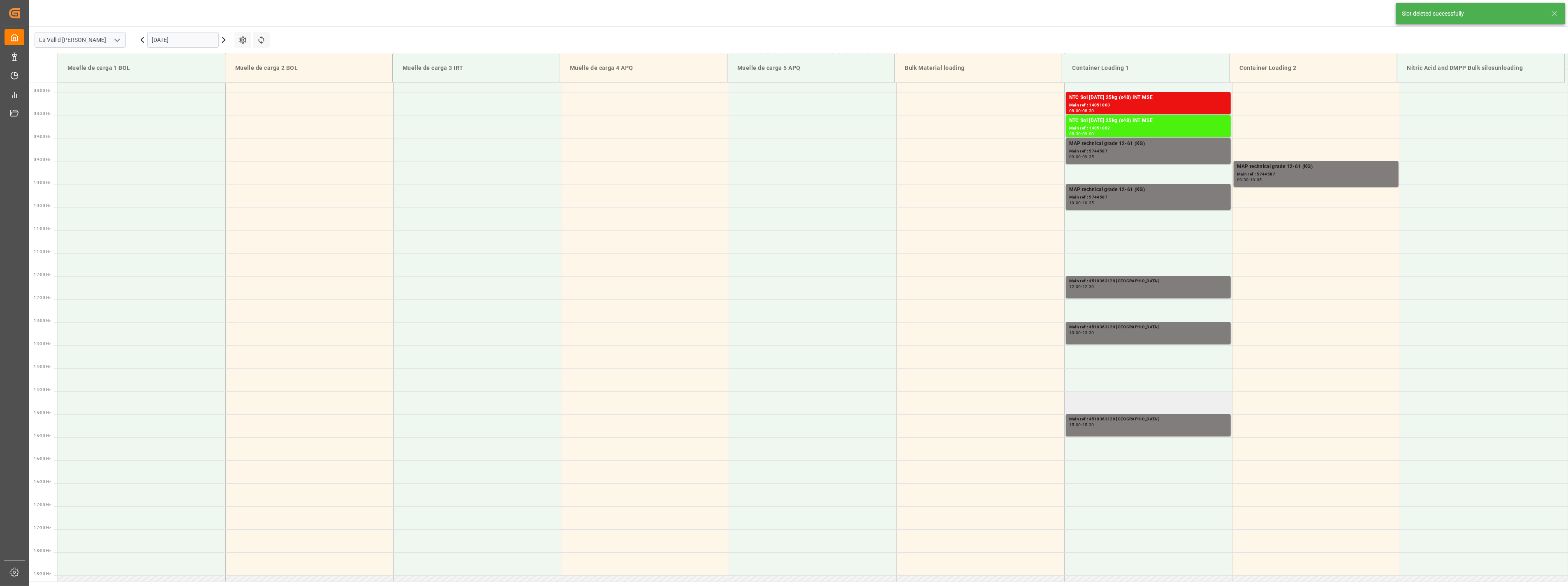
scroll to position [363, 0]
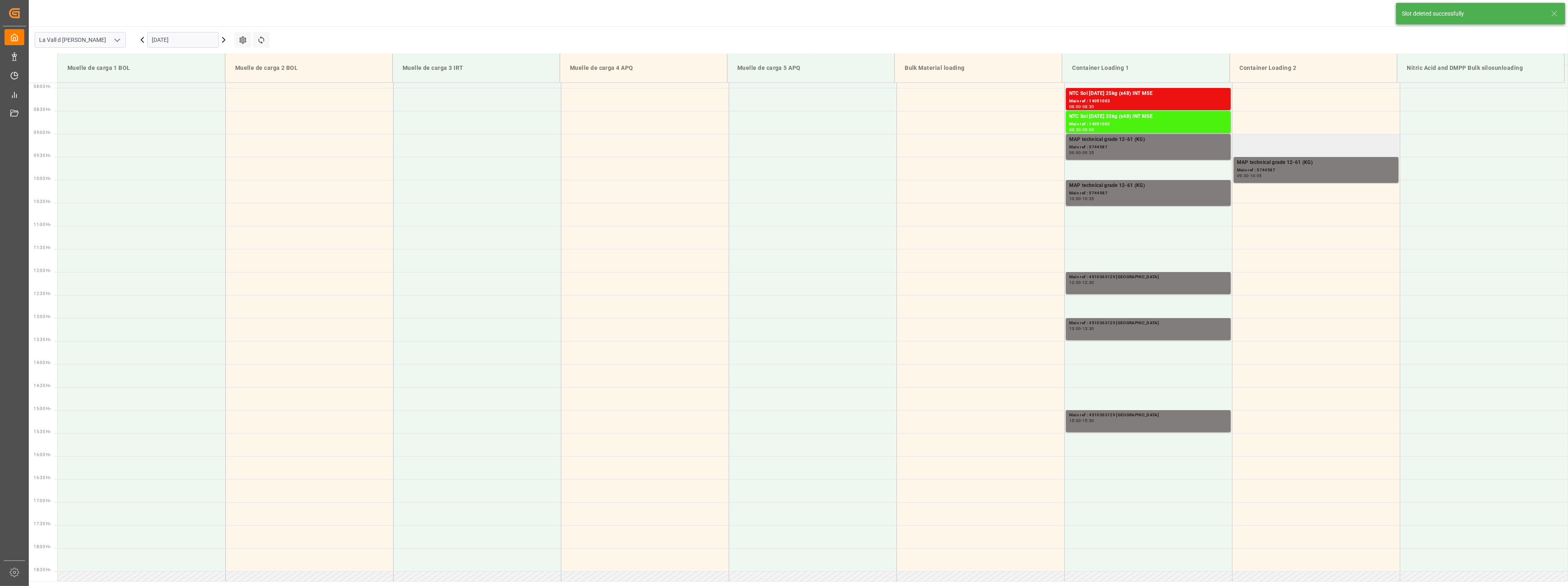
click at [1326, 145] on td at bounding box center [1316, 145] width 168 height 23
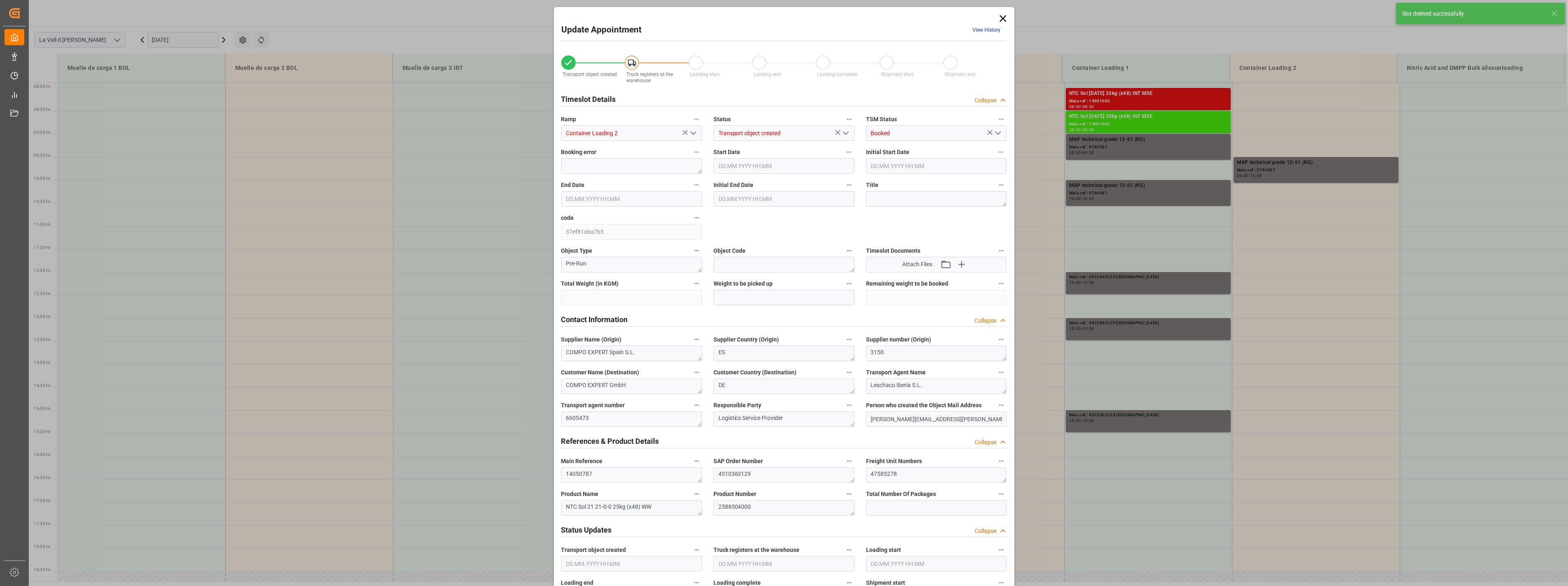
type input "24576"
type input "180"
type input "[DATE] 09:00"
type input "[DATE] 09:30"
type input "[DATE] 14:22"
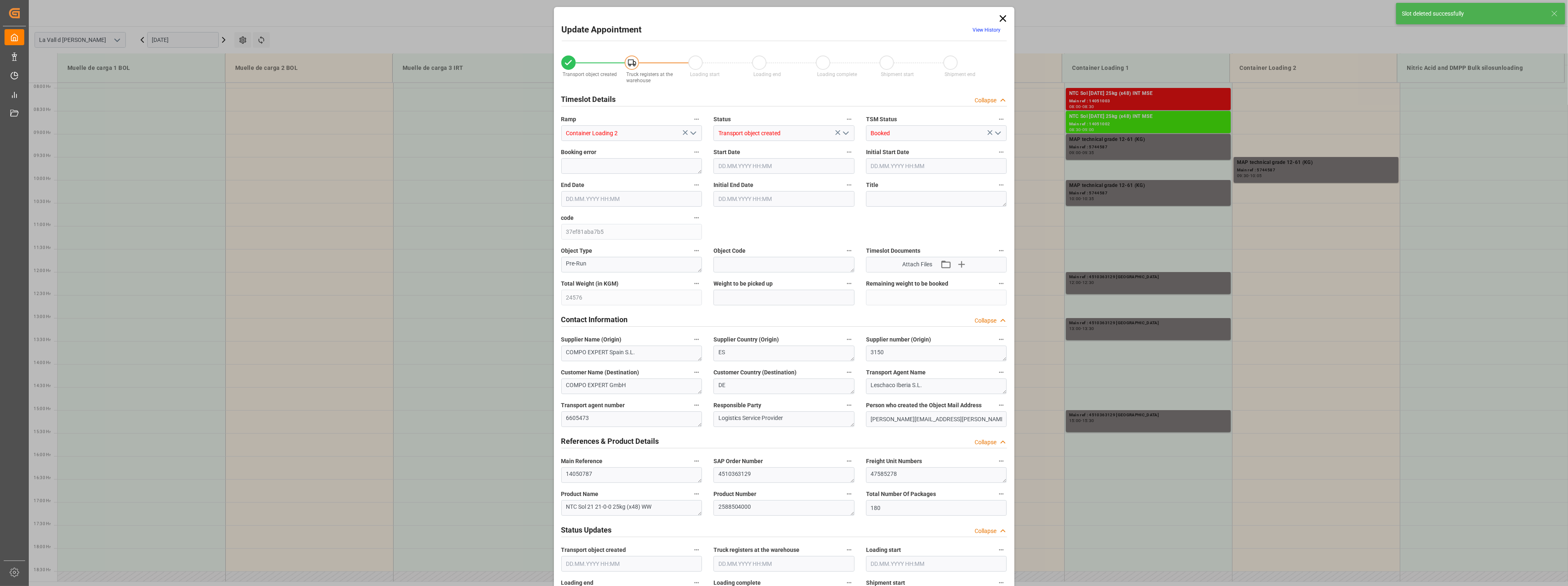
type input "[DATE] 11:25"
click at [752, 297] on input "text" at bounding box center [784, 298] width 141 height 16
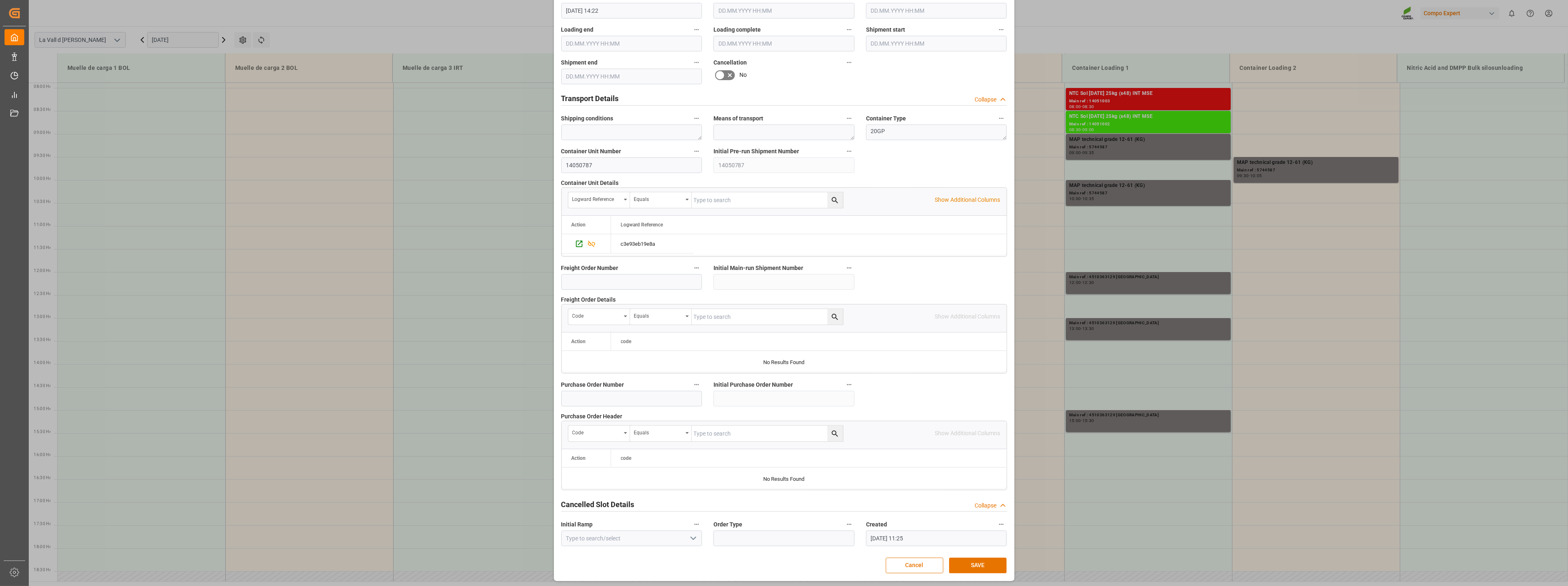
scroll to position [556, 0]
type input "24576"
click at [964, 561] on button "SAVE" at bounding box center [978, 563] width 58 height 16
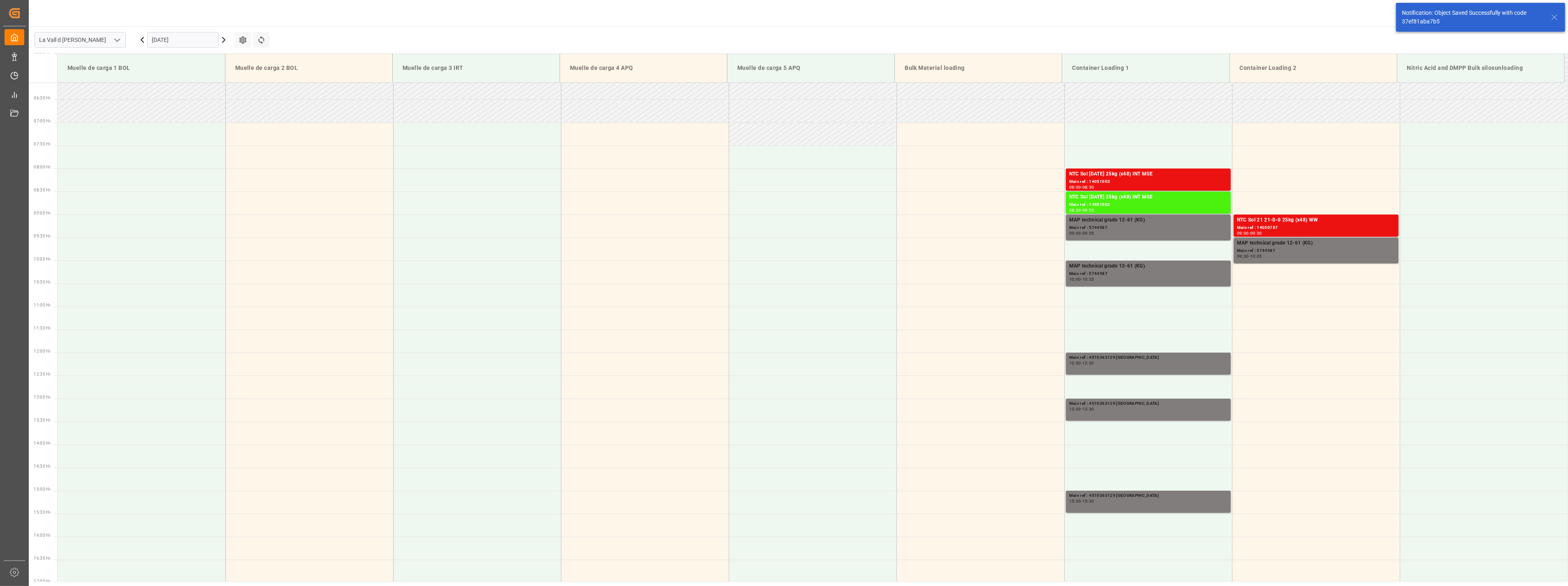
scroll to position [363, 0]
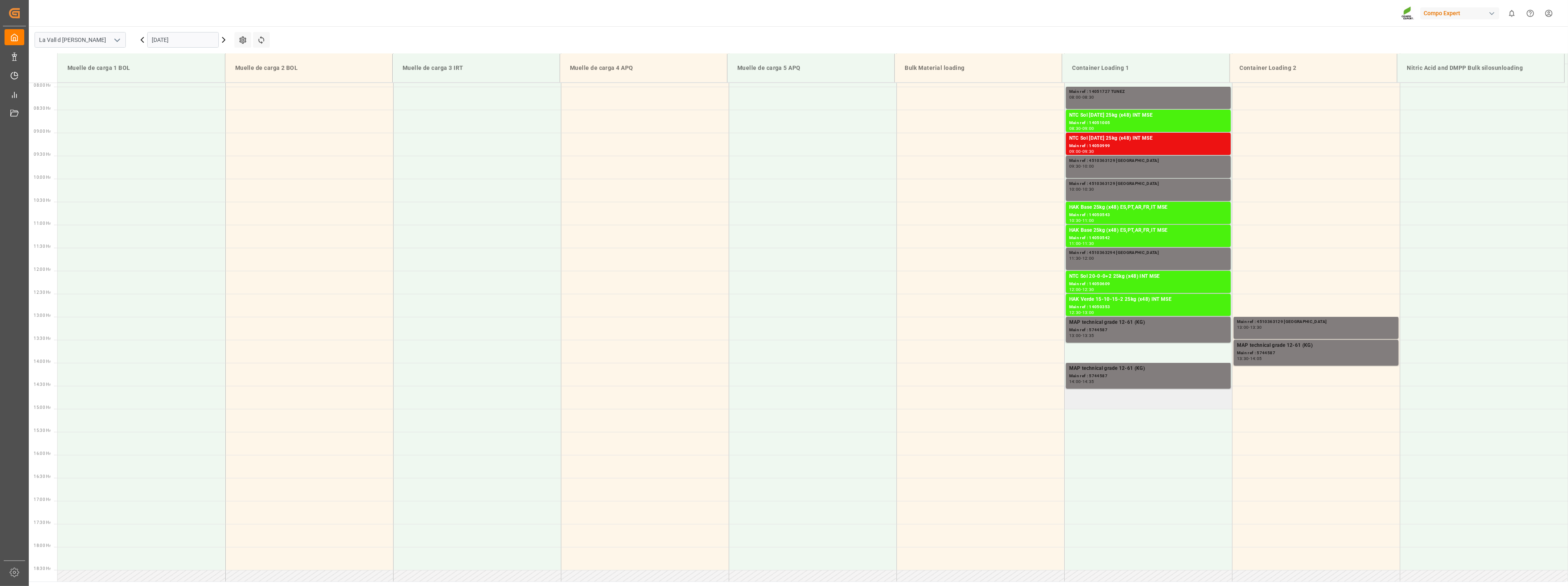
scroll to position [319, 0]
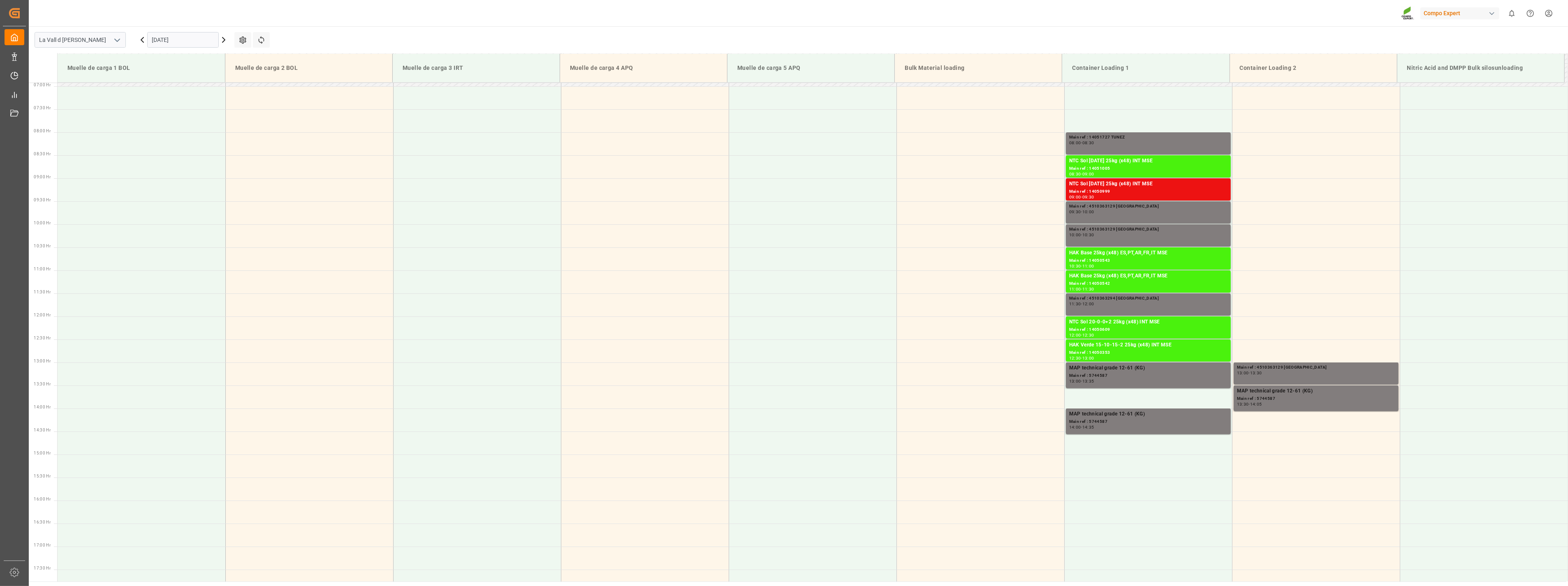
click at [224, 38] on icon at bounding box center [223, 40] width 10 height 10
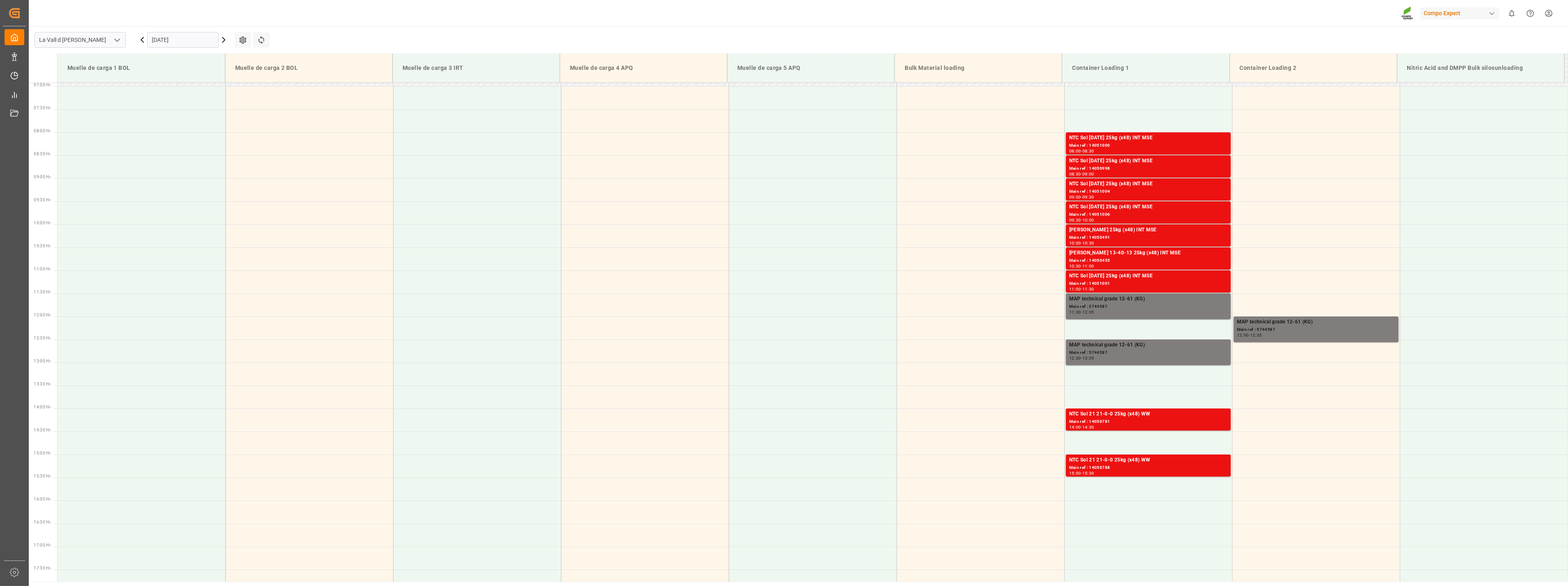
click at [222, 43] on icon at bounding box center [223, 40] width 2 height 5
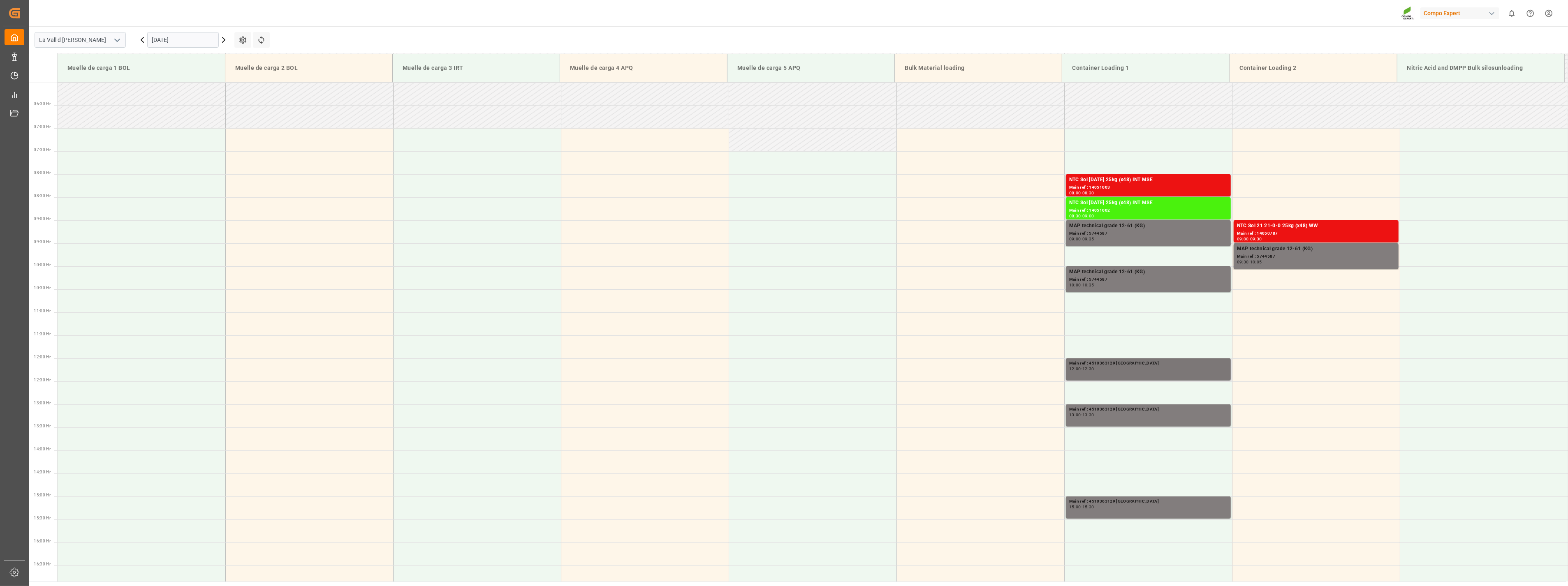
scroll to position [273, 0]
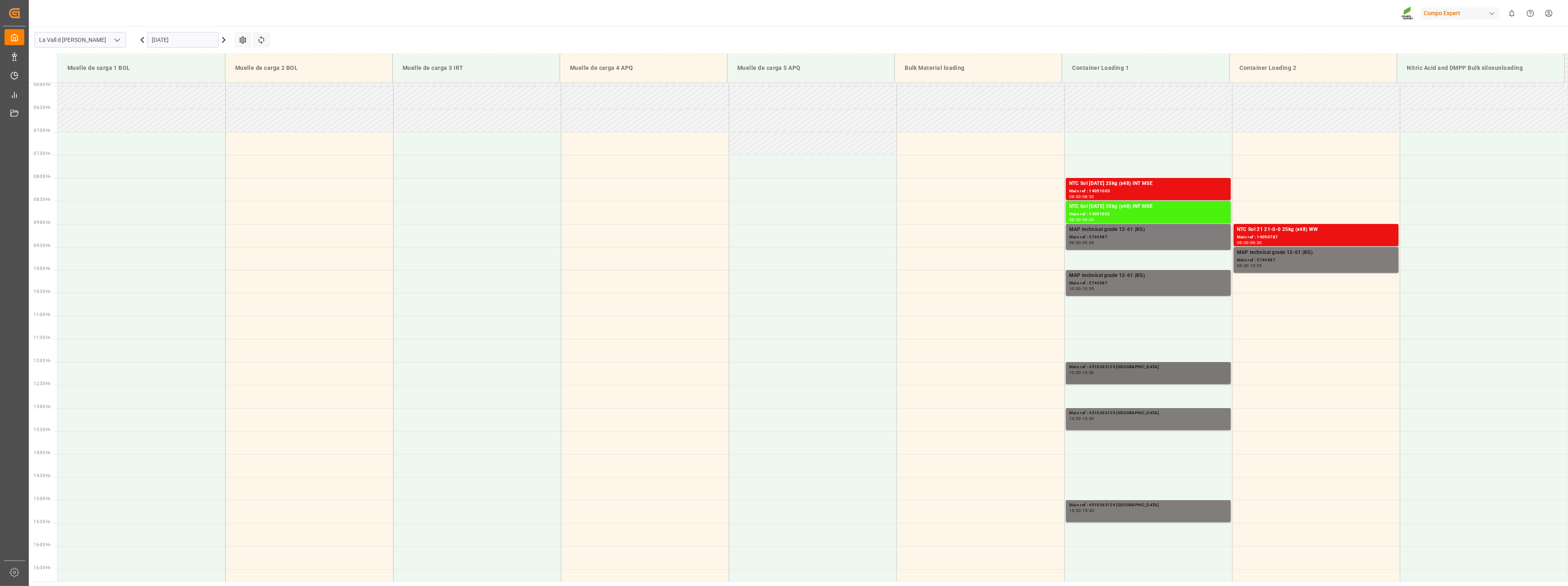
click at [1132, 372] on div "12:00 - 12:30" at bounding box center [1149, 372] width 158 height 4
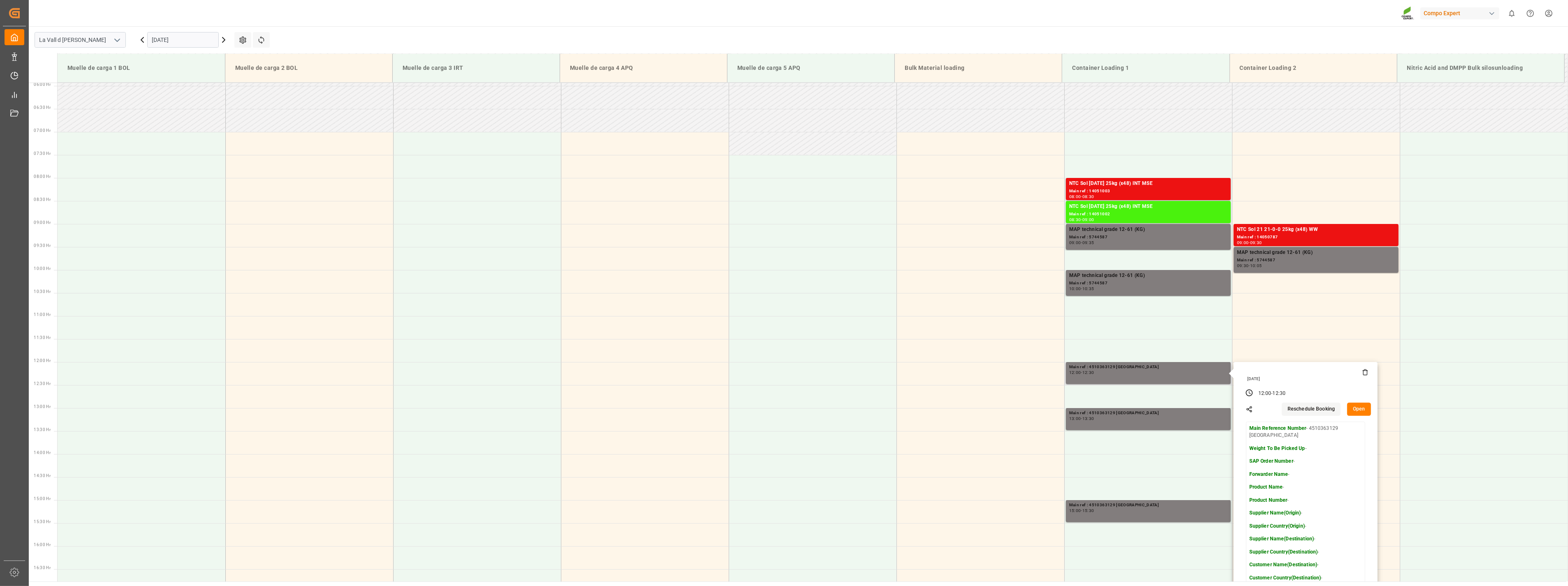
click at [1366, 372] on icon at bounding box center [1365, 372] width 7 height 7
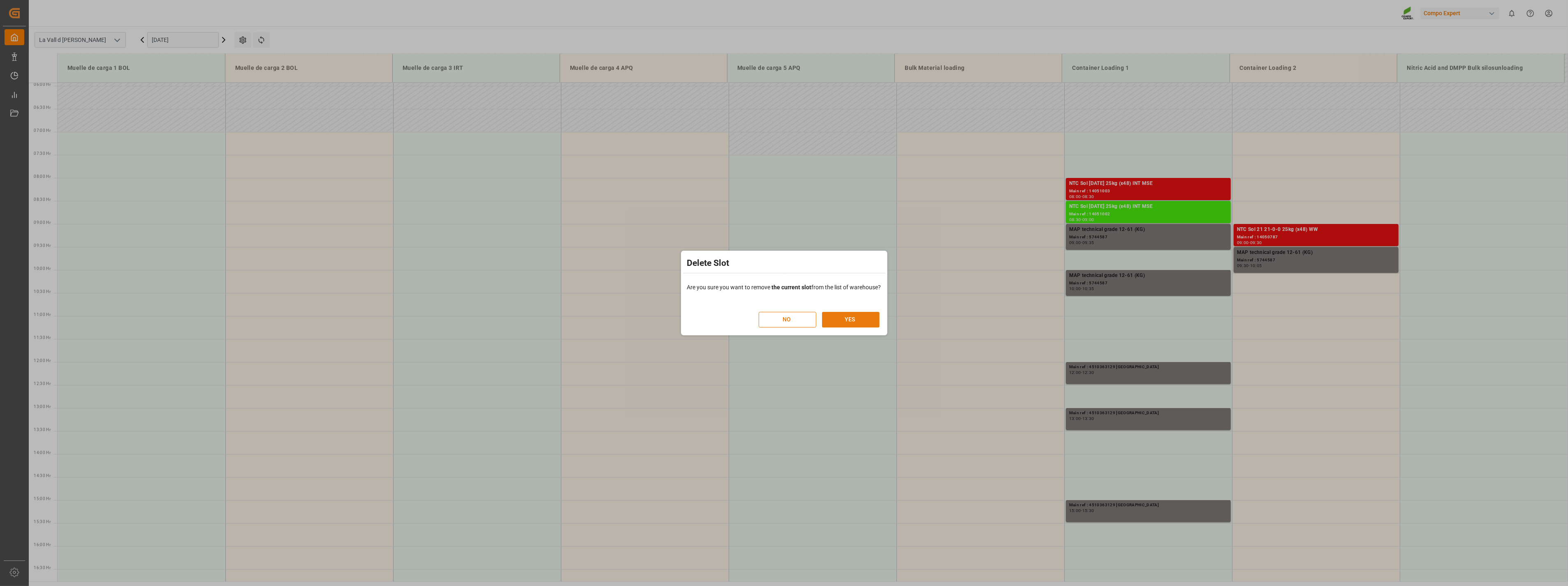
click at [864, 323] on button "YES" at bounding box center [850, 320] width 58 height 16
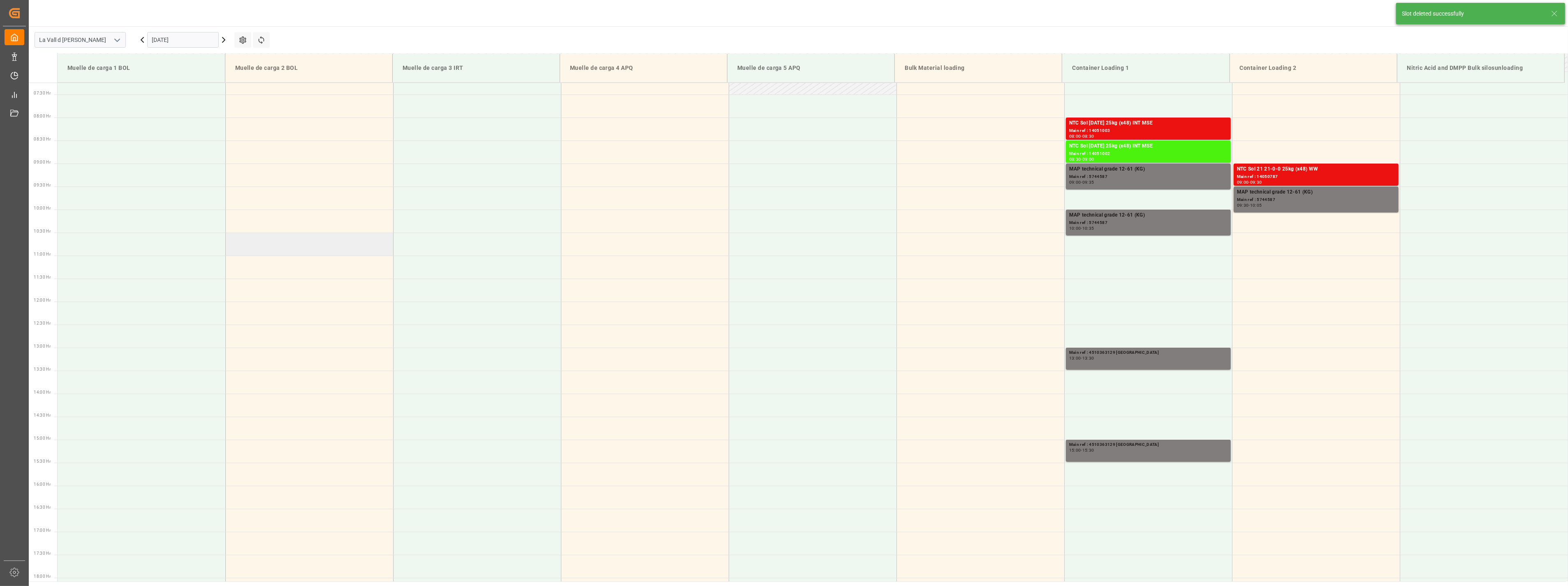
scroll to position [318, 0]
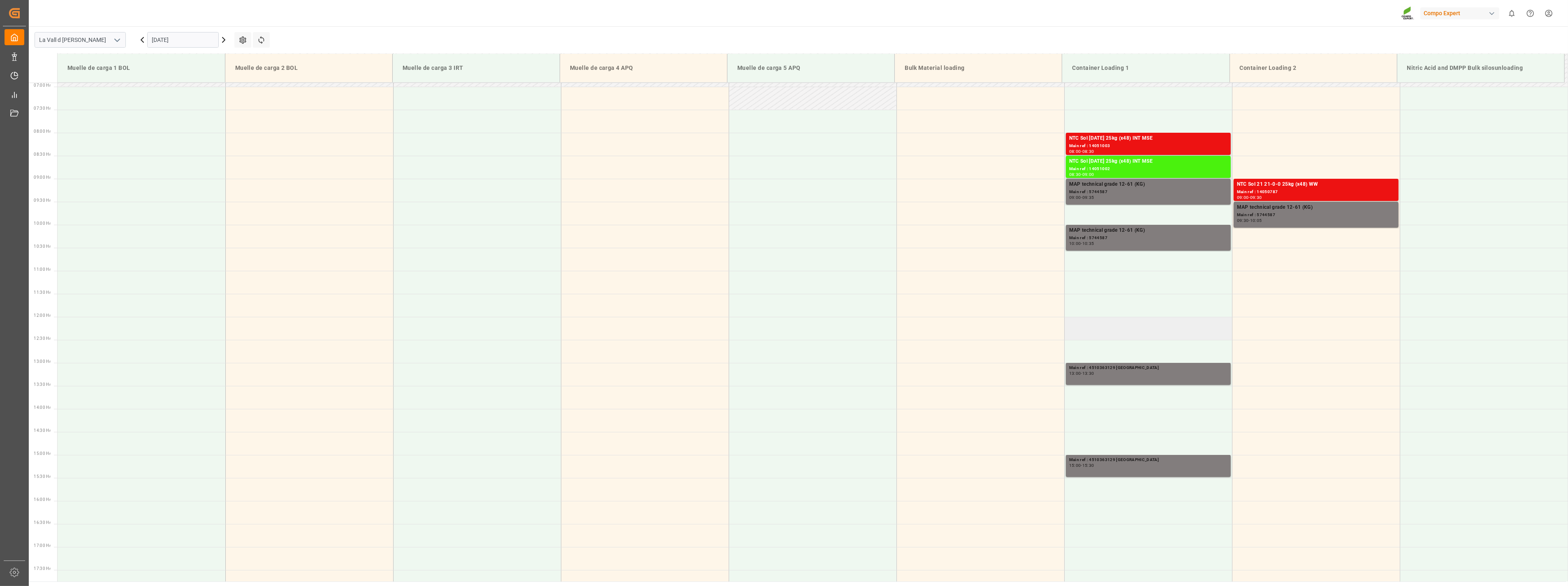
click at [1118, 332] on td at bounding box center [1148, 329] width 168 height 23
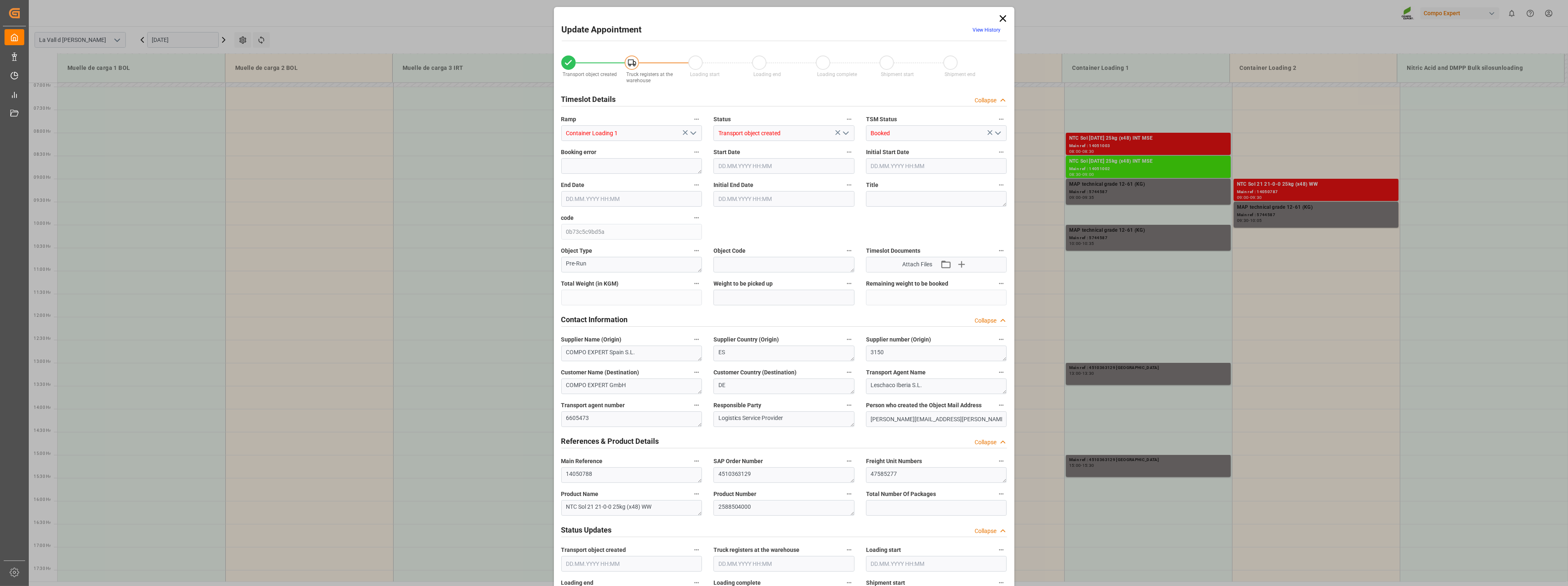
type input "24576"
type input "180"
type input "[DATE] 12:00"
type input "[DATE] 12:30"
type input "[DATE] 14:22"
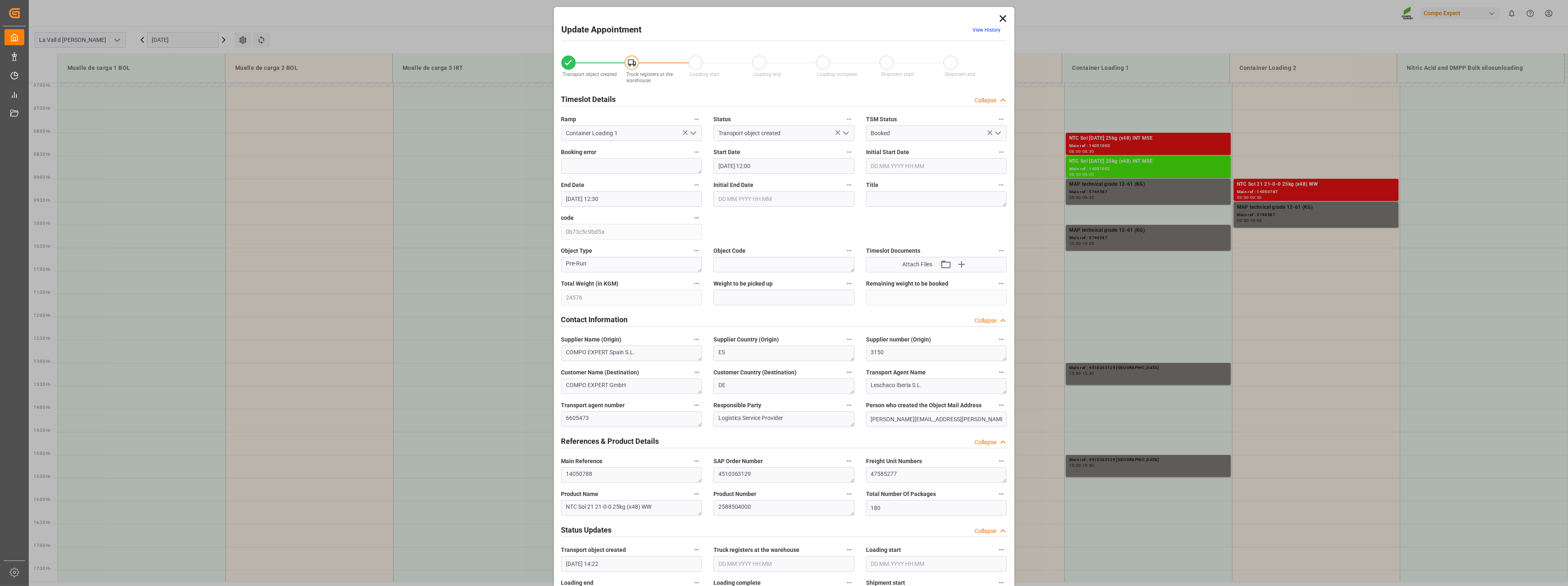
type input "[DATE] 11:27"
click at [732, 292] on input "text" at bounding box center [784, 298] width 141 height 16
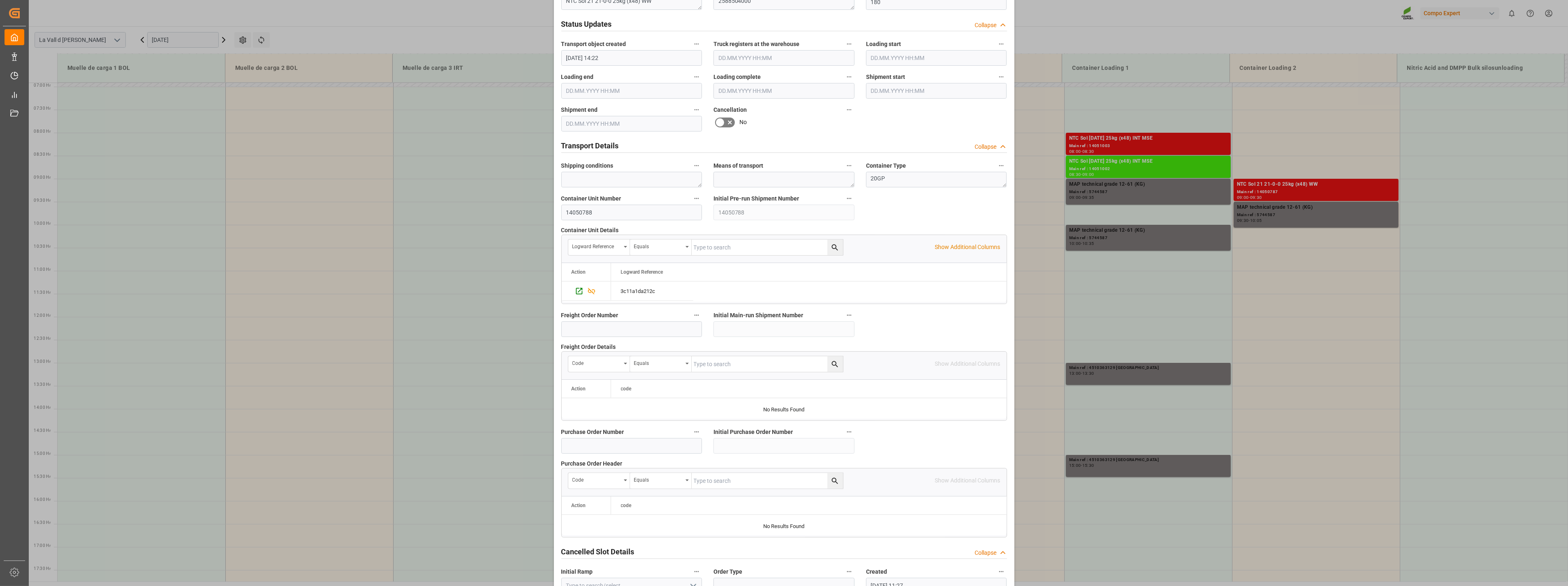
scroll to position [556, 0]
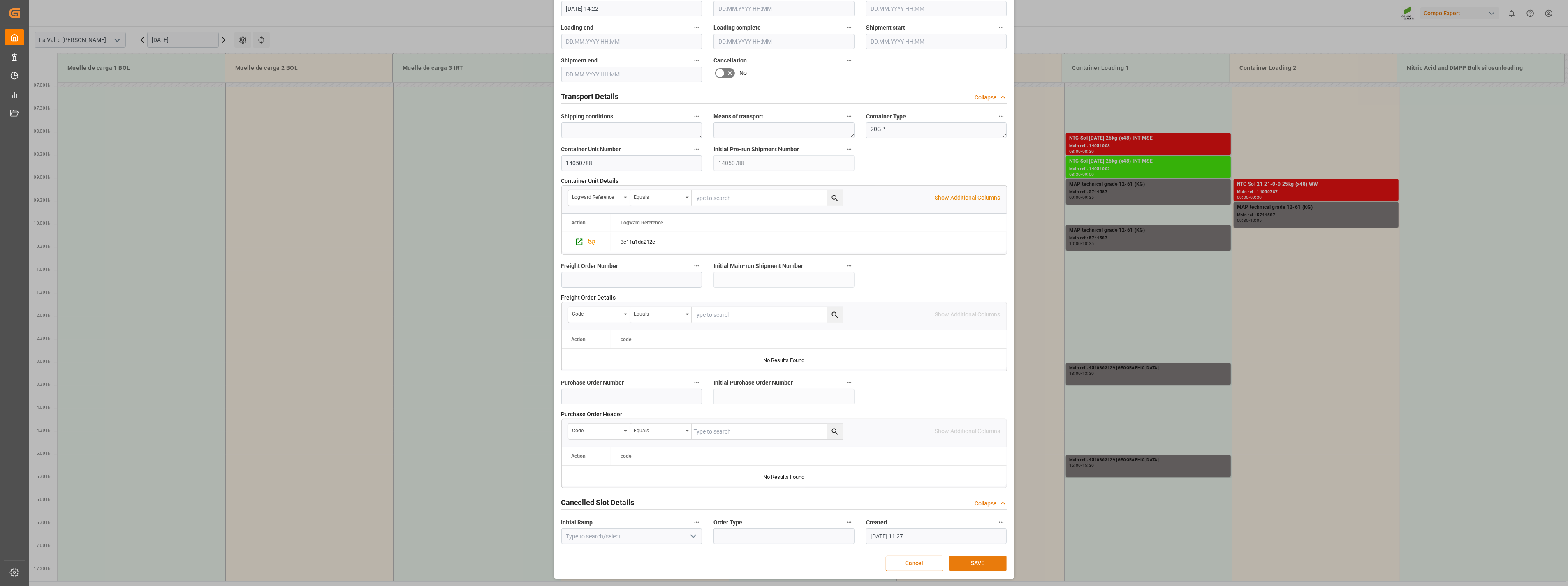
type input "24576"
click at [987, 560] on button "SAVE" at bounding box center [978, 563] width 58 height 16
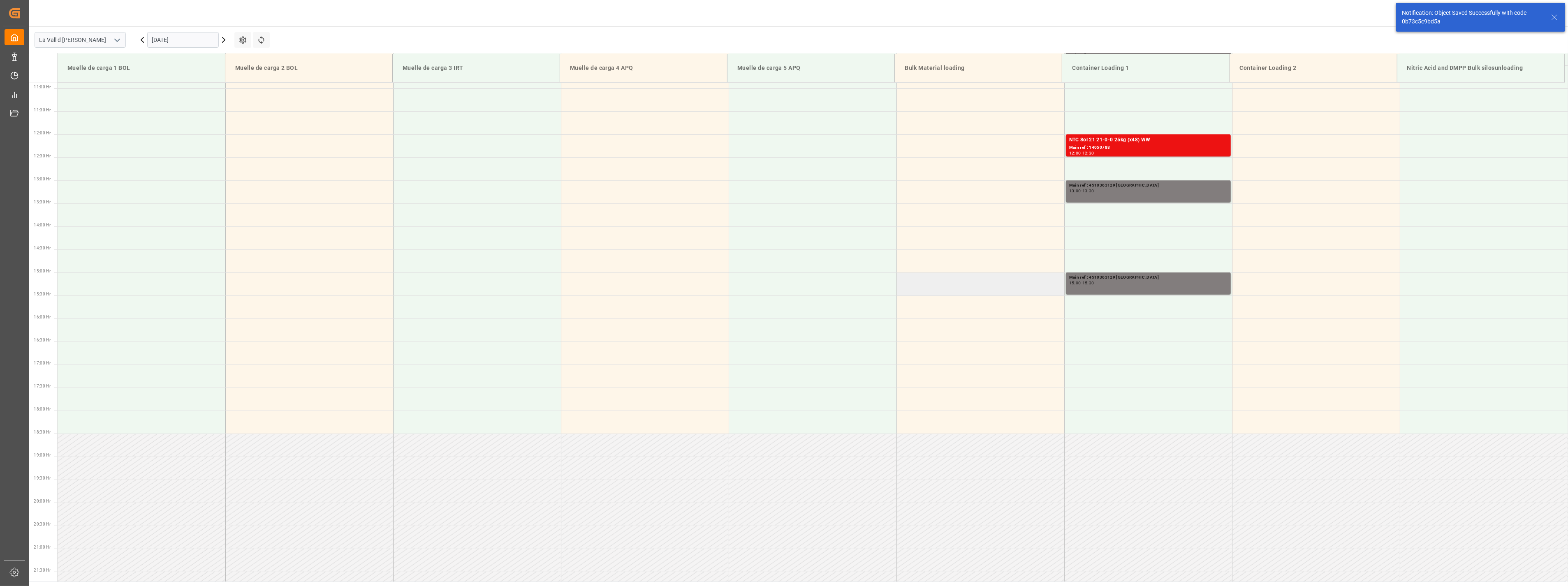
scroll to position [318, 0]
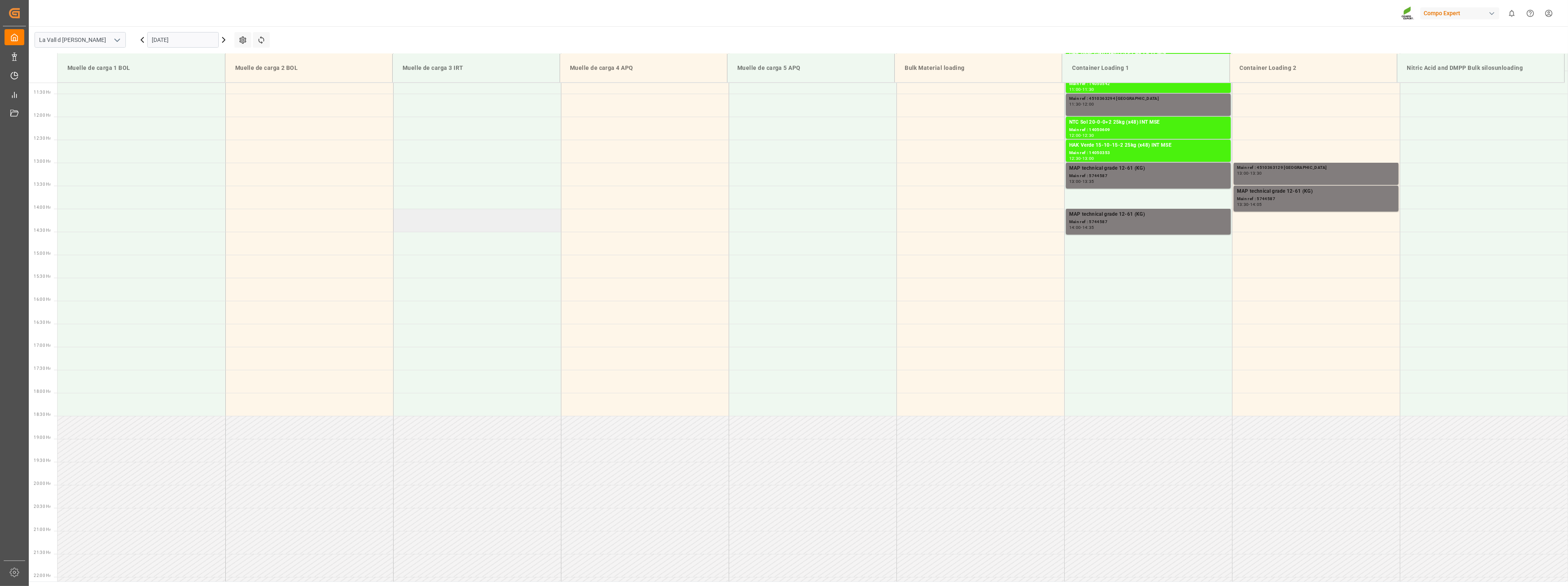
scroll to position [547, 0]
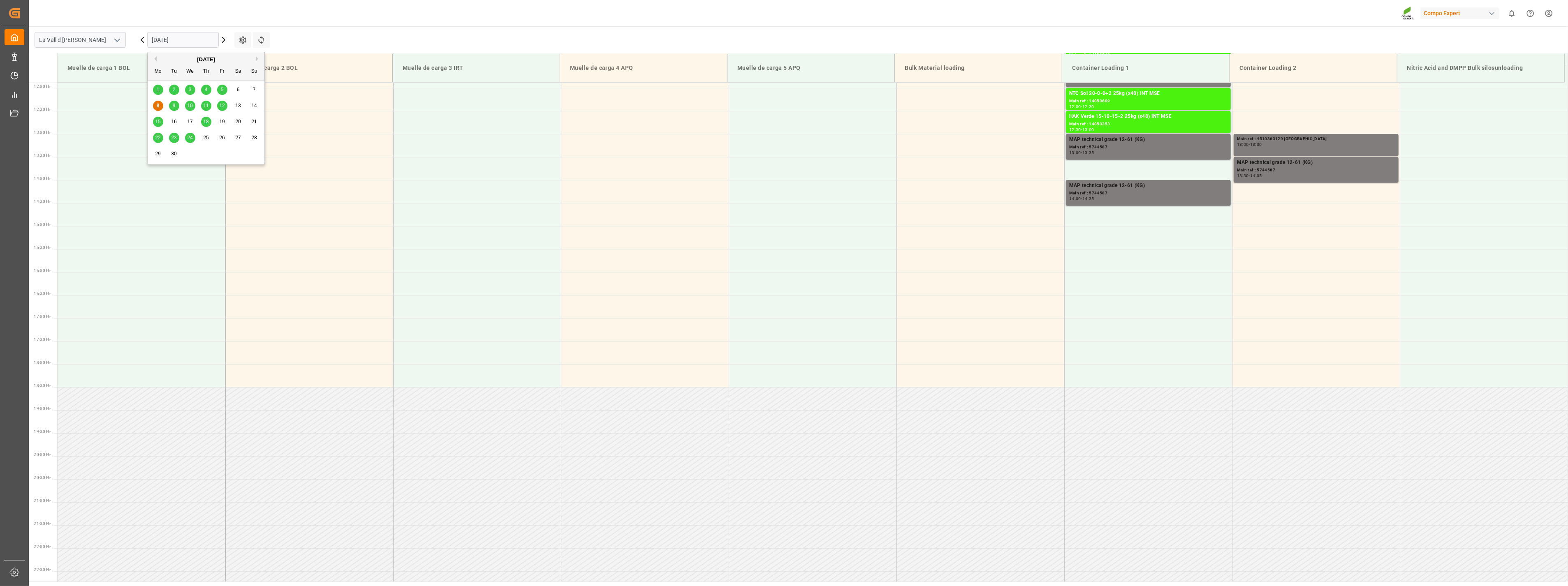
click at [200, 36] on input "[DATE]" at bounding box center [183, 40] width 72 height 16
click at [189, 105] on span "10" at bounding box center [189, 105] width 5 height 5
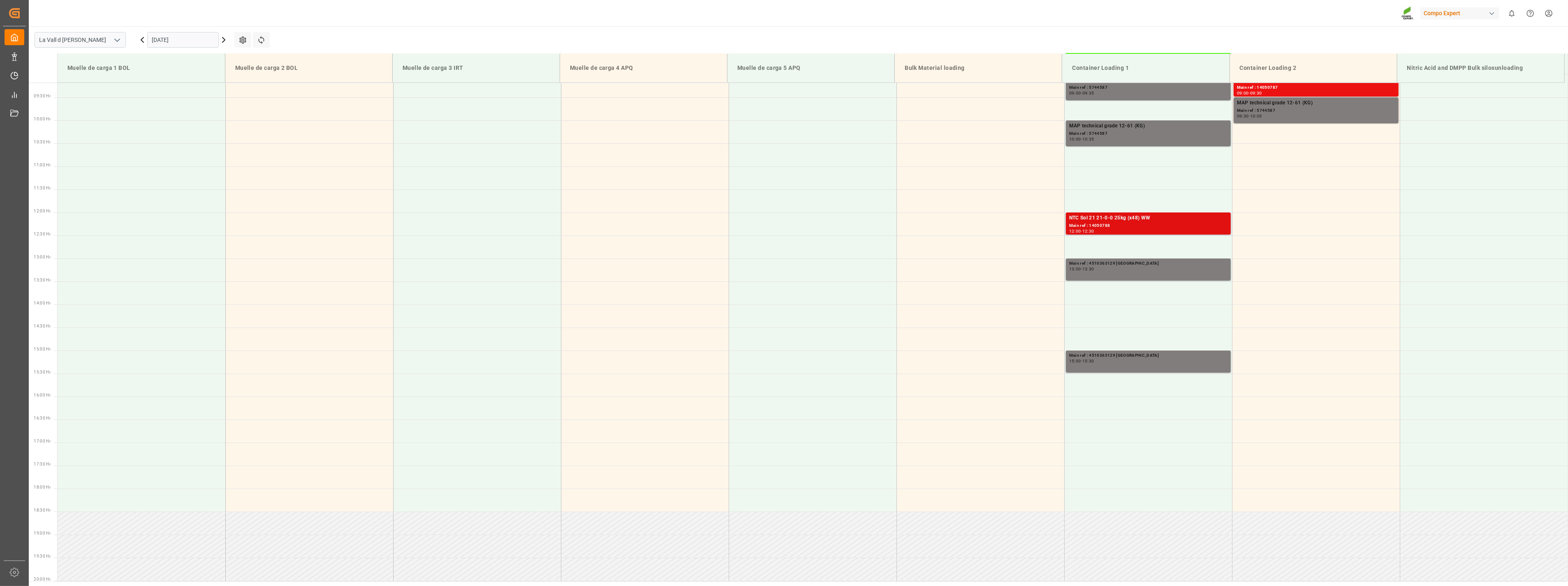
scroll to position [365, 0]
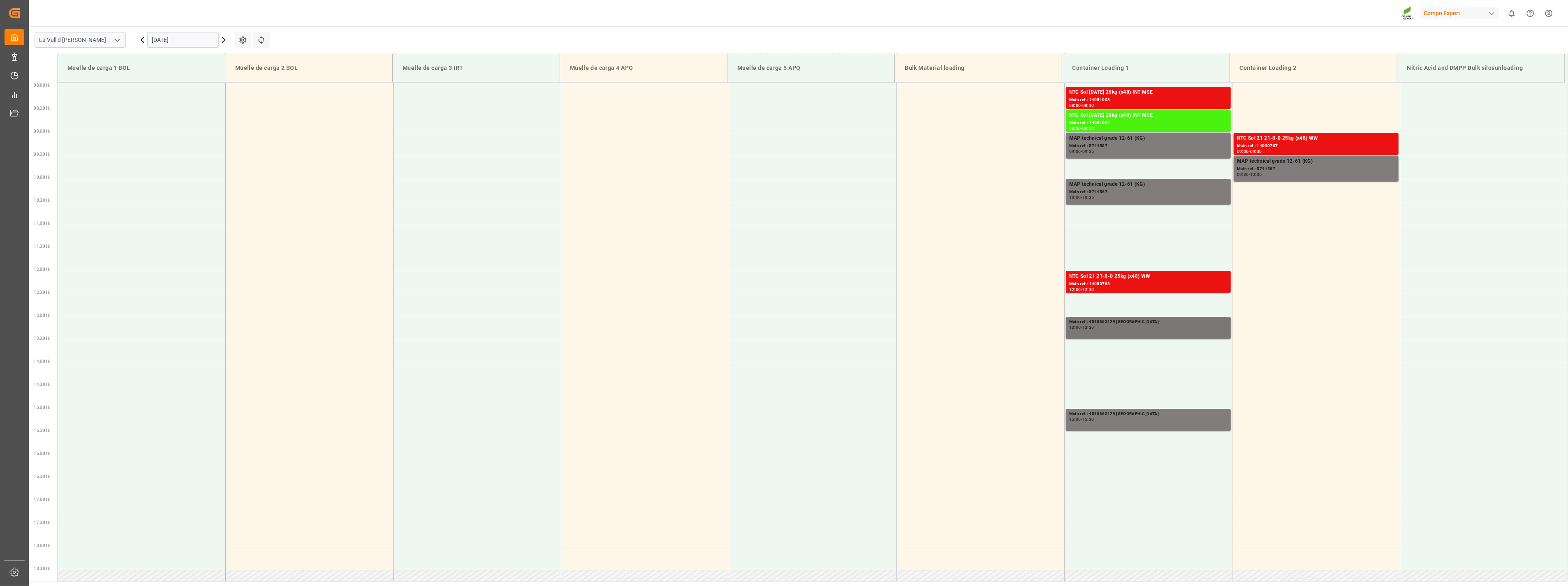
click at [1127, 327] on div "13:00 - 13:30" at bounding box center [1149, 327] width 158 height 4
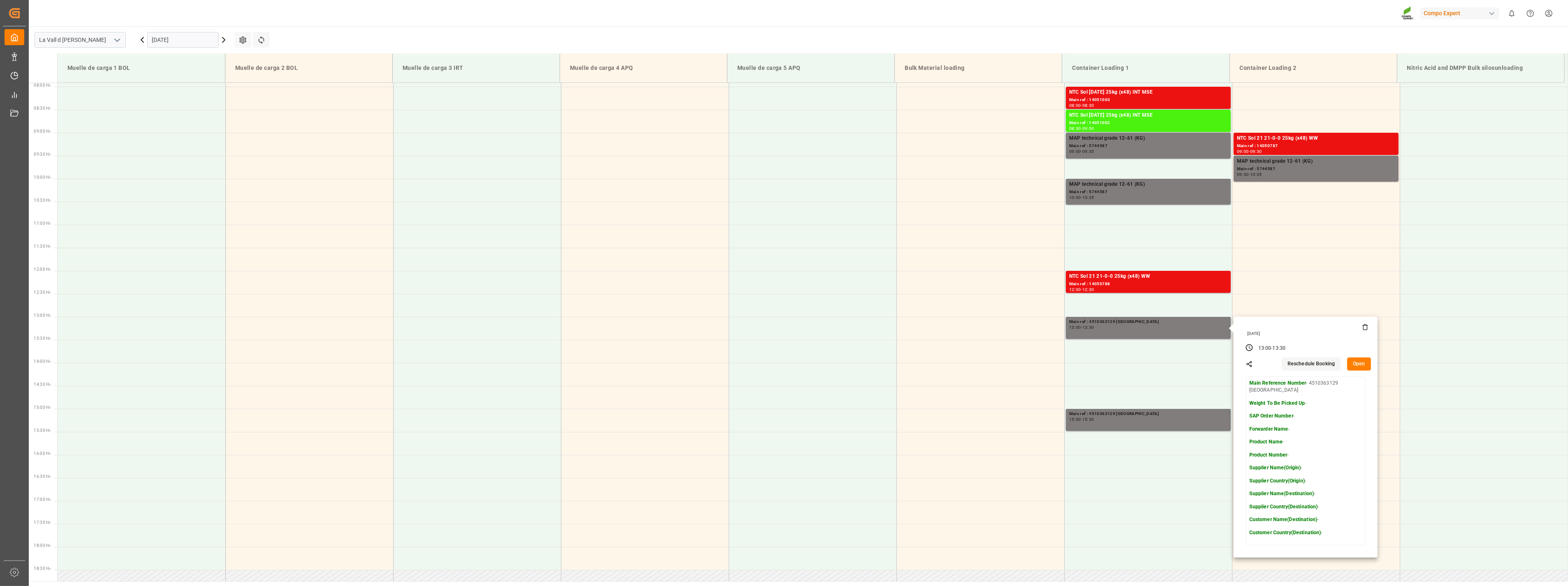
click at [1363, 329] on icon at bounding box center [1365, 327] width 4 height 4
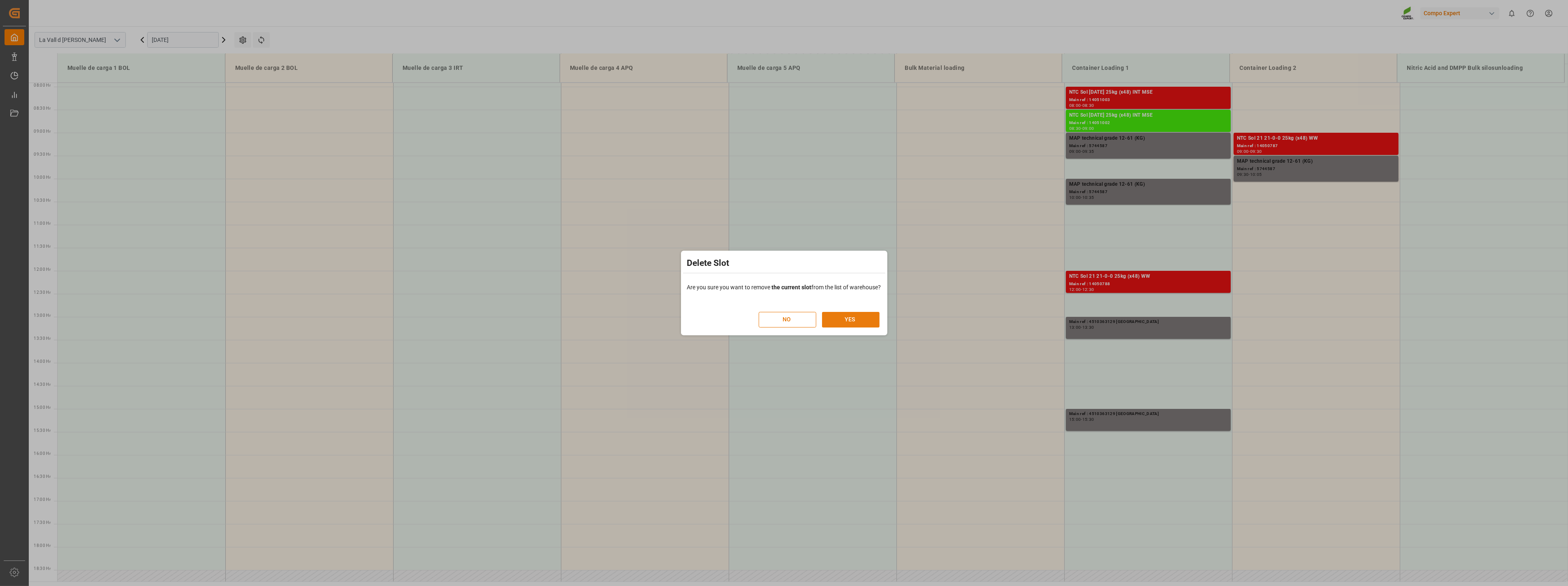
click at [870, 312] on button "YES" at bounding box center [850, 320] width 58 height 16
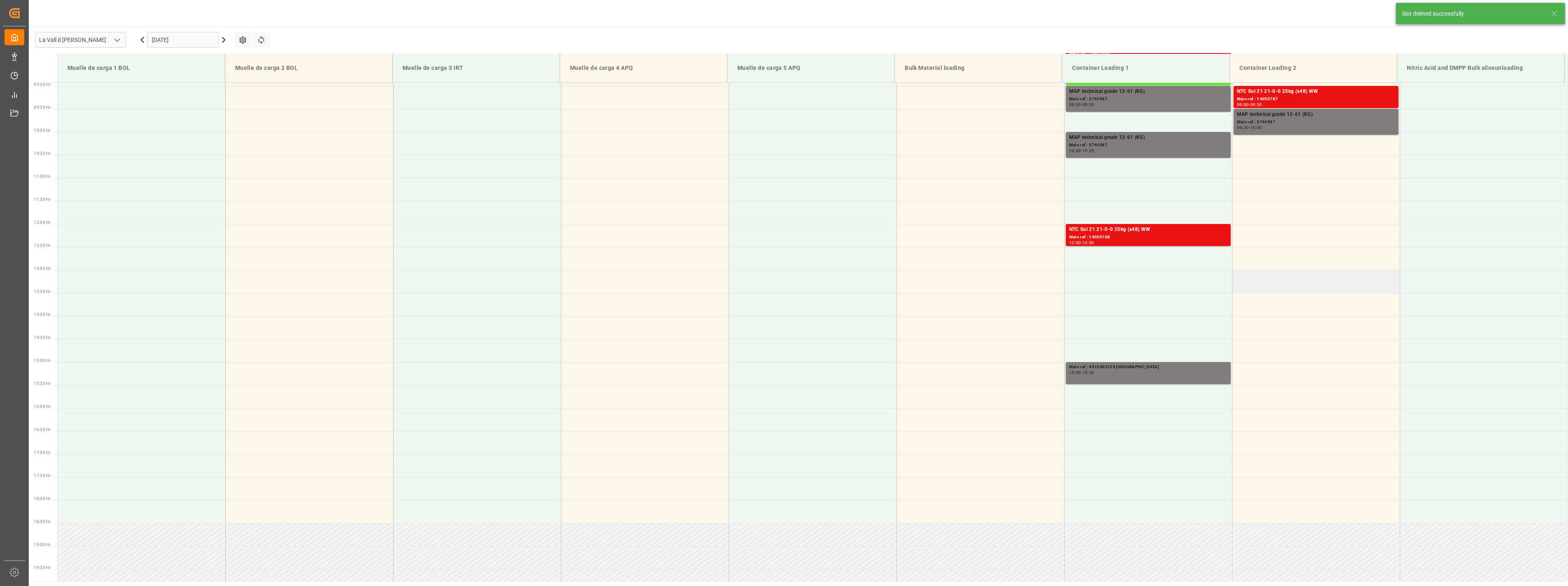
scroll to position [410, 0]
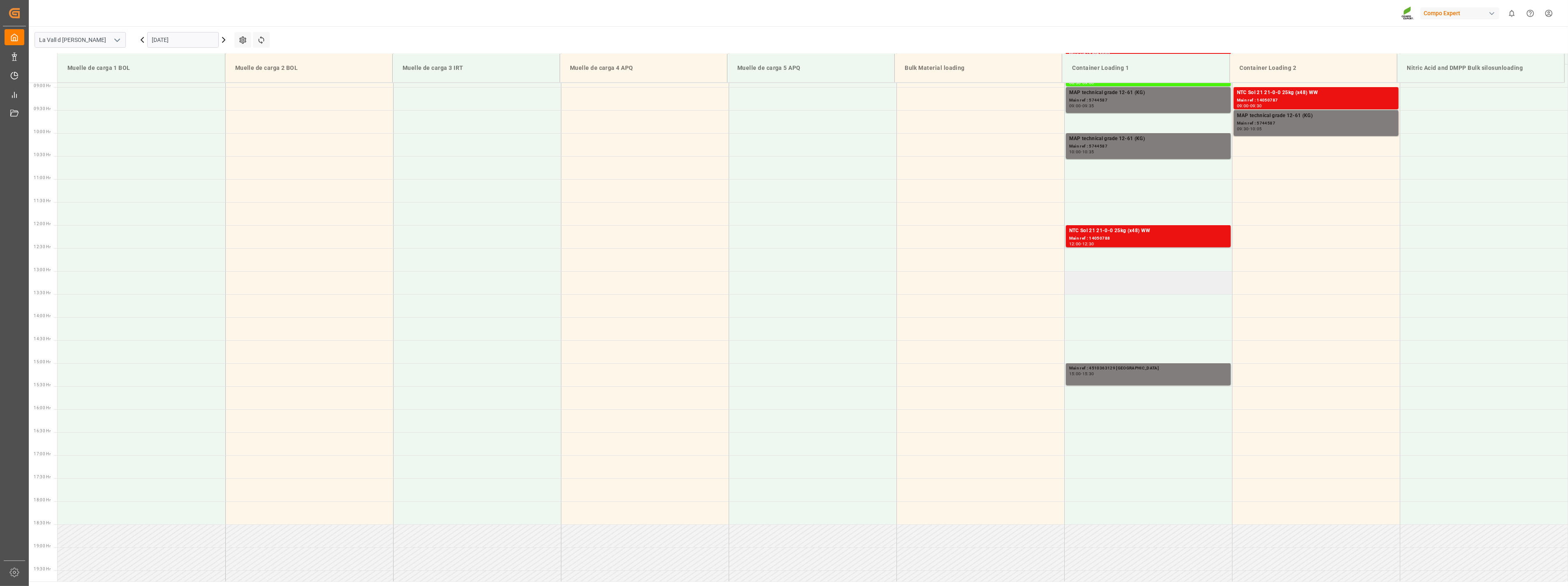
click at [1108, 280] on td at bounding box center [1148, 283] width 168 height 23
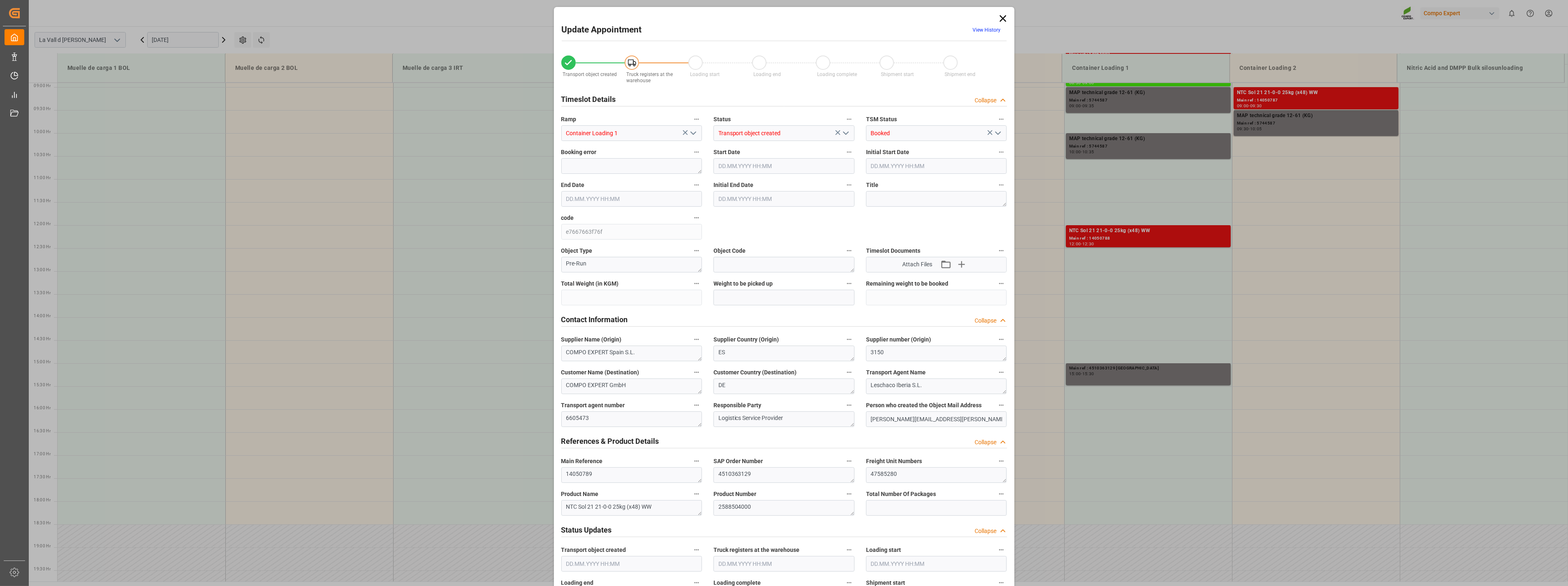
type input "24576"
type input "180"
type input "[DATE] 13:00"
type input "[DATE] 13:30"
type input "[DATE] 14:22"
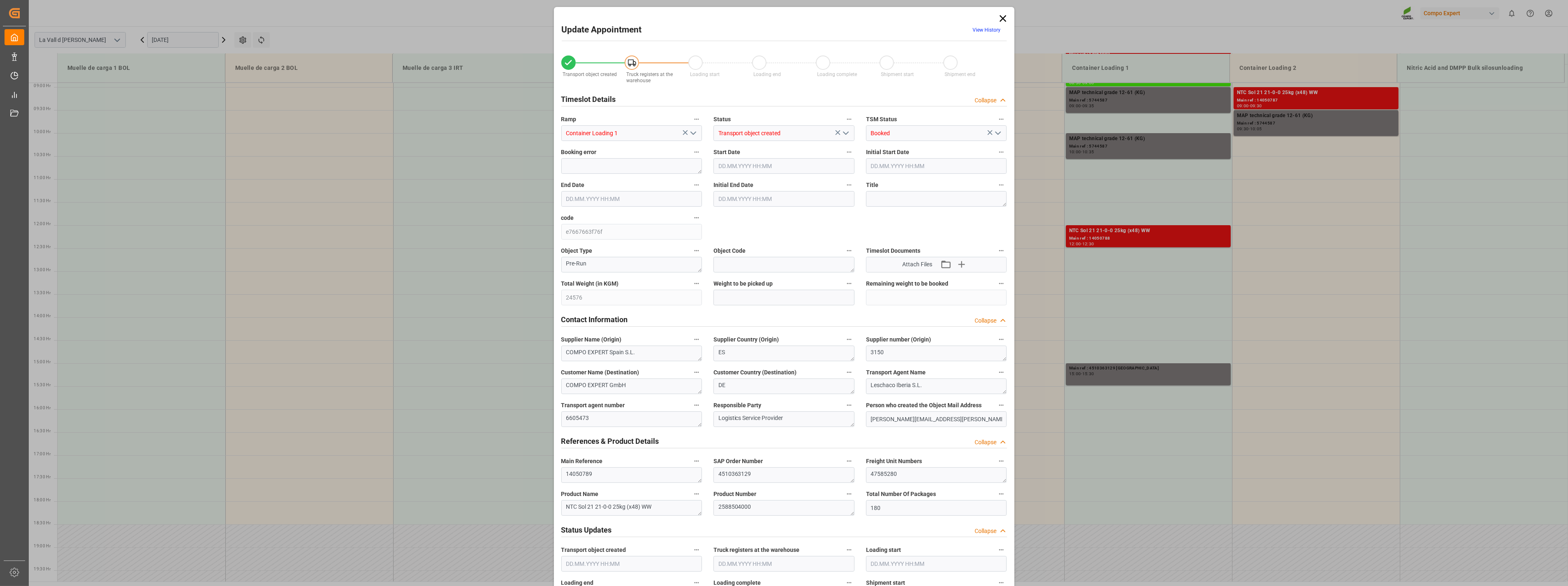
type input "[DATE] 11:30"
click at [738, 299] on input "text" at bounding box center [784, 298] width 141 height 16
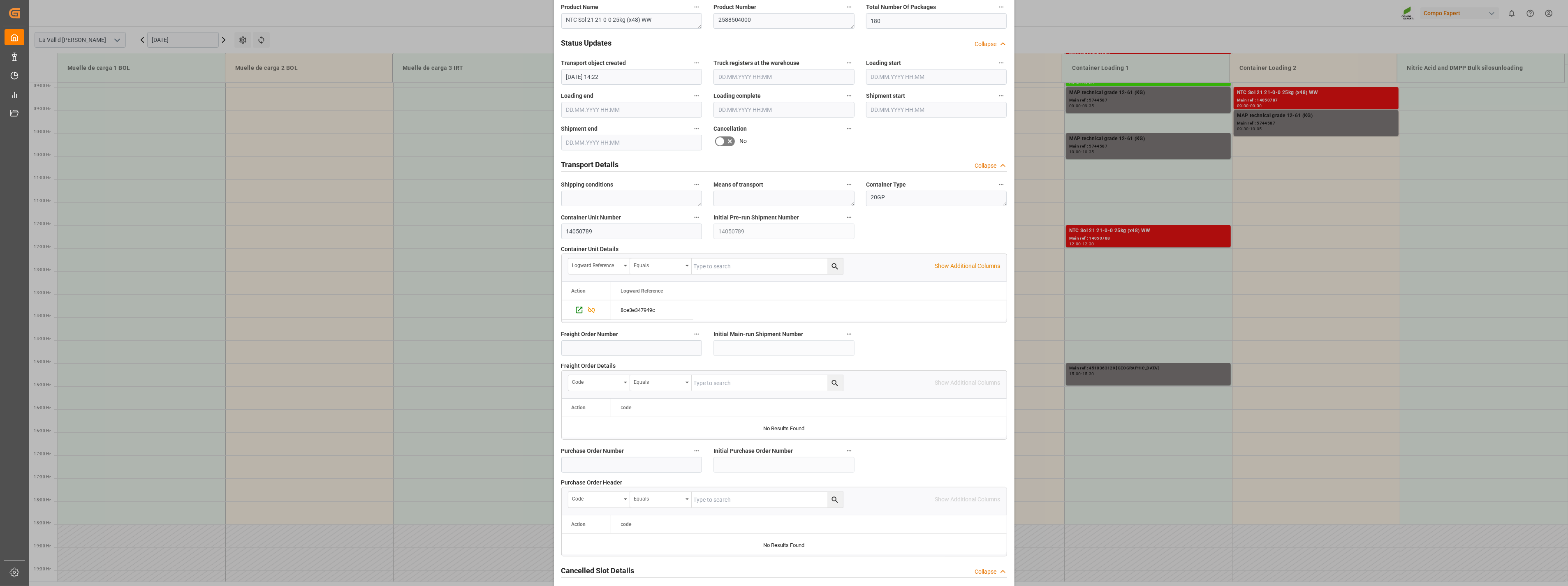
scroll to position [556, 0]
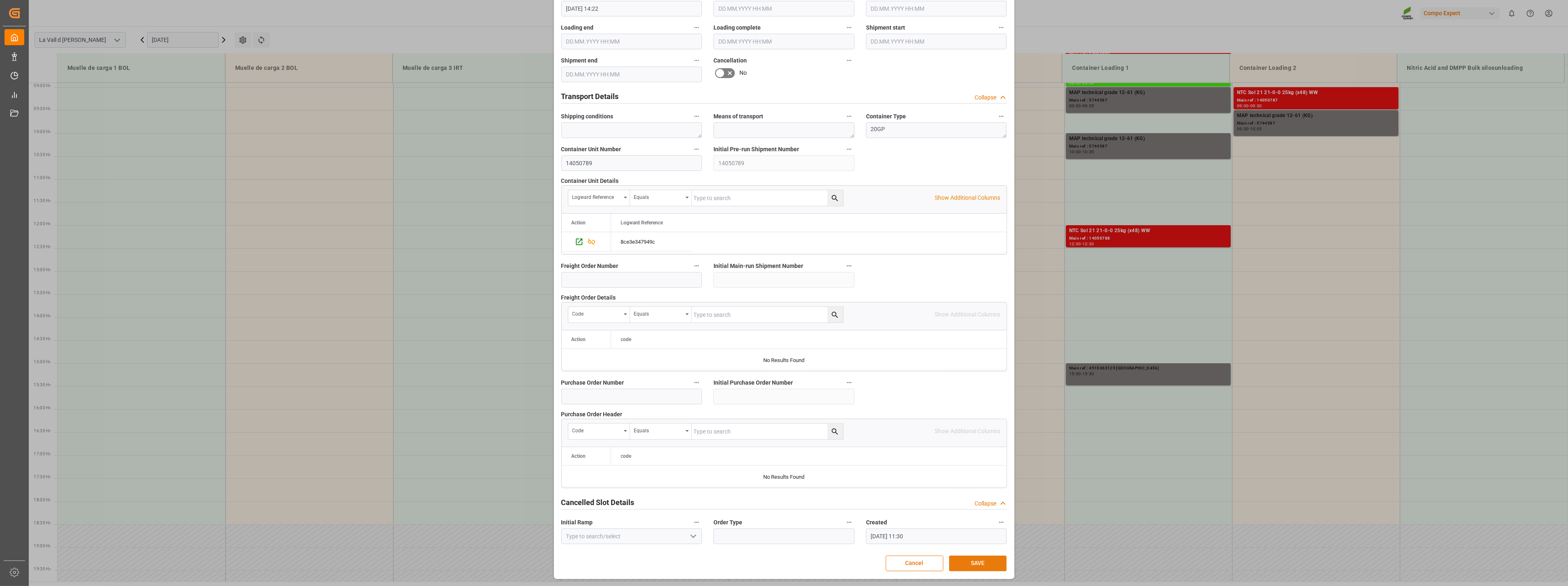
type input "24576"
drag, startPoint x: 979, startPoint y: 562, endPoint x: 977, endPoint y: 571, distance: 9.2
click at [979, 562] on button "SAVE" at bounding box center [978, 563] width 58 height 16
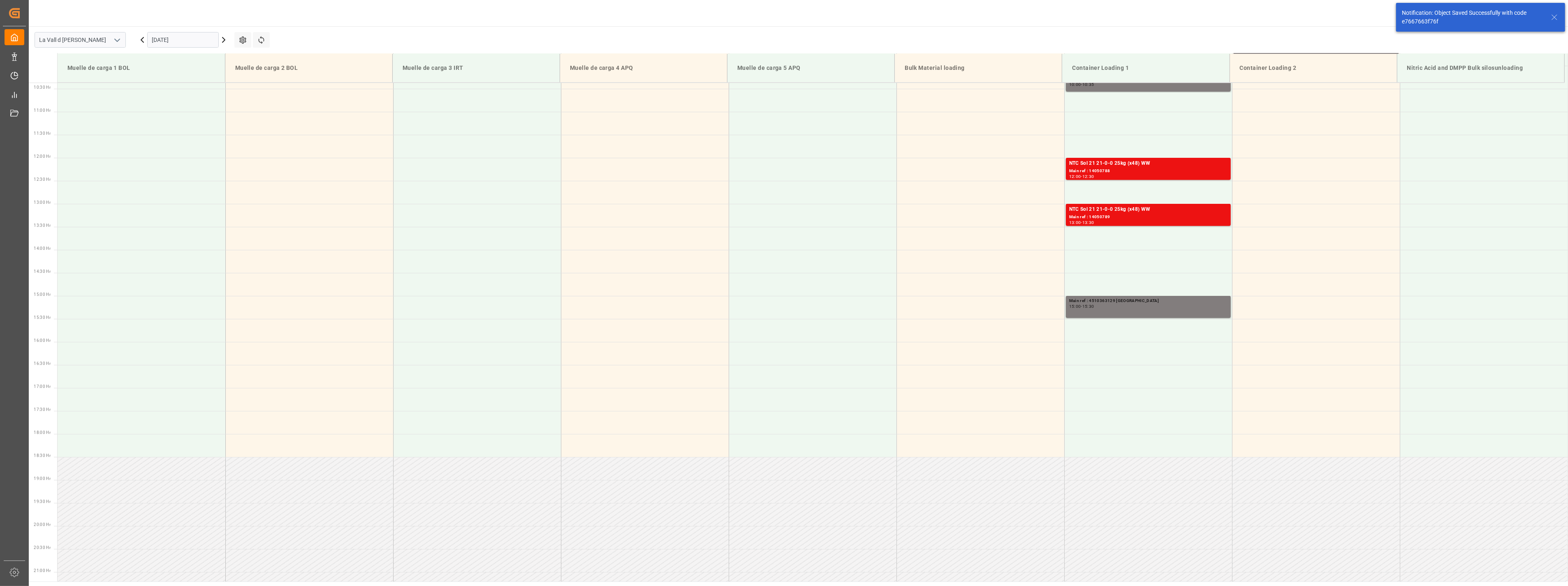
scroll to position [547, 0]
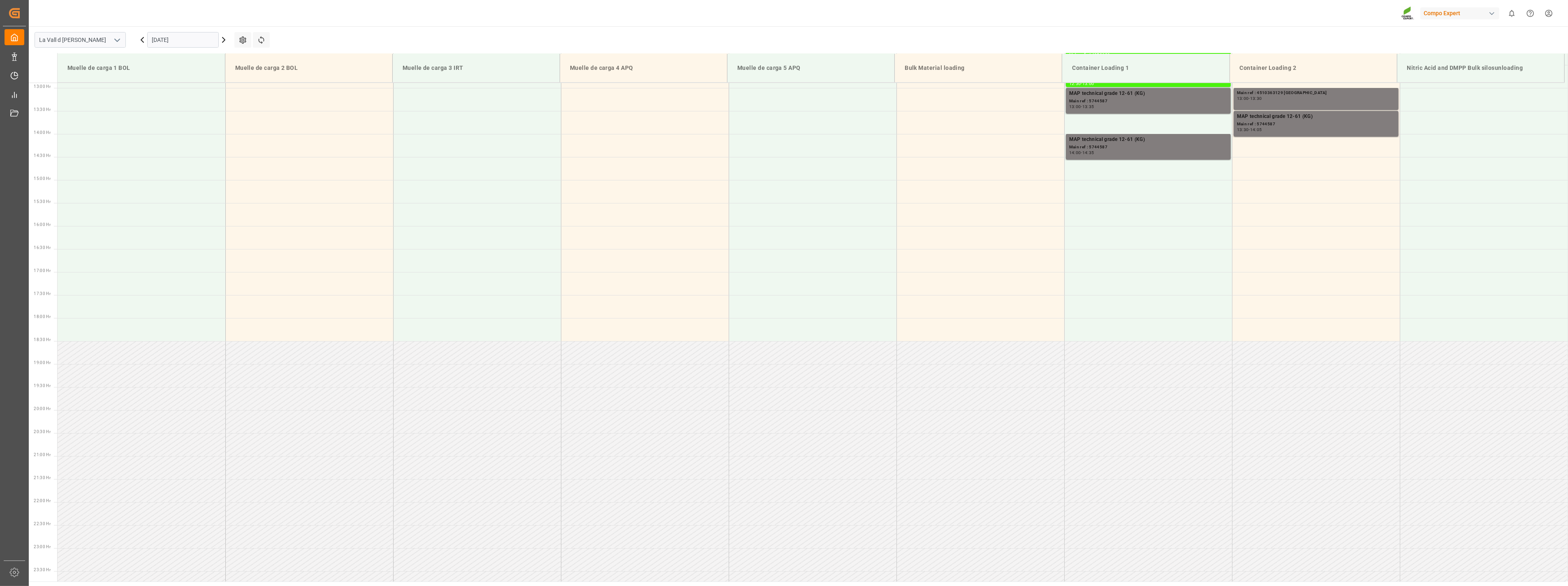
scroll to position [410, 0]
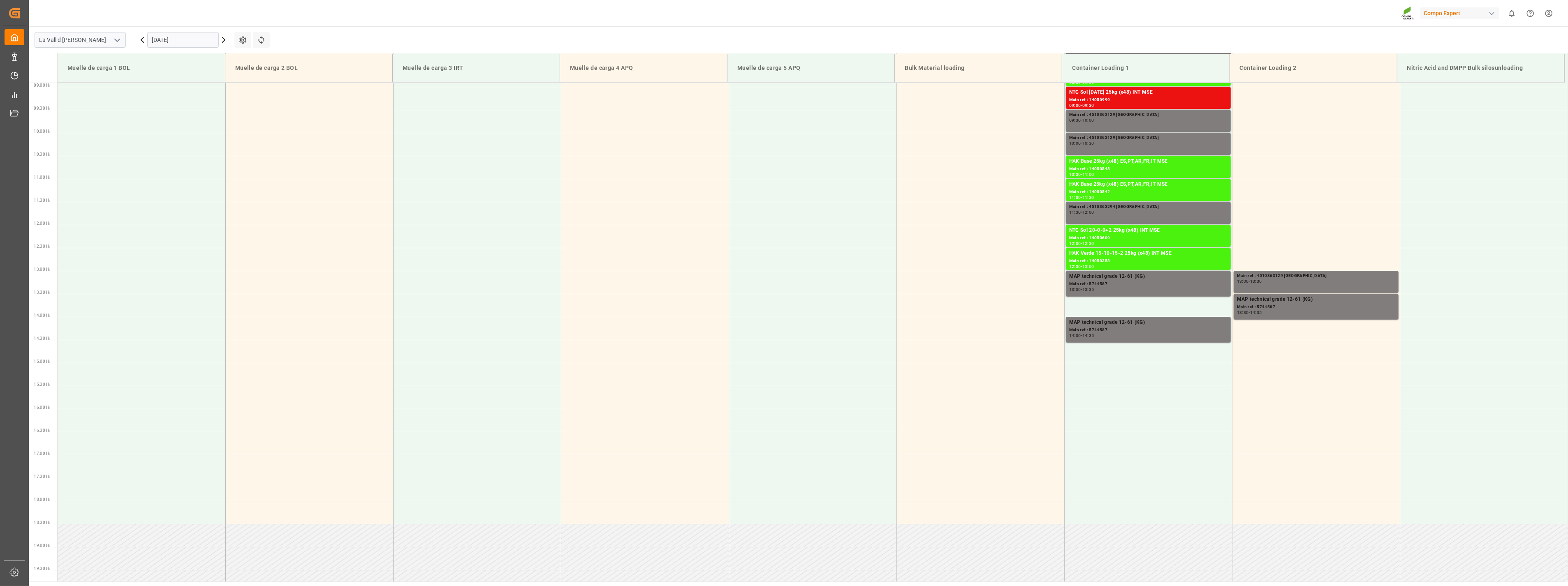
click at [208, 35] on input "[DATE]" at bounding box center [183, 40] width 72 height 16
click at [175, 104] on span "9" at bounding box center [174, 105] width 3 height 5
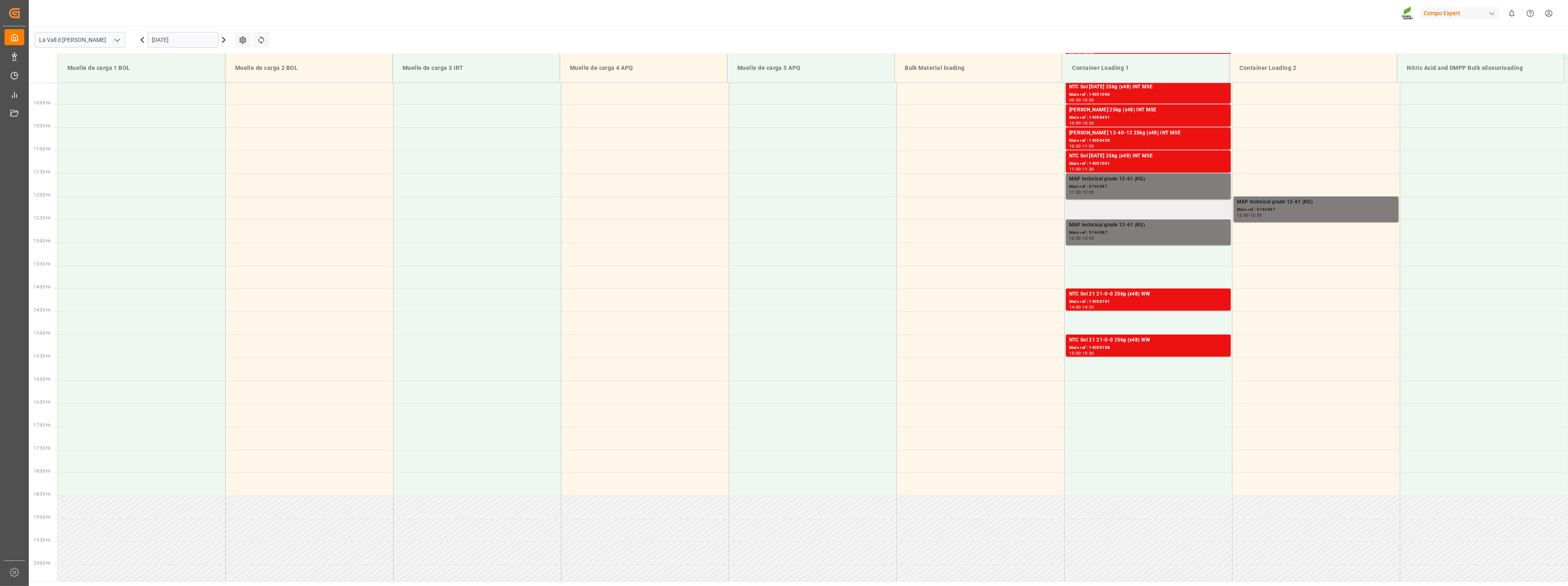
scroll to position [365, 0]
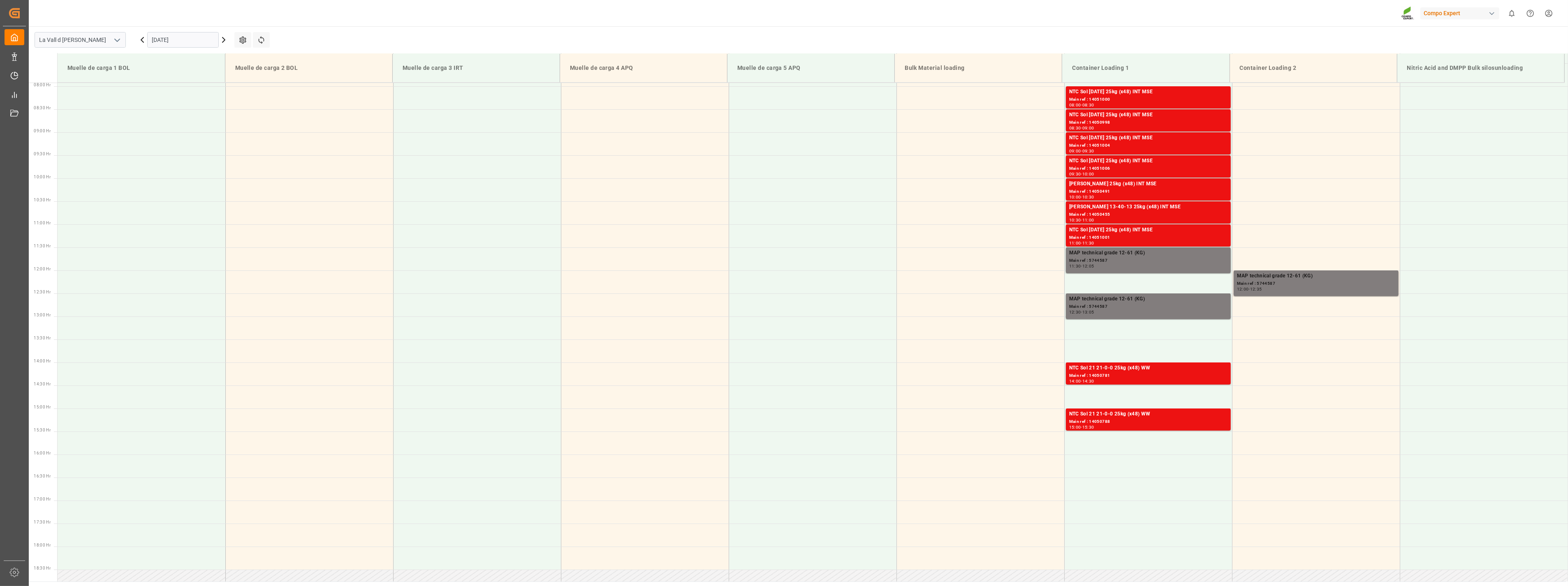
click at [223, 43] on icon at bounding box center [223, 40] width 10 height 10
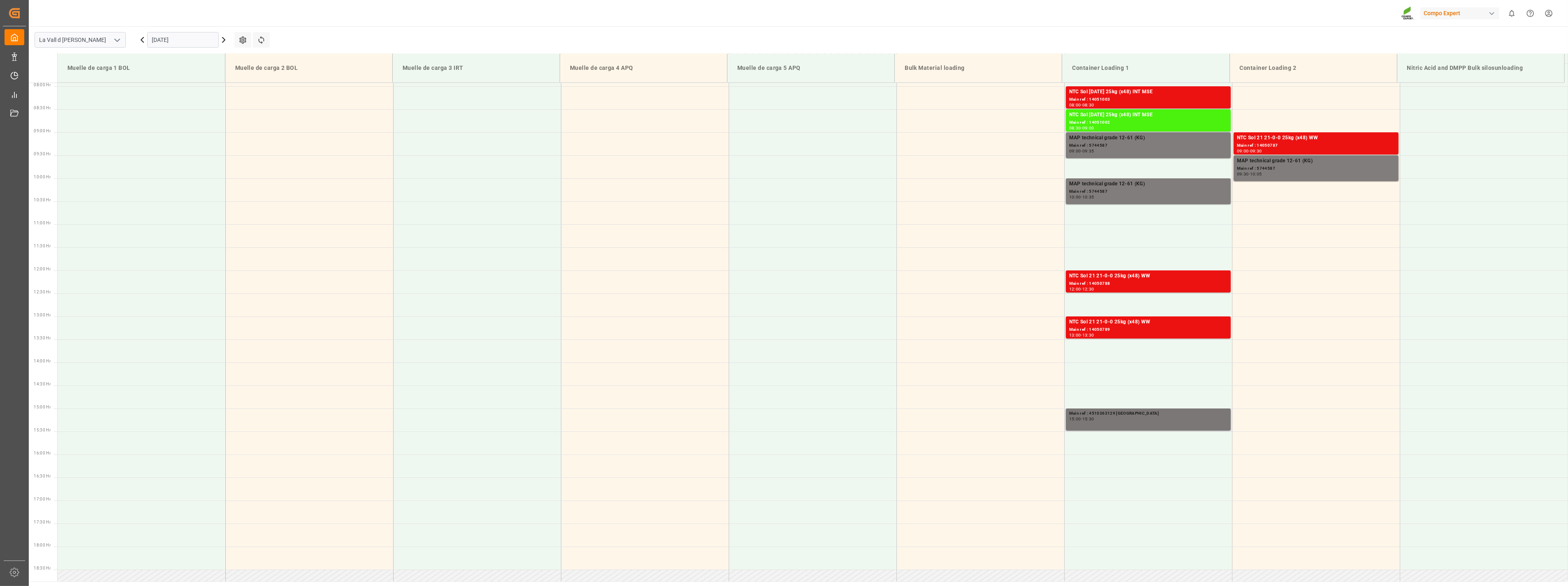
click at [1143, 416] on div "Main ref : 4510363129 [GEOGRAPHIC_DATA]" at bounding box center [1149, 413] width 158 height 7
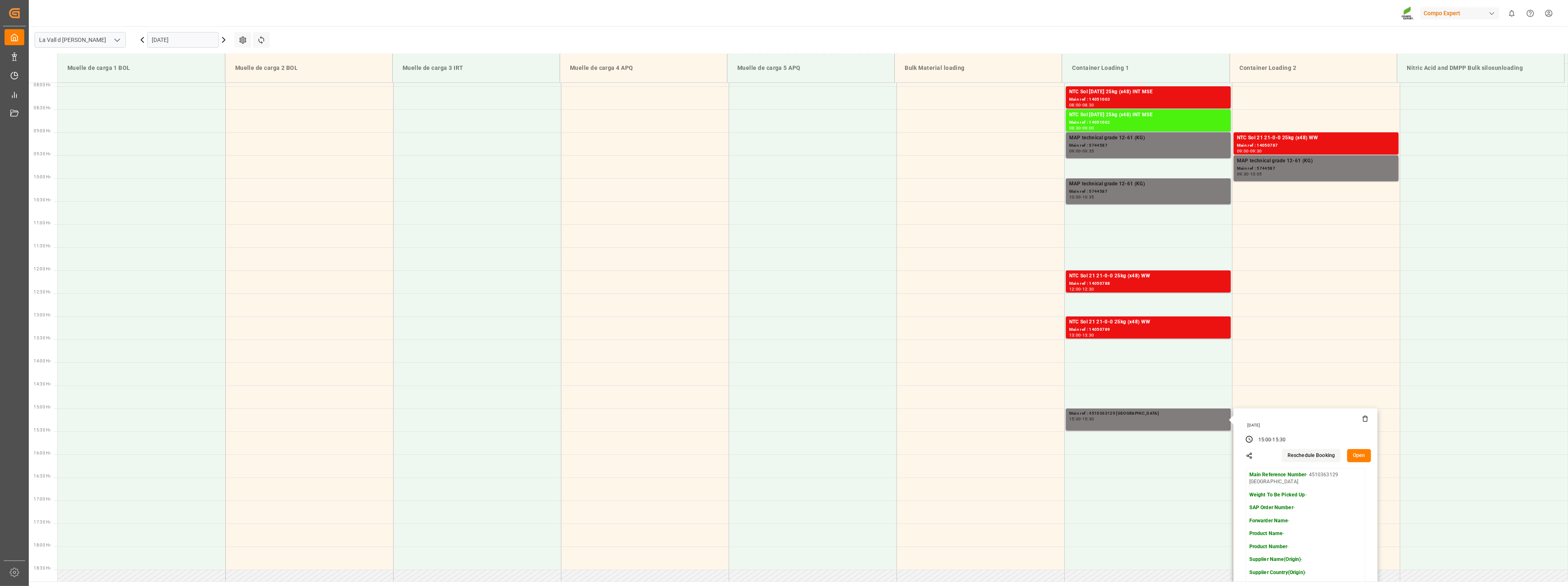
click at [1362, 417] on icon at bounding box center [1365, 419] width 7 height 7
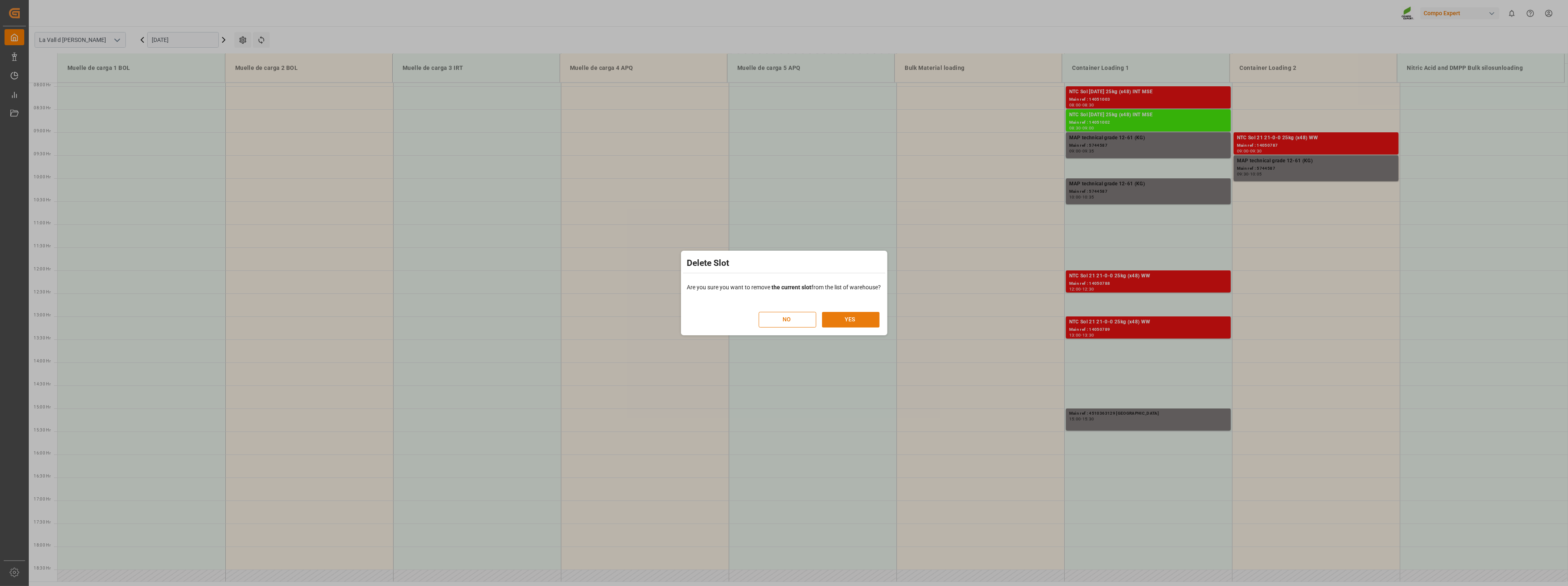
click at [851, 321] on button "YES" at bounding box center [850, 320] width 58 height 16
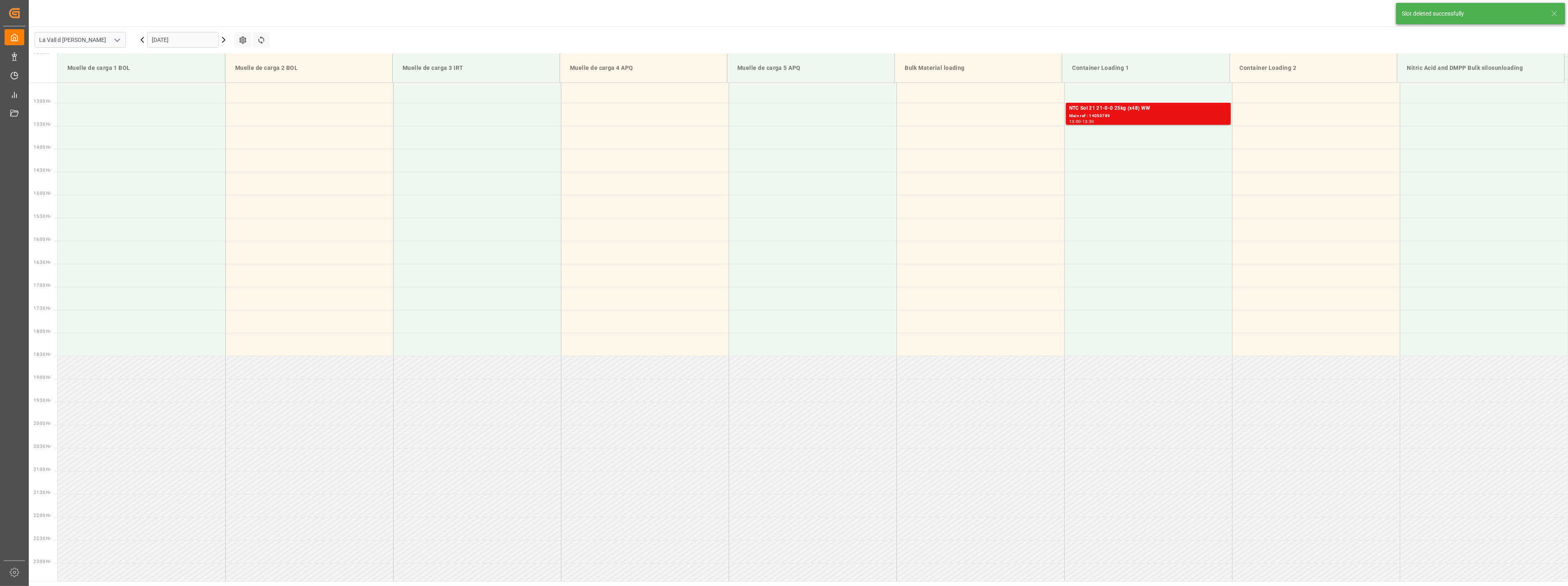
scroll to position [605, 0]
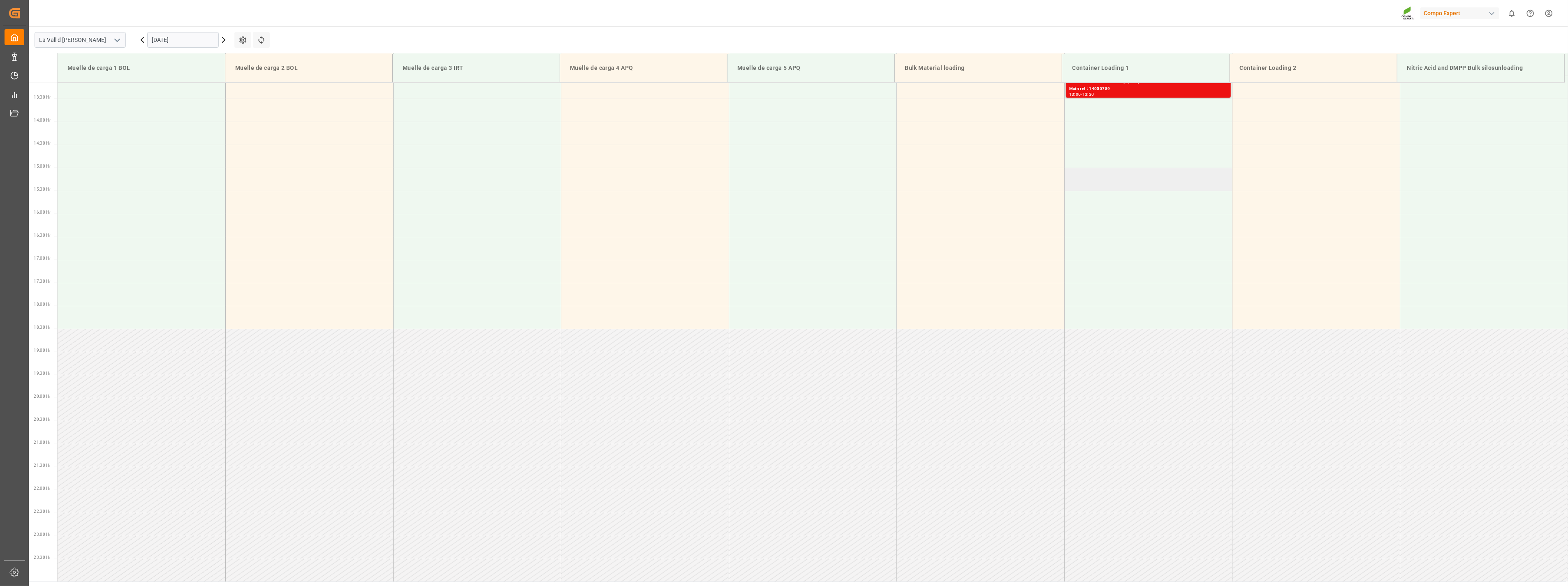
click at [1111, 173] on td at bounding box center [1148, 180] width 168 height 23
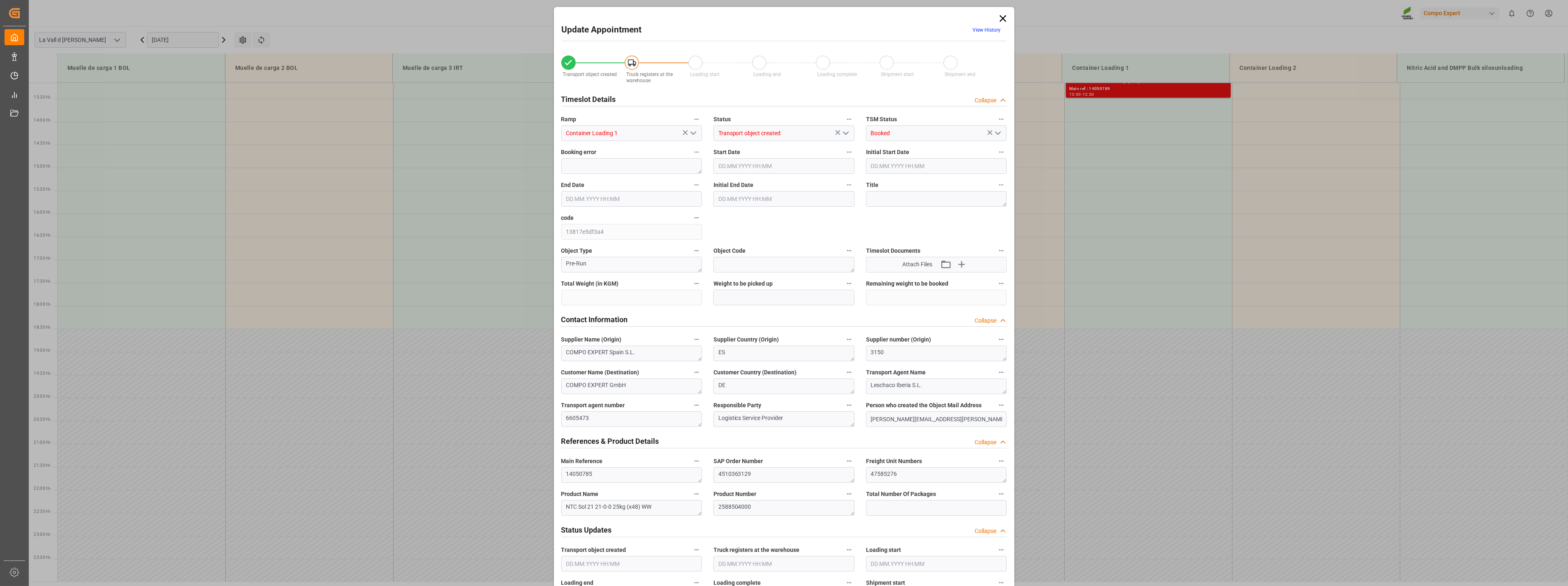
type input "24576"
type input "180"
type input "[DATE] 15:00"
type input "[DATE] 15:30"
type input "[DATE] 14:22"
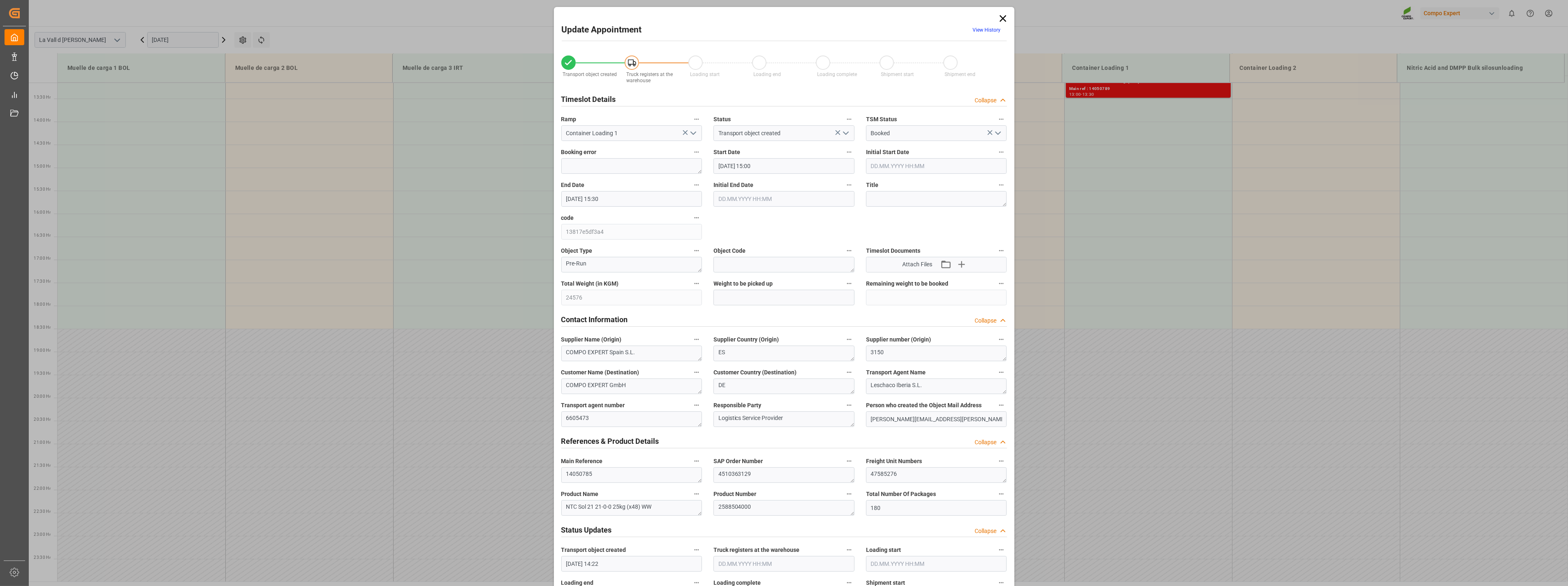
type input "[DATE] 11:34"
click at [742, 307] on div "Weight to be picked up" at bounding box center [784, 292] width 153 height 33
click at [744, 301] on input "text" at bounding box center [784, 298] width 141 height 16
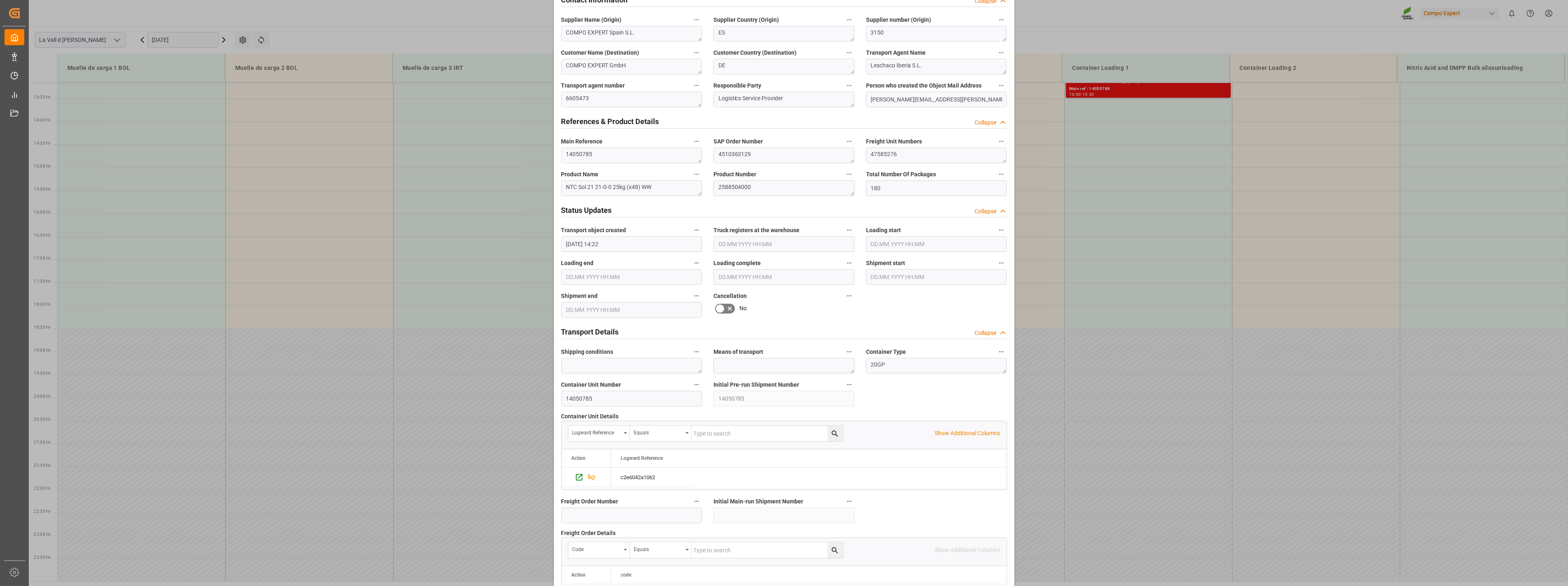
scroll to position [556, 0]
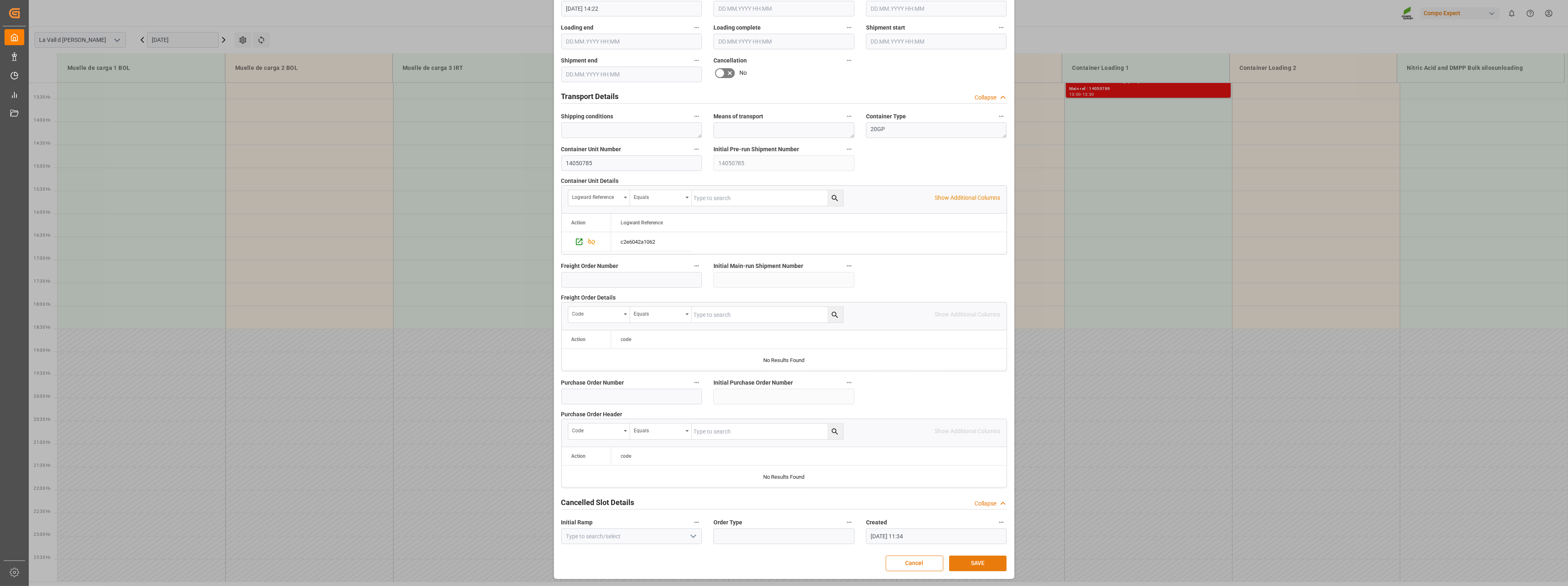
type input "24576"
click at [979, 560] on button "SAVE" at bounding box center [978, 563] width 58 height 16
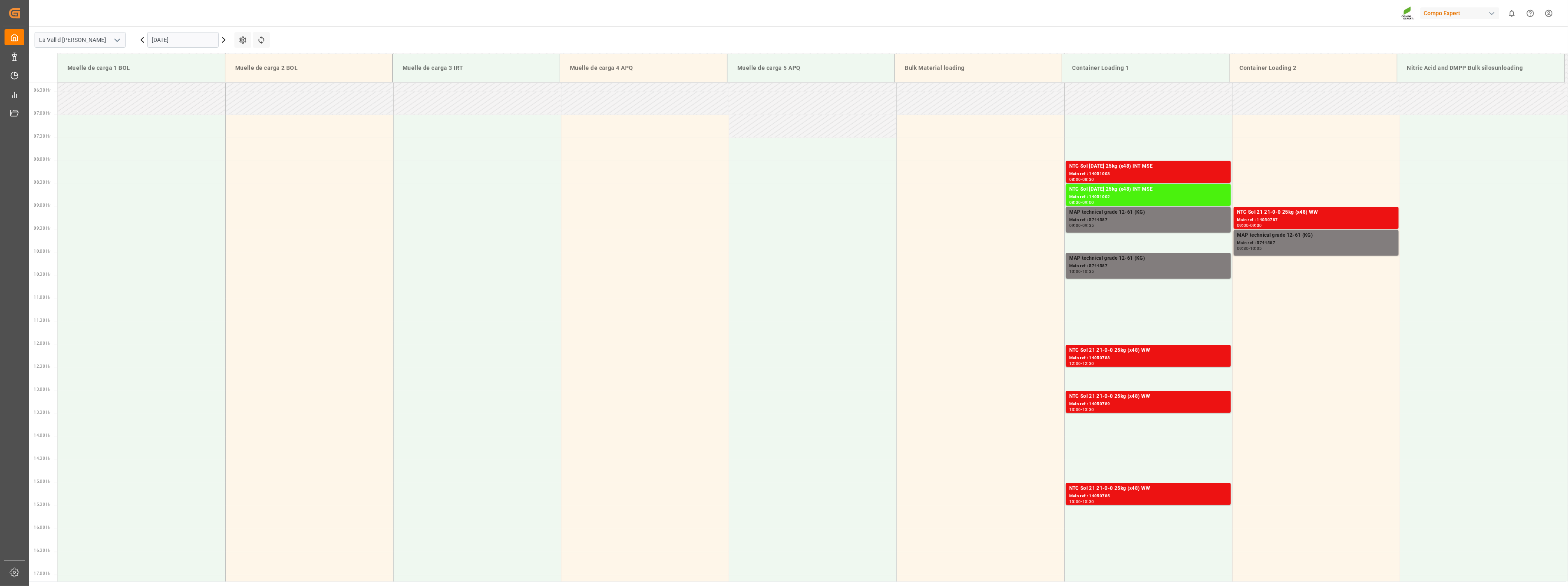
scroll to position [240, 0]
